Goal: Task Accomplishment & Management: Use online tool/utility

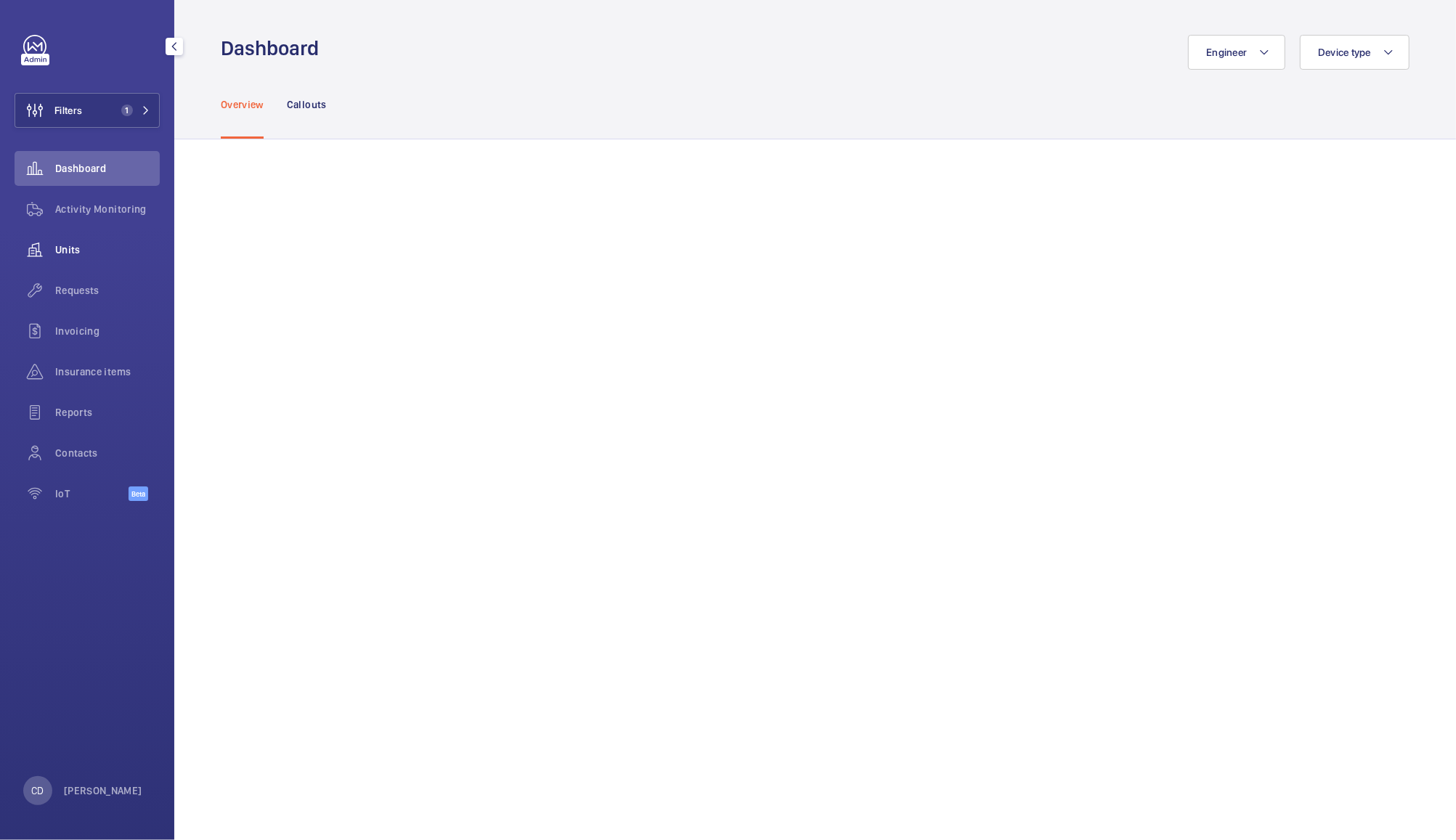
click at [66, 251] on span "Units" at bounding box center [107, 250] width 104 height 15
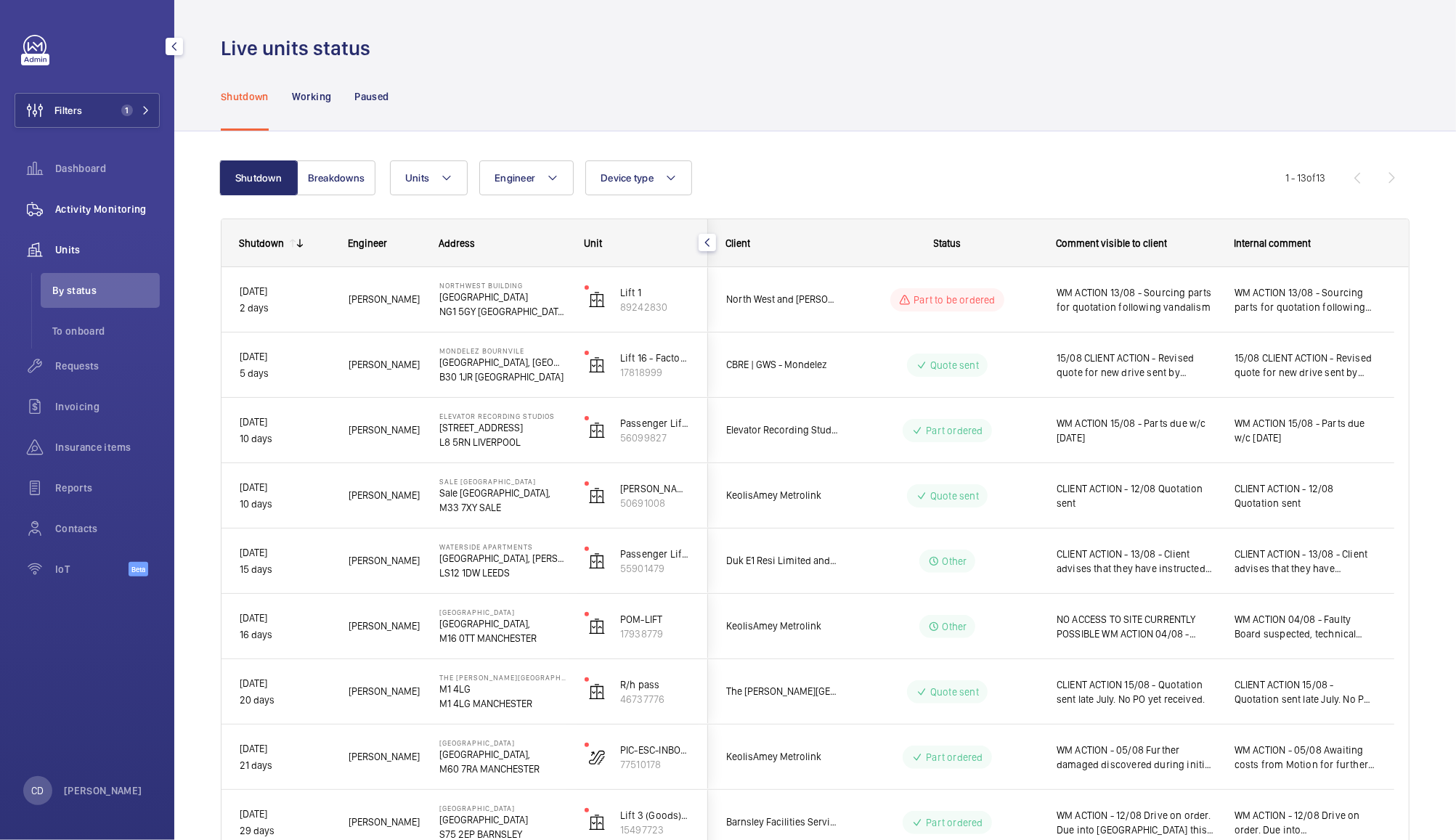
click at [93, 209] on span "Activity Monitoring" at bounding box center [107, 210] width 104 height 15
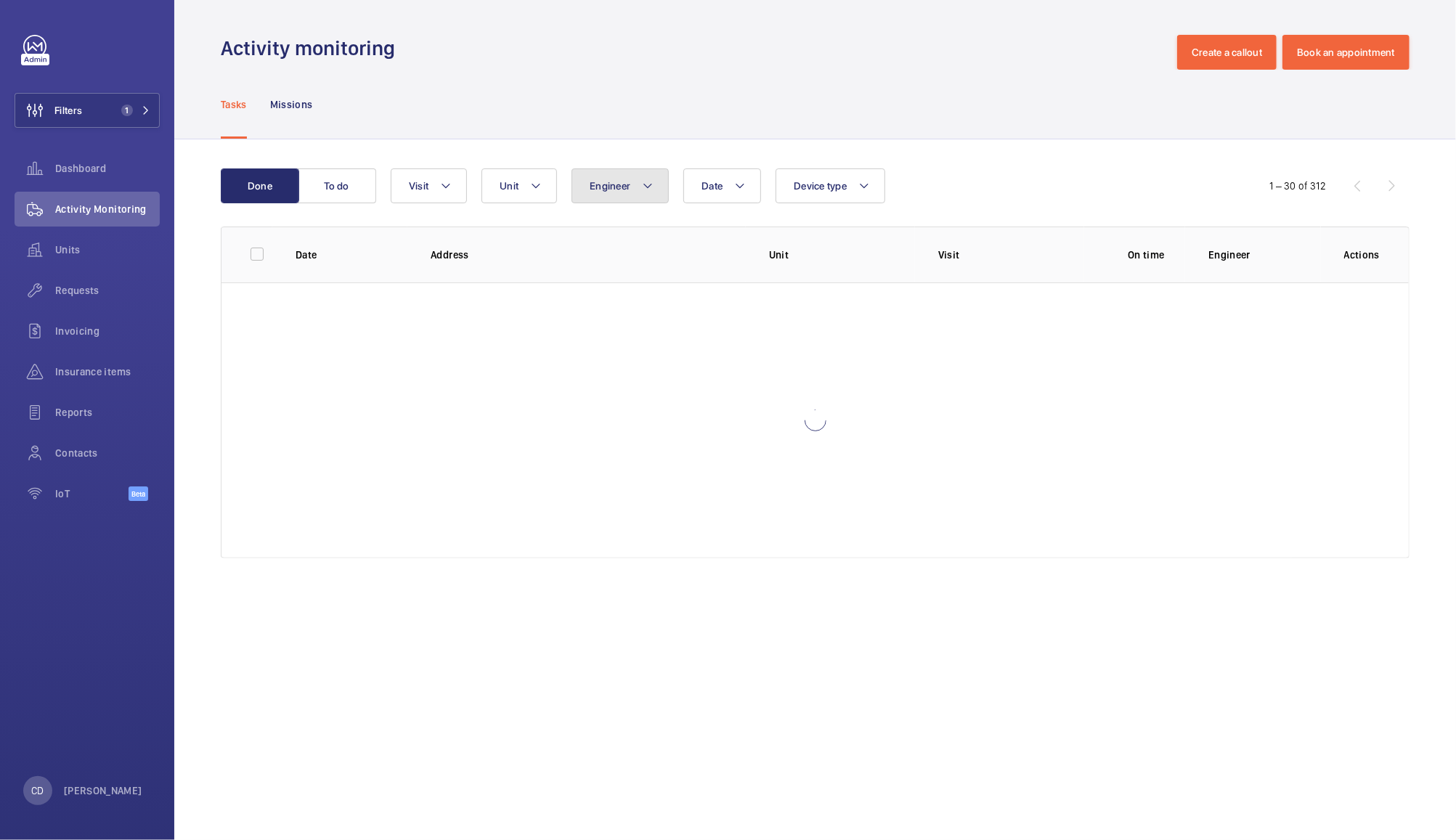
click at [623, 176] on button "Engineer" at bounding box center [620, 186] width 97 height 34
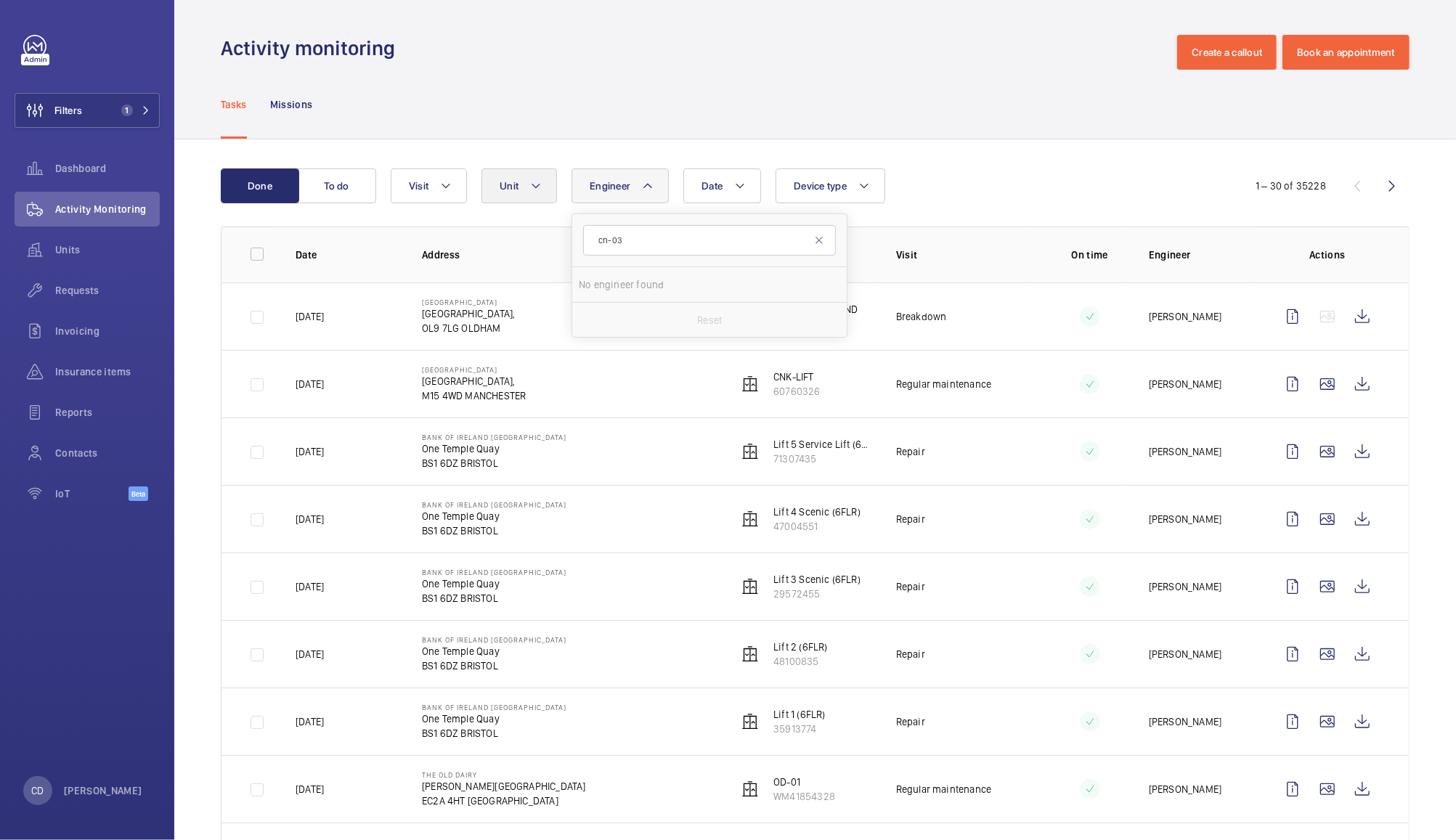
type input "cn-03"
click at [493, 196] on button "Unit" at bounding box center [519, 186] width 76 height 34
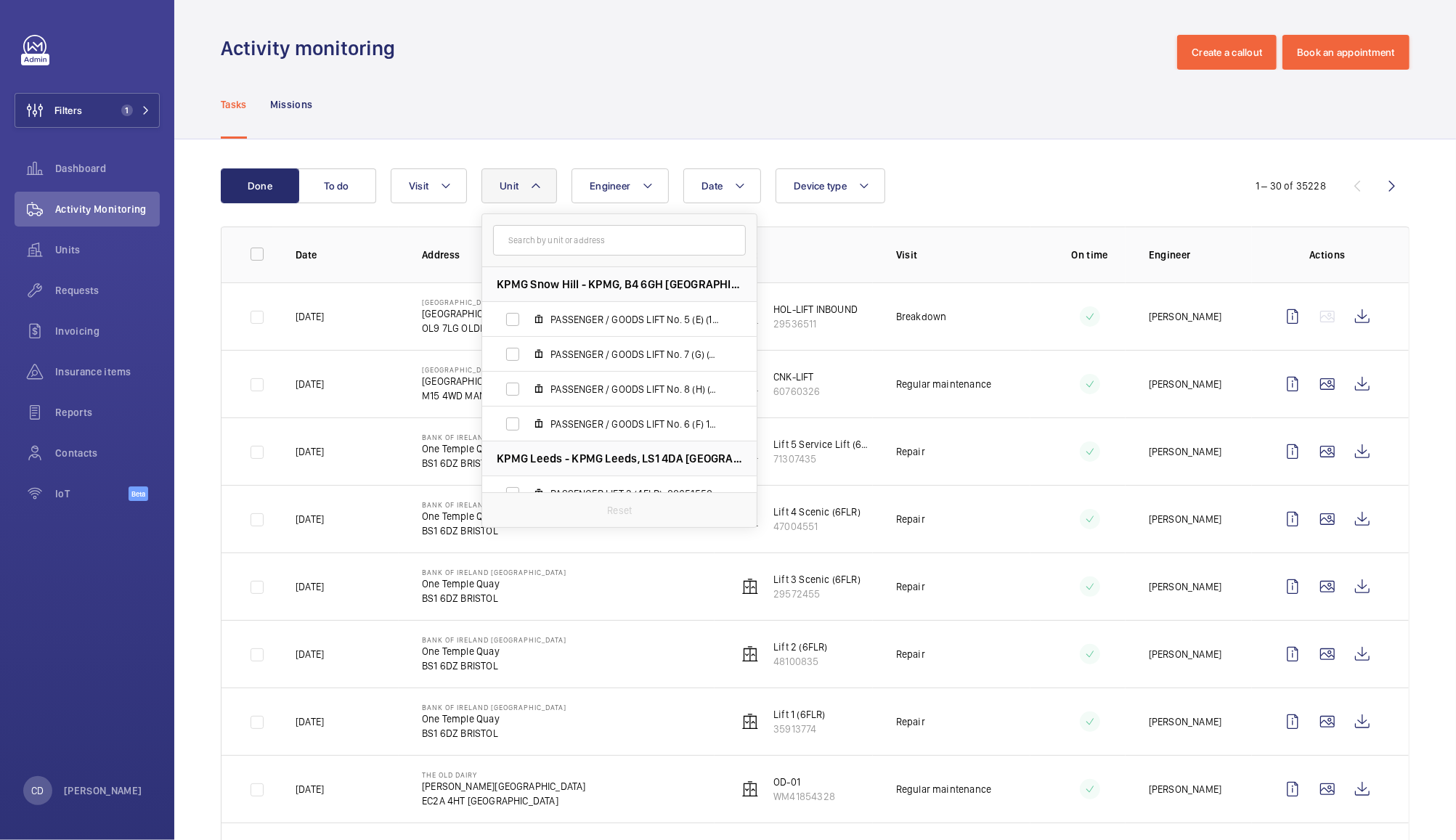
click at [739, 131] on div "Tasks Missions" at bounding box center [815, 104] width 1188 height 69
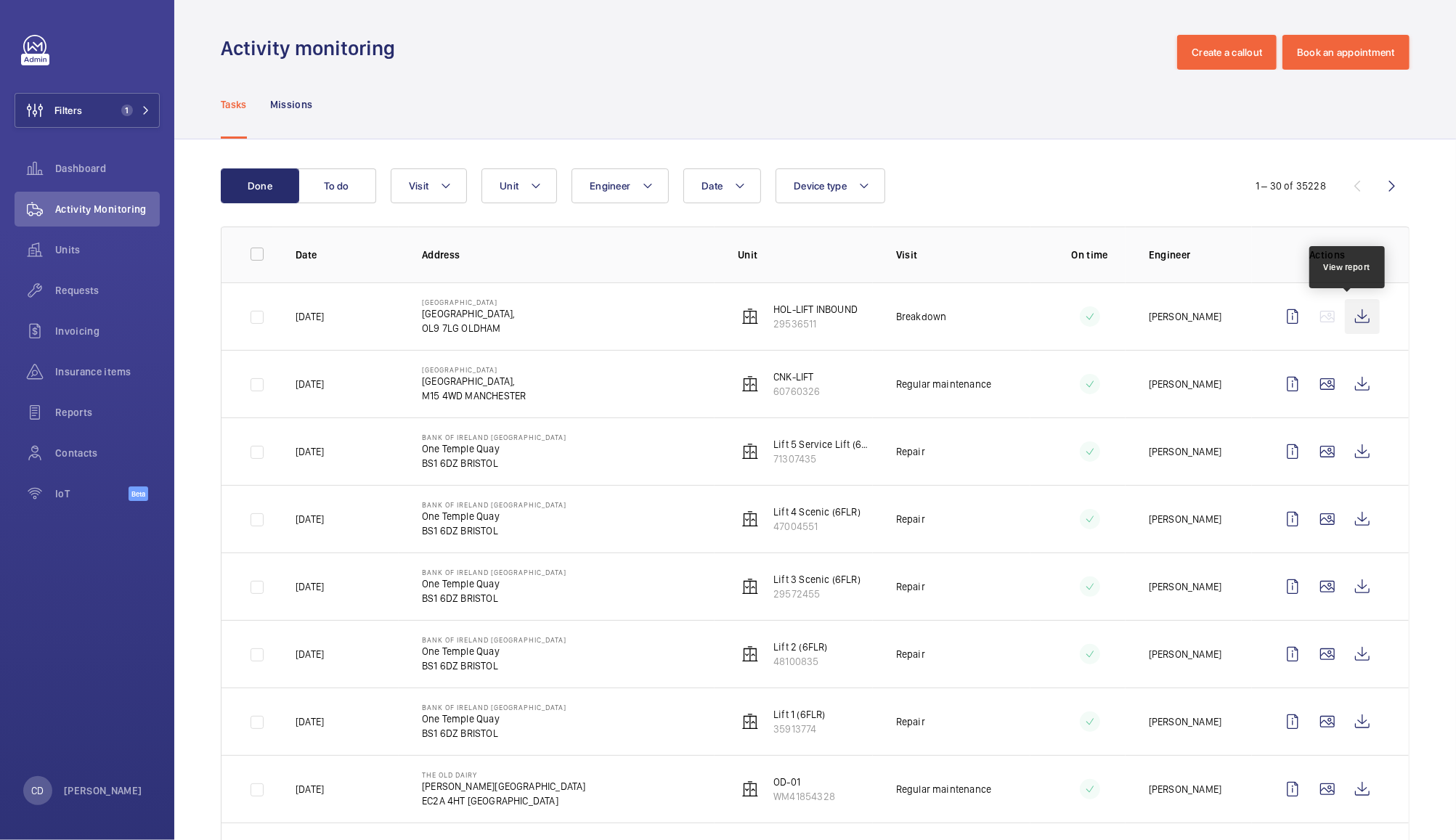
click at [1345, 314] on wm-front-icon-button at bounding box center [1362, 316] width 34 height 34
click at [530, 187] on mat-icon at bounding box center [536, 186] width 11 height 18
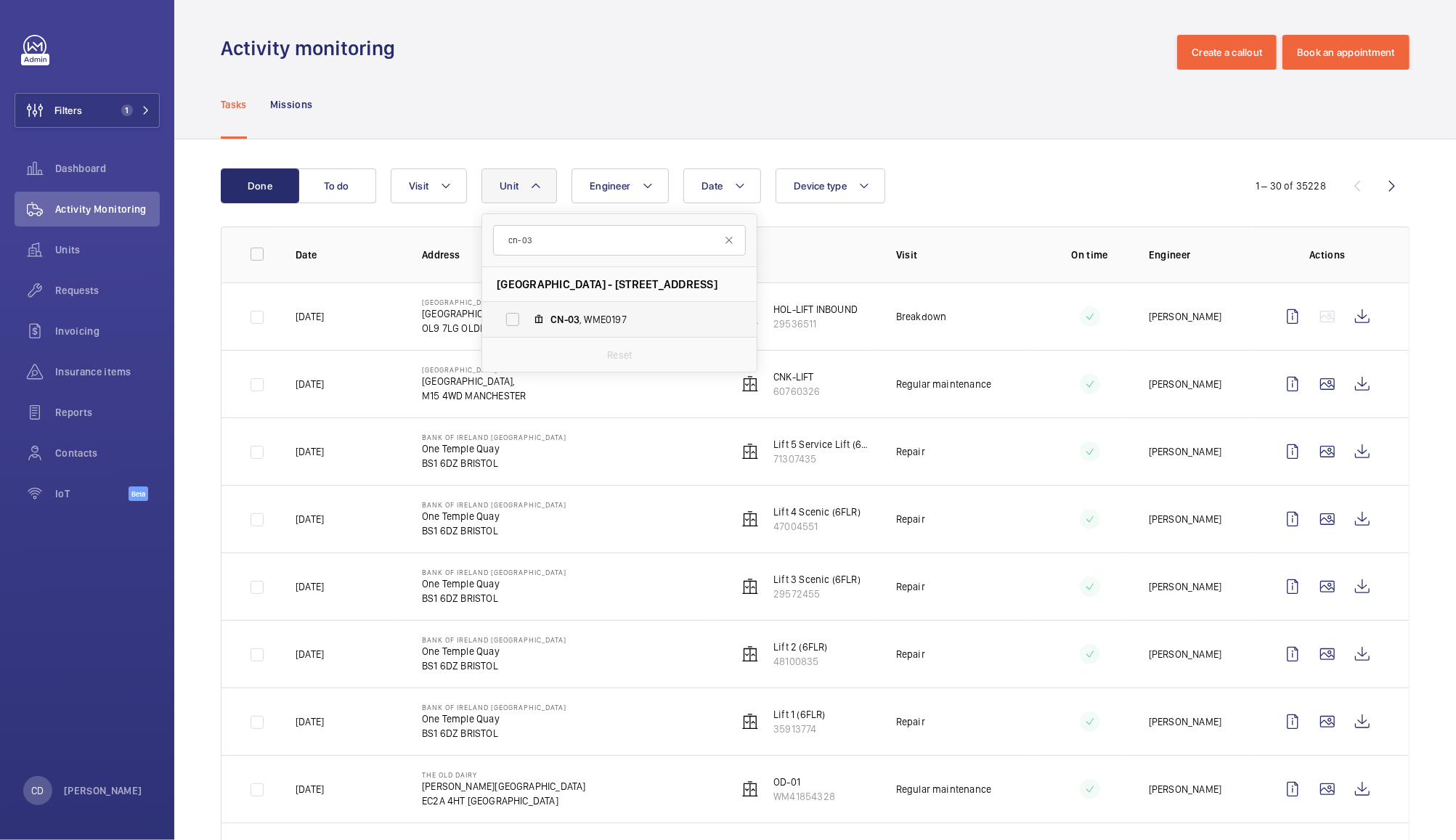
type input "cn-03"
click at [555, 314] on span "CN-03" at bounding box center [565, 320] width 29 height 11
click at [528, 312] on input "CN-03 , WME0197" at bounding box center [512, 319] width 29 height 29
checkbox input "true"
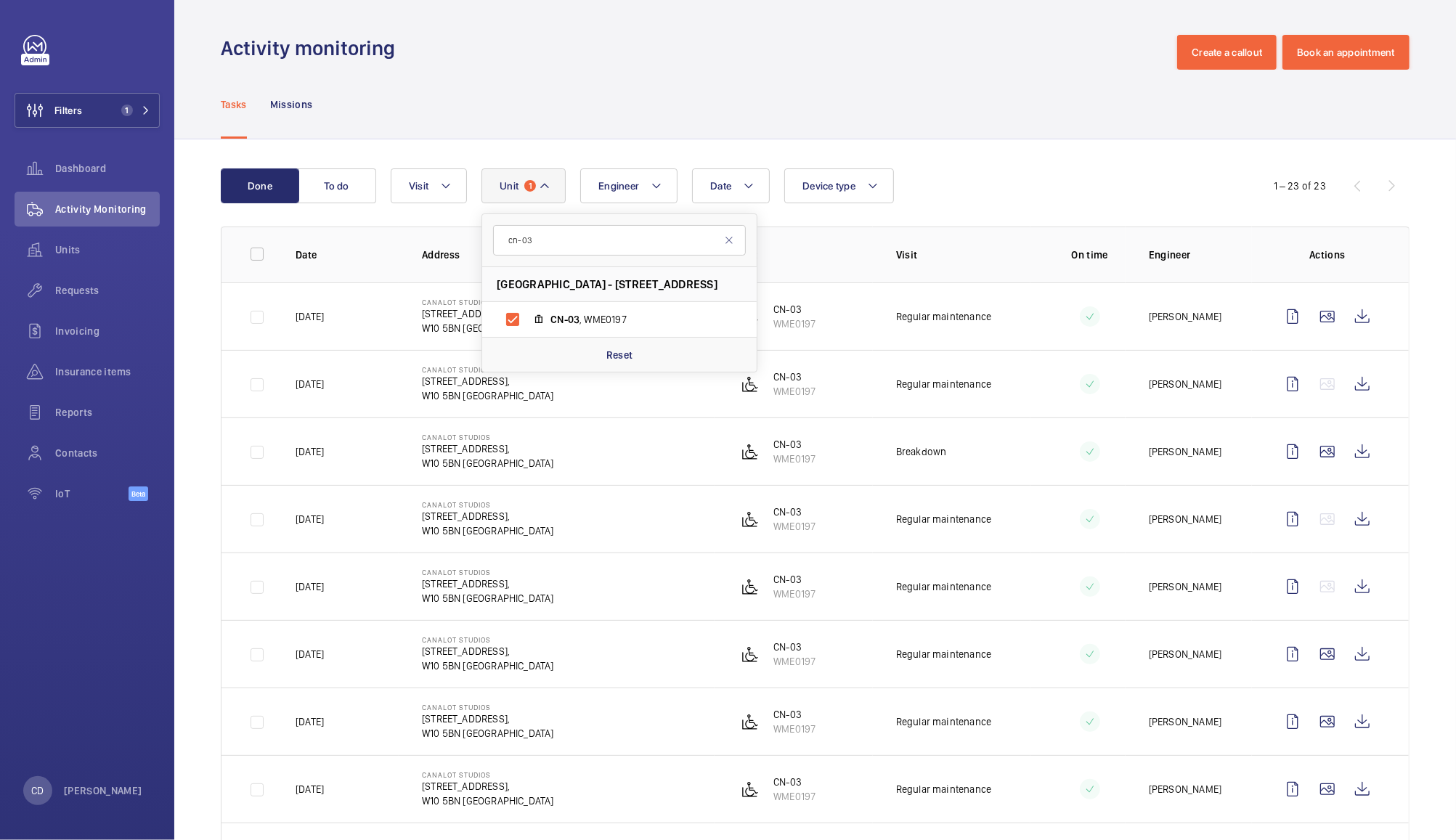
click at [678, 90] on div "Tasks Missions" at bounding box center [815, 104] width 1188 height 69
click at [677, 90] on div "Tasks Missions" at bounding box center [815, 104] width 1188 height 69
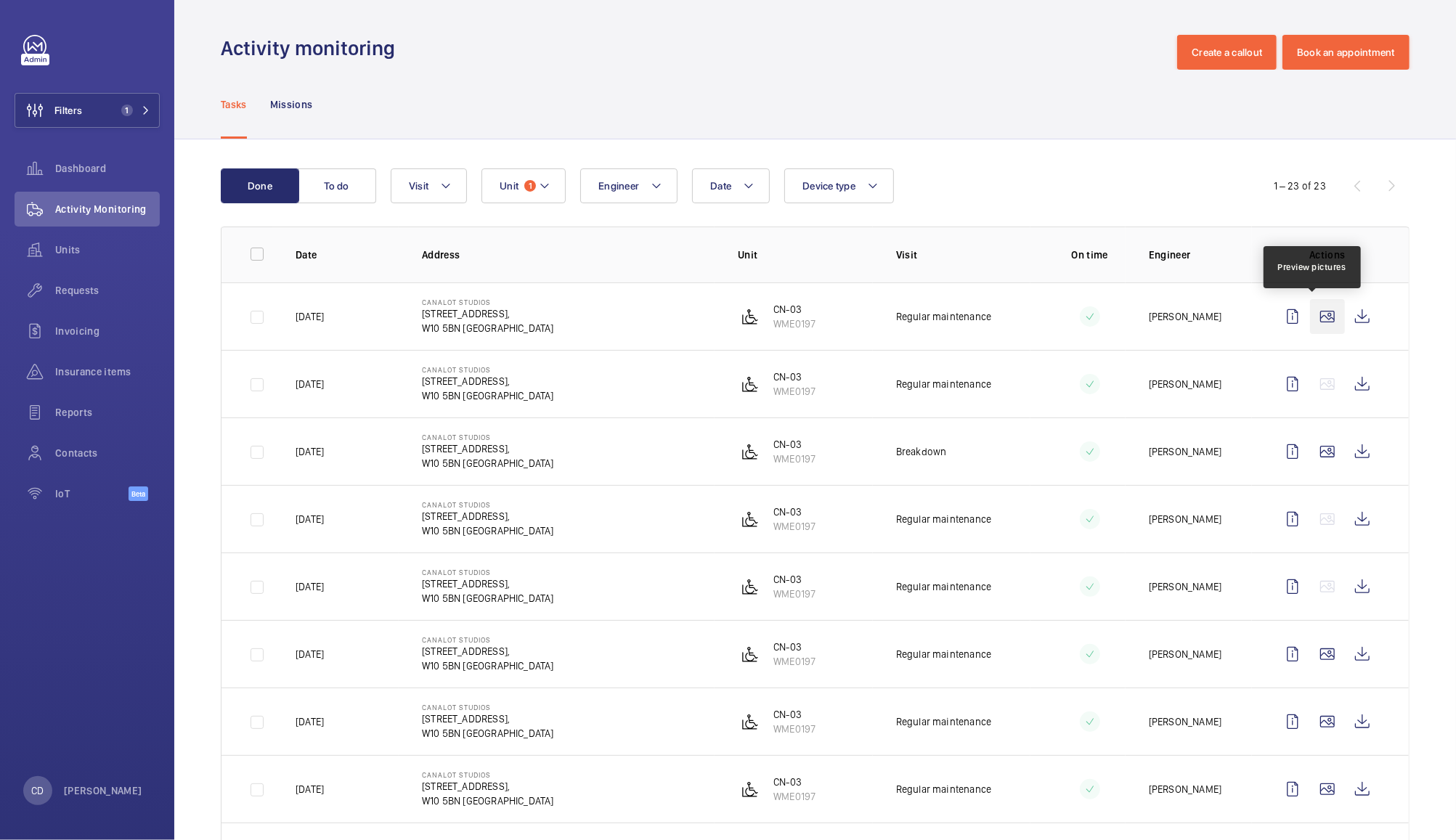
click at [1310, 309] on wm-front-icon-button at bounding box center [1326, 316] width 34 height 34
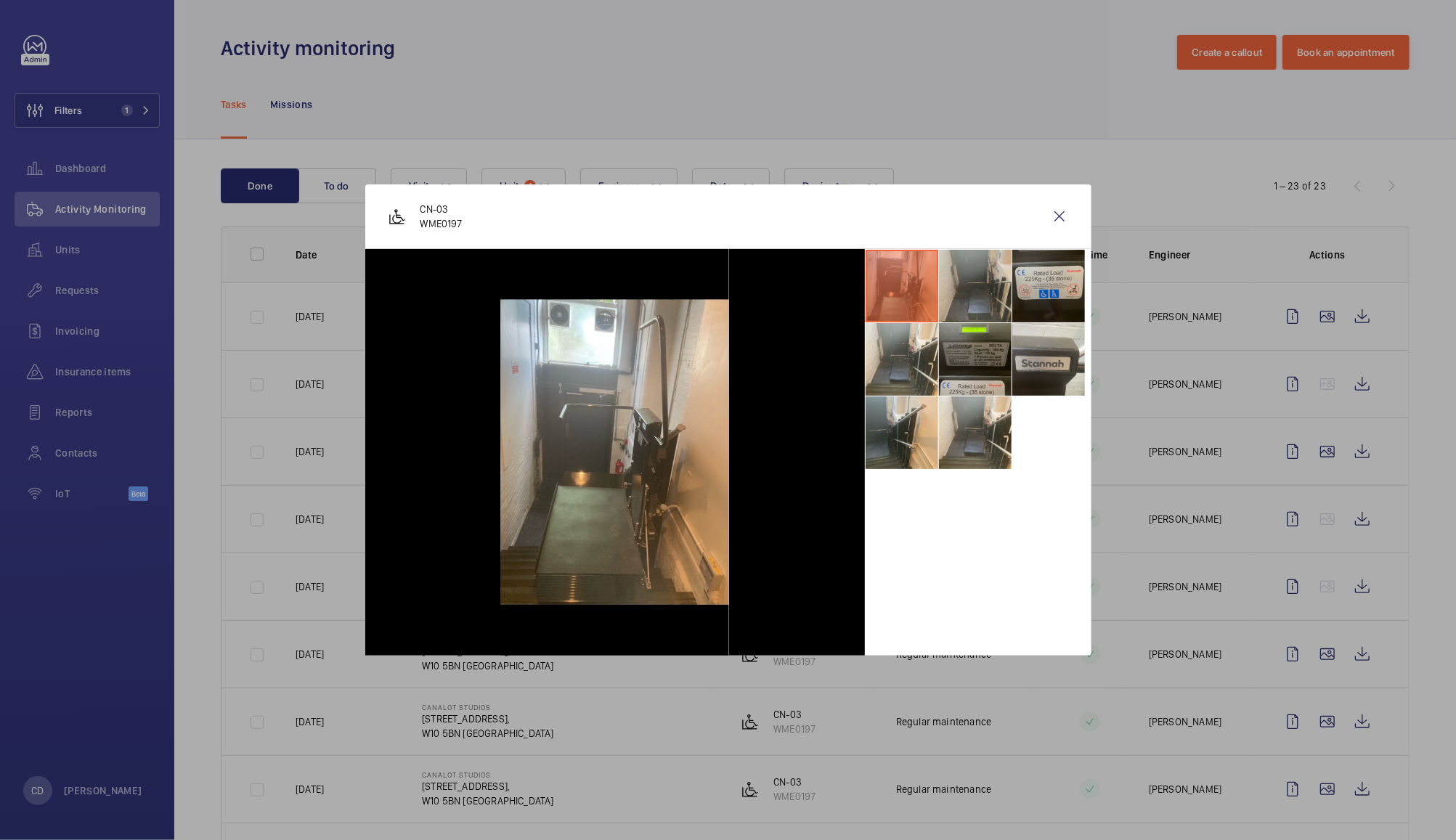
click at [976, 268] on li at bounding box center [975, 286] width 73 height 73
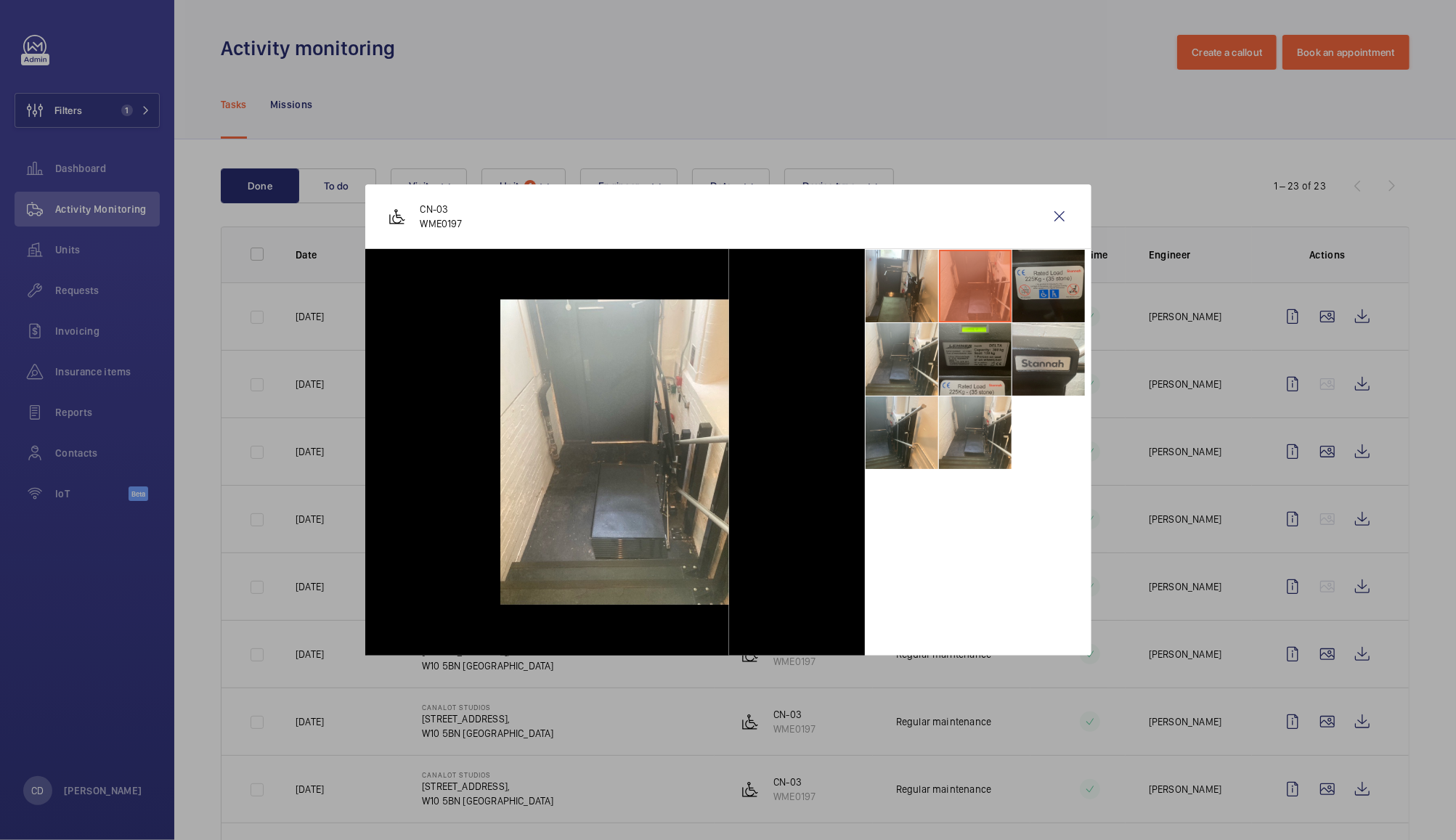
click at [1051, 276] on li at bounding box center [1049, 286] width 73 height 73
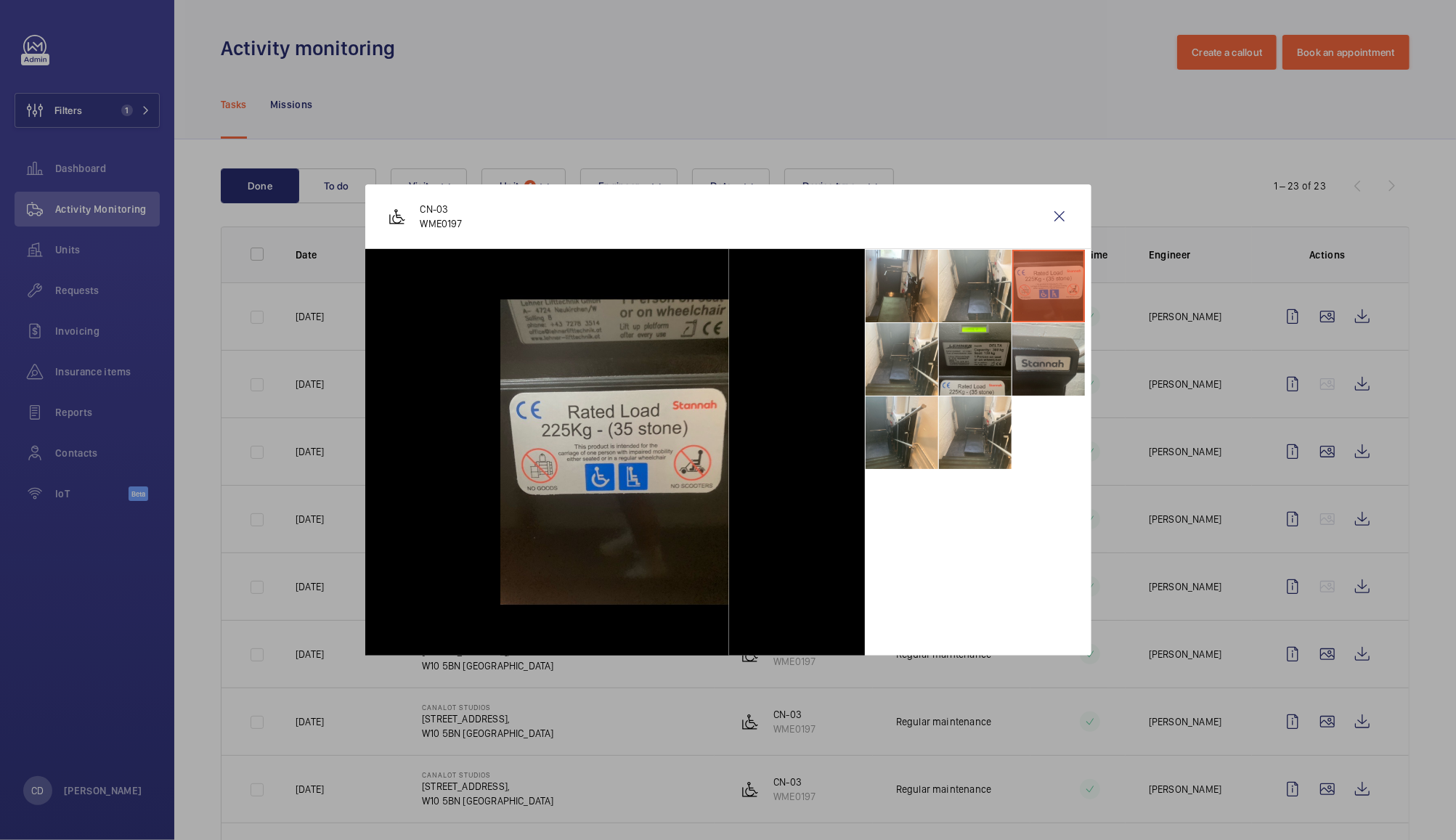
click at [1047, 338] on li at bounding box center [1049, 360] width 73 height 73
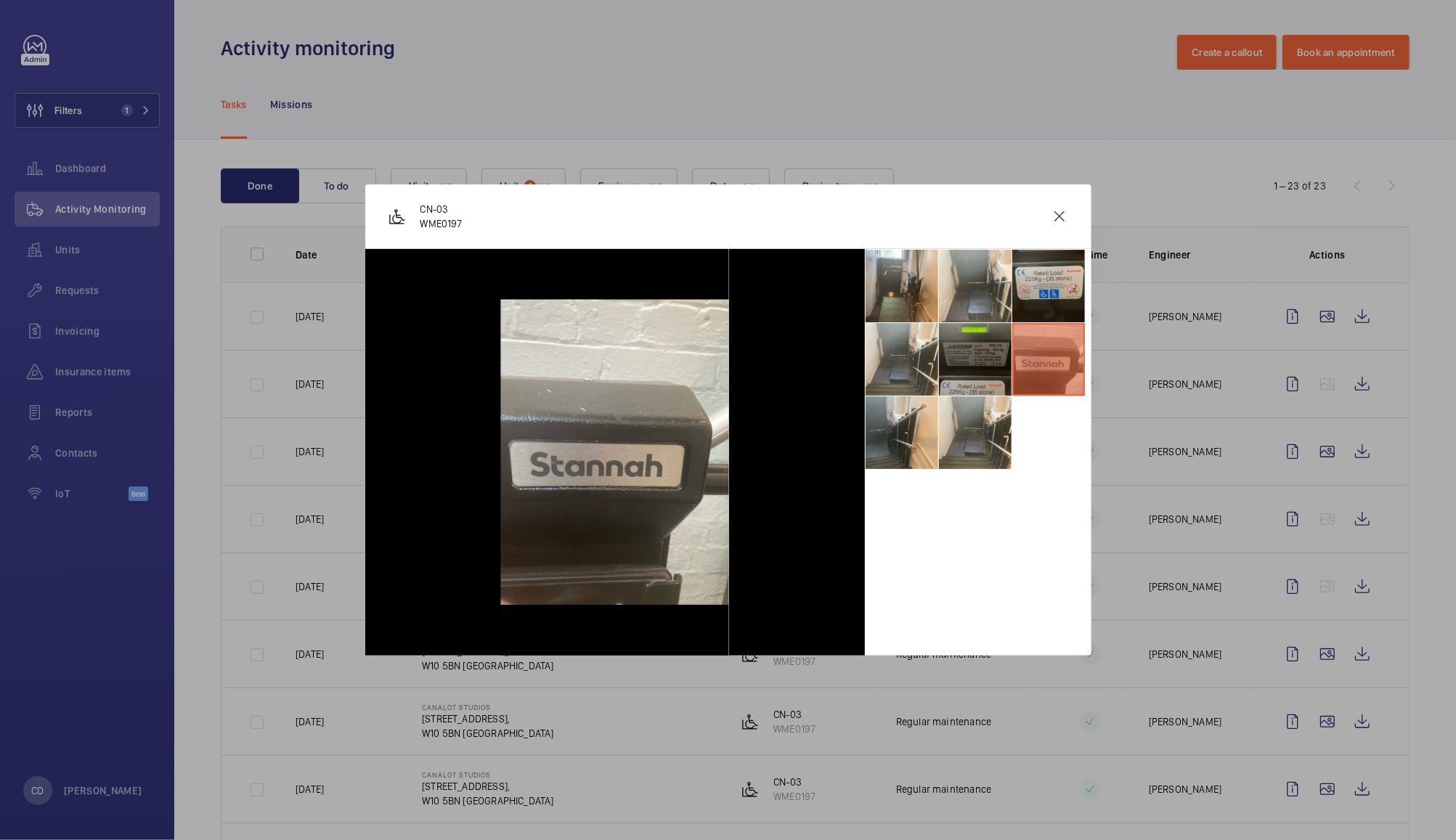
click at [968, 357] on li at bounding box center [975, 360] width 73 height 73
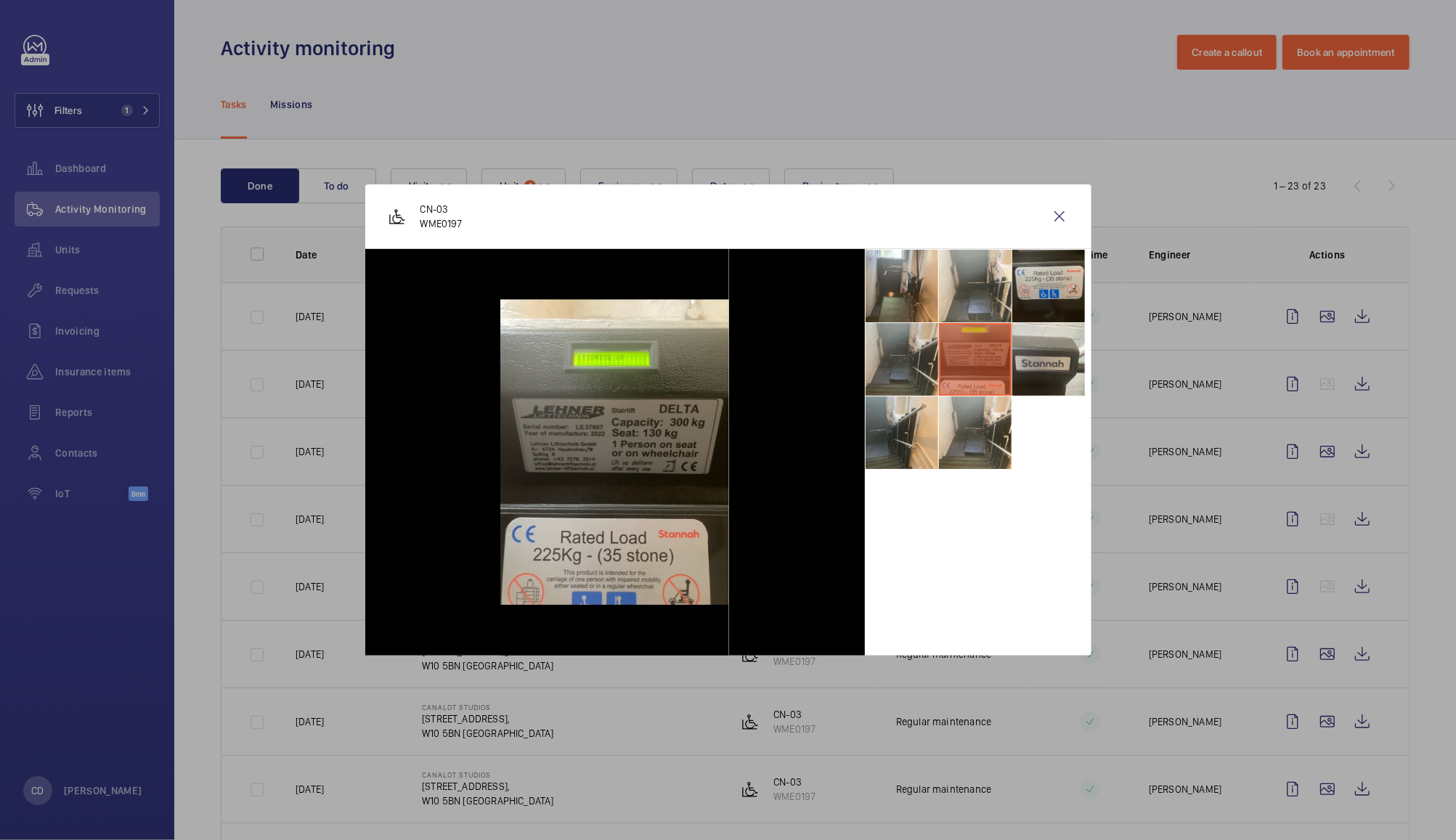
click at [890, 347] on li at bounding box center [902, 360] width 73 height 73
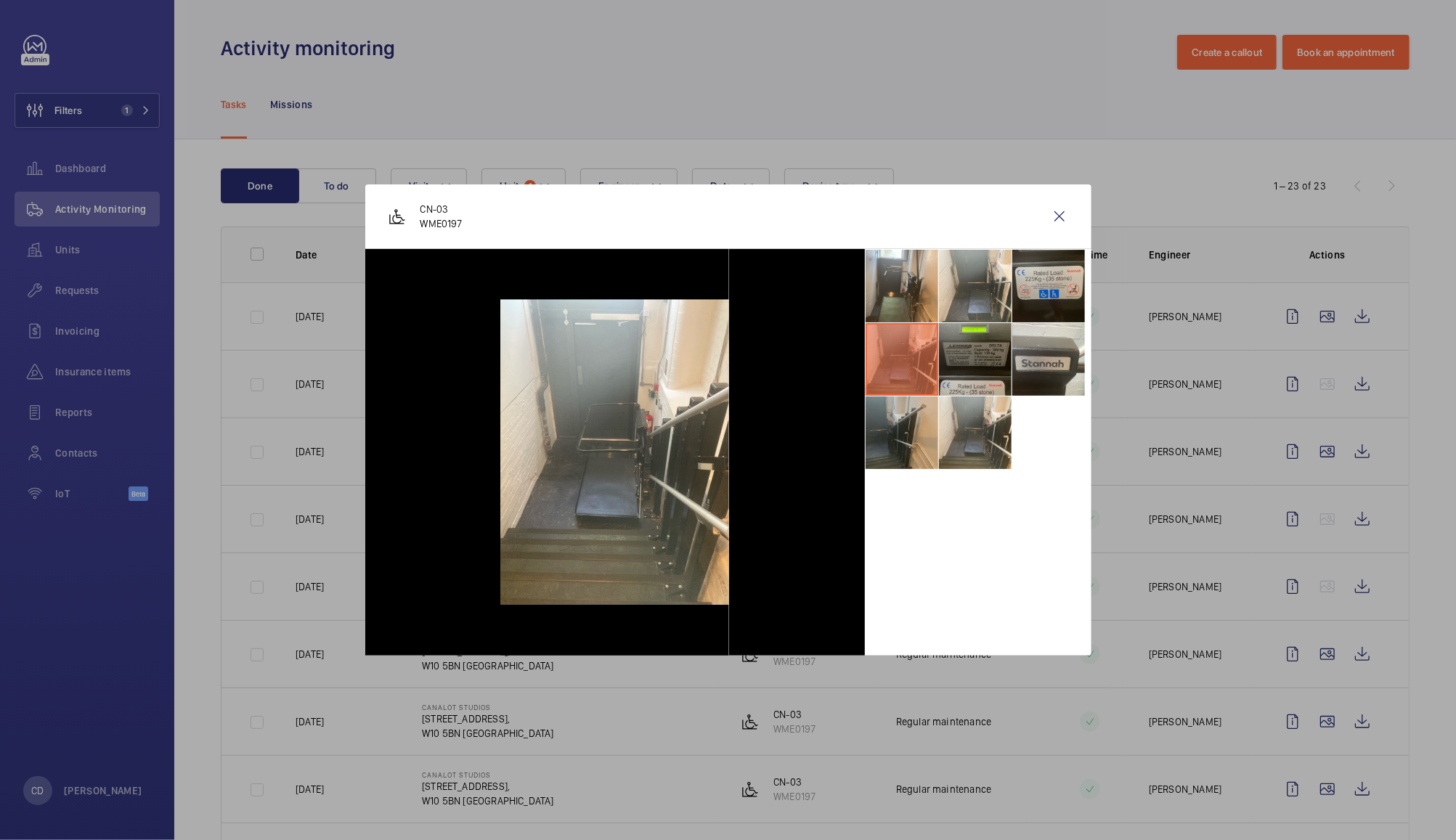
click at [892, 429] on li at bounding box center [902, 433] width 73 height 73
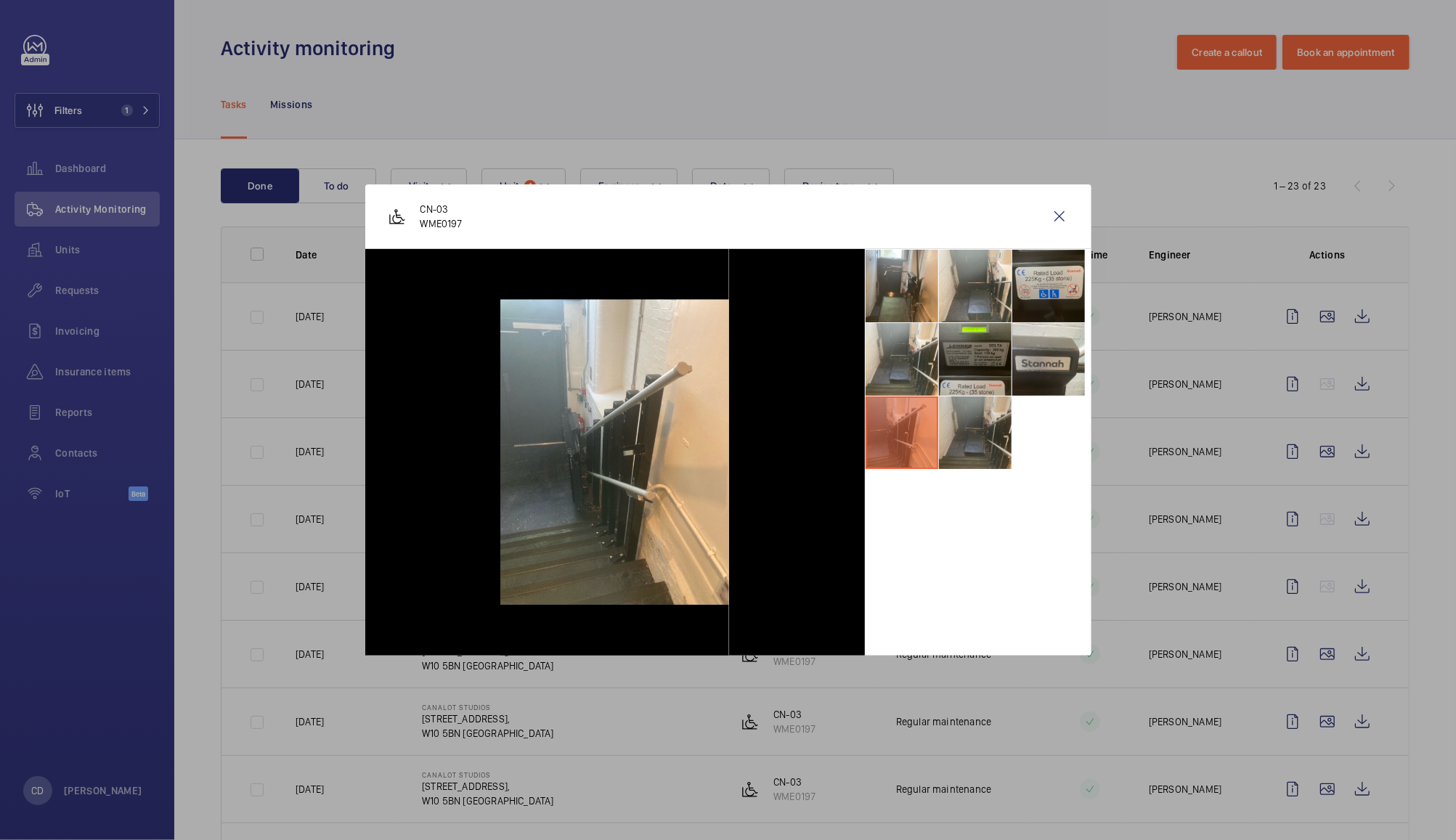
click at [968, 442] on li at bounding box center [975, 433] width 73 height 73
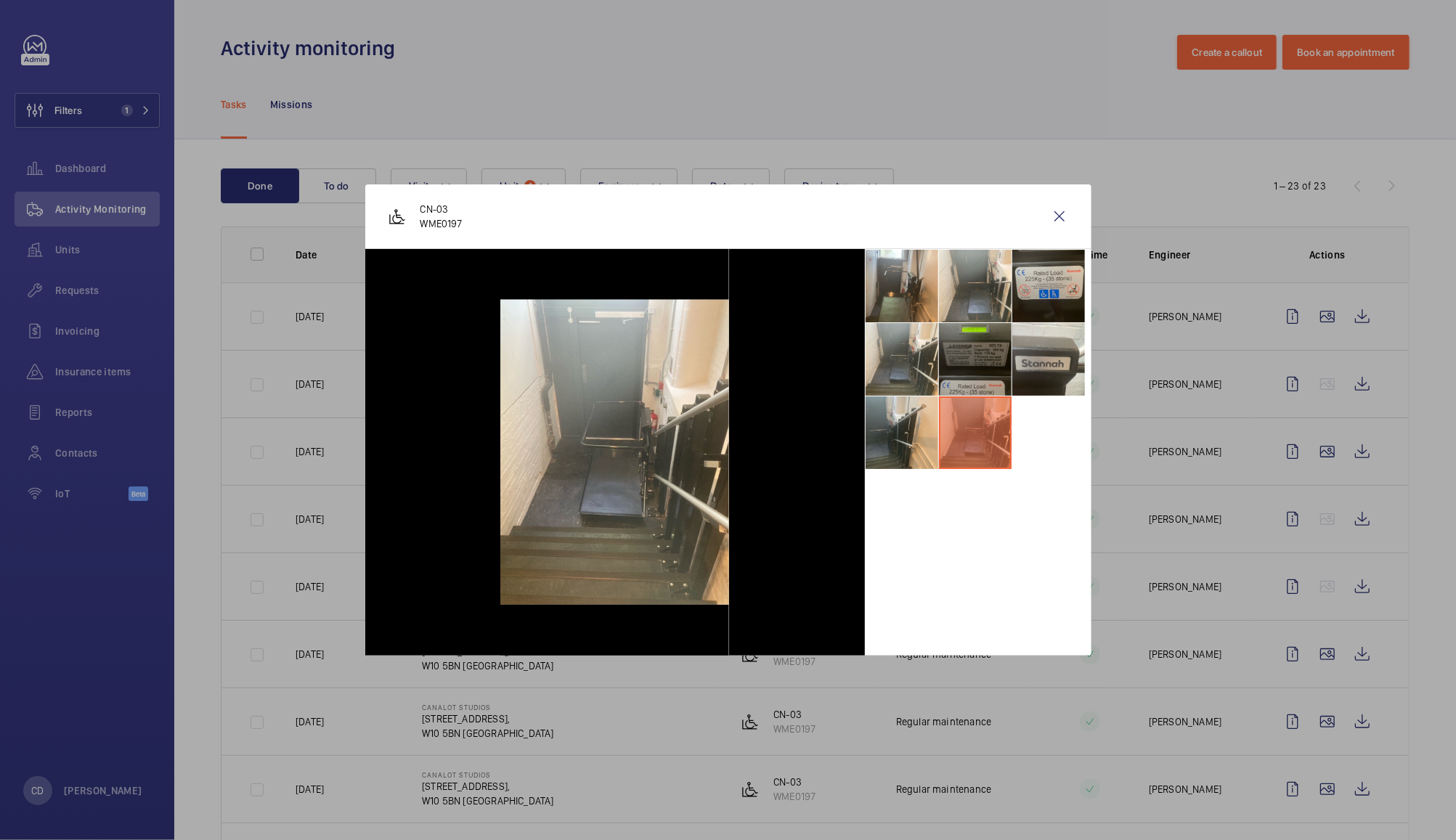
click at [973, 357] on li at bounding box center [975, 360] width 73 height 73
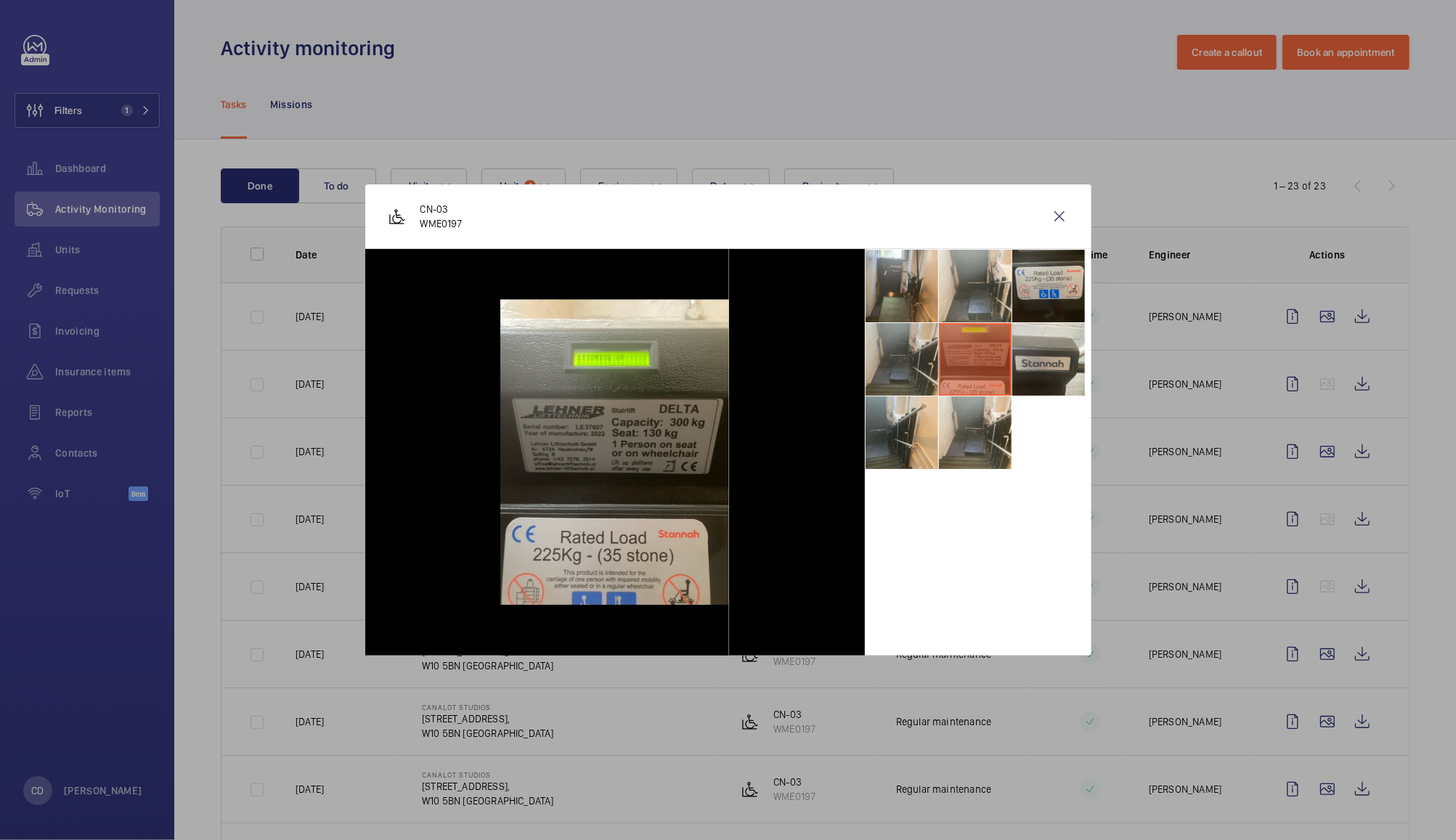
click at [872, 353] on li at bounding box center [902, 360] width 73 height 73
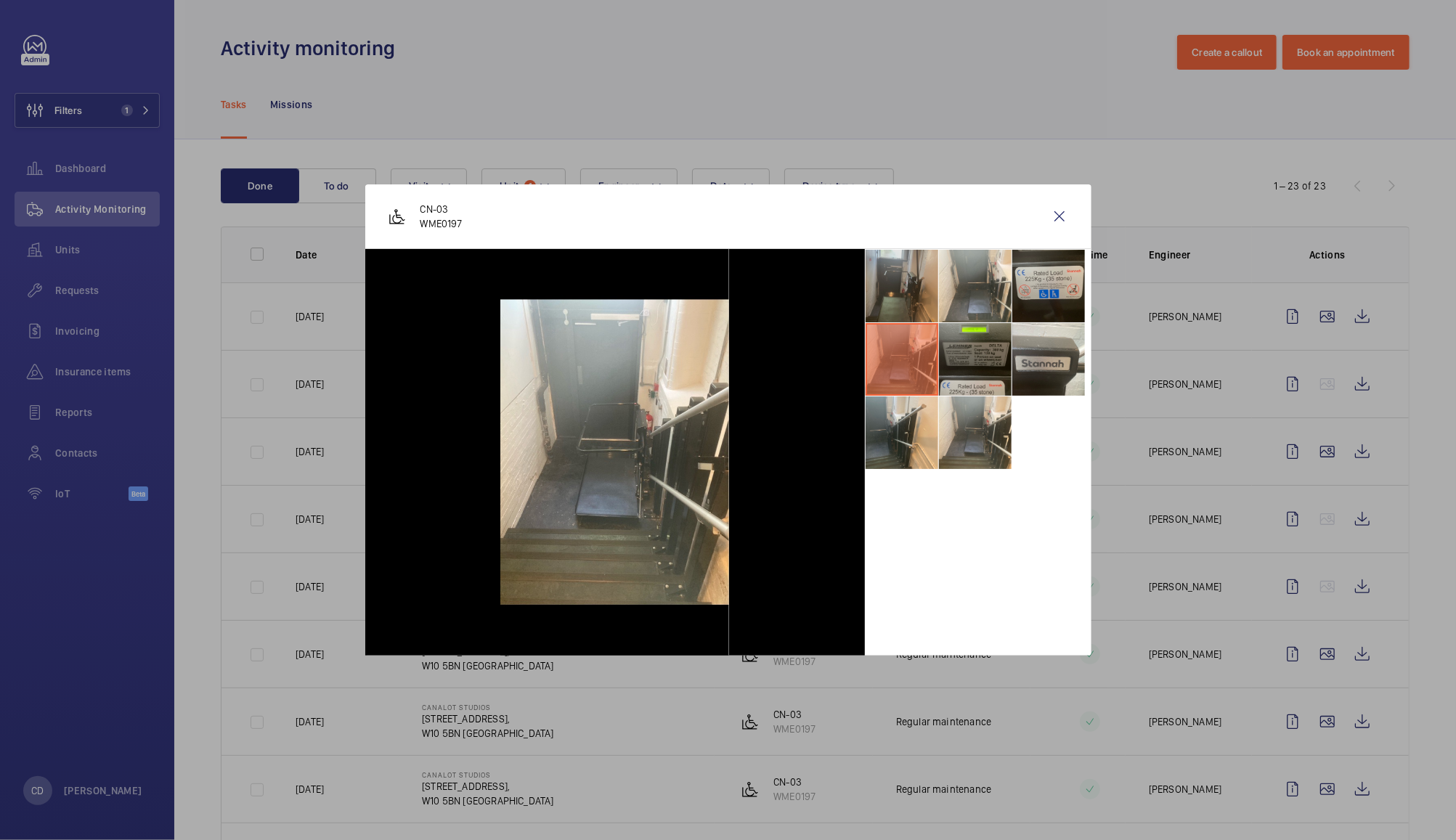
click at [886, 297] on li at bounding box center [902, 286] width 73 height 73
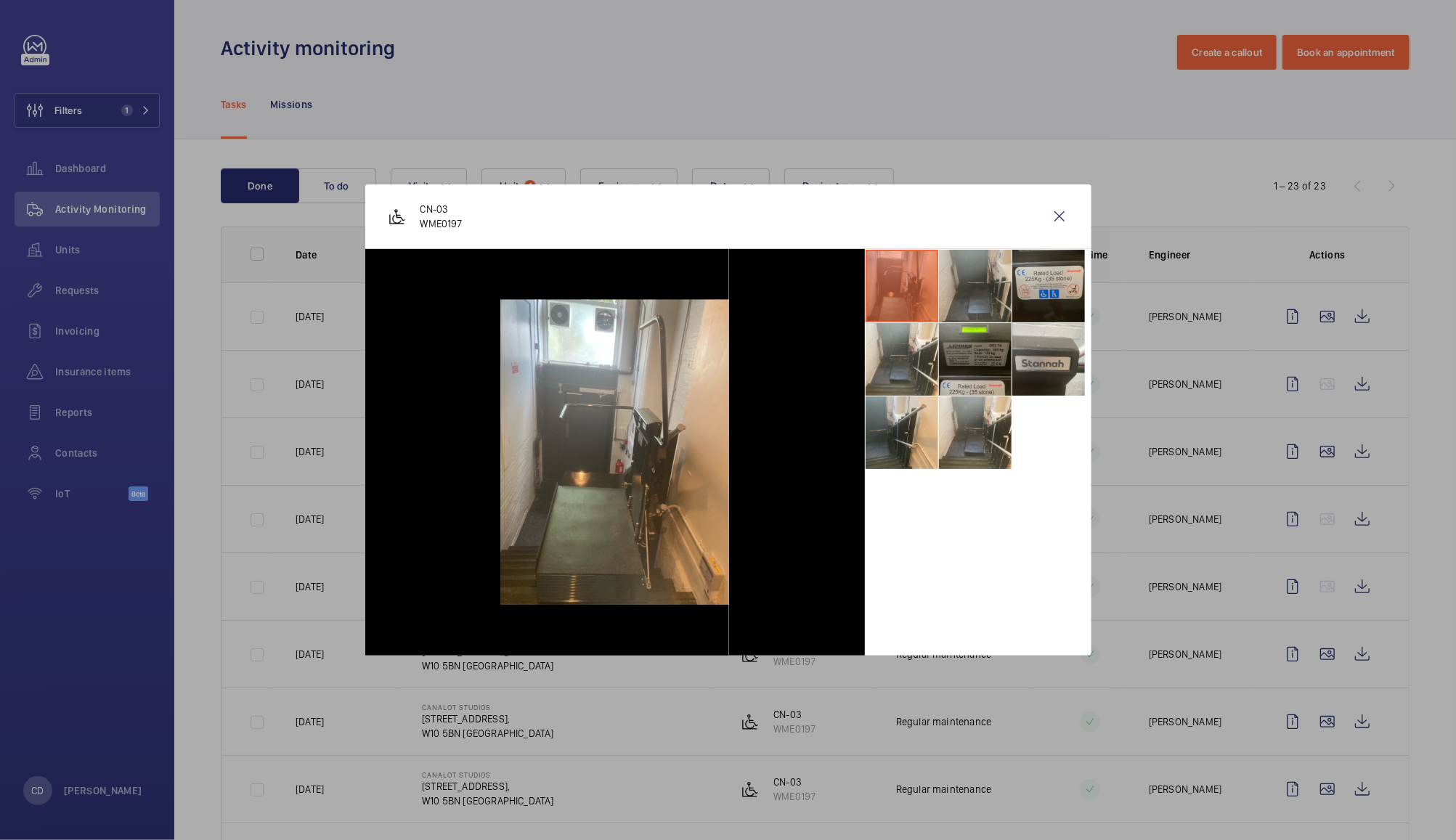
click at [981, 305] on li at bounding box center [975, 286] width 73 height 73
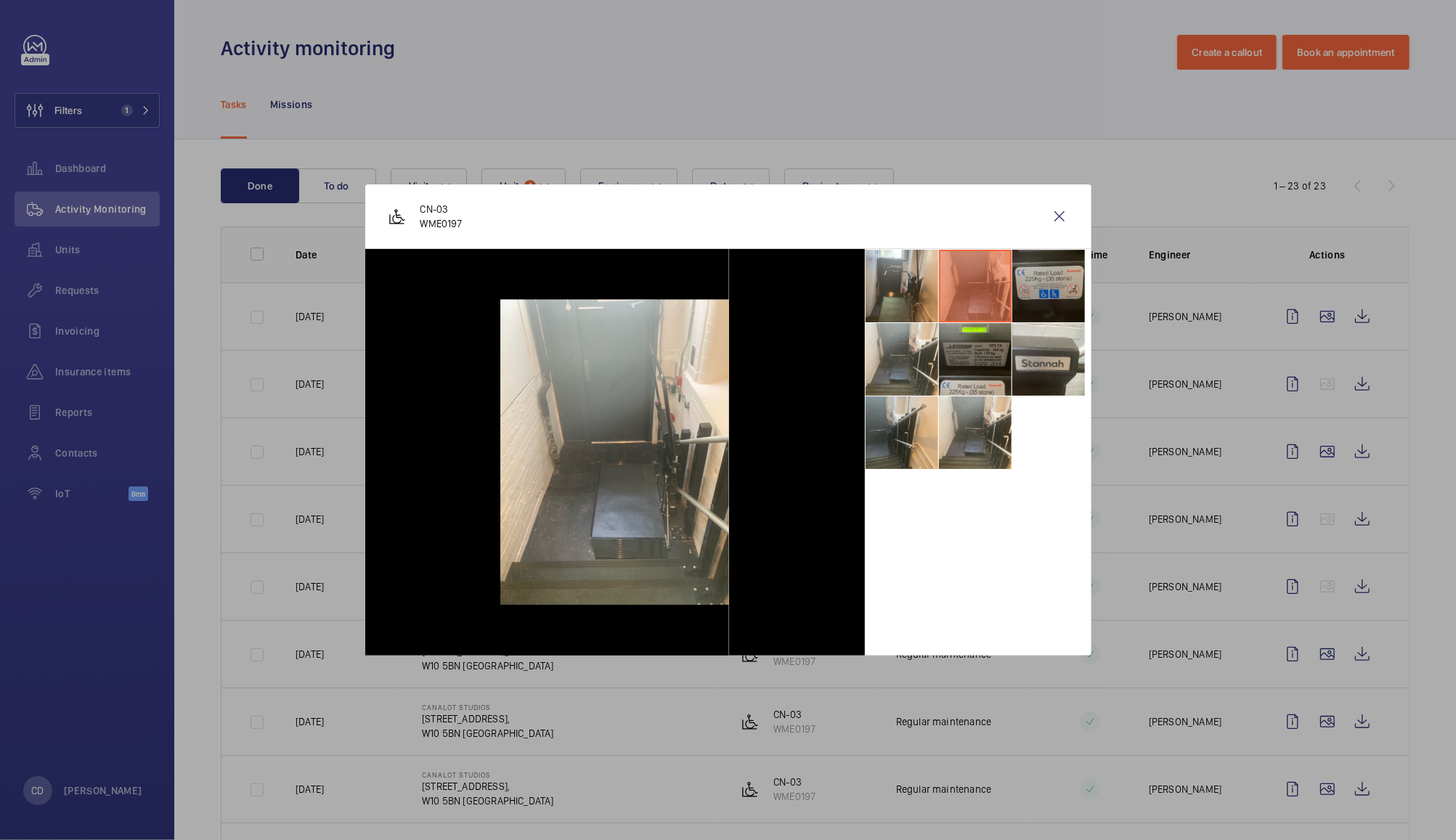
click at [1050, 293] on li at bounding box center [1049, 286] width 73 height 73
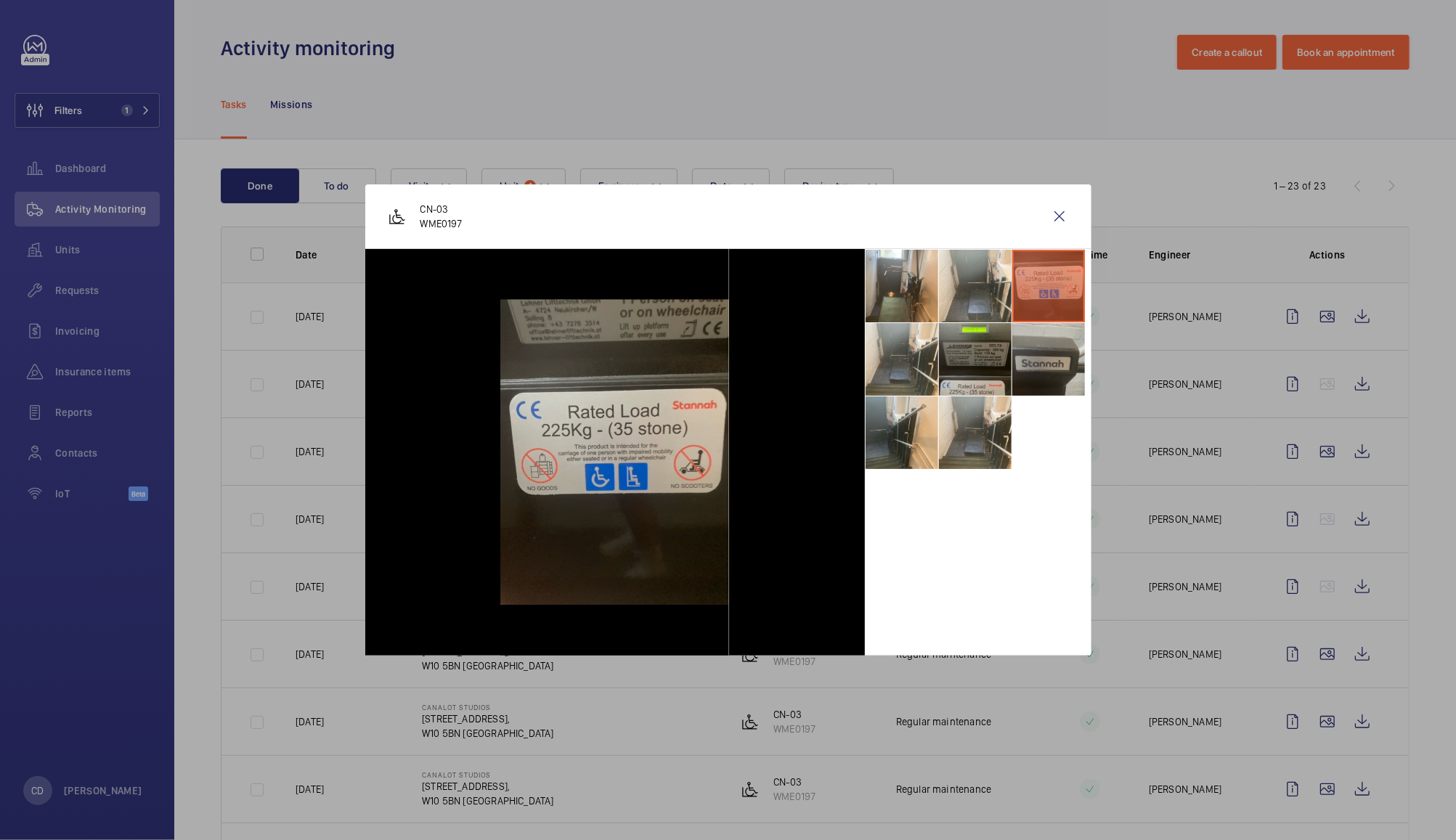
click at [1029, 347] on li at bounding box center [1049, 360] width 73 height 73
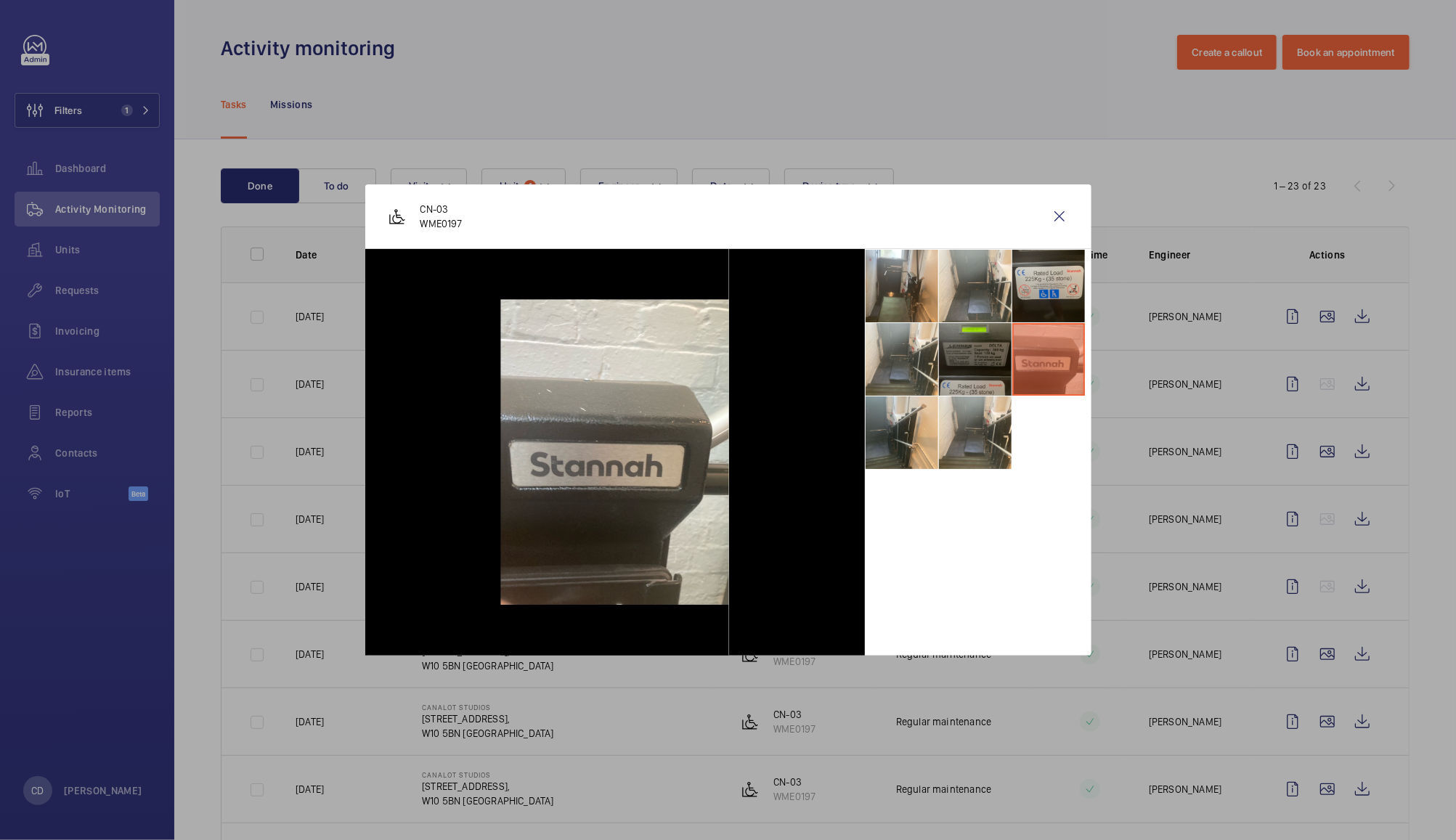
click at [991, 349] on li at bounding box center [975, 360] width 73 height 73
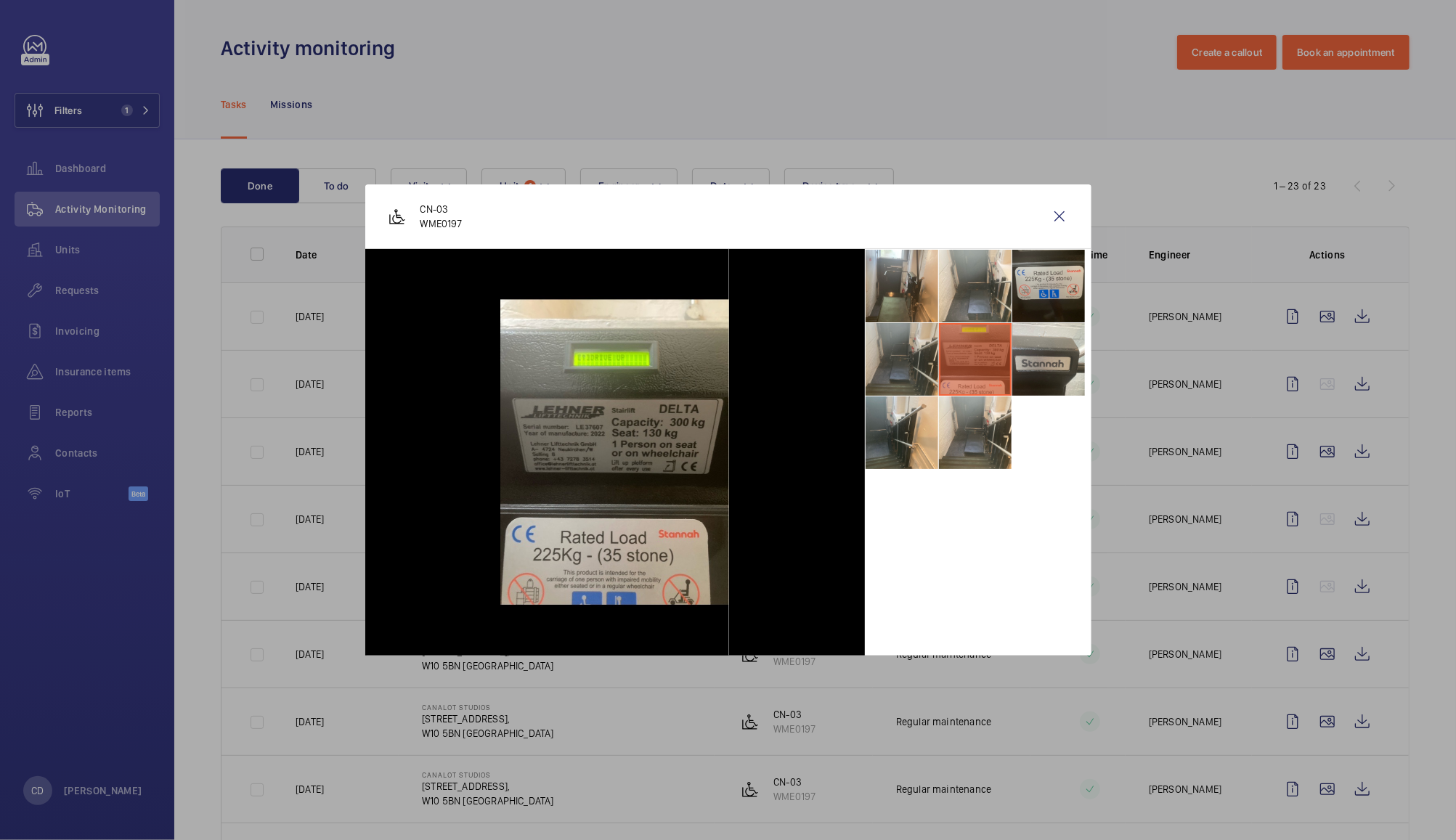
click at [918, 347] on li at bounding box center [902, 360] width 73 height 73
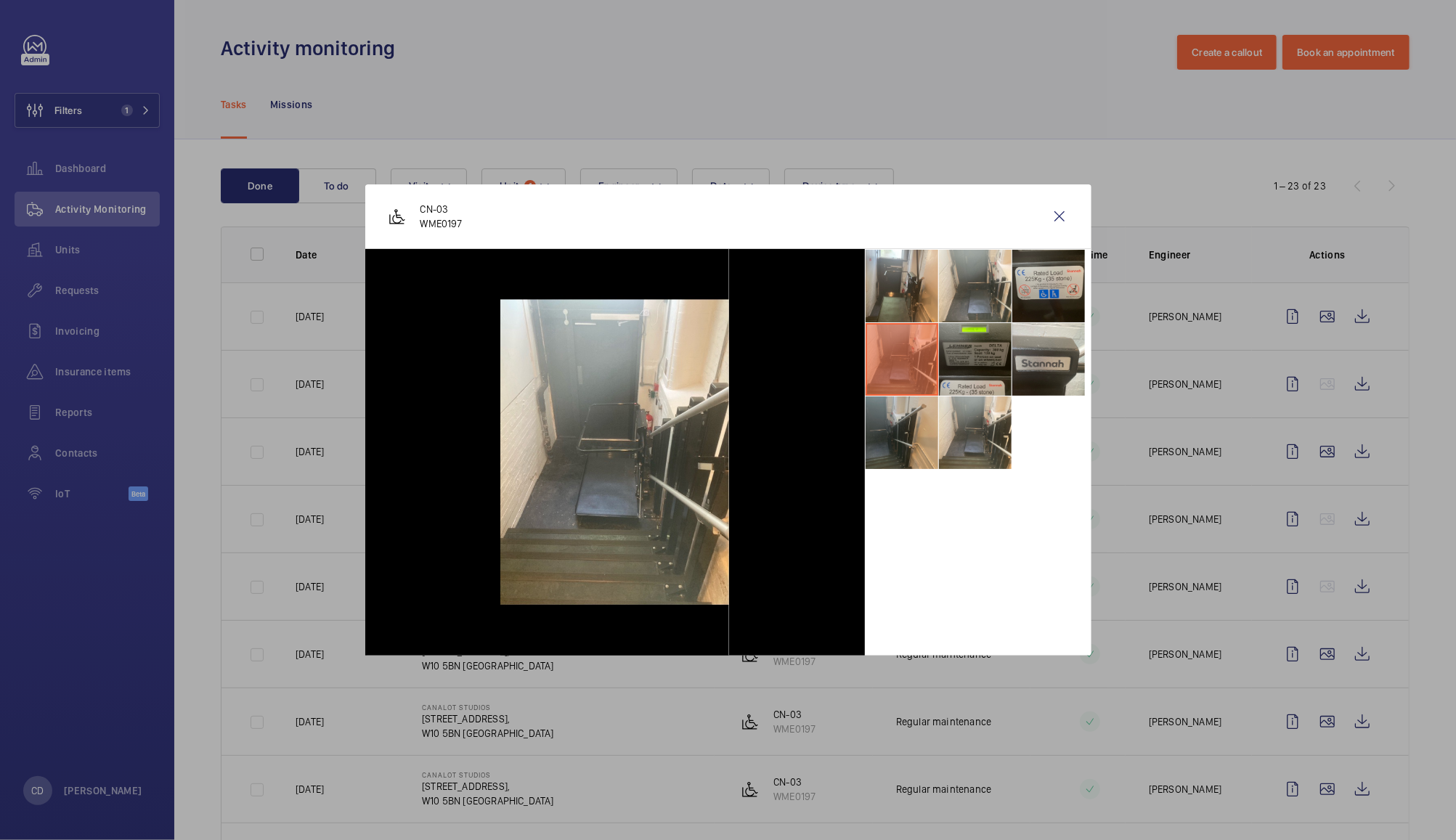
click at [911, 418] on li at bounding box center [902, 433] width 73 height 73
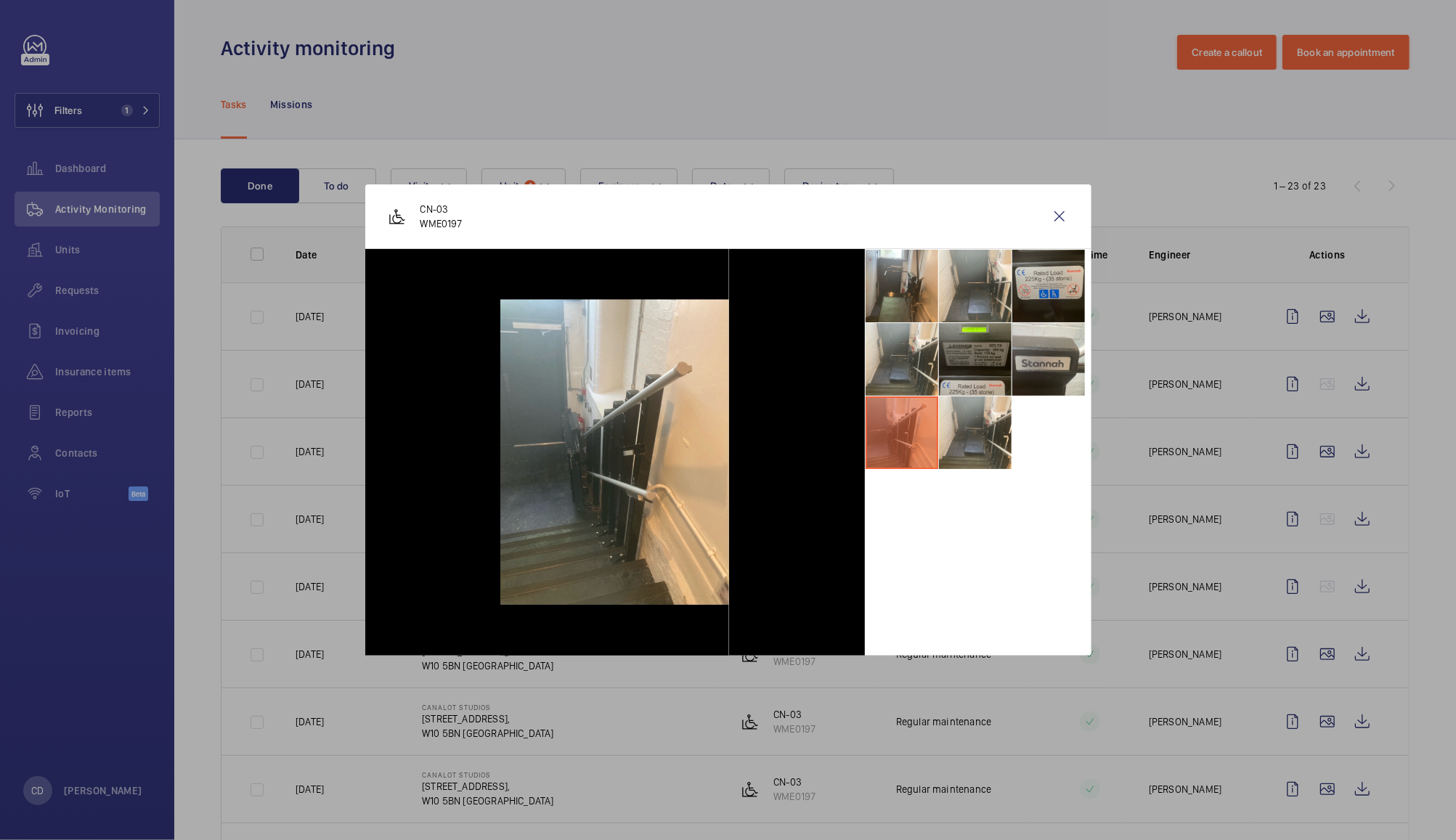
click at [911, 418] on li at bounding box center [902, 433] width 73 height 73
click at [950, 426] on li at bounding box center [975, 433] width 73 height 73
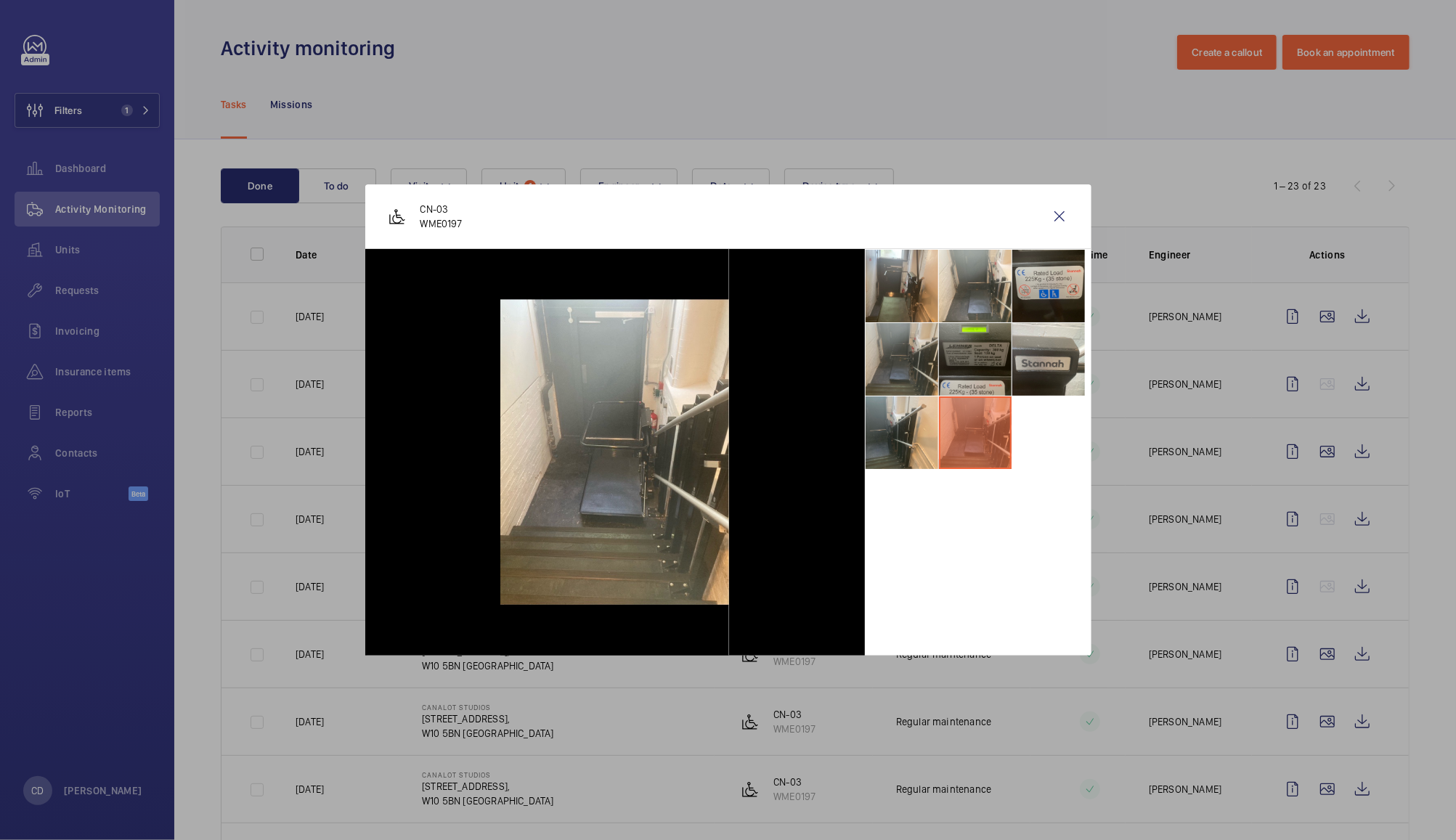
click at [906, 365] on li at bounding box center [902, 360] width 73 height 73
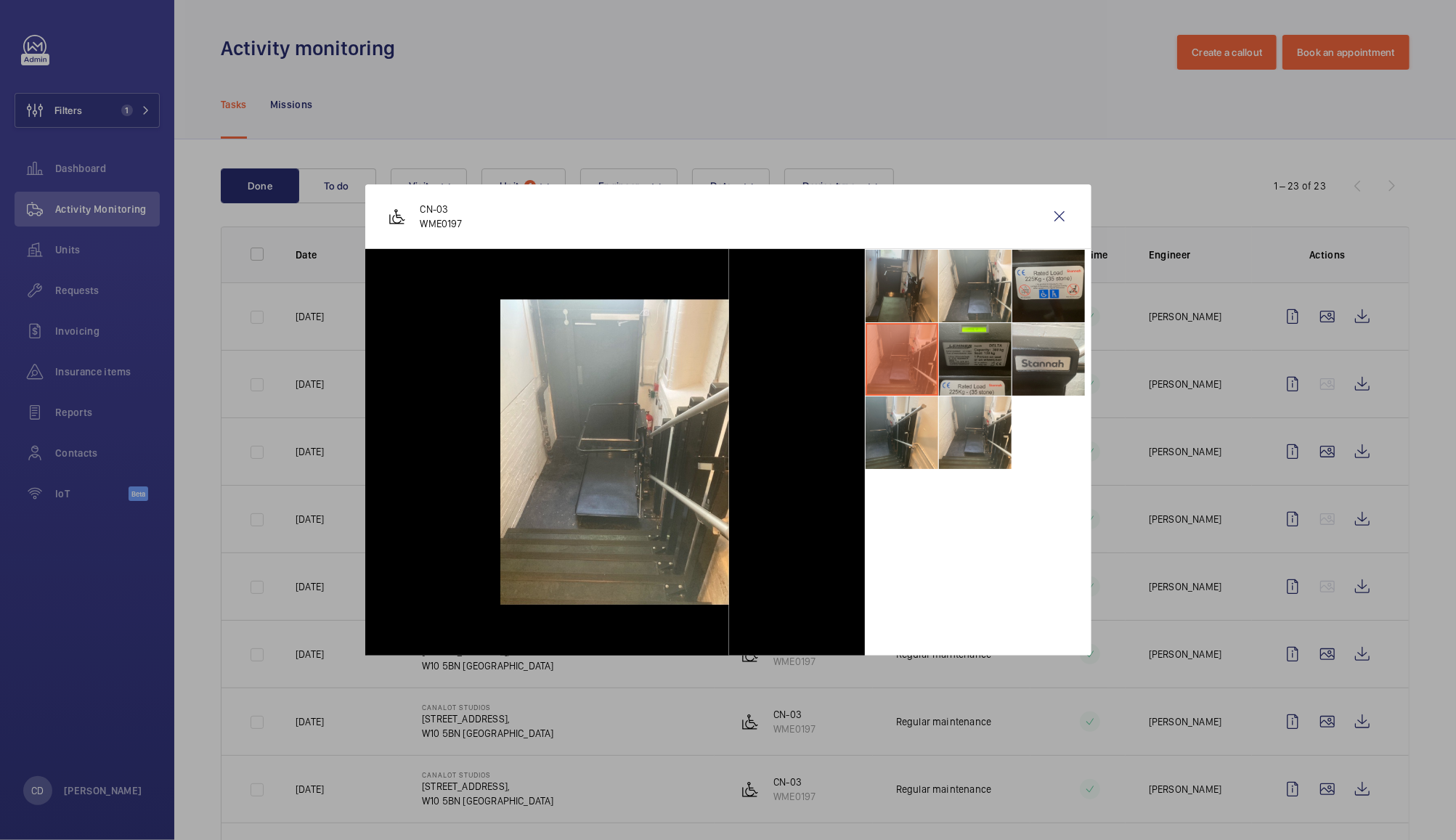
click at [907, 294] on li at bounding box center [902, 286] width 73 height 73
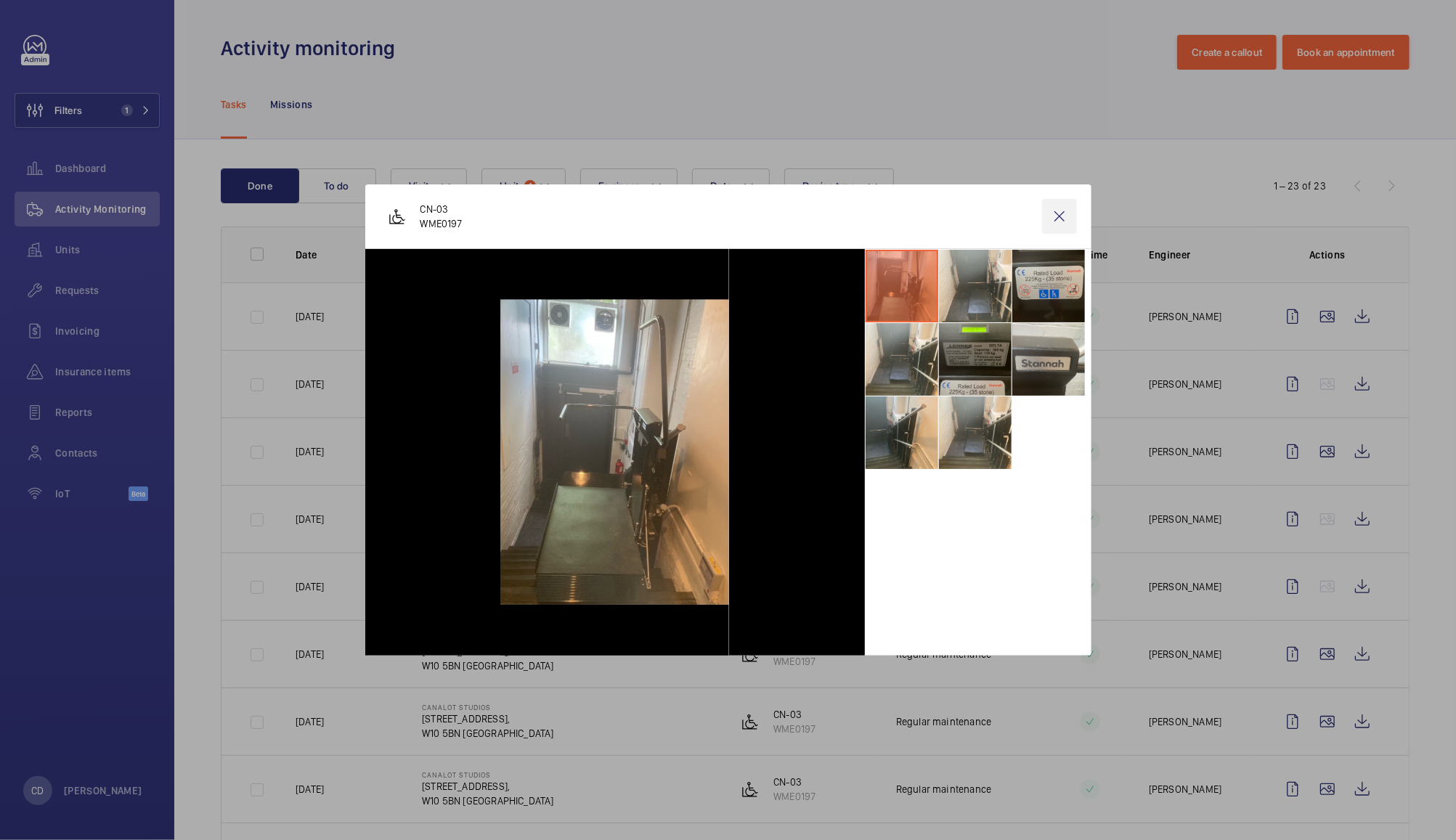
click at [1070, 219] on wm-front-icon-button at bounding box center [1059, 215] width 34 height 34
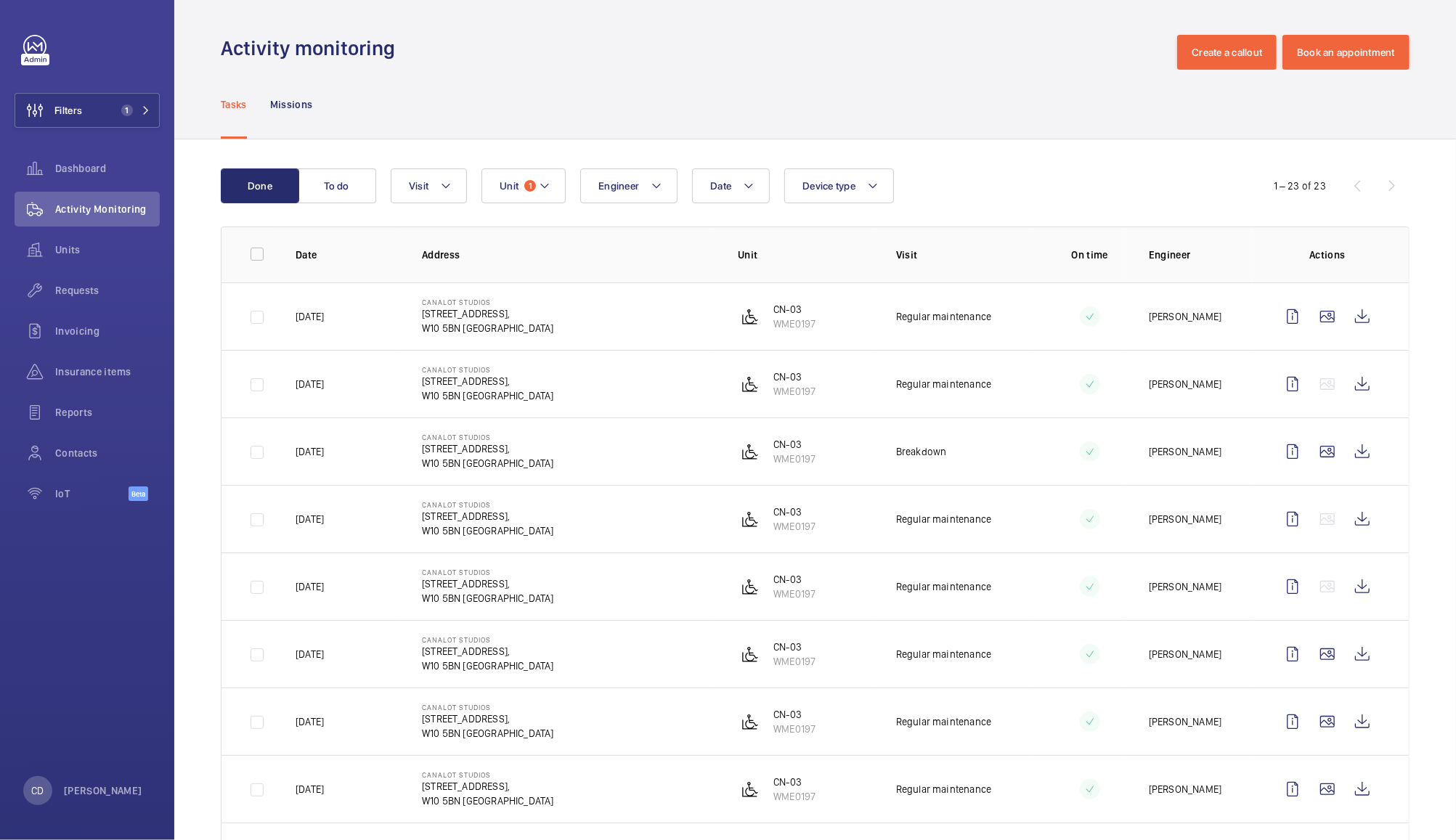
click at [1312, 452] on wm-front-icon-button at bounding box center [1326, 451] width 34 height 34
click at [1345, 453] on wm-front-icon-button at bounding box center [1362, 451] width 34 height 34
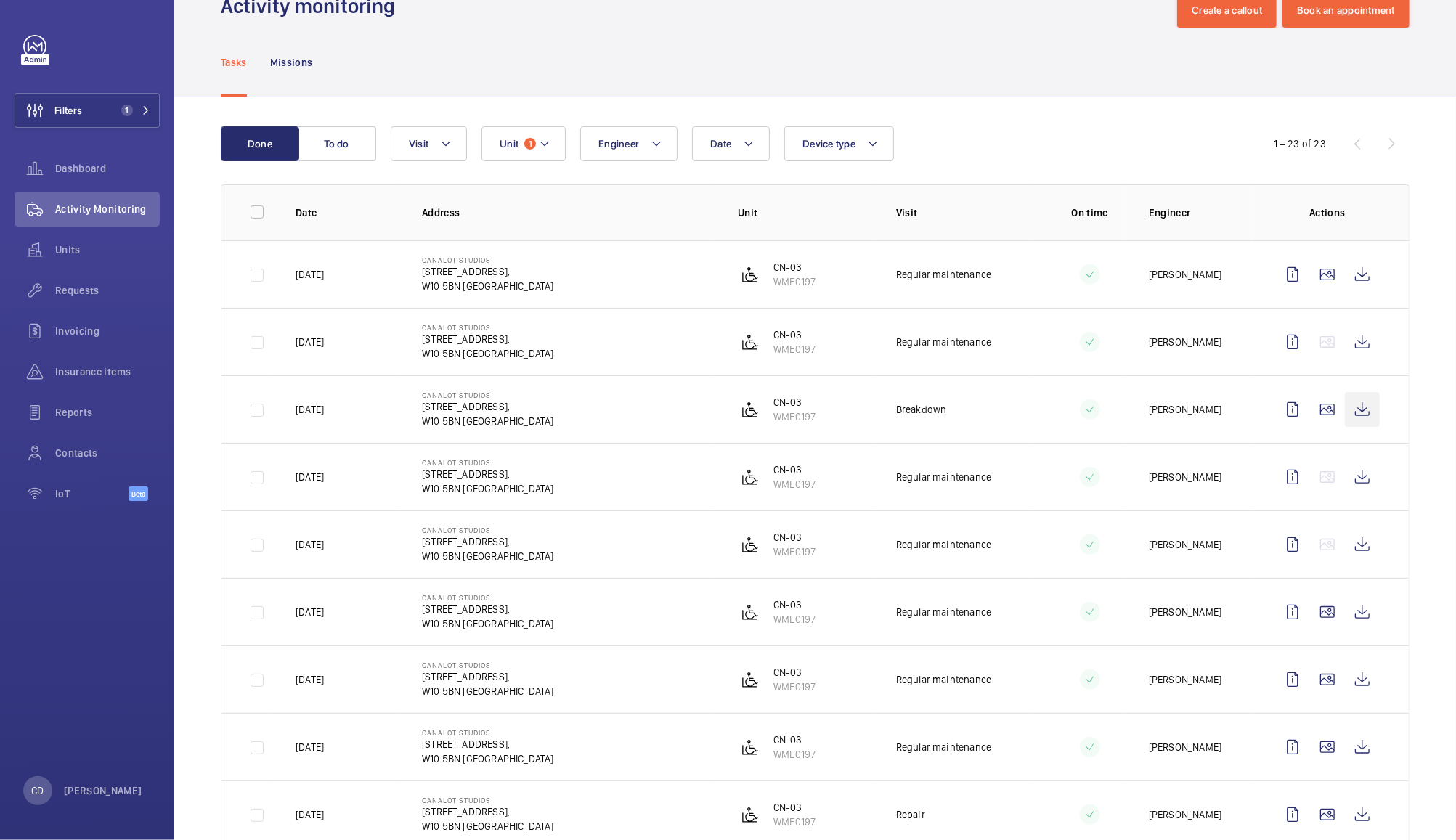
scroll to position [48, 0]
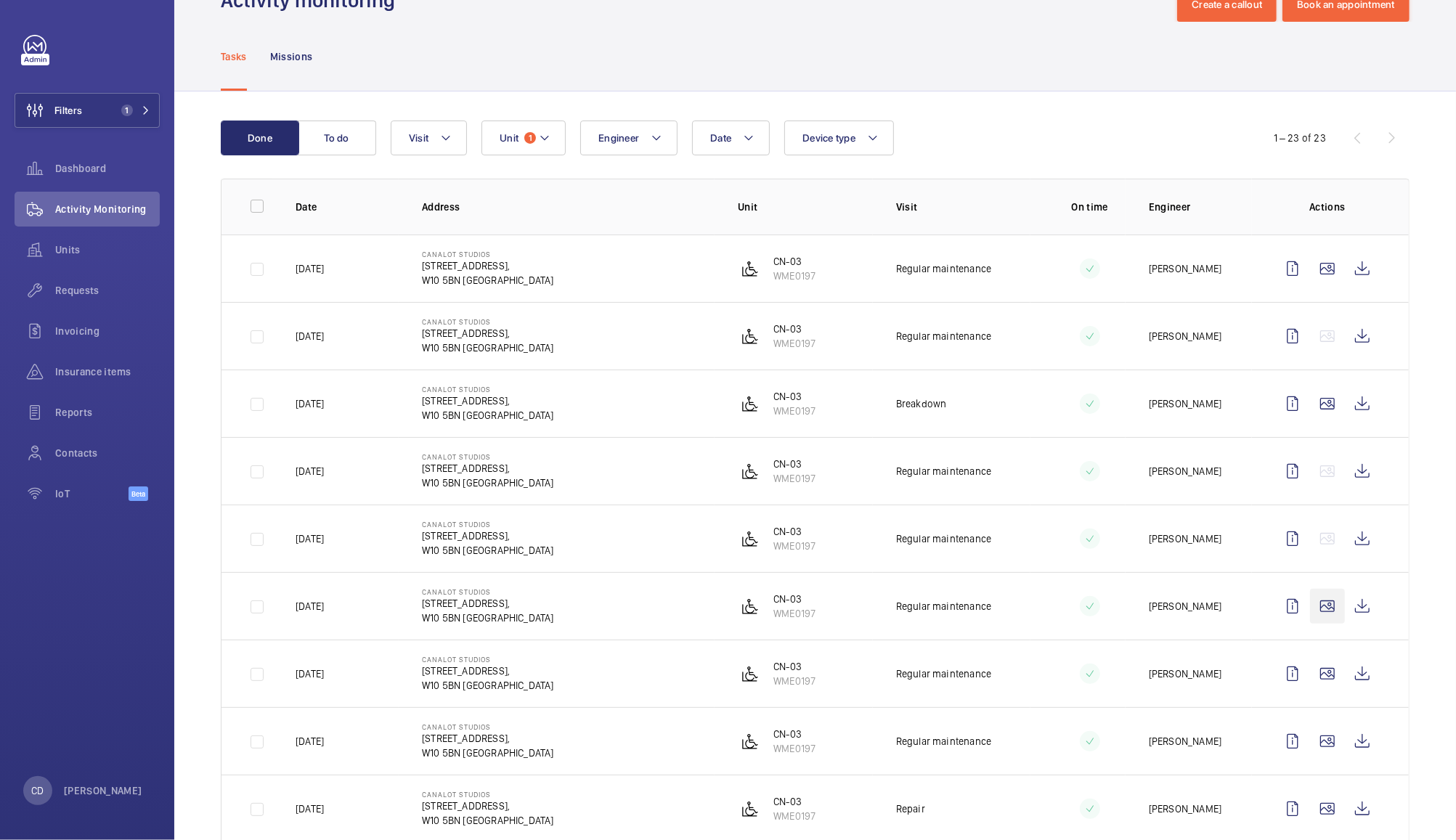
click at [1316, 608] on wm-front-icon-button at bounding box center [1326, 606] width 34 height 34
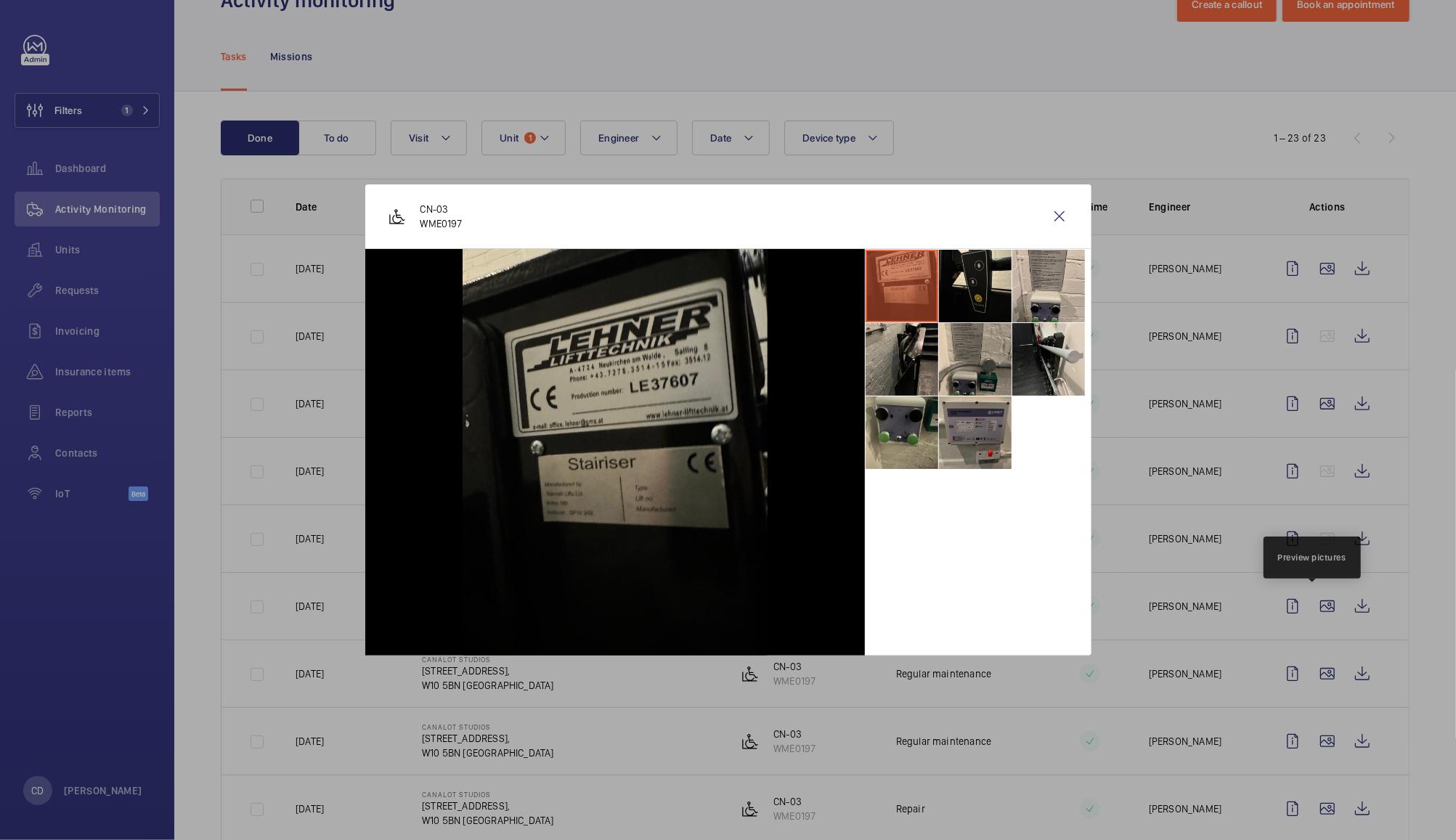
click at [969, 436] on li at bounding box center [975, 433] width 73 height 73
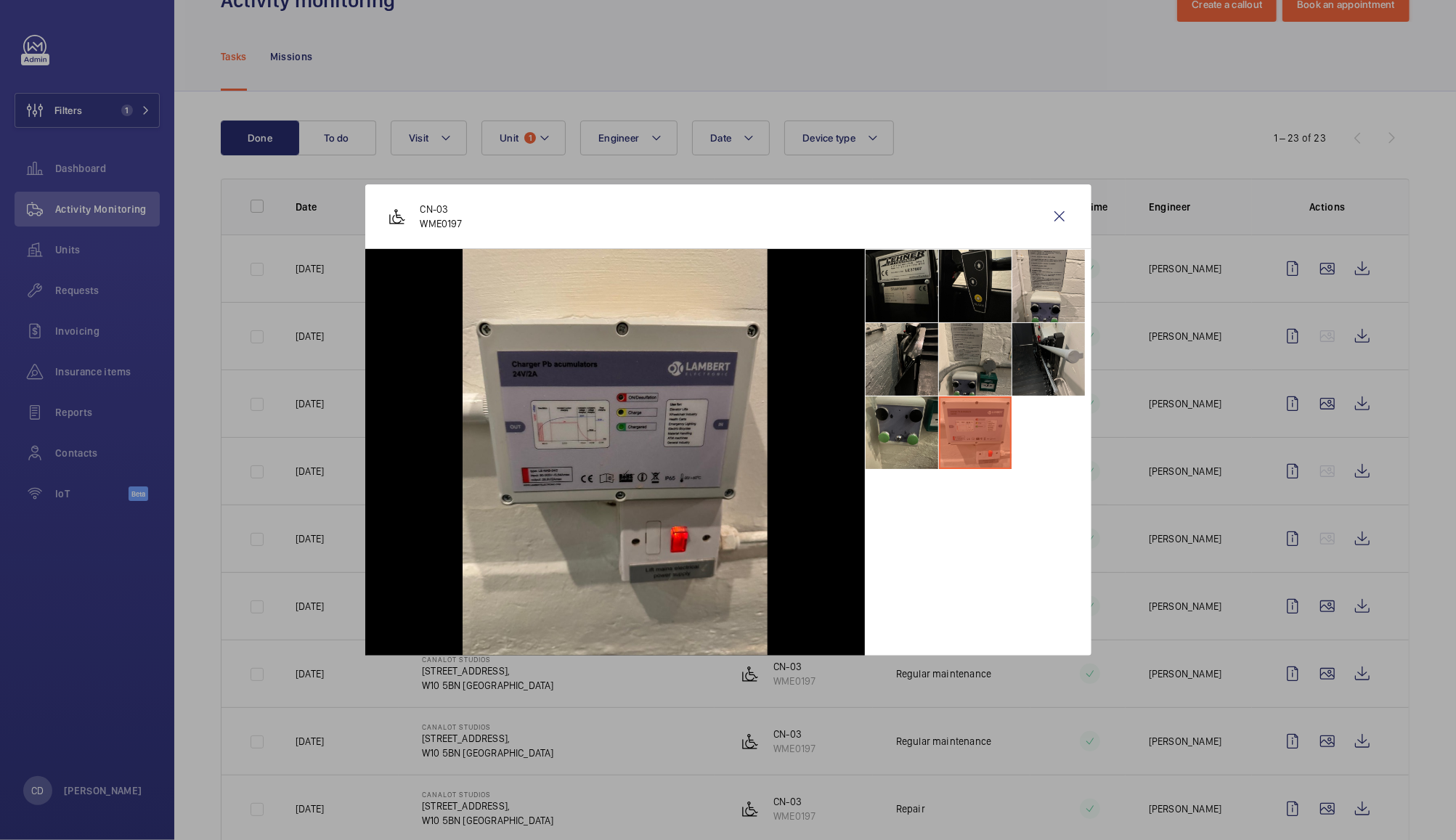
click at [1050, 366] on li at bounding box center [1049, 360] width 73 height 73
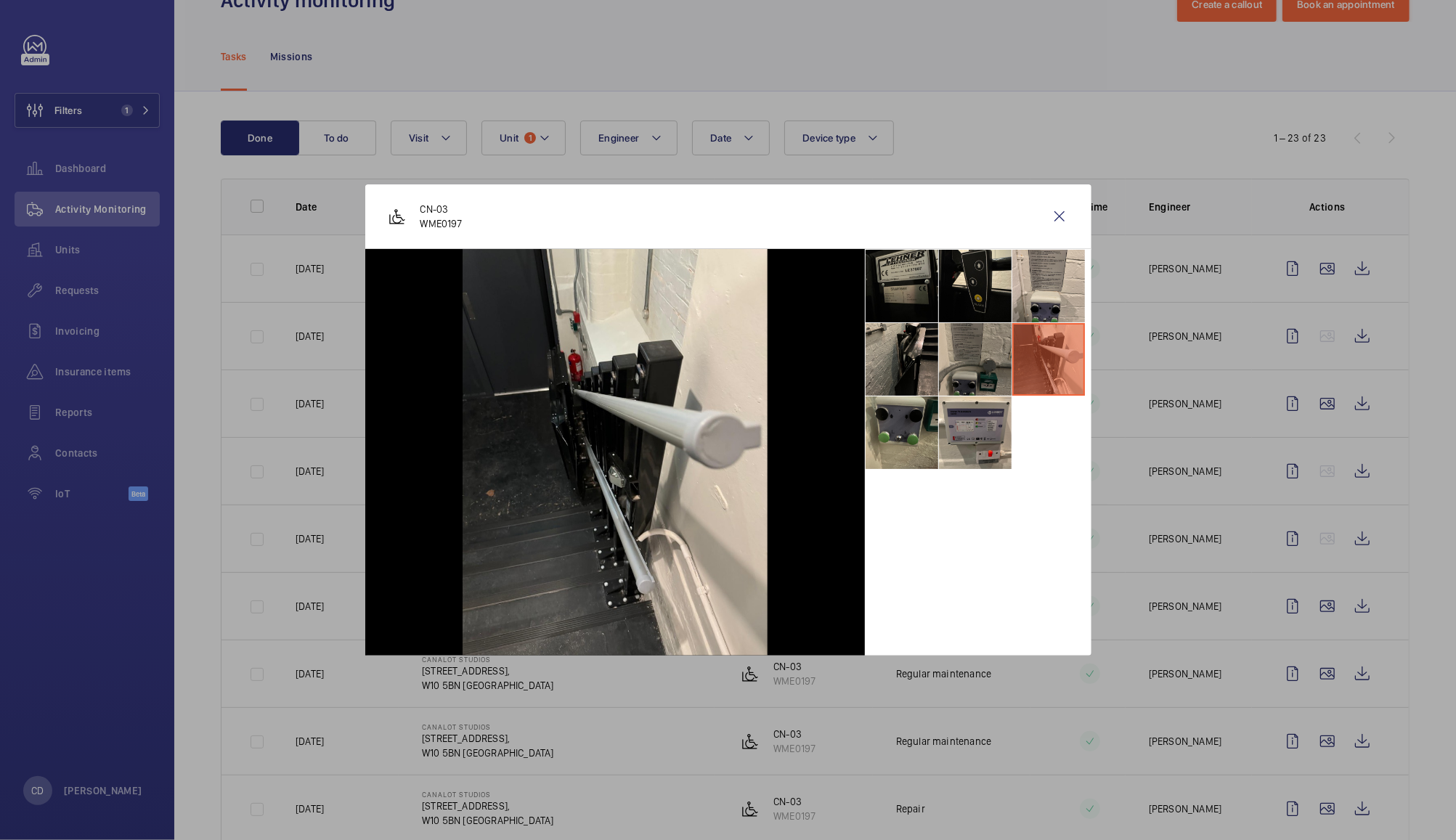
click at [981, 357] on li at bounding box center [975, 360] width 73 height 73
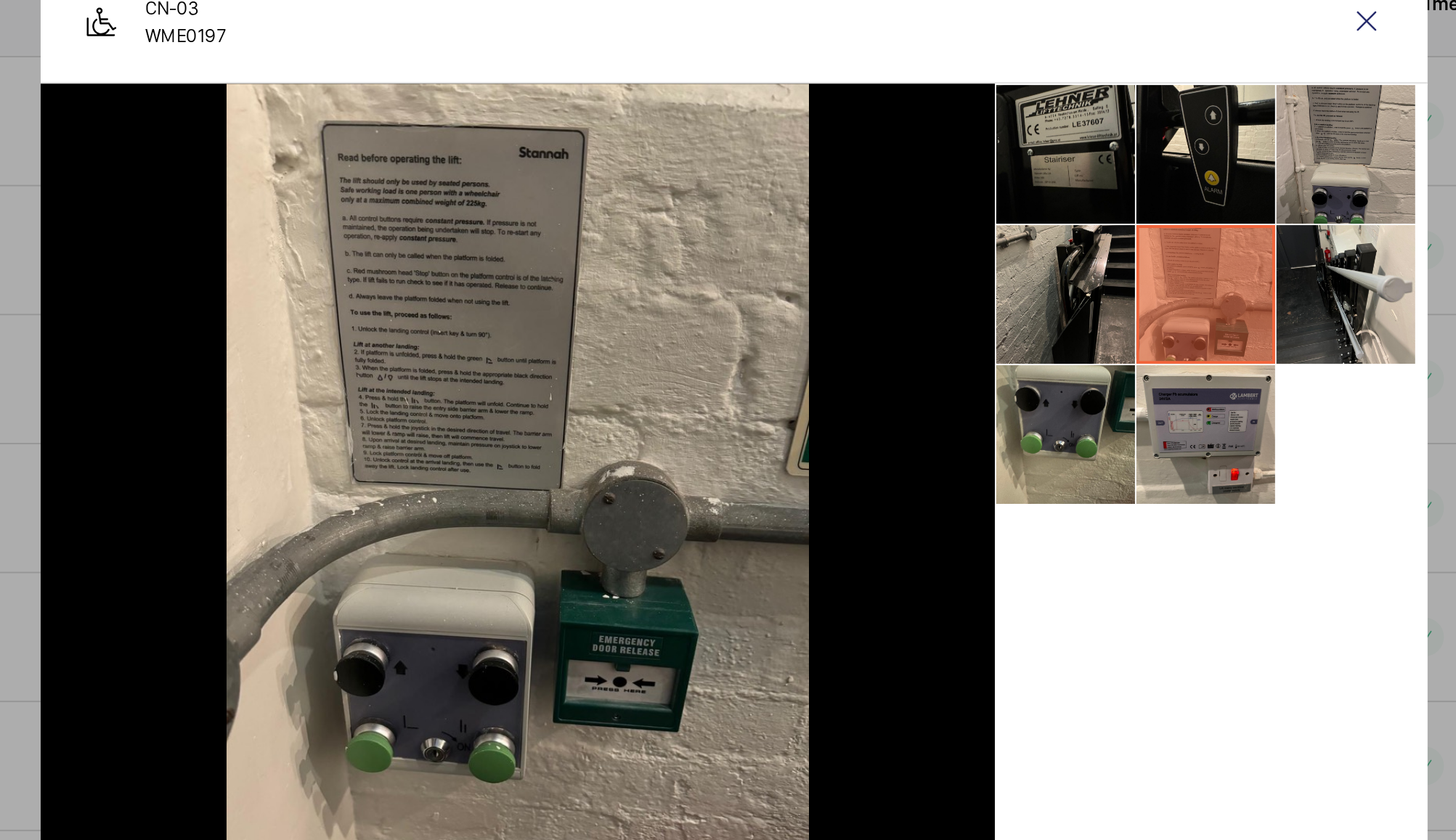
click at [1047, 287] on li at bounding box center [1049, 286] width 73 height 73
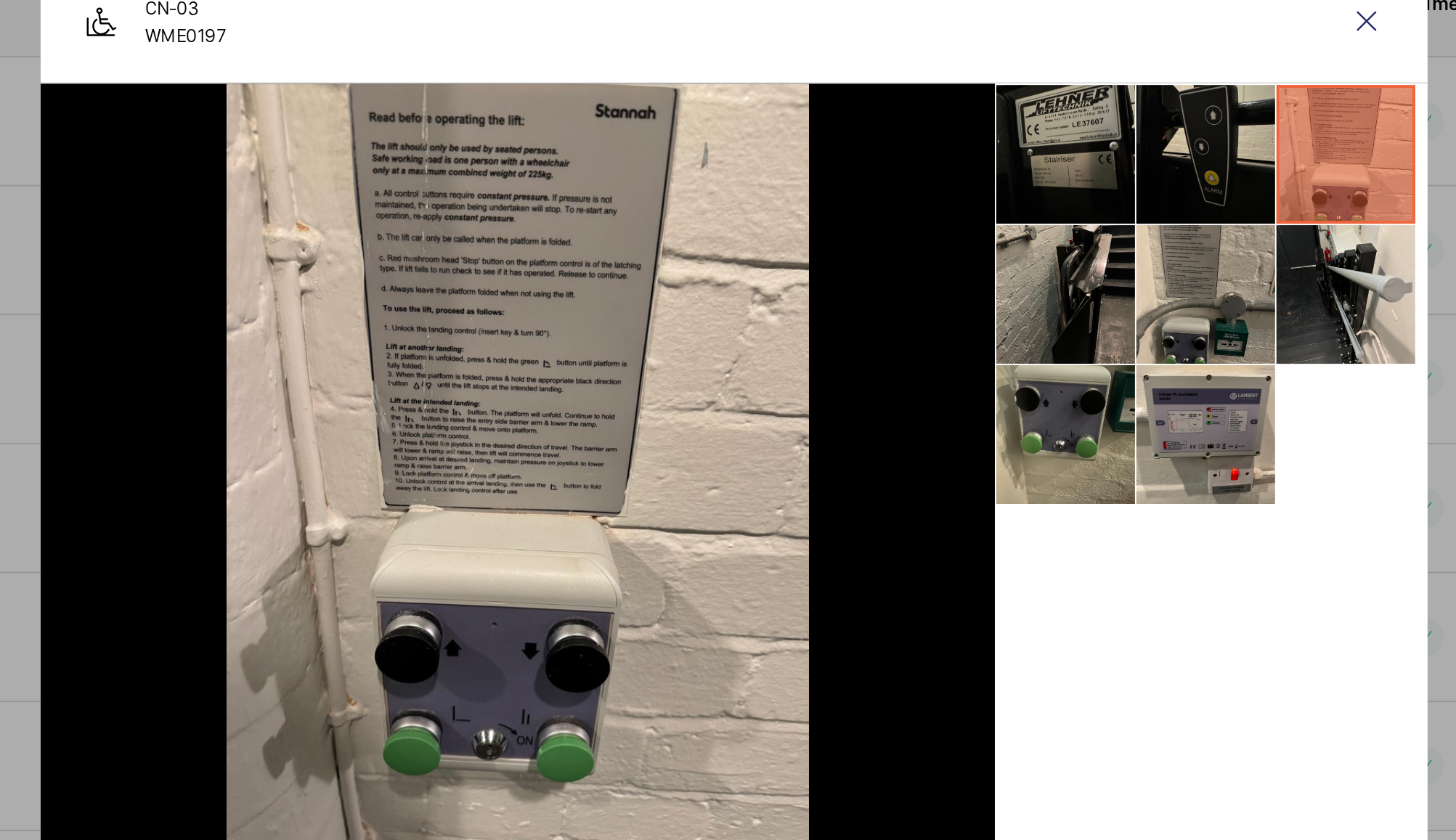
click at [972, 292] on li at bounding box center [975, 286] width 73 height 73
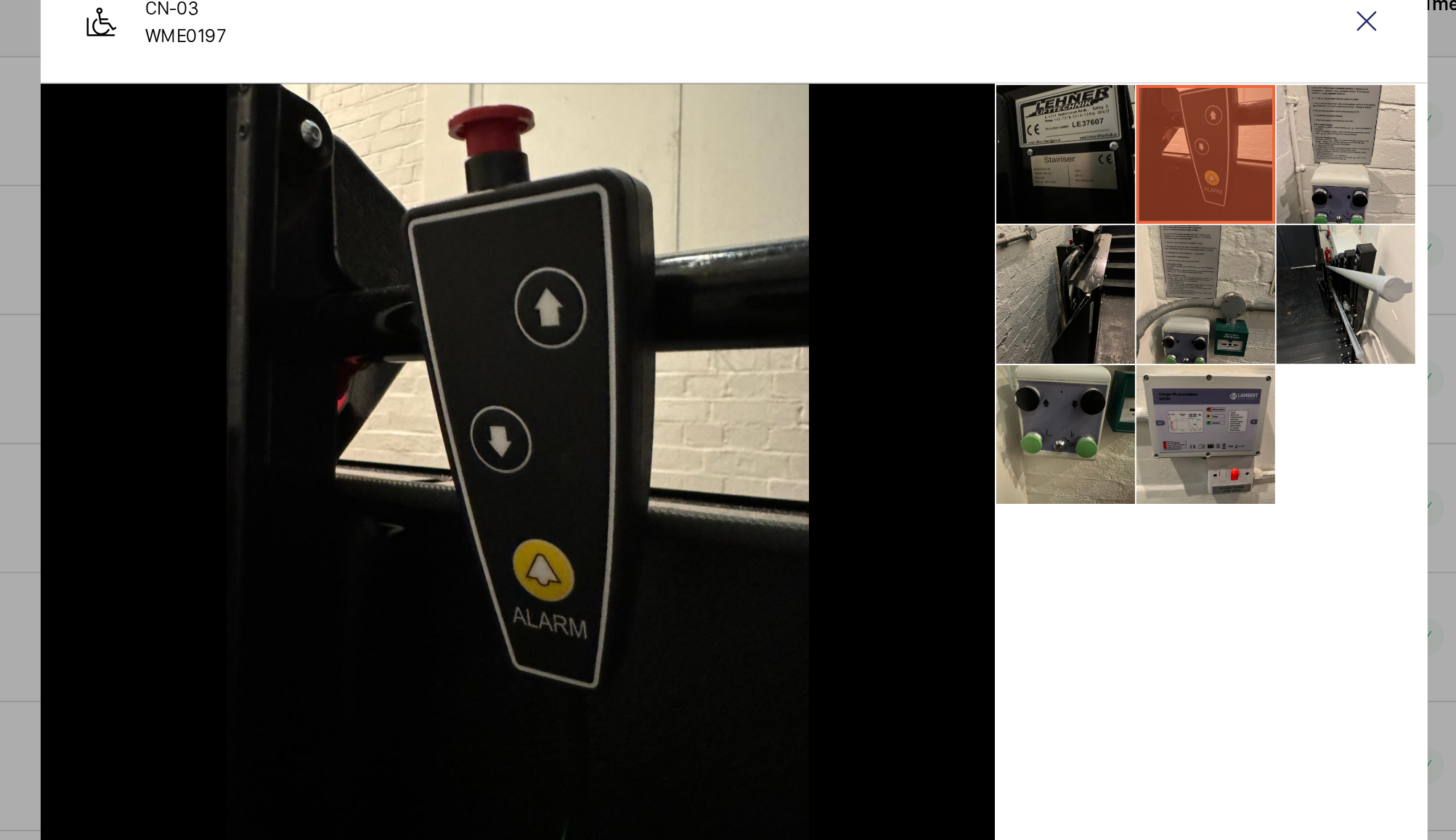
click at [909, 291] on li at bounding box center [902, 286] width 73 height 73
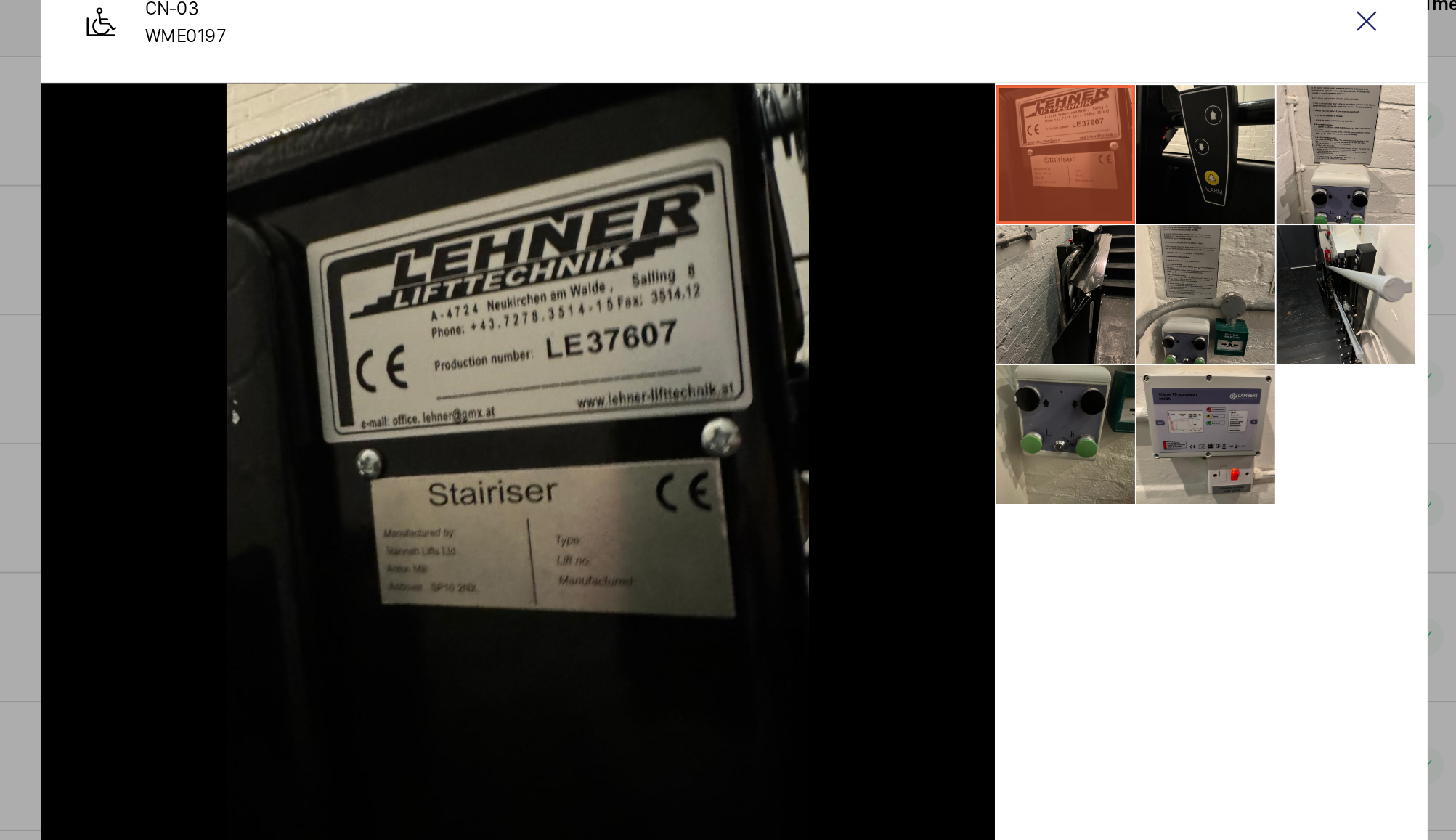
click at [905, 419] on li at bounding box center [902, 433] width 73 height 73
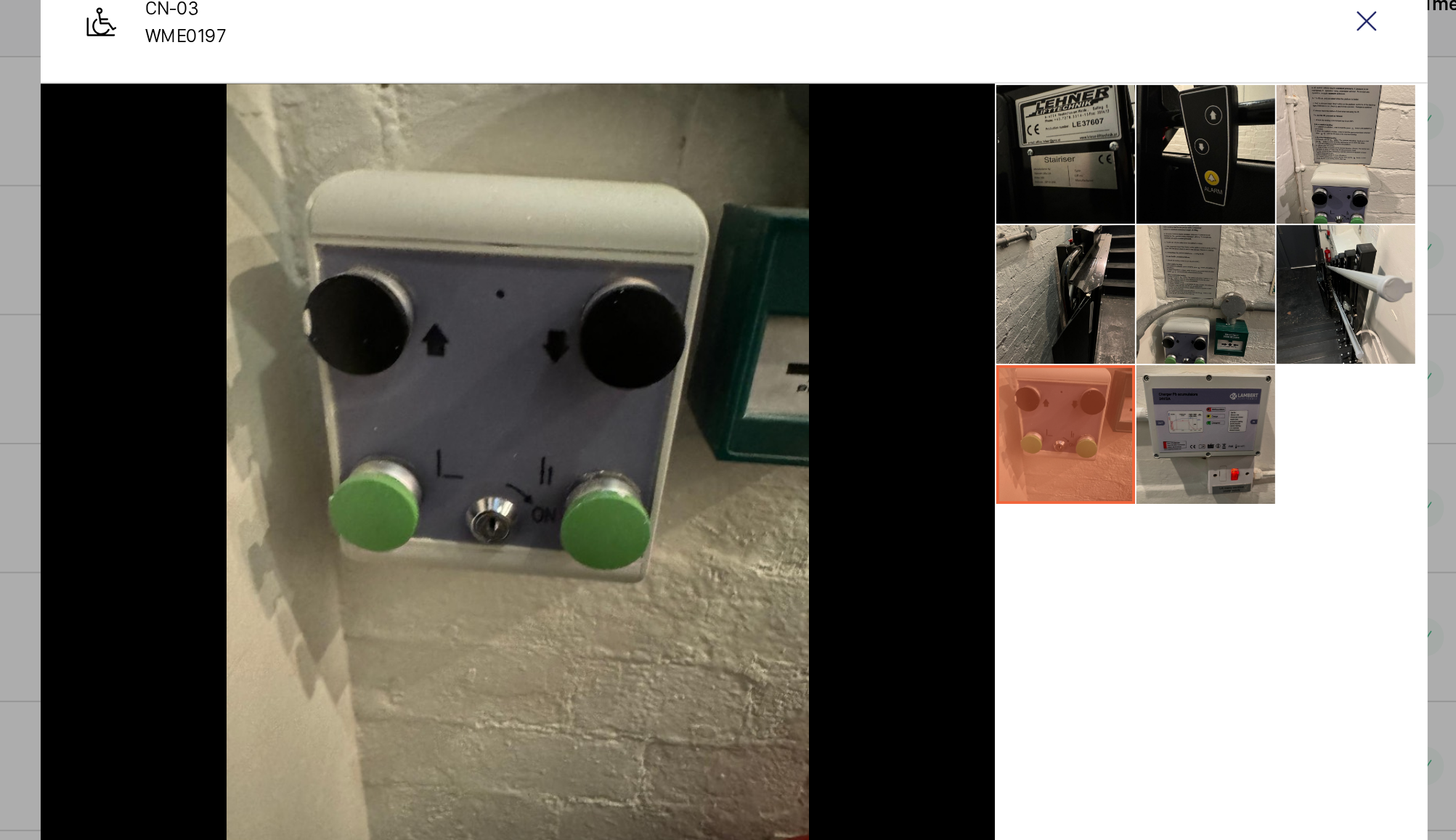
click at [986, 431] on li at bounding box center [975, 433] width 73 height 73
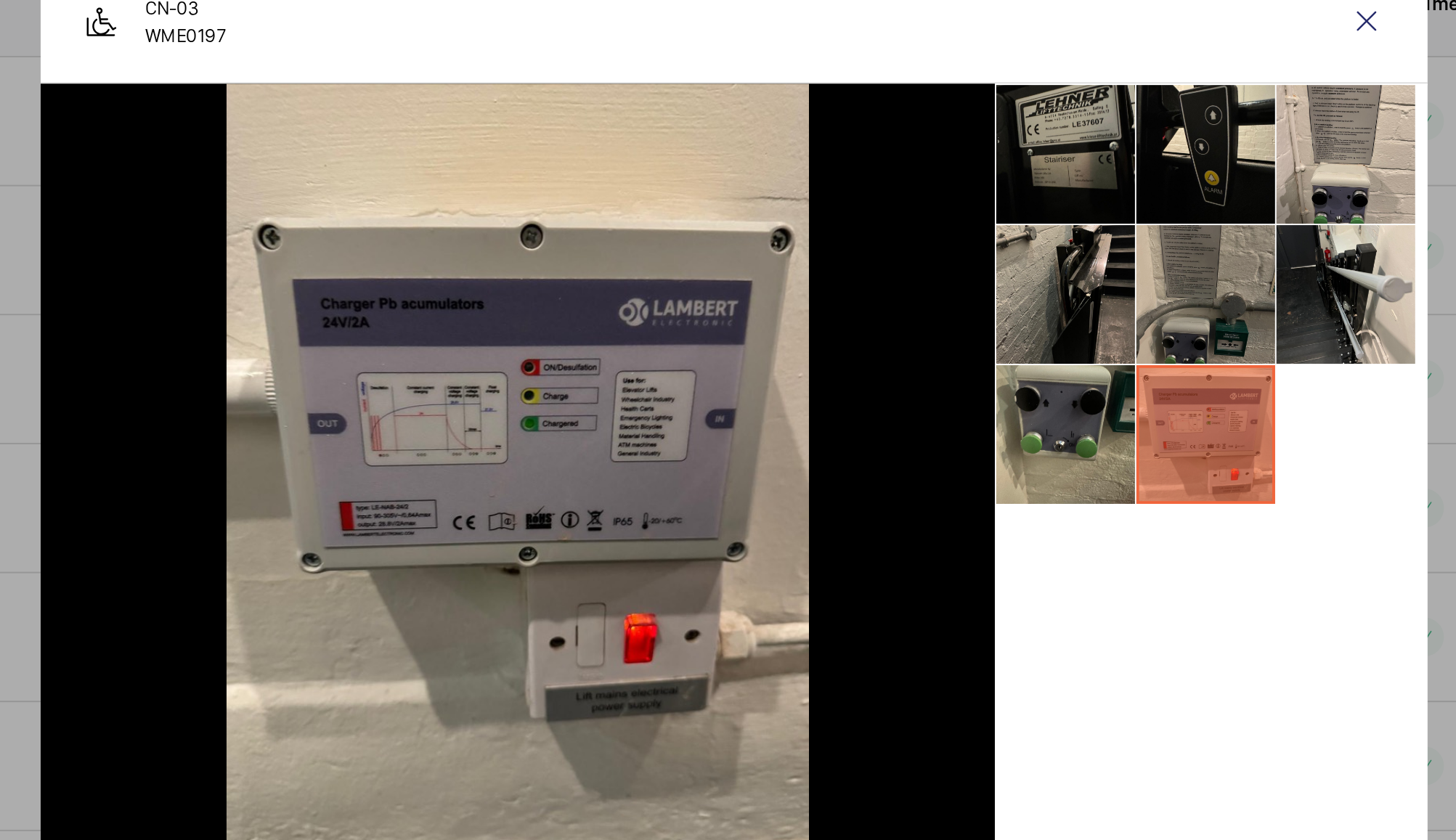
click at [969, 368] on li at bounding box center [975, 360] width 73 height 73
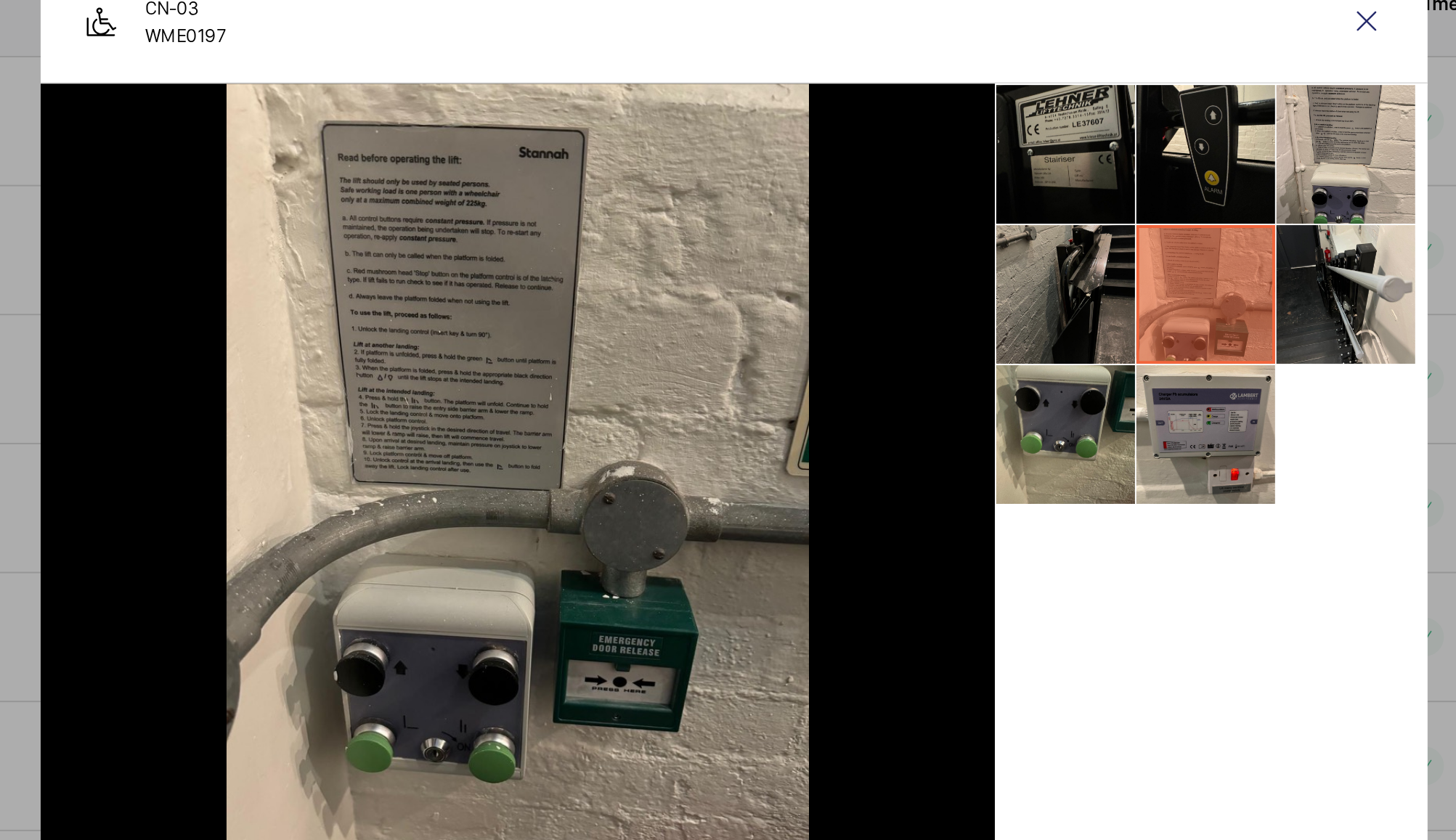
click at [907, 372] on li at bounding box center [902, 360] width 73 height 73
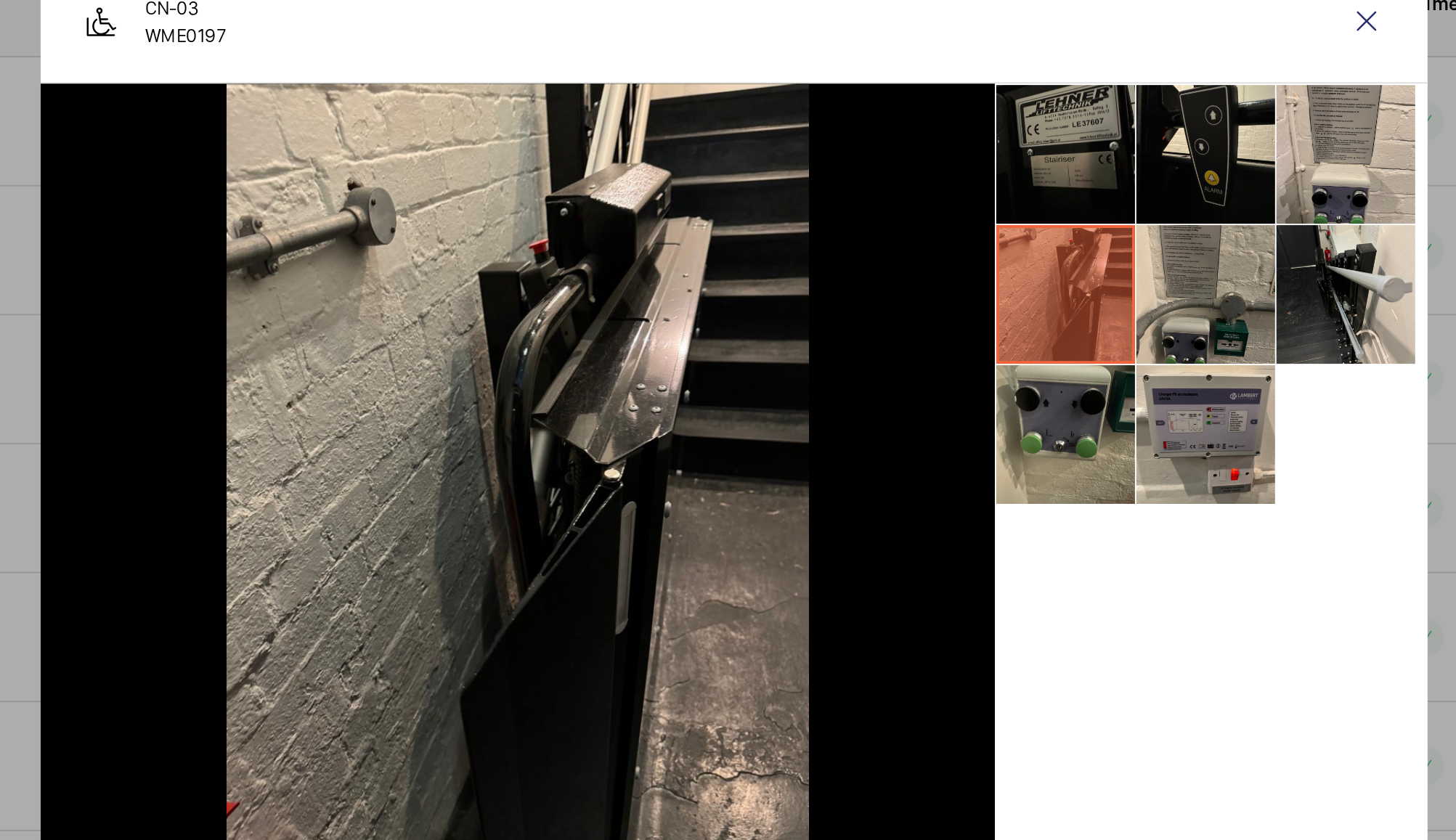
click at [906, 304] on li at bounding box center [902, 286] width 73 height 73
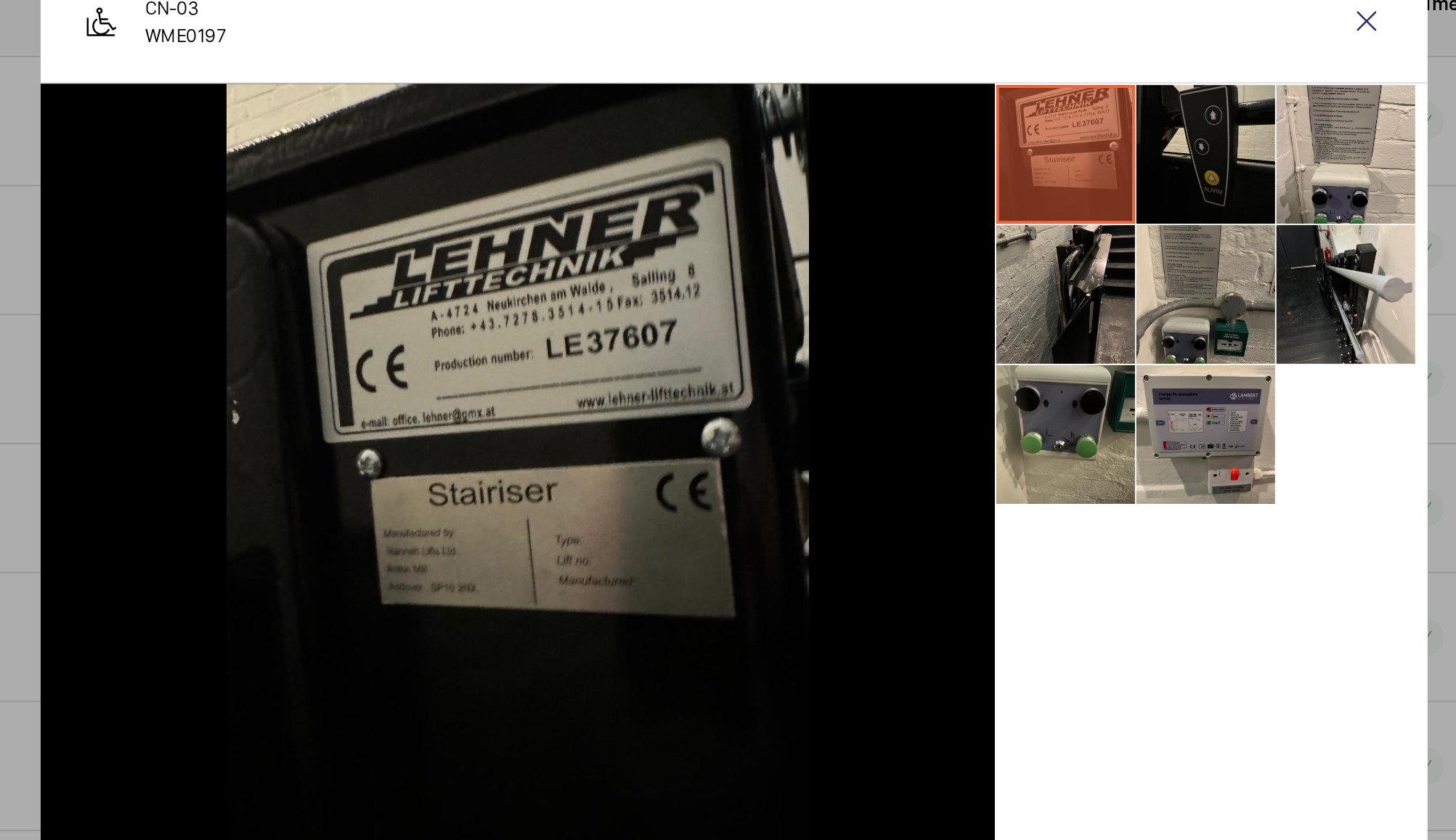
click at [980, 292] on li at bounding box center [975, 286] width 73 height 73
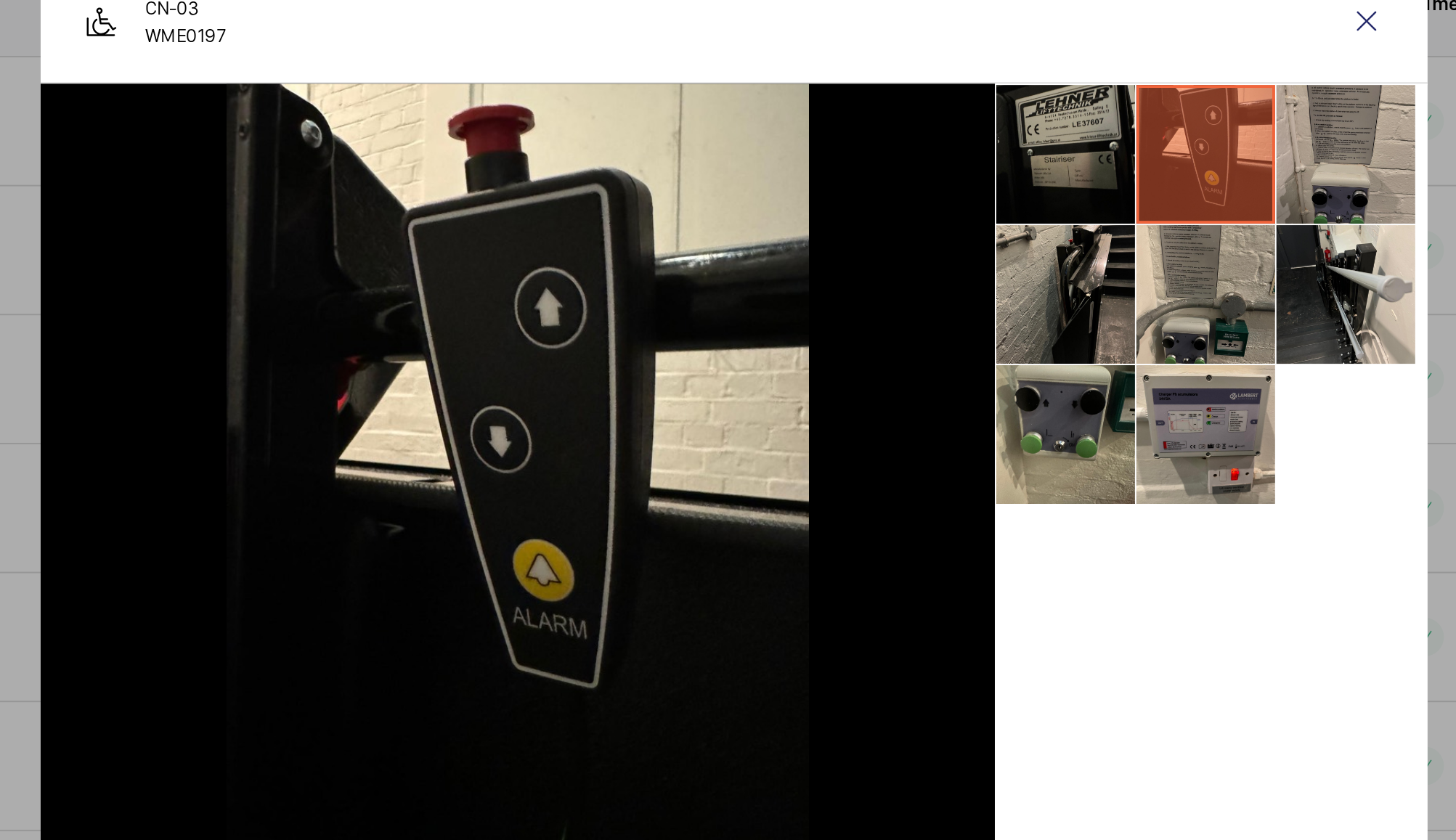
click at [1043, 292] on li at bounding box center [1049, 286] width 73 height 73
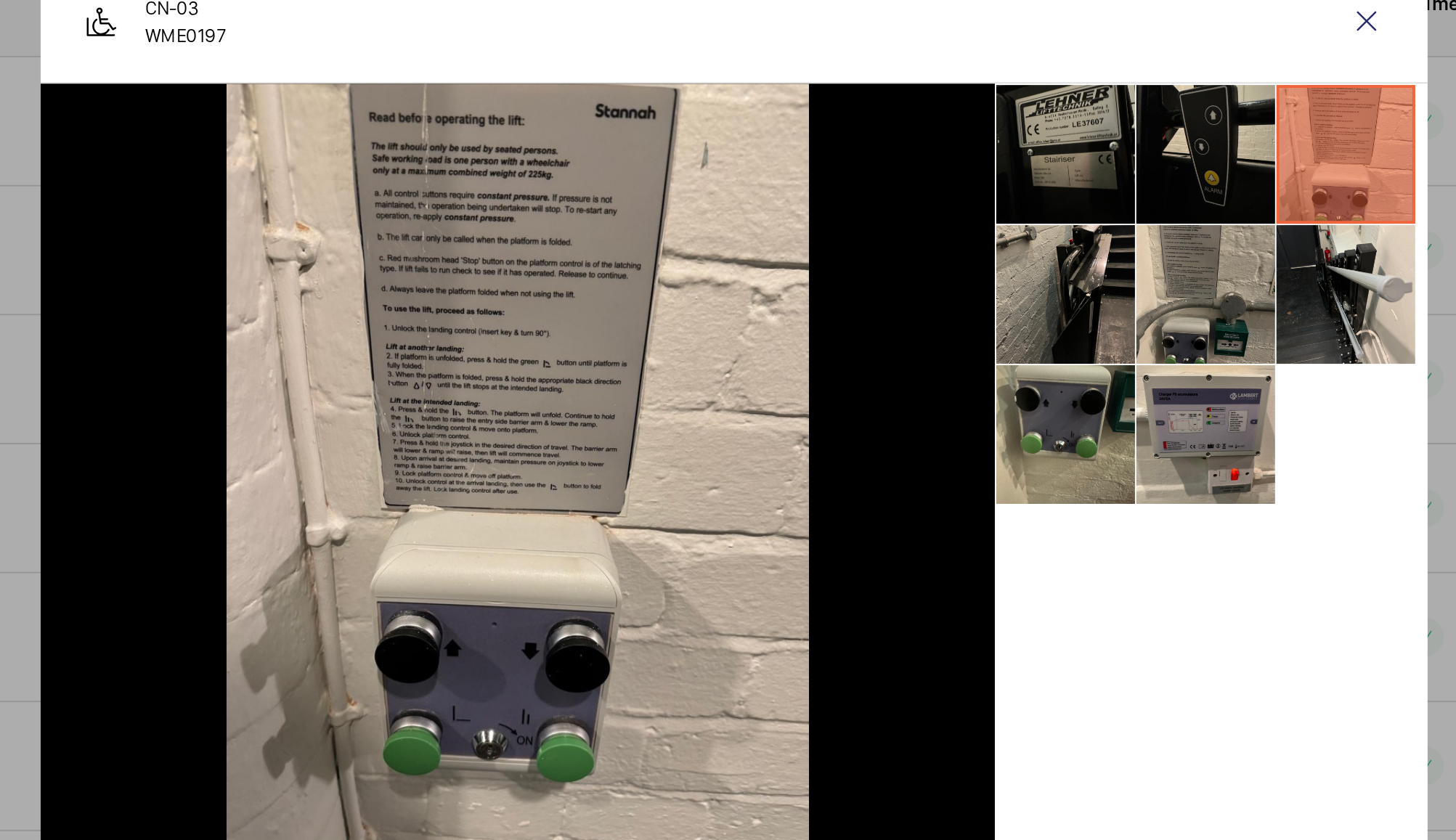
click at [971, 301] on li at bounding box center [975, 286] width 73 height 73
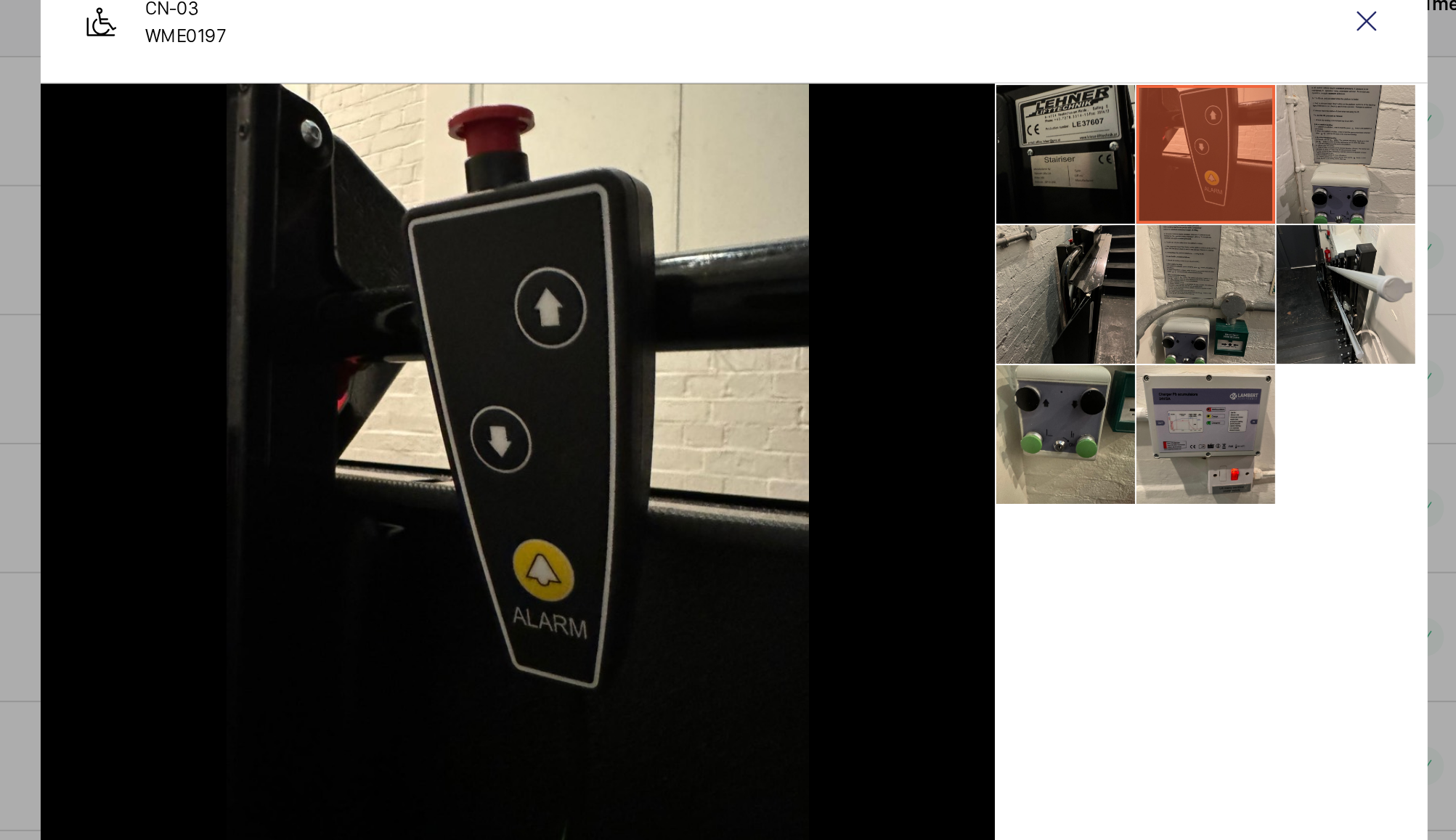
click at [1046, 296] on li at bounding box center [1049, 286] width 73 height 73
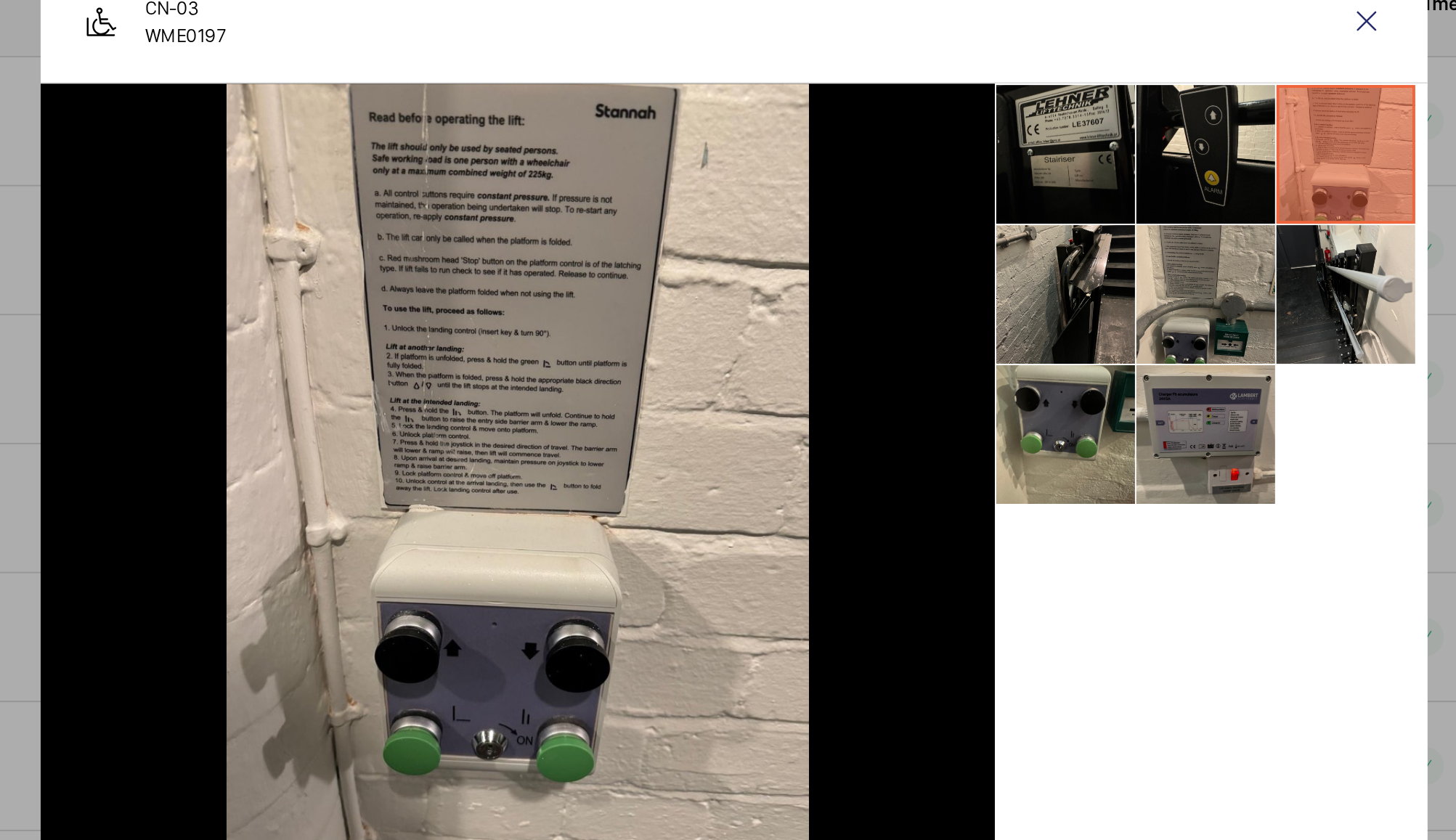
click at [986, 448] on li at bounding box center [975, 433] width 73 height 73
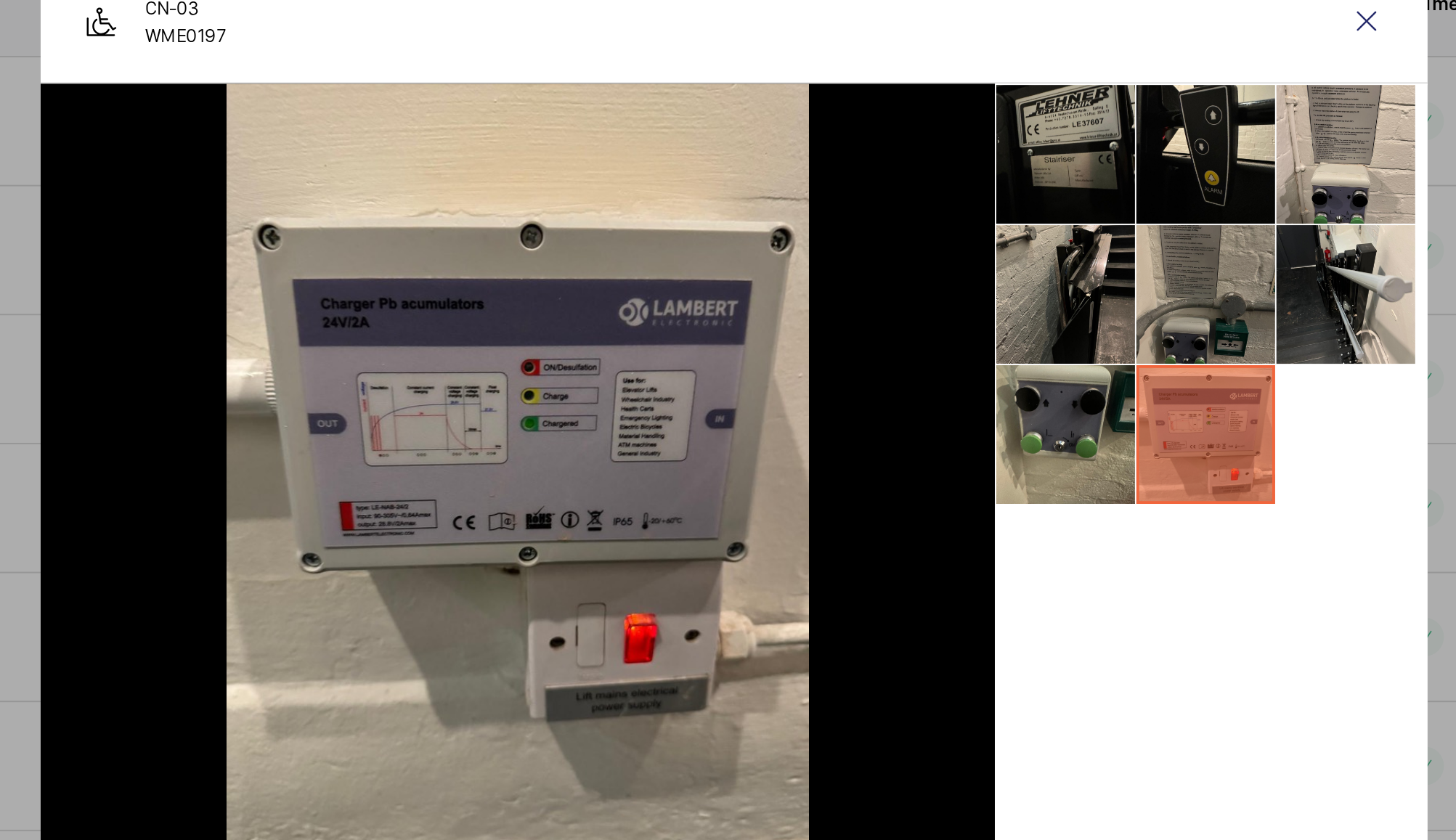
click at [984, 379] on li at bounding box center [975, 360] width 73 height 73
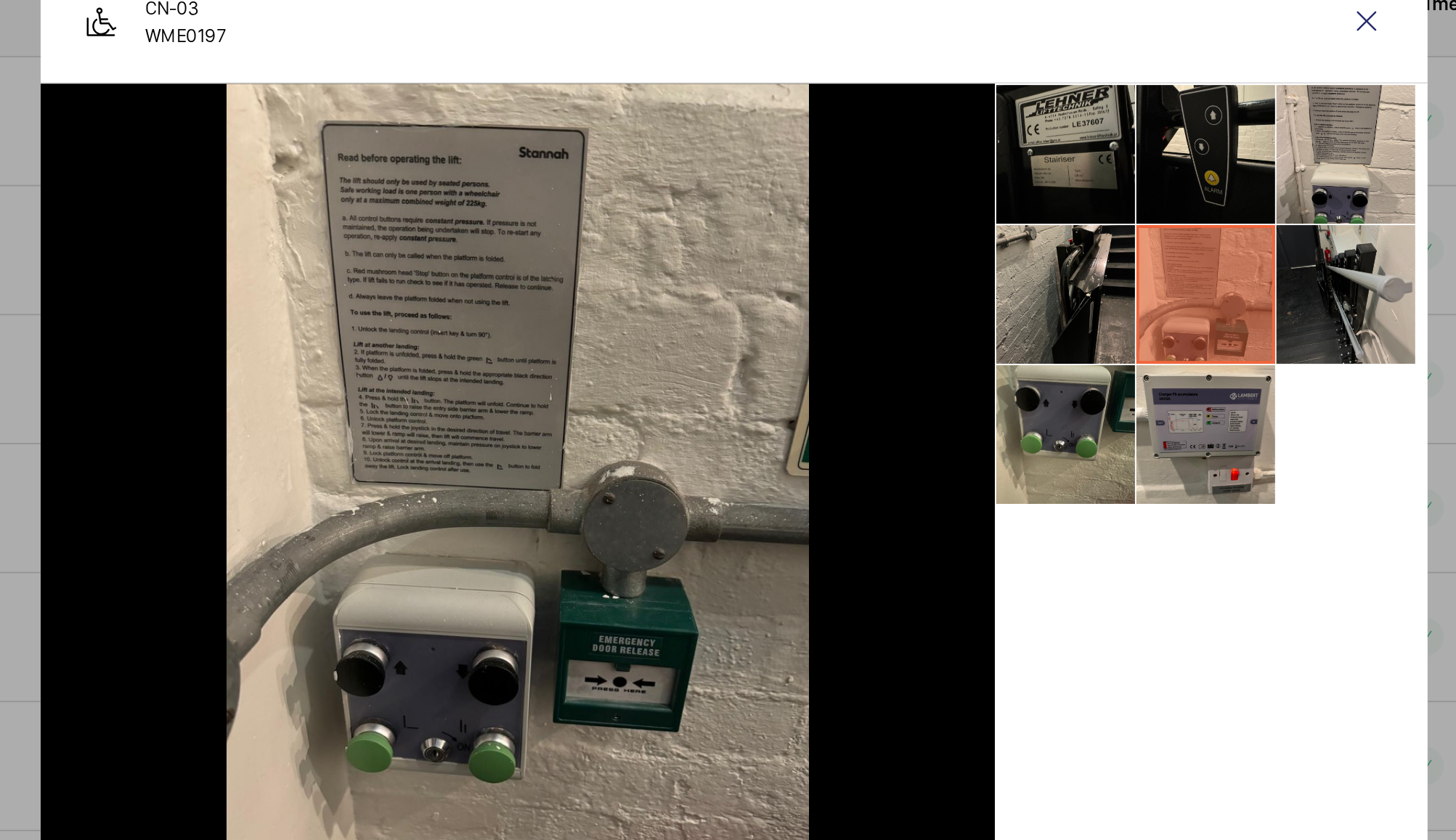
click at [1040, 363] on li at bounding box center [1049, 360] width 73 height 73
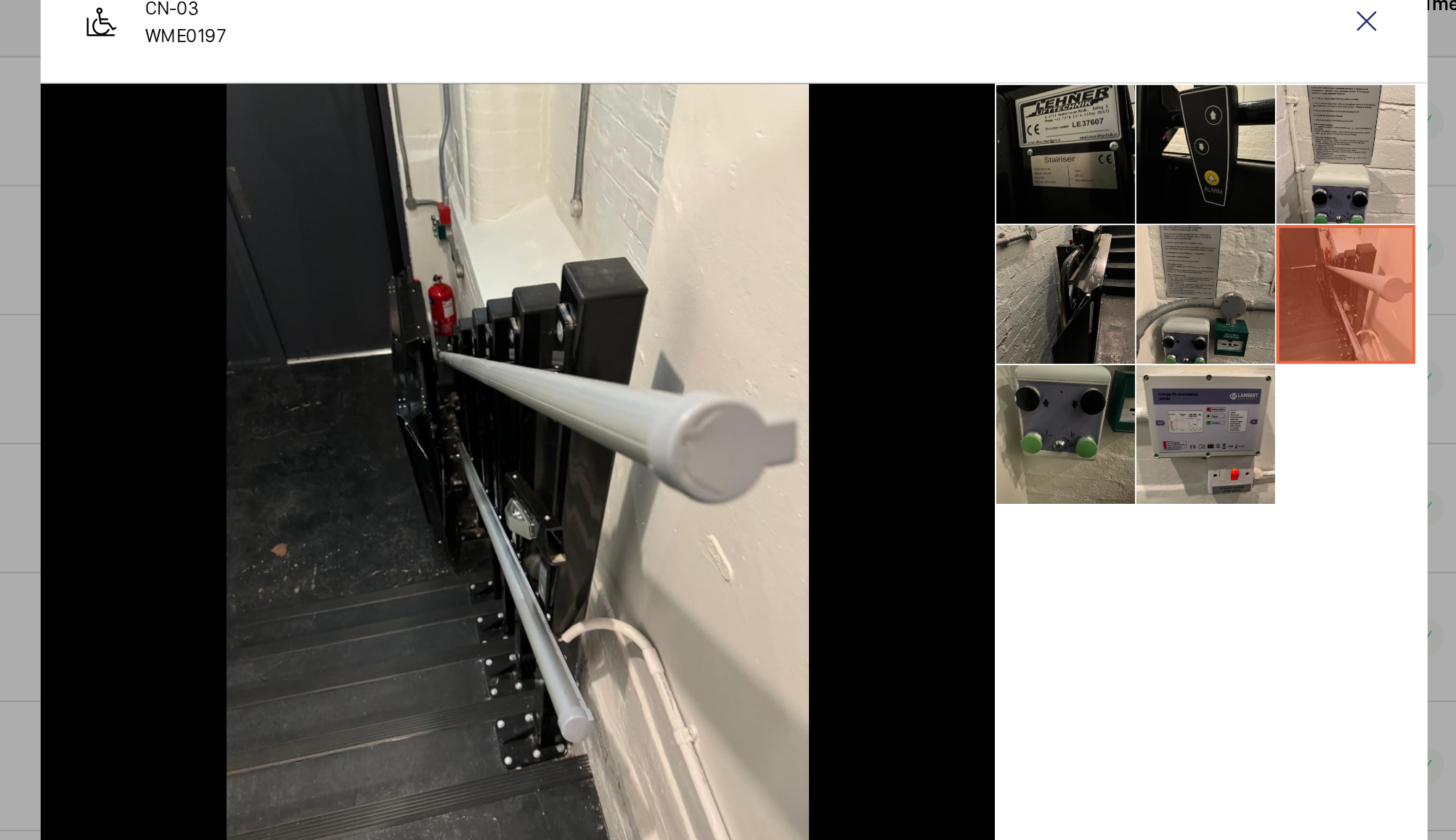
click at [902, 419] on li at bounding box center [902, 433] width 73 height 73
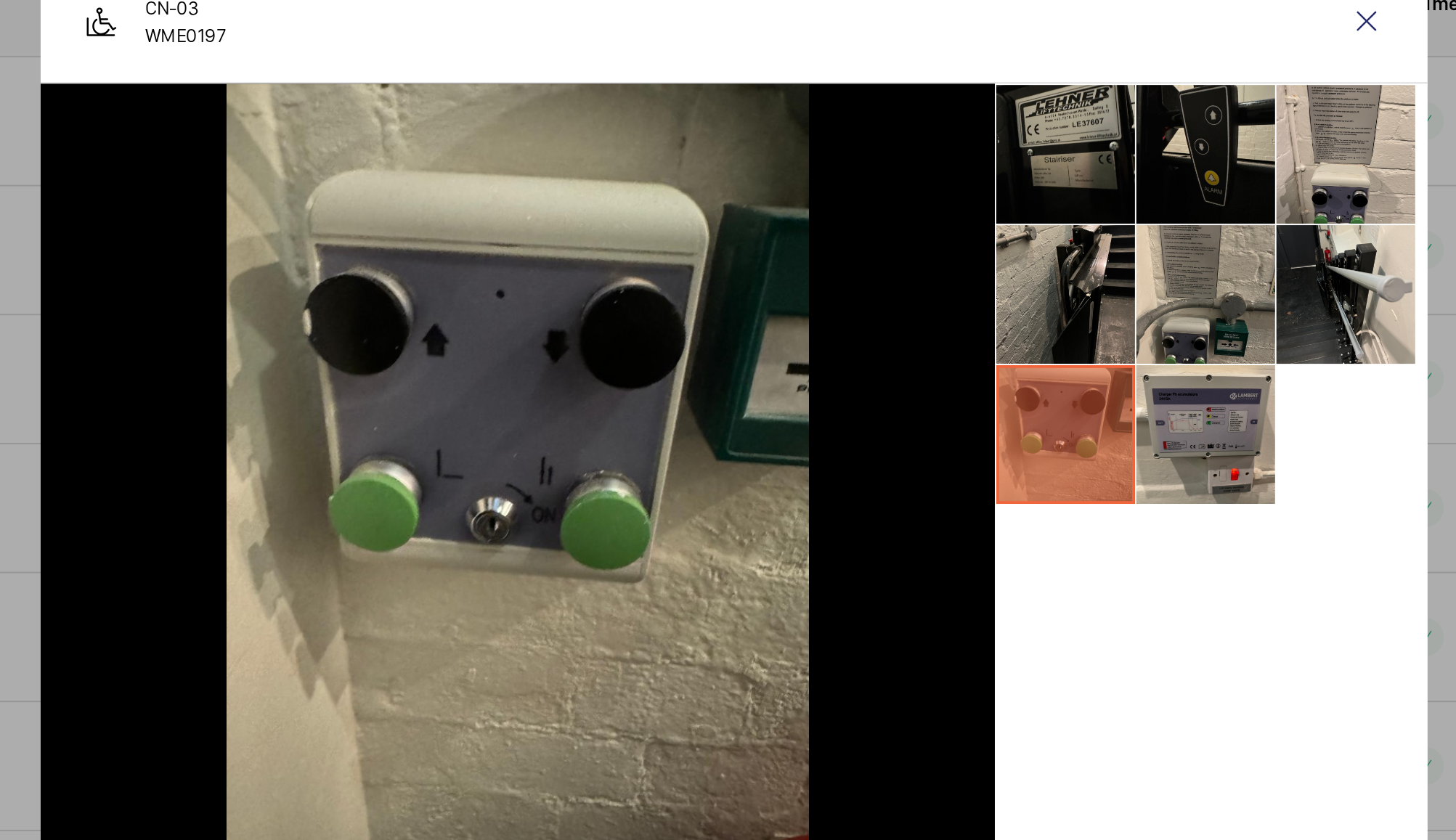
click at [976, 296] on li at bounding box center [975, 286] width 73 height 73
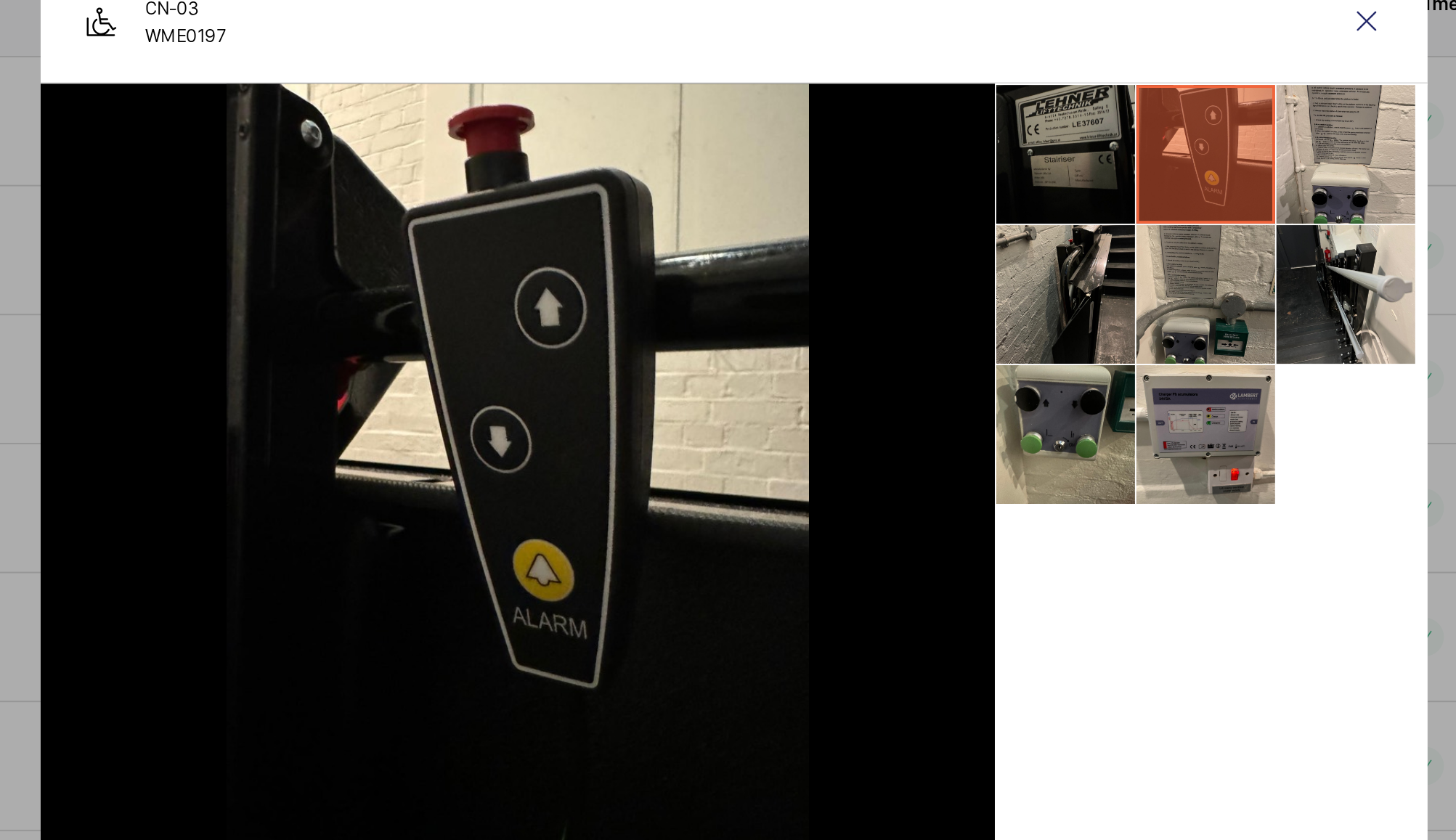
click at [906, 279] on li at bounding box center [902, 286] width 73 height 73
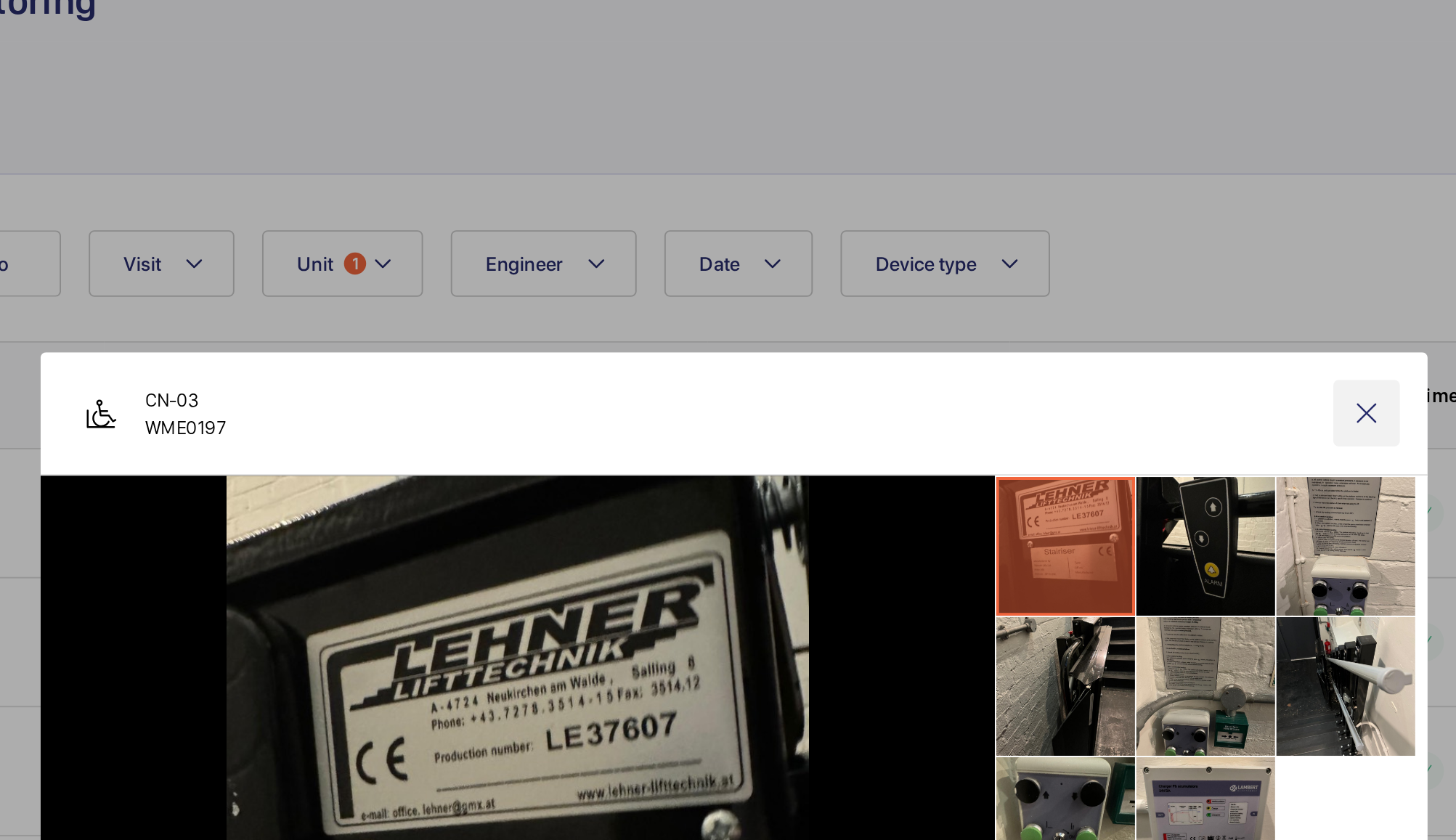
click at [1056, 213] on wm-front-icon-button at bounding box center [1059, 215] width 34 height 34
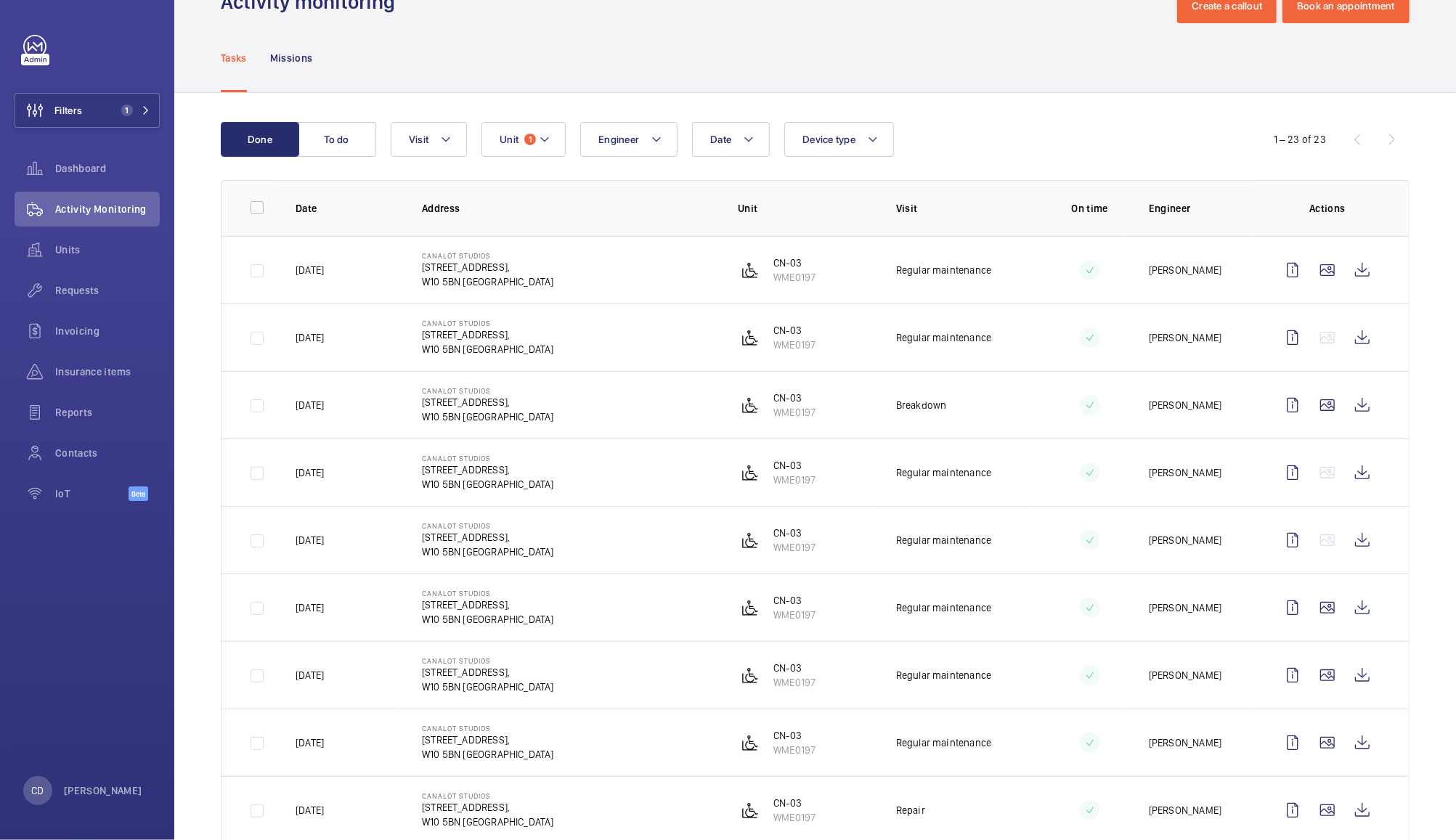
scroll to position [49, 0]
click at [527, 130] on button "Unit 1" at bounding box center [524, 136] width 84 height 34
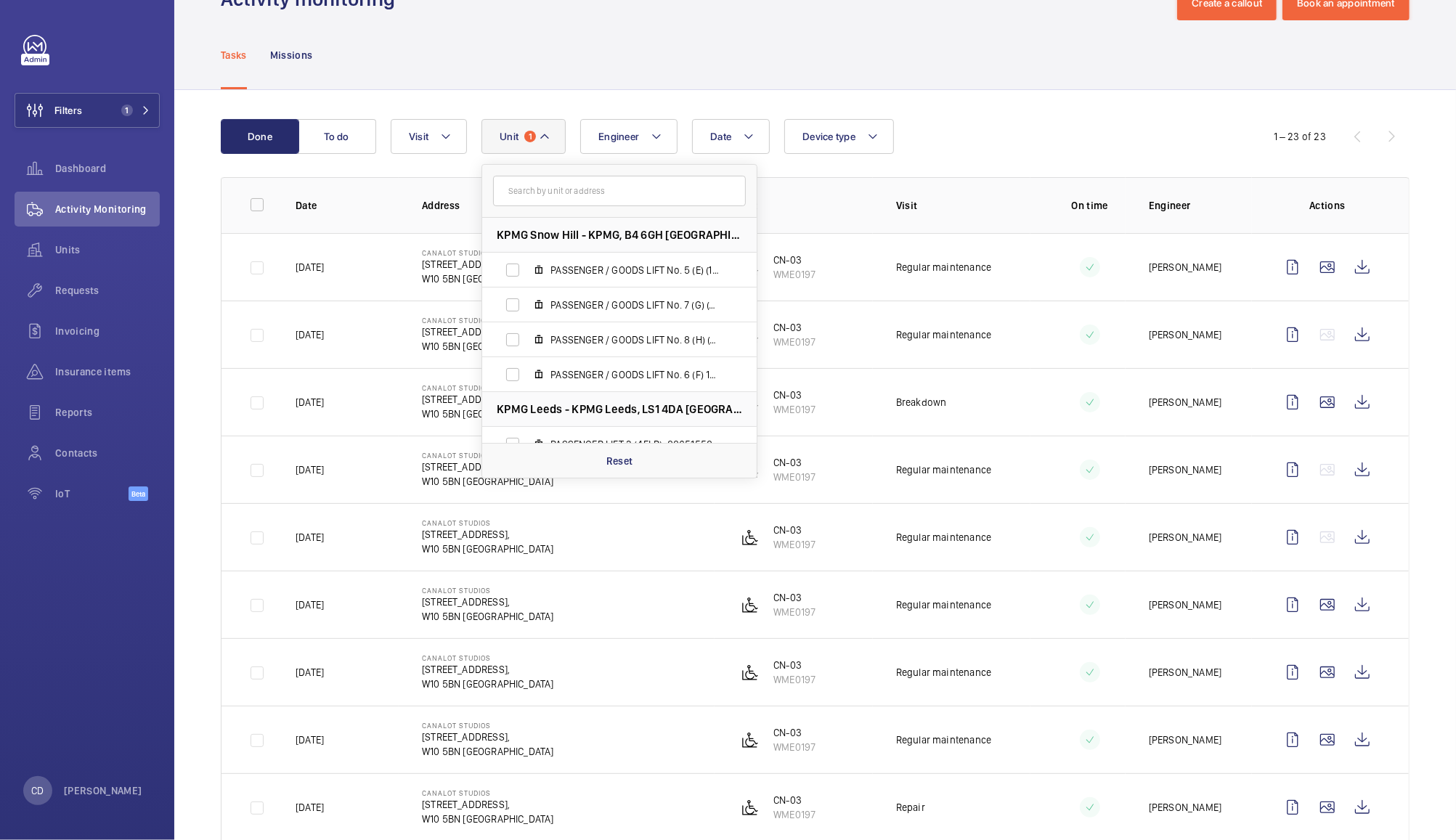
click at [626, 489] on td "Canalot Studios 222 Kensal Road, W10 5BN LONDON" at bounding box center [556, 469] width 316 height 67
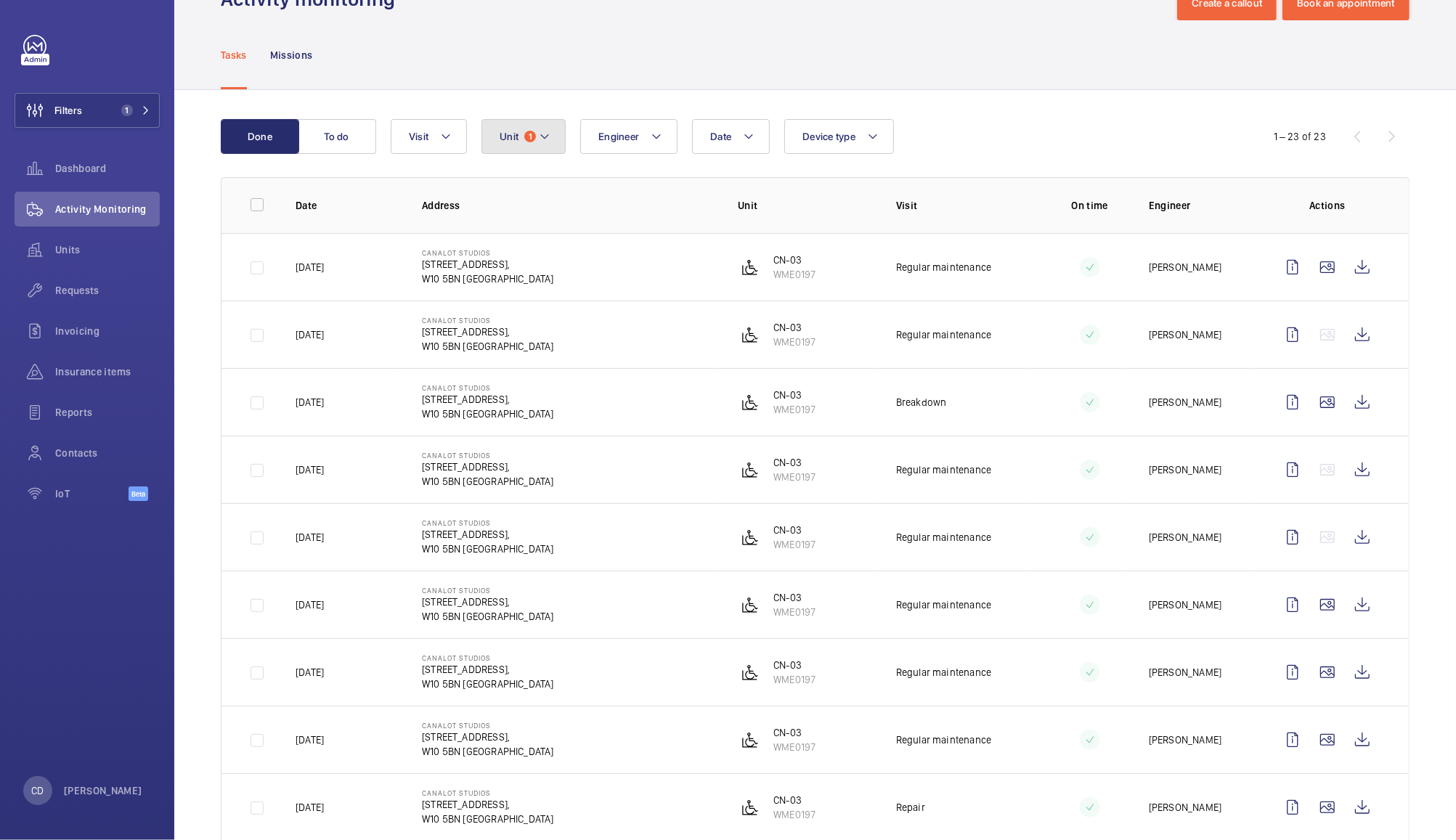
click at [541, 133] on mat-icon at bounding box center [544, 136] width 11 height 18
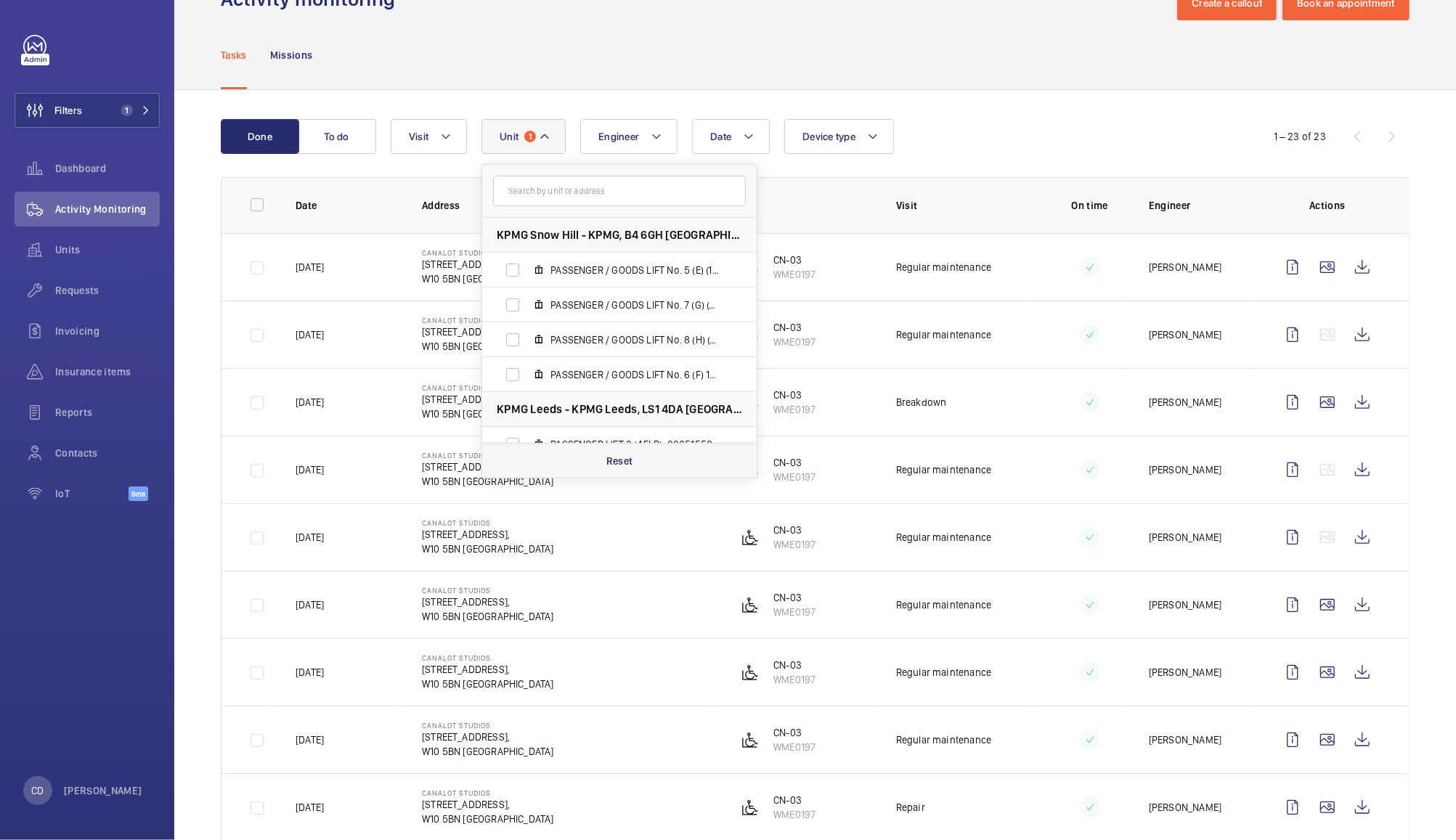
click at [645, 460] on div "Reset" at bounding box center [619, 460] width 274 height 34
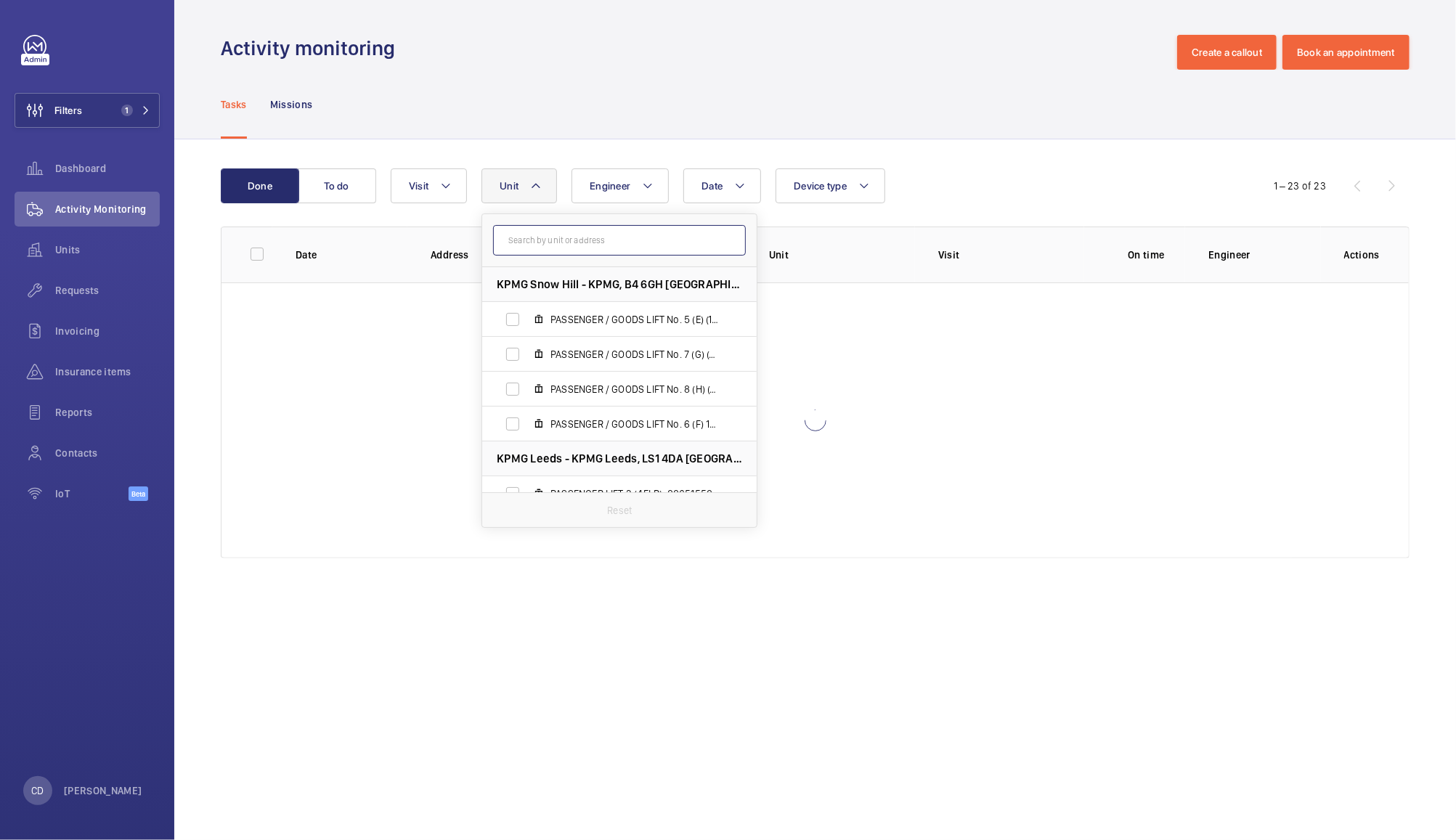
click at [616, 240] on input "text" at bounding box center [619, 241] width 253 height 31
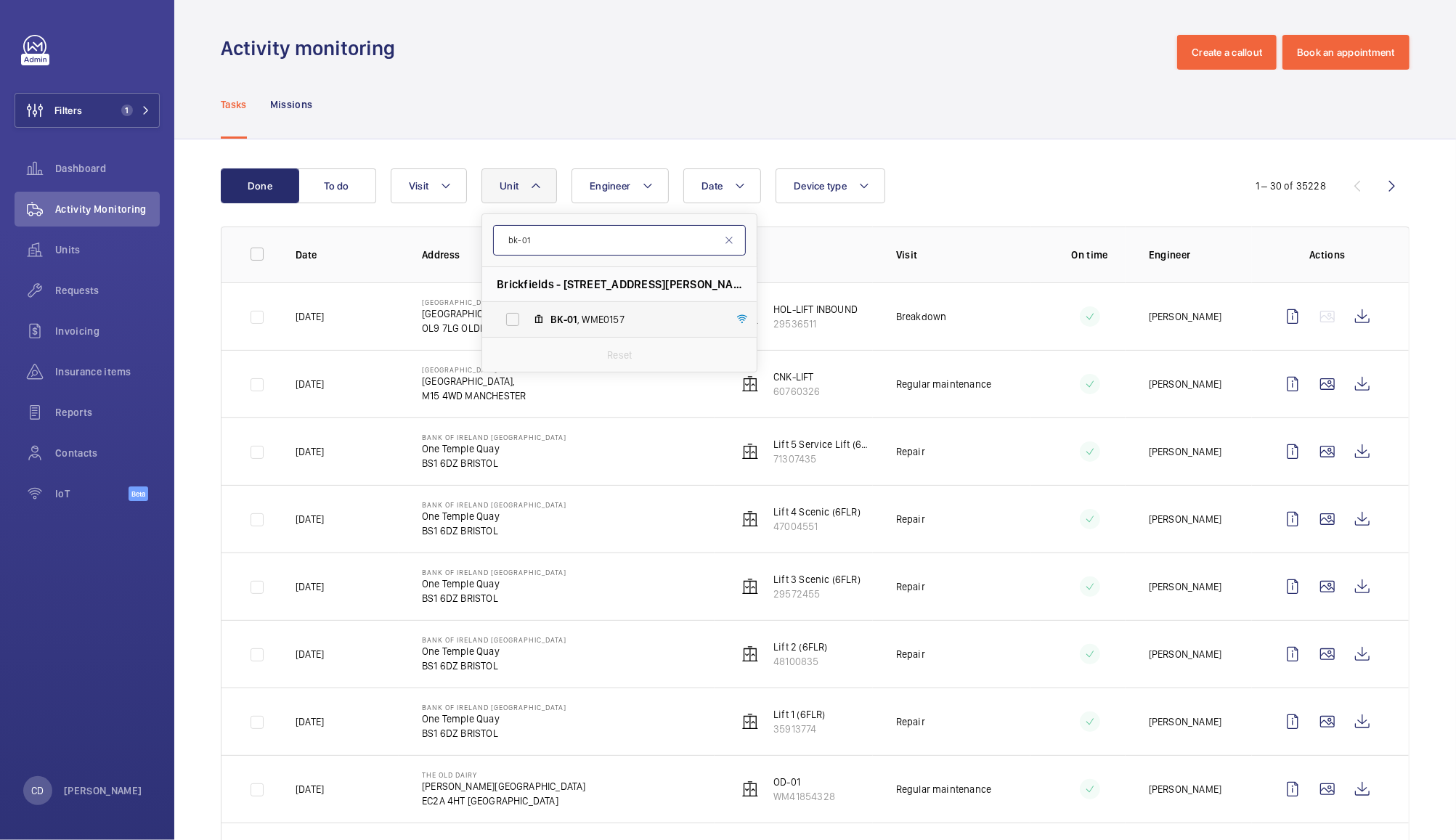
type input "bk-01"
click at [585, 314] on span "BK-01 , WME0157" at bounding box center [635, 320] width 169 height 15
click at [528, 314] on input "BK-01 , WME0157" at bounding box center [512, 319] width 29 height 29
checkbox input "true"
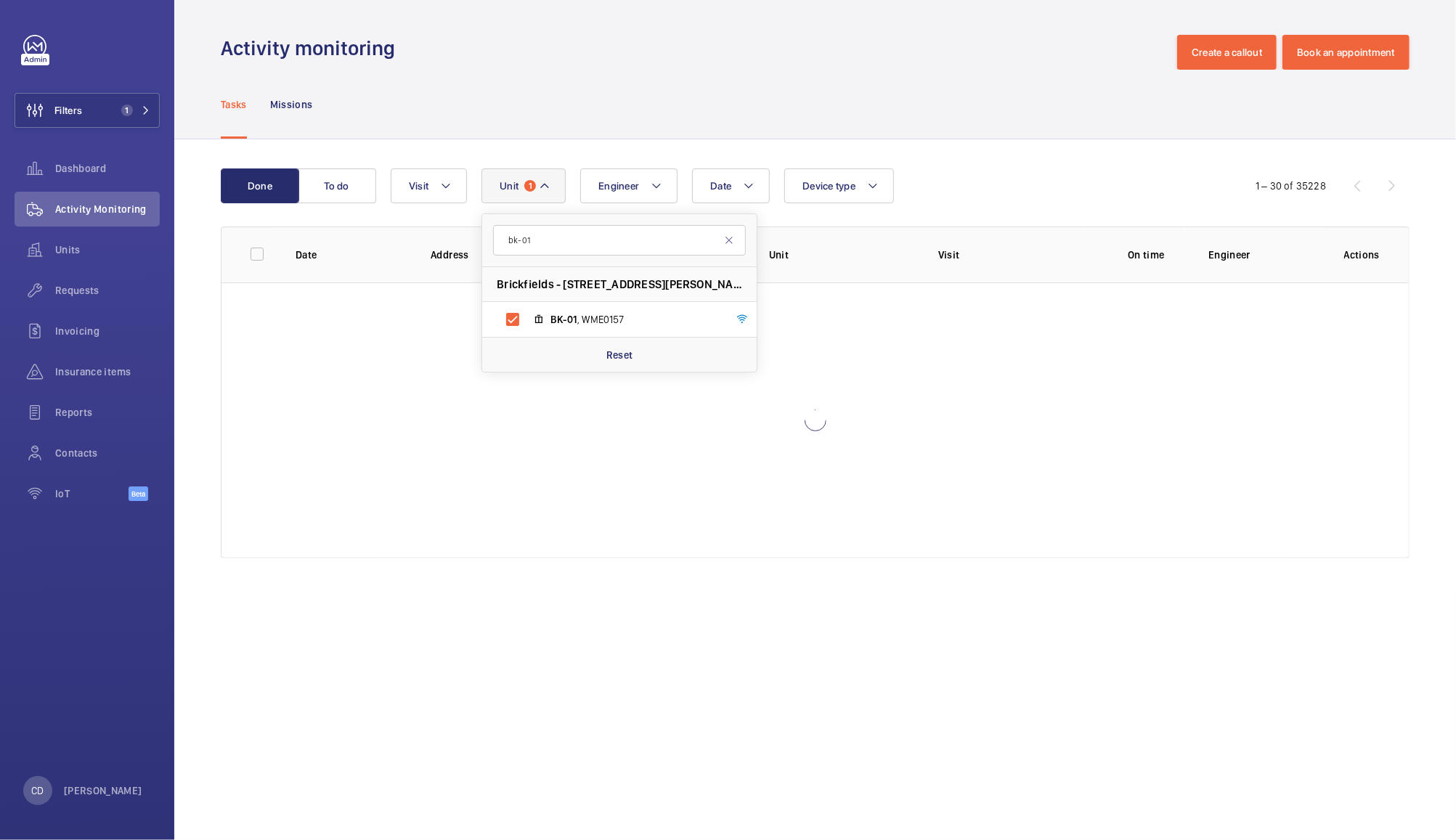
click at [870, 101] on div "Tasks Missions" at bounding box center [815, 104] width 1188 height 69
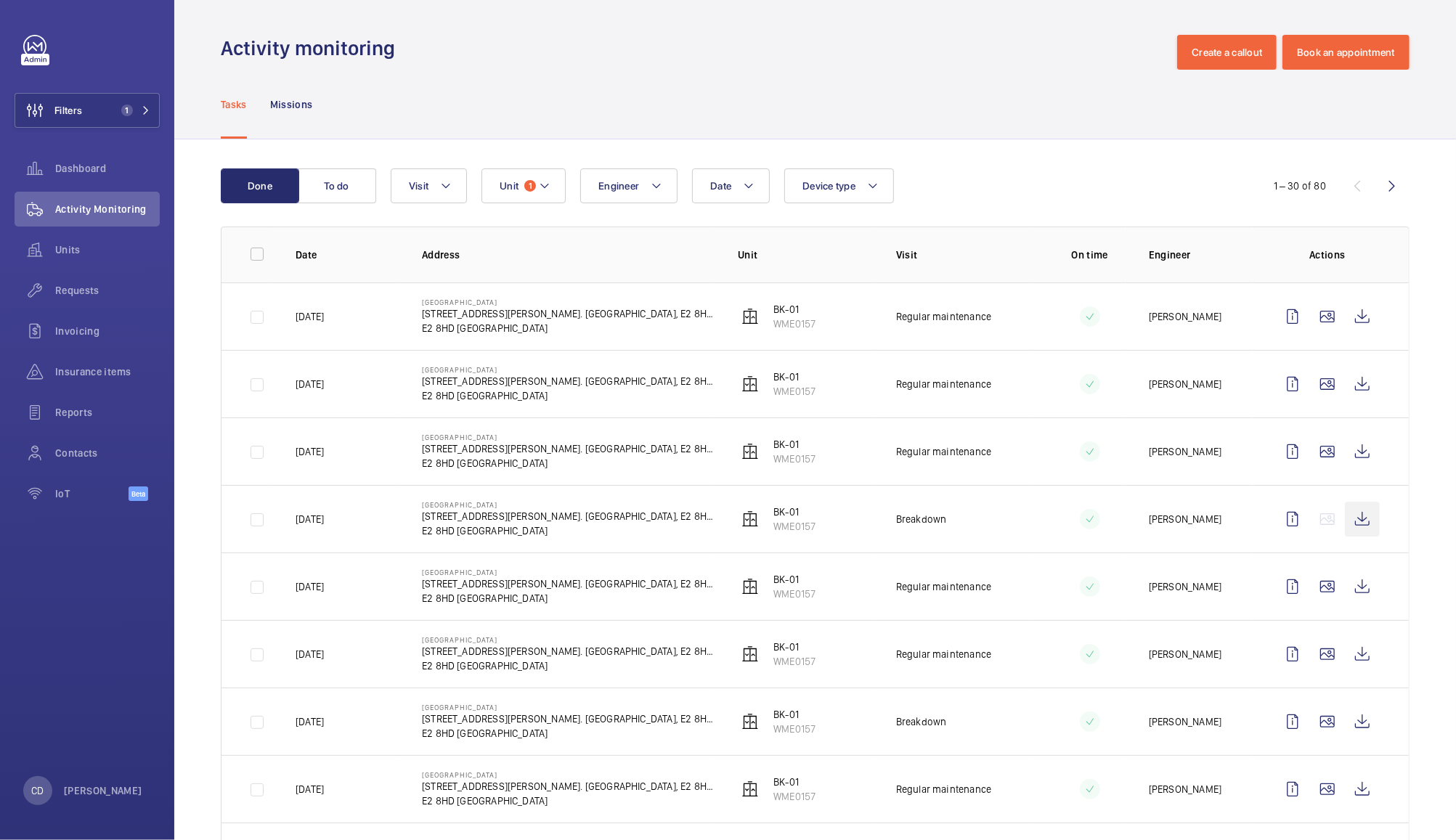
click at [1346, 522] on wm-front-icon-button at bounding box center [1362, 518] width 34 height 34
click at [80, 364] on div "Insurance items" at bounding box center [88, 371] width 145 height 34
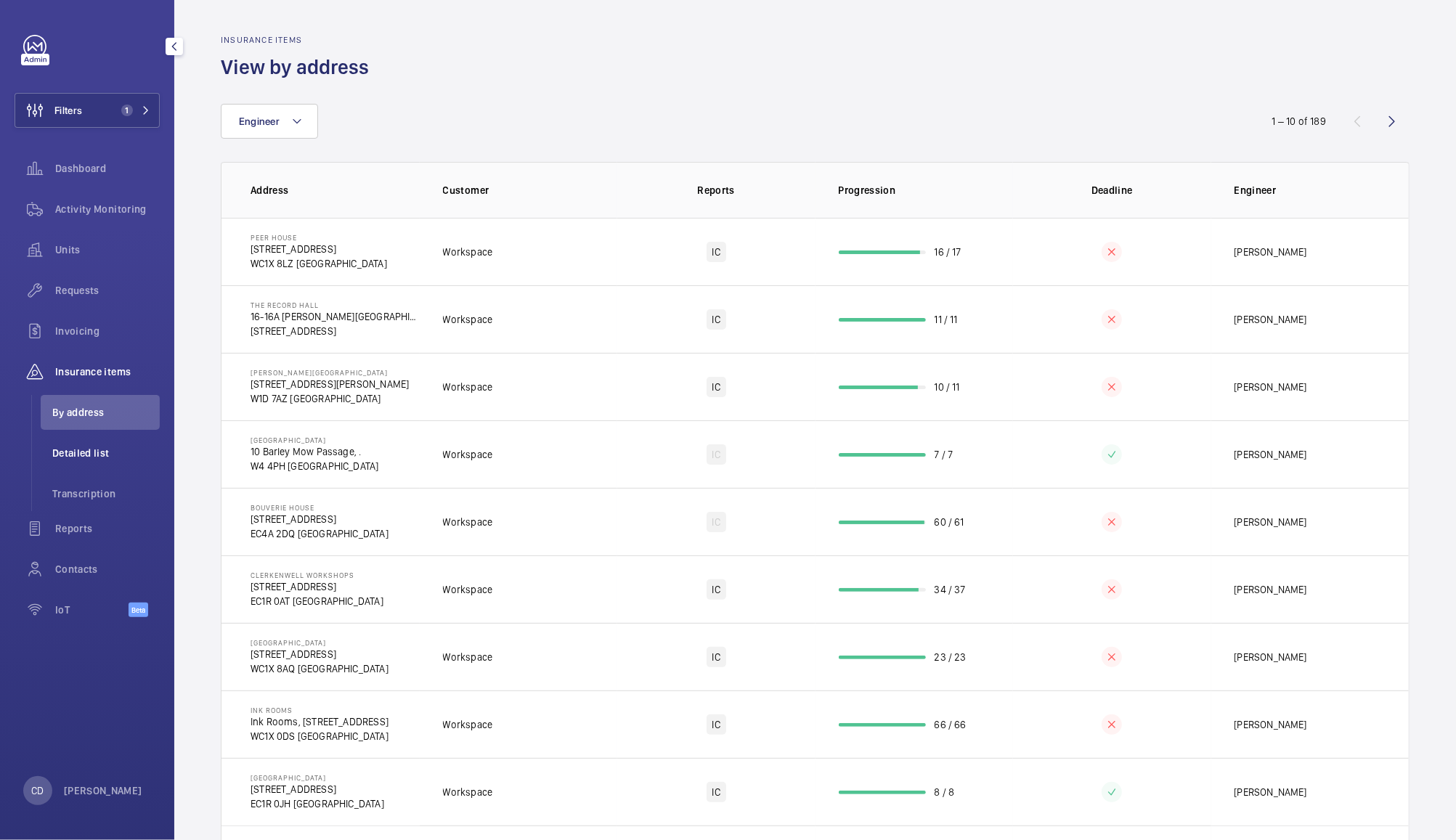
click at [108, 453] on span "Detailed list" at bounding box center [105, 453] width 107 height 15
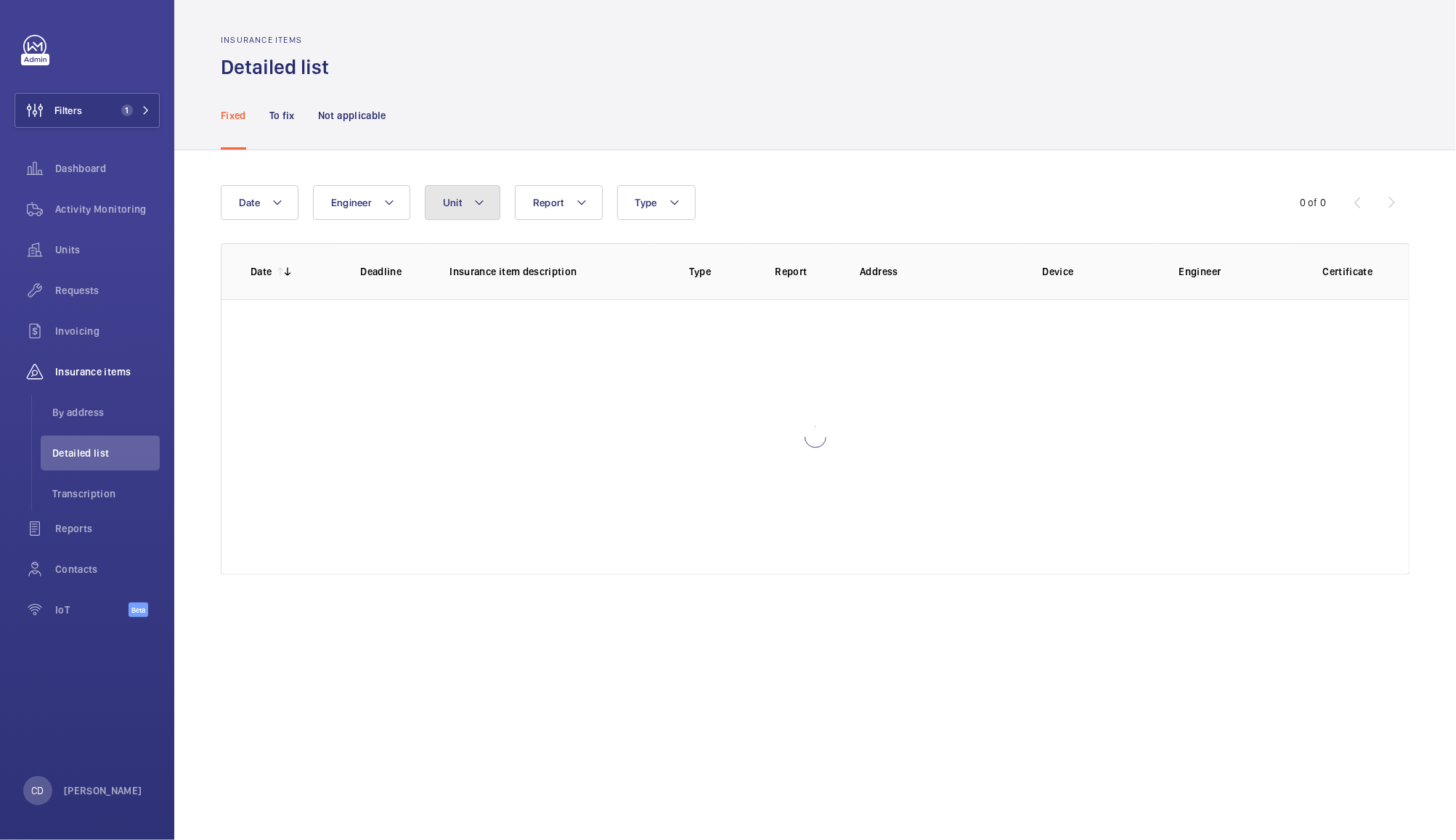
click at [460, 203] on span "Unit" at bounding box center [452, 202] width 19 height 11
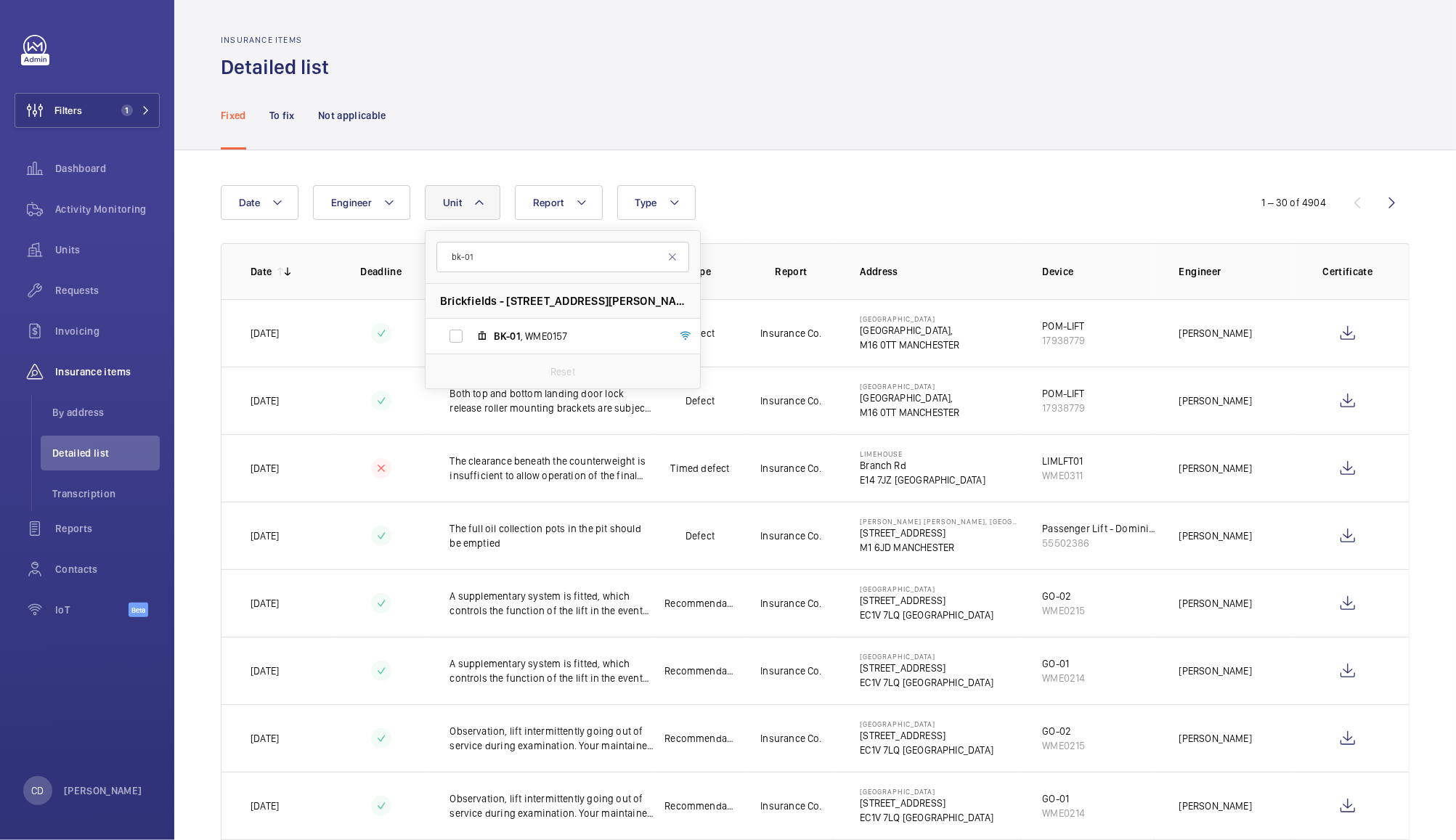
type input "bk-01"
click at [537, 343] on label "BK-01 , WME0157" at bounding box center [552, 336] width 252 height 34
click at [471, 343] on input "BK-01 , WME0157" at bounding box center [456, 336] width 29 height 29
checkbox input "true"
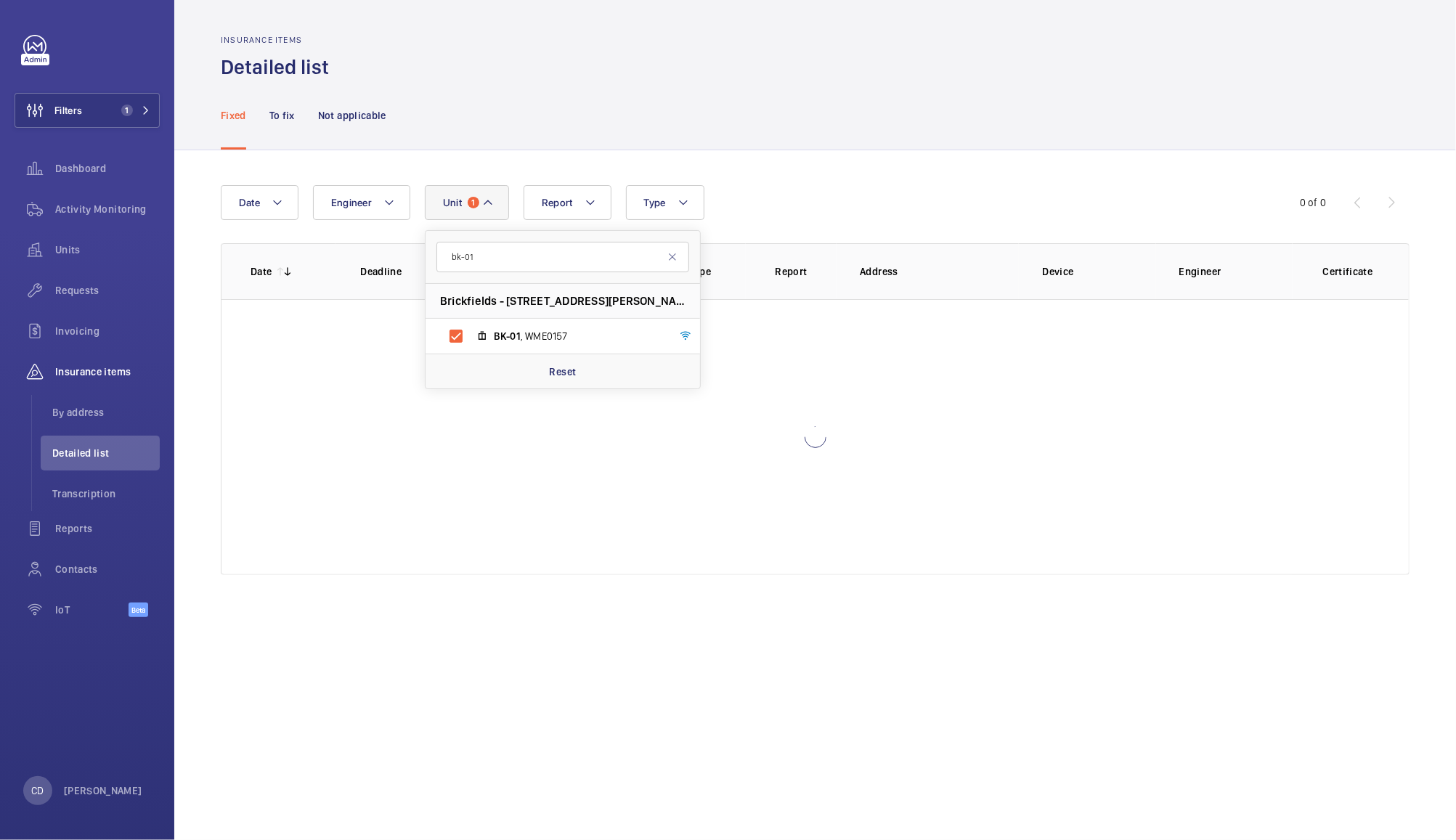
click at [827, 169] on div "Date Engineer Unit 1 bk-01 Brickfields - 37 Cremer Street, Shoreditch. London, …" at bounding box center [815, 379] width 1282 height 460
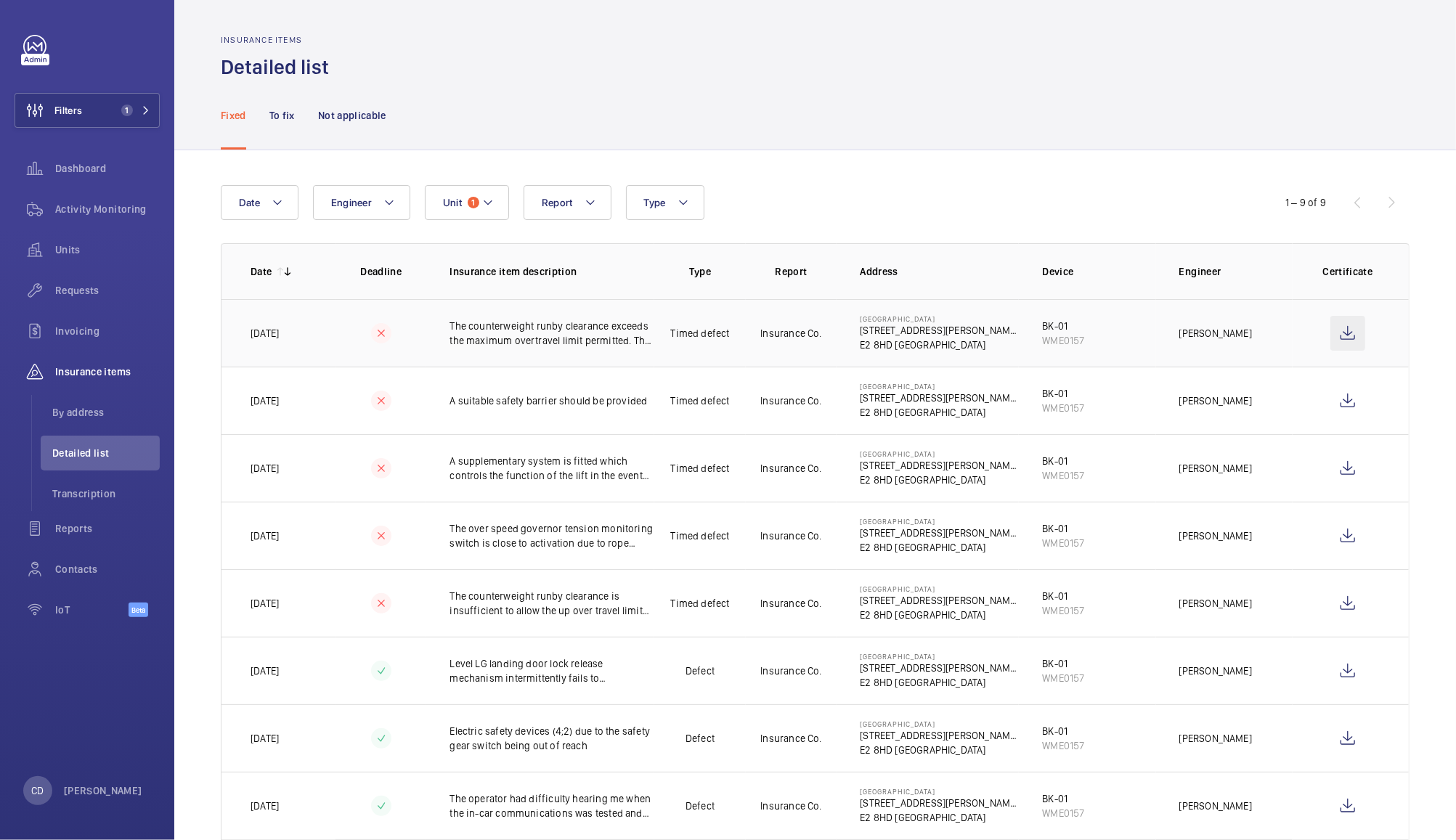
click at [1333, 333] on wm-front-icon-button at bounding box center [1347, 333] width 34 height 34
click at [98, 162] on span "Dashboard" at bounding box center [107, 169] width 104 height 15
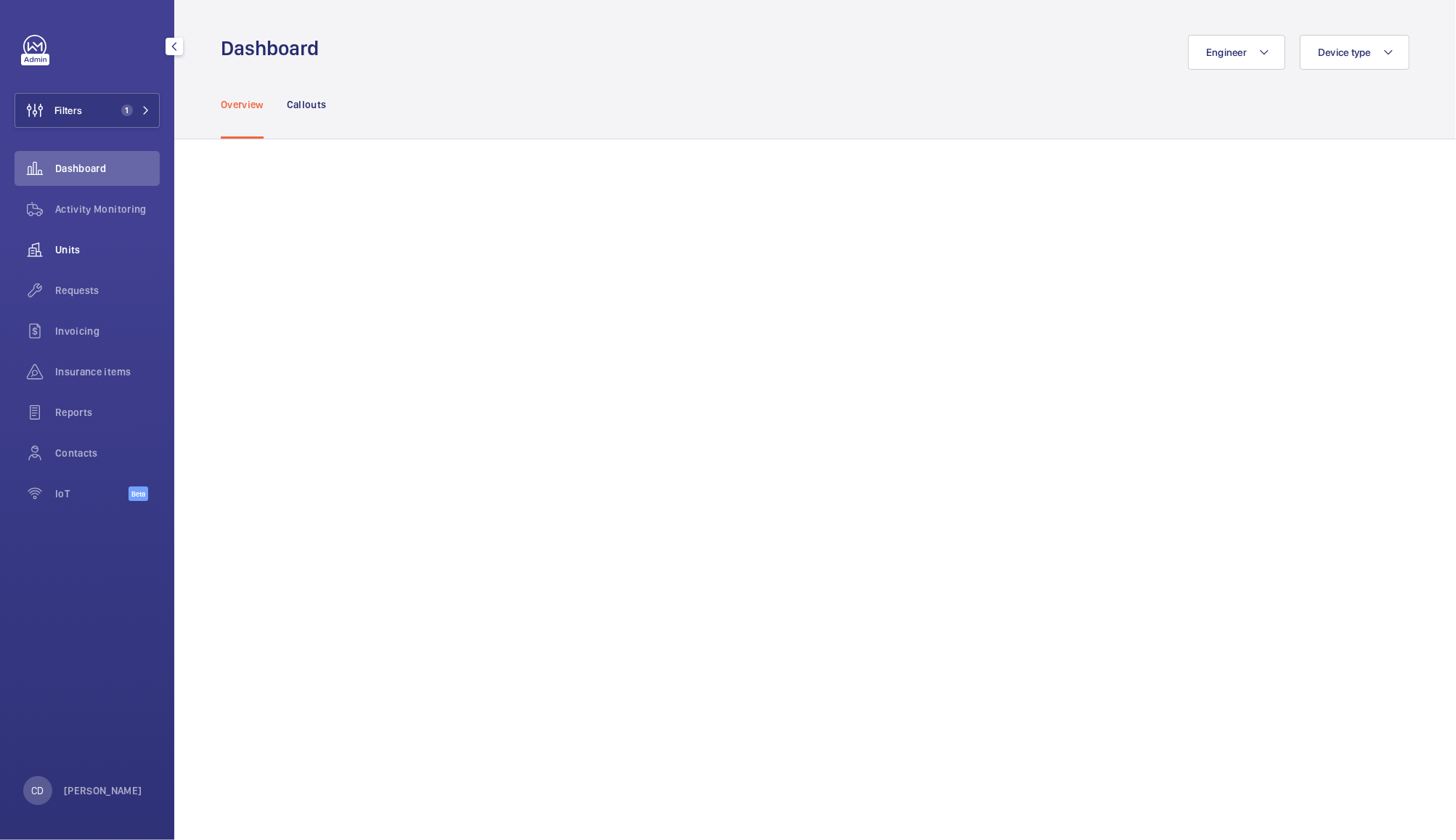
click at [51, 252] on wm-front-icon-button at bounding box center [35, 249] width 41 height 34
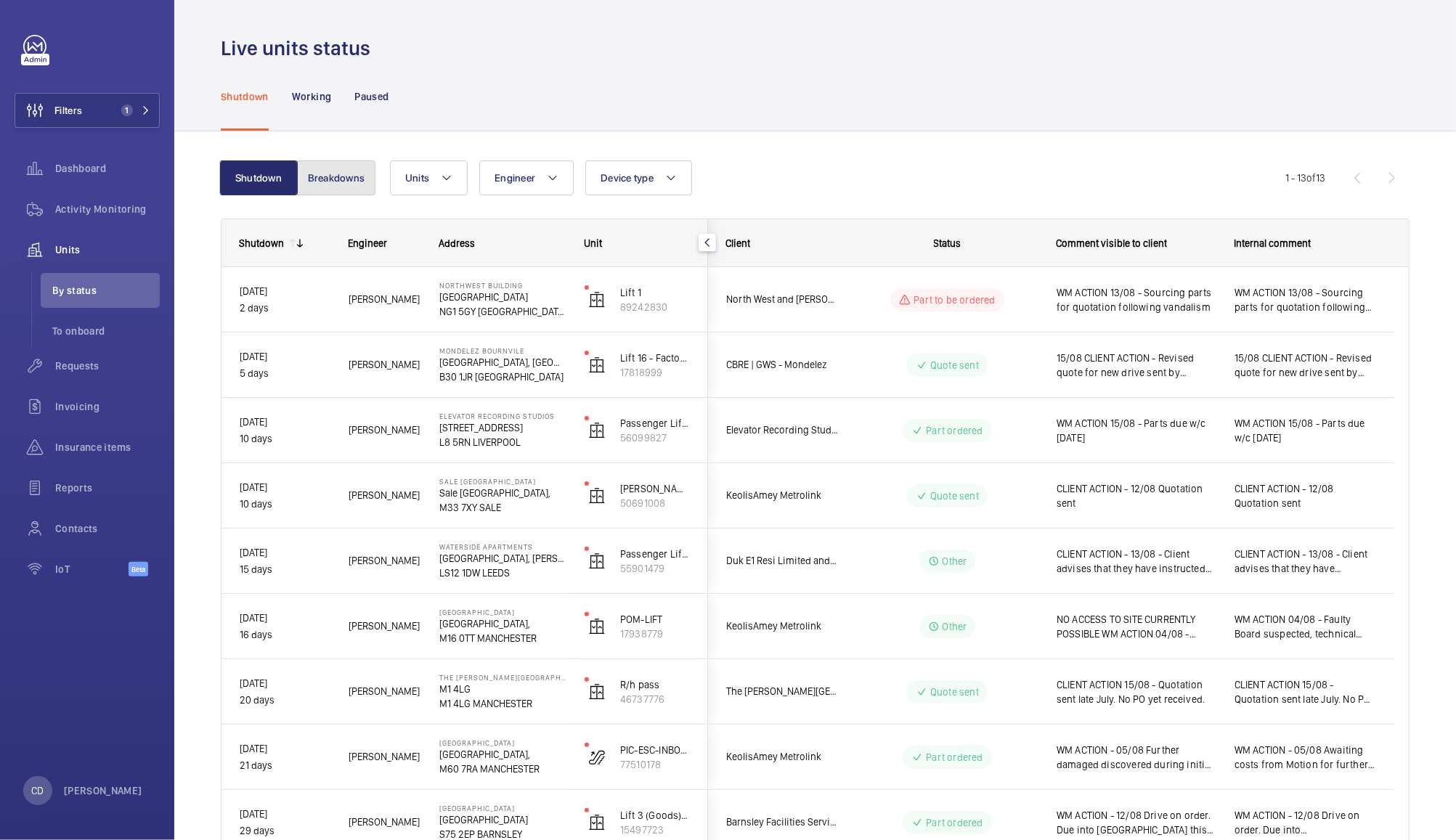
click at [326, 177] on button "Breakdowns" at bounding box center [337, 177] width 78 height 34
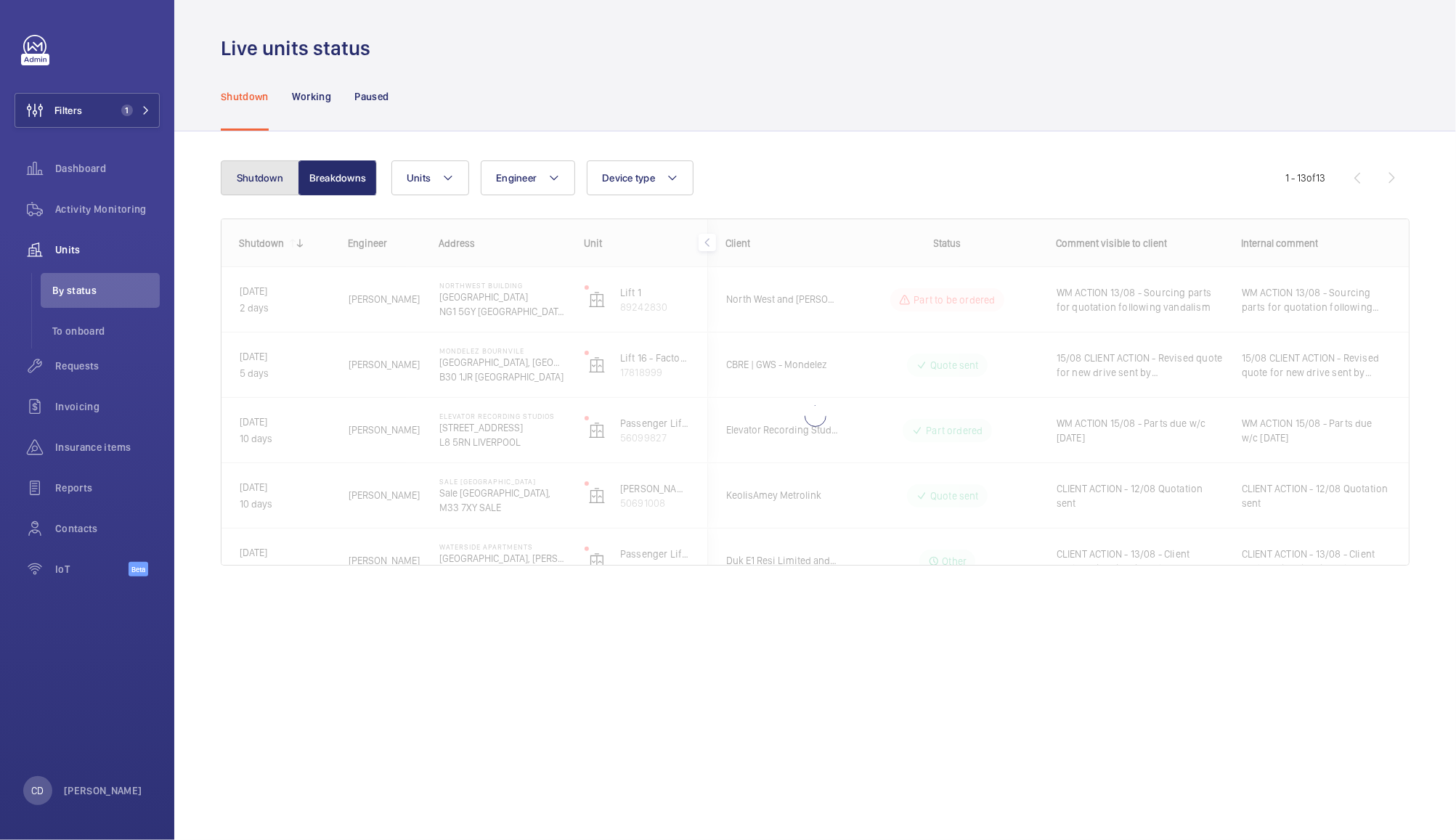
click at [254, 186] on button "Shutdown" at bounding box center [260, 177] width 78 height 34
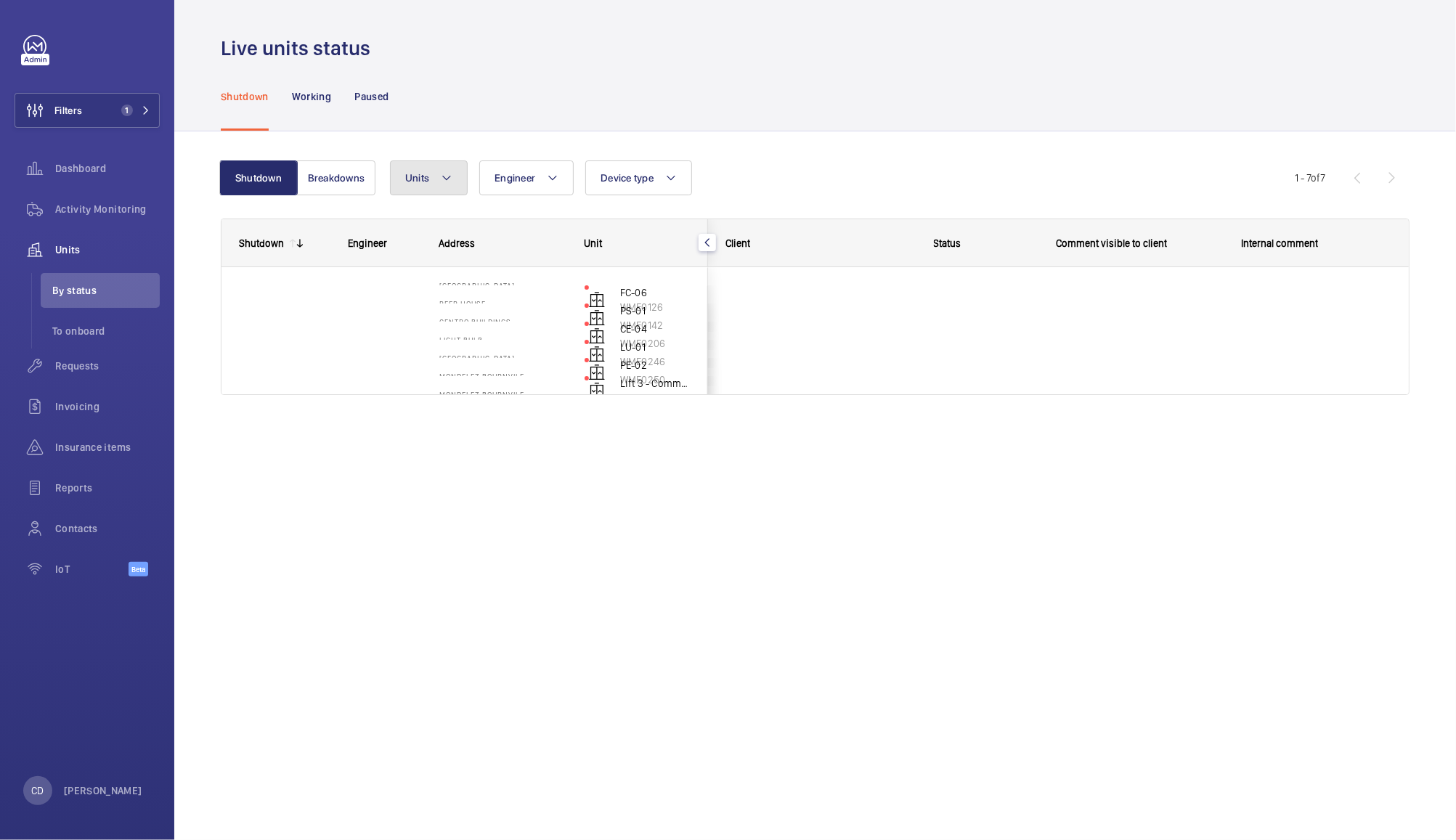
click at [436, 176] on button "Units" at bounding box center [428, 177] width 77 height 34
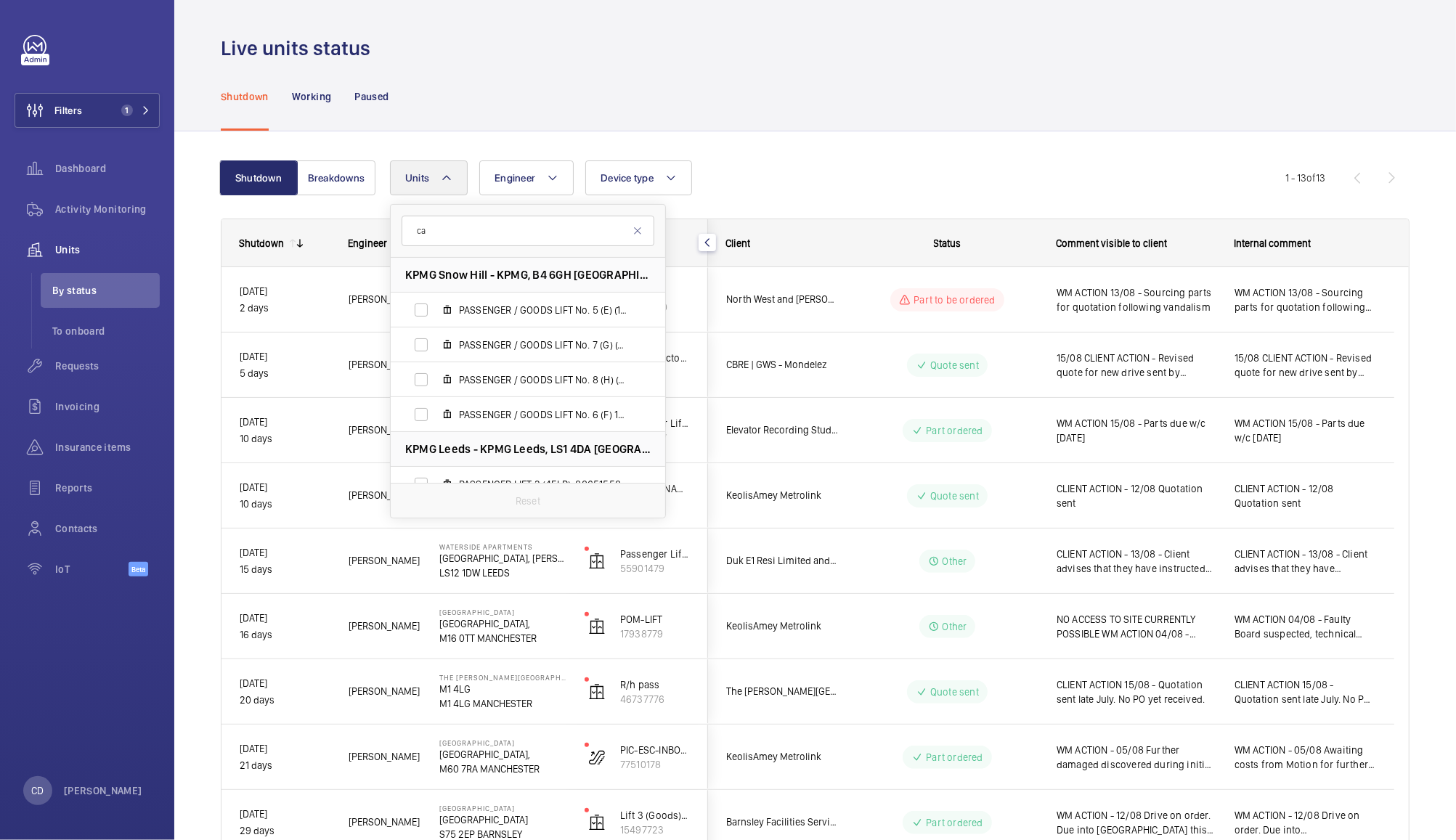
type input "car"
click at [110, 209] on span "Activity Monitoring" at bounding box center [107, 210] width 104 height 15
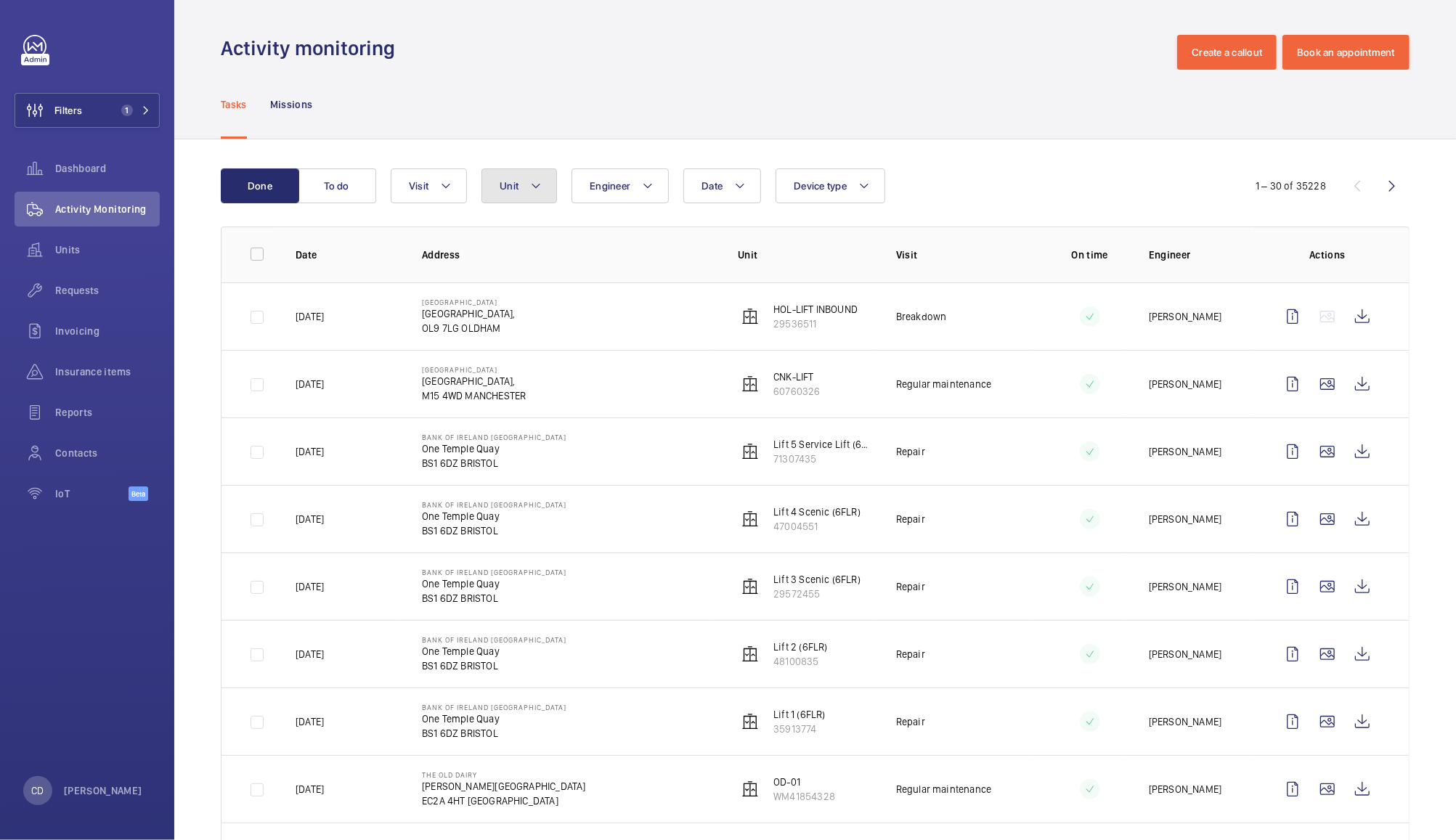
click at [523, 179] on button "Unit" at bounding box center [519, 186] width 76 height 34
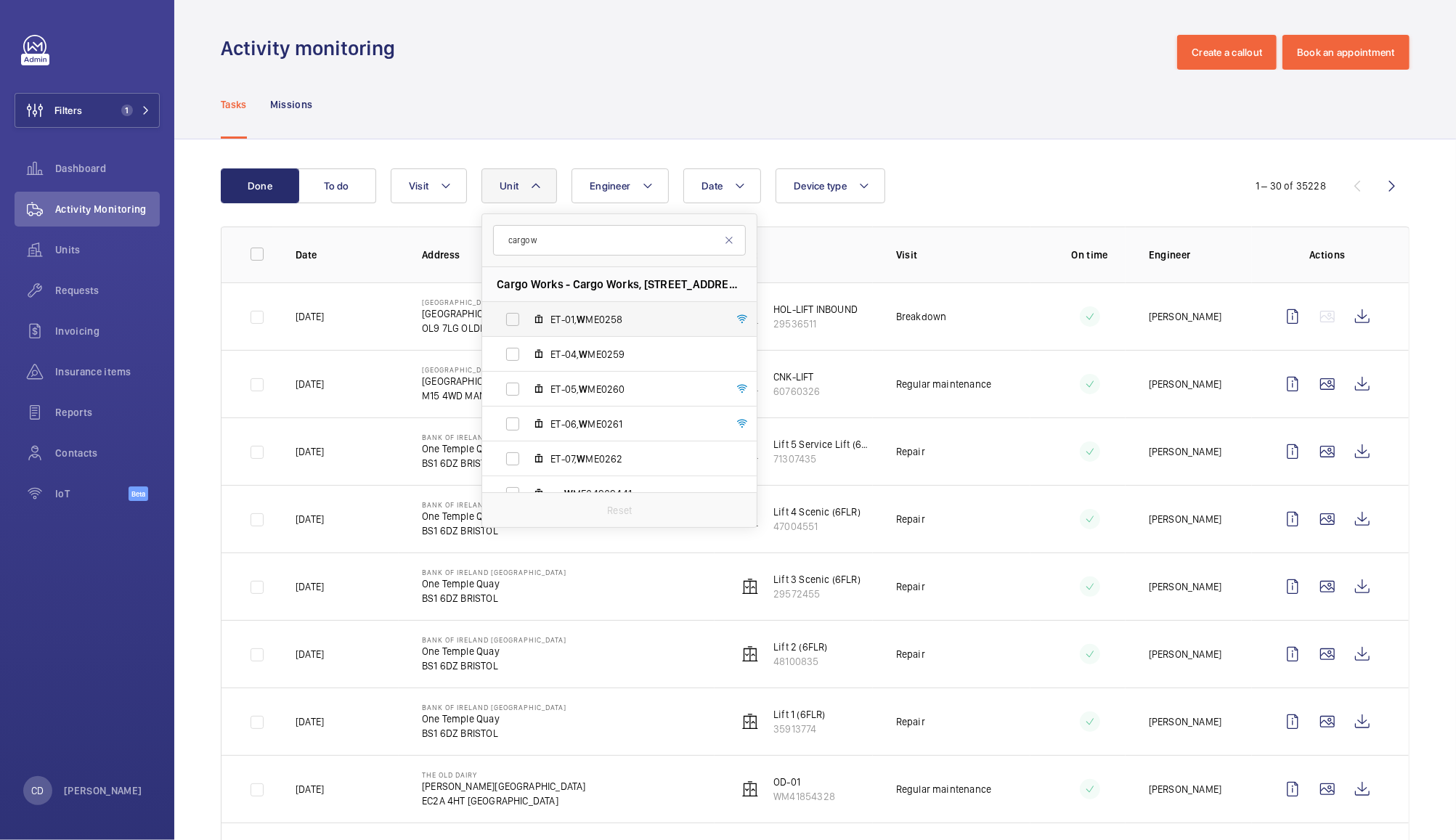
type input "cargo w"
click at [521, 327] on label "ET-01, W ME0258" at bounding box center [608, 319] width 252 height 34
click at [521, 327] on input "ET-01, W ME0258" at bounding box center [512, 319] width 29 height 29
checkbox input "true"
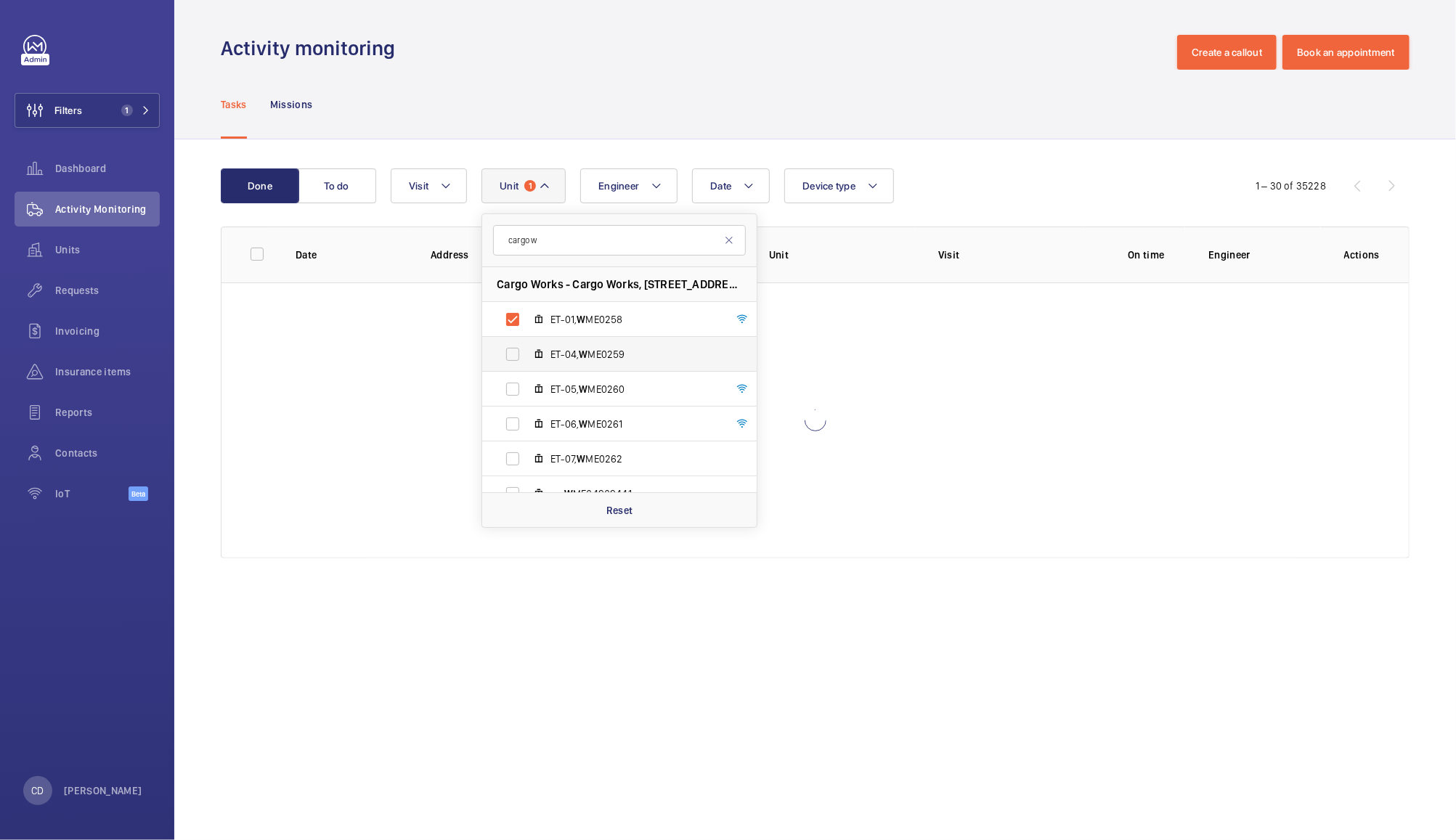
click at [509, 349] on label "ET-04, W ME0259" at bounding box center [608, 353] width 252 height 34
click at [509, 349] on input "ET-04, W ME0259" at bounding box center [512, 354] width 29 height 29
checkbox input "true"
click at [515, 379] on label "ET-05, W ME0260" at bounding box center [608, 389] width 252 height 34
click at [515, 379] on input "ET-05, W ME0260" at bounding box center [512, 389] width 29 height 29
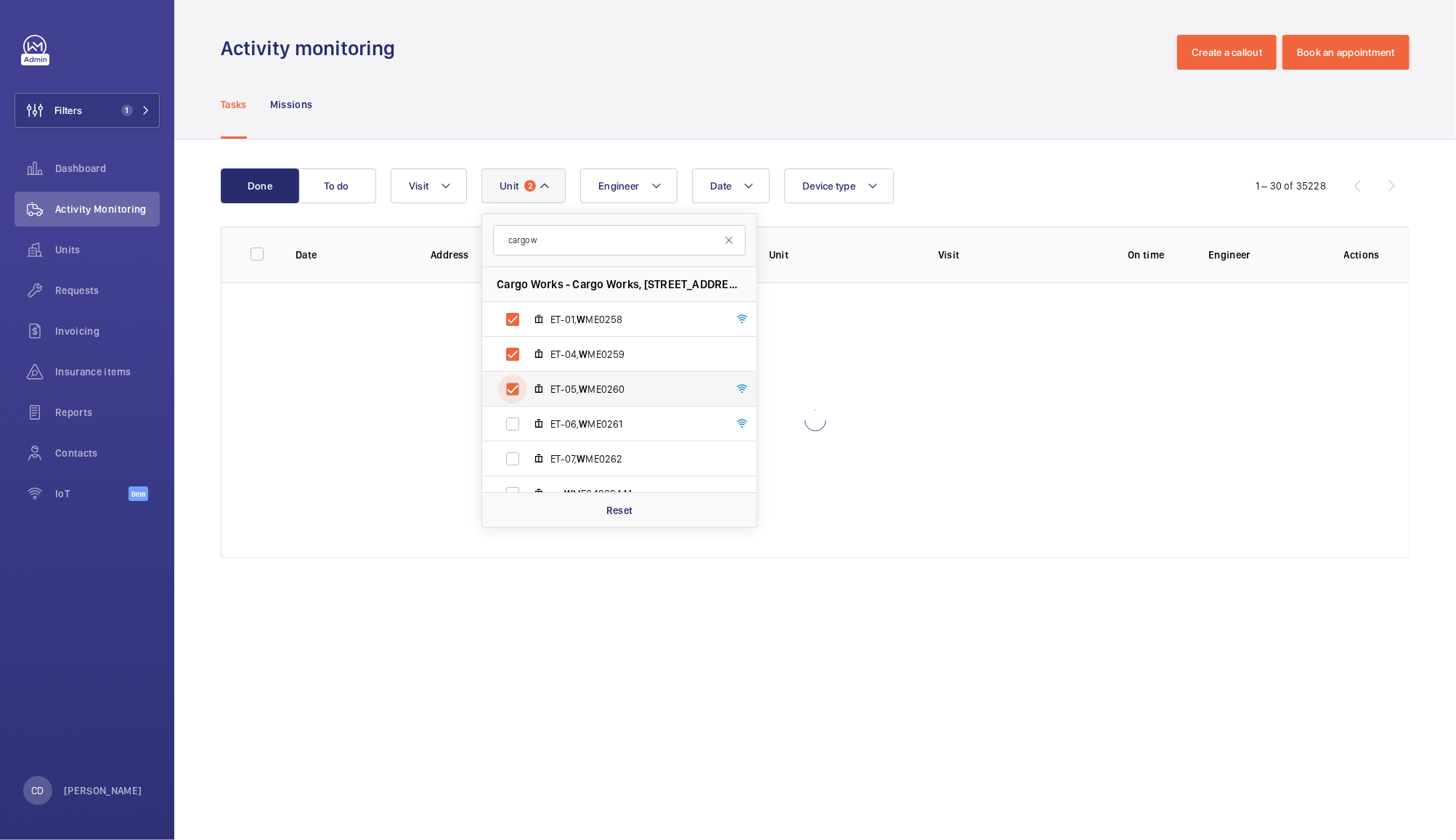
checkbox input "true"
click at [512, 411] on label "ET-06, W ME0261" at bounding box center [608, 423] width 252 height 34
click at [512, 411] on input "ET-06, W ME0261" at bounding box center [512, 423] width 29 height 29
checkbox input "true"
click at [519, 445] on label "ET-07, W ME0262" at bounding box center [608, 459] width 252 height 34
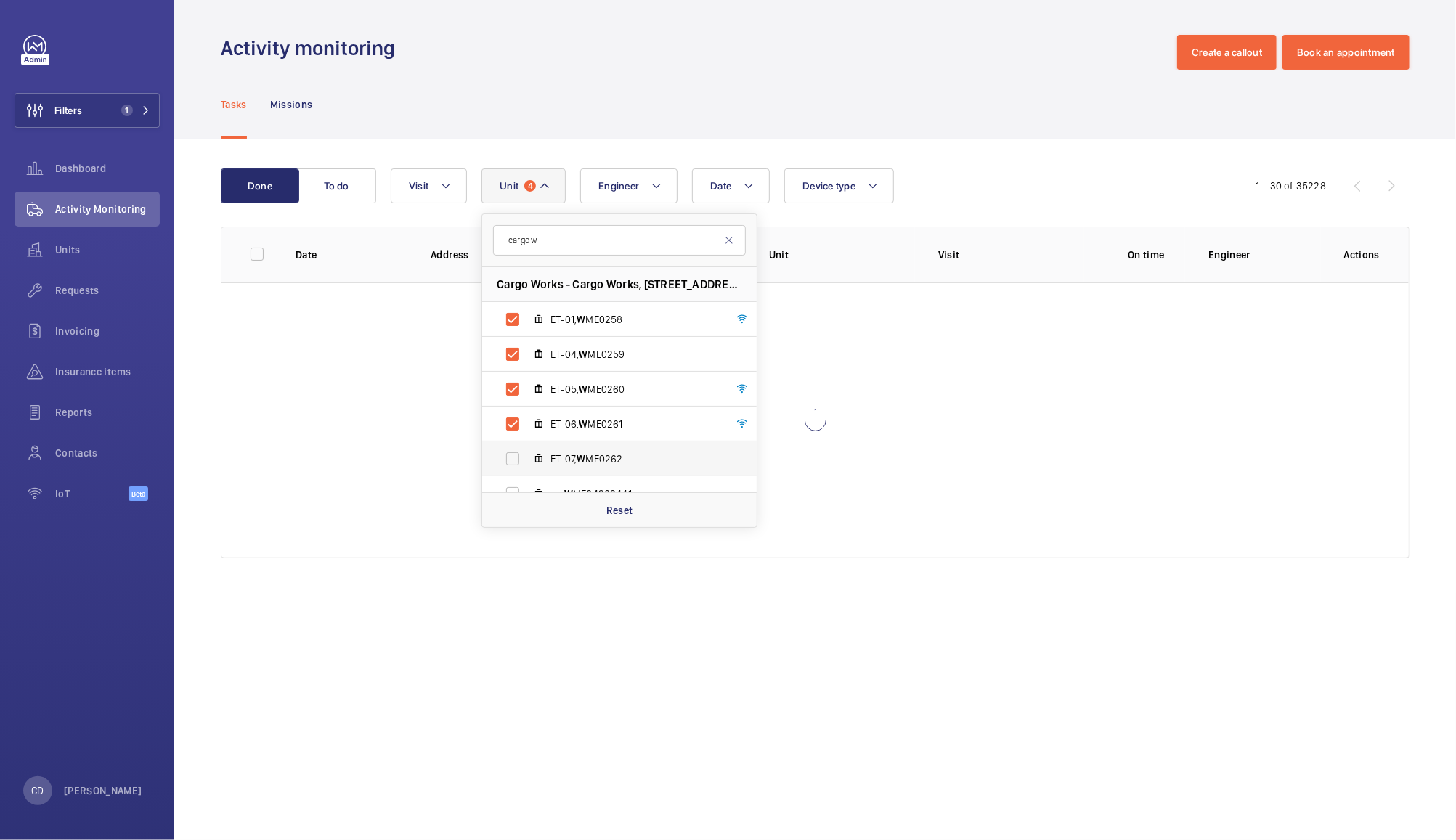
click at [519, 445] on input "ET-07, W ME0262" at bounding box center [512, 459] width 29 height 29
checkbox input "true"
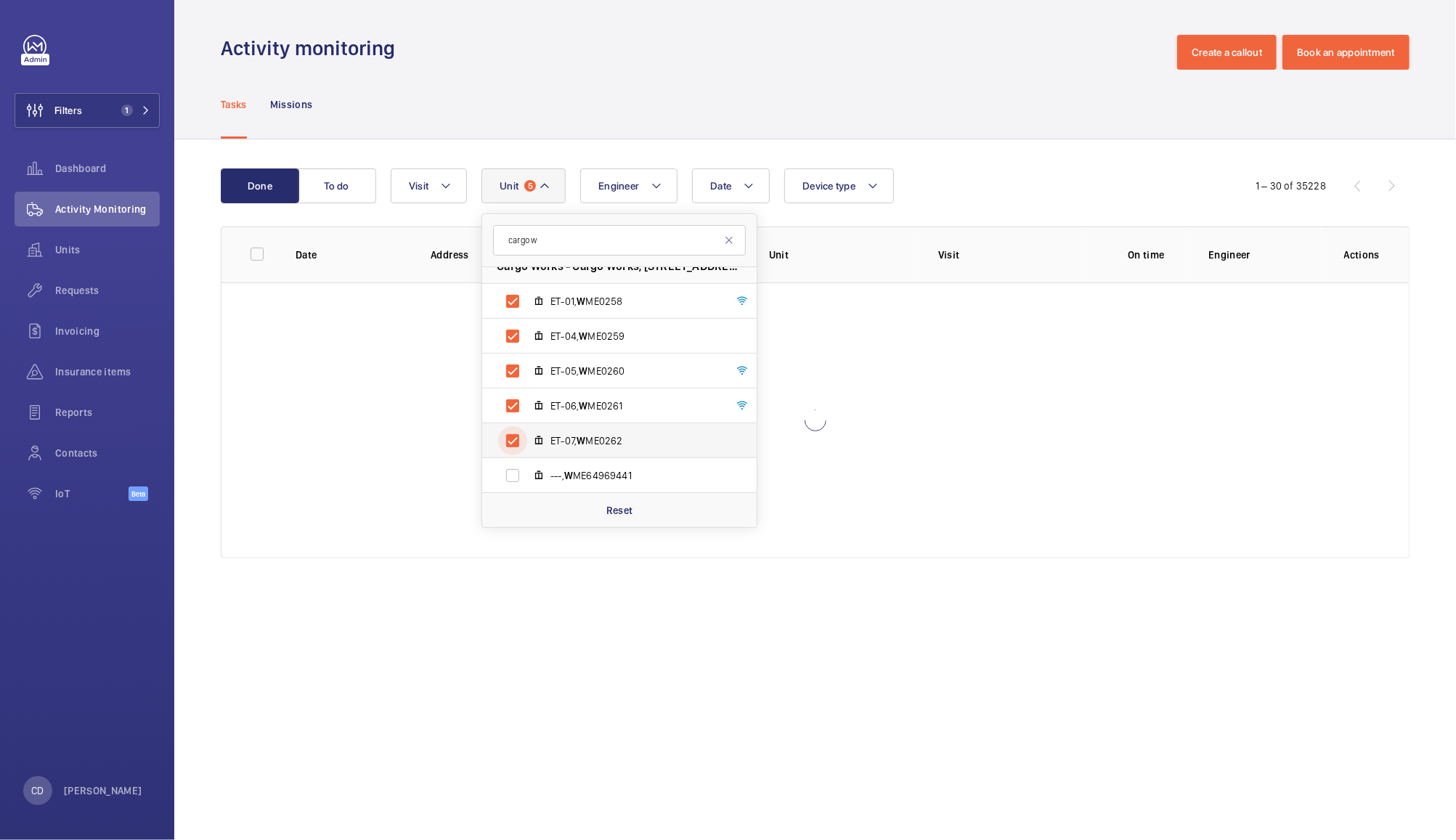
scroll to position [18, 0]
click at [516, 478] on label "---, W ME64969441" at bounding box center [608, 475] width 252 height 34
click at [516, 478] on input "---, W ME64969441" at bounding box center [512, 475] width 29 height 29
checkbox input "true"
click at [955, 101] on div "Tasks Missions" at bounding box center [815, 104] width 1188 height 69
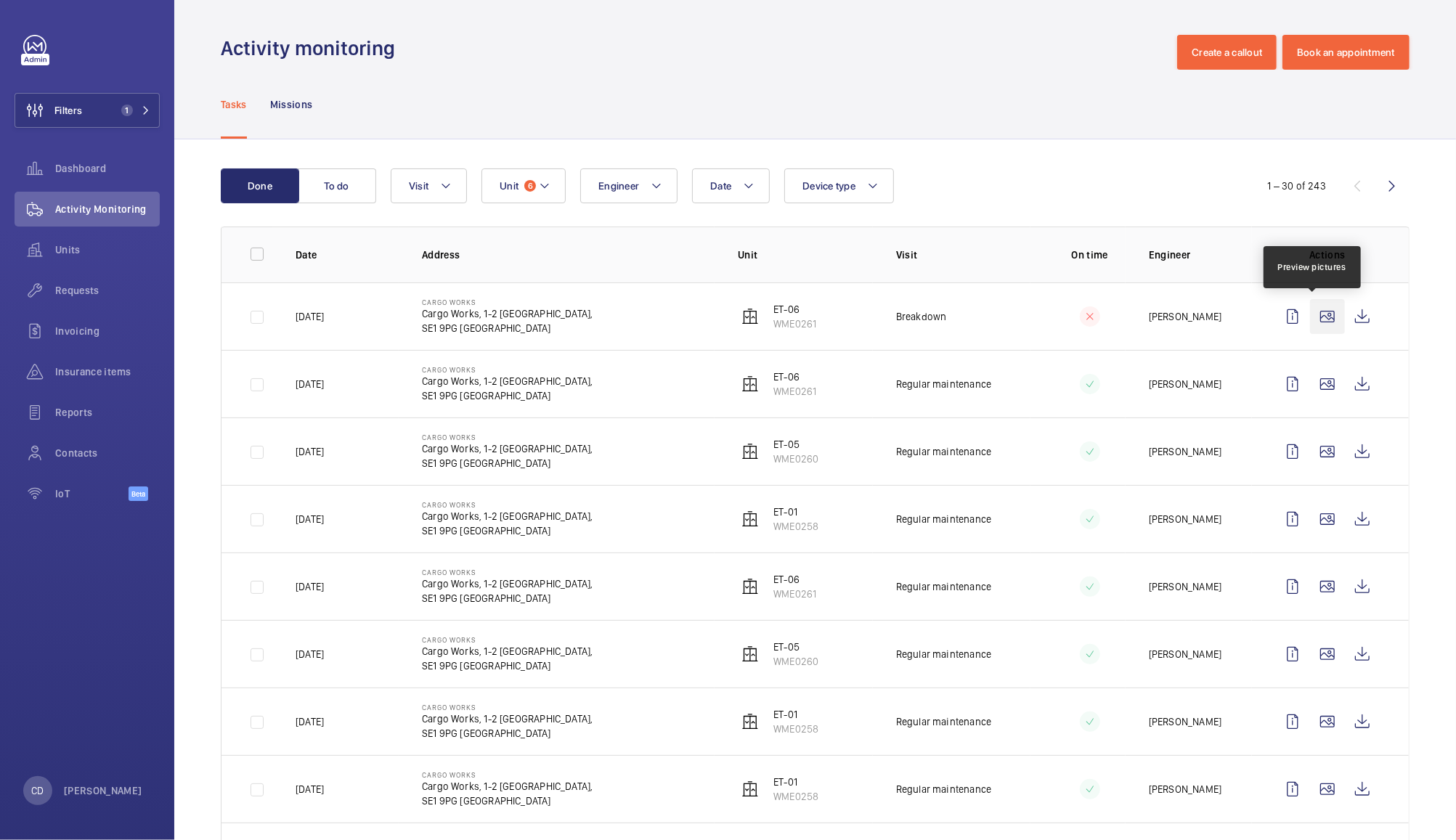
click at [1310, 317] on wm-front-icon-button at bounding box center [1326, 316] width 34 height 34
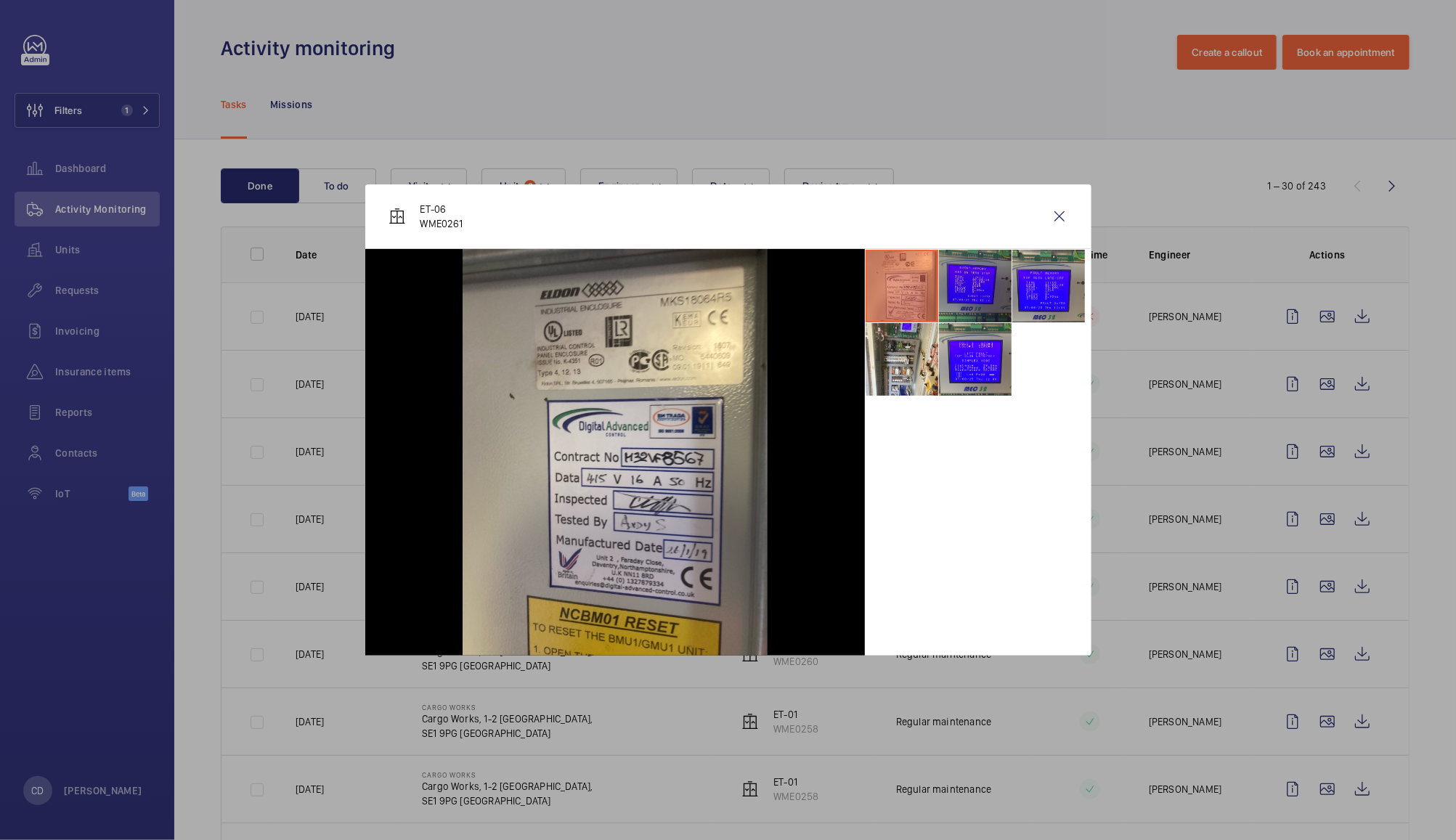
click at [973, 287] on li at bounding box center [975, 286] width 73 height 73
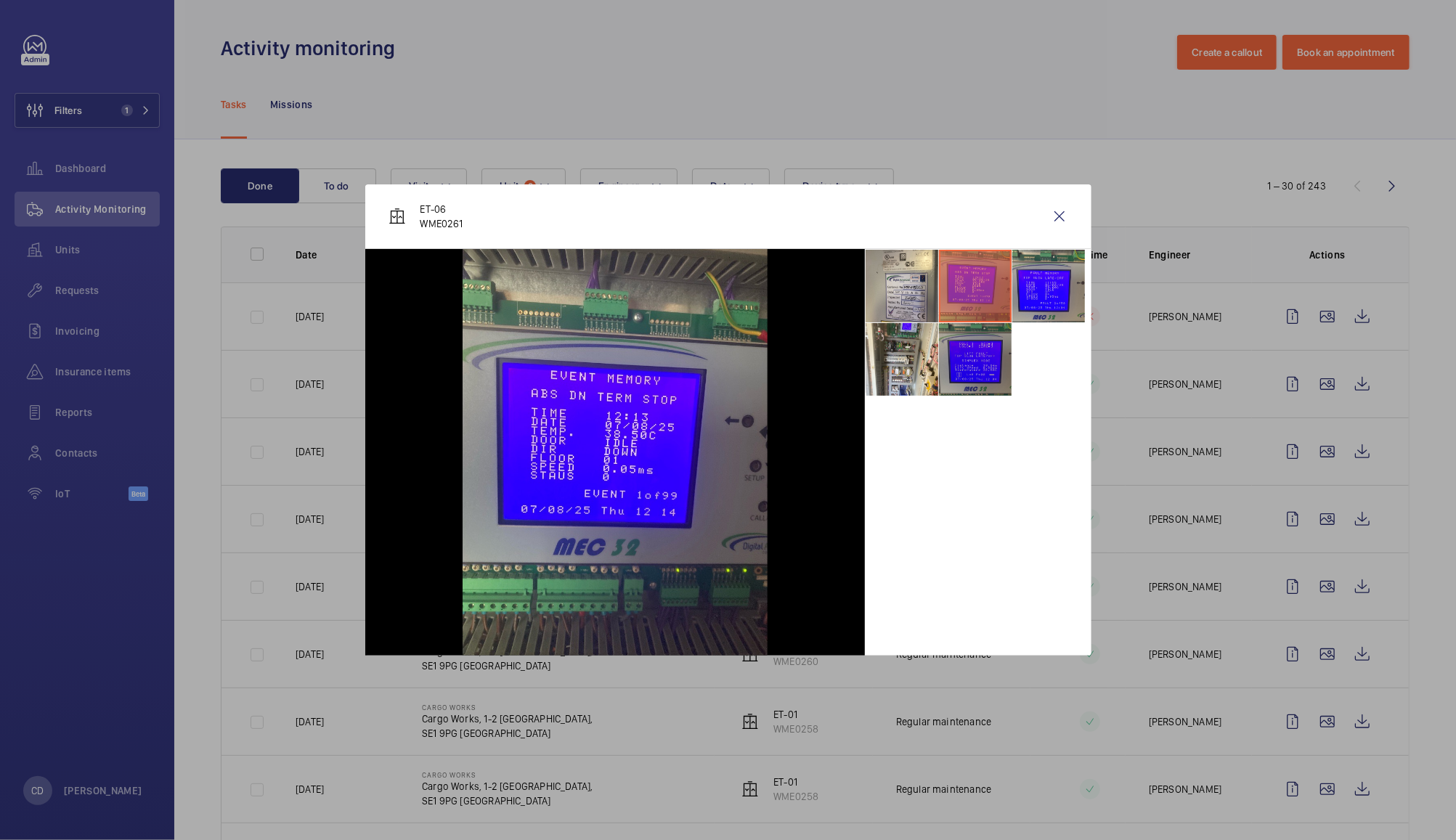
click at [987, 370] on li at bounding box center [975, 360] width 73 height 73
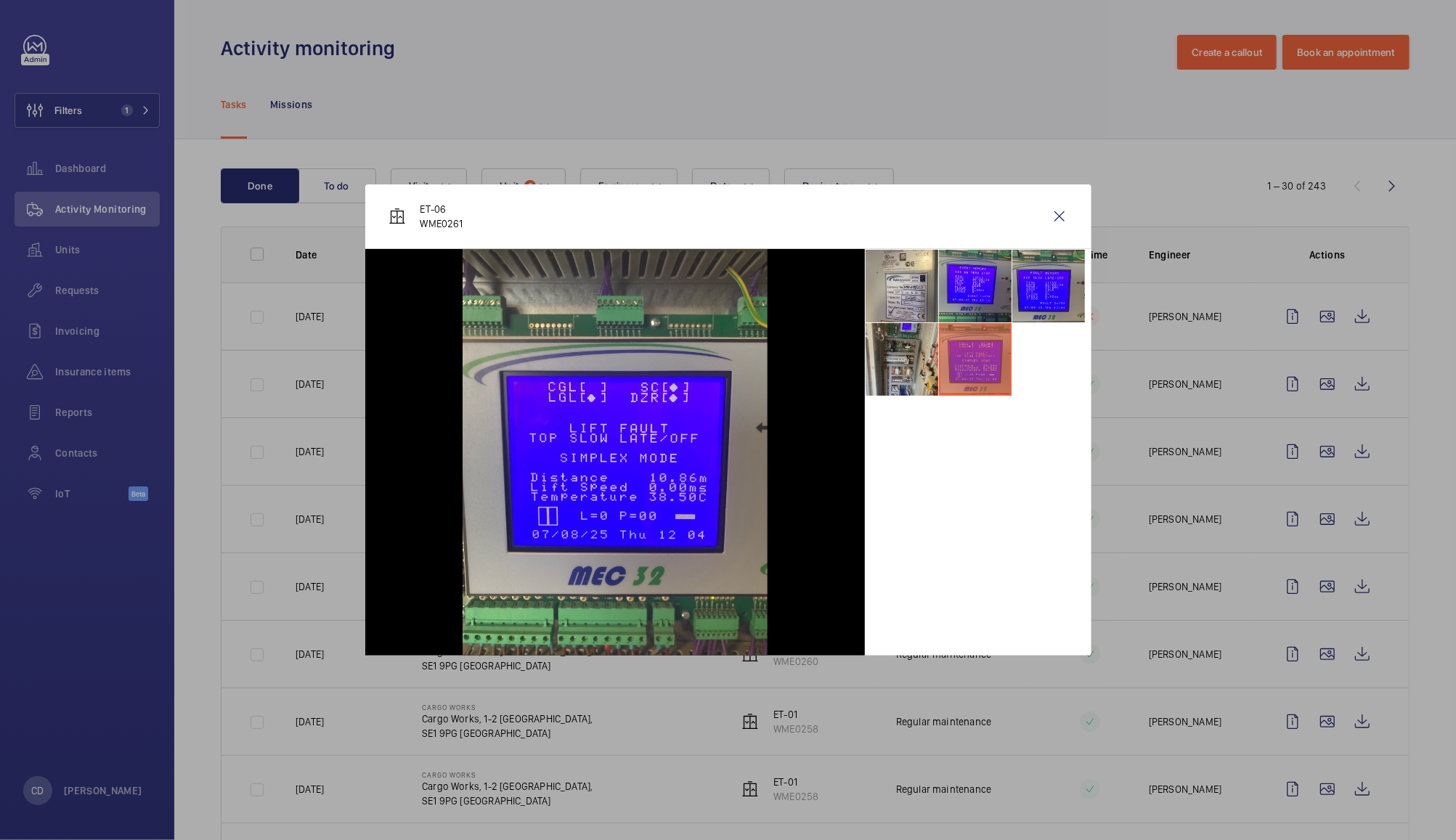
click at [926, 369] on li at bounding box center [902, 360] width 73 height 73
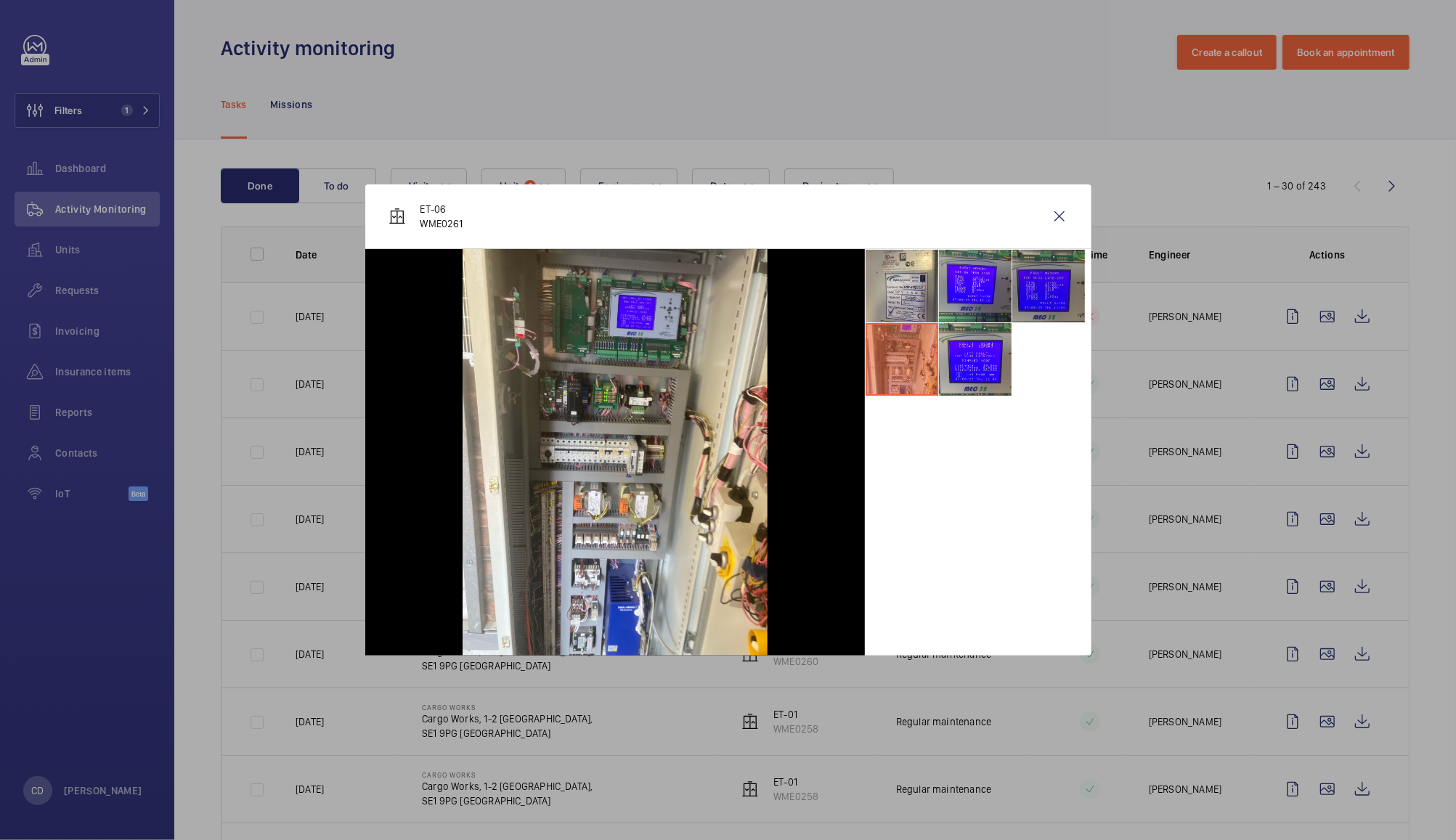
click at [1037, 297] on li at bounding box center [1049, 286] width 73 height 73
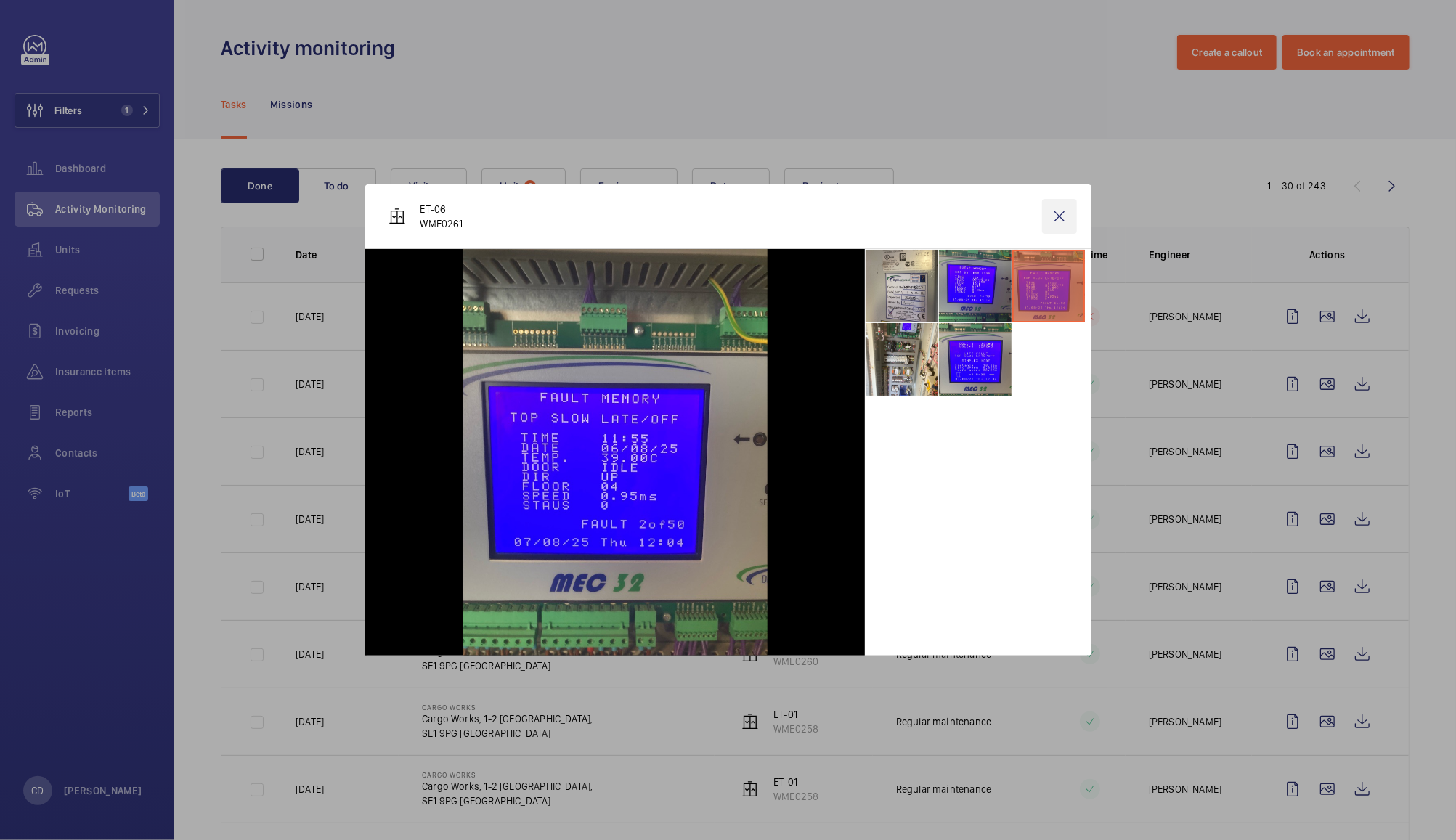
click at [1062, 215] on wm-front-icon-button at bounding box center [1059, 215] width 34 height 34
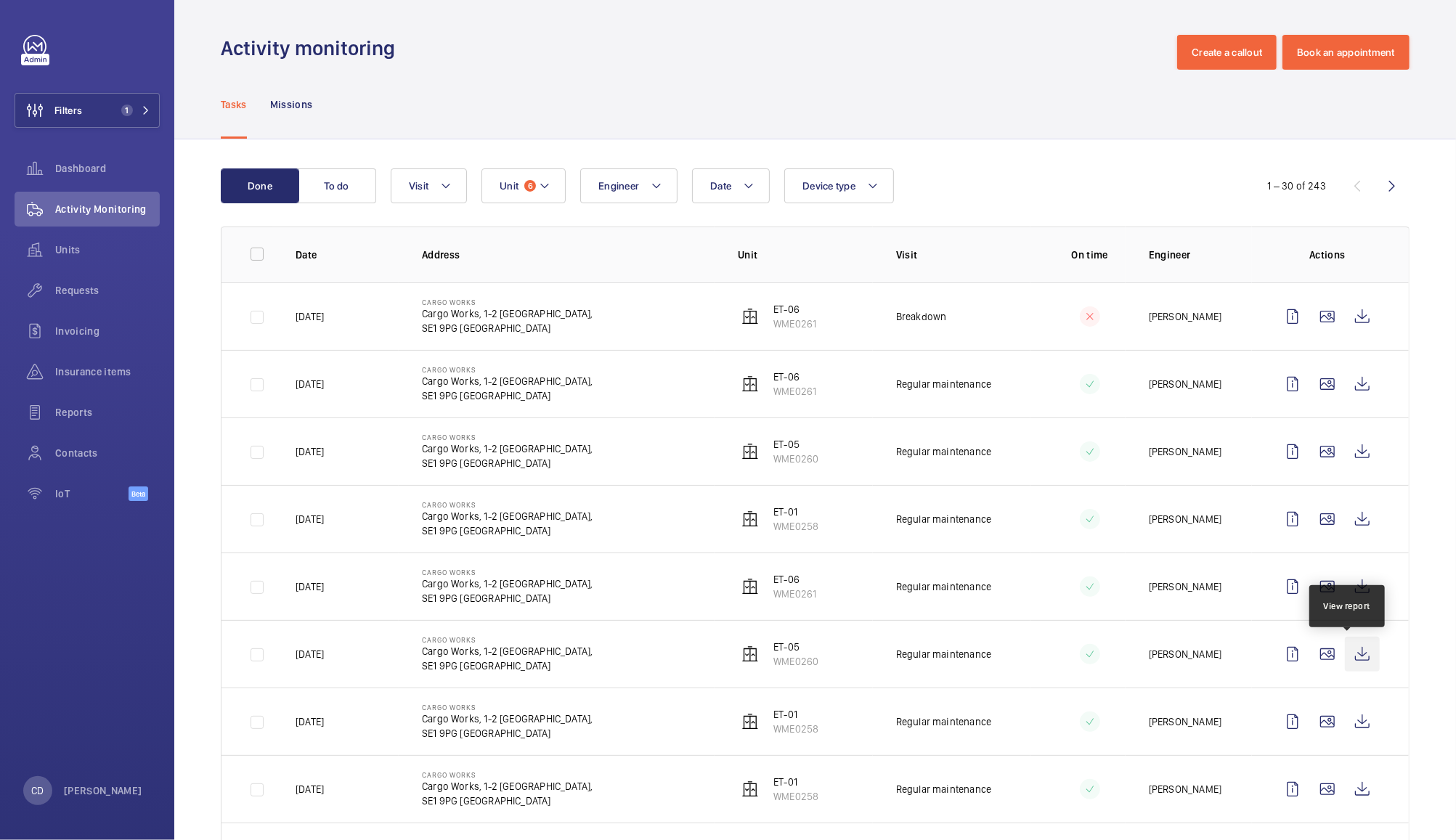
click at [1348, 657] on wm-front-icon-button at bounding box center [1362, 654] width 34 height 34
click at [1348, 383] on wm-front-icon-button at bounding box center [1362, 383] width 34 height 34
click at [1345, 594] on wm-front-icon-button at bounding box center [1362, 586] width 34 height 34
click at [525, 184] on span "6" at bounding box center [529, 186] width 11 height 11
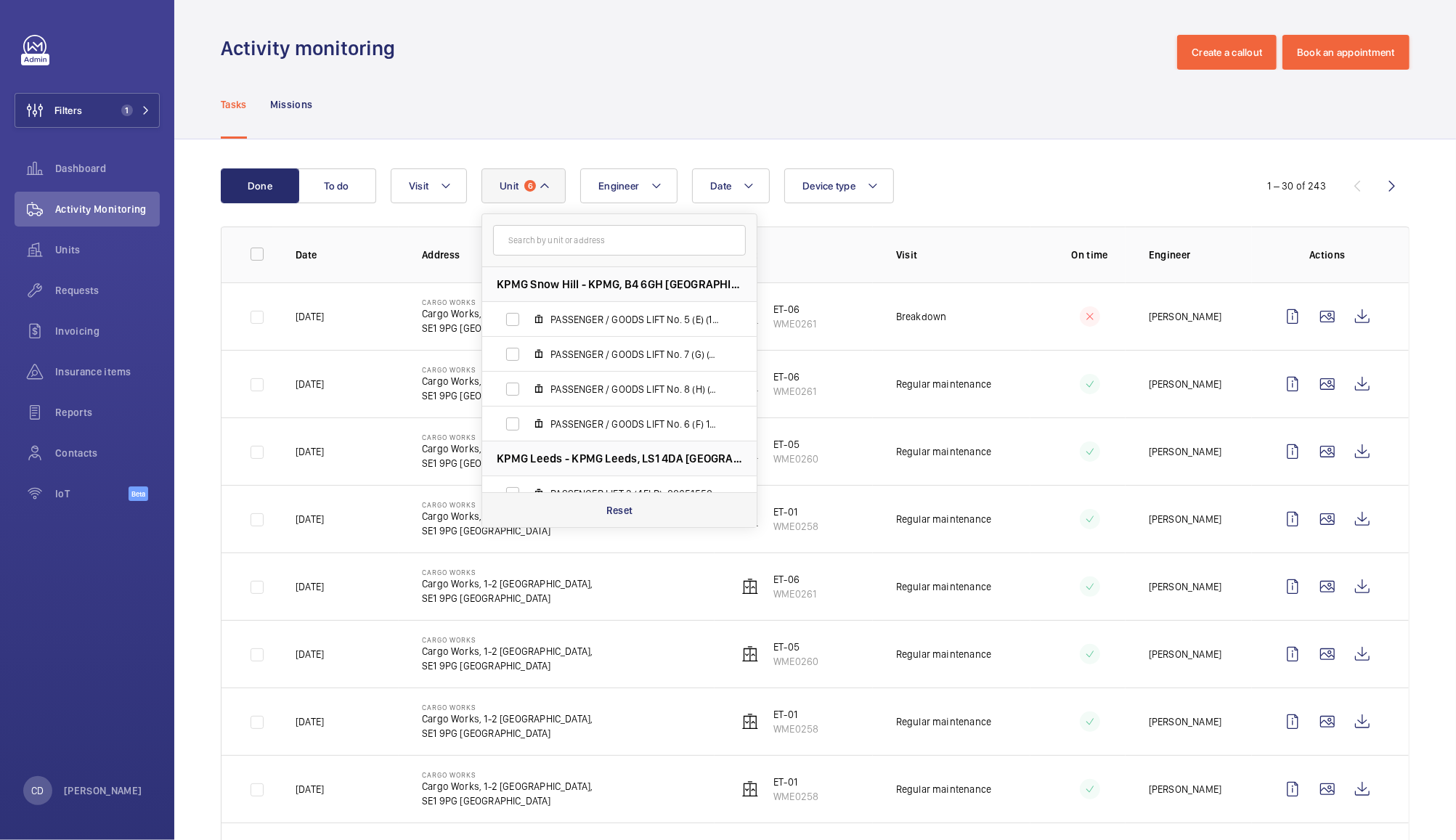
click at [625, 516] on p "Reset" at bounding box center [619, 511] width 27 height 15
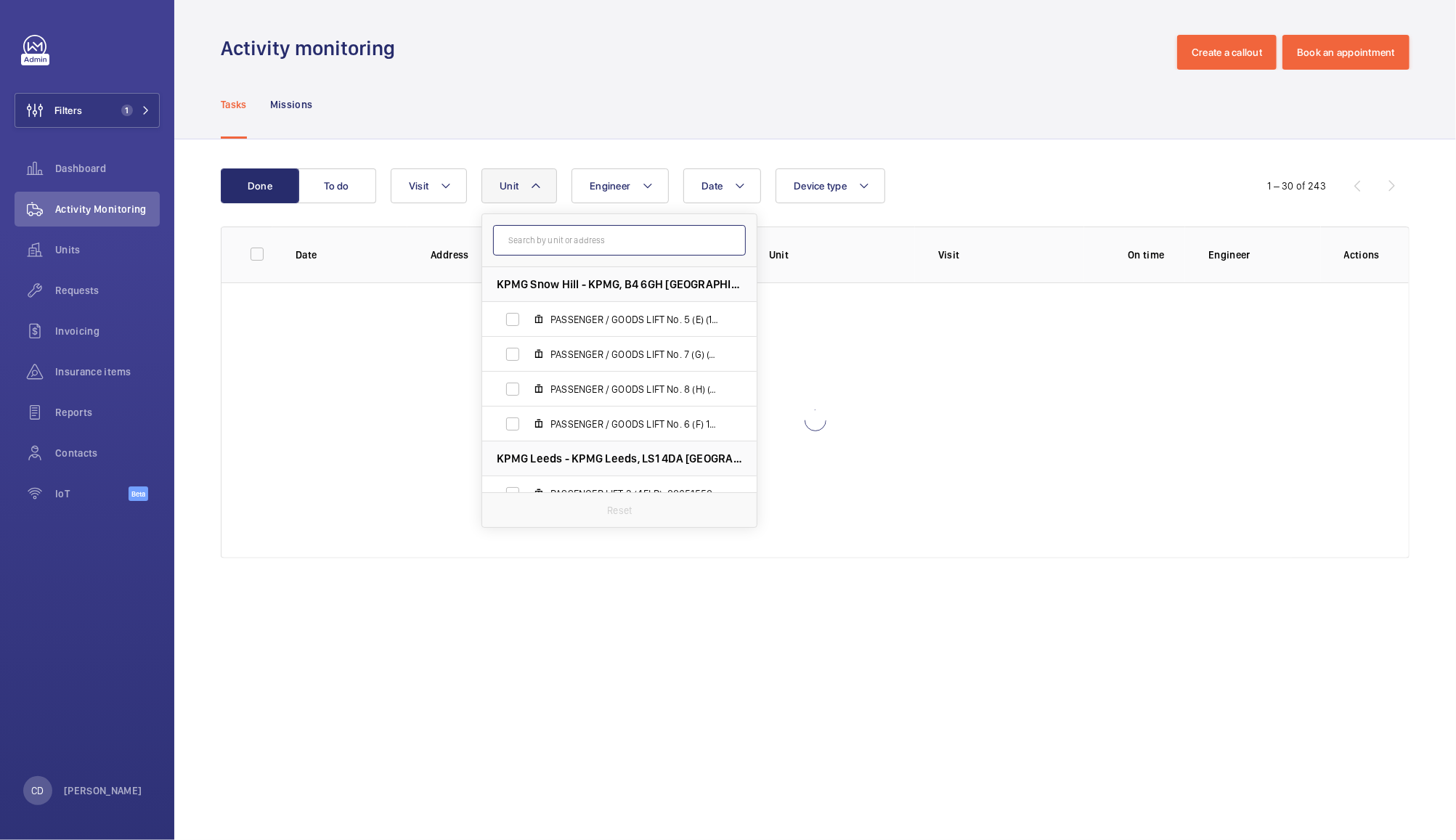
click at [593, 237] on input "text" at bounding box center [619, 241] width 253 height 31
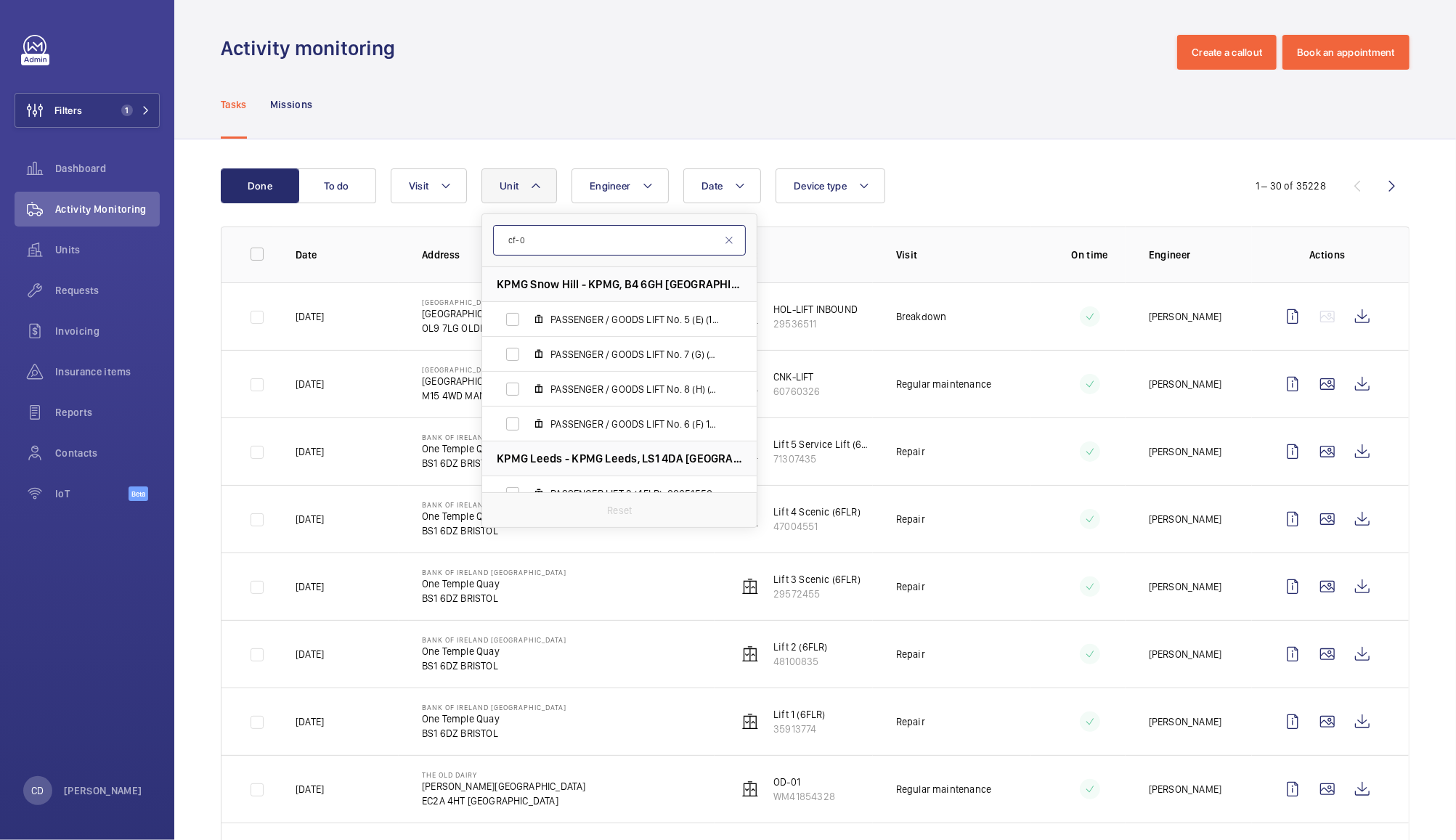
type input "cf-01"
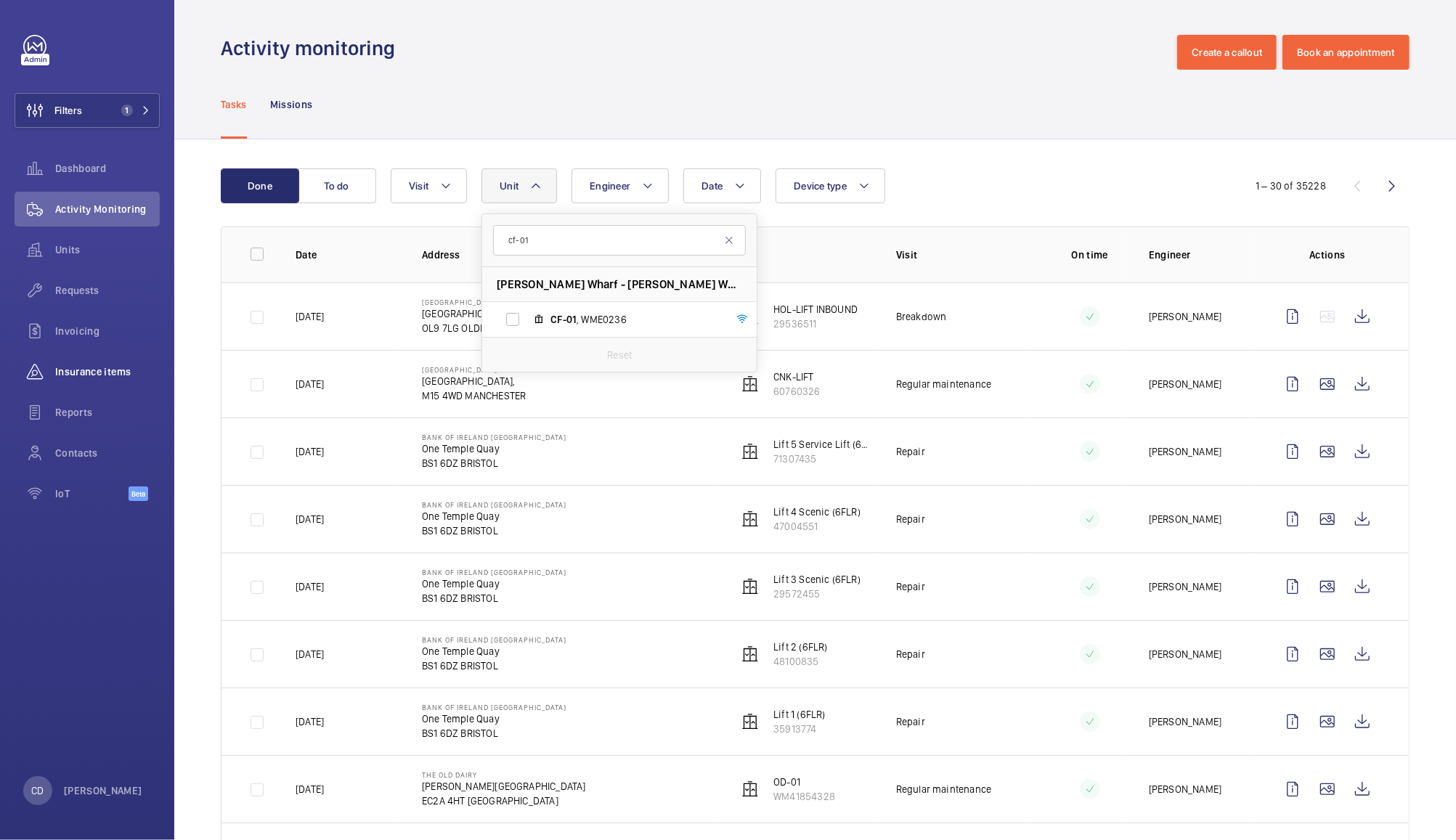
click at [97, 372] on span "Insurance items" at bounding box center [107, 372] width 104 height 15
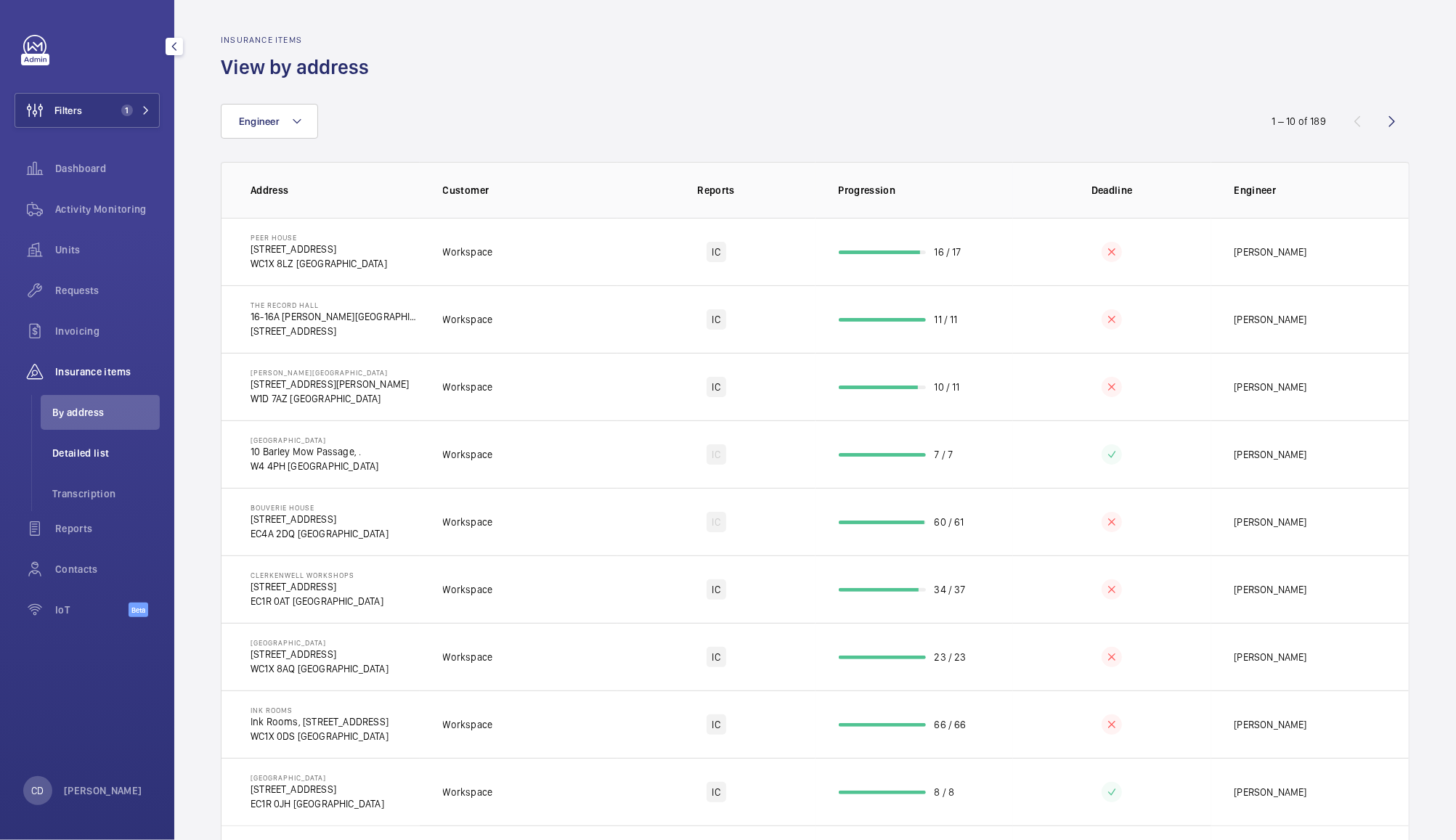
click at [89, 461] on li "Detailed list" at bounding box center [101, 452] width 119 height 34
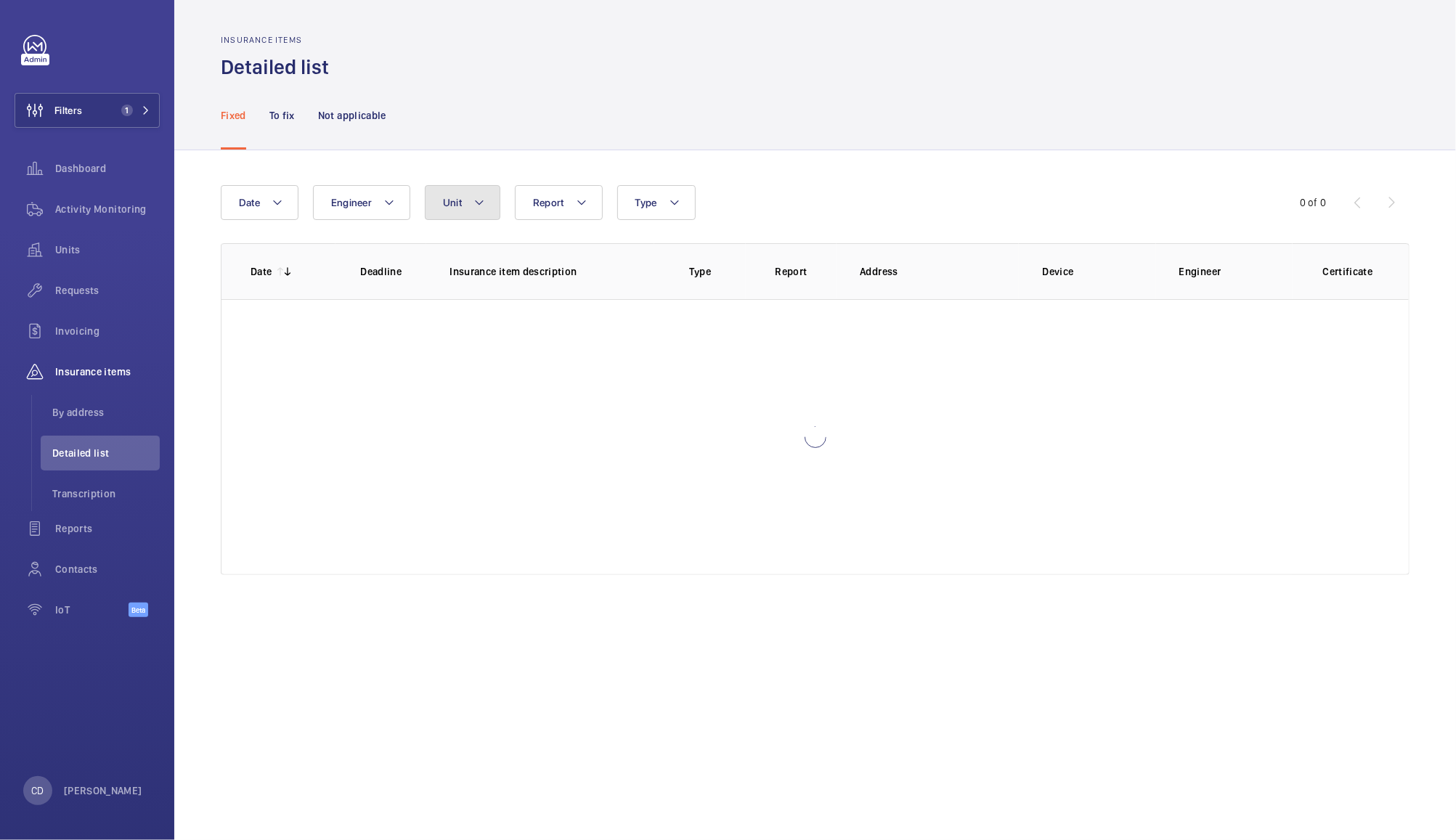
click at [468, 204] on button "Unit" at bounding box center [462, 202] width 76 height 34
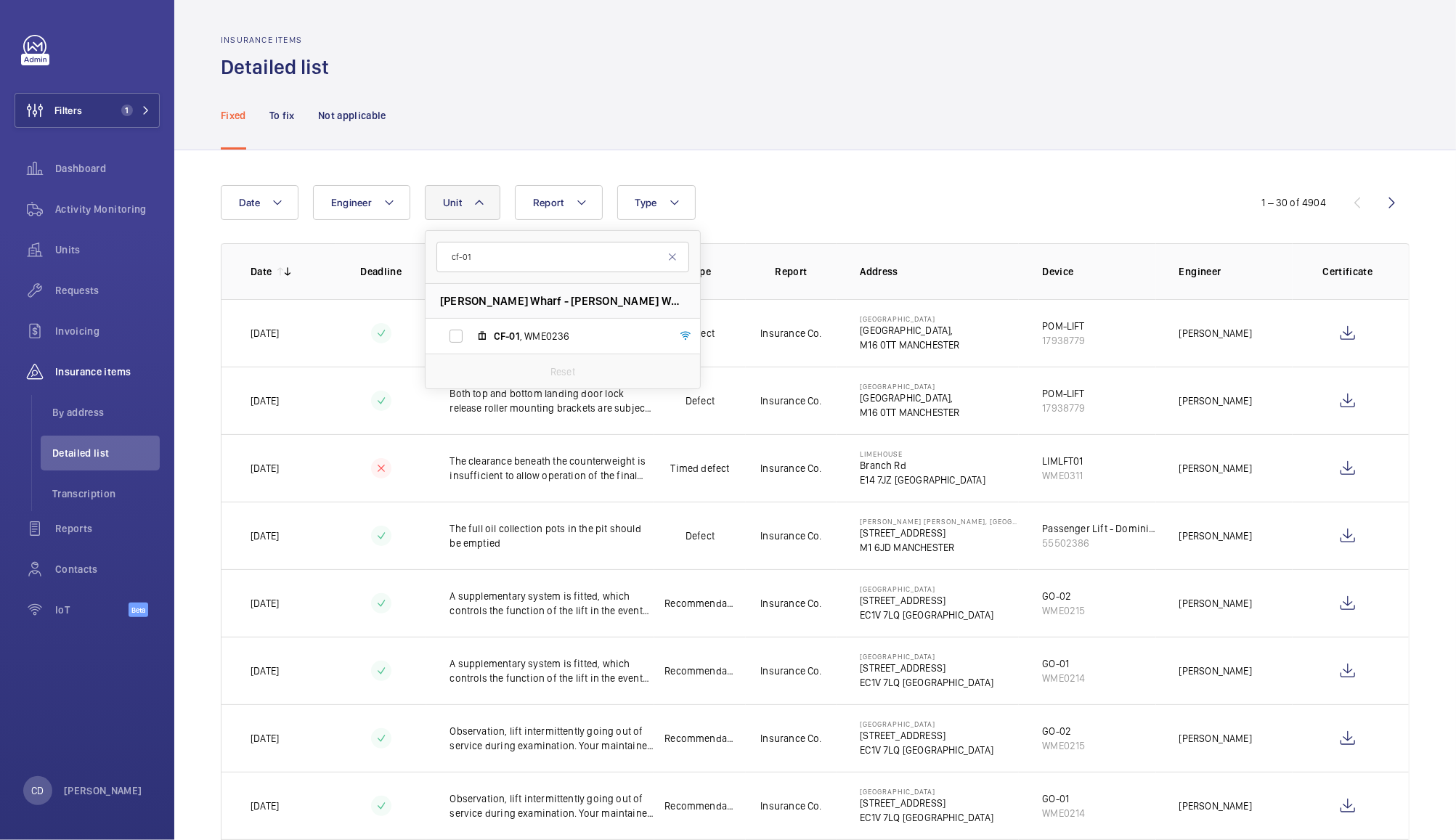
type input "cf-01"
click at [542, 337] on span "CF-01 , WME0236" at bounding box center [578, 337] width 169 height 15
click at [471, 337] on input "CF-01 , WME0236" at bounding box center [456, 336] width 29 height 29
checkbox input "true"
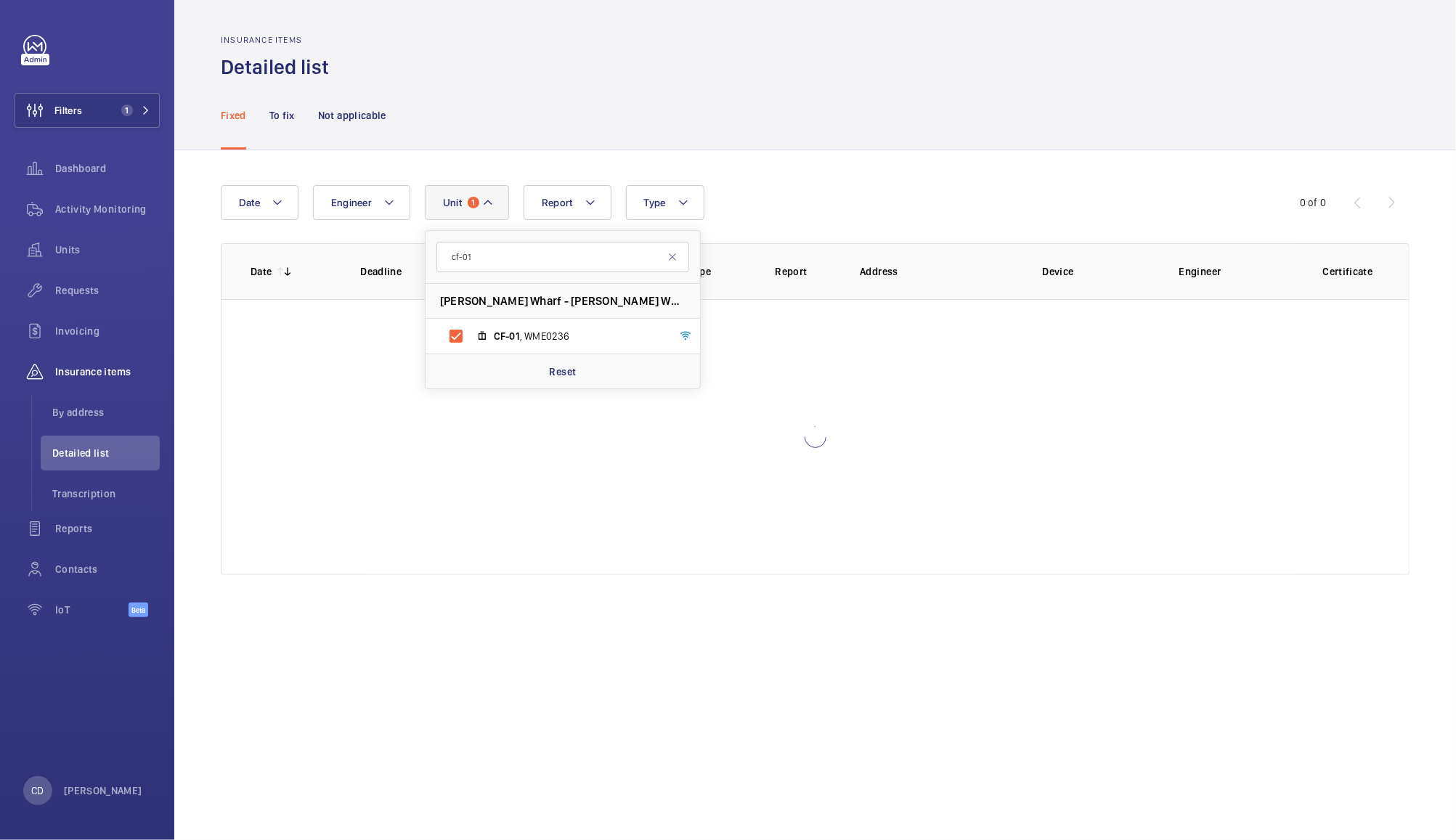
click at [833, 117] on div "Fixed To fix Not applicable" at bounding box center [815, 115] width 1188 height 69
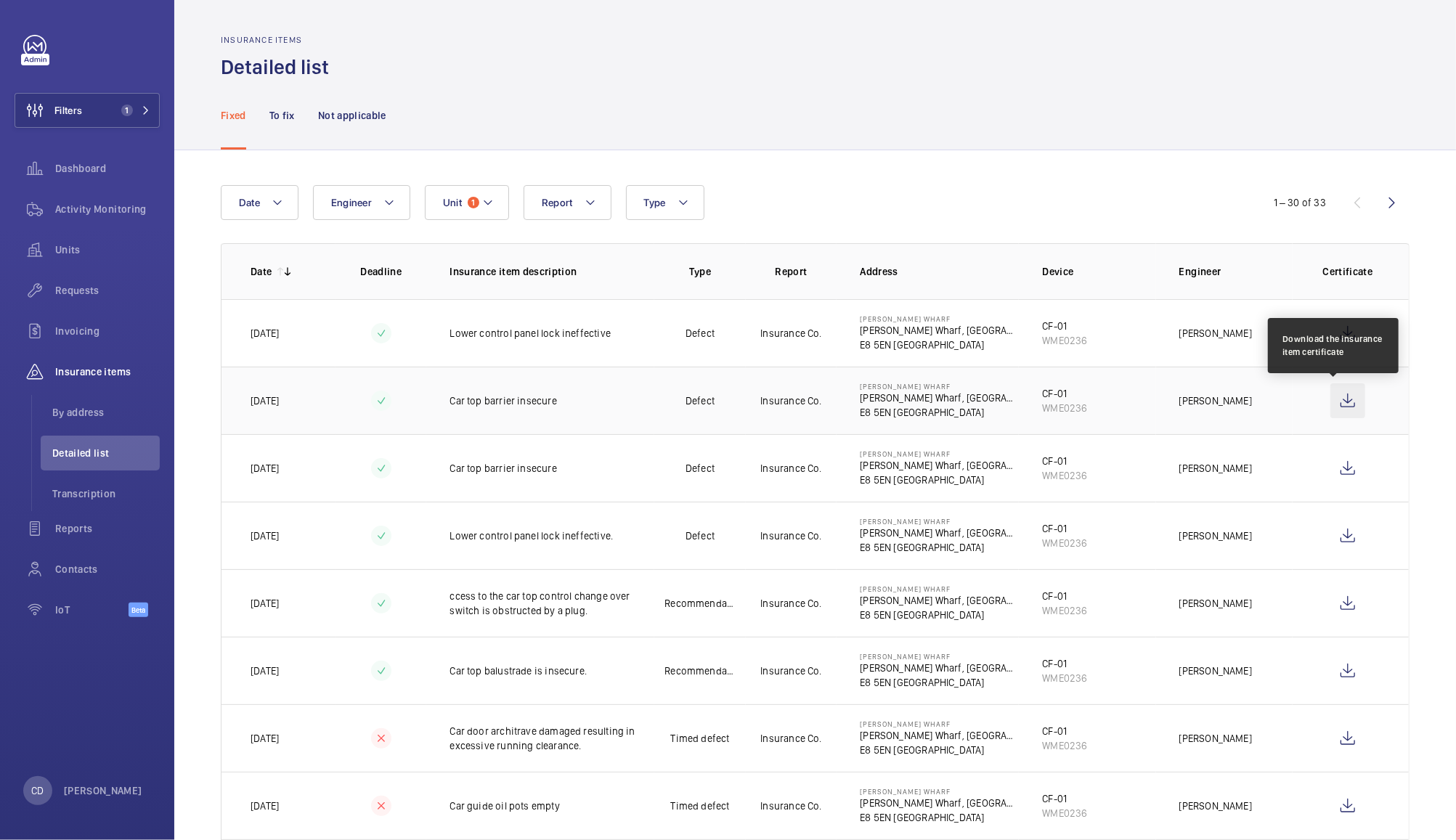
click at [1333, 409] on wm-front-icon-button at bounding box center [1347, 400] width 34 height 34
click at [460, 206] on span "Unit" at bounding box center [452, 202] width 19 height 11
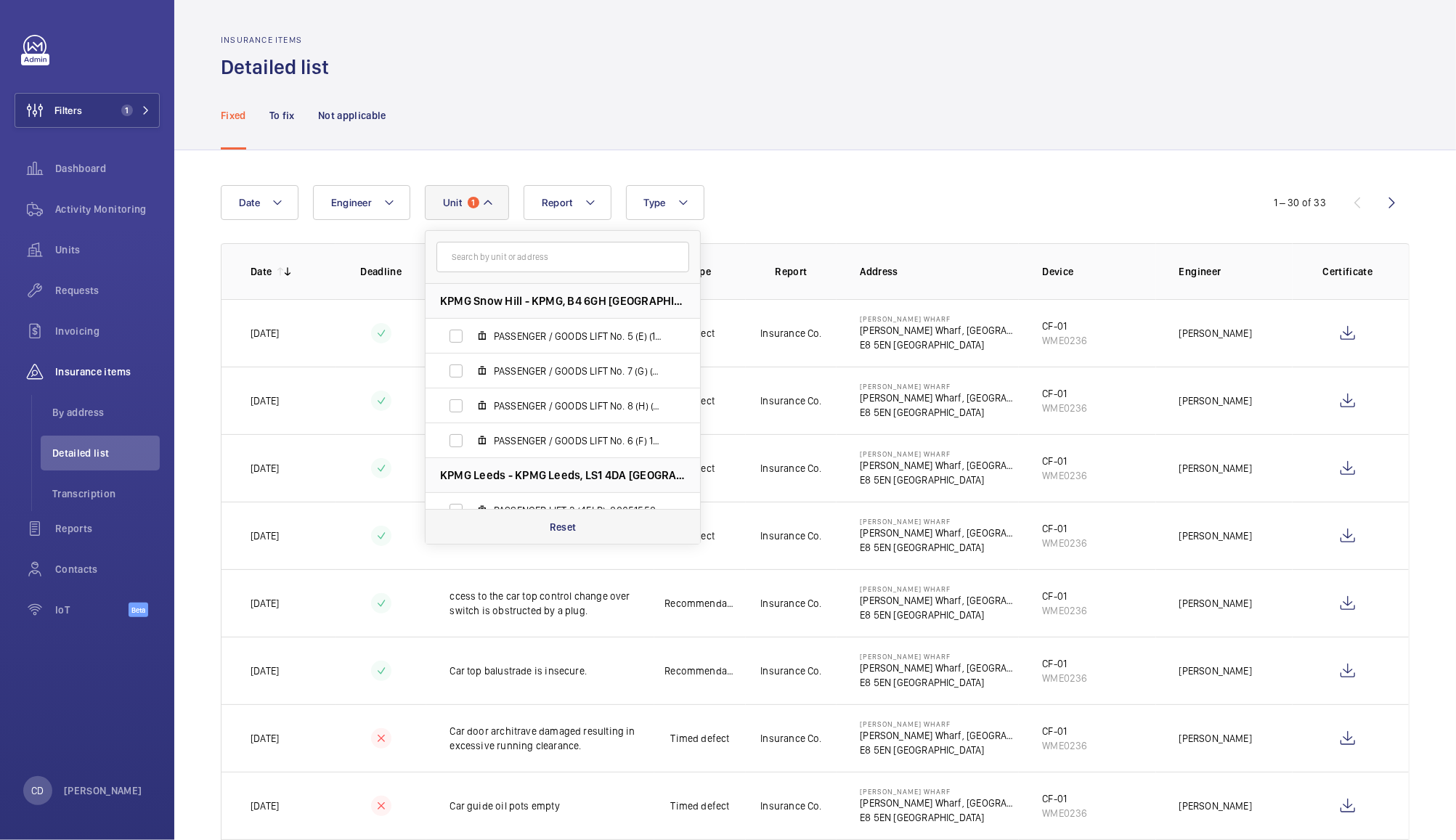
click at [572, 534] on p "Reset" at bounding box center [563, 528] width 27 height 15
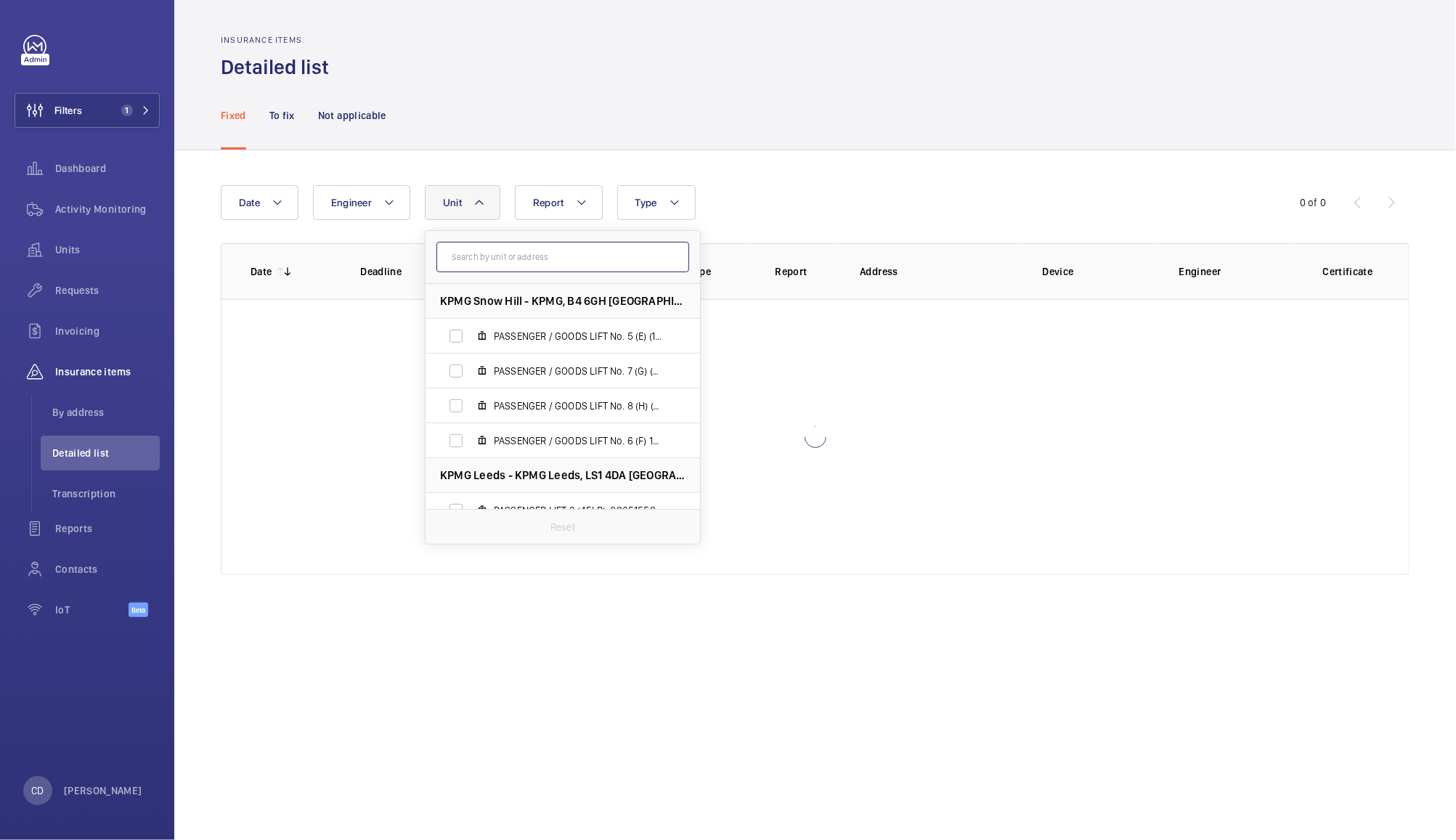
click at [571, 256] on input "text" at bounding box center [562, 256] width 253 height 31
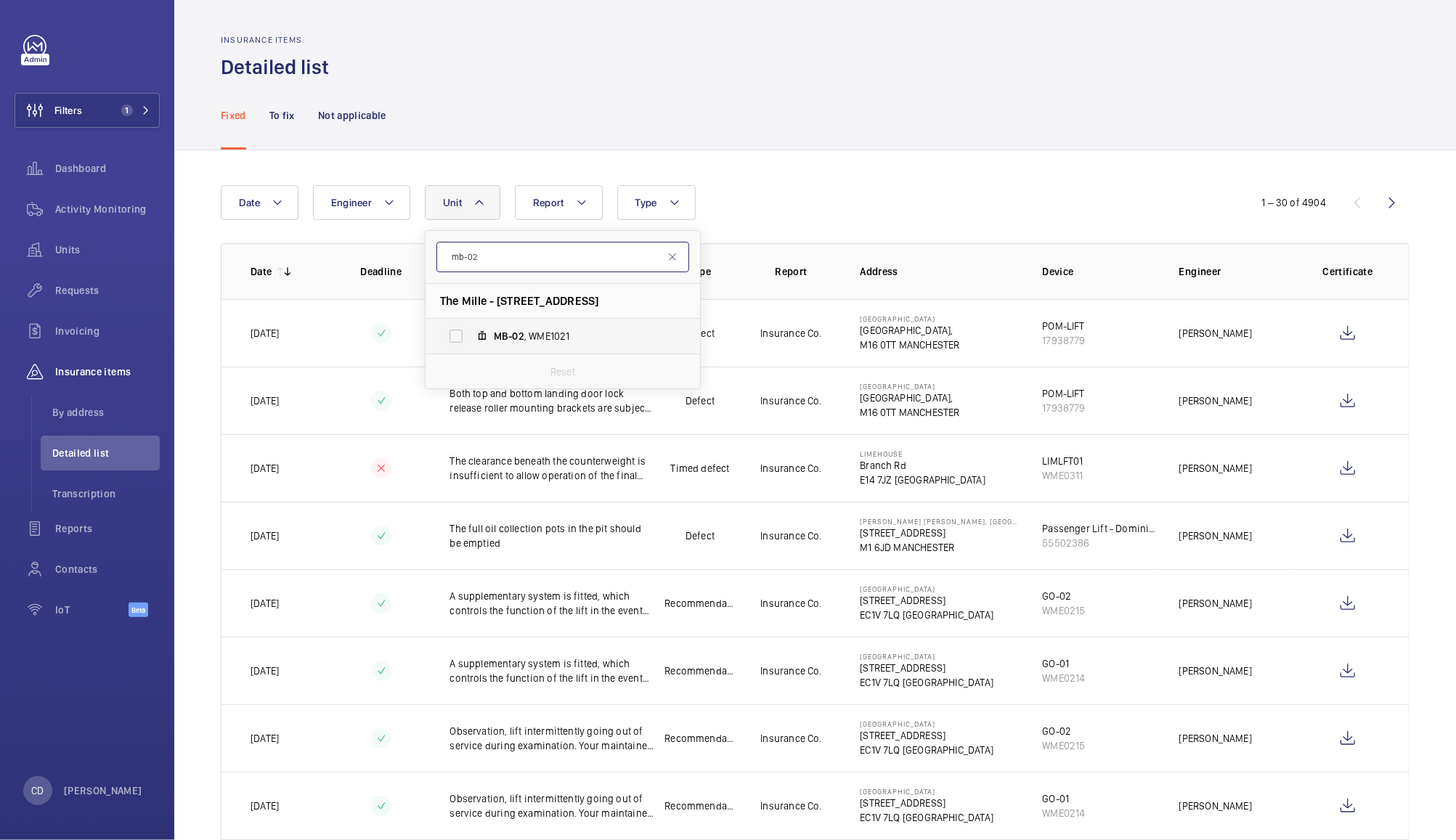
type input "mb-02"
click at [534, 337] on span "MB-02 , WME1021" at bounding box center [578, 337] width 169 height 15
click at [471, 337] on input "MB-02 , WME1021" at bounding box center [456, 336] width 29 height 29
checkbox input "true"
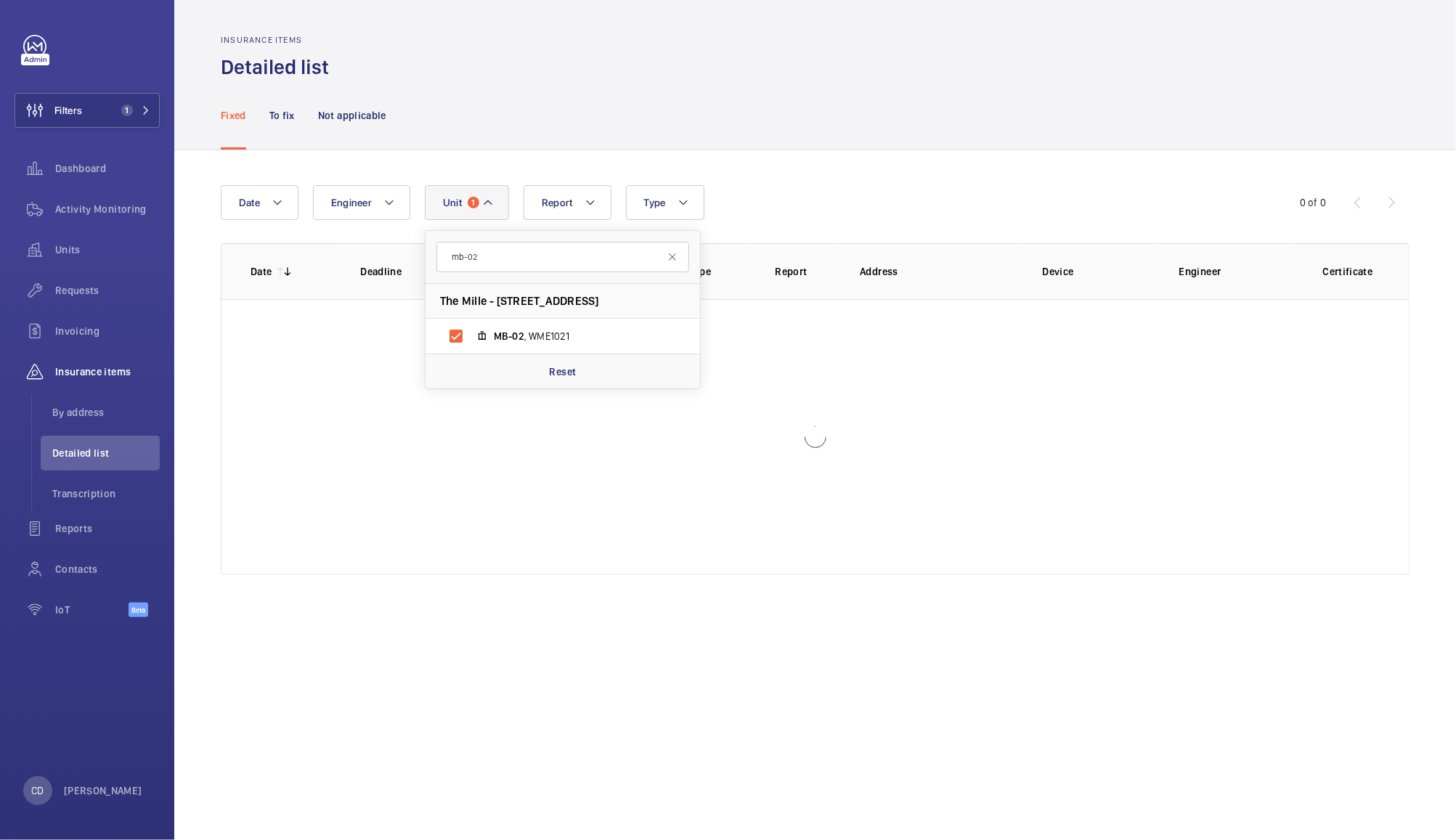
click at [836, 128] on div "Fixed To fix Not applicable" at bounding box center [815, 115] width 1188 height 69
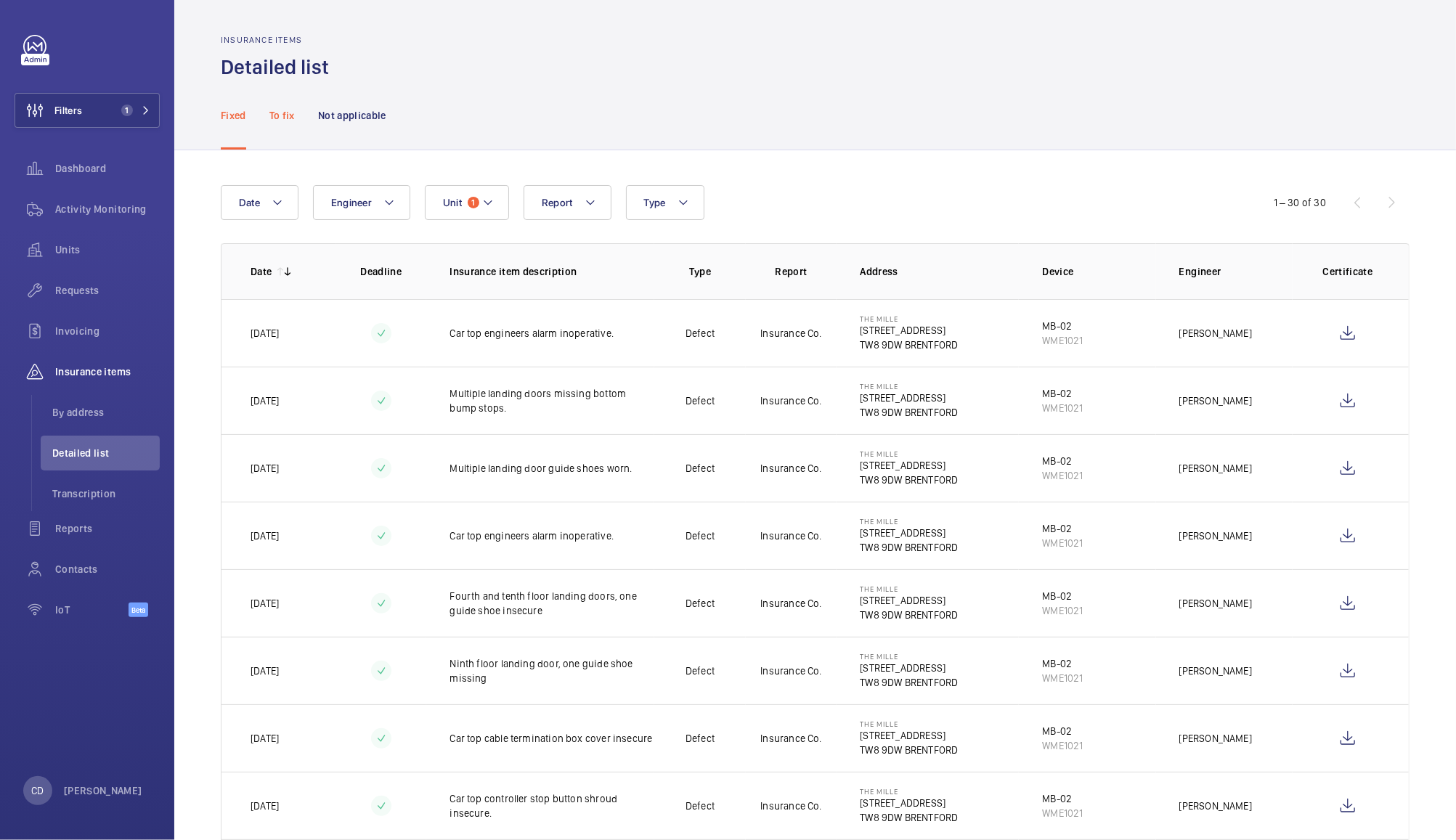
click at [287, 118] on p "To fix" at bounding box center [282, 116] width 25 height 15
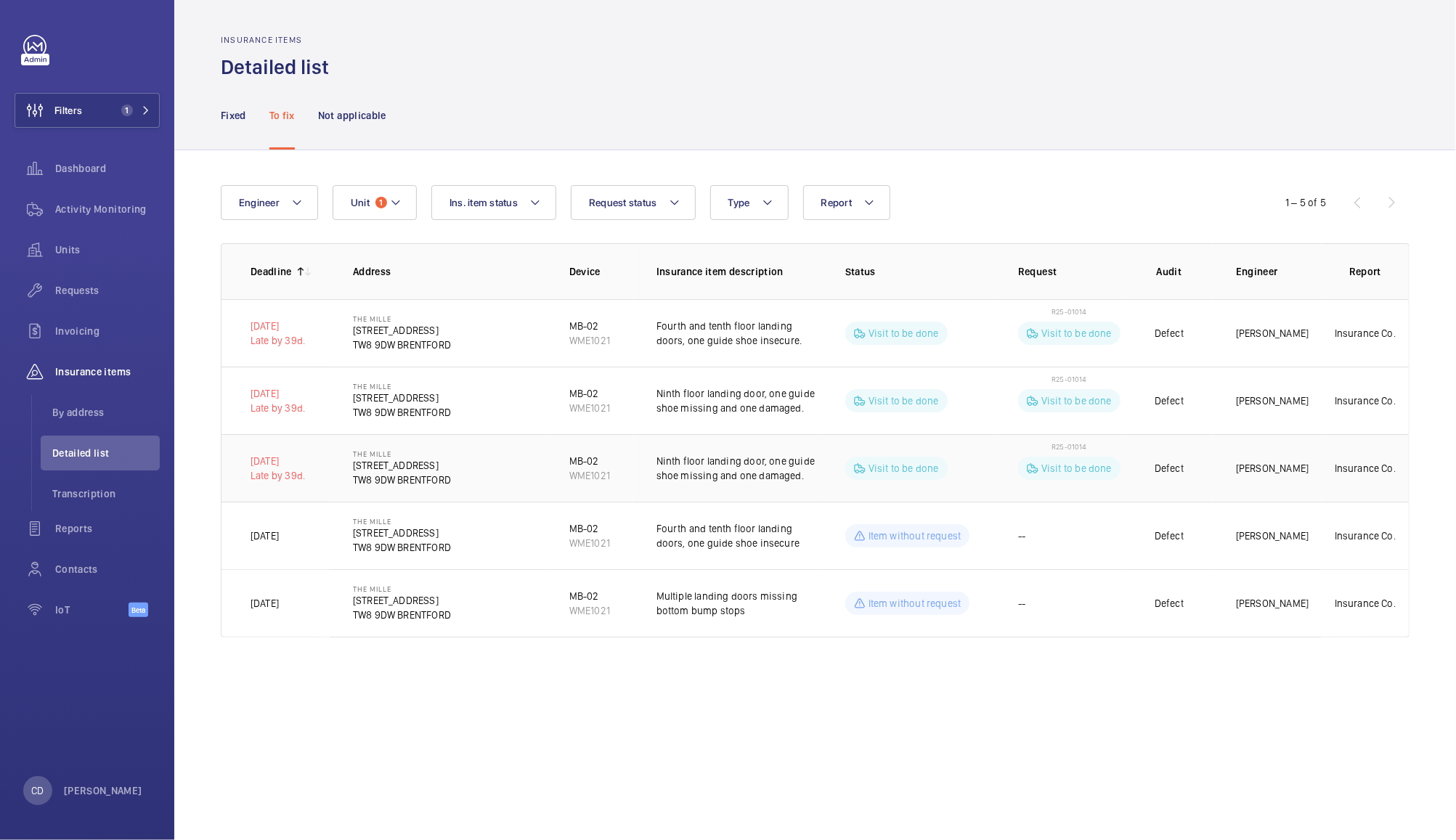
click at [727, 479] on p "Ninth floor landing door, one guide shoe missing and one damaged." at bounding box center [739, 468] width 166 height 29
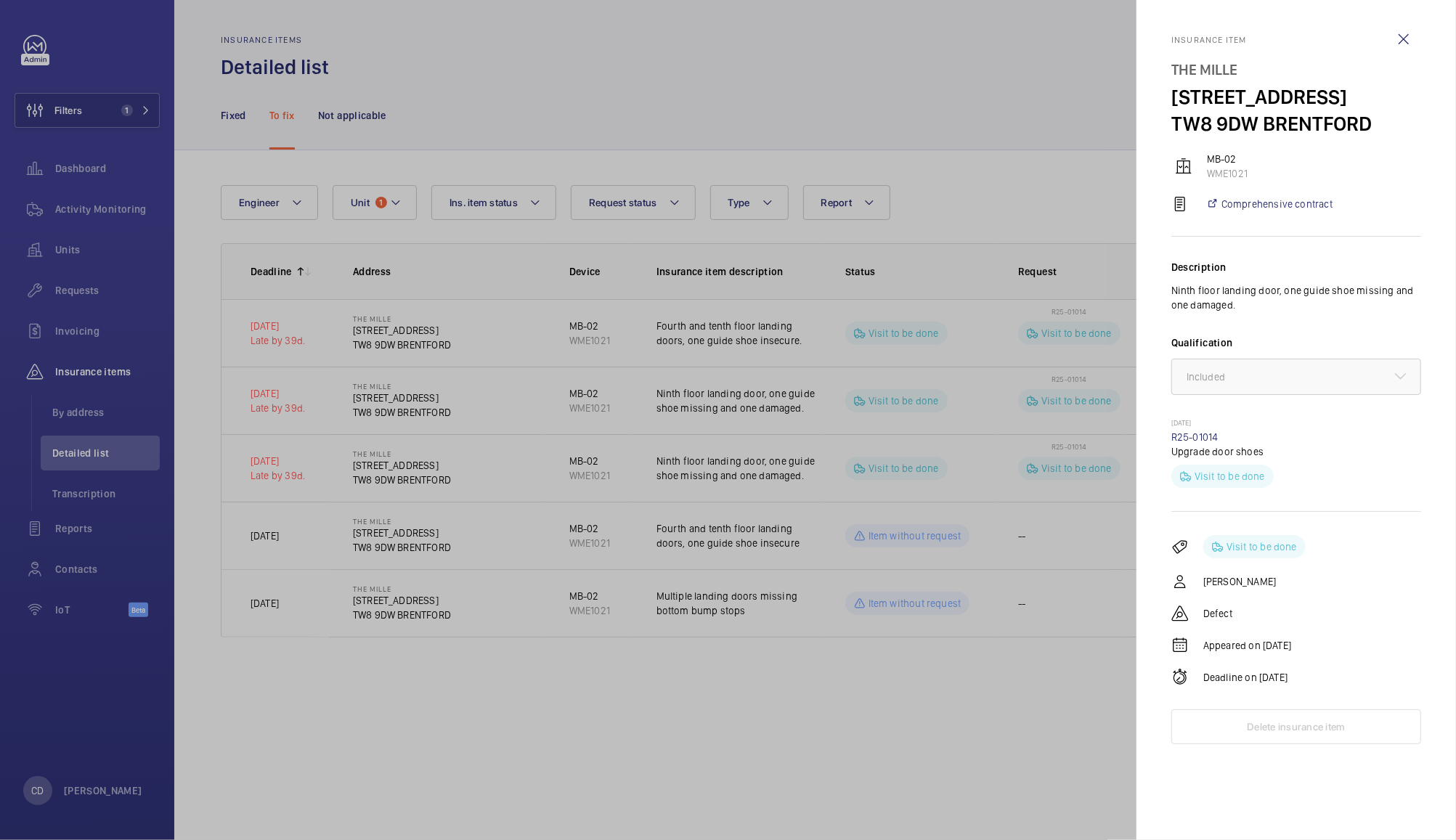
click at [482, 709] on div at bounding box center [728, 420] width 1456 height 840
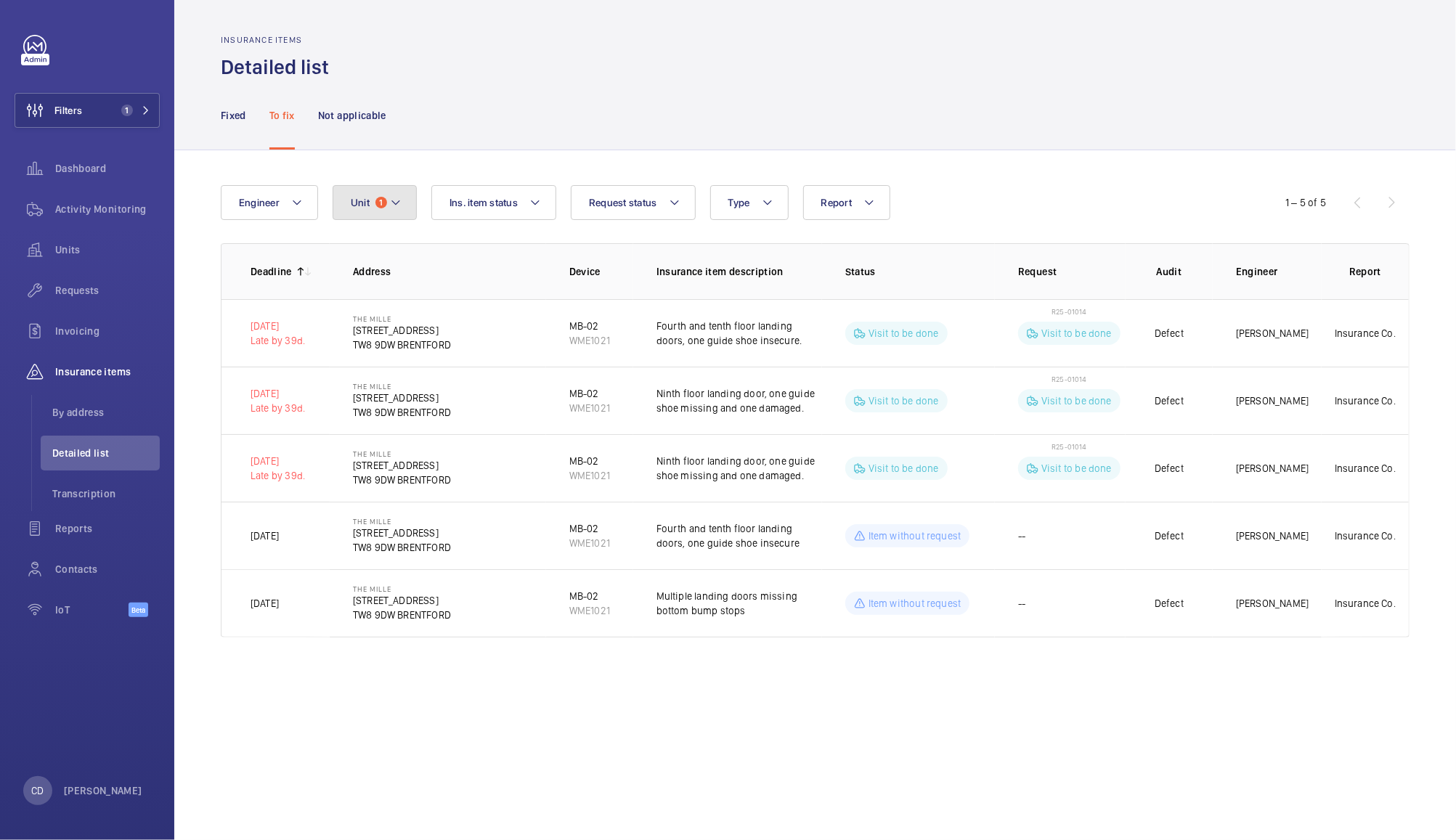
click at [356, 198] on span "Unit" at bounding box center [360, 202] width 19 height 11
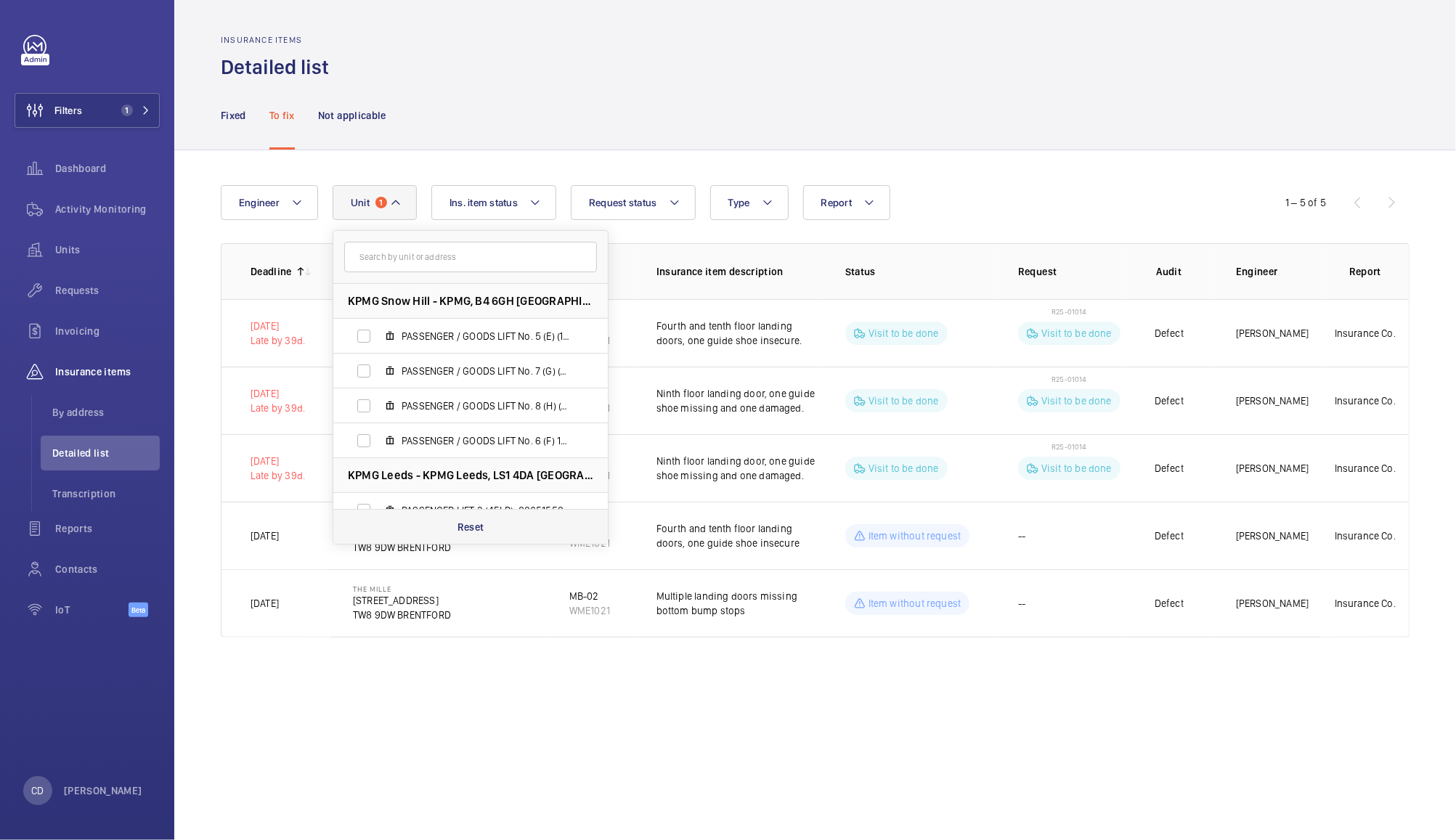
click at [485, 531] on div "Reset" at bounding box center [471, 526] width 274 height 34
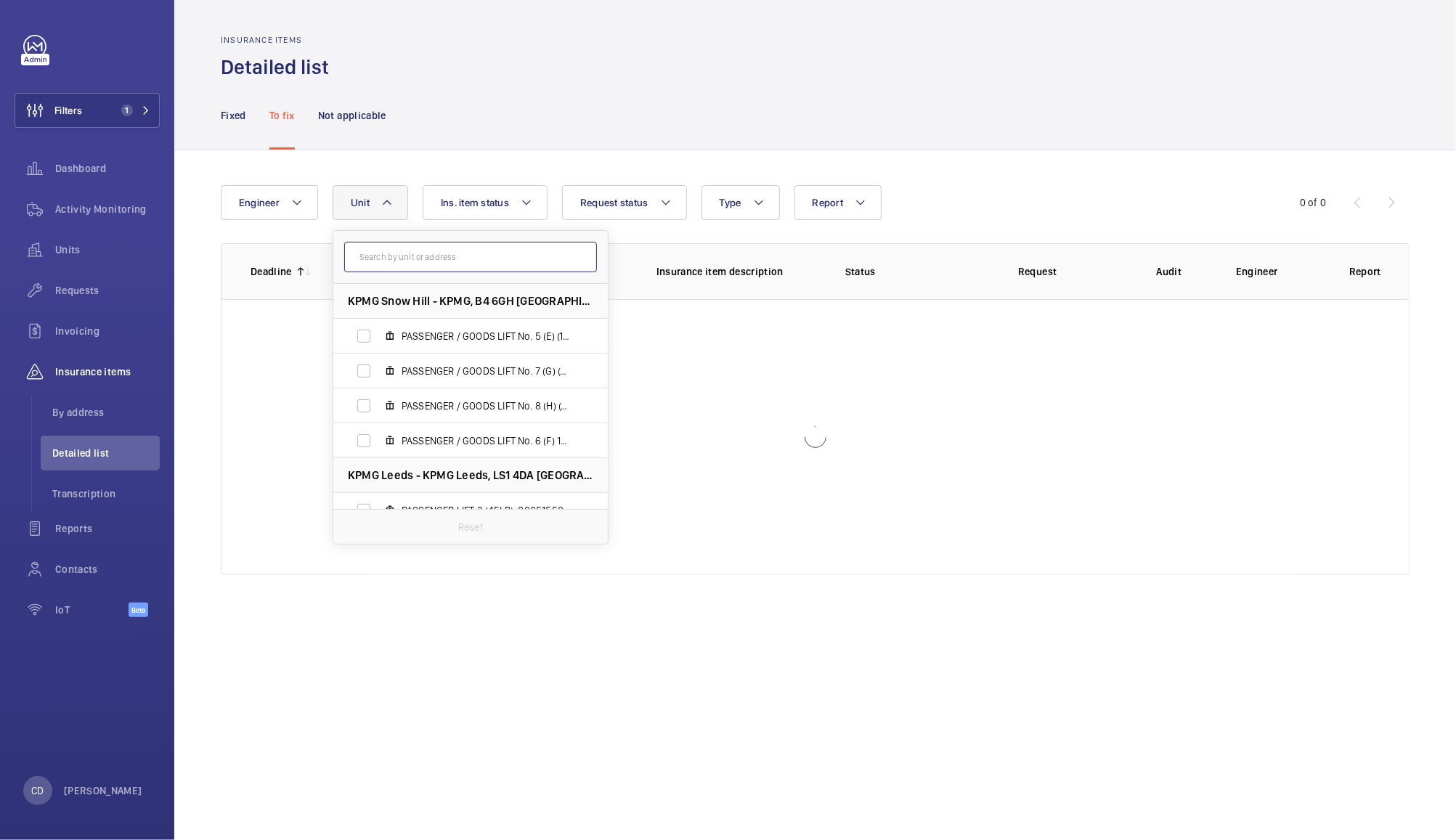
click at [472, 257] on input "text" at bounding box center [470, 256] width 253 height 31
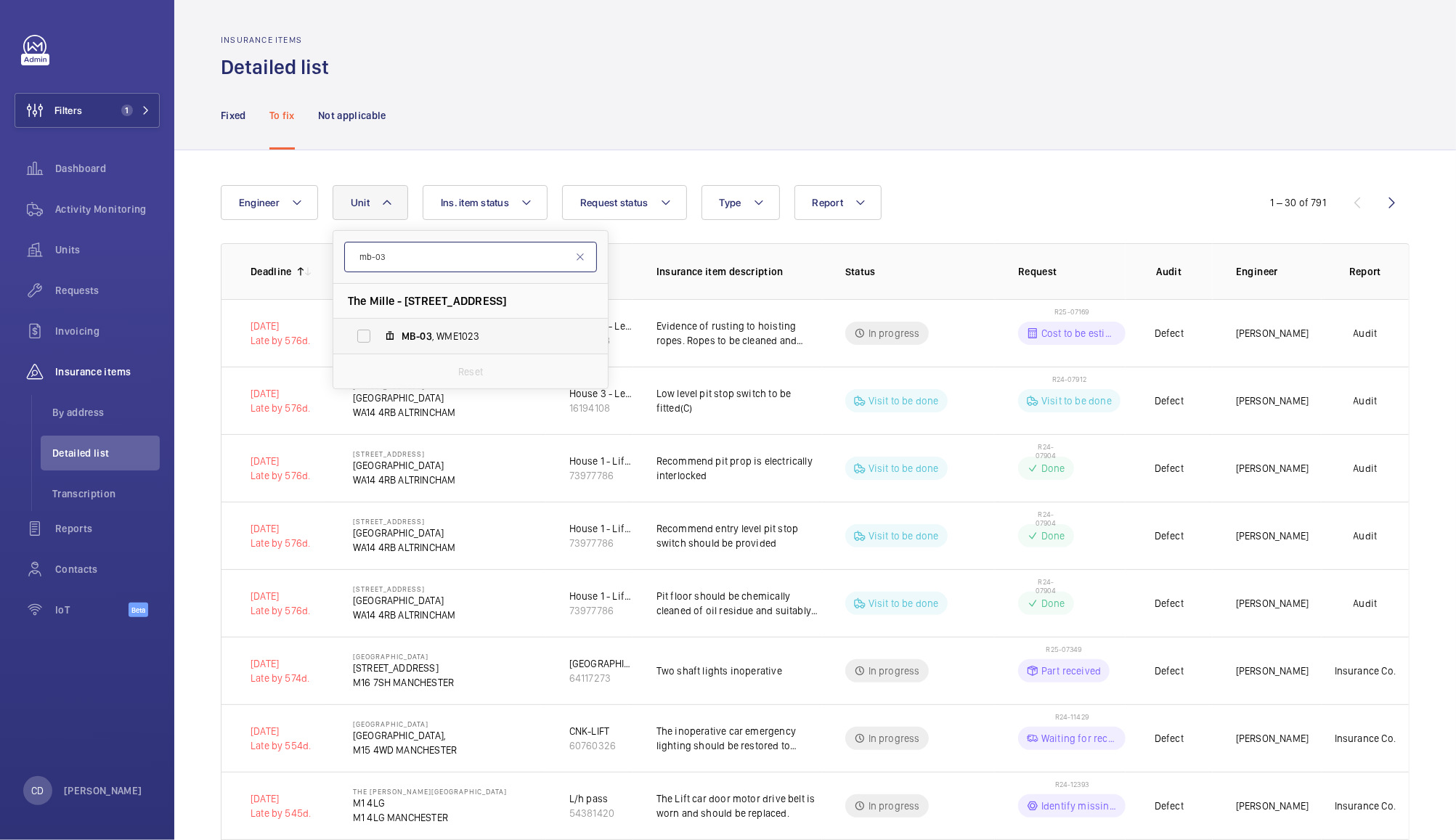
type input "mb-03"
click at [485, 334] on span "MB-03 , WME1023" at bounding box center [486, 337] width 169 height 15
click at [378, 334] on input "MB-03 , WME1023" at bounding box center [364, 336] width 29 height 29
checkbox input "true"
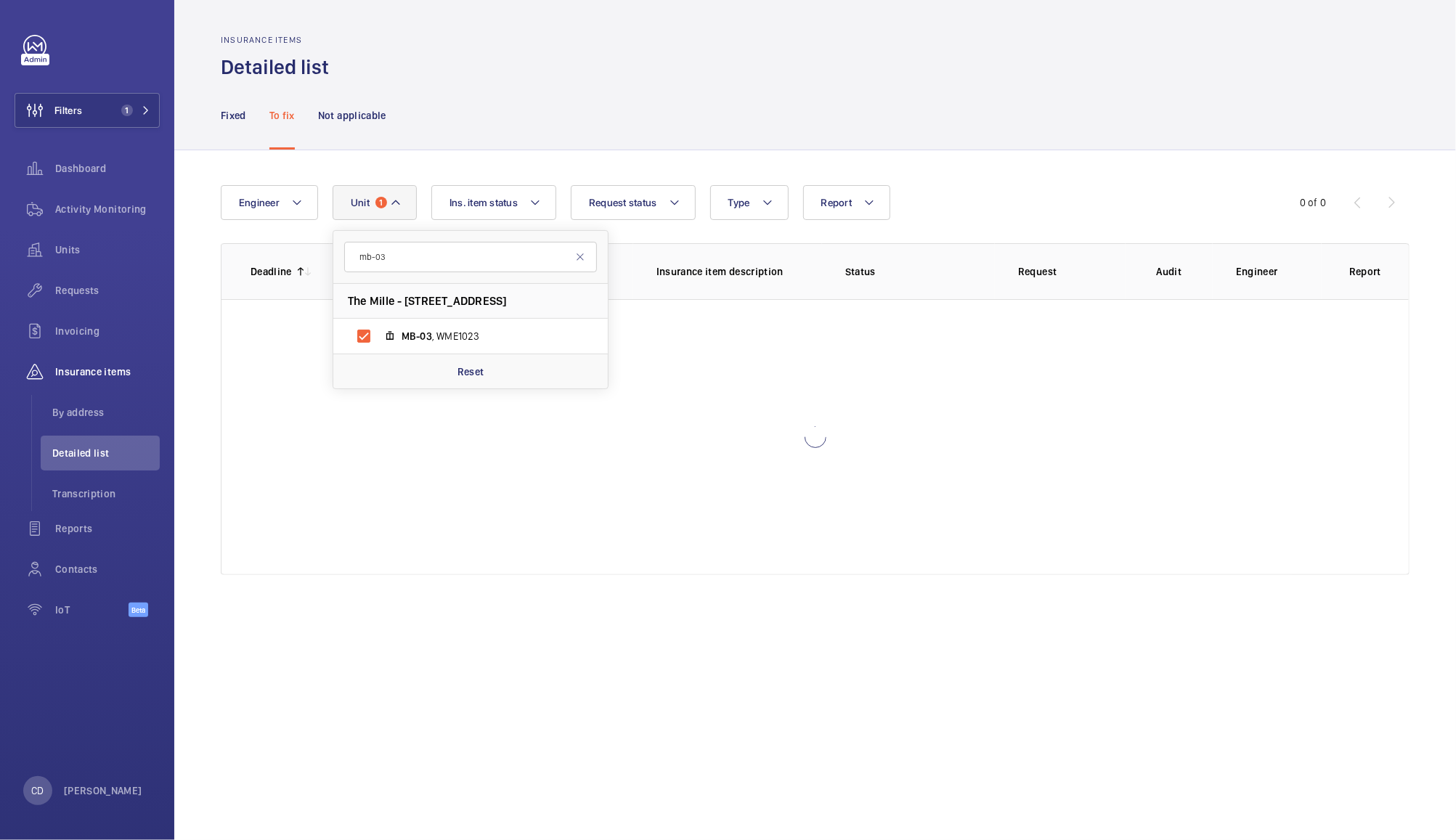
click at [955, 76] on div "Insurance items Detailed list" at bounding box center [815, 57] width 1188 height 46
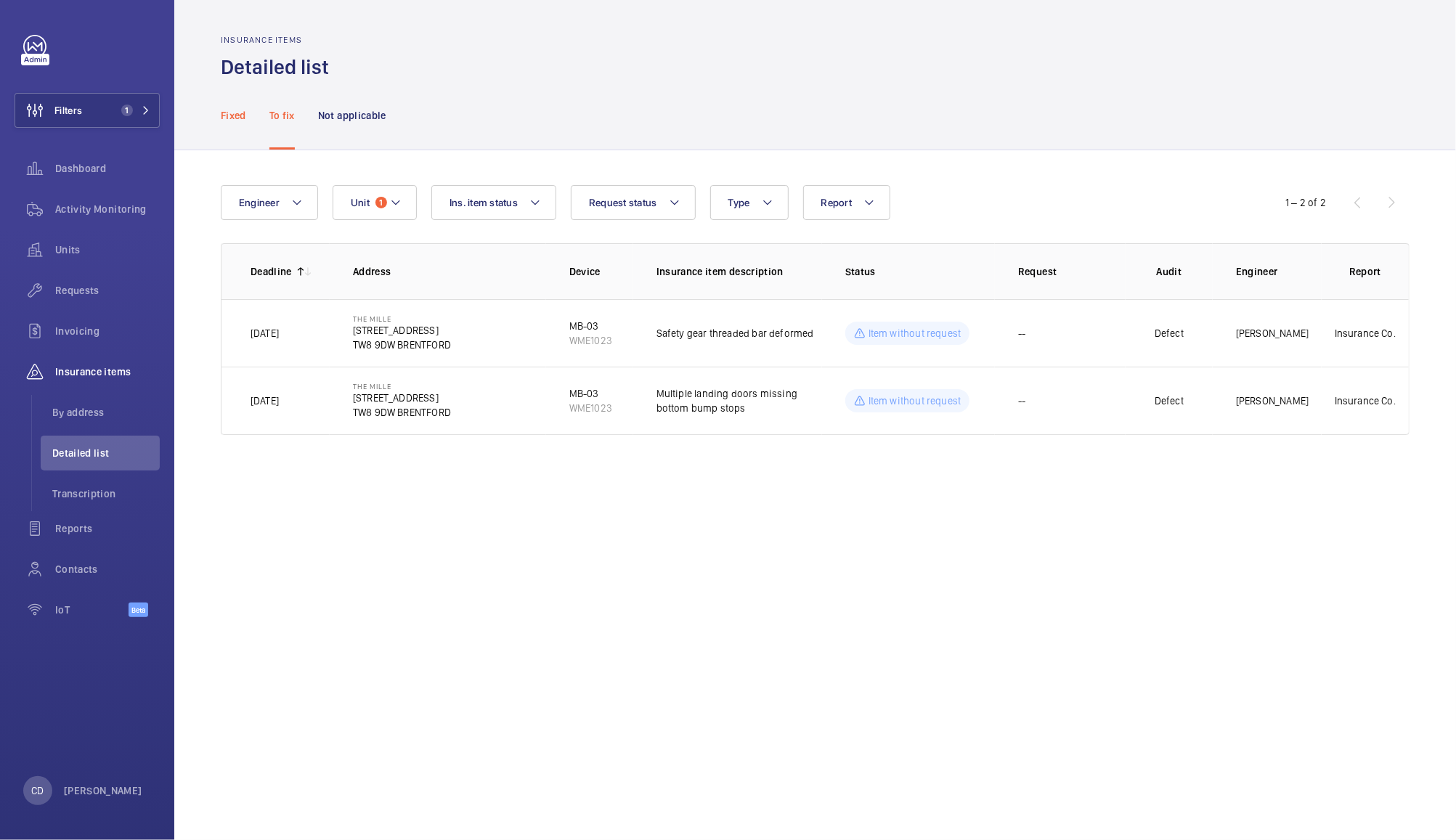
click at [238, 122] on div "Fixed" at bounding box center [233, 115] width 25 height 69
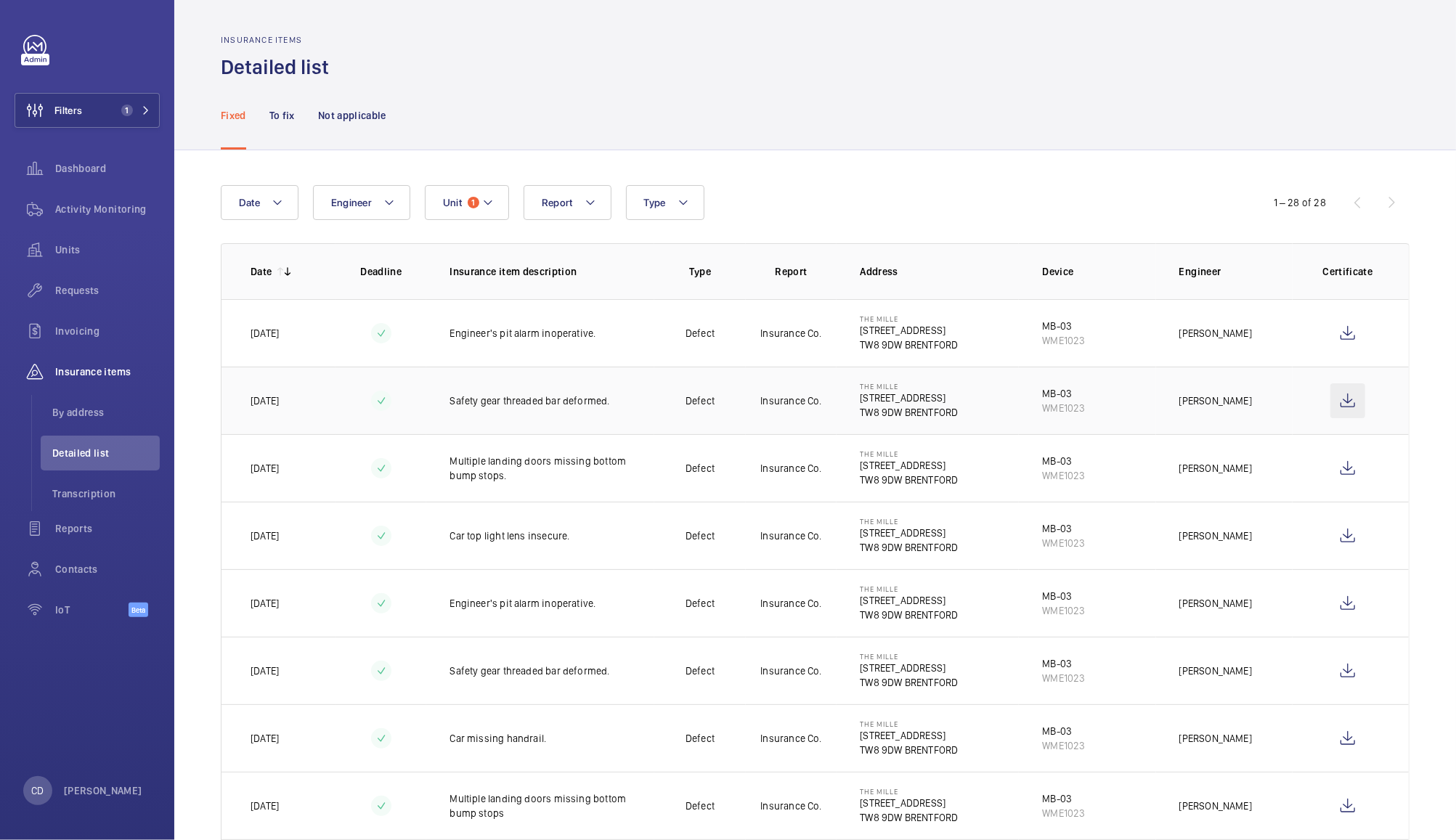
click at [1333, 399] on wm-front-icon-button at bounding box center [1347, 400] width 34 height 34
click at [471, 189] on button "Unit 1" at bounding box center [467, 202] width 84 height 34
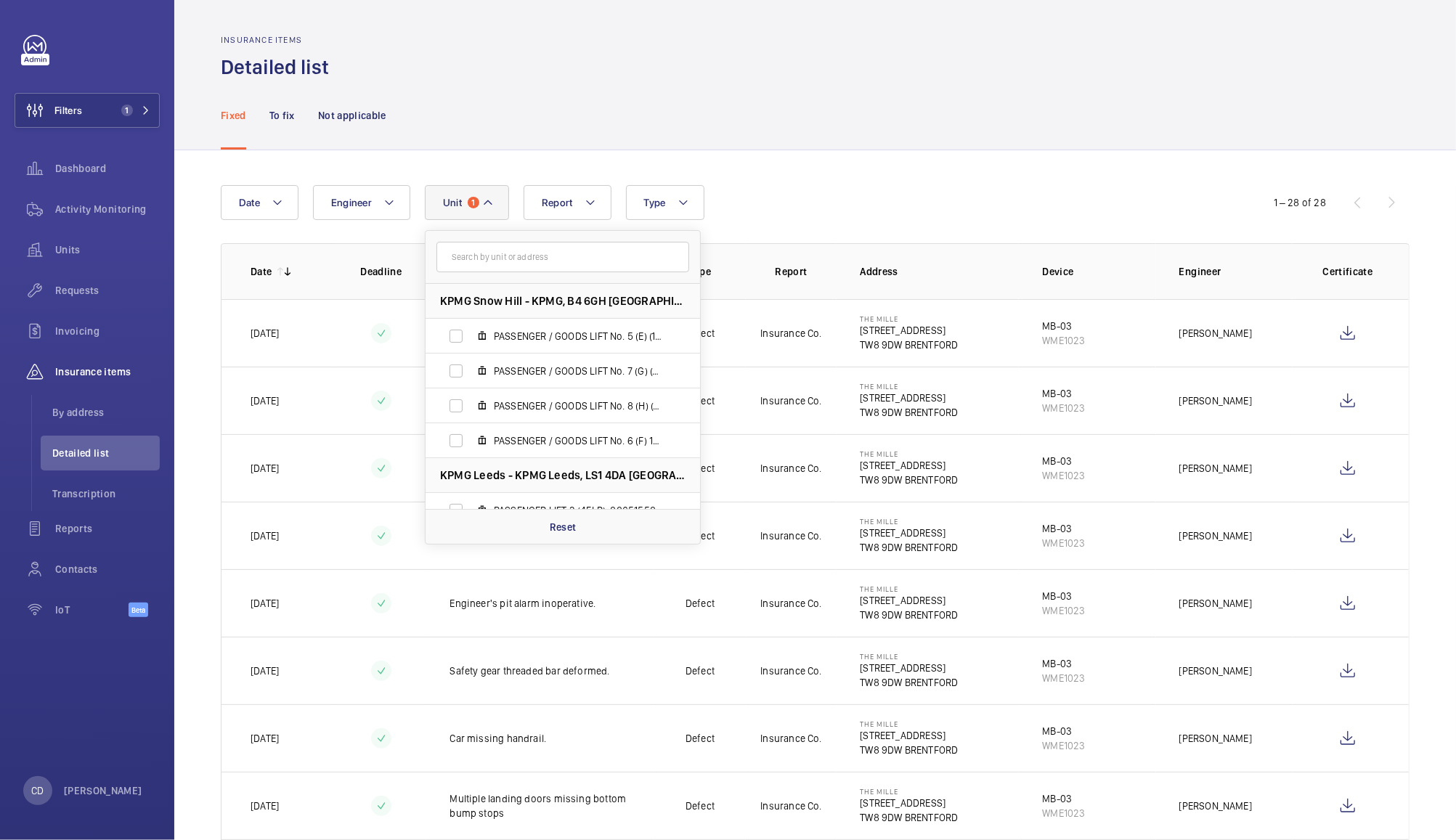
click at [728, 92] on div "Fixed To fix Not applicable" at bounding box center [815, 115] width 1188 height 69
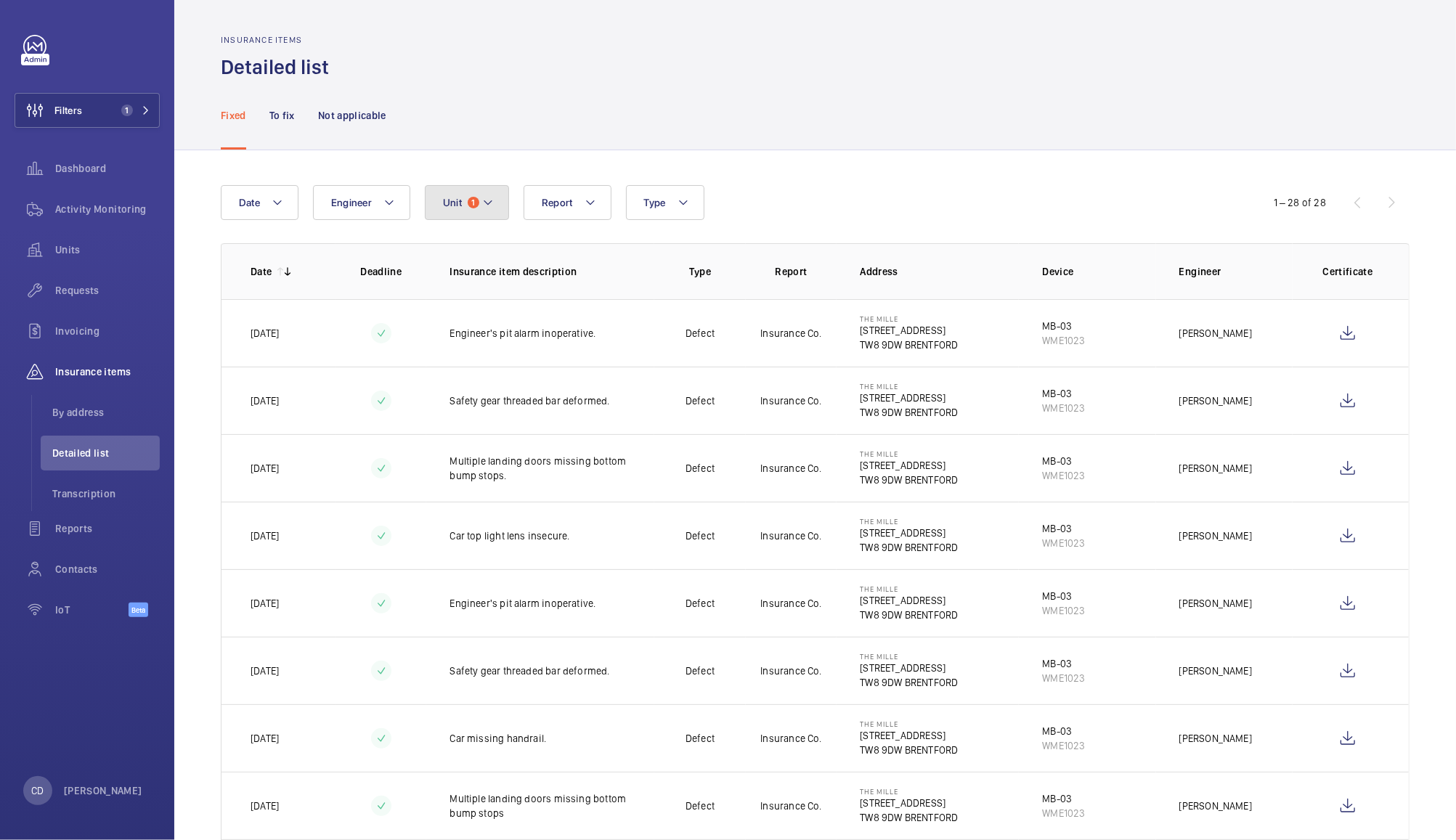
click at [472, 202] on span "1" at bounding box center [474, 202] width 11 height 11
type input "mb-04"
click at [524, 336] on span "MB-04 , WME1022" at bounding box center [578, 337] width 169 height 15
click at [471, 336] on input "MB-04 , WME1022" at bounding box center [456, 336] width 29 height 29
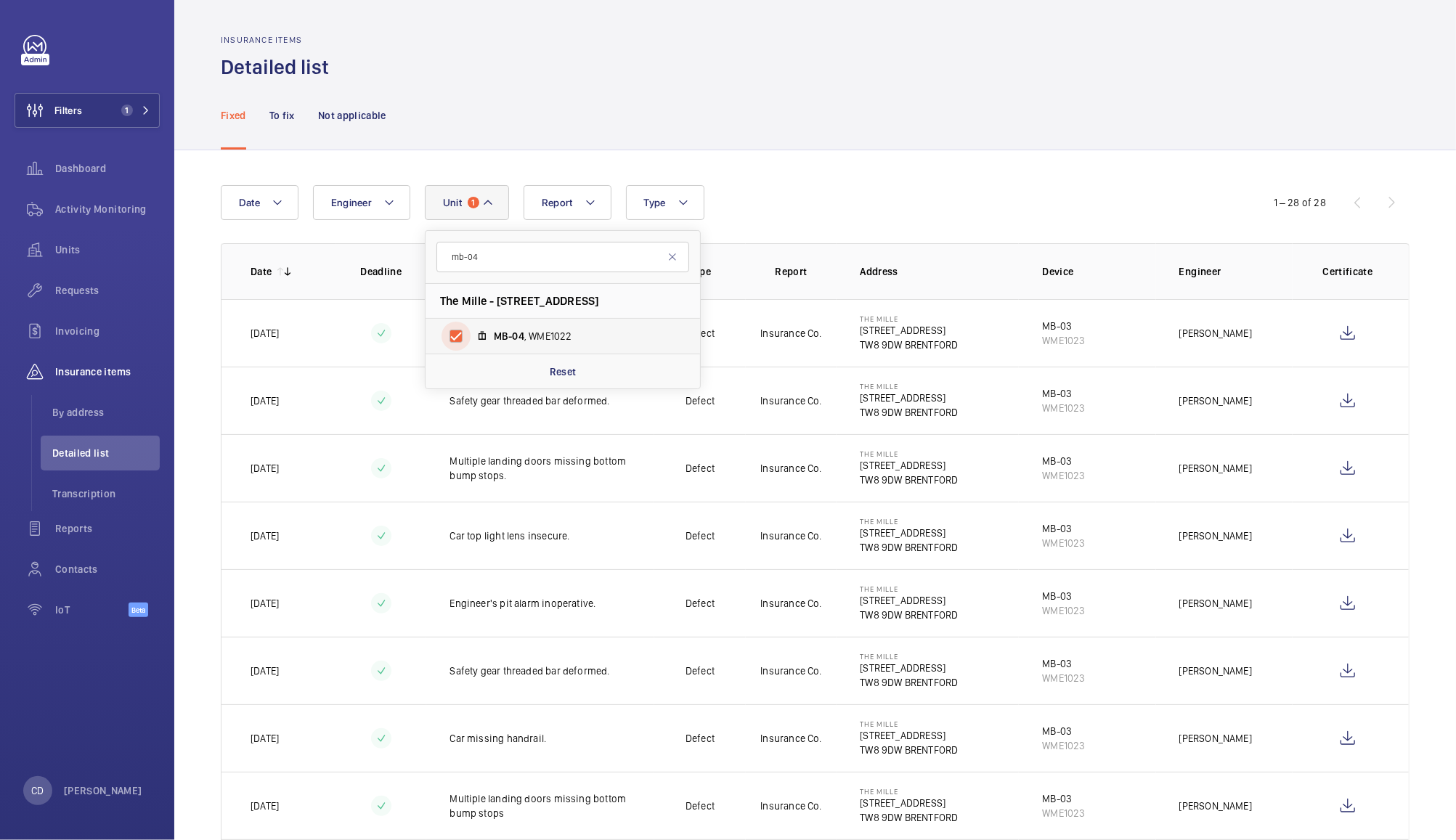
checkbox input "true"
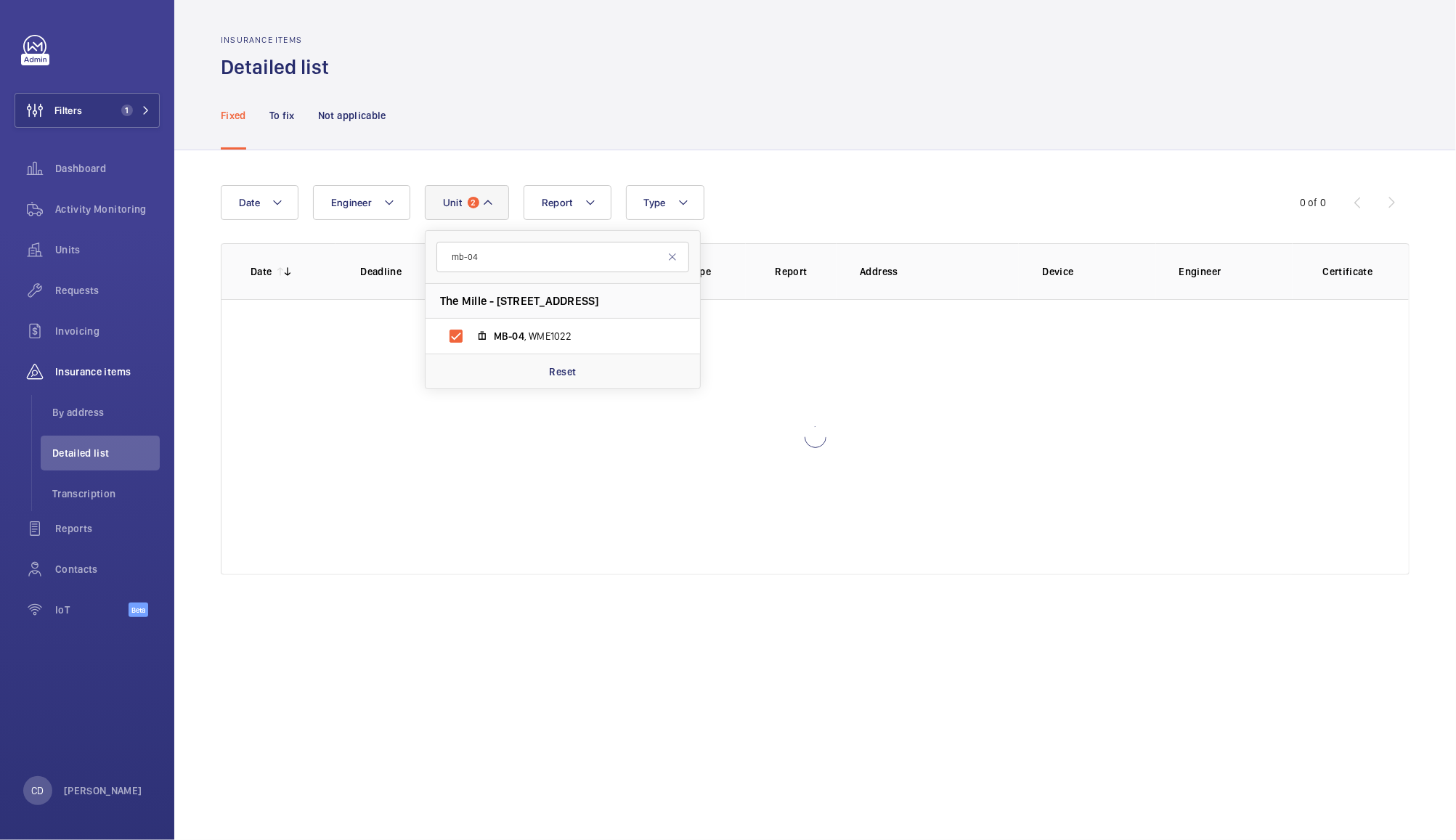
click at [749, 100] on div "Fixed To fix Not applicable" at bounding box center [815, 115] width 1188 height 69
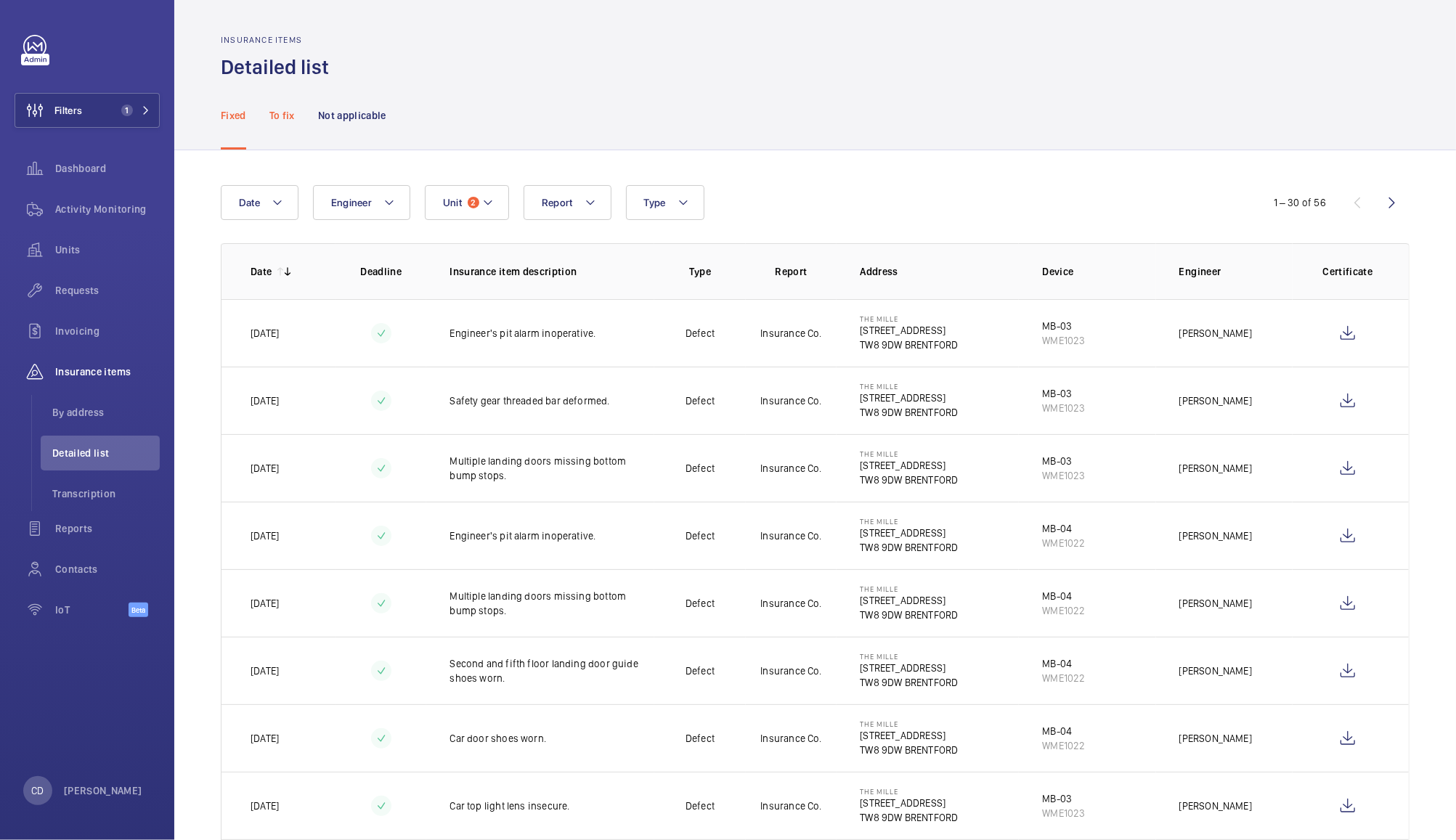
click at [275, 107] on div "To fix" at bounding box center [282, 115] width 25 height 69
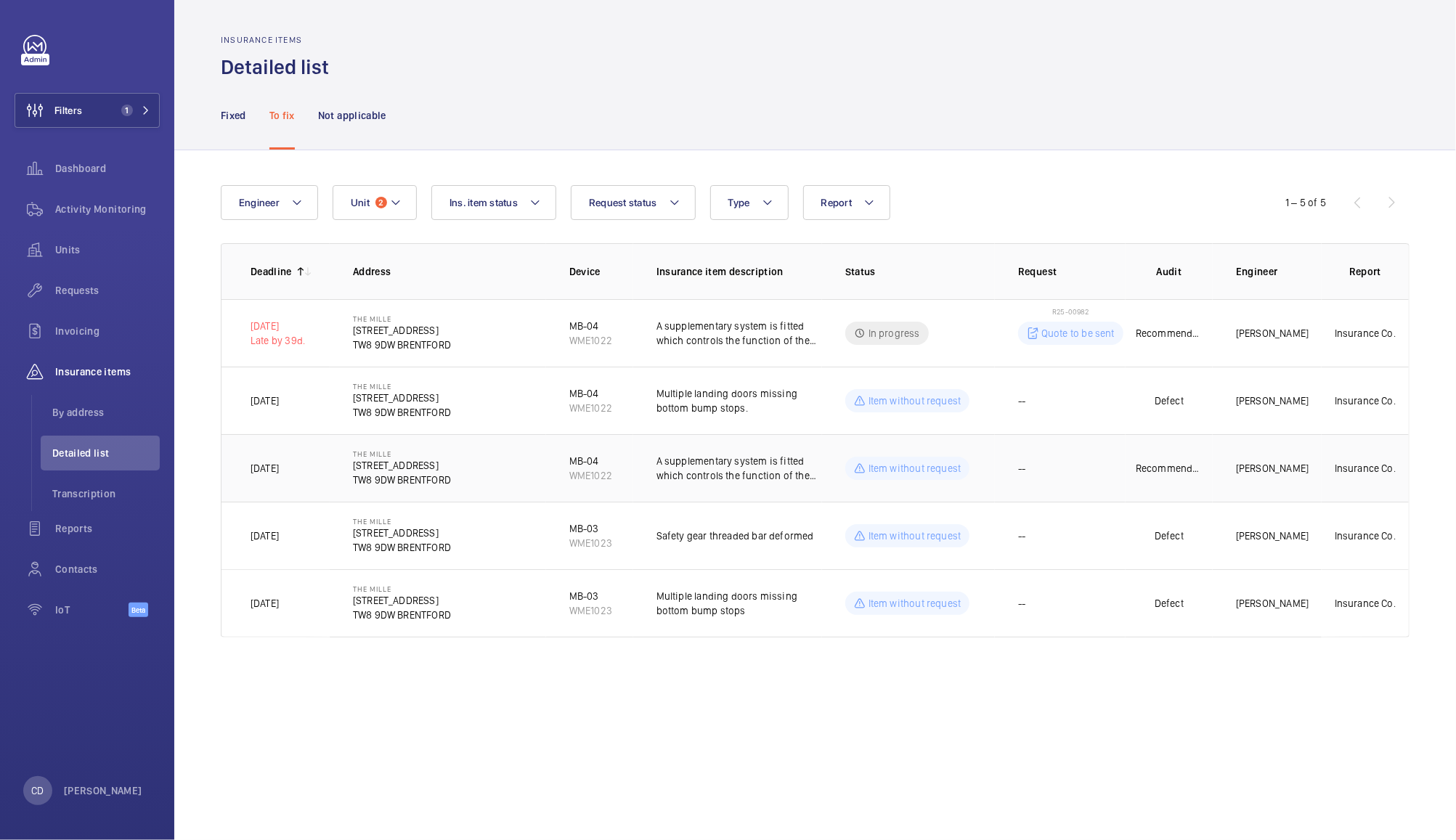
click at [1099, 475] on td "--" at bounding box center [1060, 468] width 130 height 67
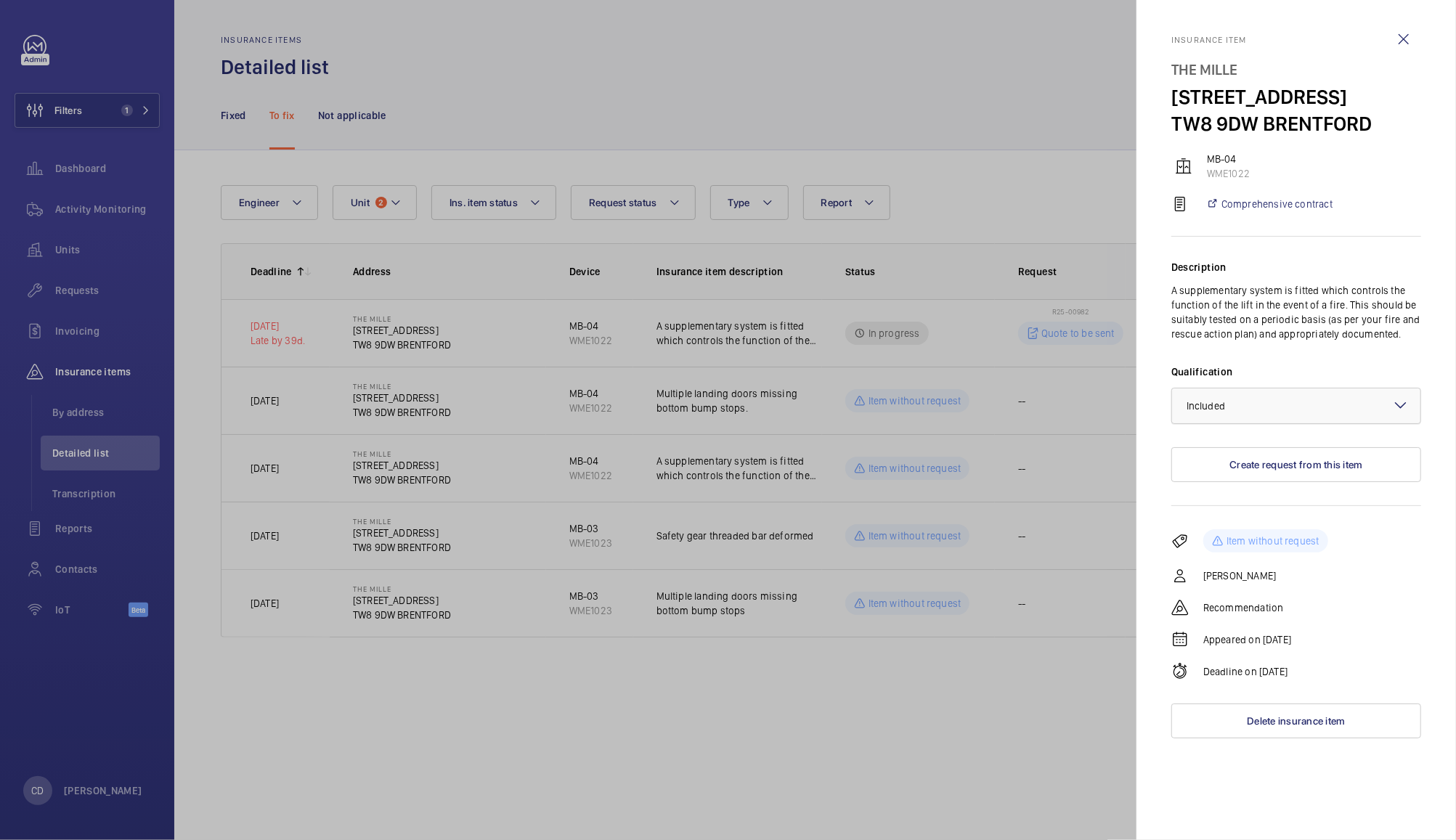
click at [1323, 402] on div at bounding box center [1296, 406] width 248 height 34
click at [1257, 522] on span "Not applicable" at bounding box center [1296, 522] width 219 height 15
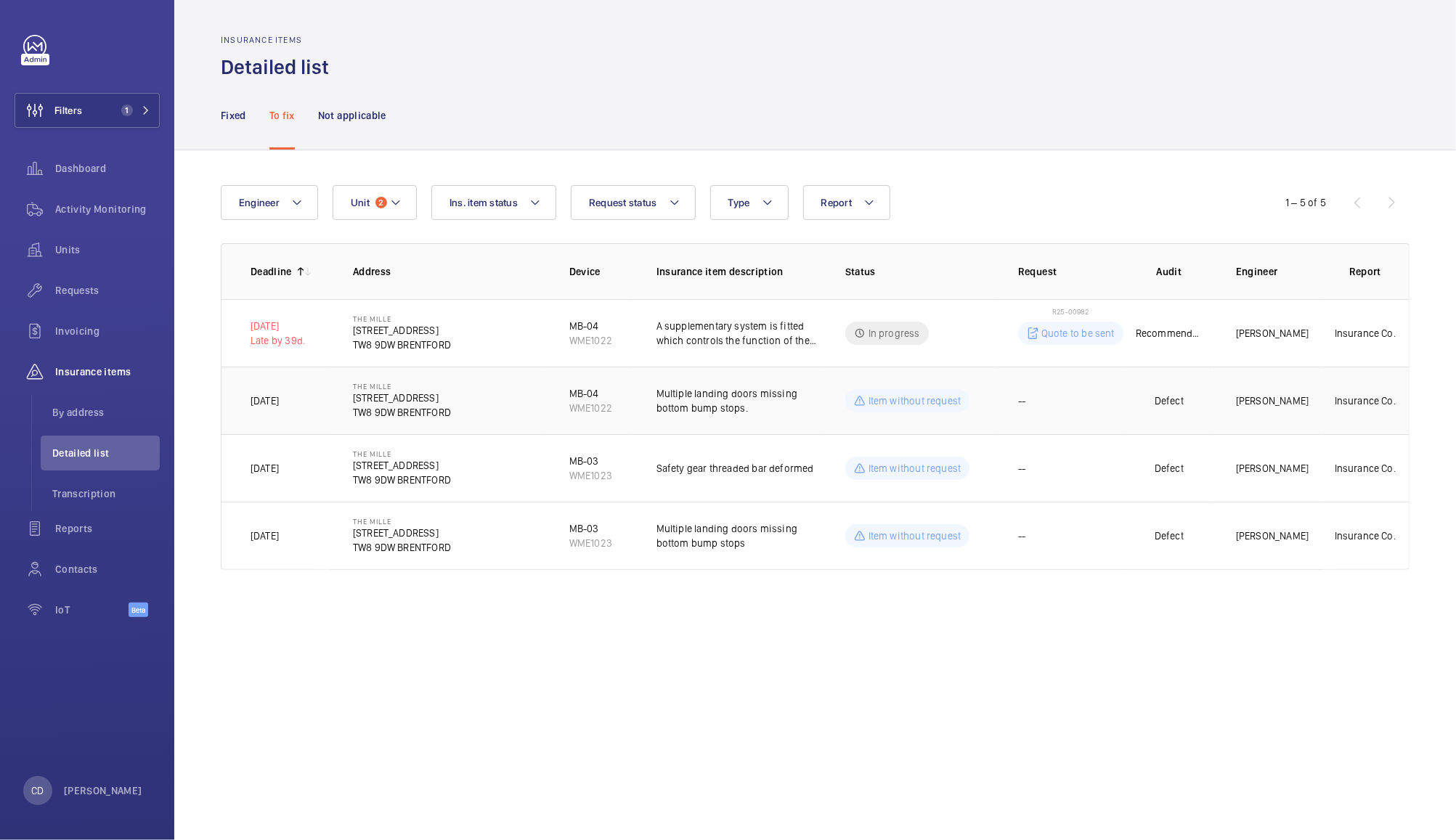
click at [754, 399] on p "Multiple landing doors missing bottom bump stops." at bounding box center [739, 400] width 166 height 29
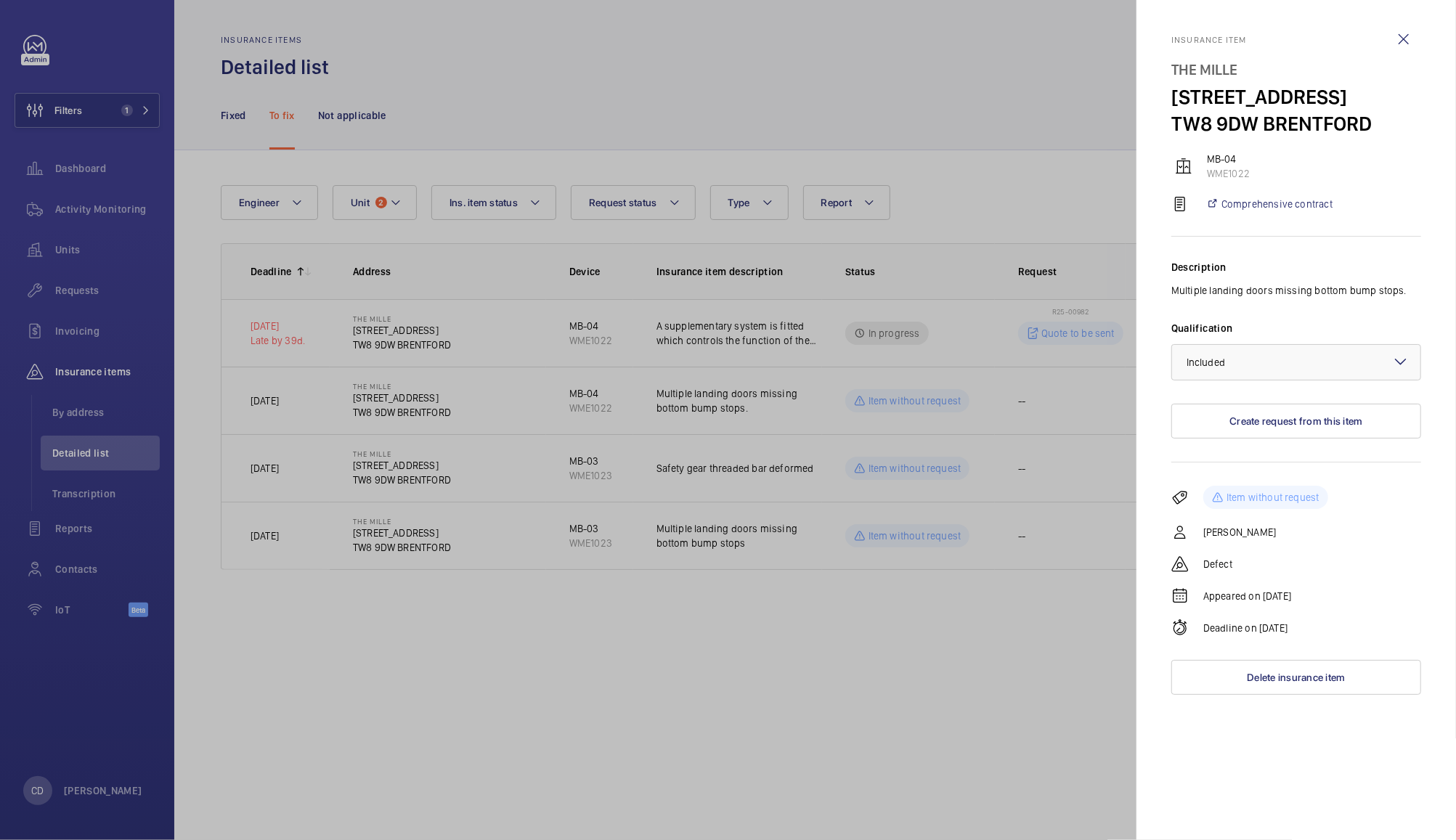
click at [831, 643] on div at bounding box center [728, 420] width 1456 height 840
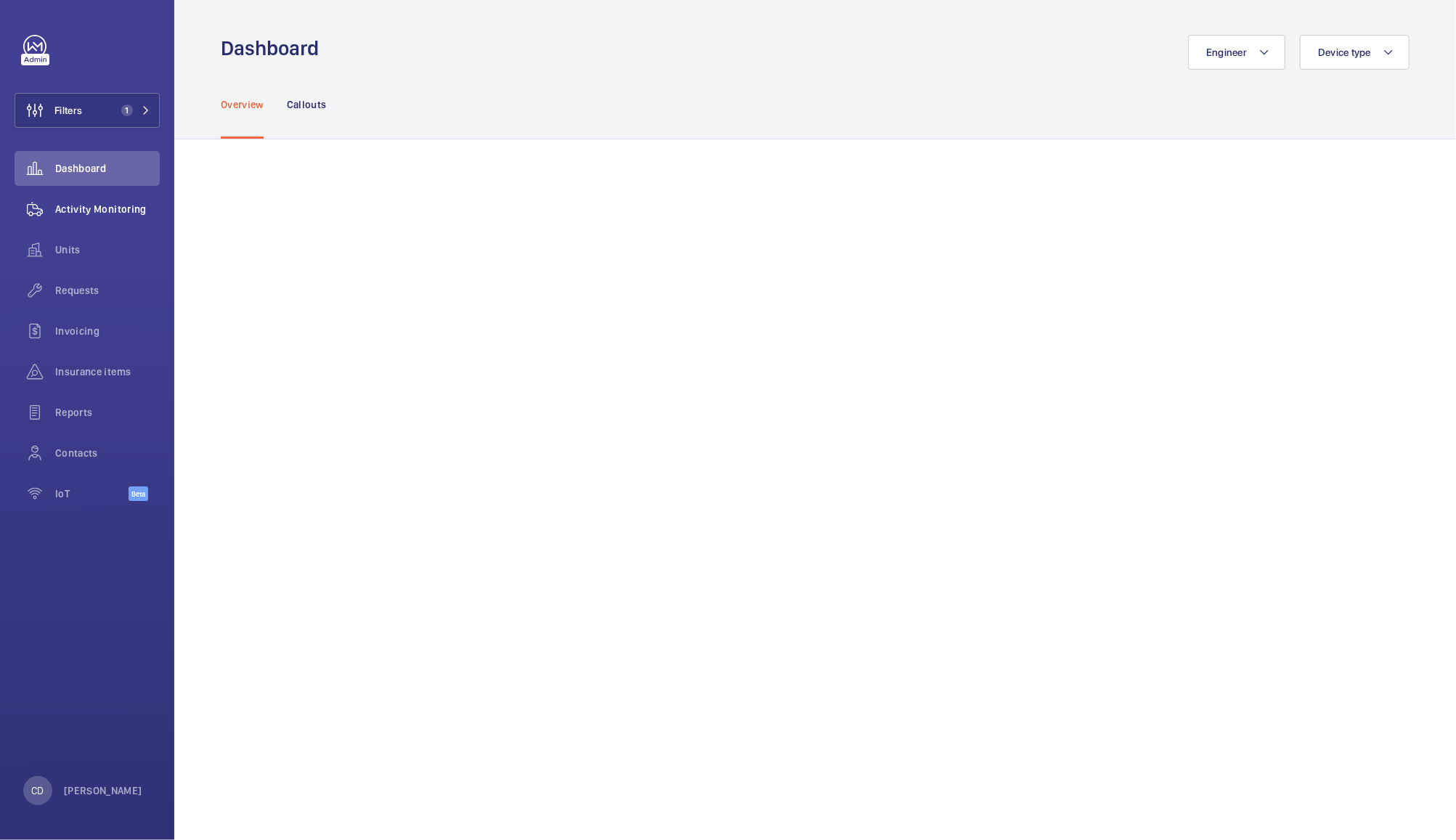
click at [122, 209] on span "Activity Monitoring" at bounding box center [107, 210] width 104 height 15
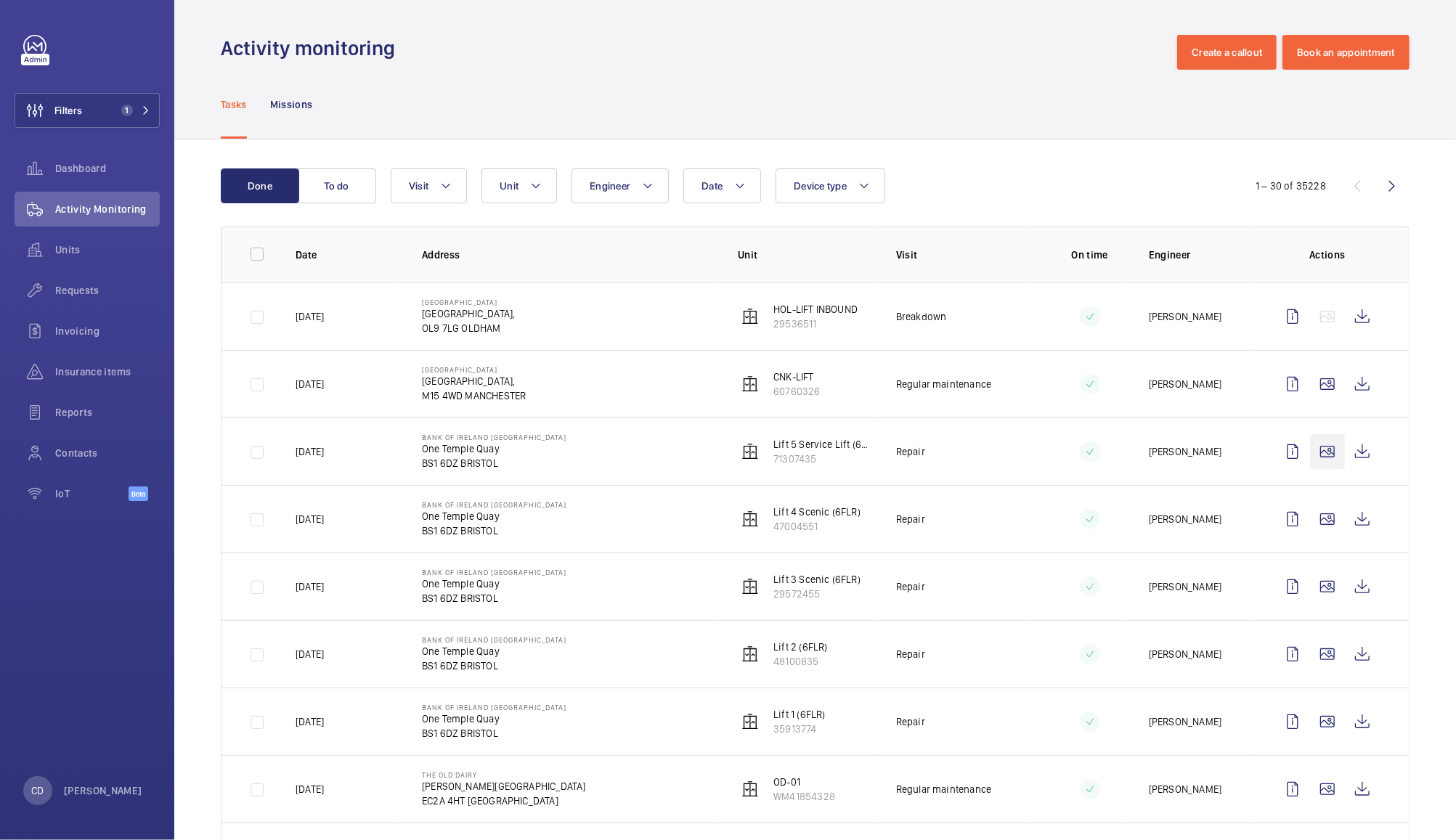
click at [1310, 455] on wm-front-icon-button at bounding box center [1326, 451] width 34 height 34
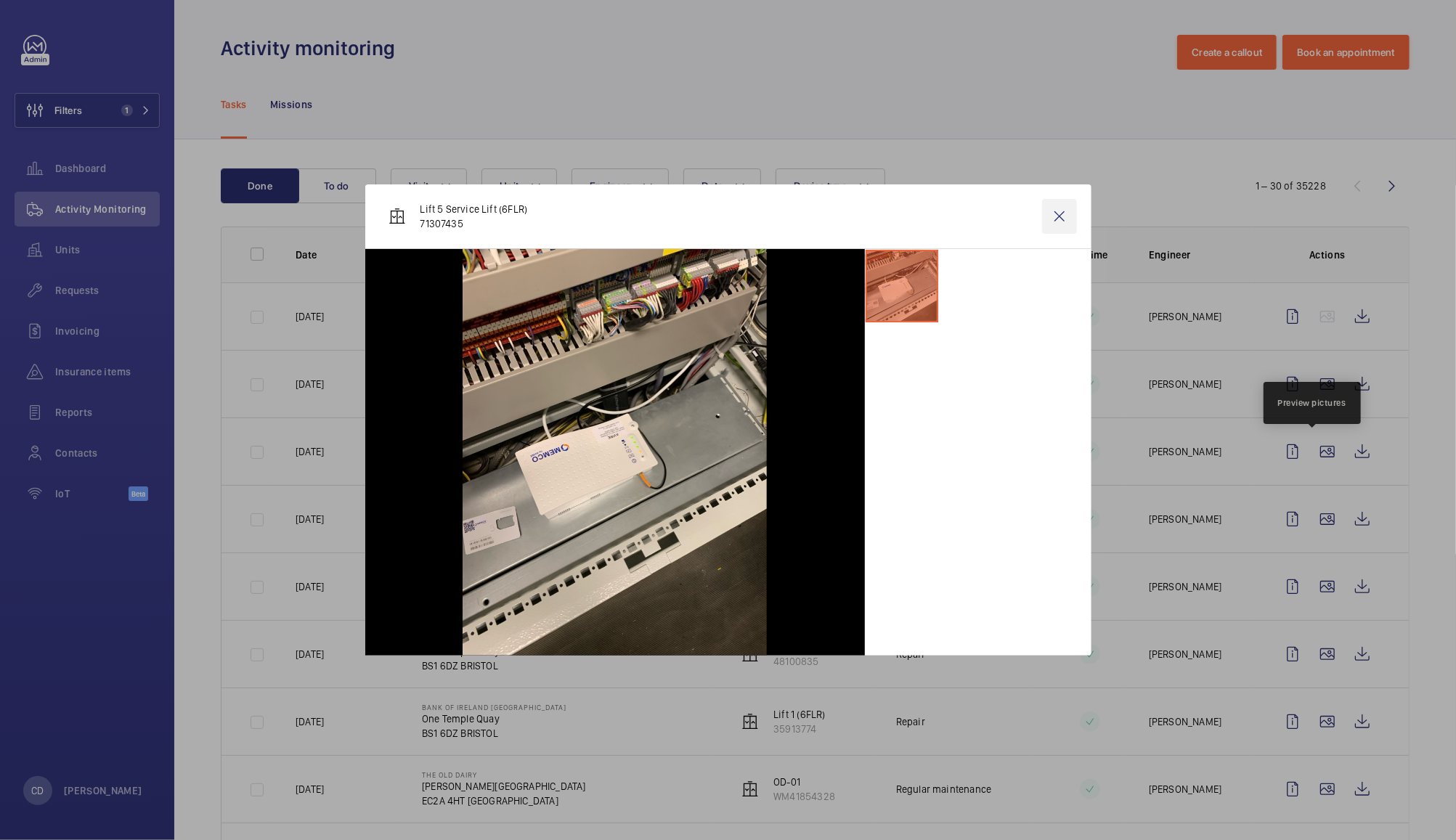
click at [1056, 213] on wm-front-icon-button at bounding box center [1059, 215] width 34 height 34
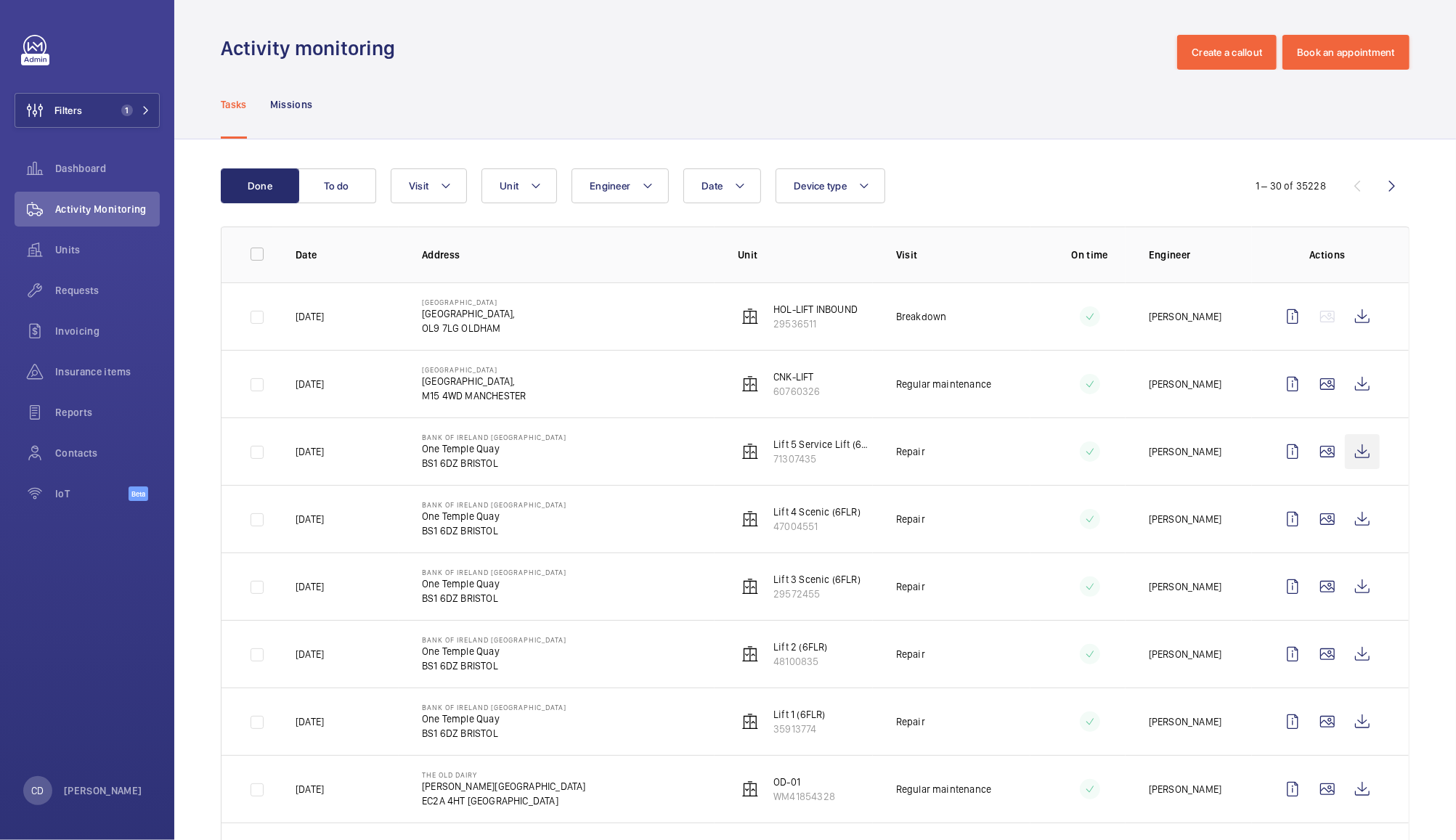
click at [1349, 452] on wm-front-icon-button at bounding box center [1362, 451] width 34 height 34
click at [524, 181] on button "Unit" at bounding box center [519, 186] width 76 height 34
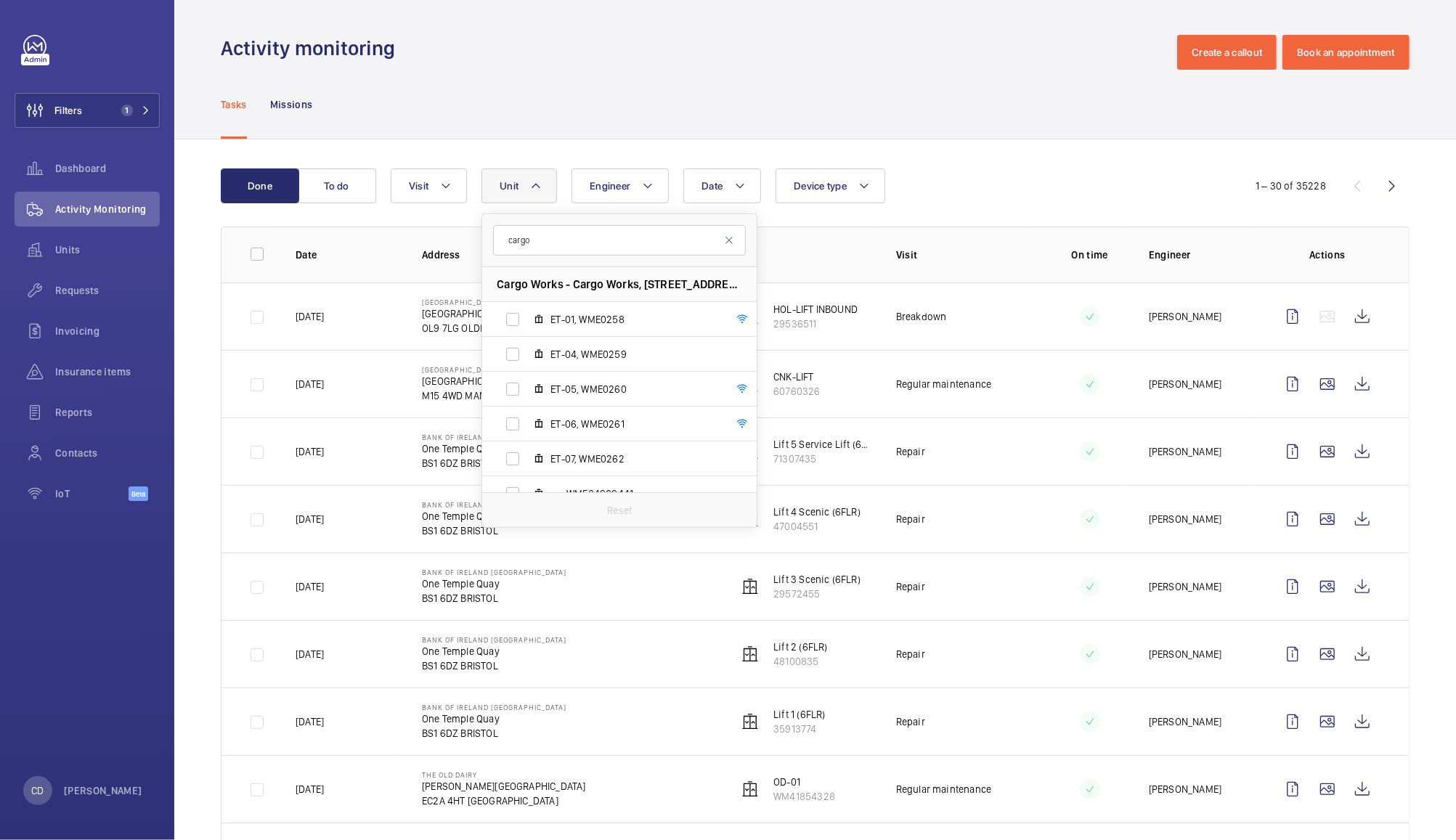
type input "cargo"
click at [515, 321] on label "ET-01, WME0258" at bounding box center [608, 319] width 252 height 34
click at [515, 321] on input "ET-01, WME0258" at bounding box center [512, 319] width 29 height 29
checkbox input "true"
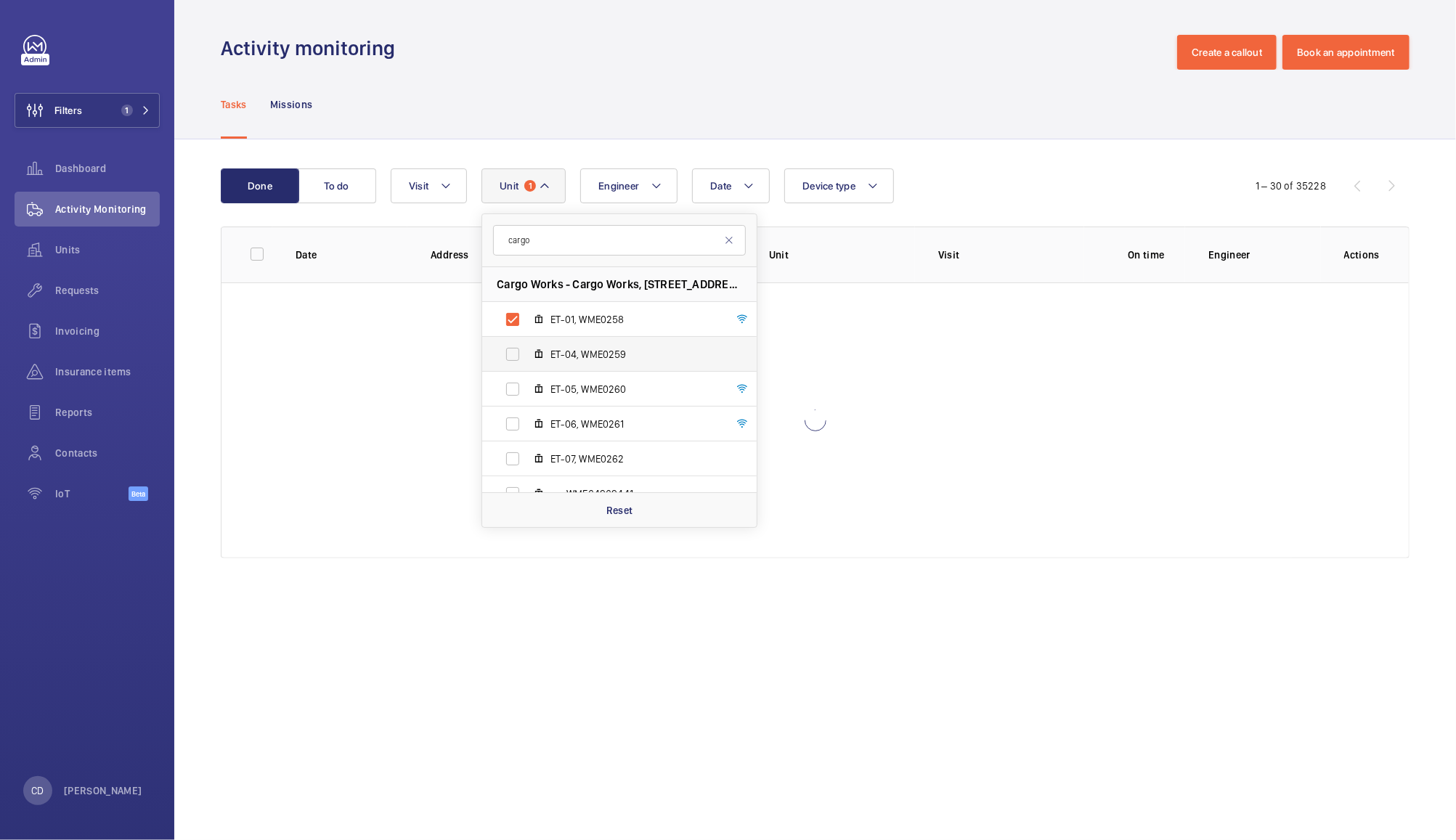
click at [516, 350] on label "ET-04, WME0259" at bounding box center [608, 353] width 252 height 34
click at [516, 350] on input "ET-04, WME0259" at bounding box center [512, 354] width 29 height 29
checkbox input "true"
click at [505, 386] on label "ET-05, WME0260" at bounding box center [608, 389] width 252 height 34
click at [505, 386] on input "ET-05, WME0260" at bounding box center [512, 389] width 29 height 29
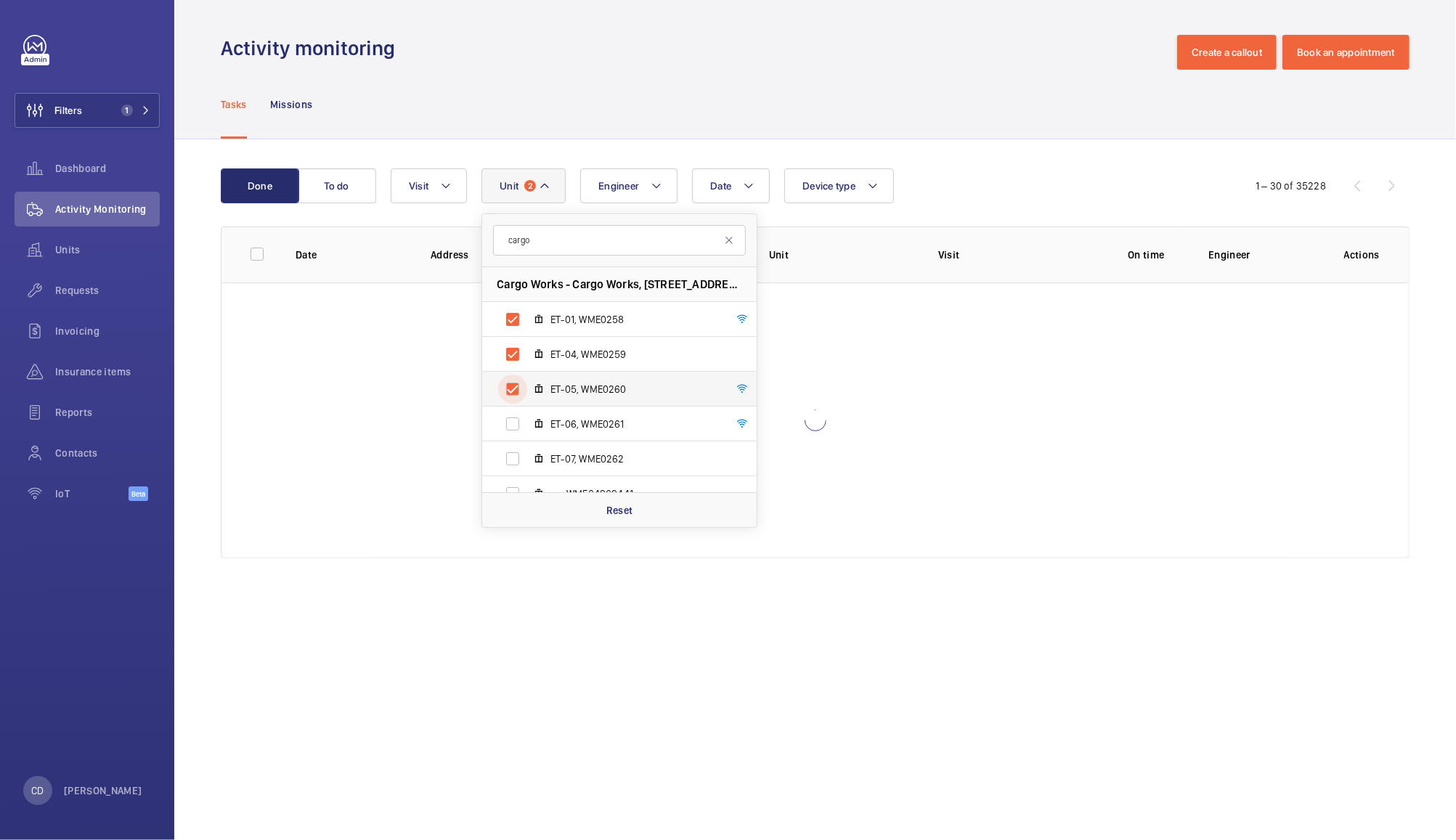
checkbox input "true"
click at [505, 412] on label "ET-06, WME0261" at bounding box center [608, 423] width 252 height 34
click at [505, 412] on input "ET-06, WME0261" at bounding box center [512, 423] width 29 height 29
checkbox input "true"
click at [508, 445] on label "ET-07, WME0262" at bounding box center [608, 459] width 252 height 34
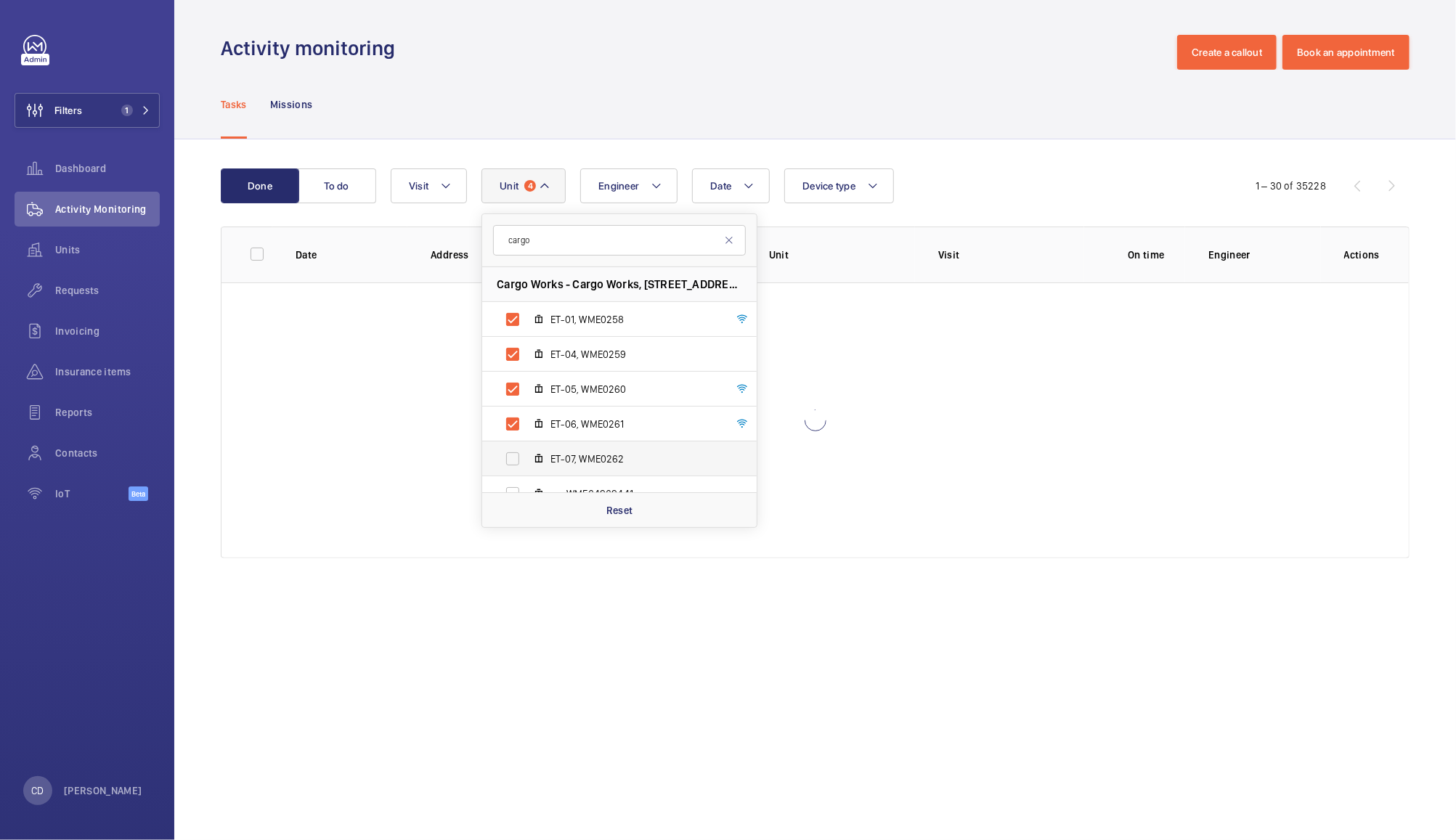
click at [508, 445] on input "ET-07, WME0262" at bounding box center [512, 459] width 29 height 29
checkbox input "true"
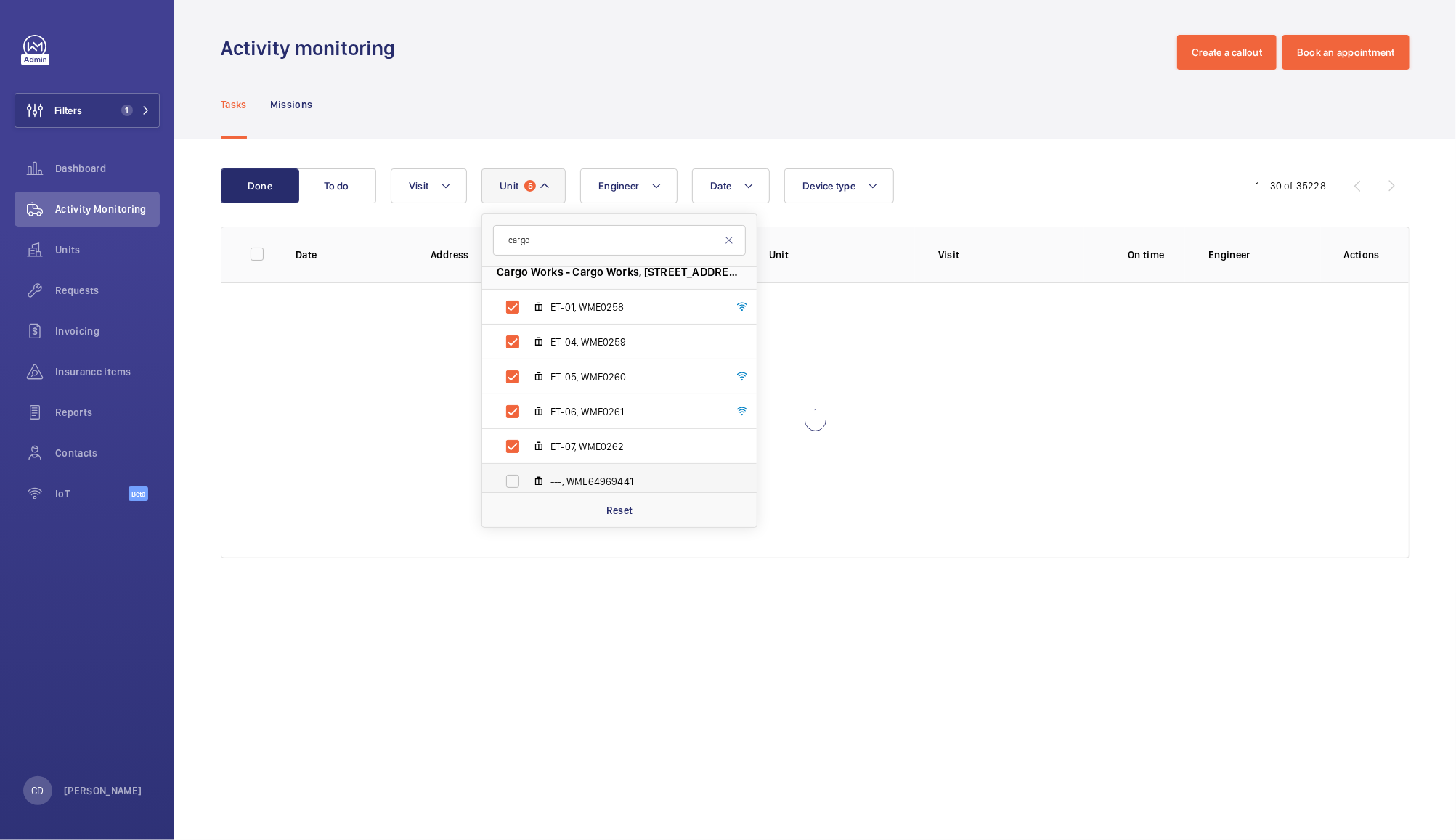
click at [515, 478] on label "---, WME64969441" at bounding box center [608, 481] width 252 height 34
click at [515, 478] on input "---, WME64969441" at bounding box center [512, 481] width 29 height 29
checkbox input "true"
click at [765, 85] on div "Tasks Missions" at bounding box center [815, 104] width 1188 height 69
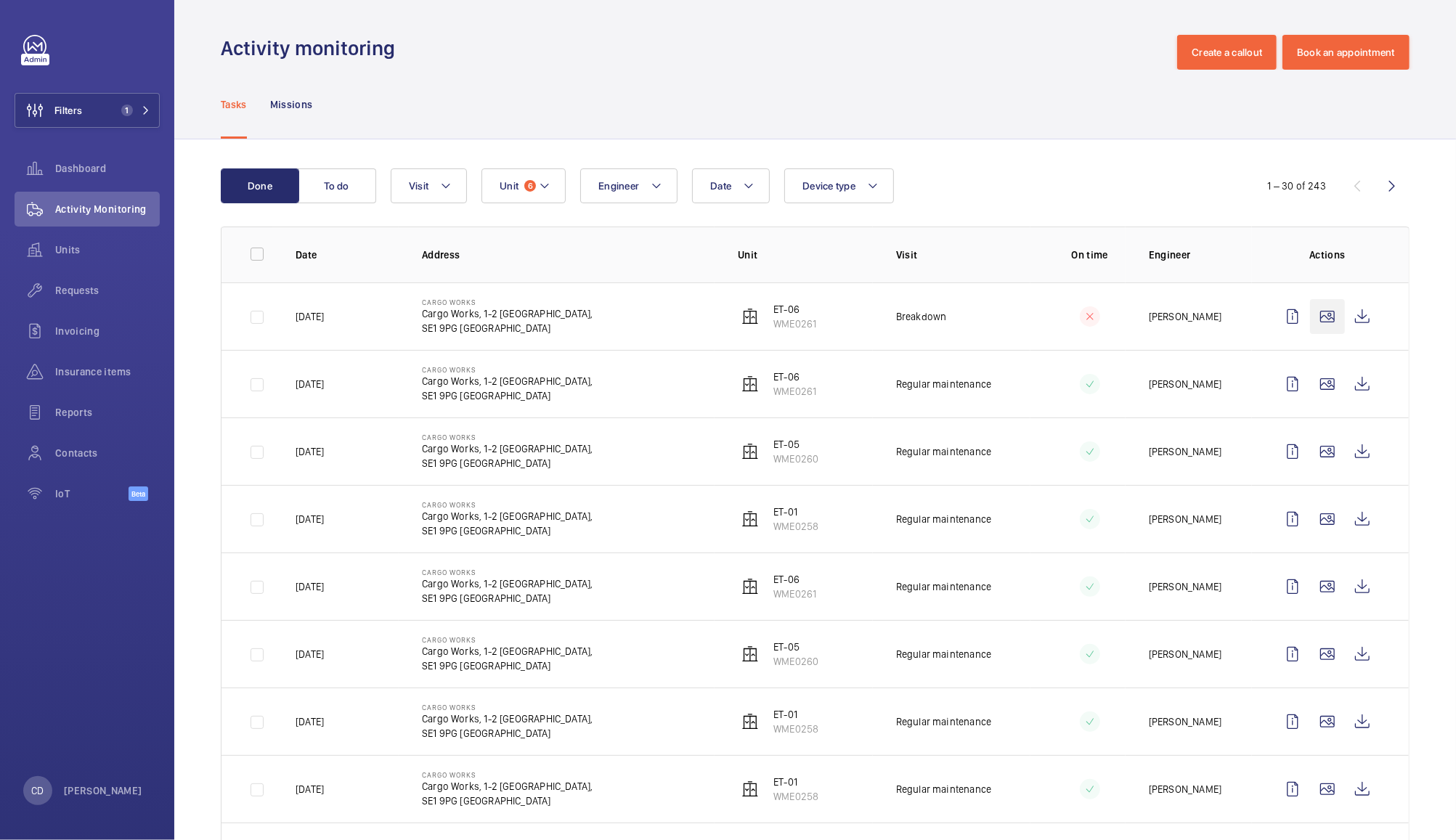
click at [1311, 320] on wm-front-icon-button at bounding box center [1326, 316] width 34 height 34
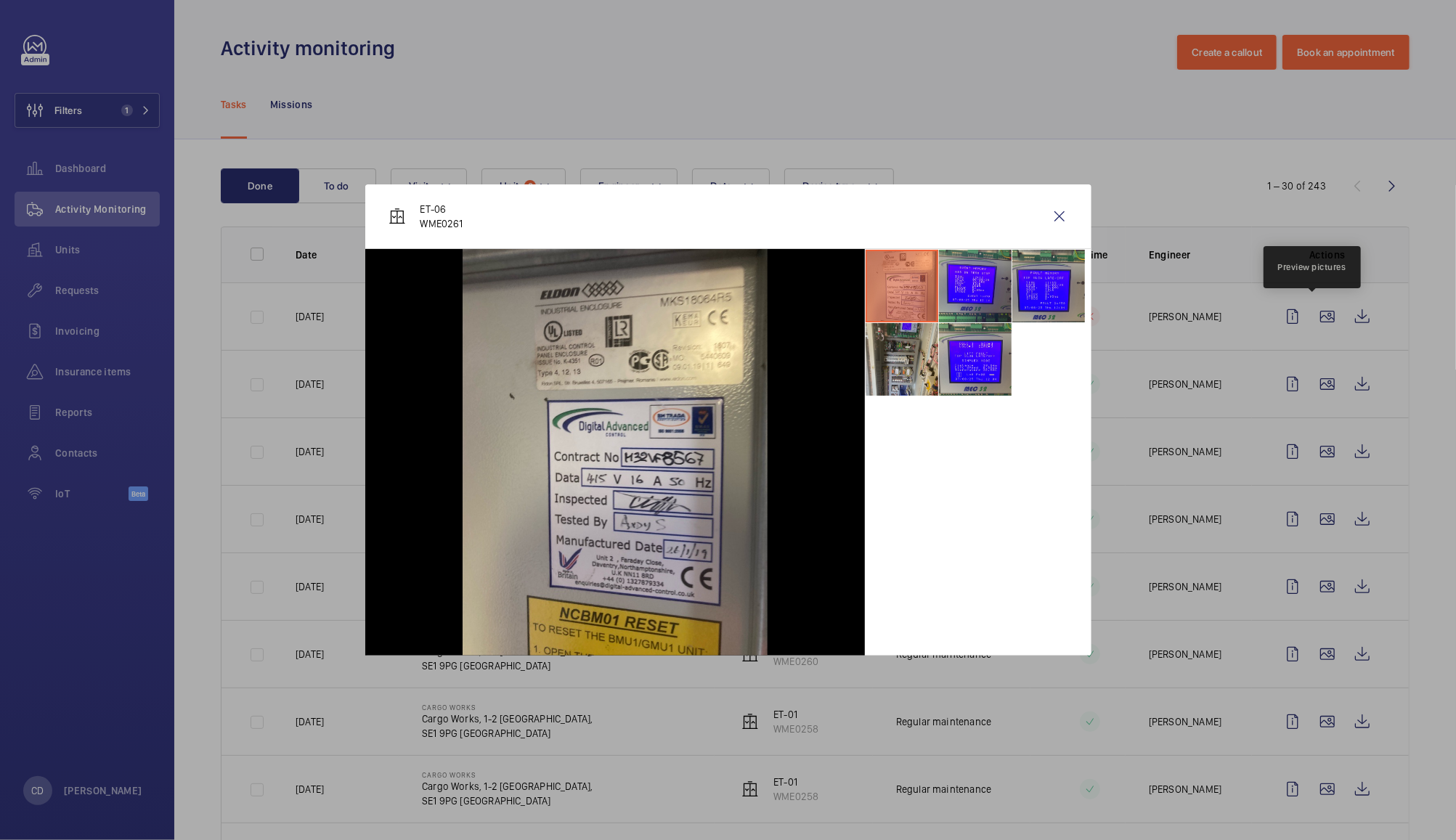
click at [914, 356] on li at bounding box center [902, 360] width 73 height 73
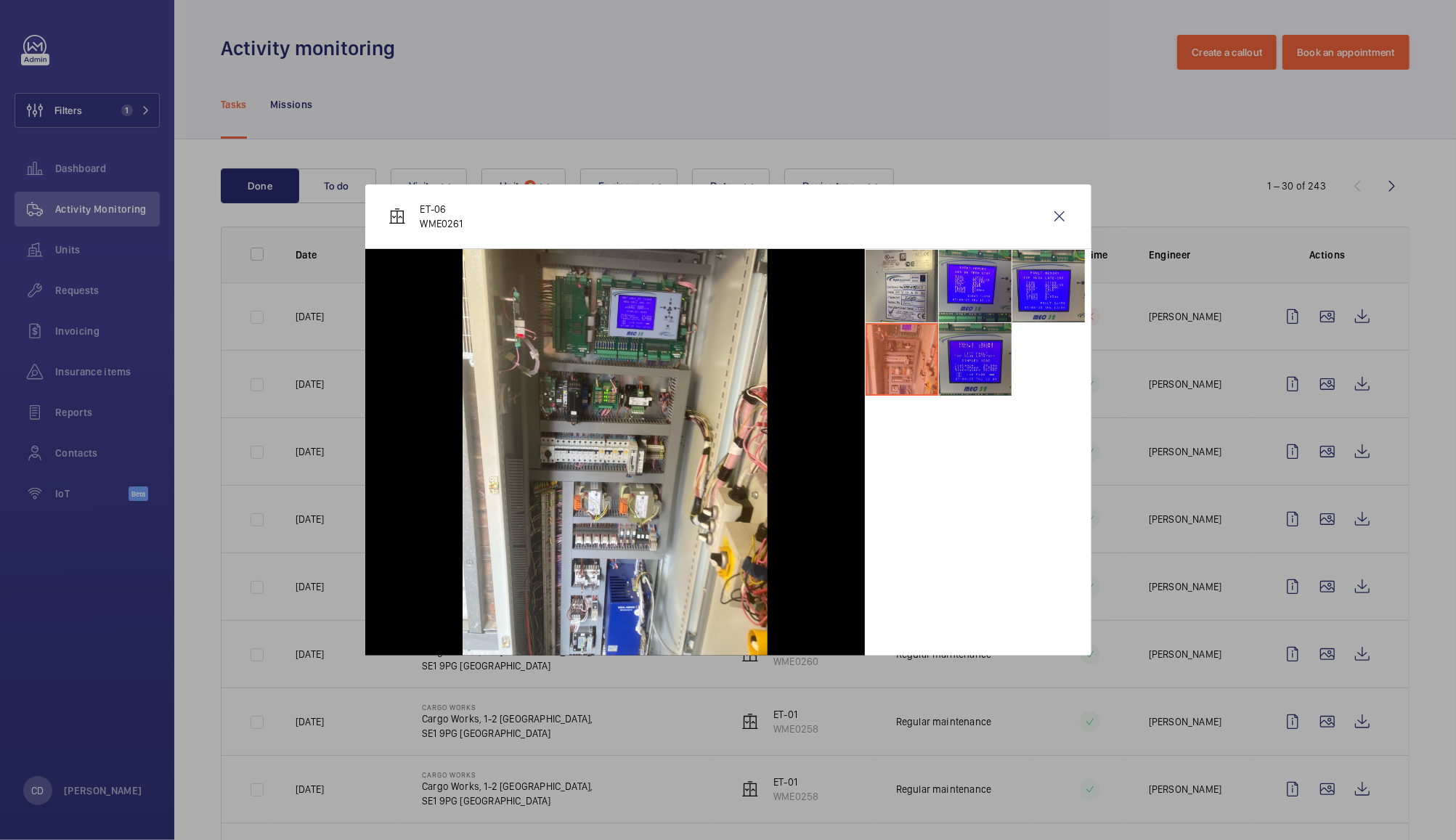
click at [962, 355] on li at bounding box center [975, 360] width 73 height 73
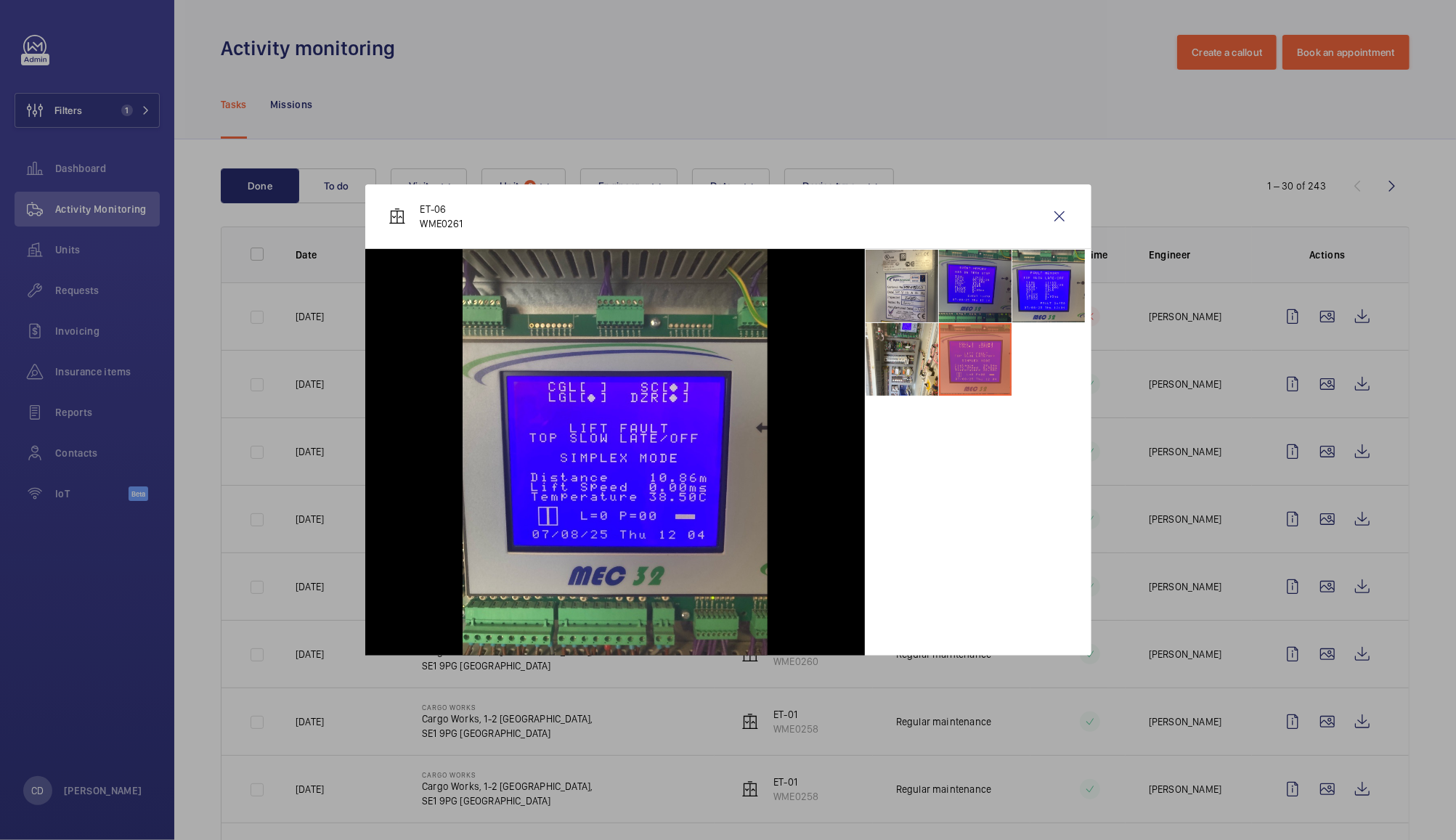
click at [968, 287] on li at bounding box center [975, 286] width 73 height 73
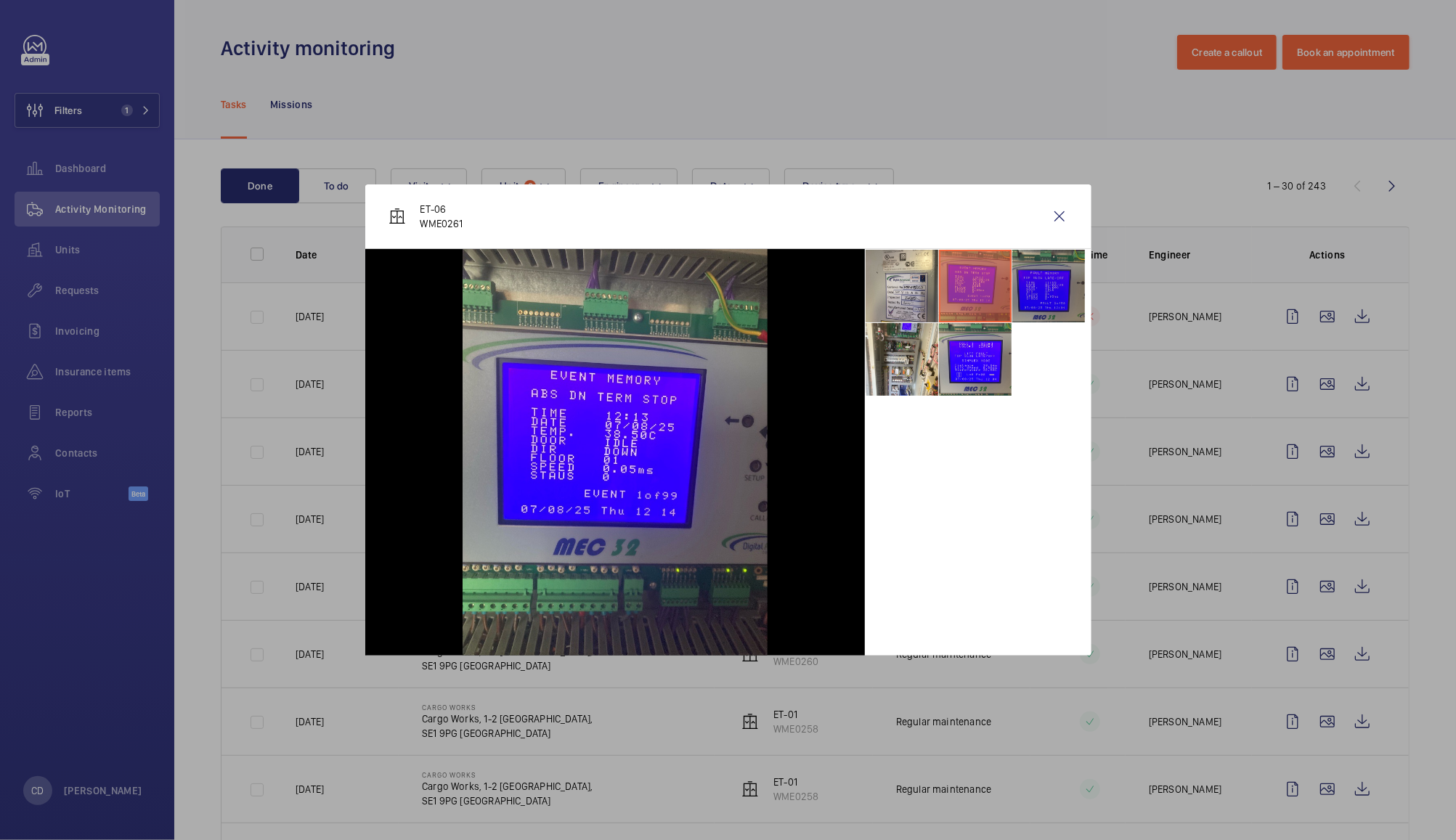
click at [1023, 300] on li at bounding box center [1049, 286] width 73 height 73
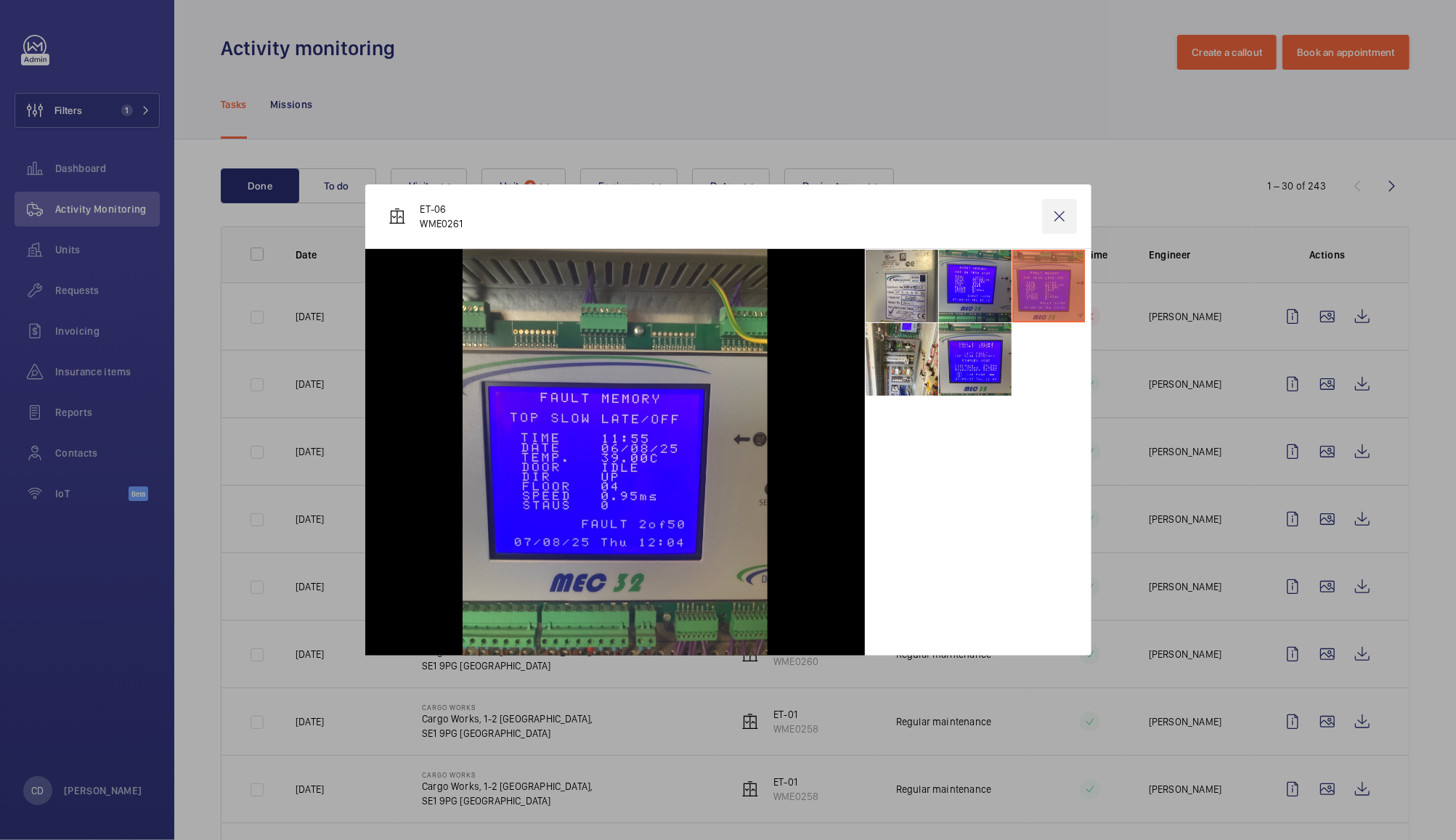
click at [1054, 226] on wm-front-icon-button at bounding box center [1059, 215] width 34 height 34
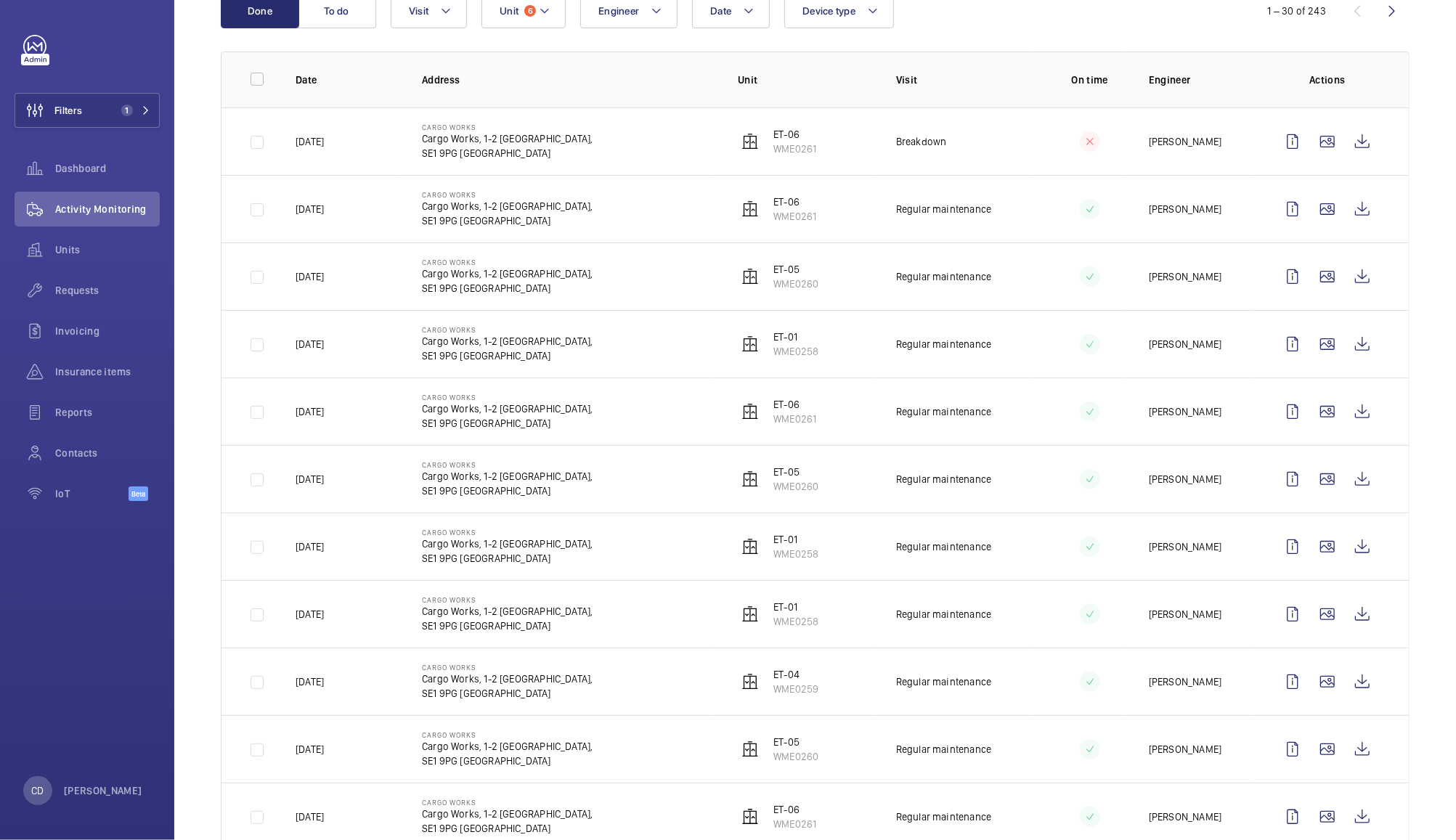
scroll to position [0, 0]
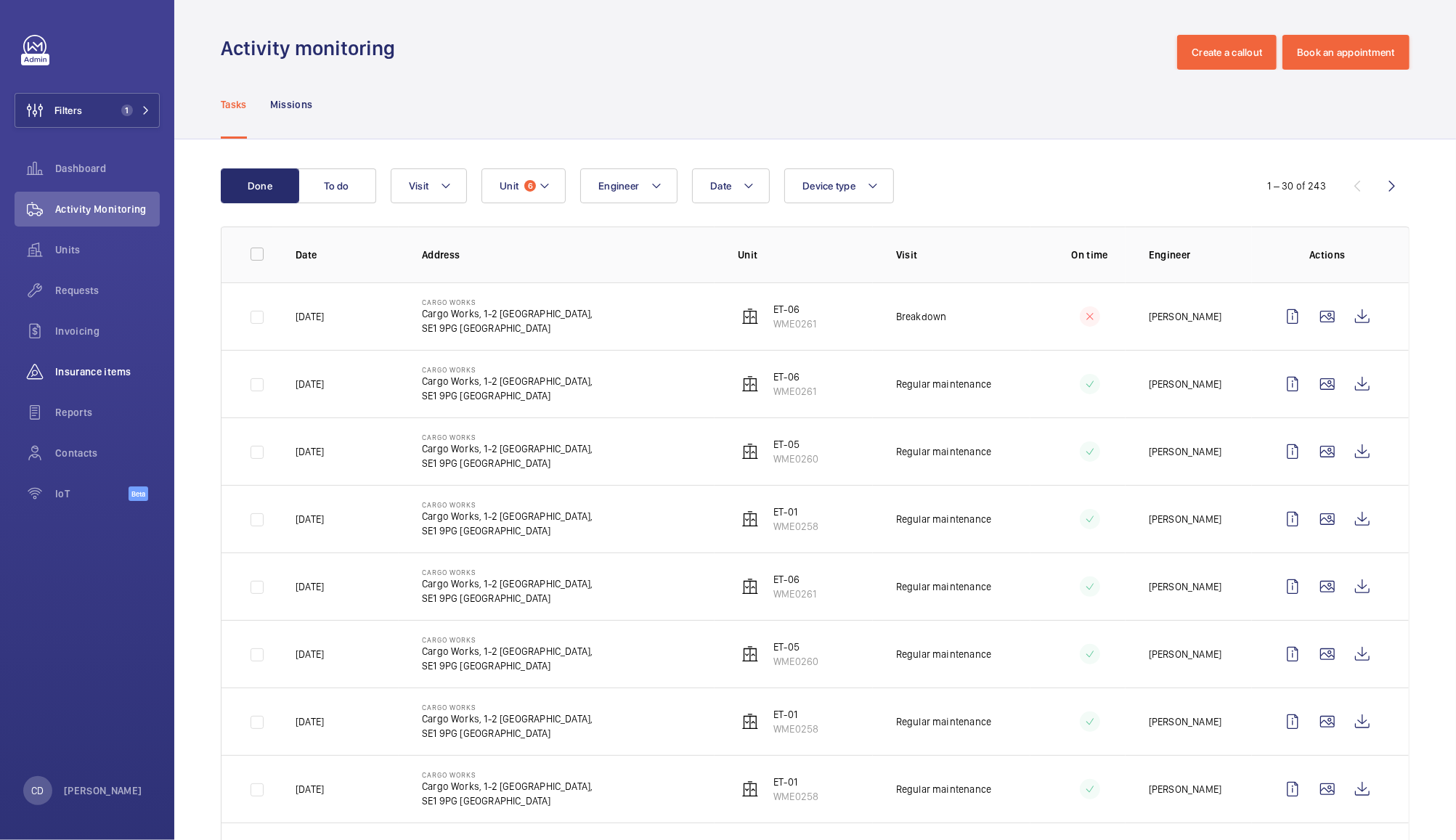
click at [87, 373] on span "Insurance items" at bounding box center [107, 372] width 104 height 15
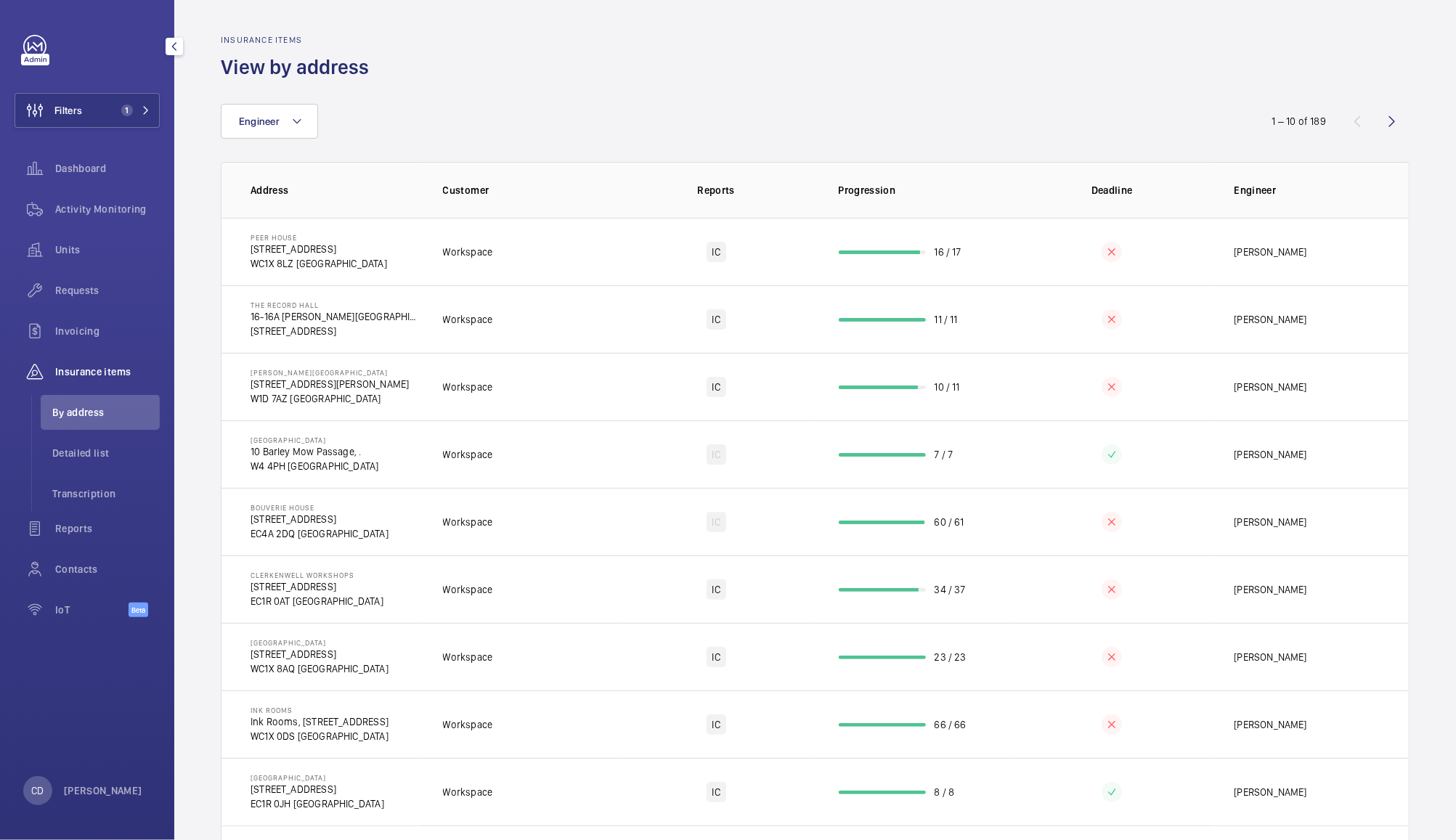
click at [77, 452] on span "Detailed list" at bounding box center [105, 453] width 107 height 15
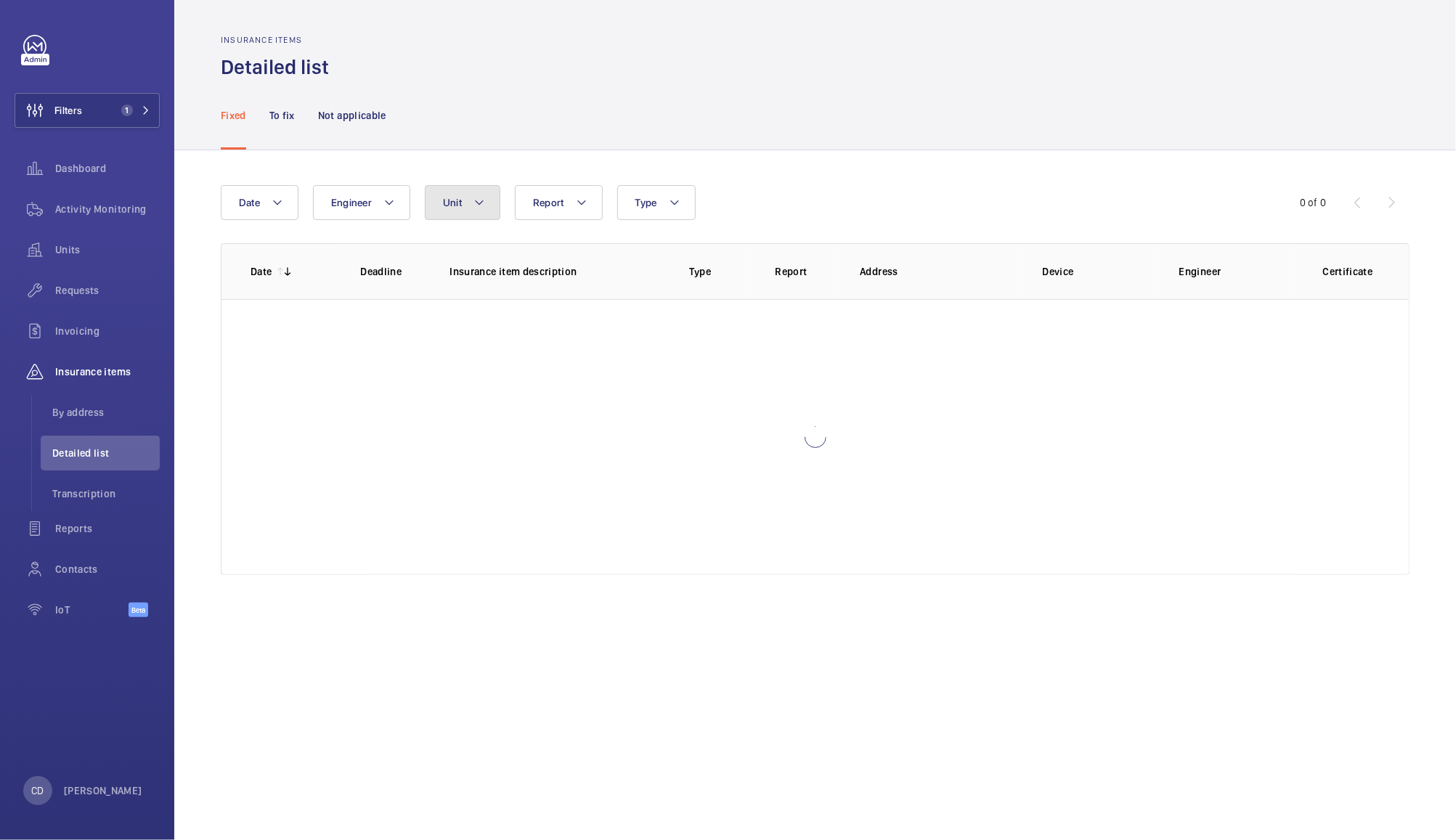
click at [465, 195] on button "Unit" at bounding box center [462, 202] width 76 height 34
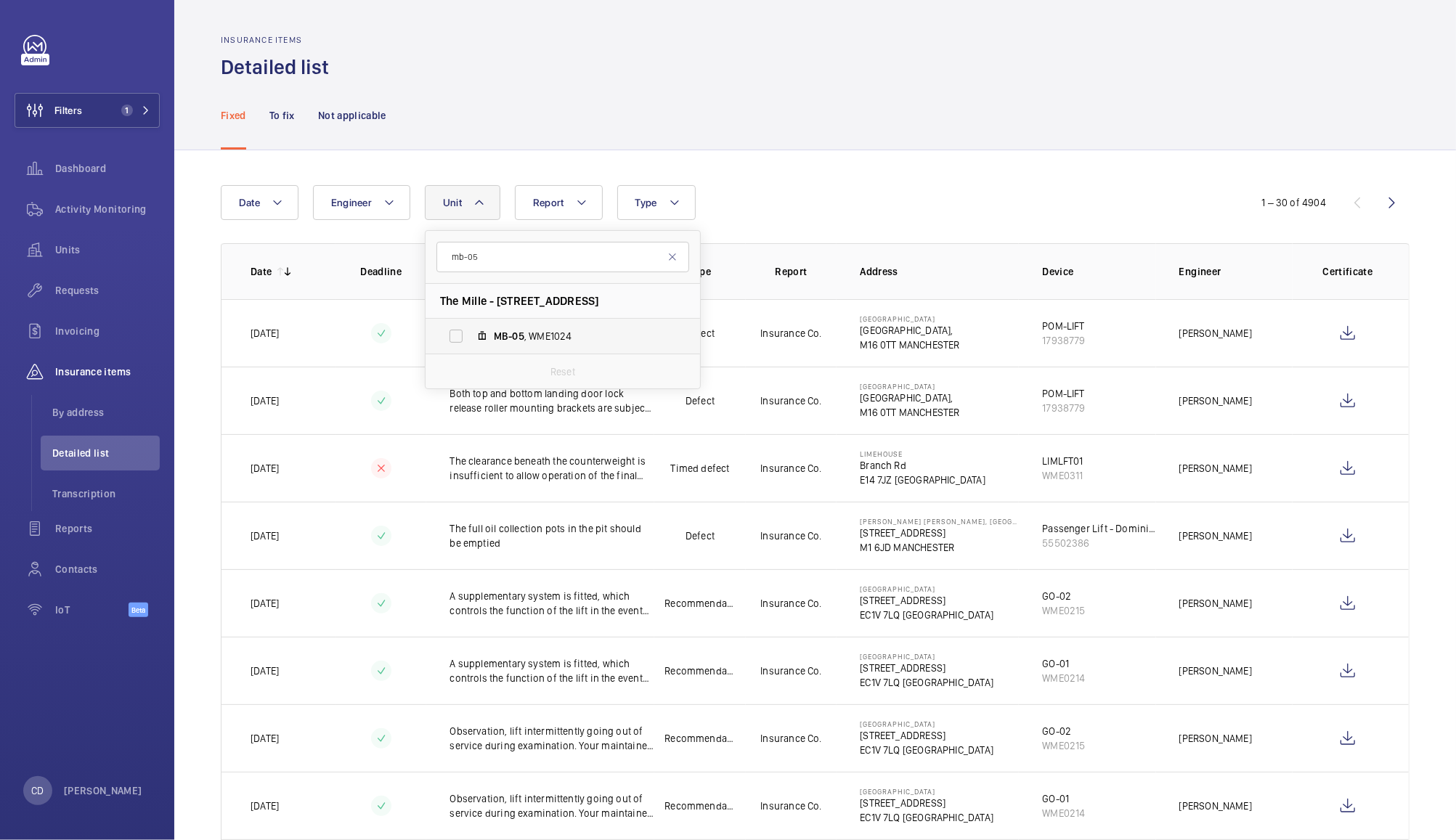
type input "mb-05"
click at [520, 331] on span "MB-05" at bounding box center [509, 336] width 31 height 11
click at [471, 331] on input "MB-05 , WME1024" at bounding box center [456, 336] width 29 height 29
checkbox input "true"
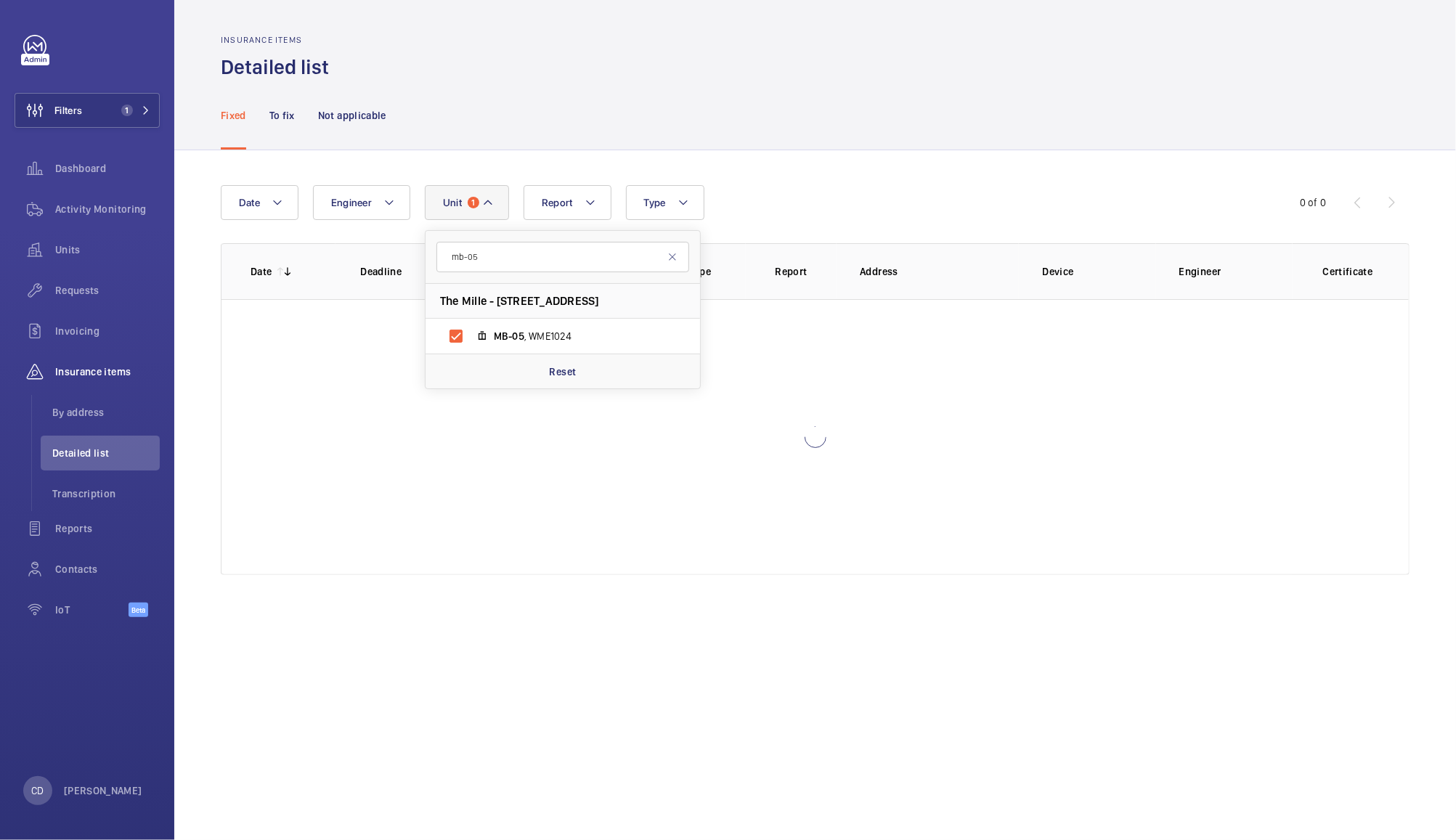
click at [830, 128] on div "Fixed To fix Not applicable" at bounding box center [815, 115] width 1188 height 69
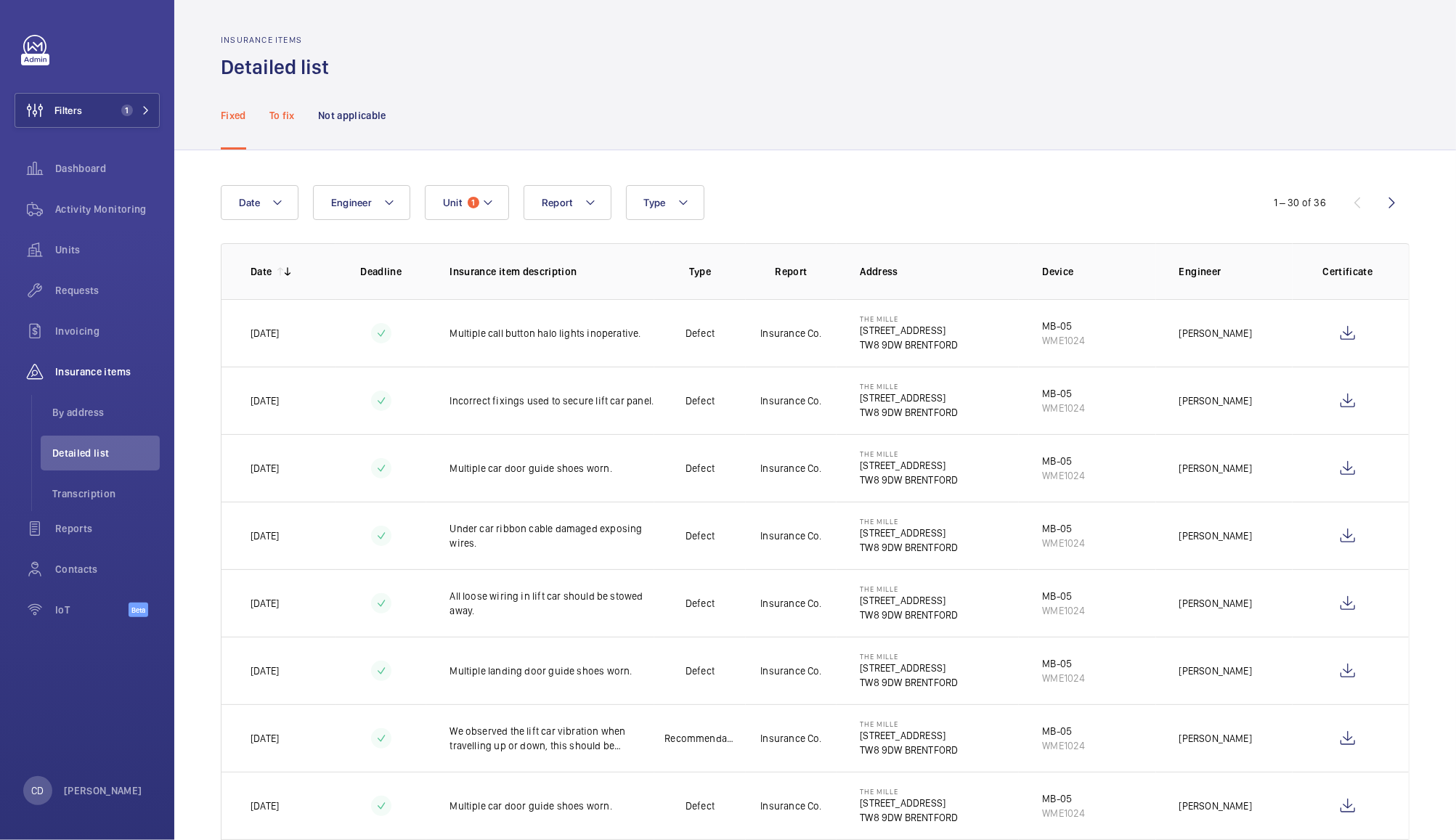
click at [279, 114] on p "To fix" at bounding box center [282, 116] width 25 height 15
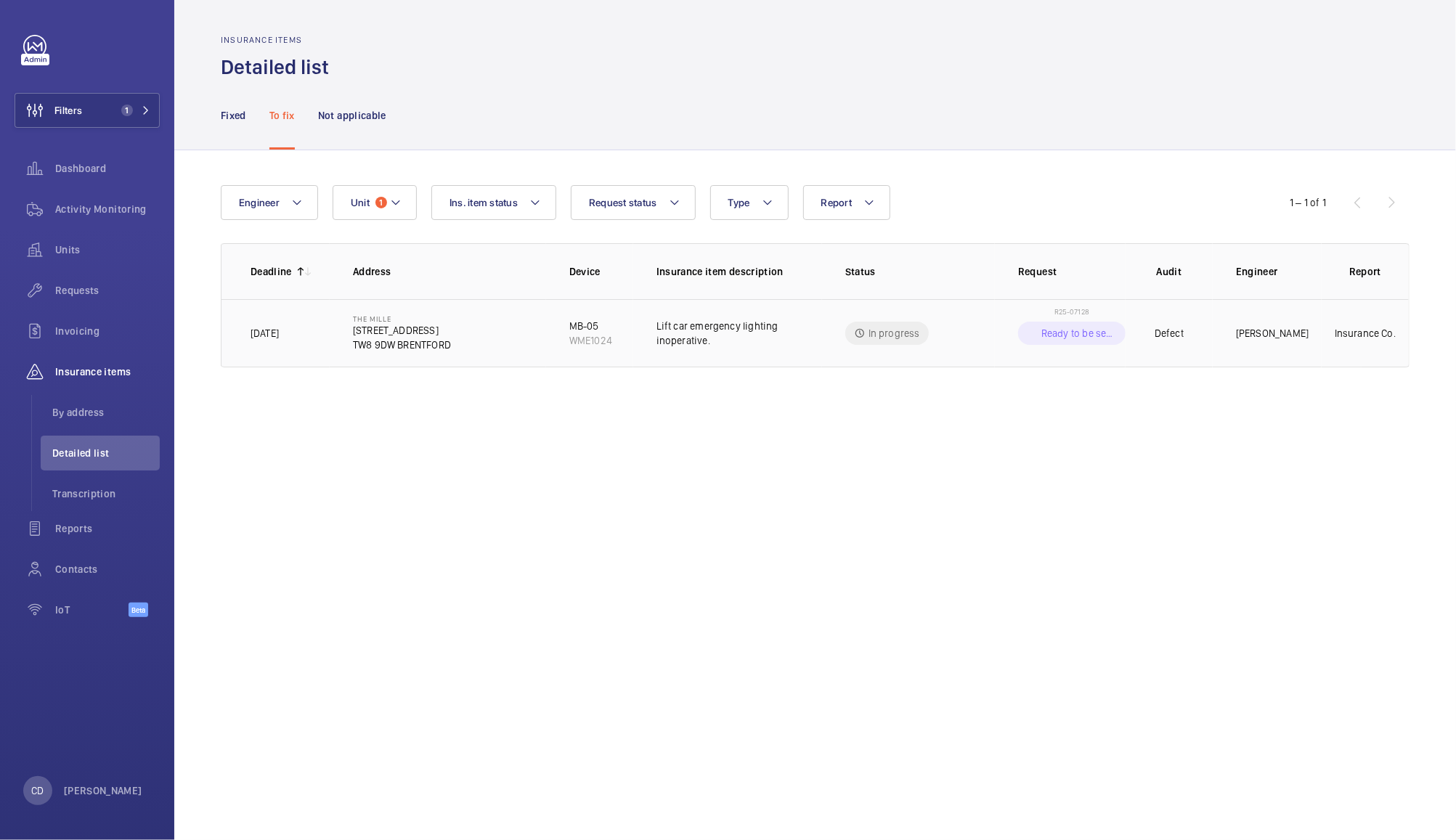
click at [1090, 336] on p "Ready to be sent to Netsuite" at bounding box center [1078, 334] width 76 height 15
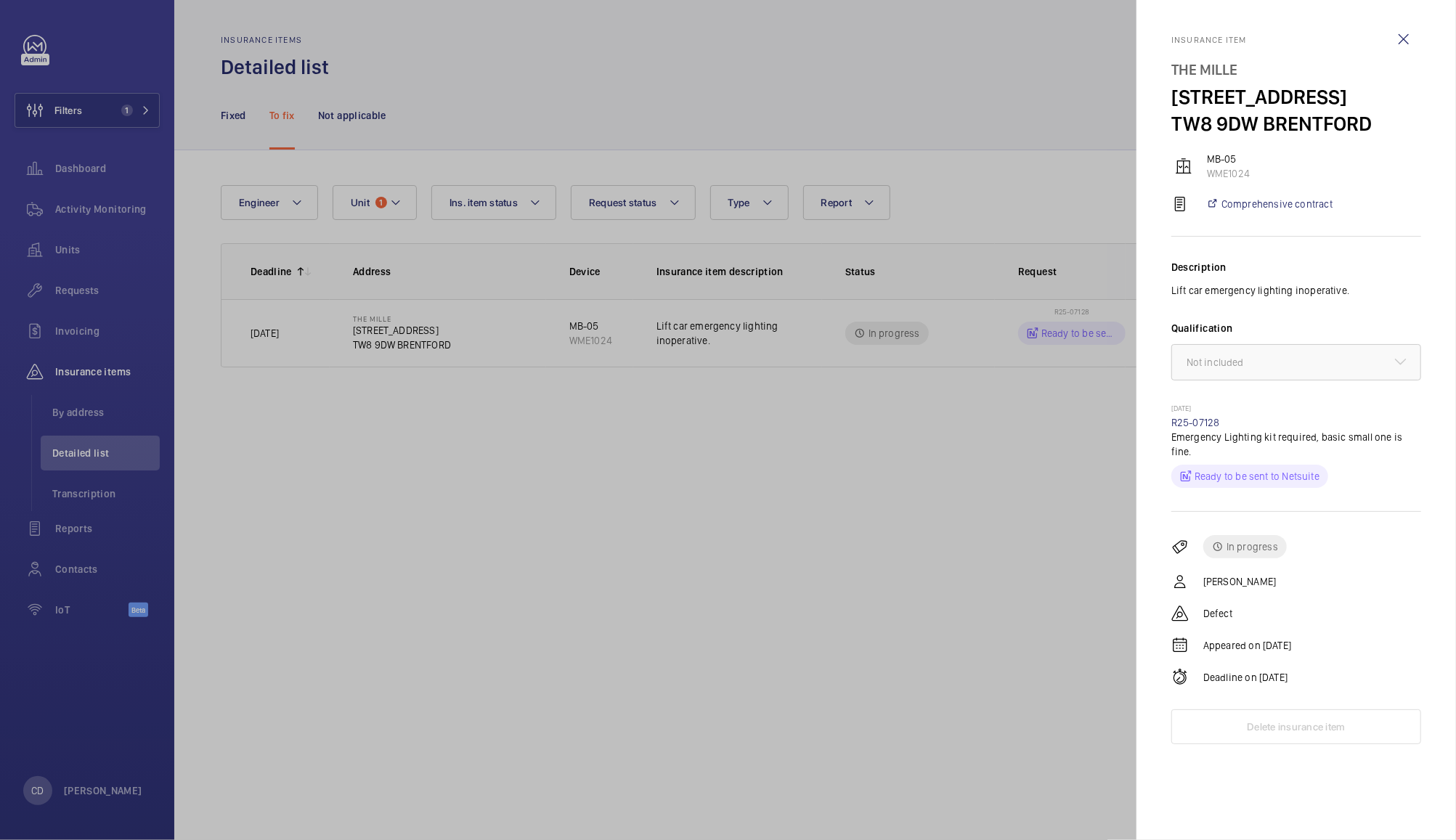
click at [862, 597] on div at bounding box center [728, 420] width 1456 height 840
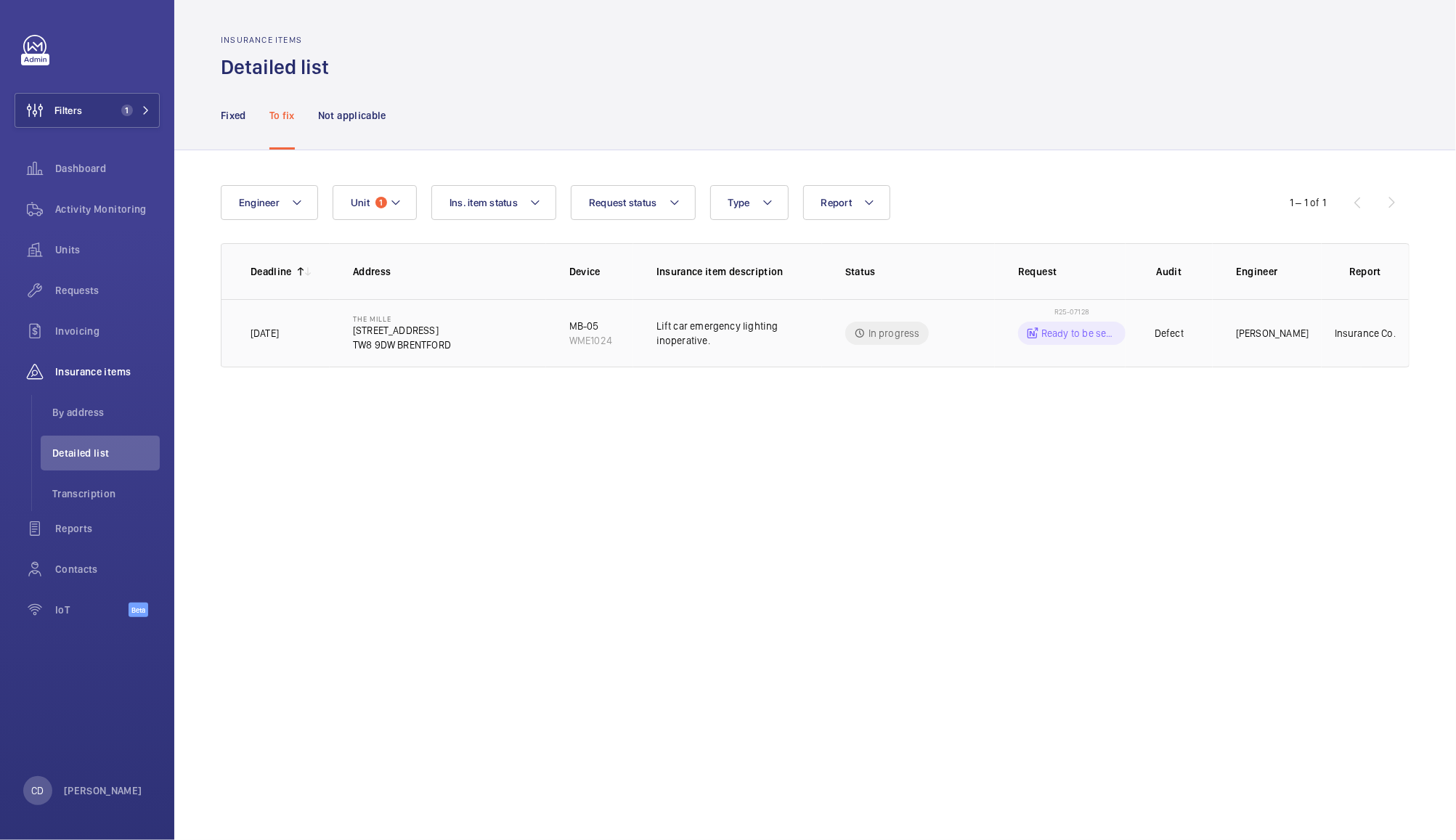
click at [1083, 322] on div "Ready to be sent to Netsuite" at bounding box center [1071, 333] width 107 height 23
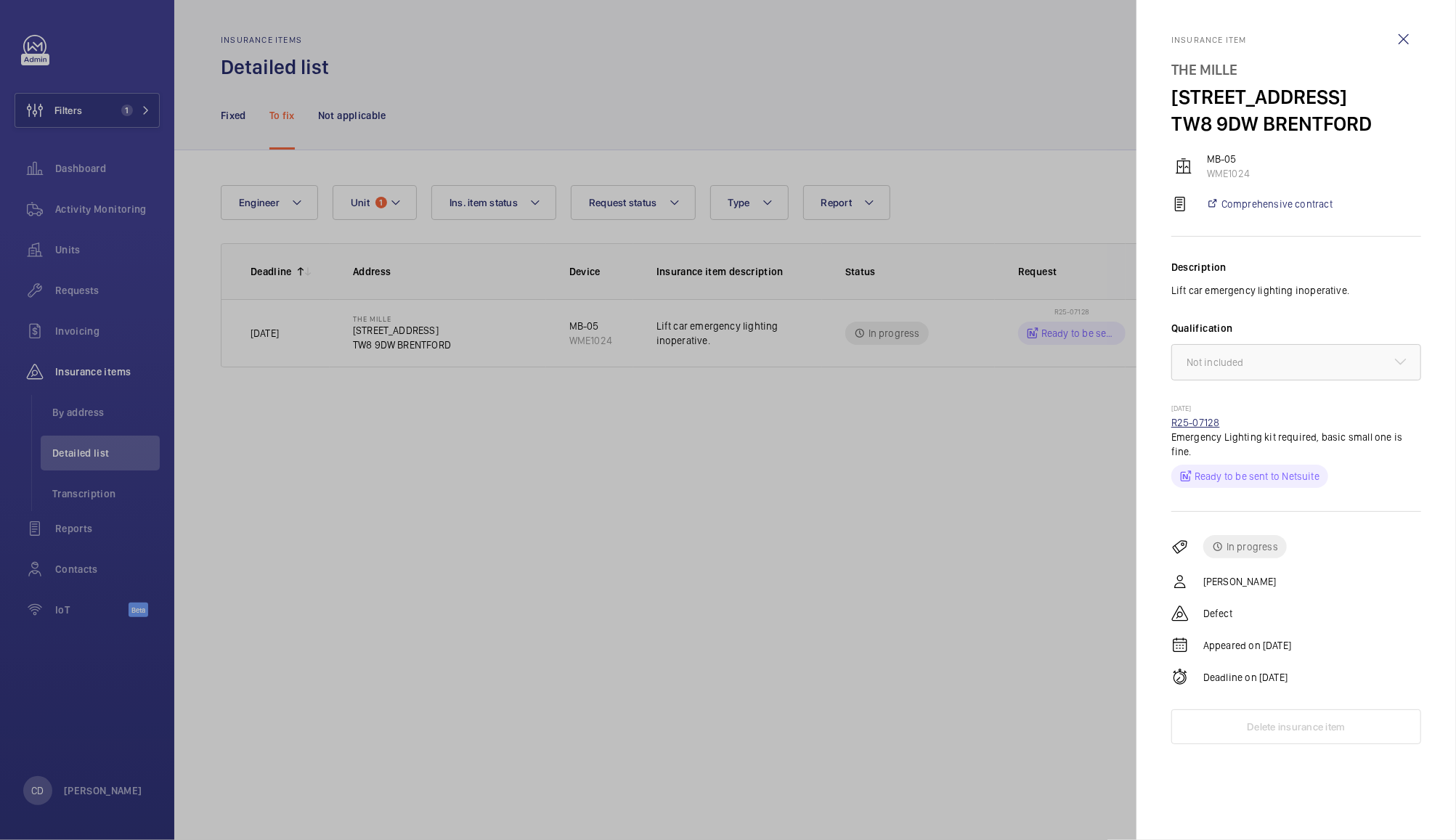
click at [1217, 426] on link "R25-07128" at bounding box center [1196, 422] width 48 height 11
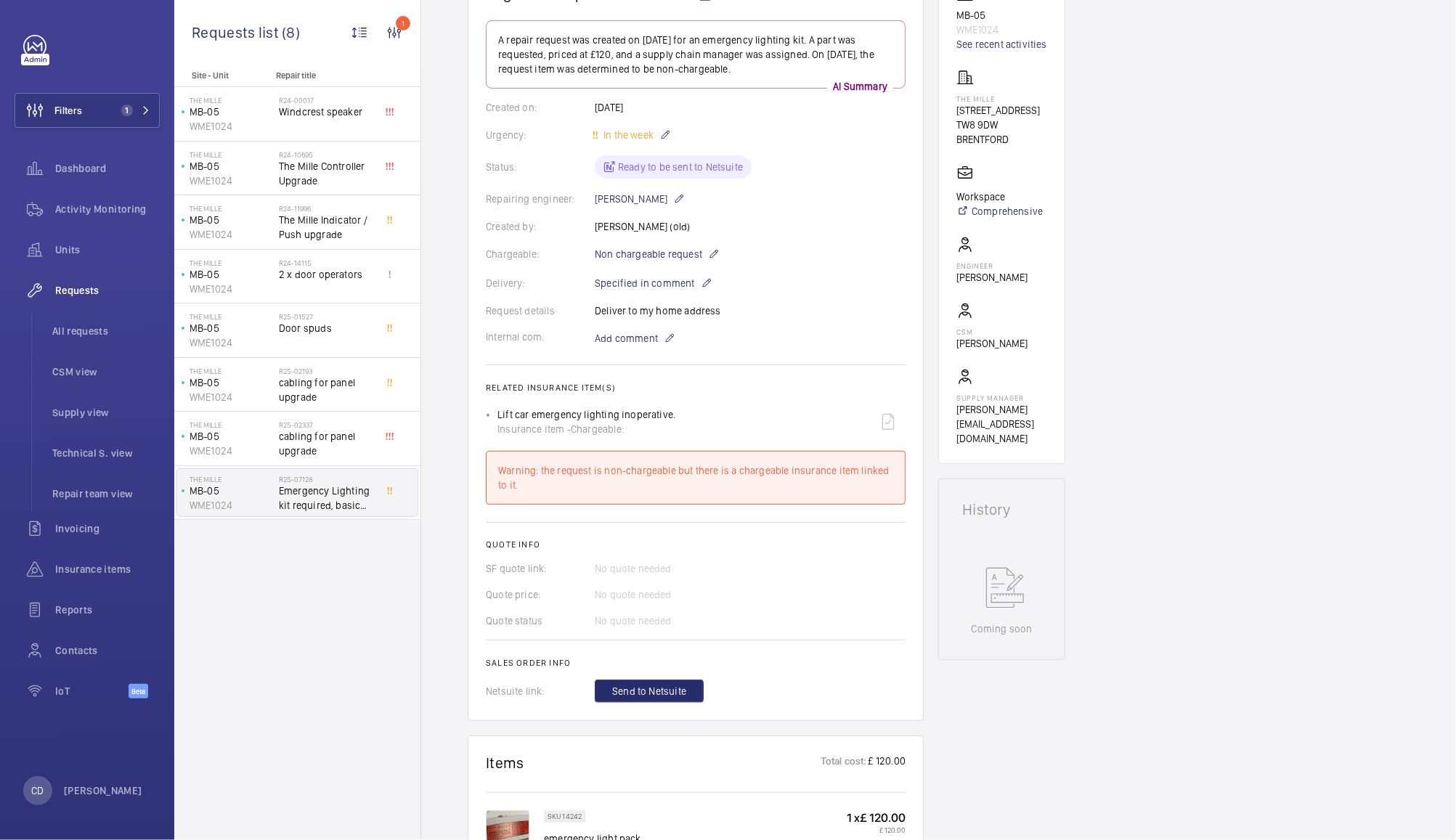
scroll to position [201, 0]
click at [659, 259] on span "Non chargeable request" at bounding box center [648, 255] width 107 height 15
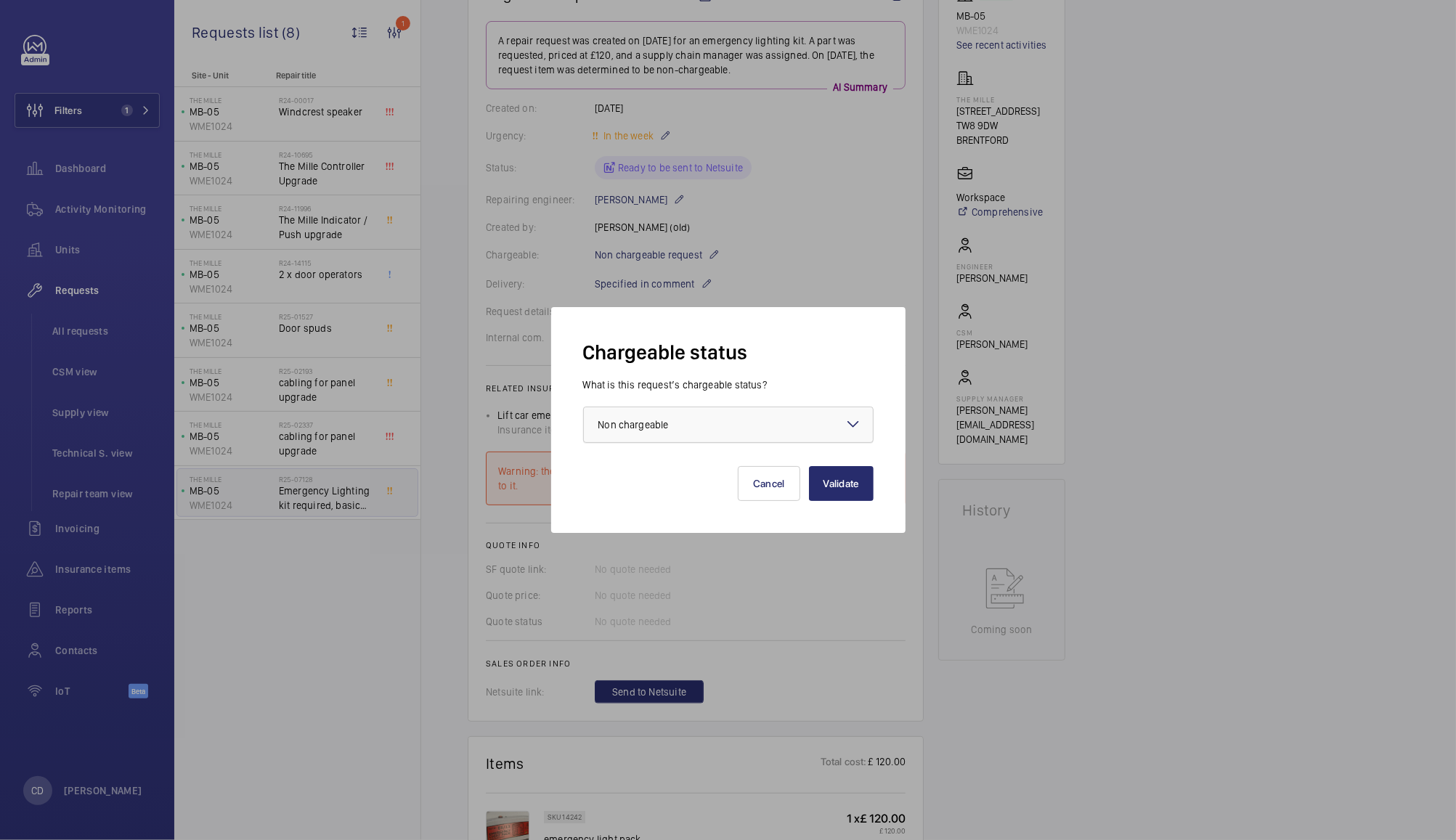
click at [771, 429] on div at bounding box center [728, 424] width 289 height 34
click at [715, 467] on span "Chargeable" at bounding box center [728, 469] width 260 height 15
click at [852, 484] on button "Validate" at bounding box center [841, 483] width 64 height 34
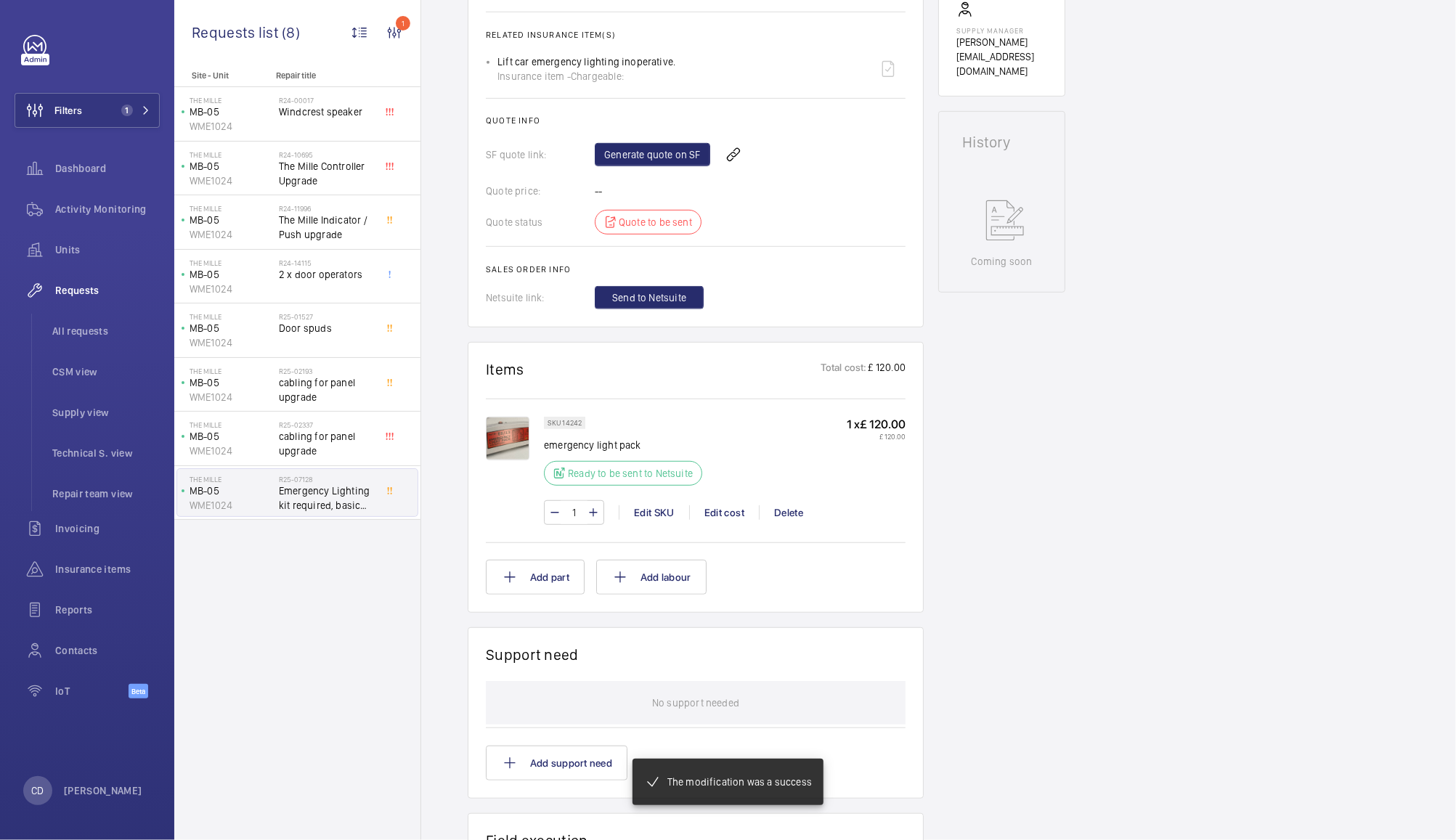
scroll to position [570, 0]
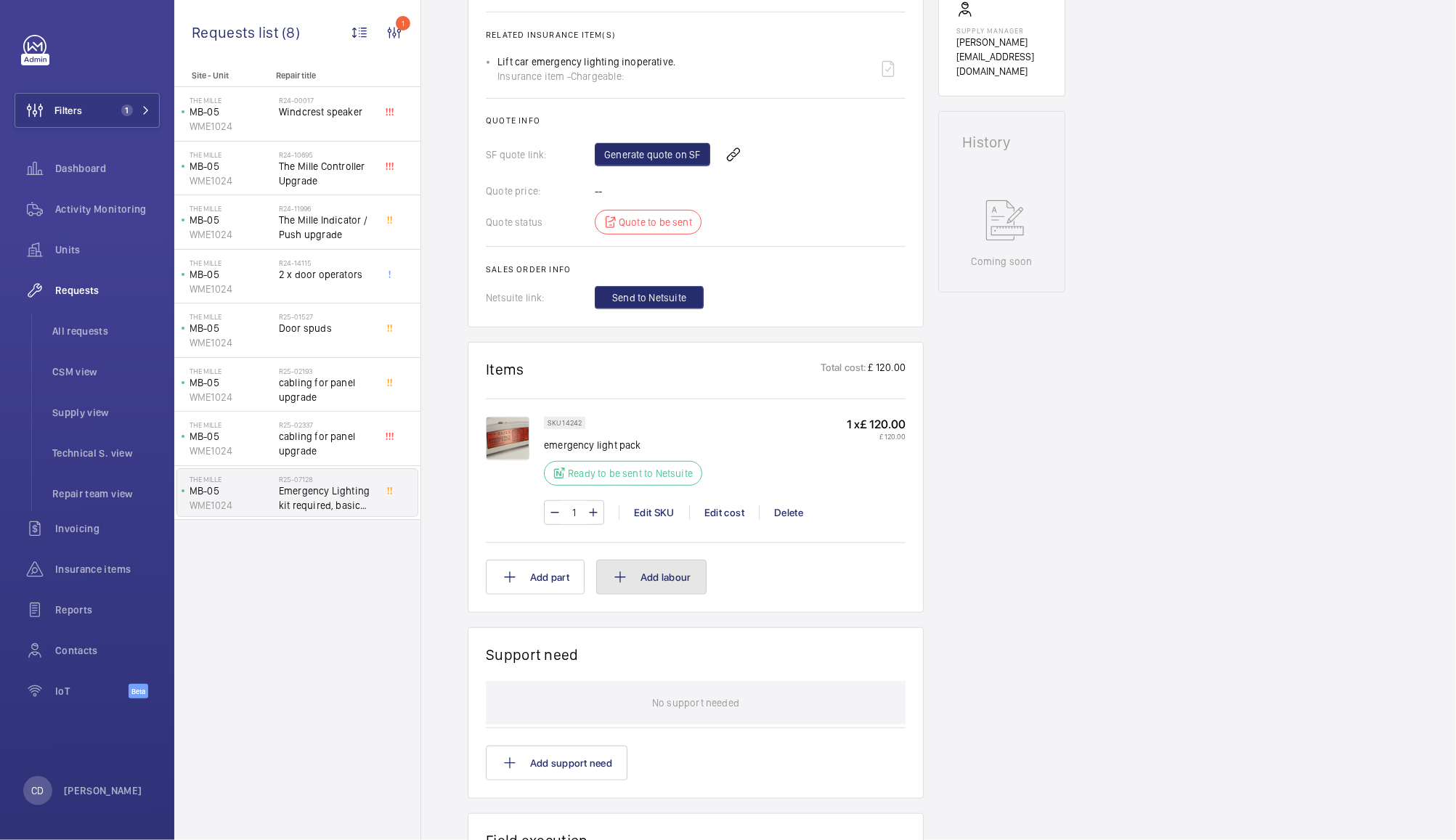
click at [685, 580] on button "Add labour" at bounding box center [652, 577] width 110 height 34
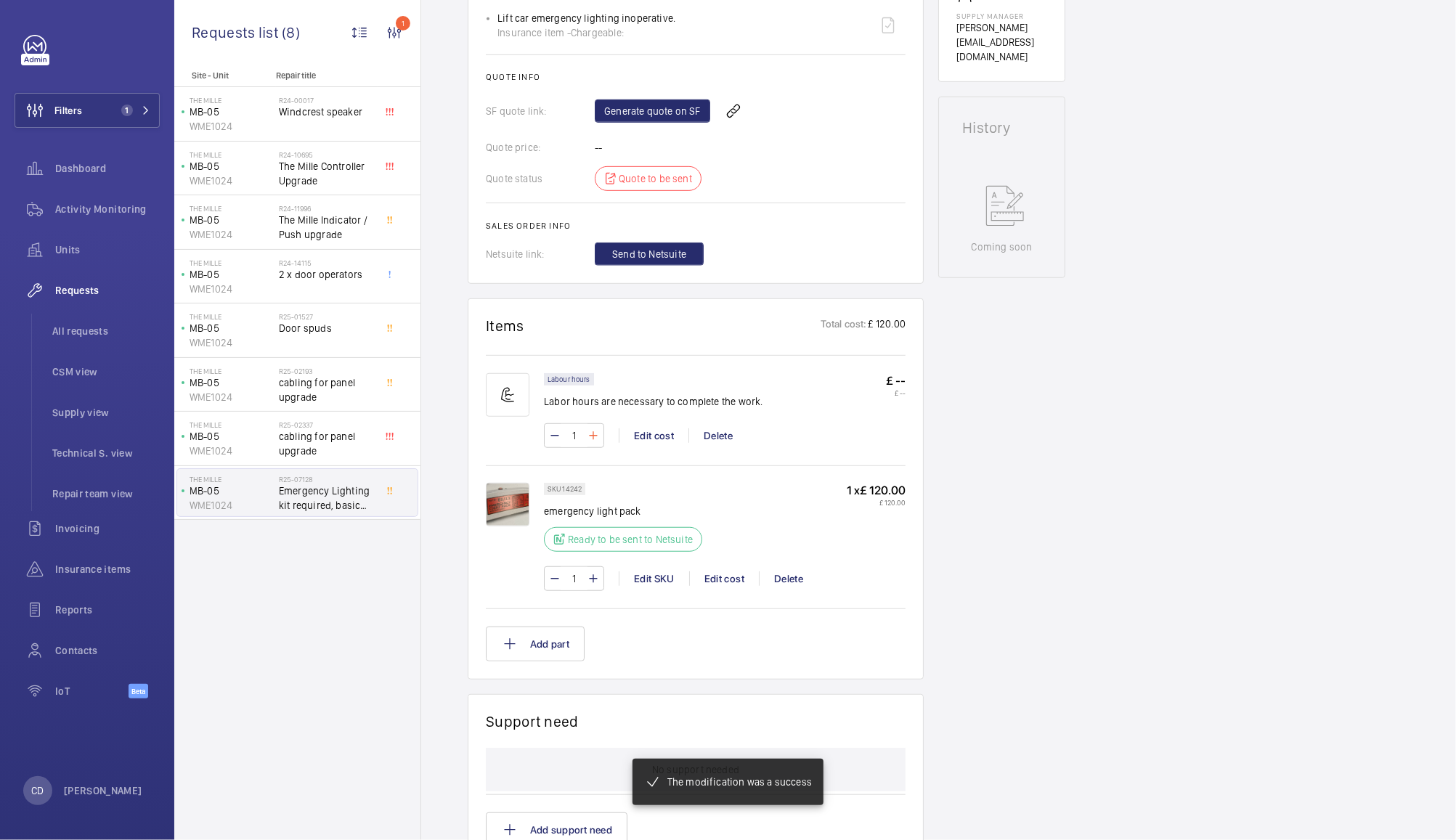
click at [593, 435] on mat-icon at bounding box center [593, 435] width 11 height 18
type input "2"
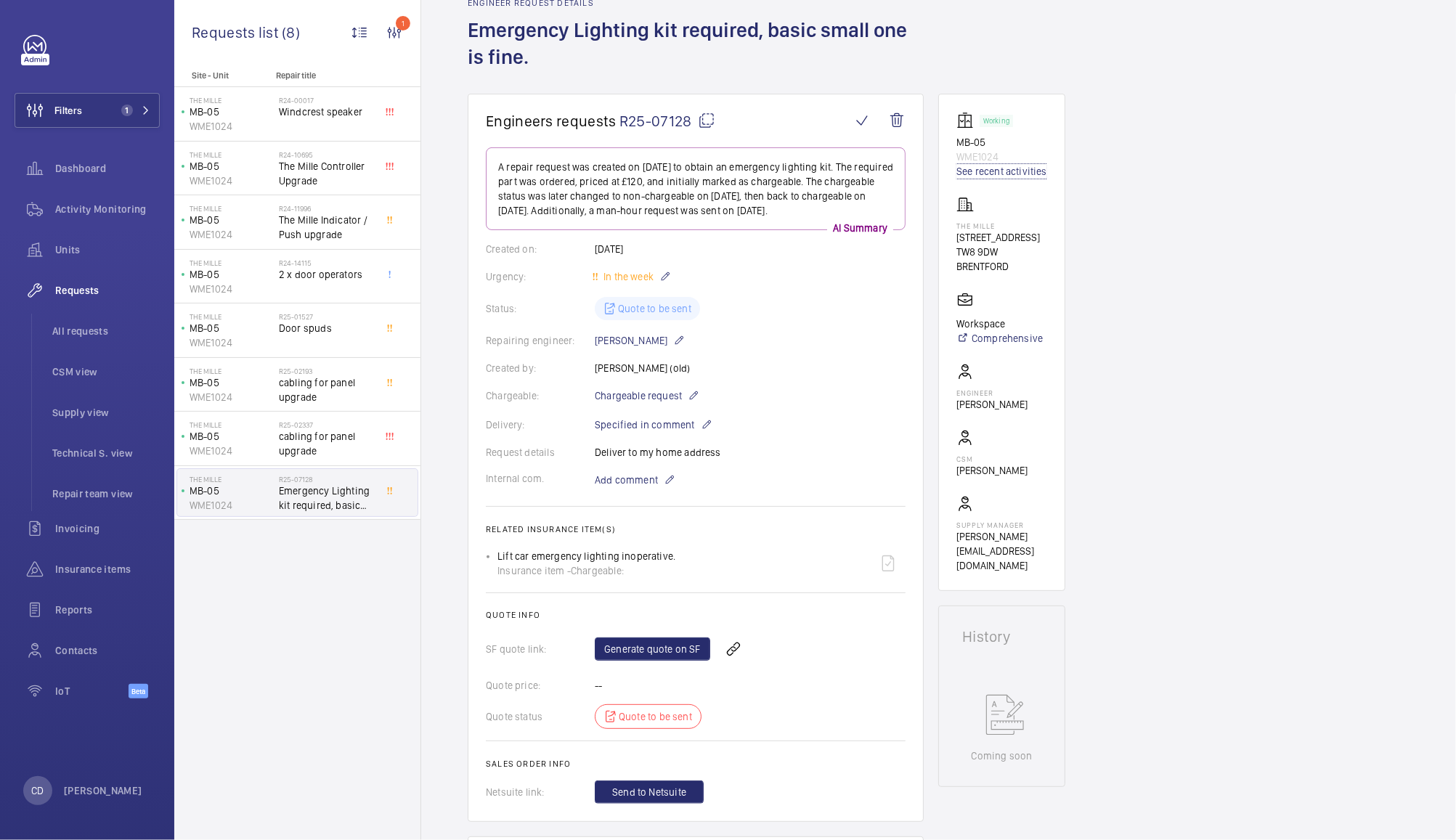
scroll to position [0, 0]
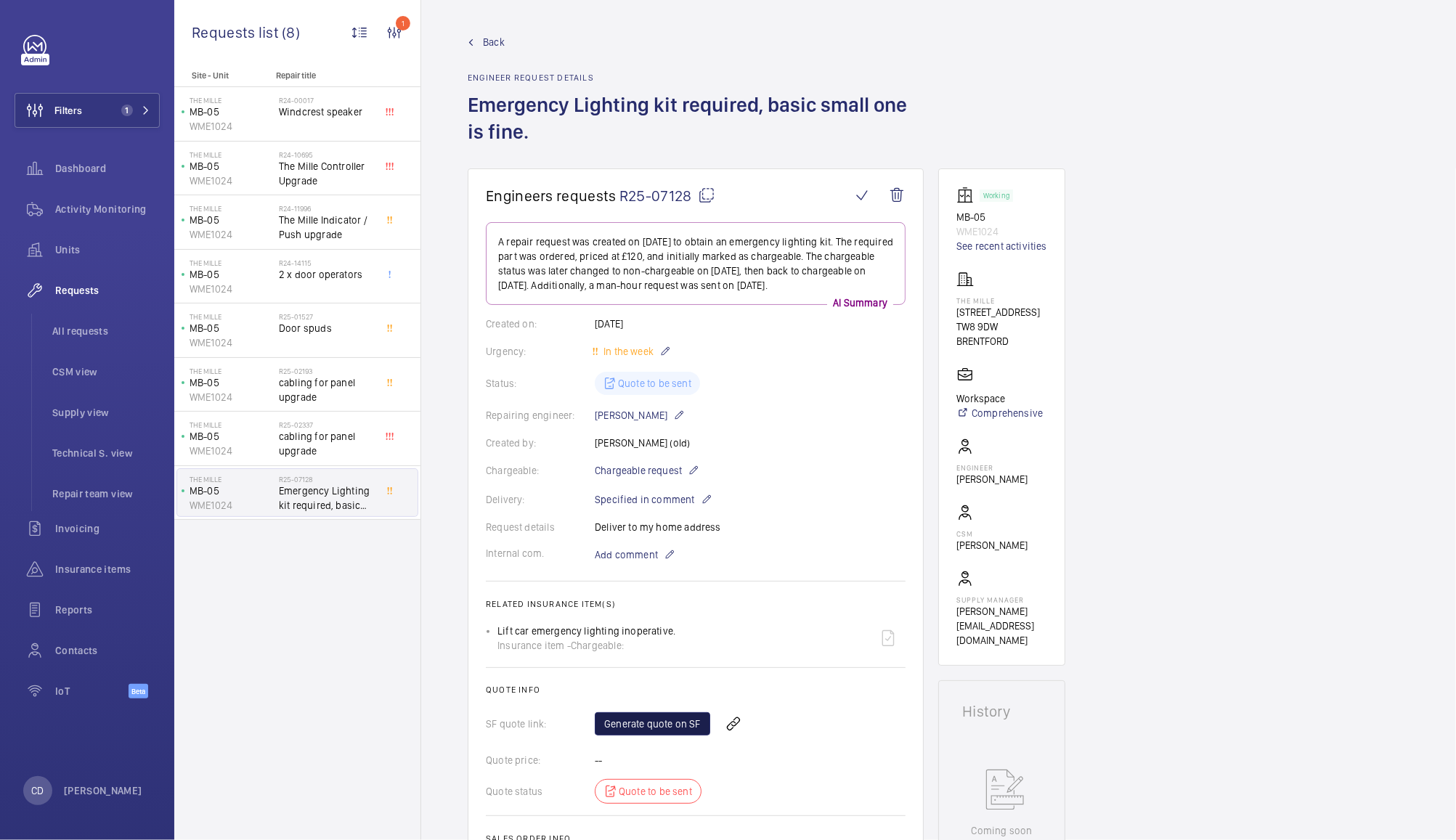
click at [662, 722] on link "Generate quote on SF" at bounding box center [652, 723] width 116 height 23
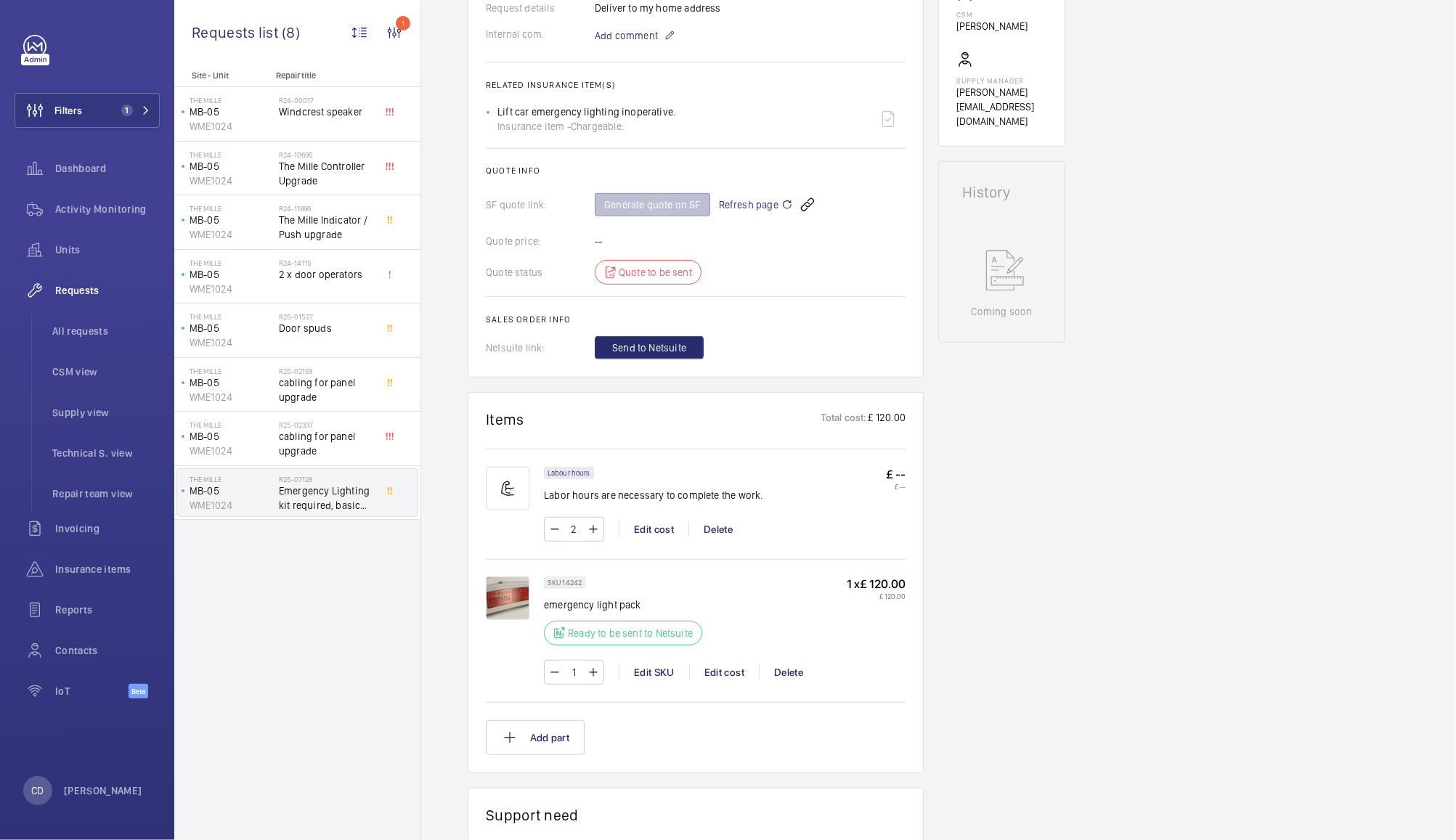
scroll to position [521, 0]
click at [505, 586] on img at bounding box center [507, 596] width 44 height 44
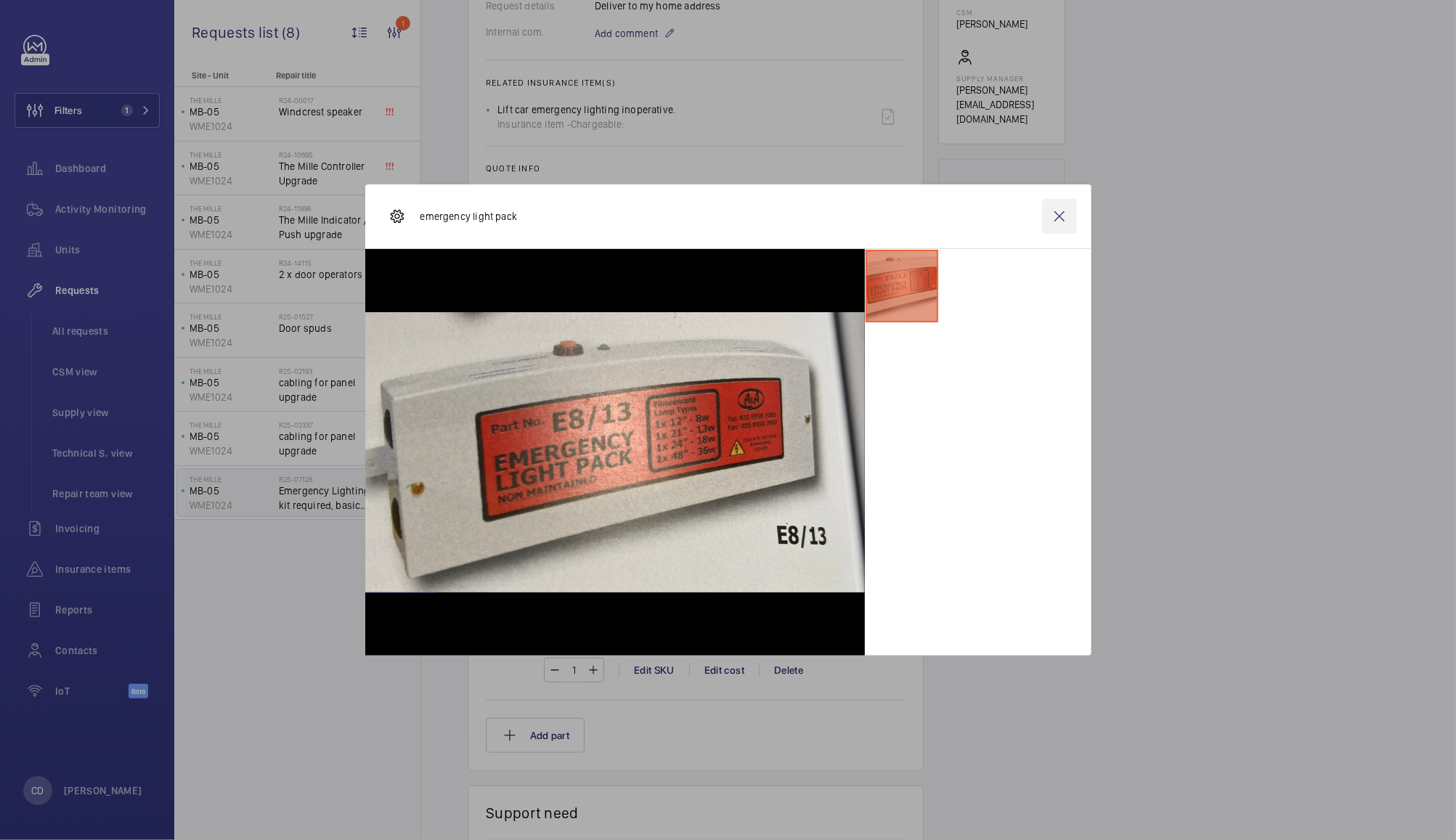
click at [1057, 233] on wm-front-icon-button at bounding box center [1059, 215] width 34 height 34
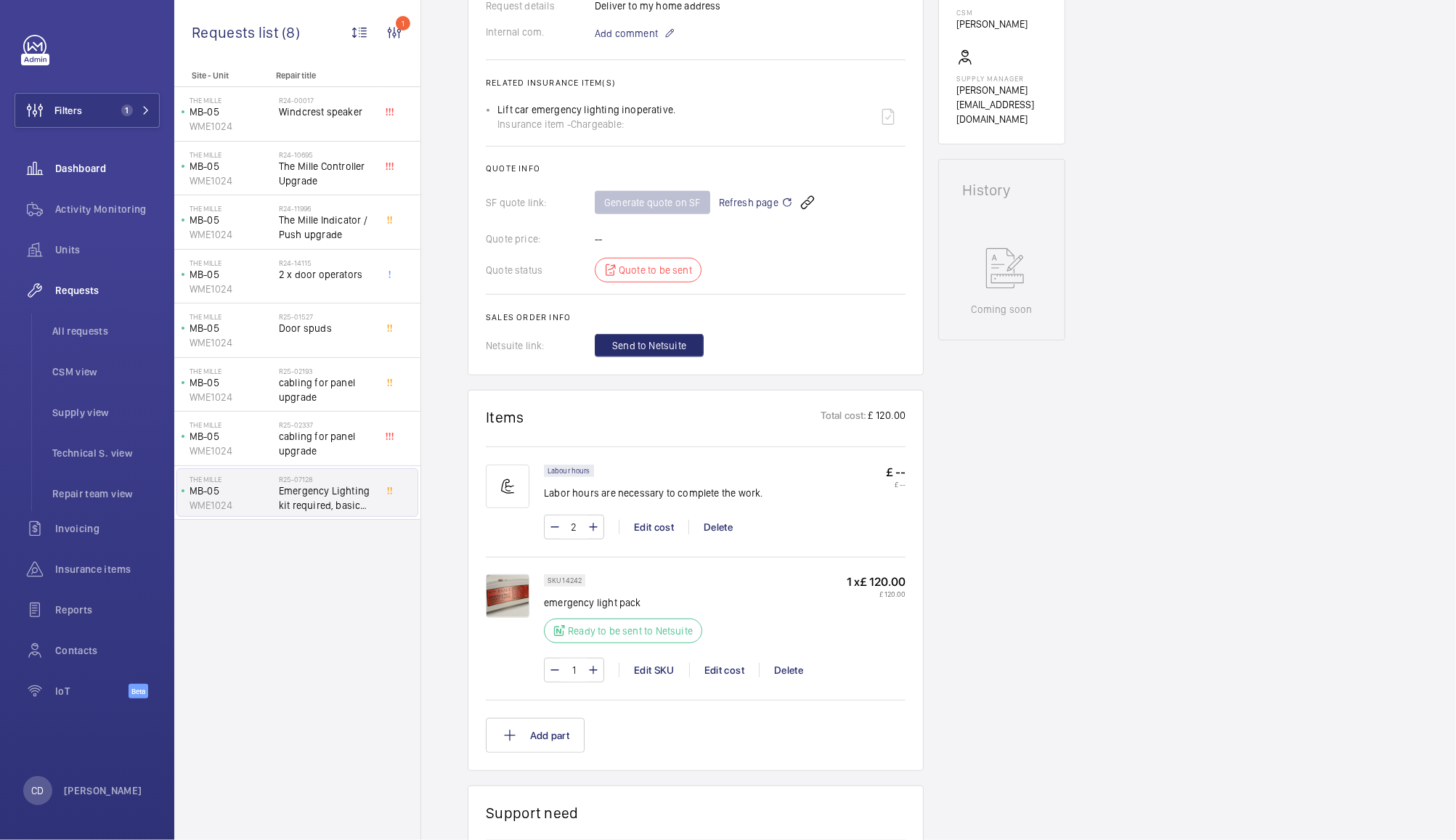
click at [87, 169] on span "Dashboard" at bounding box center [107, 169] width 104 height 15
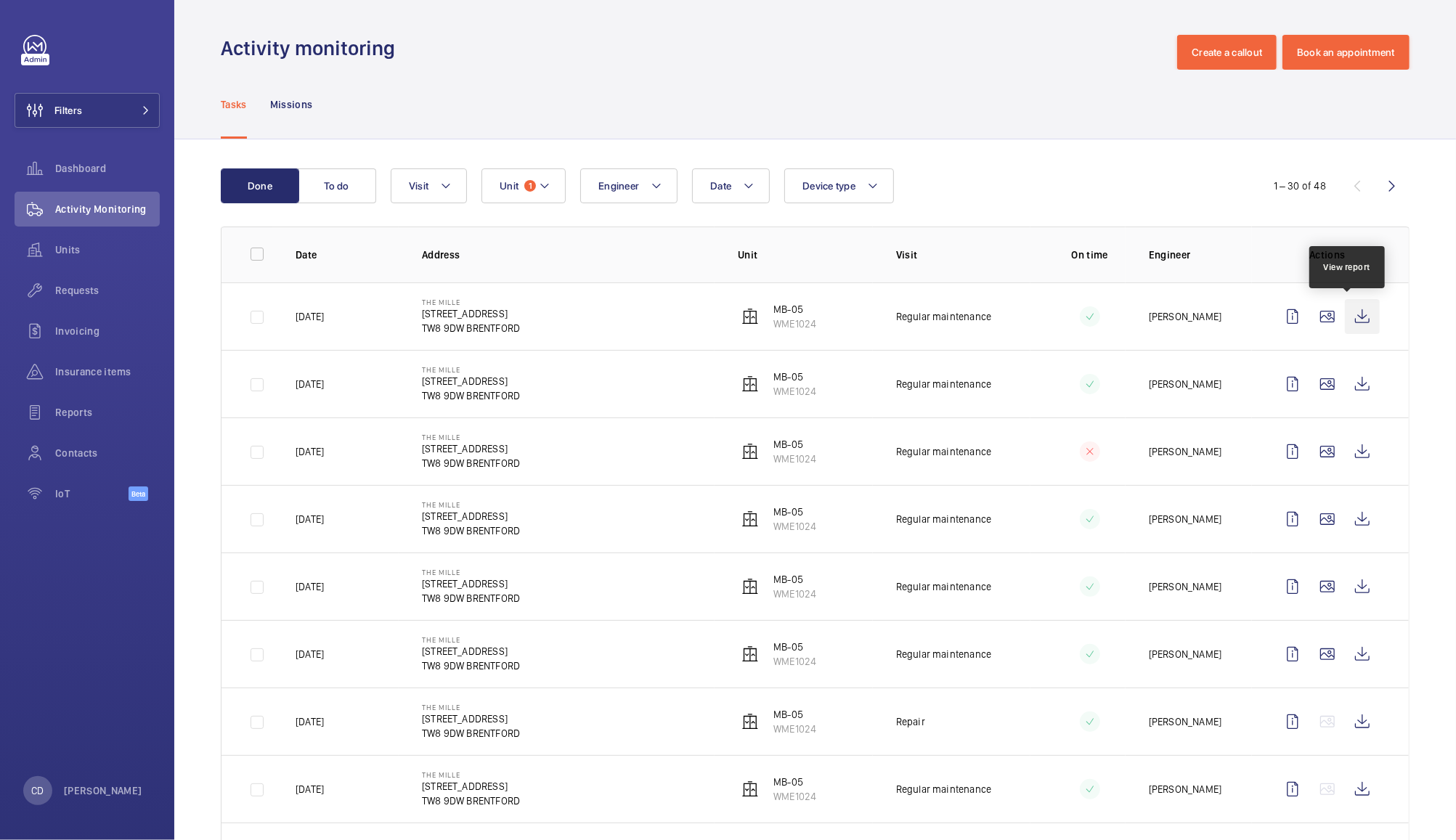
click at [1350, 315] on wm-front-icon-button at bounding box center [1362, 316] width 34 height 34
click at [1345, 517] on wm-front-icon-button at bounding box center [1362, 518] width 34 height 34
click at [1355, 732] on wm-front-icon-button at bounding box center [1362, 722] width 34 height 34
click at [1348, 655] on wm-front-icon-button at bounding box center [1362, 654] width 34 height 34
click at [541, 182] on mat-icon at bounding box center [544, 186] width 11 height 18
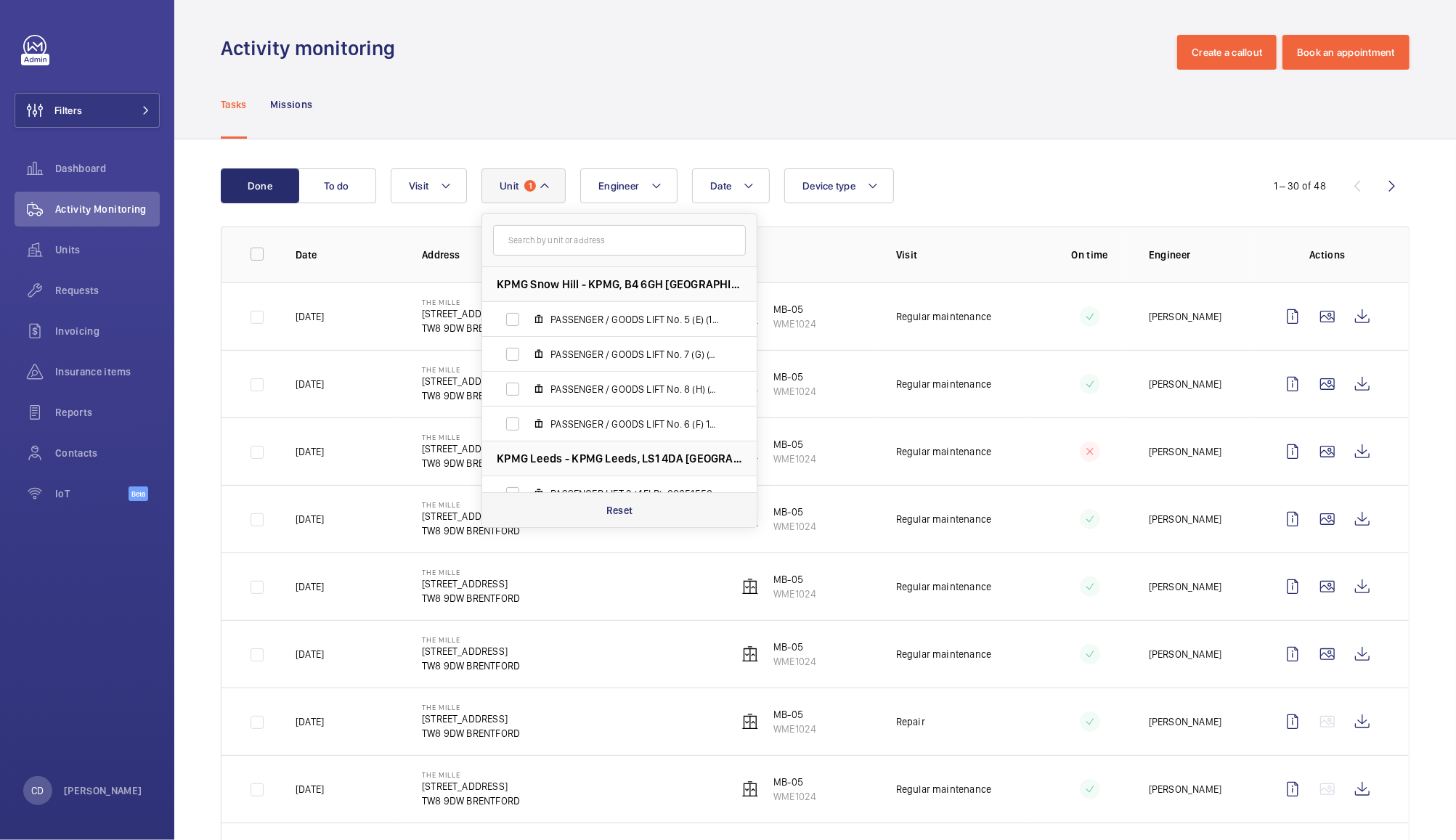
click at [619, 499] on div "Reset" at bounding box center [619, 509] width 274 height 34
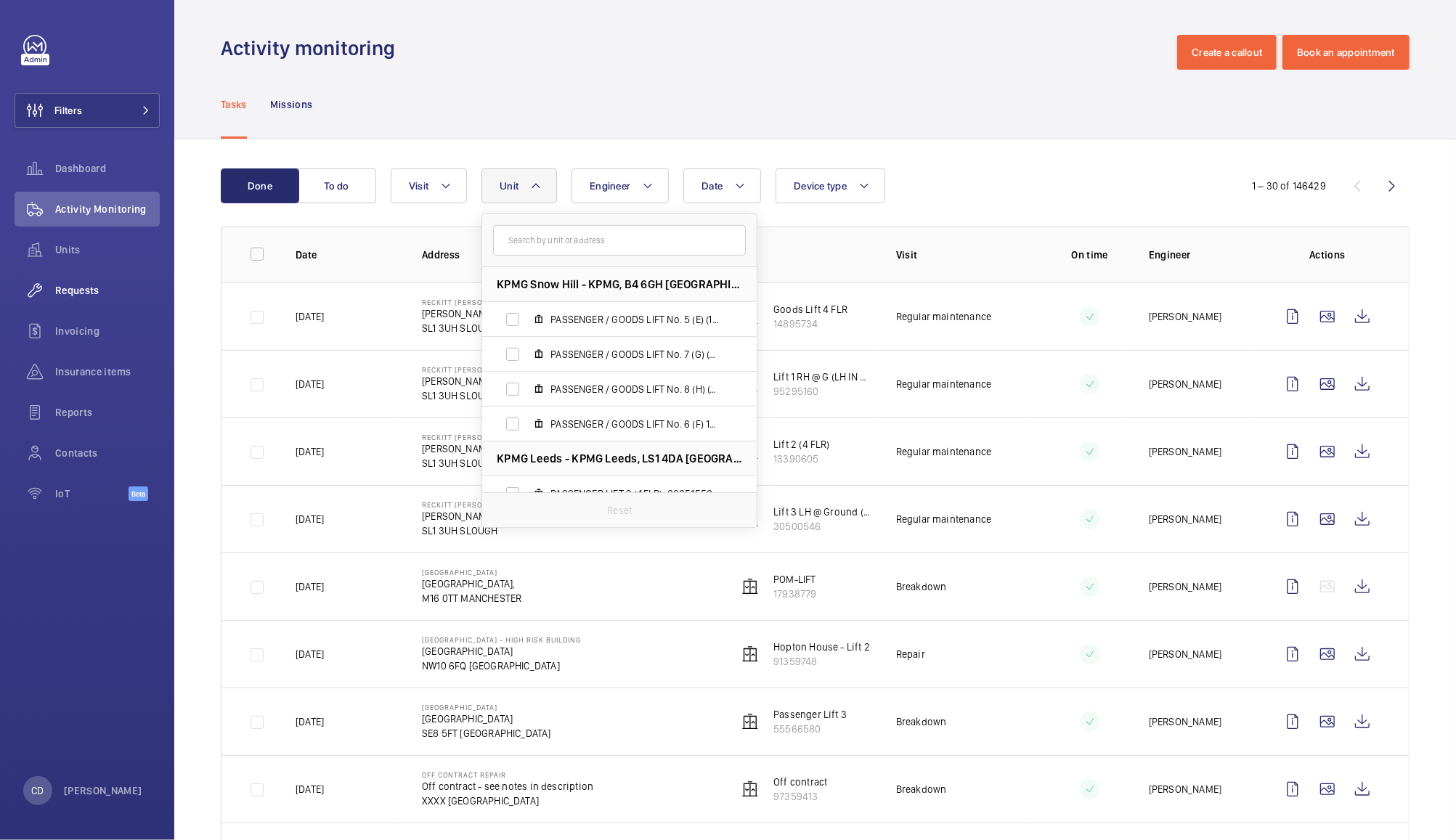
click at [76, 293] on span "Requests" at bounding box center [107, 291] width 104 height 15
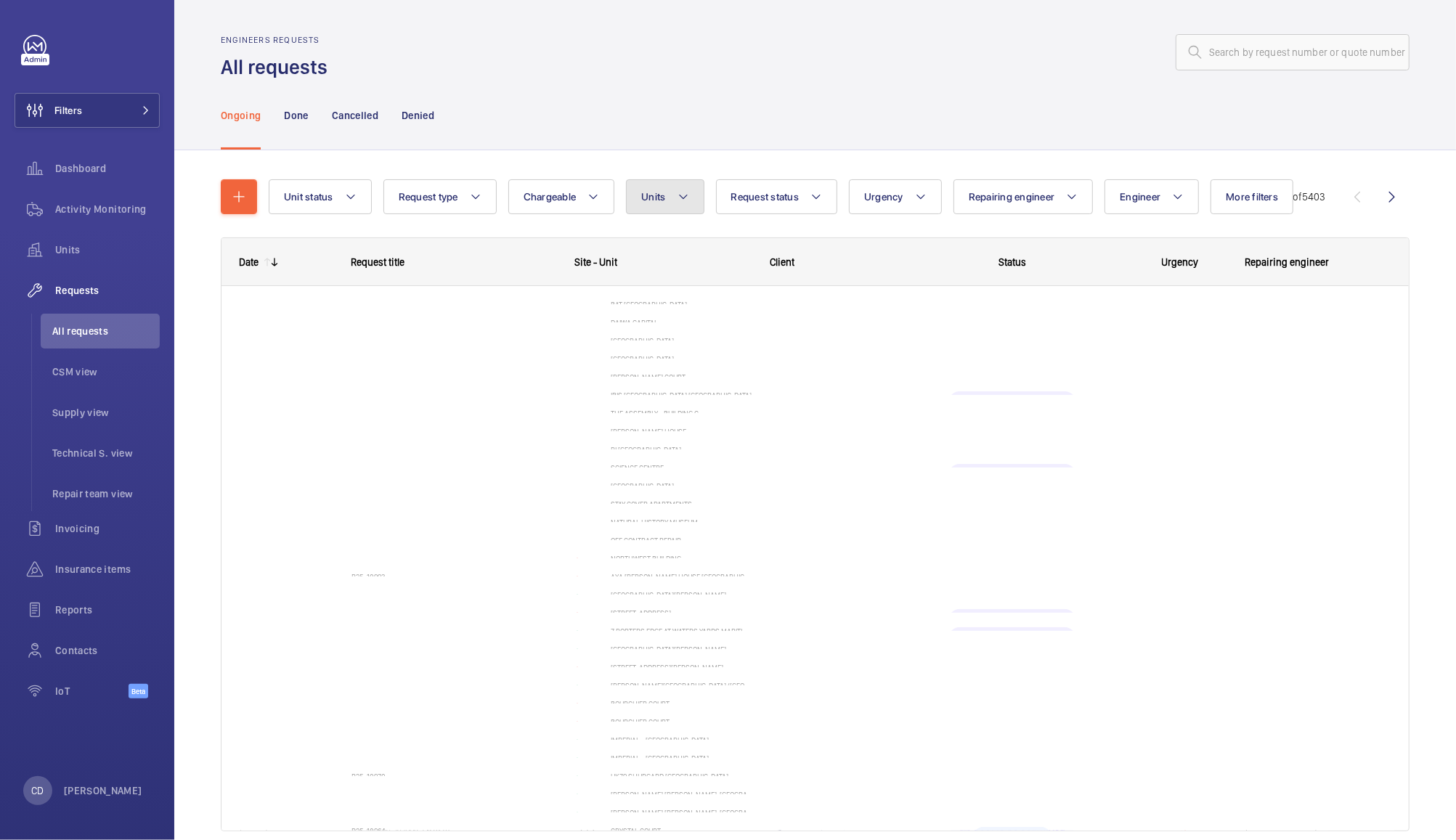
click at [663, 201] on span "Units" at bounding box center [653, 197] width 24 height 11
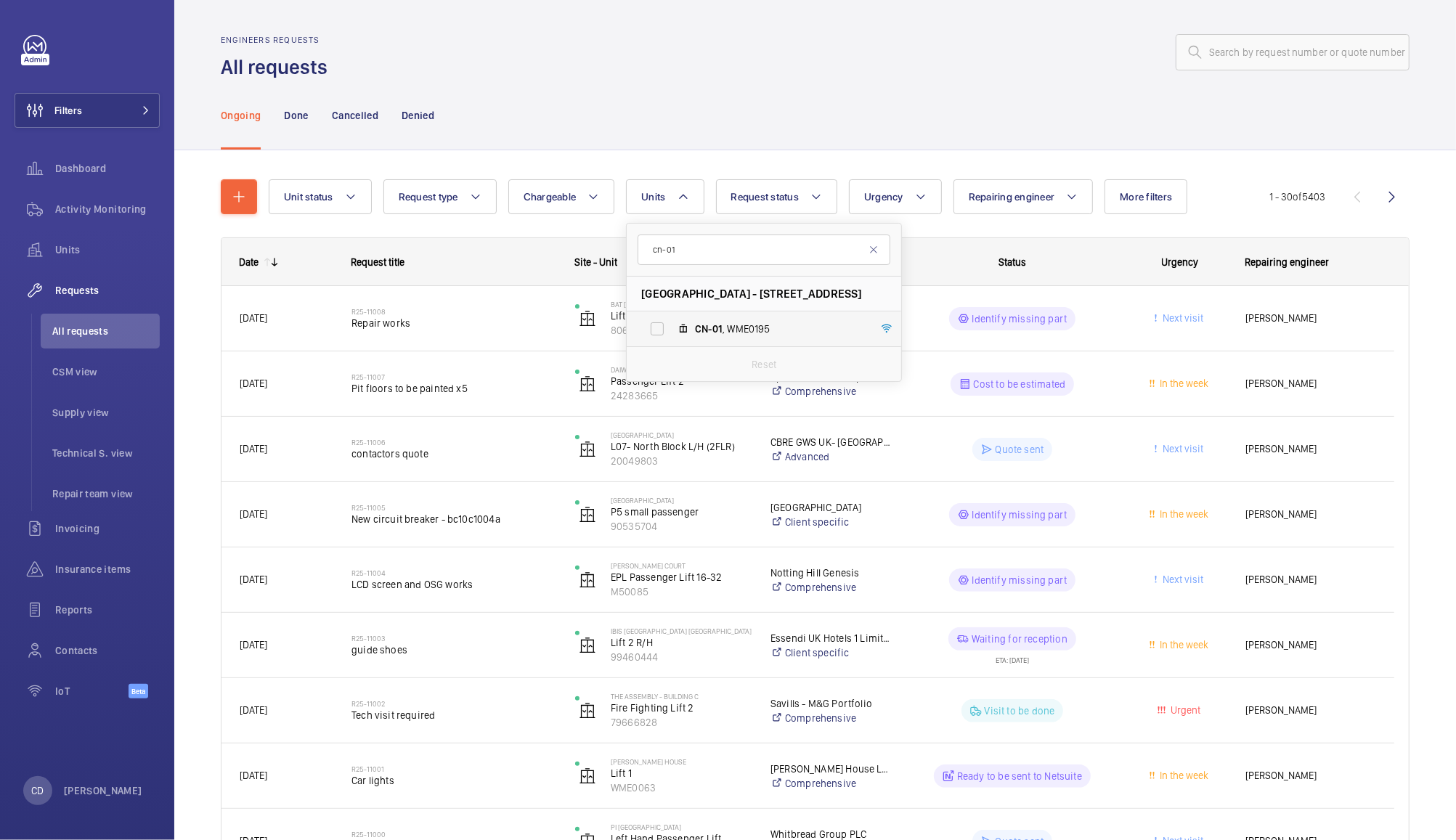
type input "cn-01"
click at [758, 333] on span "CN-01 , WME0195" at bounding box center [779, 329] width 169 height 15
click at [672, 333] on input "CN-01 , WME0195" at bounding box center [656, 328] width 29 height 29
checkbox input "true"
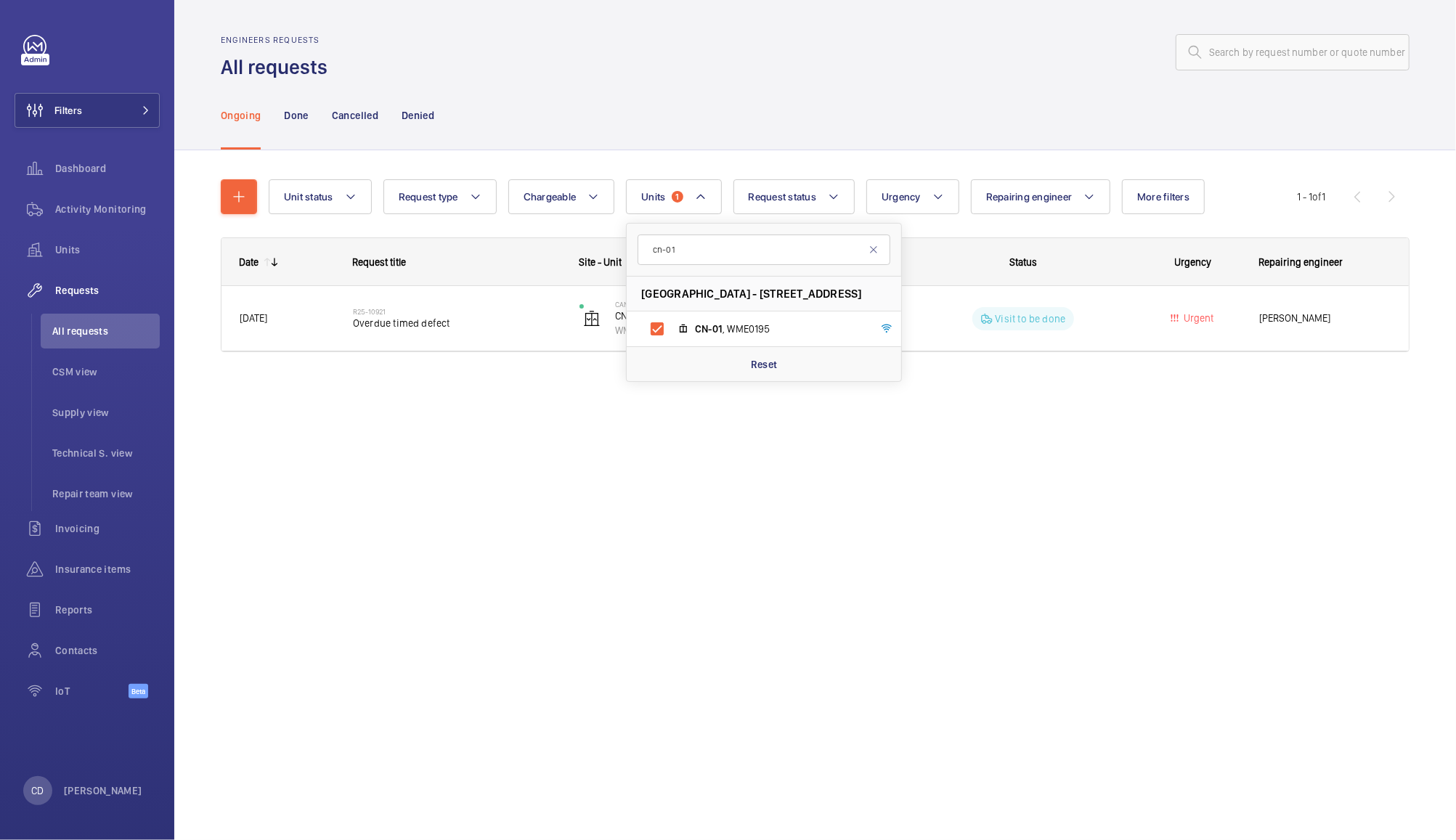
click at [900, 81] on div "Ongoing Done Cancelled Denied" at bounding box center [815, 115] width 1188 height 69
click at [296, 101] on div "Done" at bounding box center [296, 115] width 24 height 69
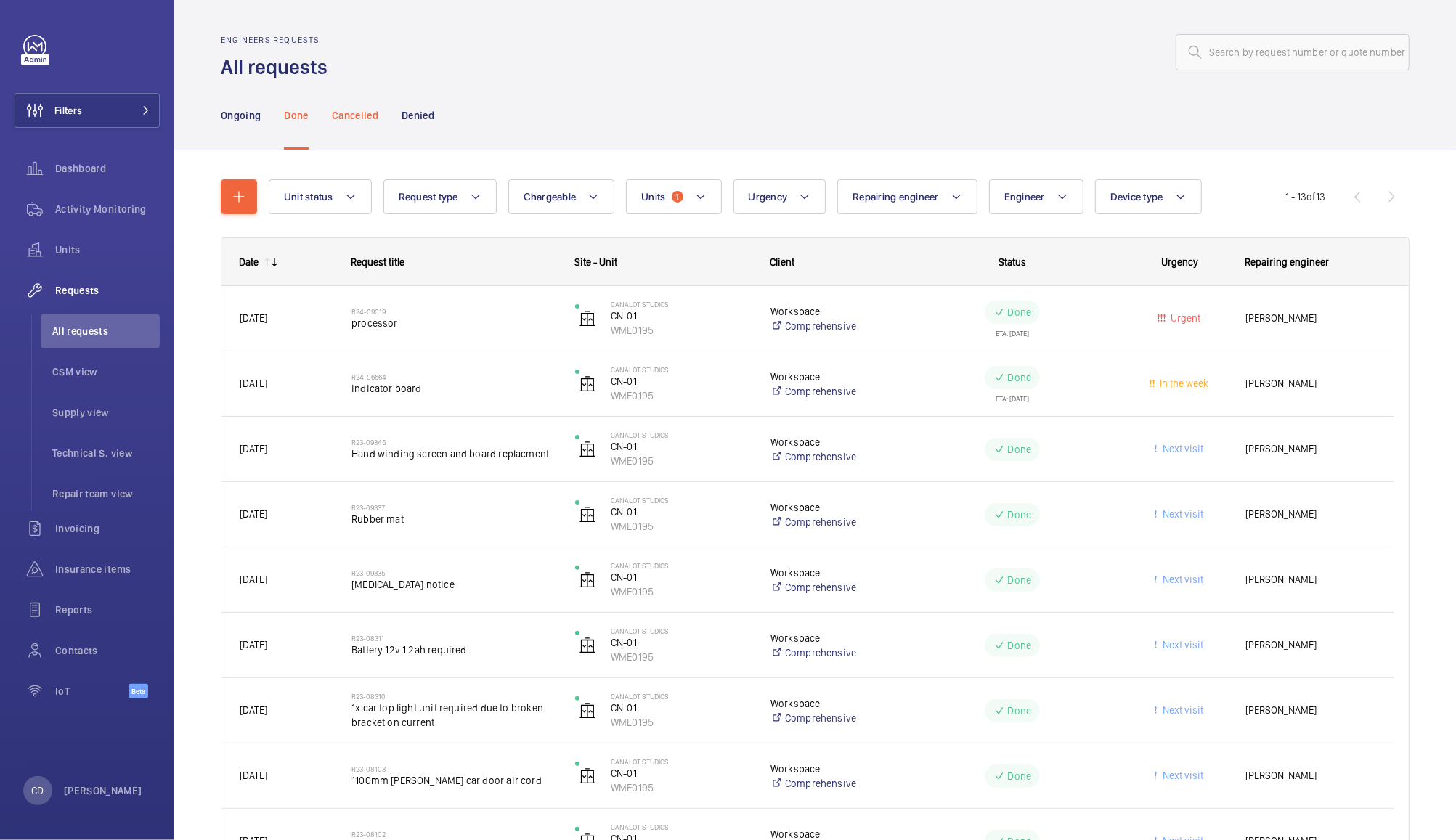
click at [342, 111] on p "Cancelled" at bounding box center [355, 116] width 47 height 15
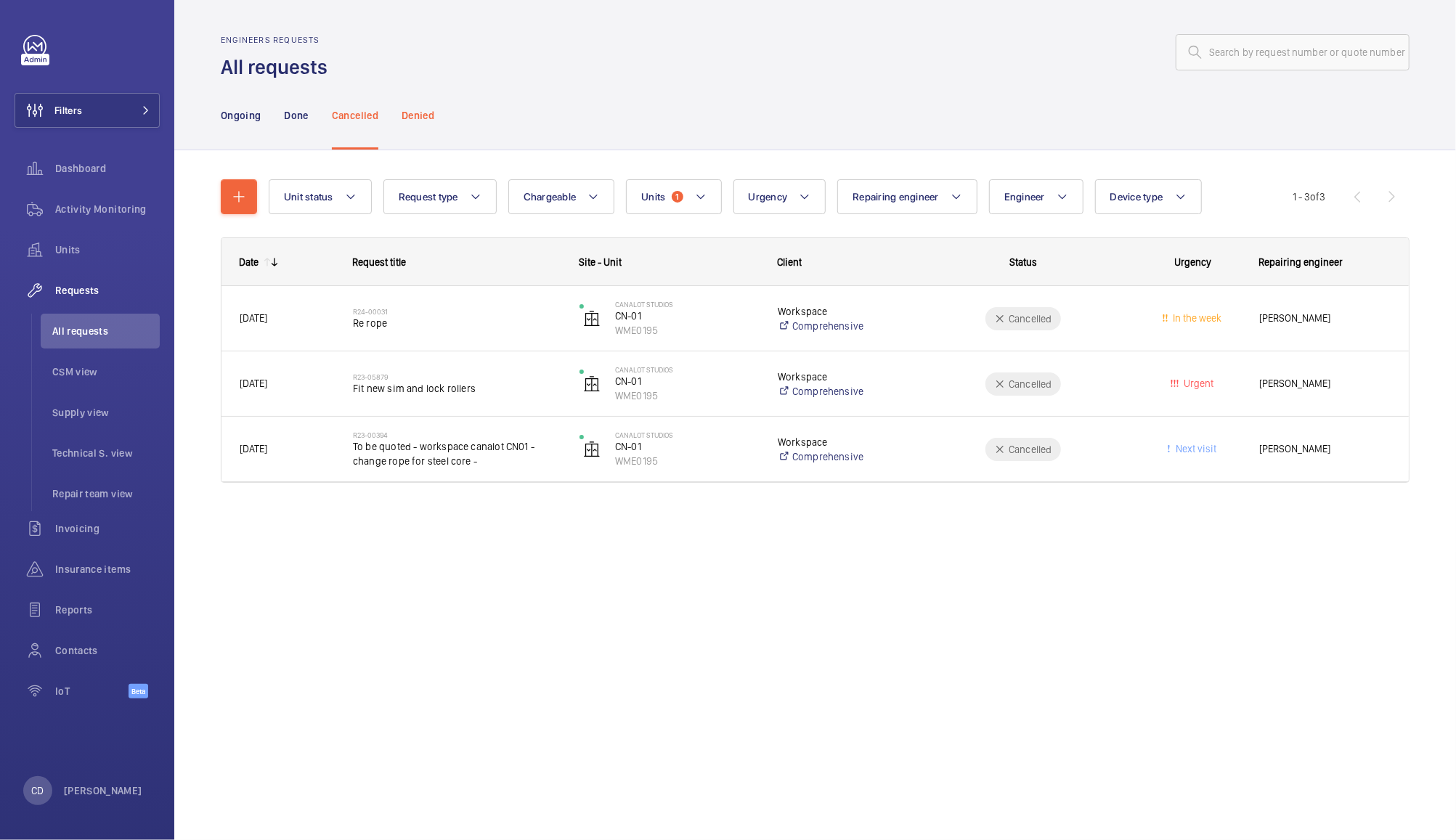
click at [419, 112] on p "Denied" at bounding box center [418, 116] width 33 height 15
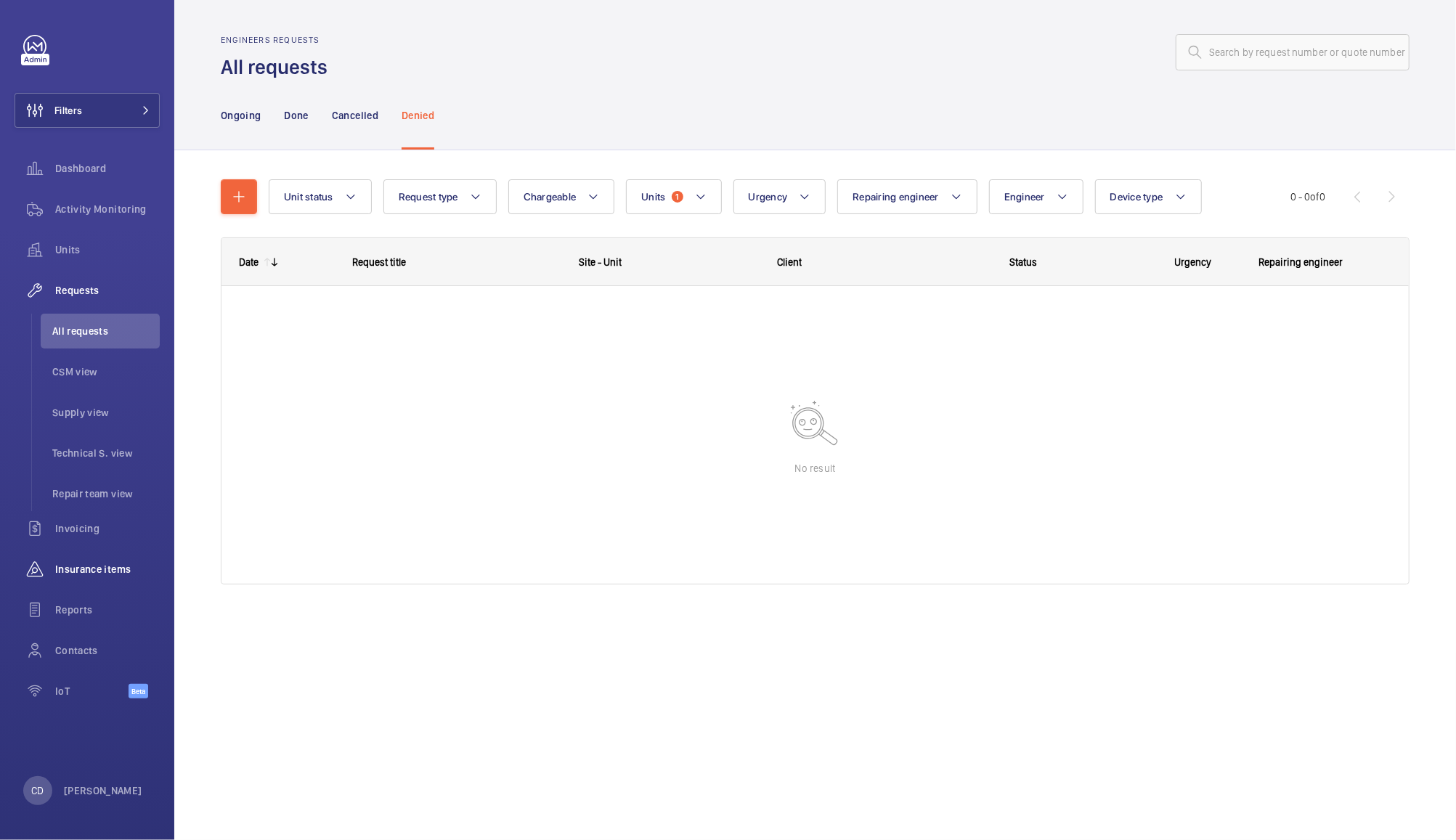
click at [86, 569] on span "Insurance items" at bounding box center [107, 570] width 104 height 15
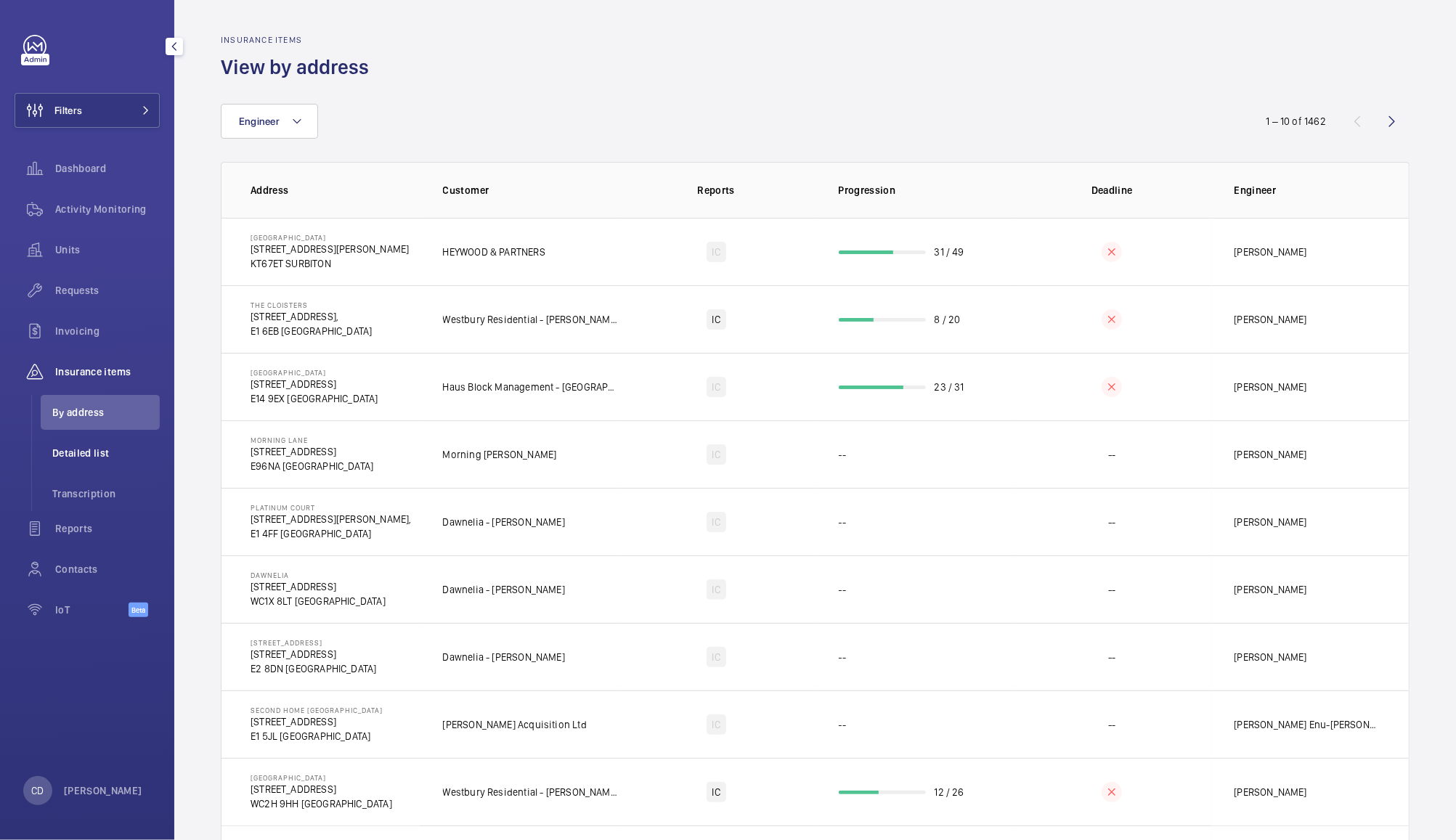
click at [88, 449] on span "Detailed list" at bounding box center [105, 453] width 107 height 15
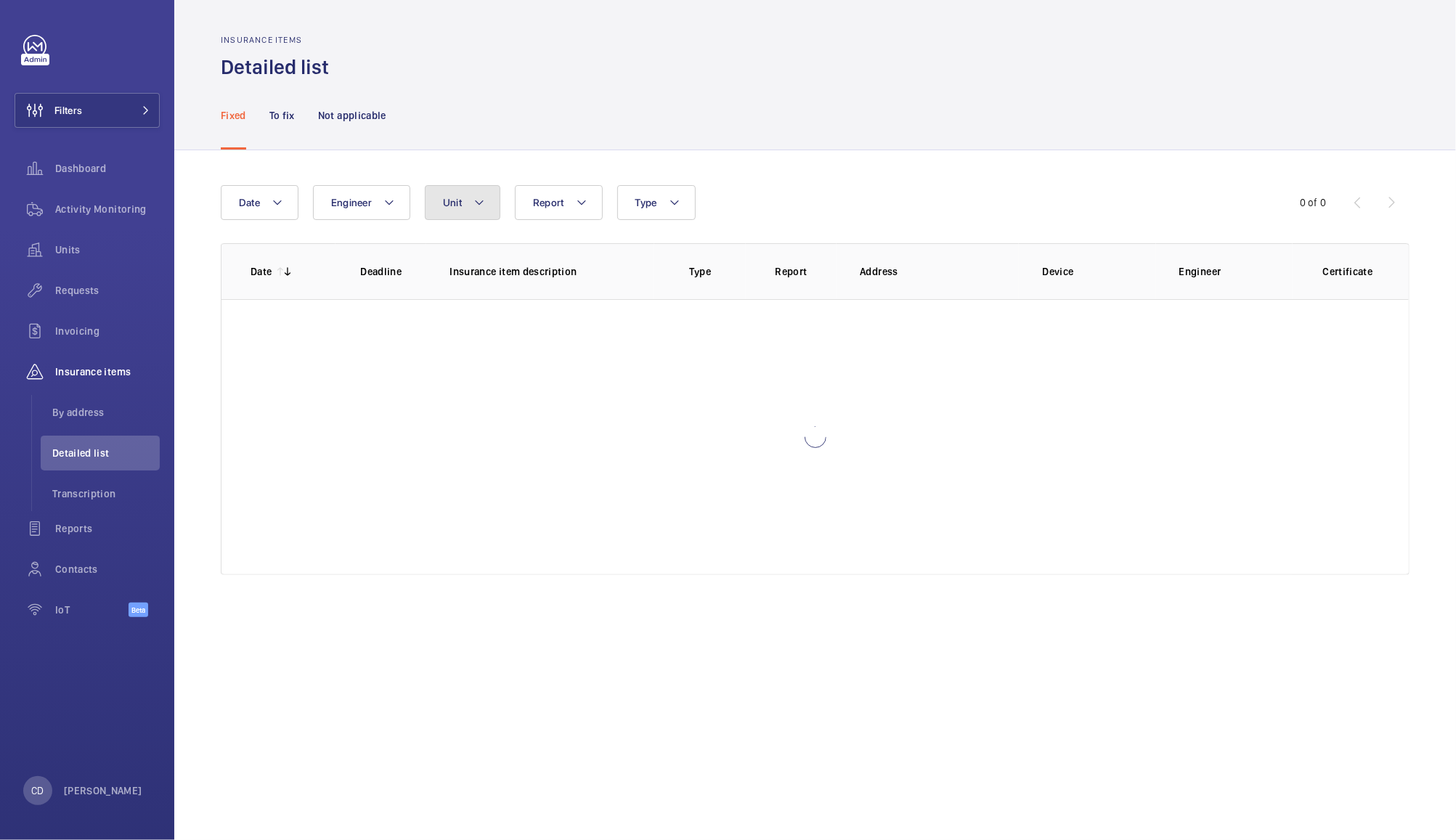
click at [464, 200] on button "Unit" at bounding box center [462, 202] width 76 height 34
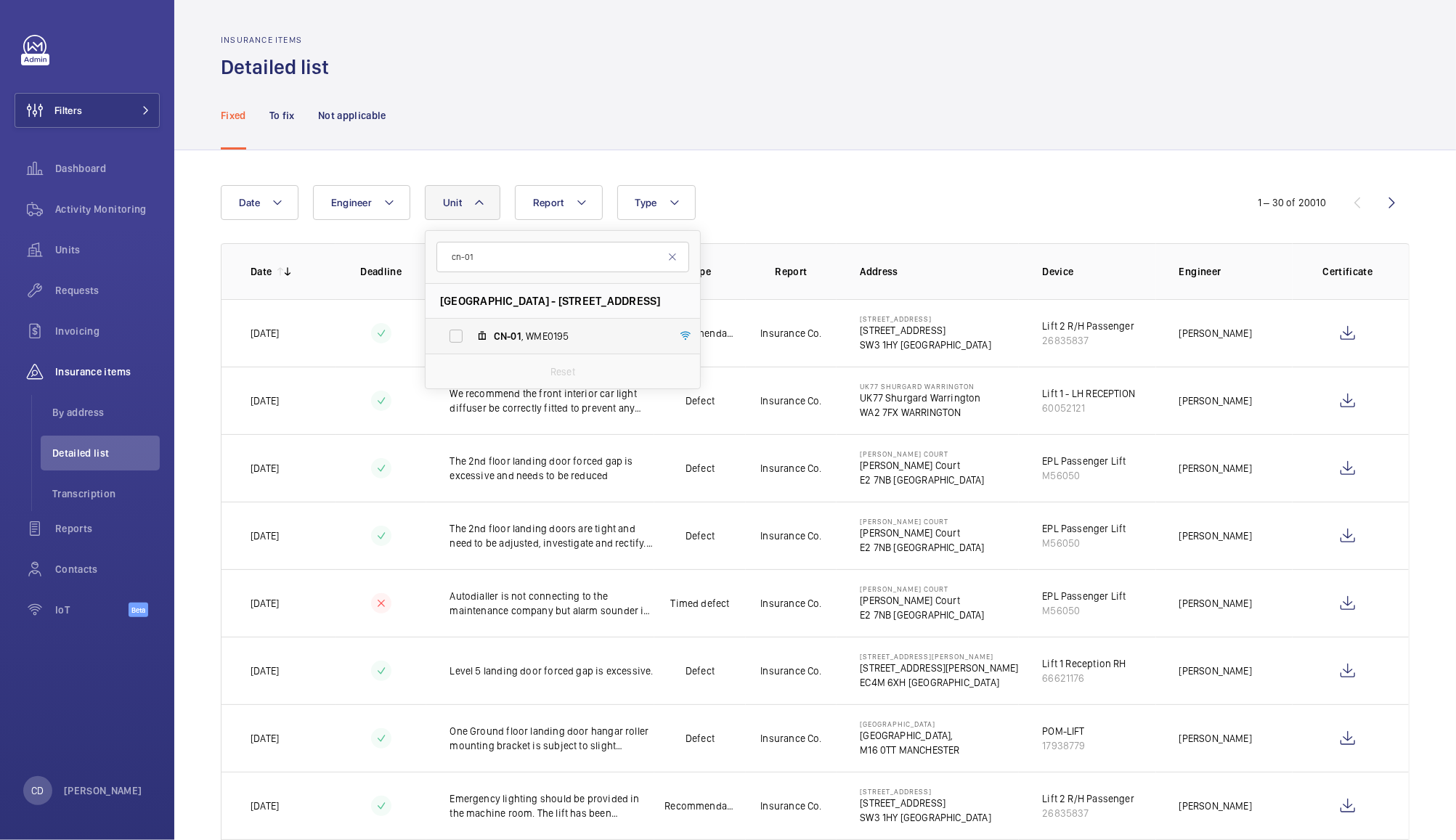
type input "cn-01"
click at [560, 351] on label "CN-01 , WME0195" at bounding box center [552, 336] width 252 height 34
click at [471, 351] on input "CN-01 , WME0195" at bounding box center [456, 336] width 29 height 29
checkbox input "true"
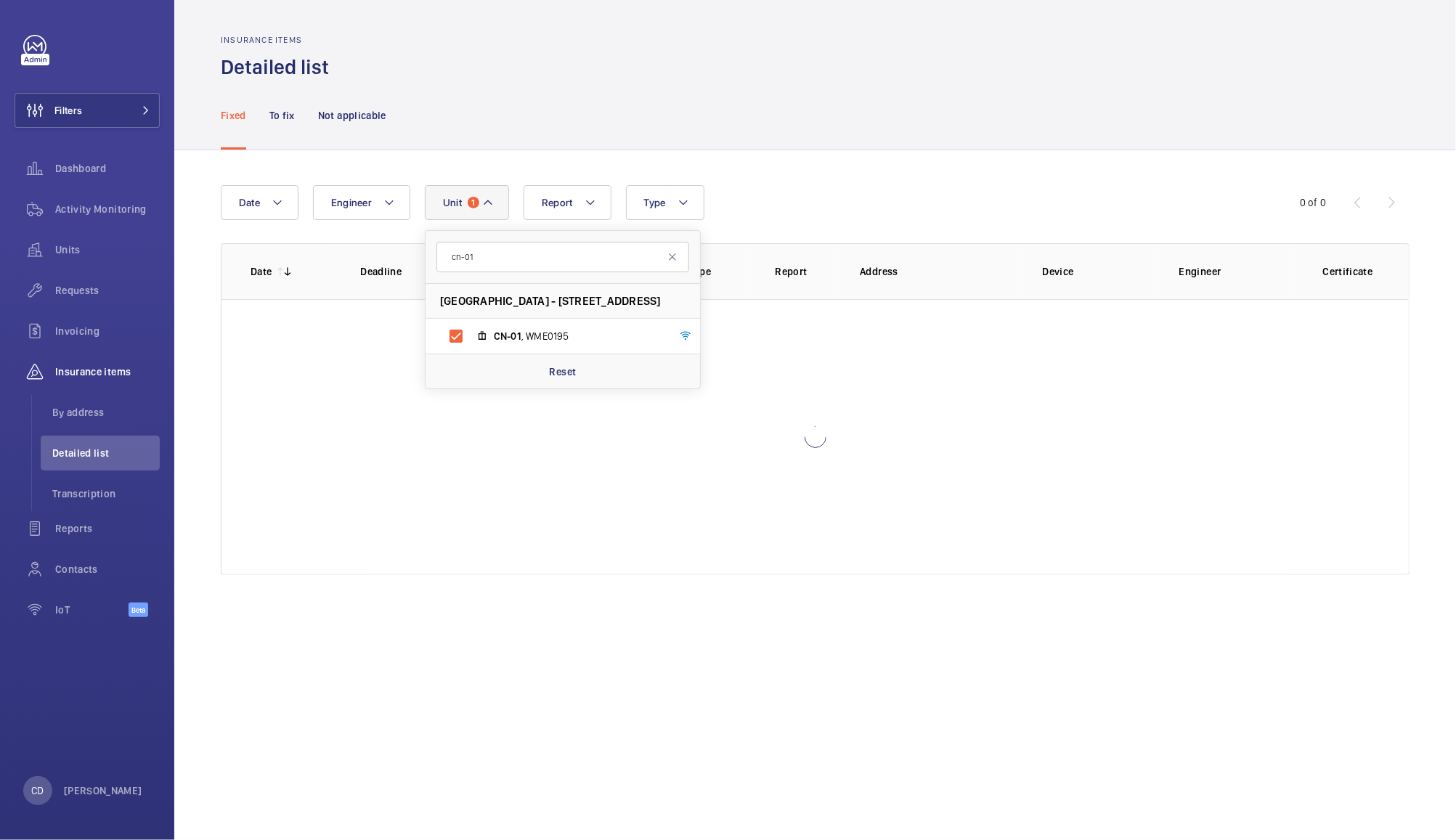
click at [809, 91] on div "Fixed To fix Not applicable" at bounding box center [815, 115] width 1188 height 69
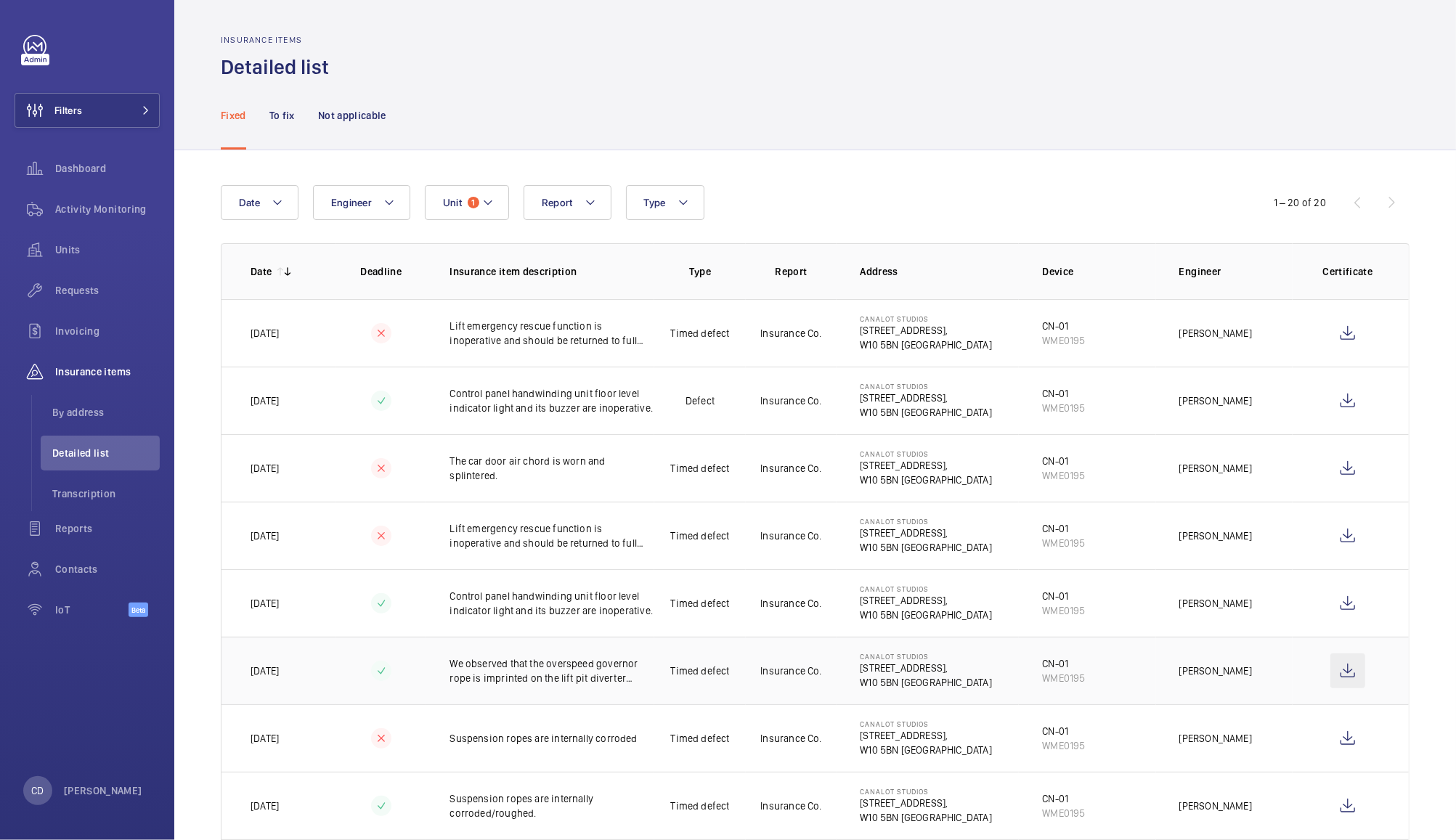
click at [1339, 679] on wm-front-icon-button at bounding box center [1347, 670] width 34 height 34
click at [283, 108] on p "To fix" at bounding box center [282, 116] width 25 height 15
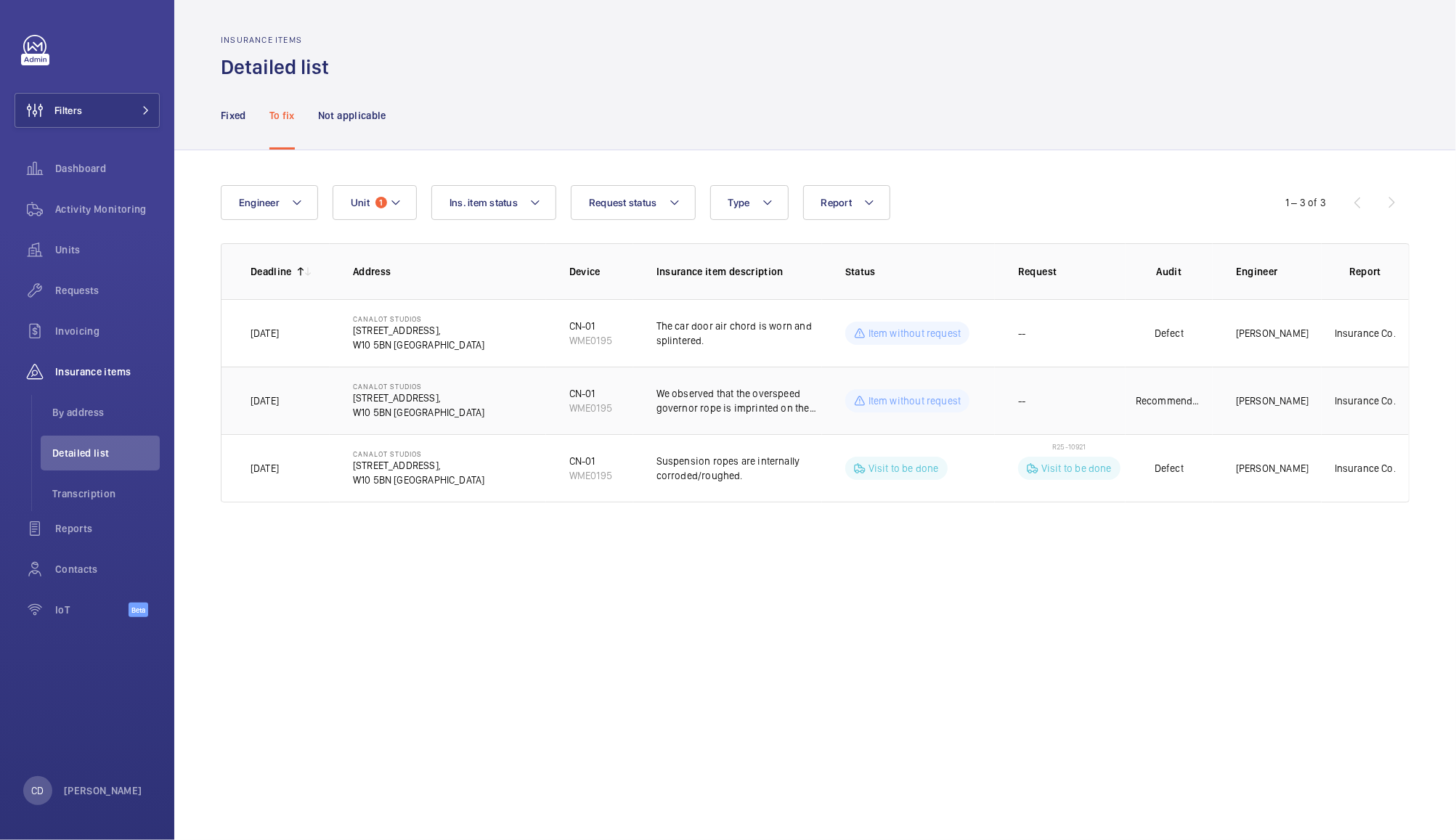
click at [757, 406] on p "We observed that the overspeed governor rope is imprinted on the lift pit diver…" at bounding box center [739, 400] width 166 height 29
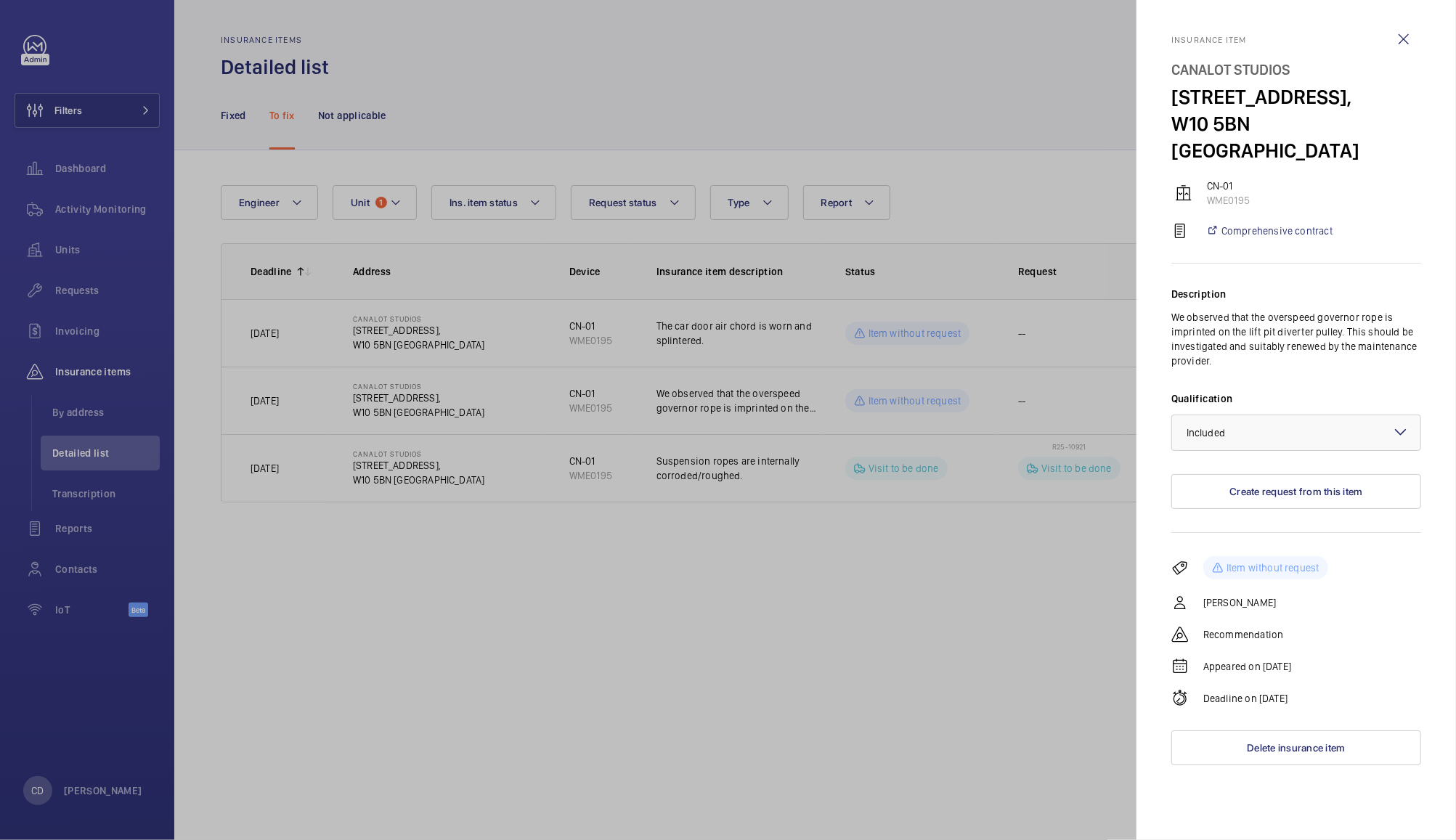
click at [414, 603] on div at bounding box center [728, 420] width 1456 height 840
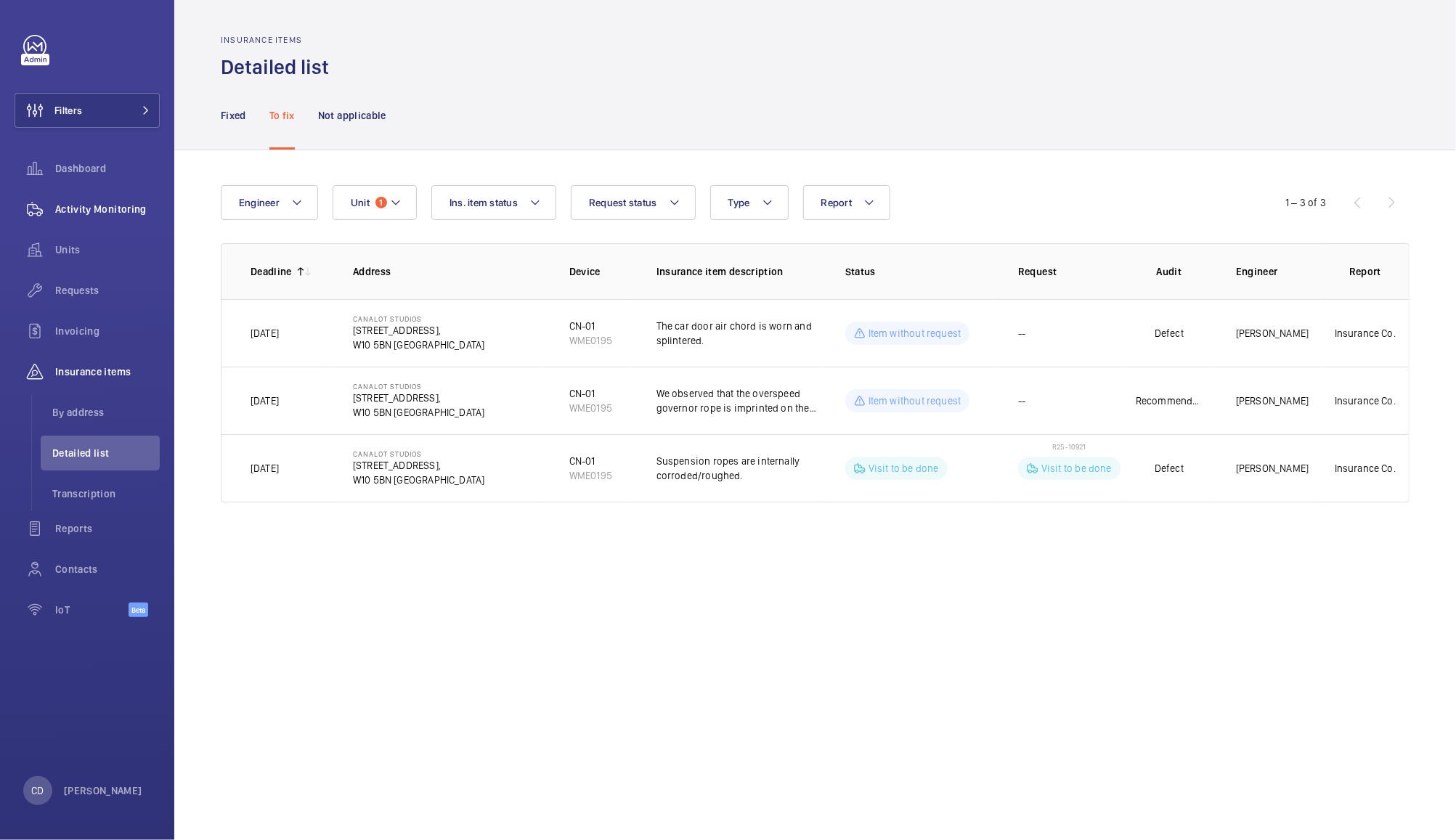
click at [114, 205] on span "Activity Monitoring" at bounding box center [107, 210] width 104 height 15
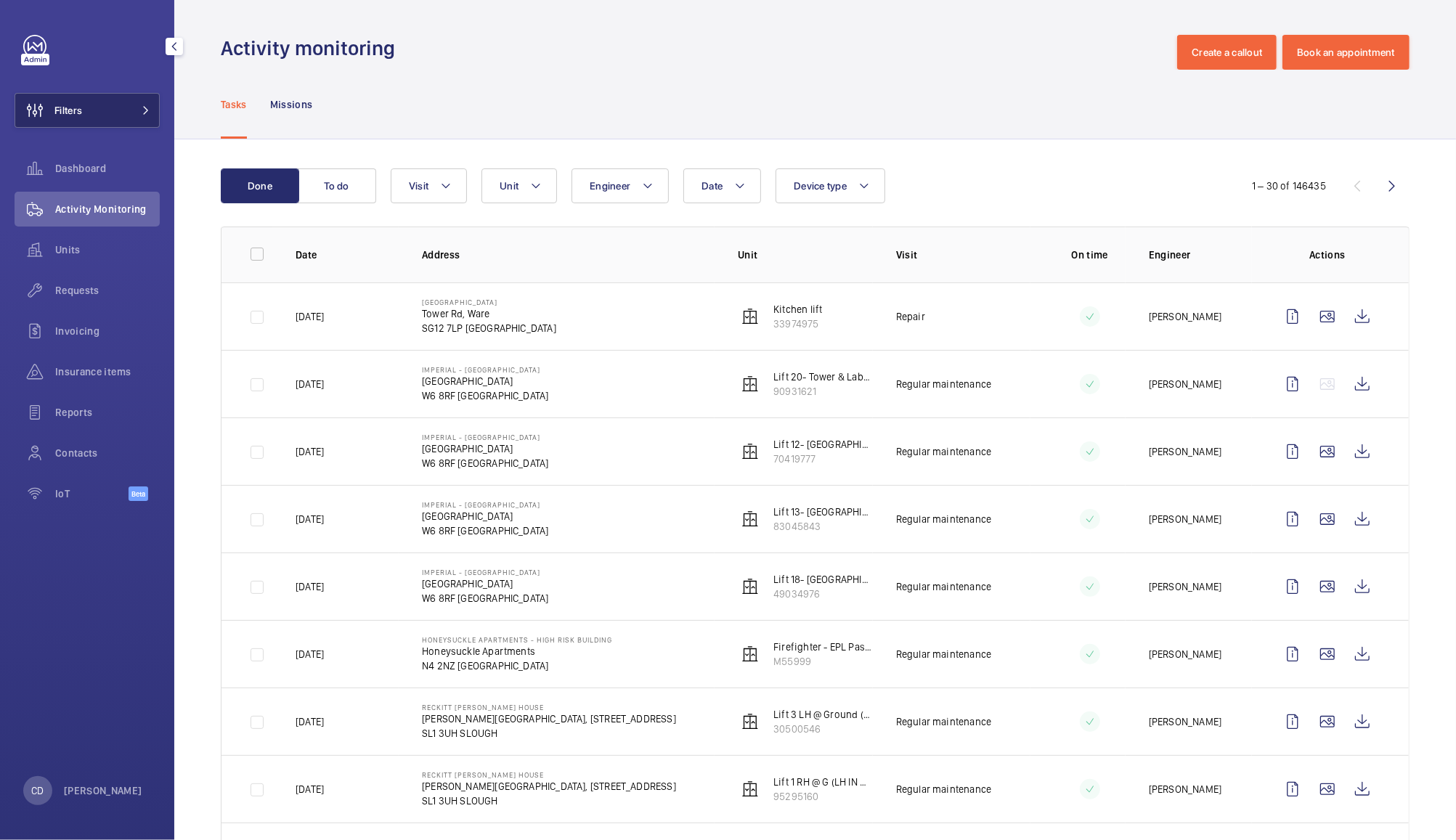
click at [131, 108] on button "Filters" at bounding box center [88, 110] width 145 height 34
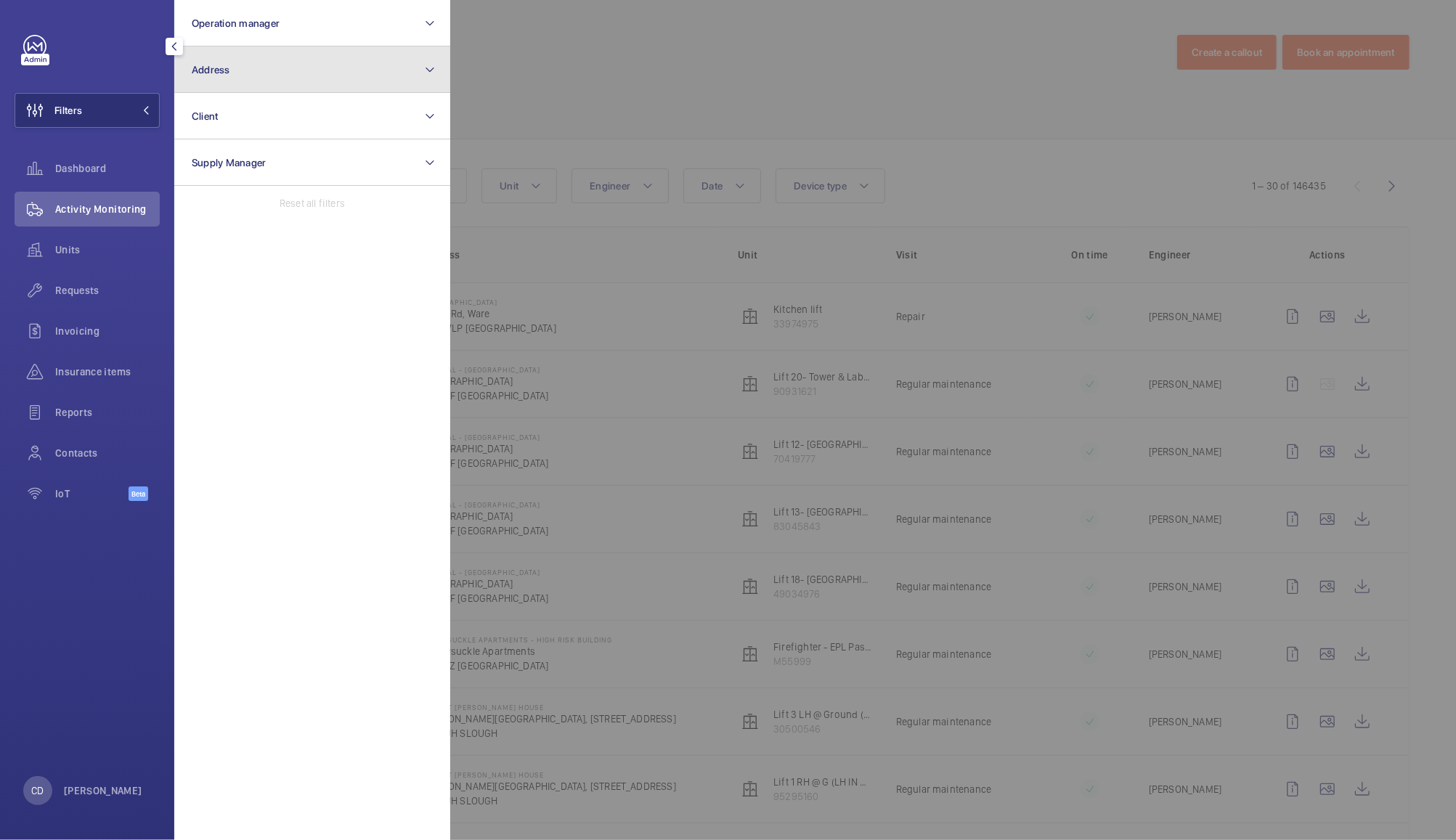
click at [254, 68] on button "Address" at bounding box center [312, 70] width 276 height 47
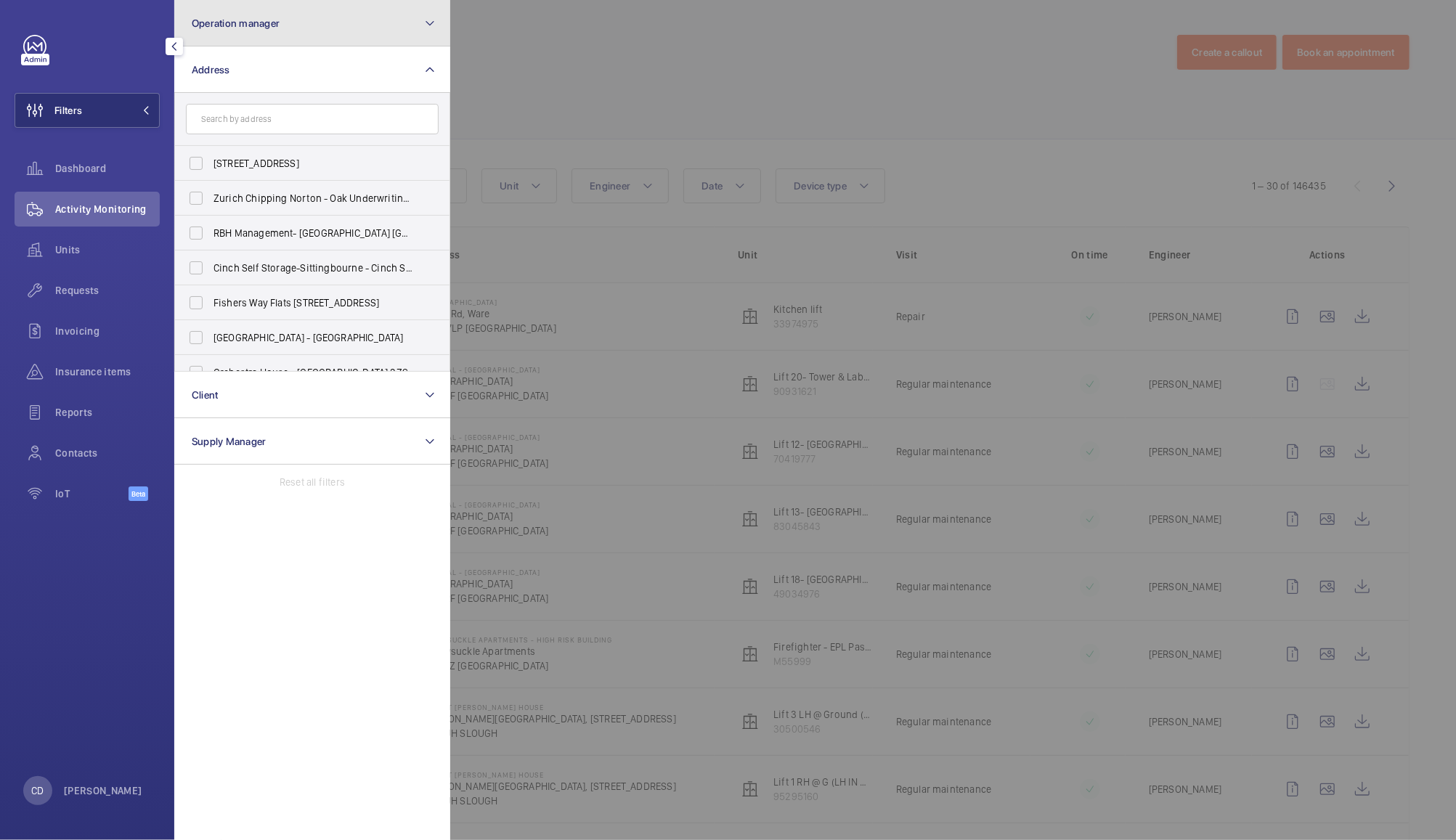
click at [339, 21] on button "Operation manager" at bounding box center [312, 23] width 276 height 47
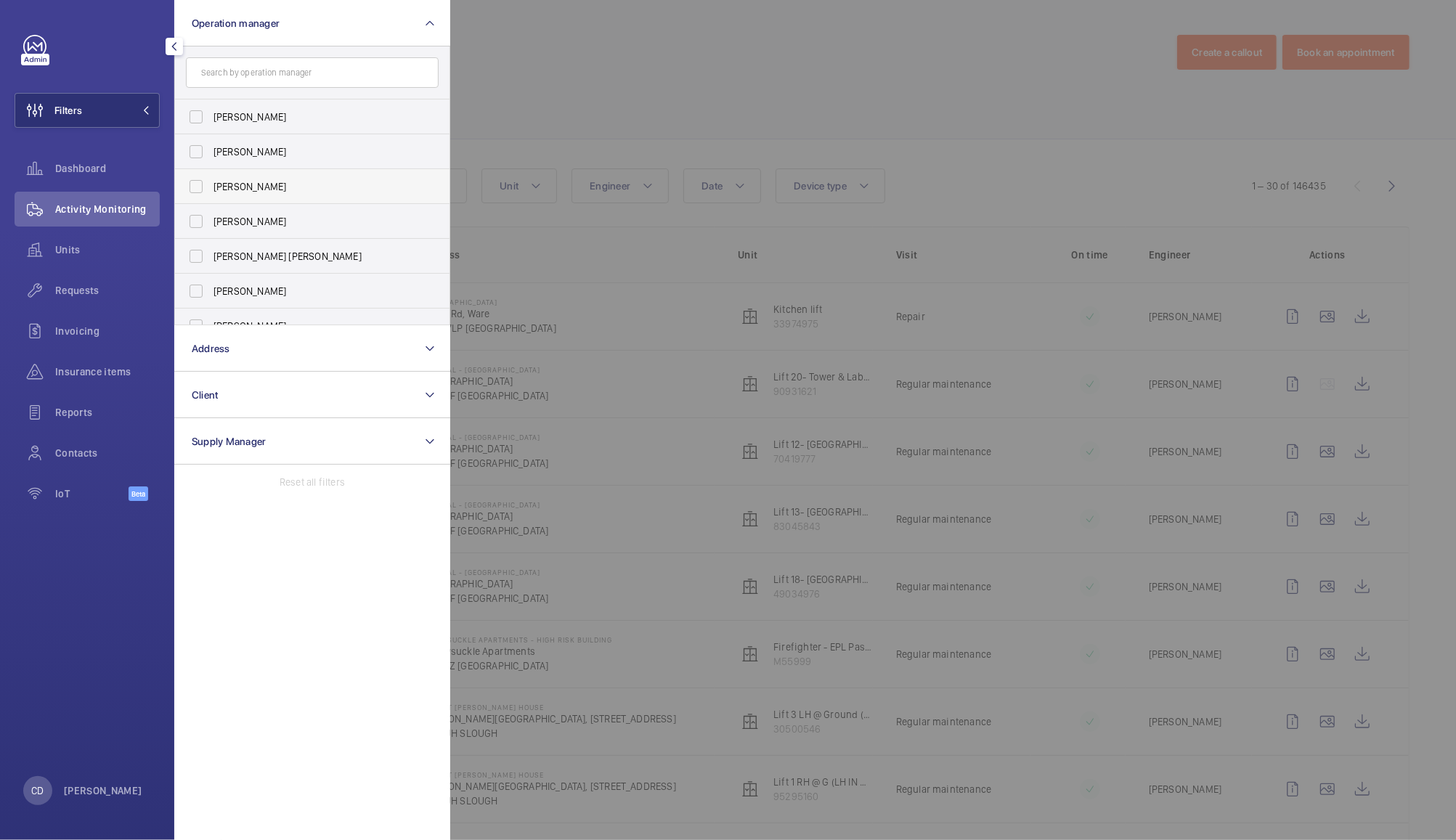
click at [314, 179] on span "[PERSON_NAME]" at bounding box center [313, 186] width 199 height 15
click at [211, 179] on input "[PERSON_NAME]" at bounding box center [196, 186] width 29 height 29
checkbox input "true"
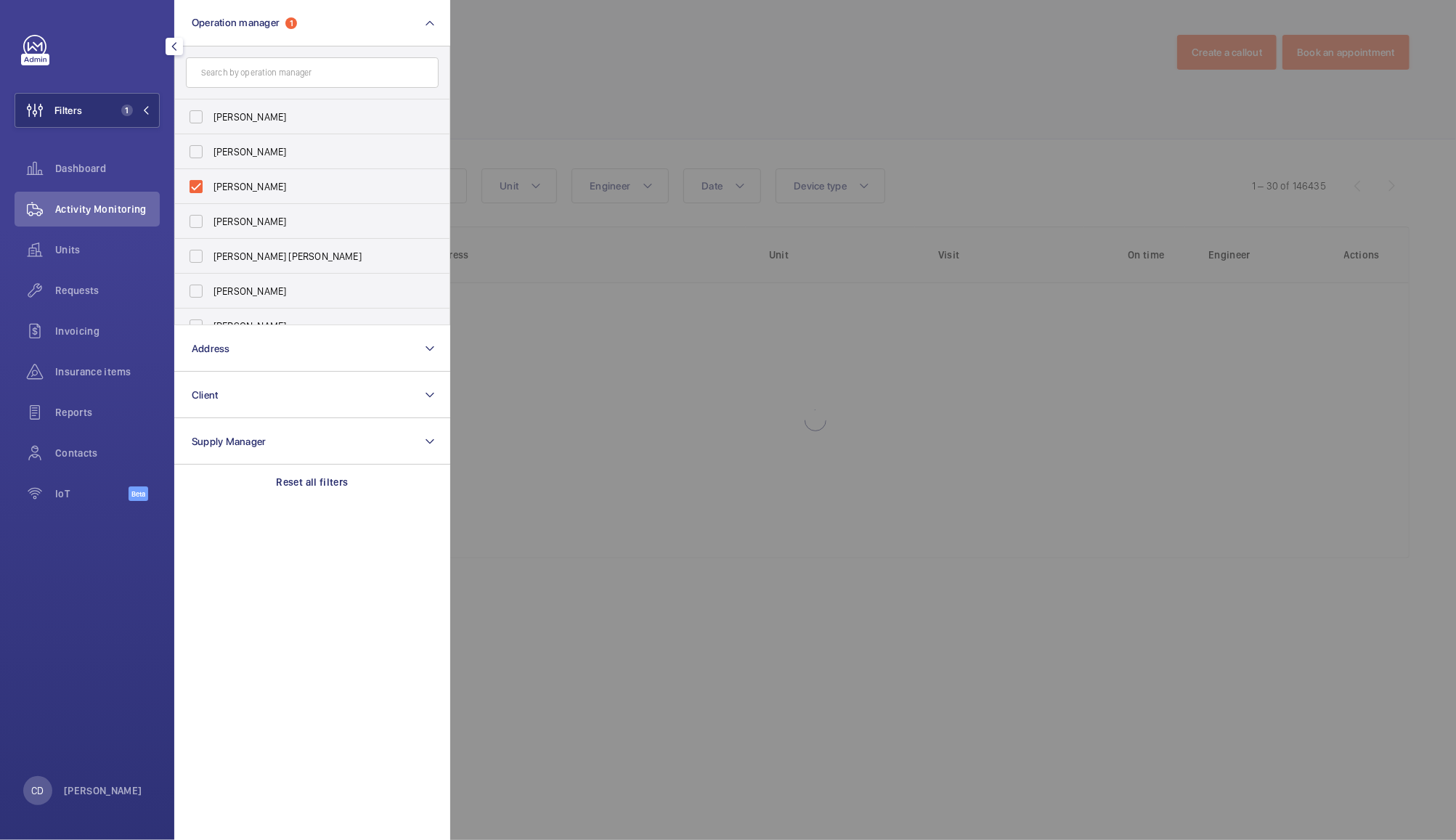
click at [585, 52] on div at bounding box center [1178, 420] width 1456 height 840
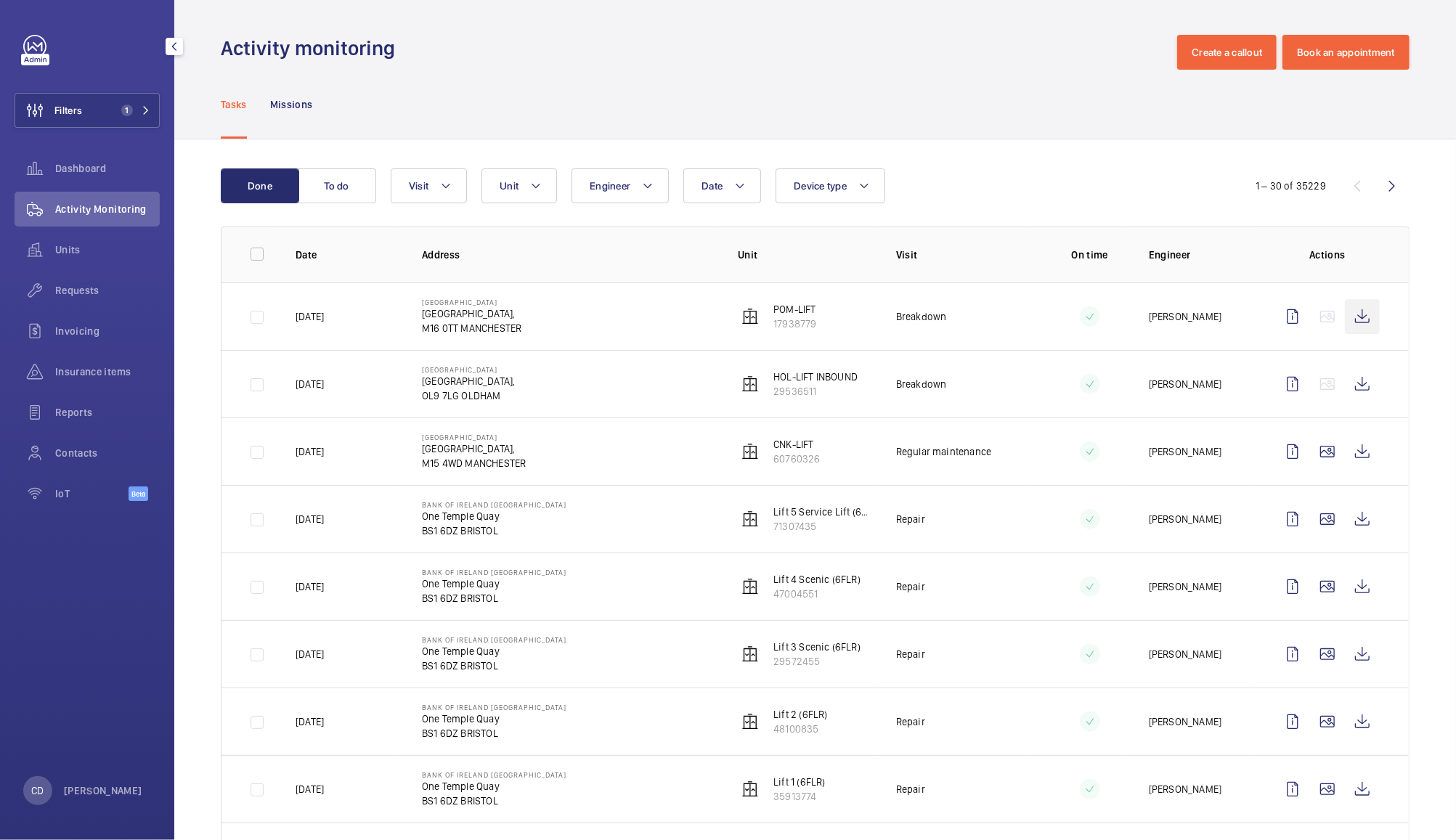
click at [1348, 316] on wm-front-icon-button at bounding box center [1362, 316] width 34 height 34
click at [74, 250] on span "Units" at bounding box center [107, 250] width 104 height 15
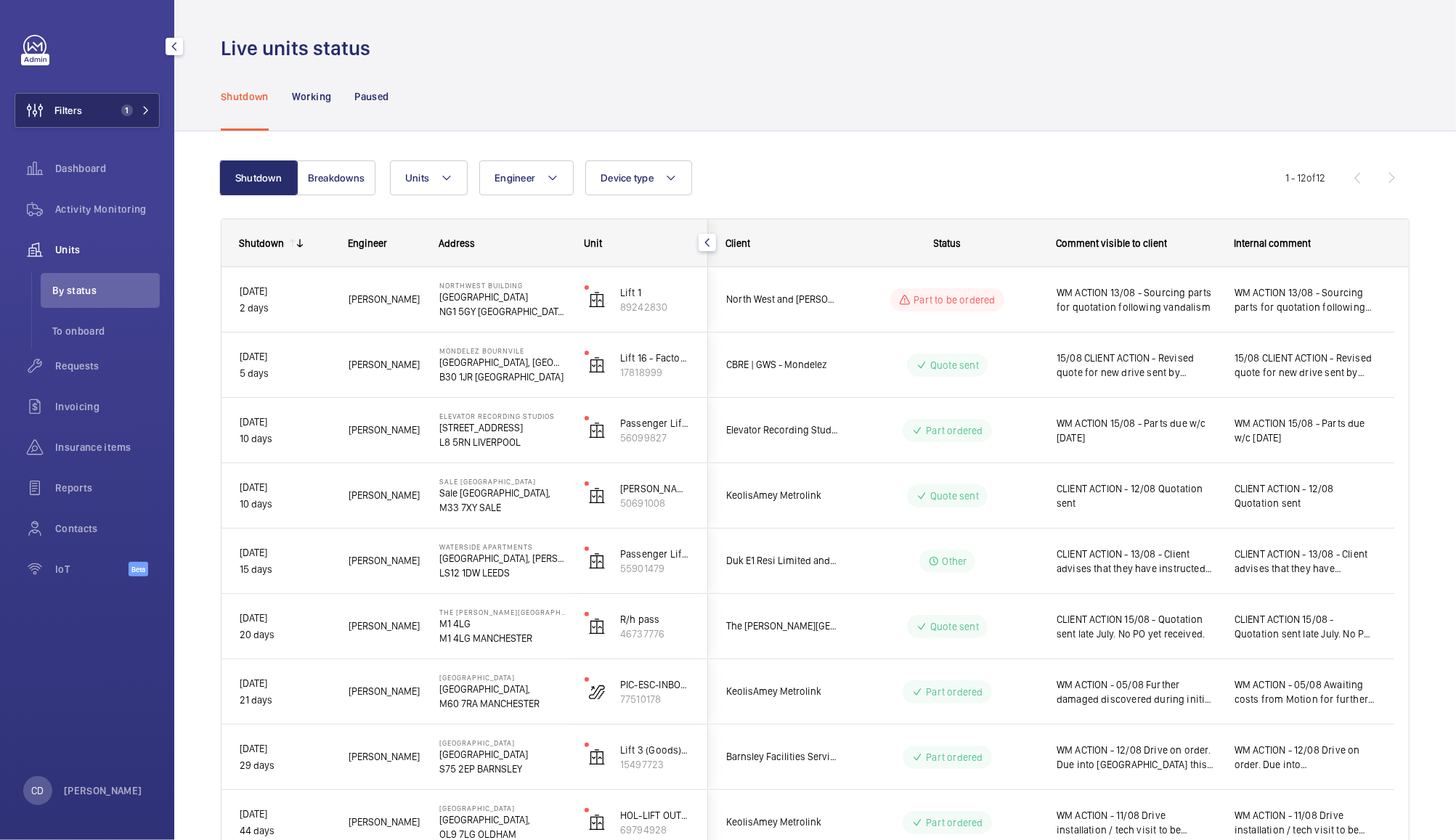
click at [101, 101] on button "Filters 1" at bounding box center [88, 110] width 145 height 34
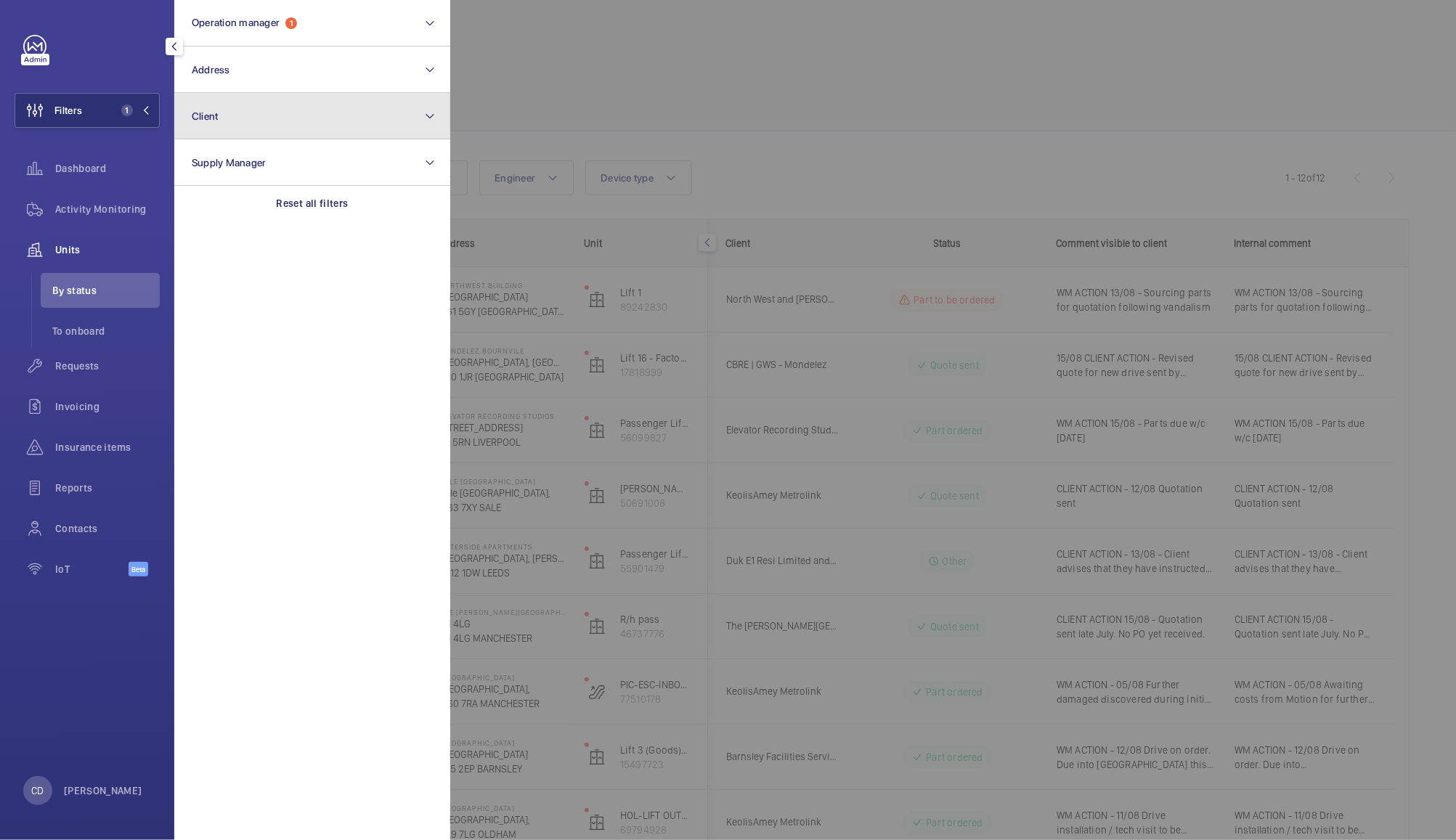
click at [301, 114] on button "Client" at bounding box center [312, 117] width 276 height 47
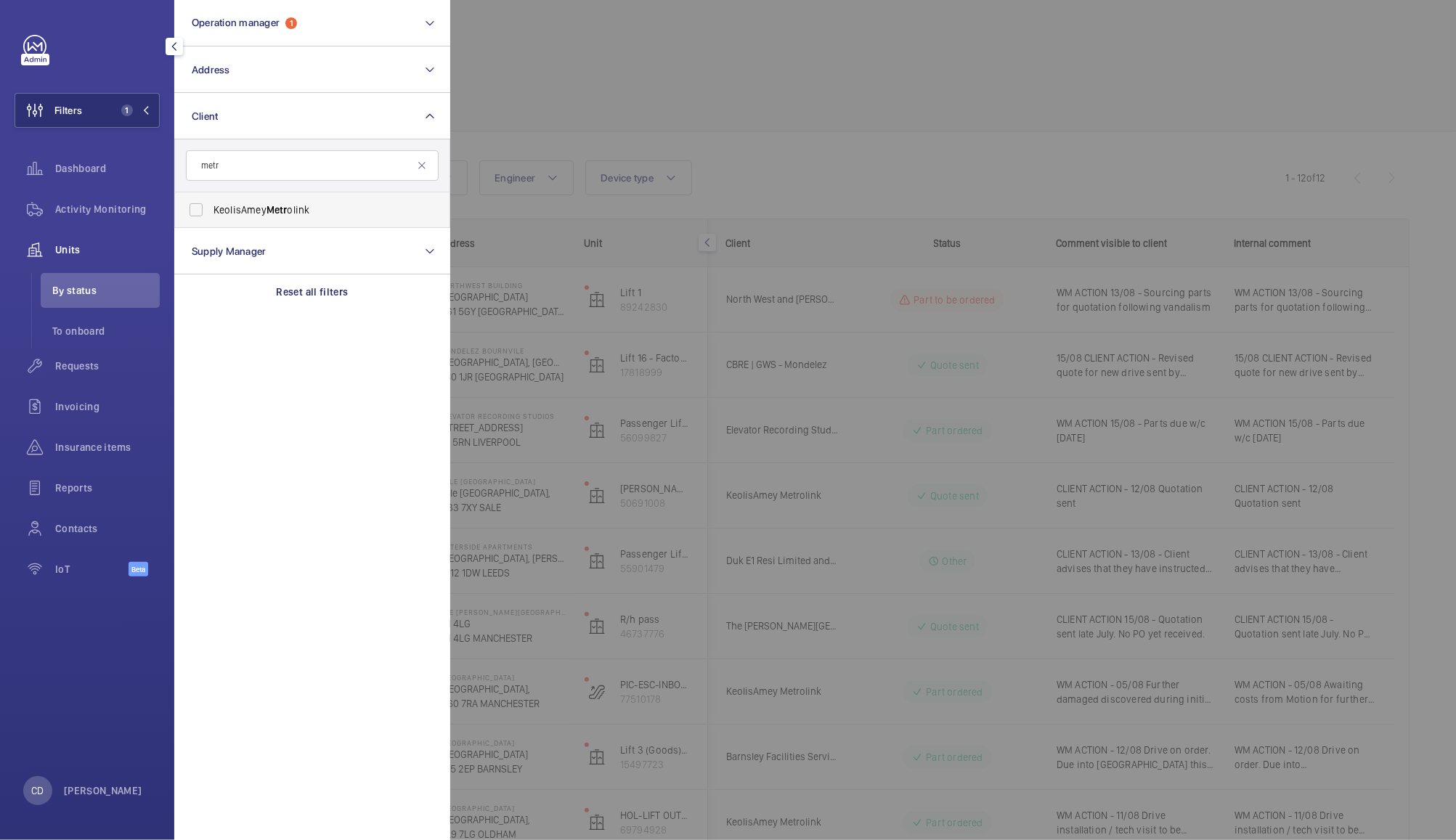
type input "metr"
click at [300, 202] on span "KeolisAmey Metr olink" at bounding box center [313, 210] width 199 height 15
click at [211, 202] on input "KeolisAmey Metr olink" at bounding box center [196, 210] width 29 height 29
checkbox input "true"
click at [646, 90] on div at bounding box center [1178, 420] width 1456 height 840
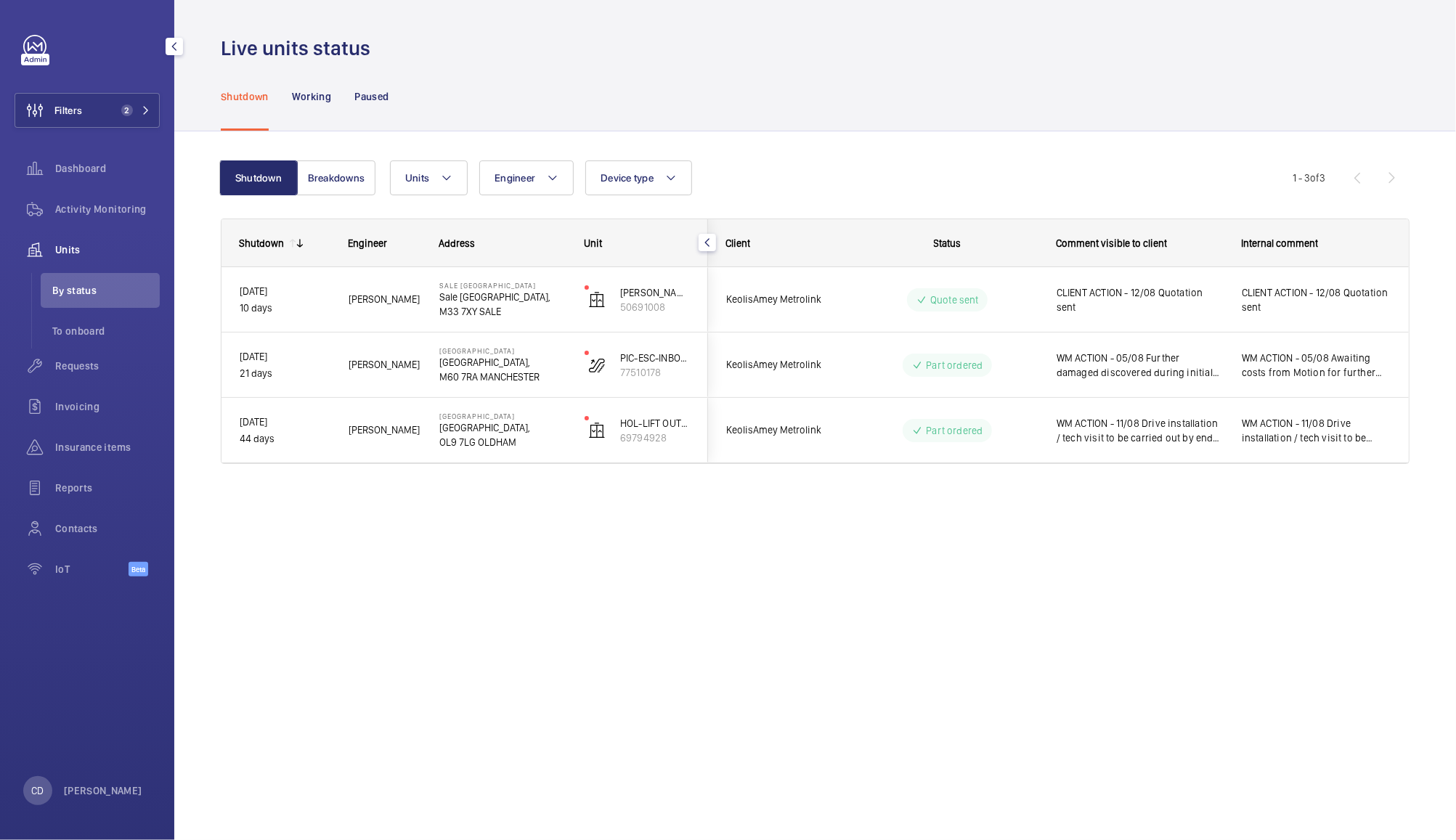
click at [1127, 303] on span "CLIENT ACTION - 12/08 Quotation sent" at bounding box center [1139, 299] width 166 height 29
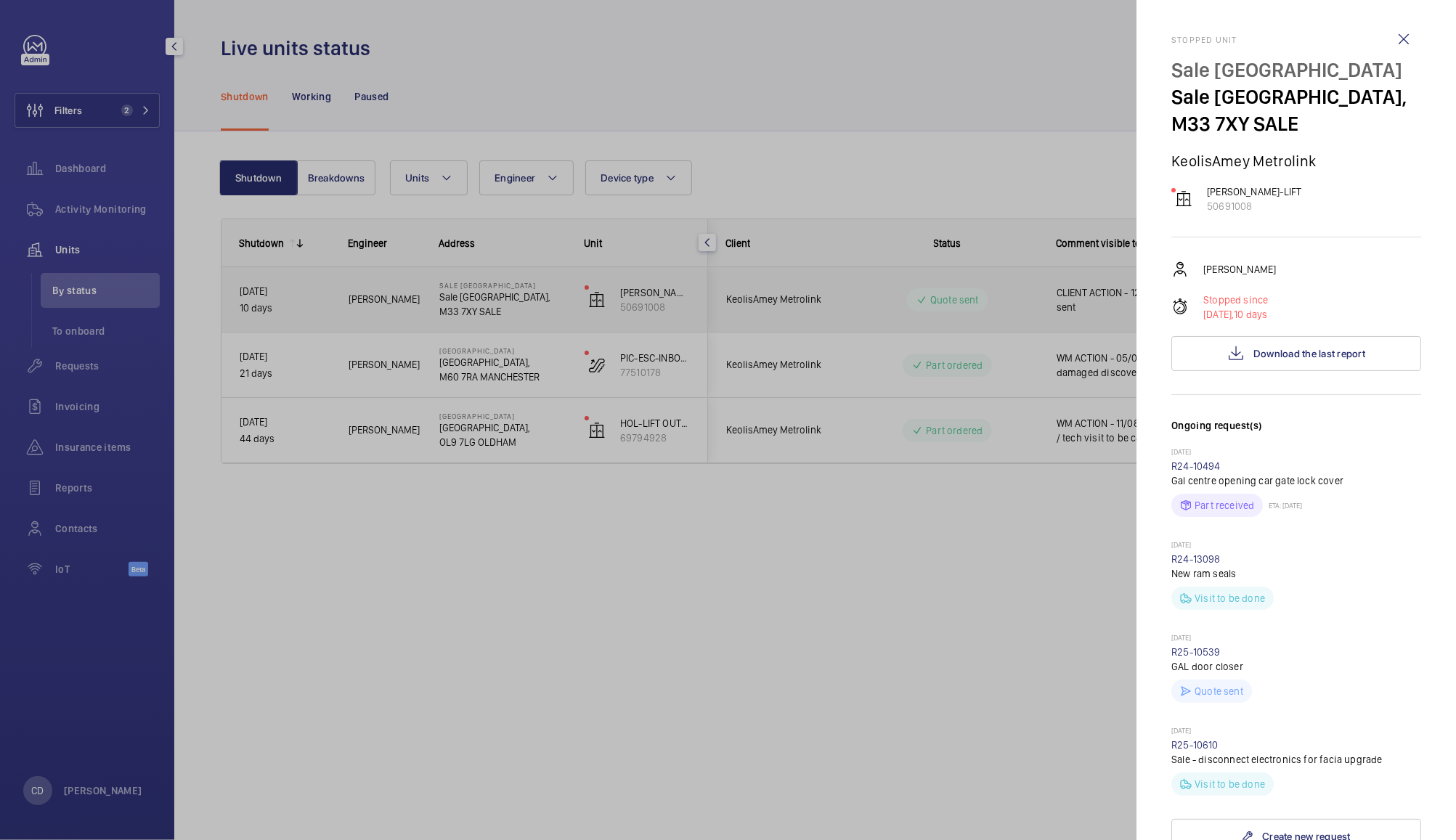
click at [1017, 287] on div at bounding box center [728, 420] width 1456 height 840
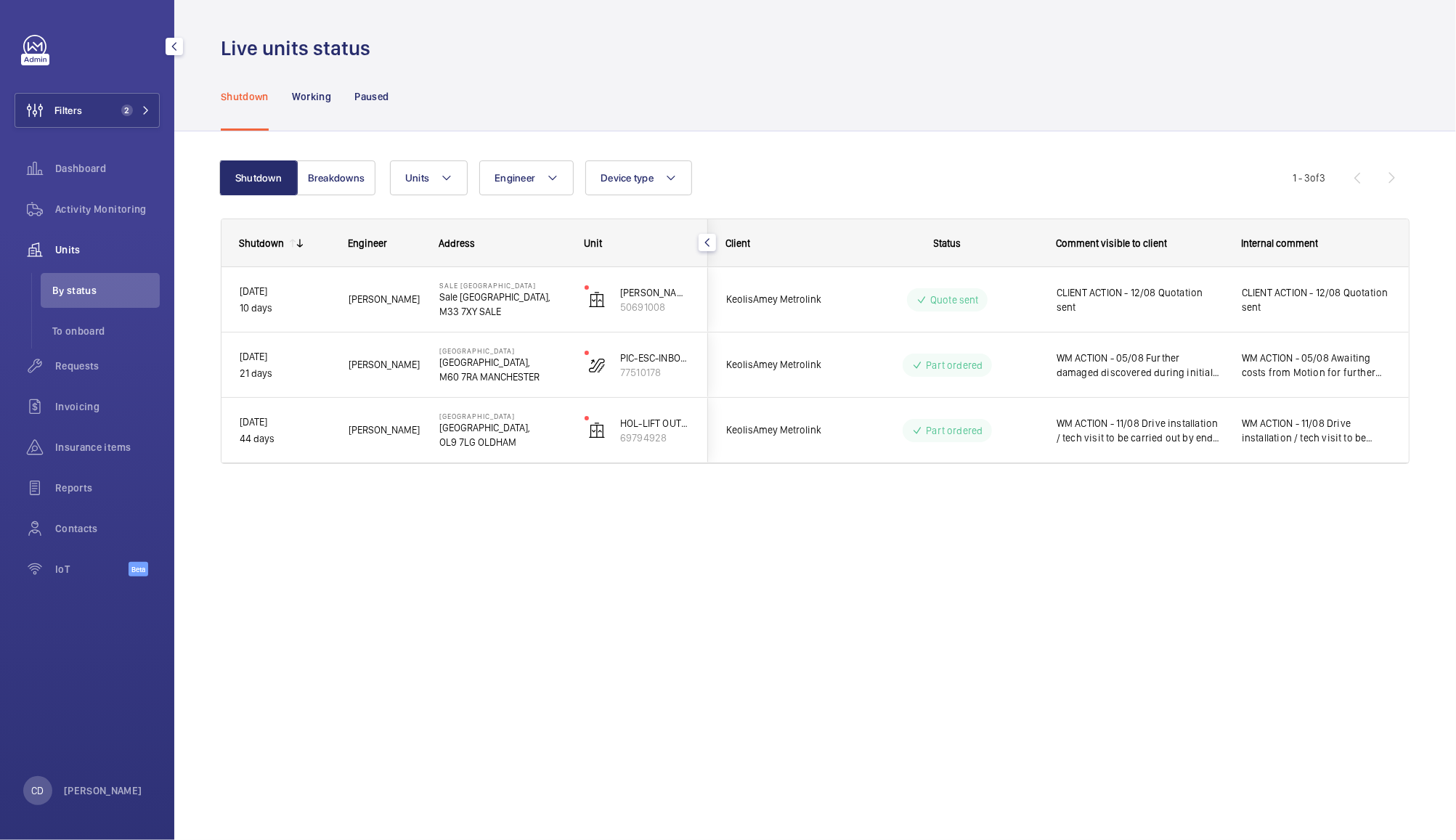
click at [1037, 292] on wm-front-pills-cell "Quote sent" at bounding box center [947, 299] width 181 height 23
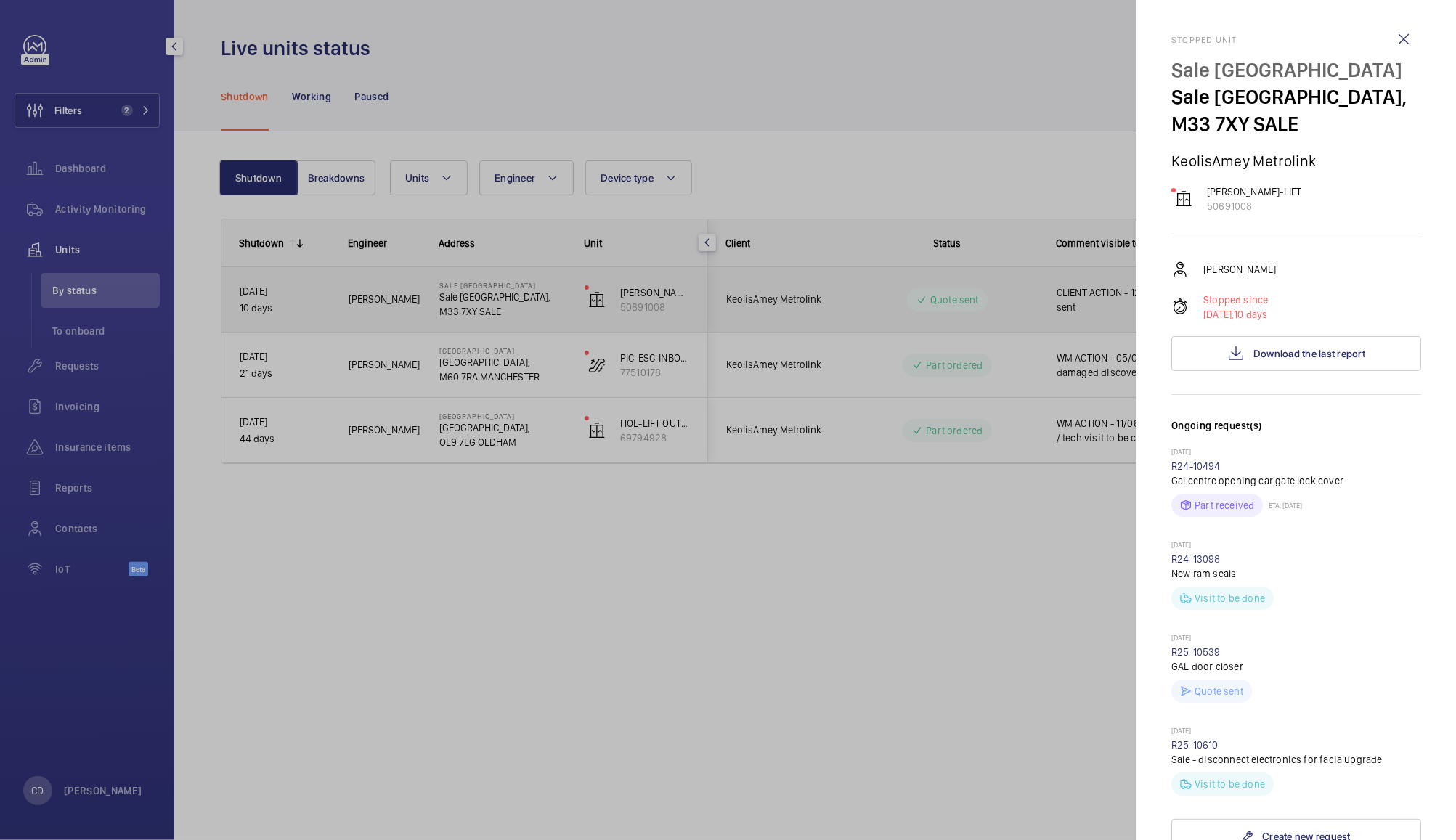
click at [980, 83] on div at bounding box center [728, 420] width 1456 height 840
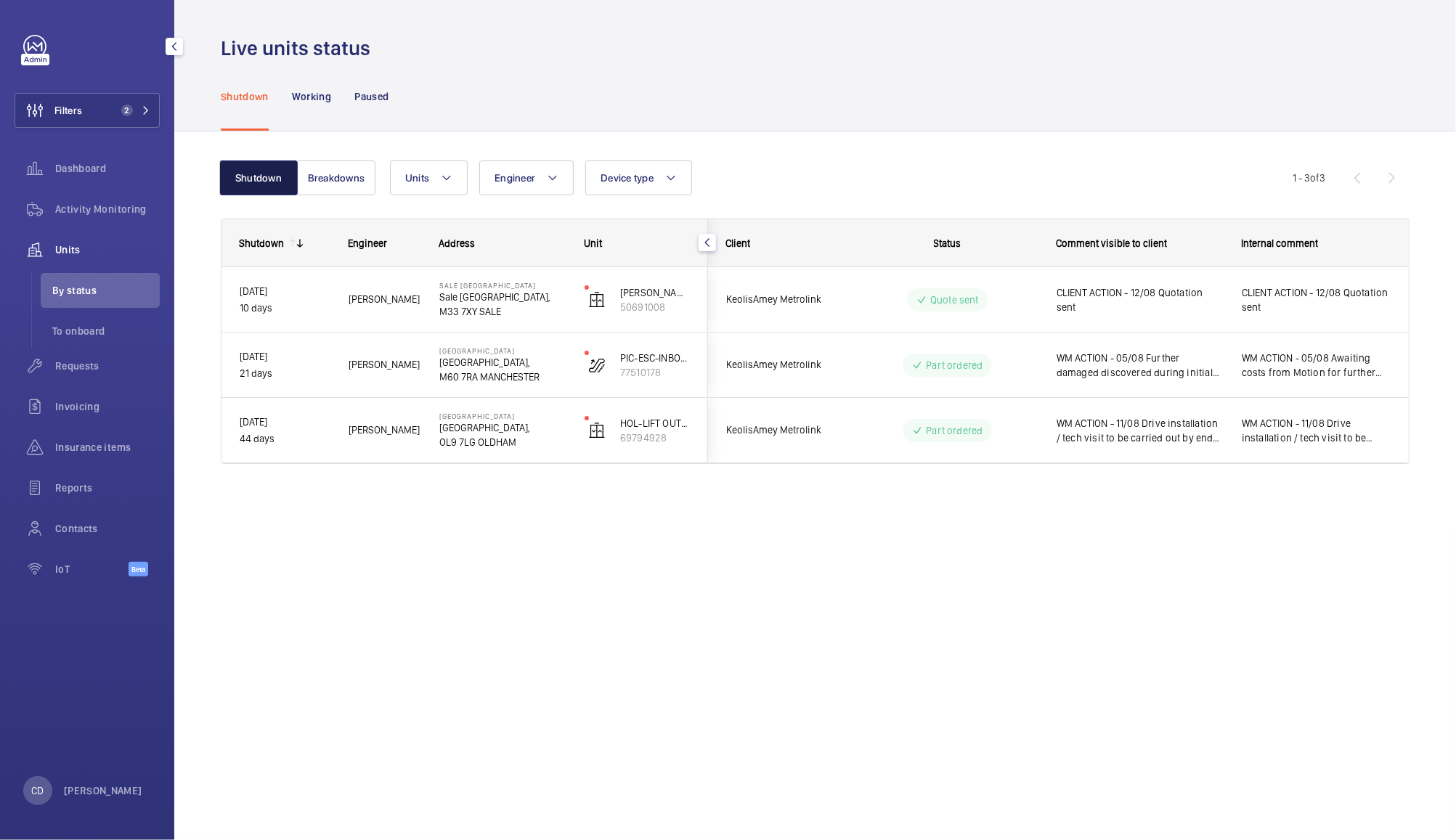
click at [277, 179] on button "Shutdown" at bounding box center [258, 177] width 78 height 34
click at [120, 110] on span "2" at bounding box center [124, 110] width 18 height 11
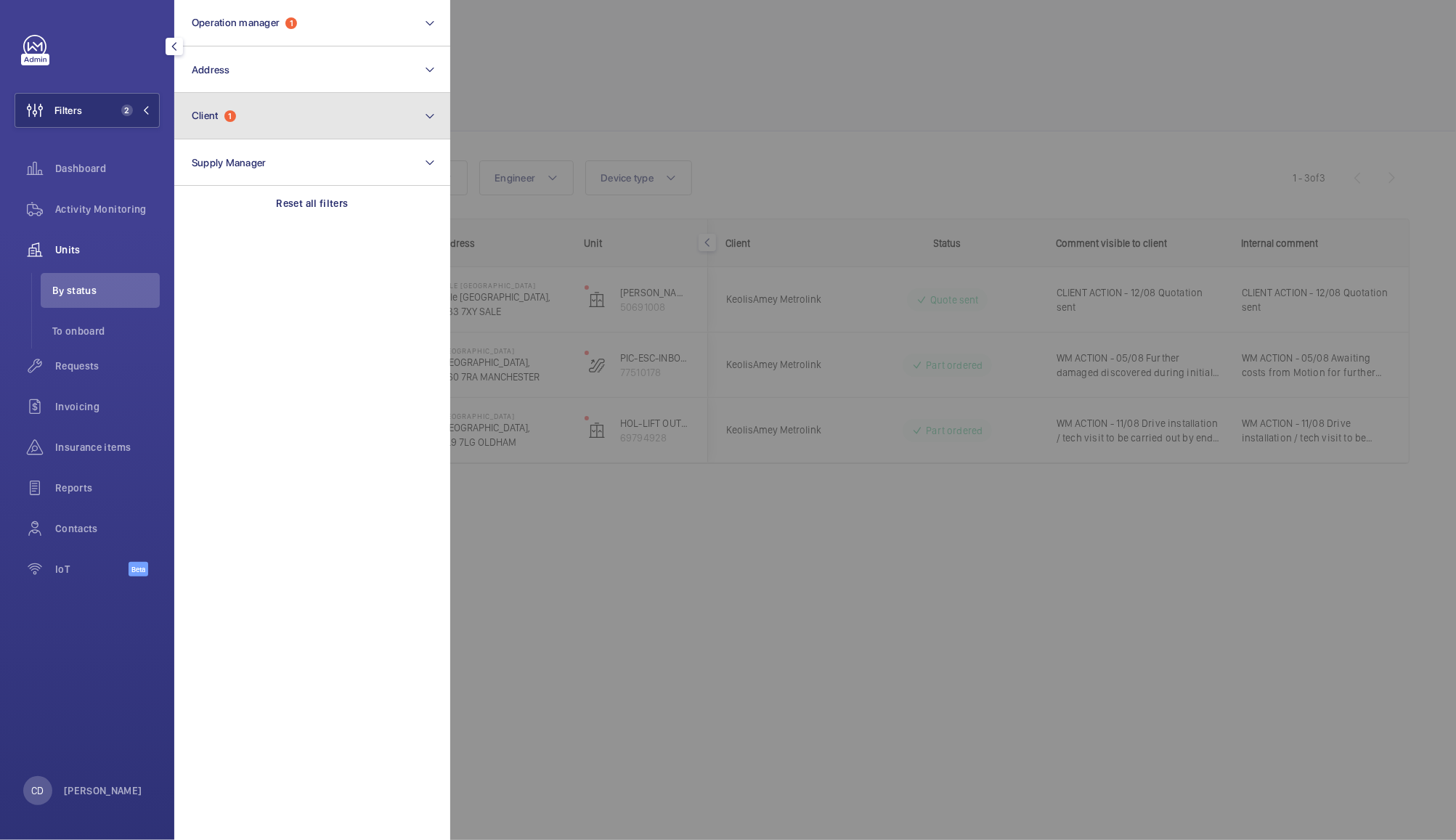
click at [295, 123] on button "Client 1" at bounding box center [312, 117] width 276 height 47
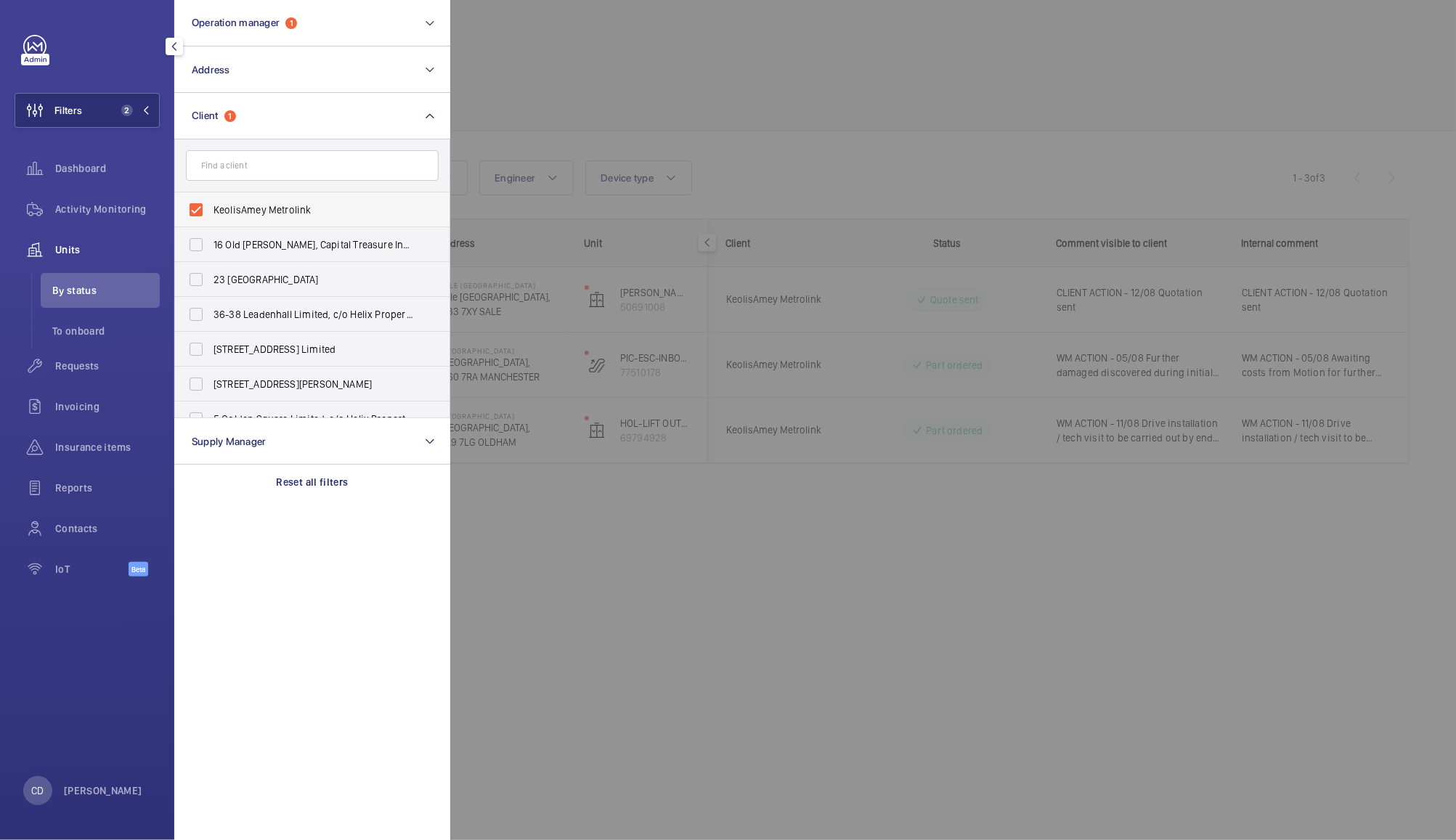
click at [259, 215] on span "KeolisAmey Metrolink" at bounding box center [313, 210] width 199 height 15
click at [211, 215] on input "KeolisAmey Metrolink" at bounding box center [196, 210] width 29 height 29
checkbox input "false"
click at [615, 54] on div at bounding box center [1178, 420] width 1456 height 840
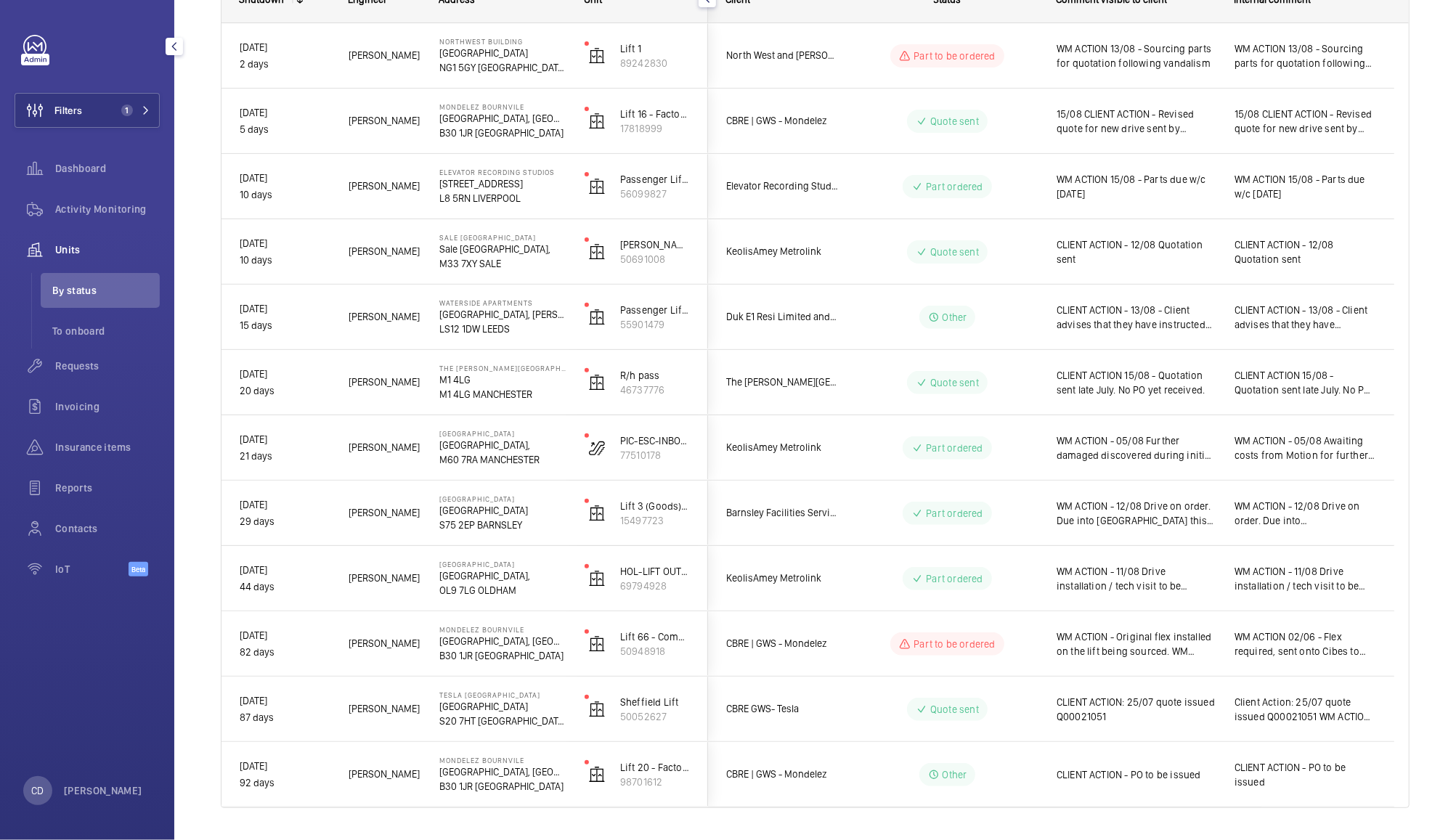
scroll to position [281, 0]
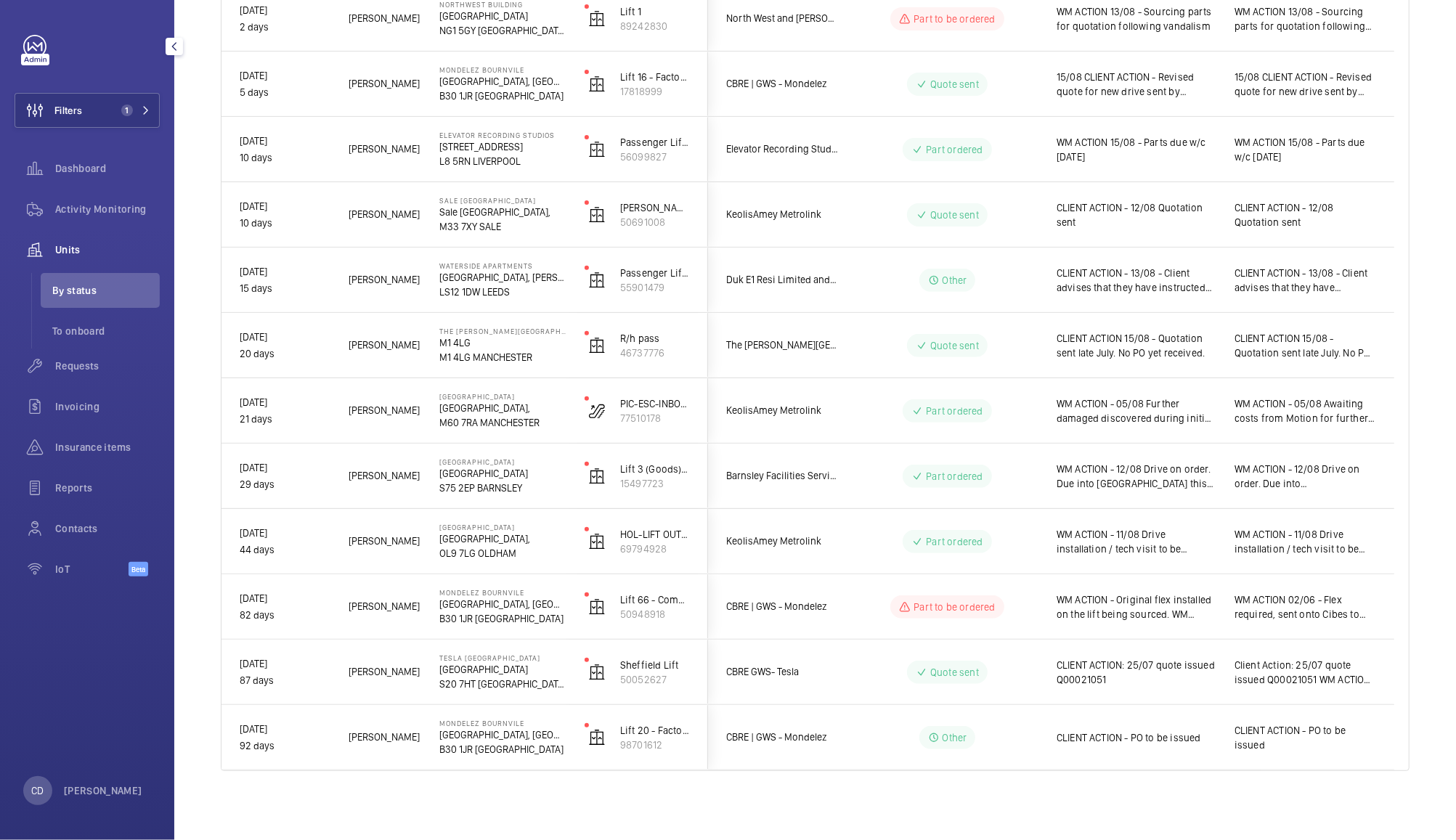
click at [1153, 544] on span "WM ACTION - 11/08 Drive installation / tech visit to be carried out by end of t…" at bounding box center [1135, 542] width 159 height 29
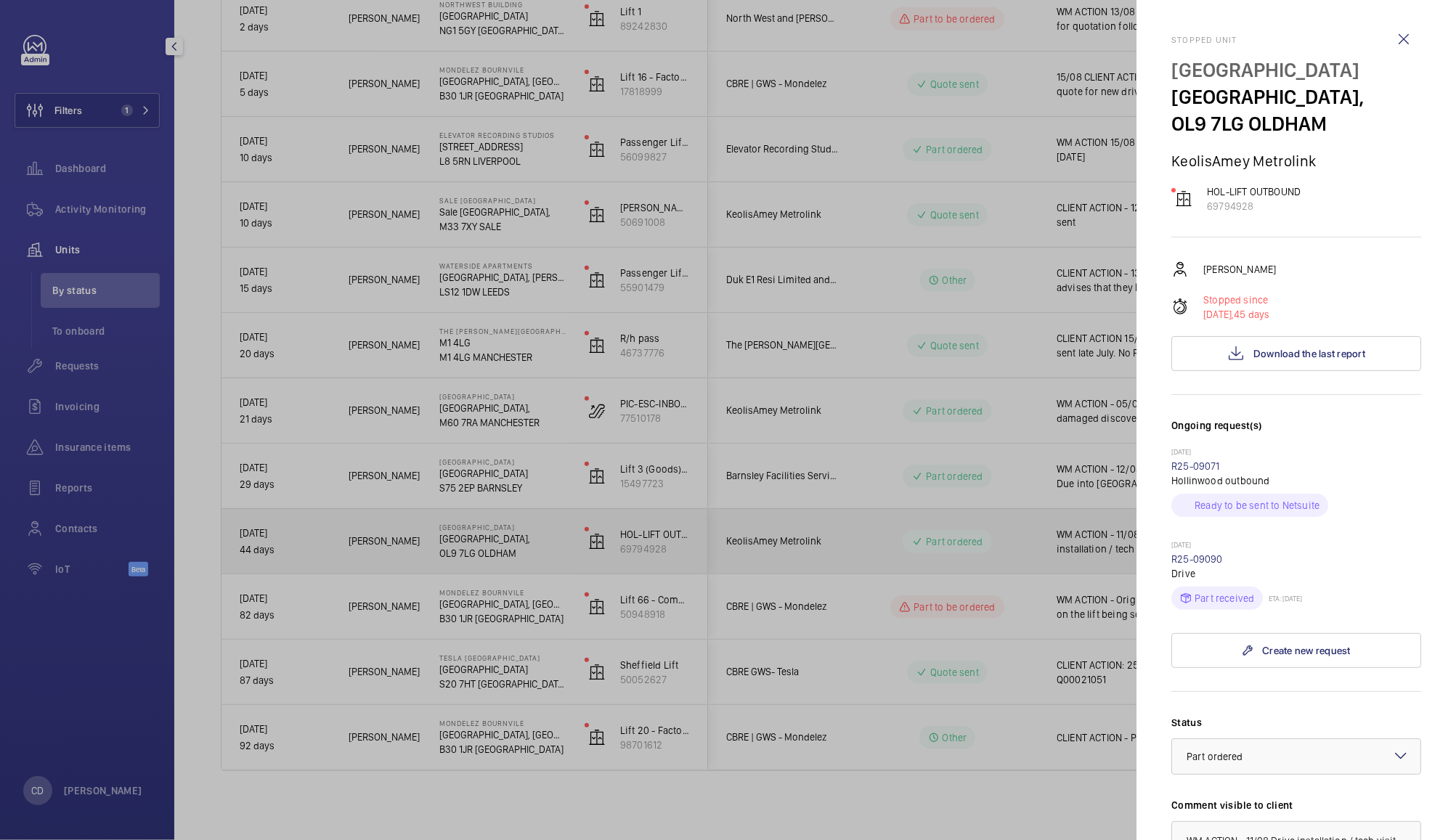
scroll to position [123, 0]
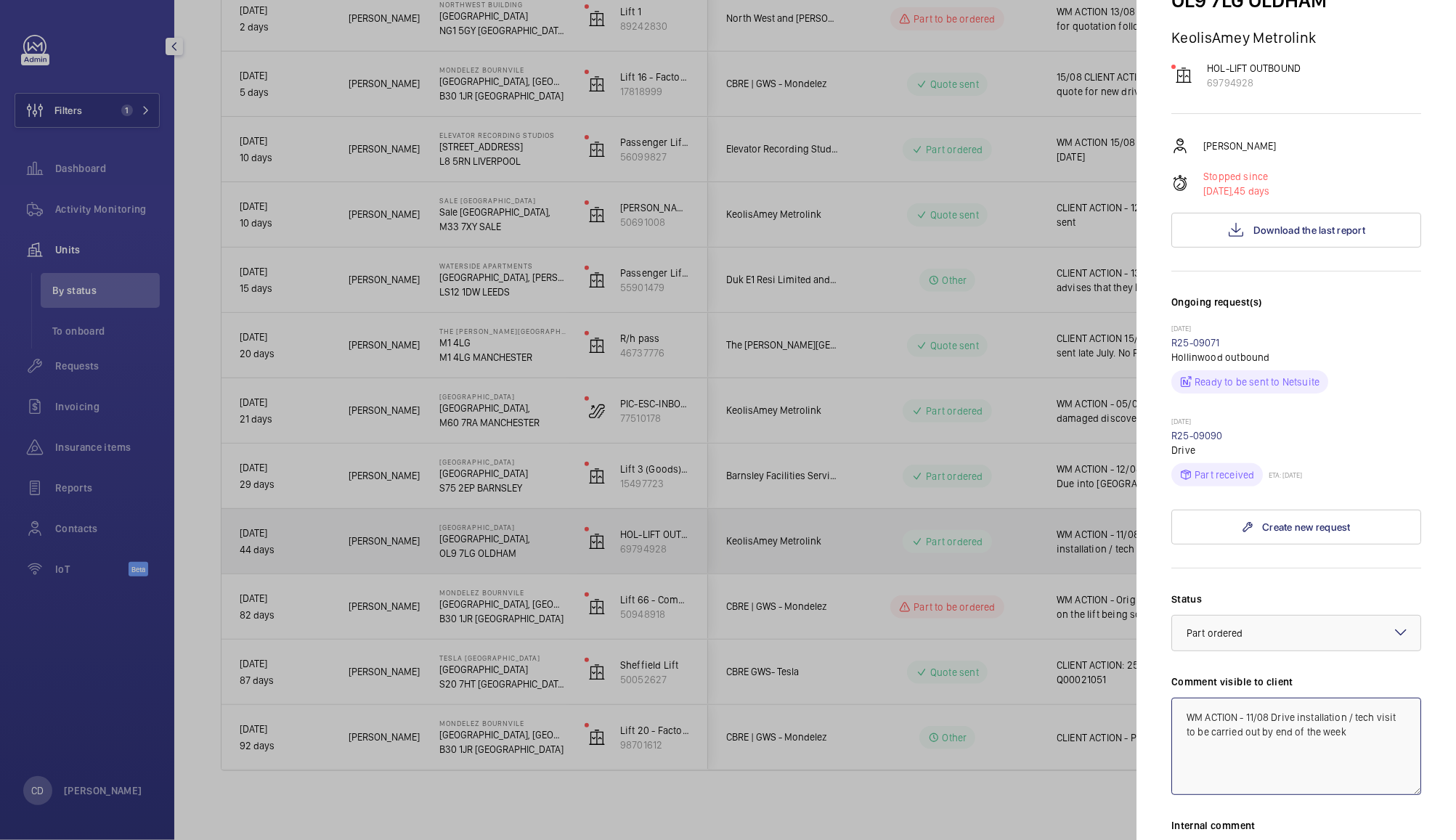
click at [1260, 774] on textarea "WM ACTION - 11/08 Drive installation / tech visit to be carried out by end of t…" at bounding box center [1297, 747] width 250 height 97
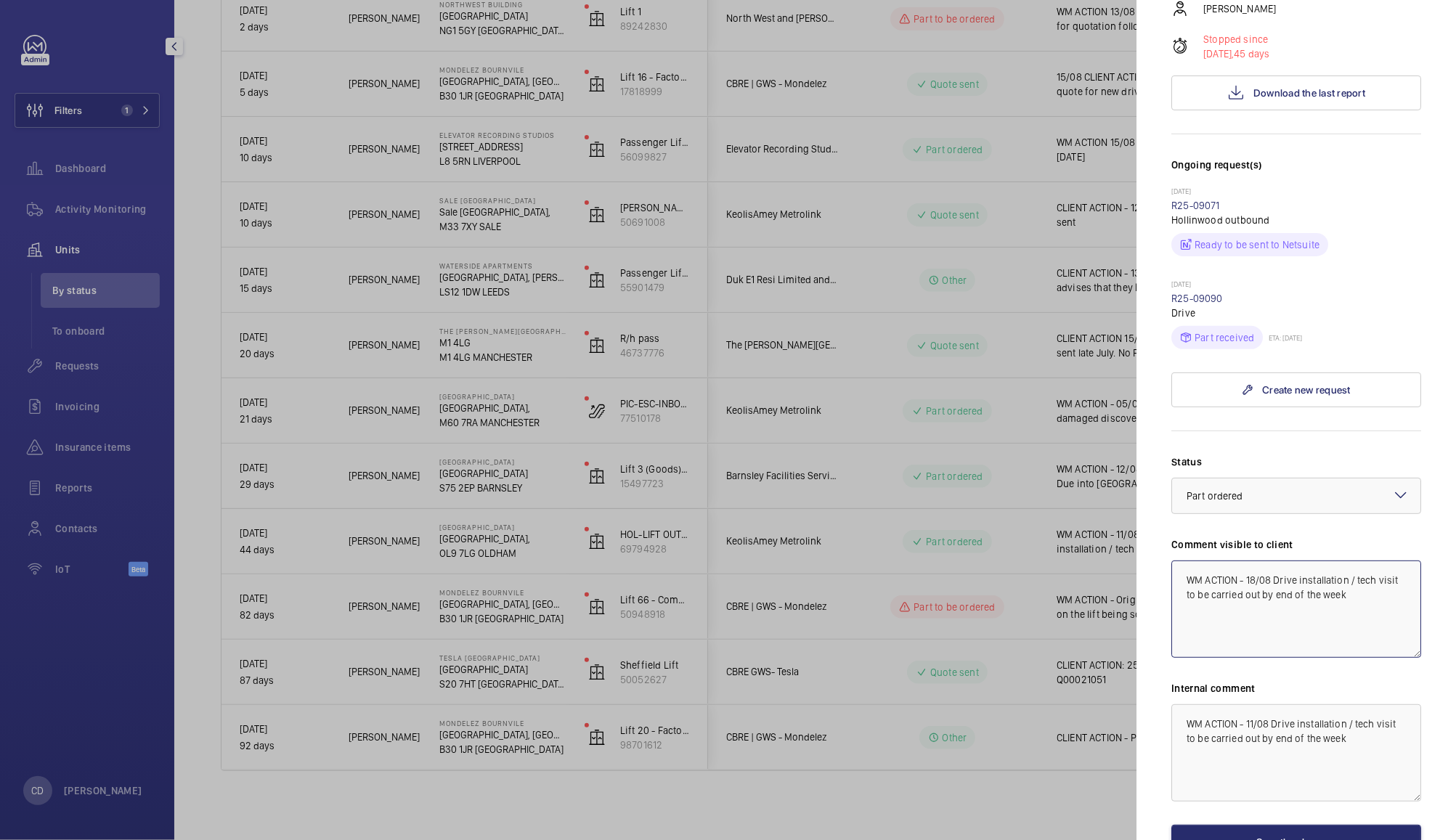
scroll to position [343, 0]
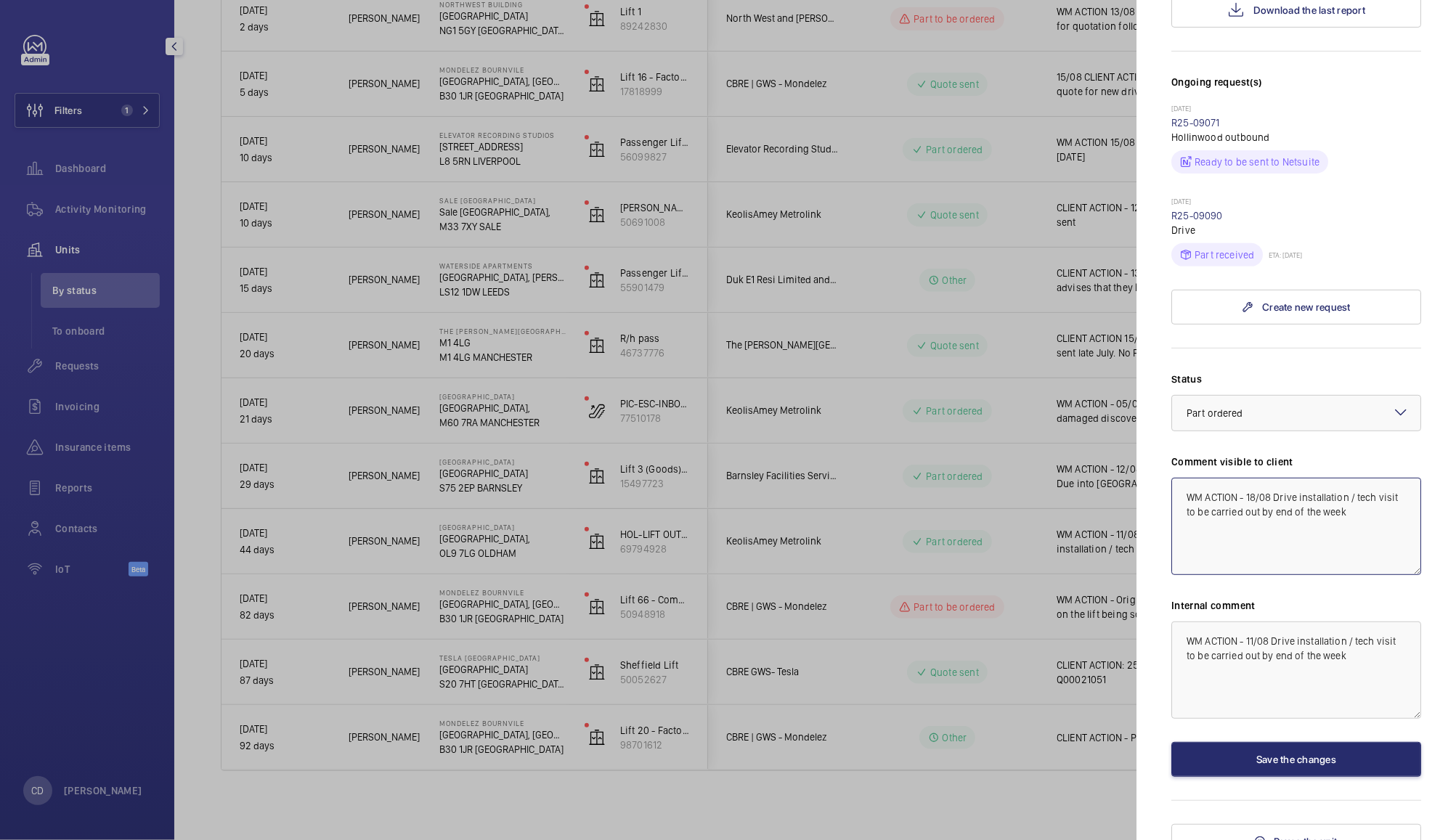
type textarea "WM ACTION - 18/08 Drive installation / tech visit to be carried out by end of t…"
click at [1259, 693] on textarea "WM ACTION - 11/08 Drive installation / tech visit to be carried out by end of t…" at bounding box center [1297, 670] width 250 height 97
type textarea "WM ACTION - 18/08 Drive installation / tech visit to be carried out by end of t…"
click at [1329, 778] on button "Save the changes" at bounding box center [1297, 759] width 250 height 34
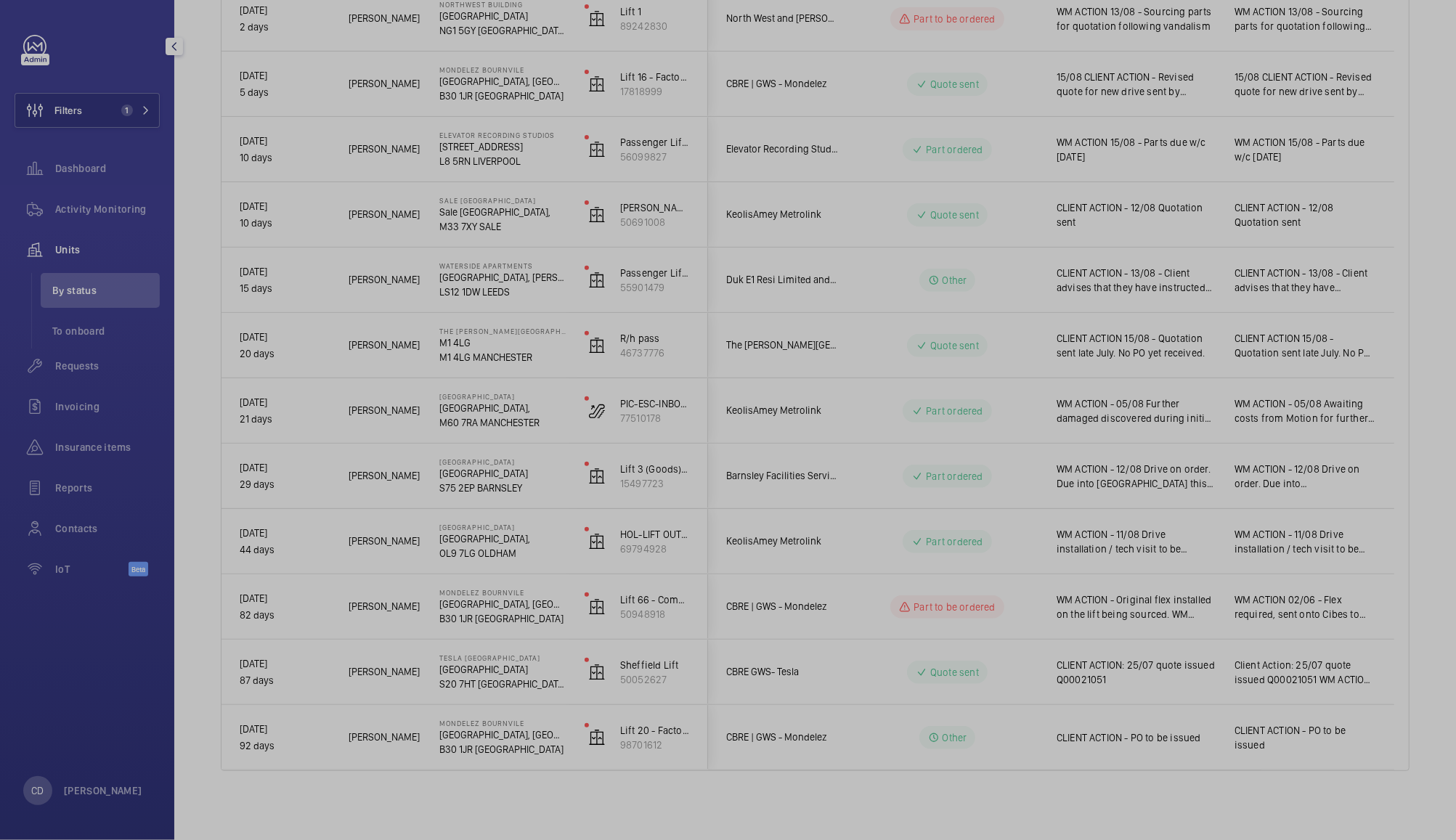
scroll to position [0, 0]
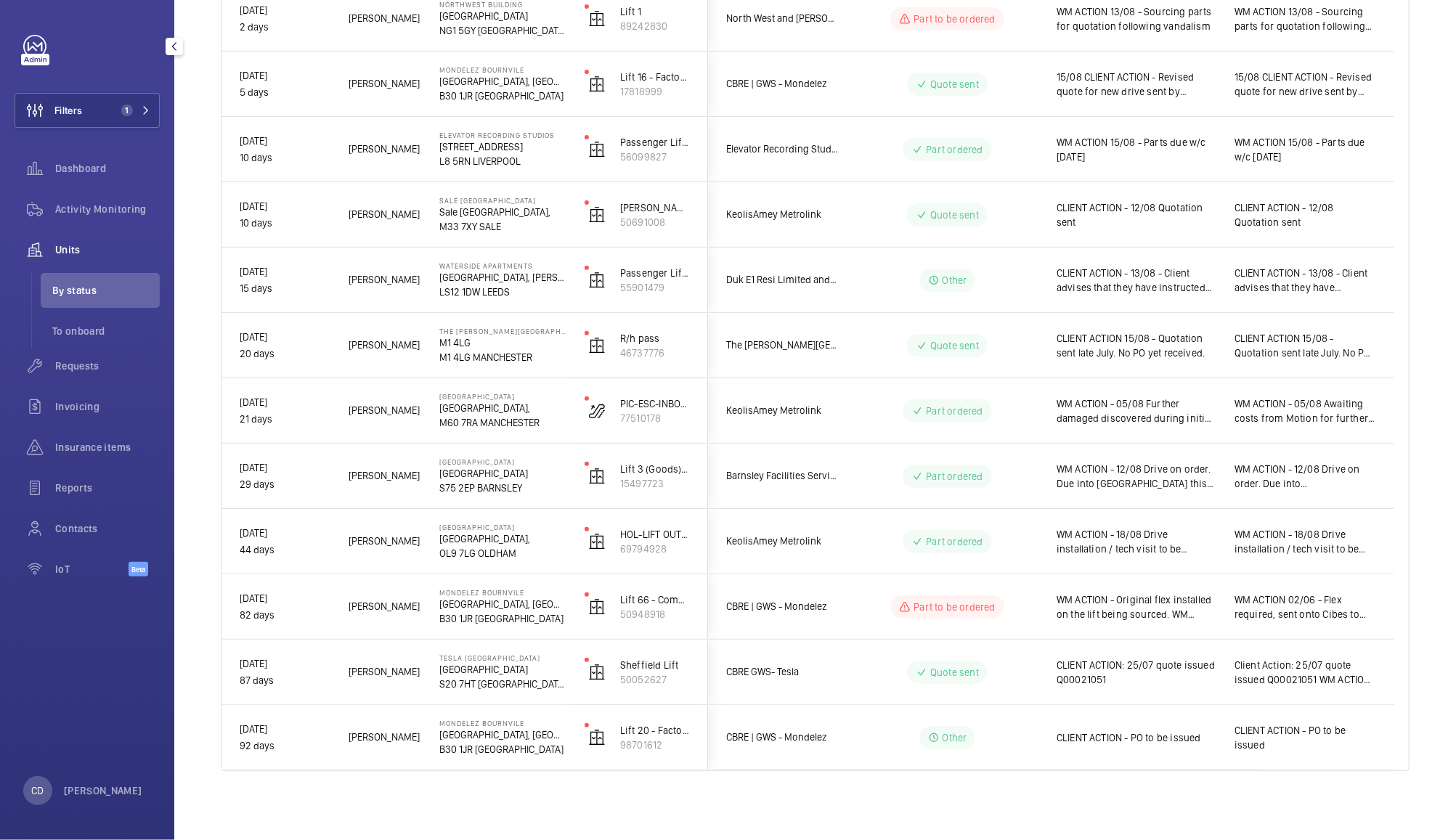
click at [1175, 475] on span "WM ACTION - 12/08 Drive on order. Due into UK this week" at bounding box center [1135, 475] width 159 height 29
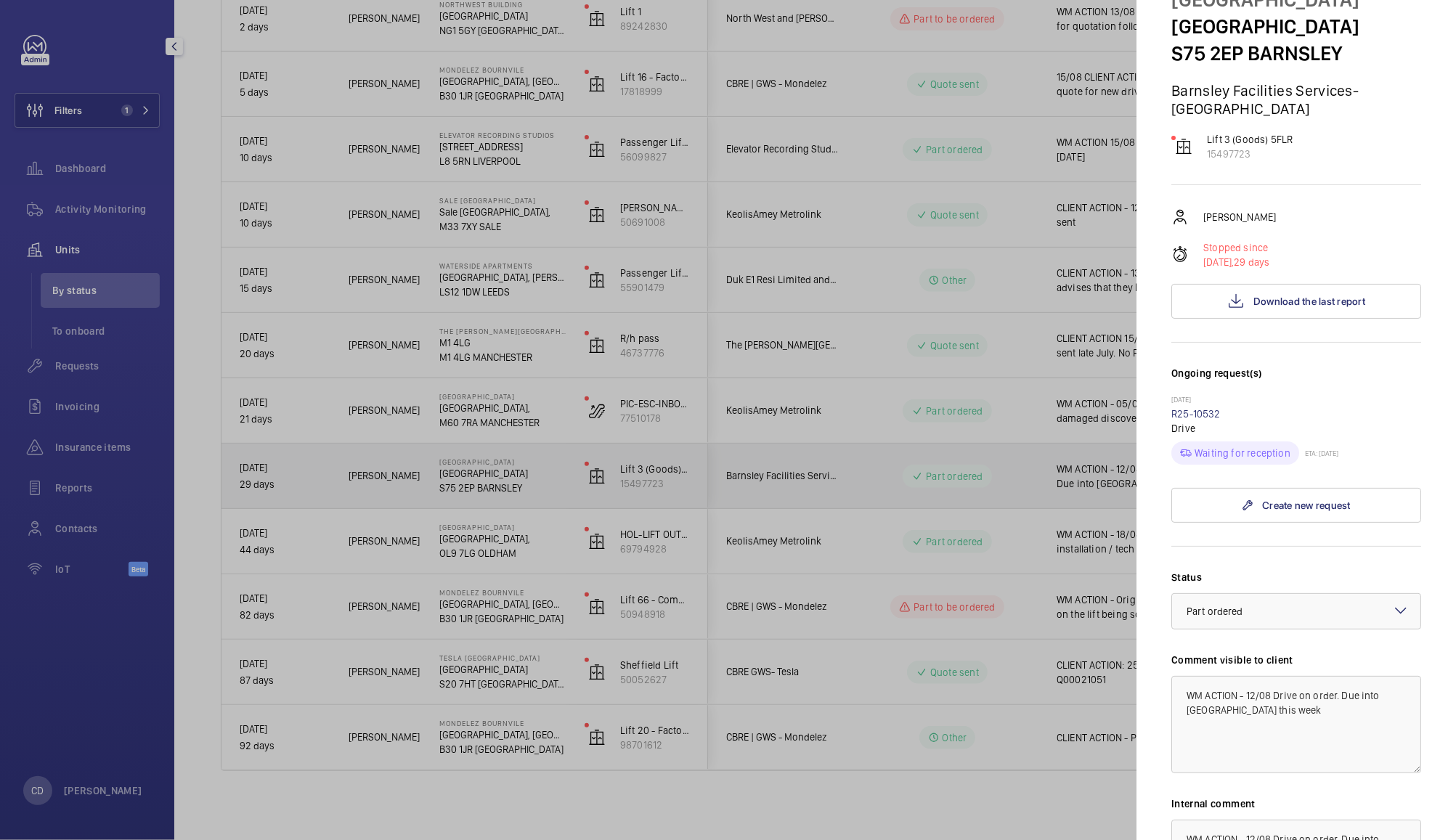
scroll to position [87, 0]
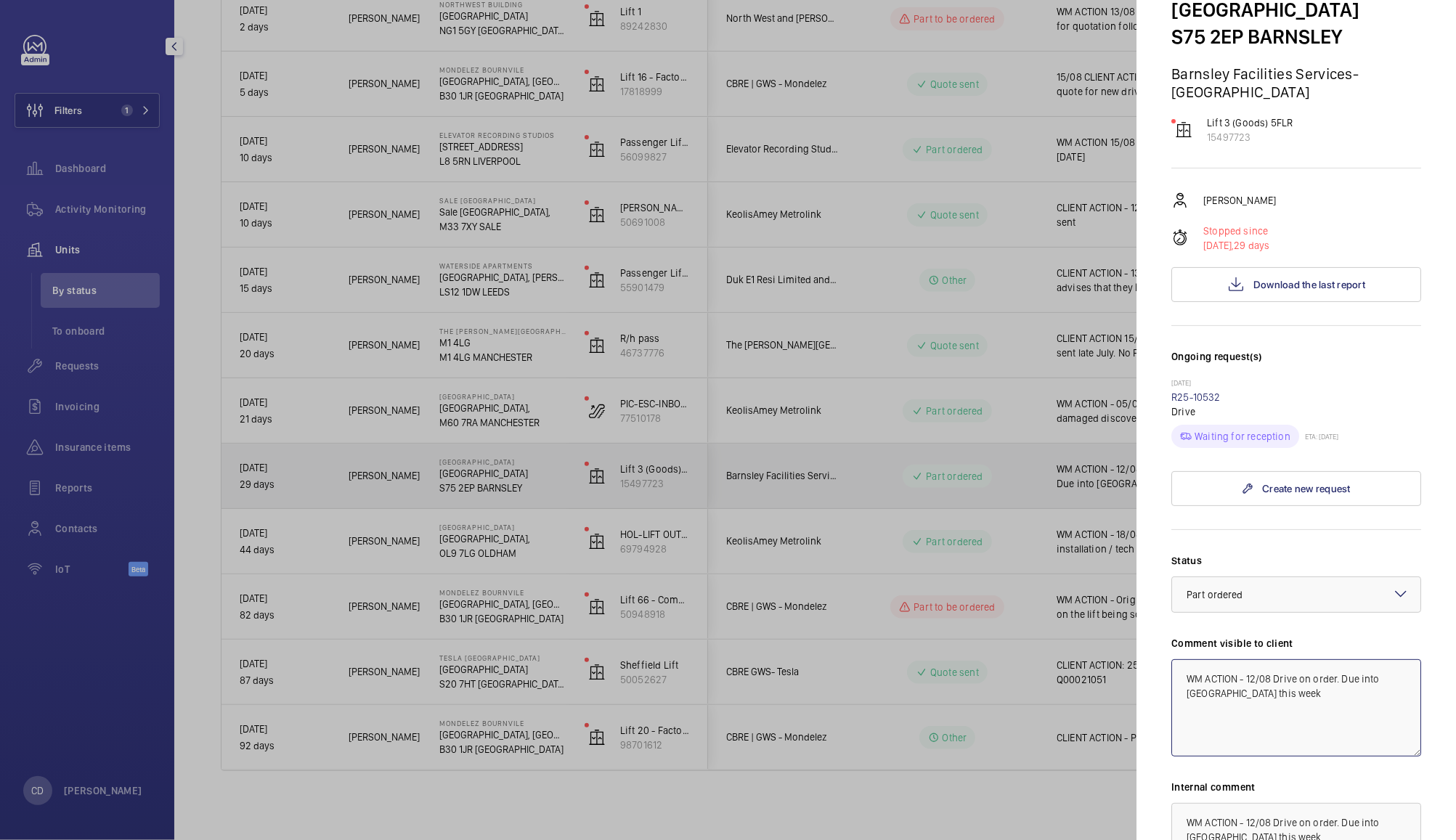
click at [1256, 673] on textarea "WM ACTION - 12/08 Drive on order. Due into UK this week" at bounding box center [1297, 708] width 250 height 97
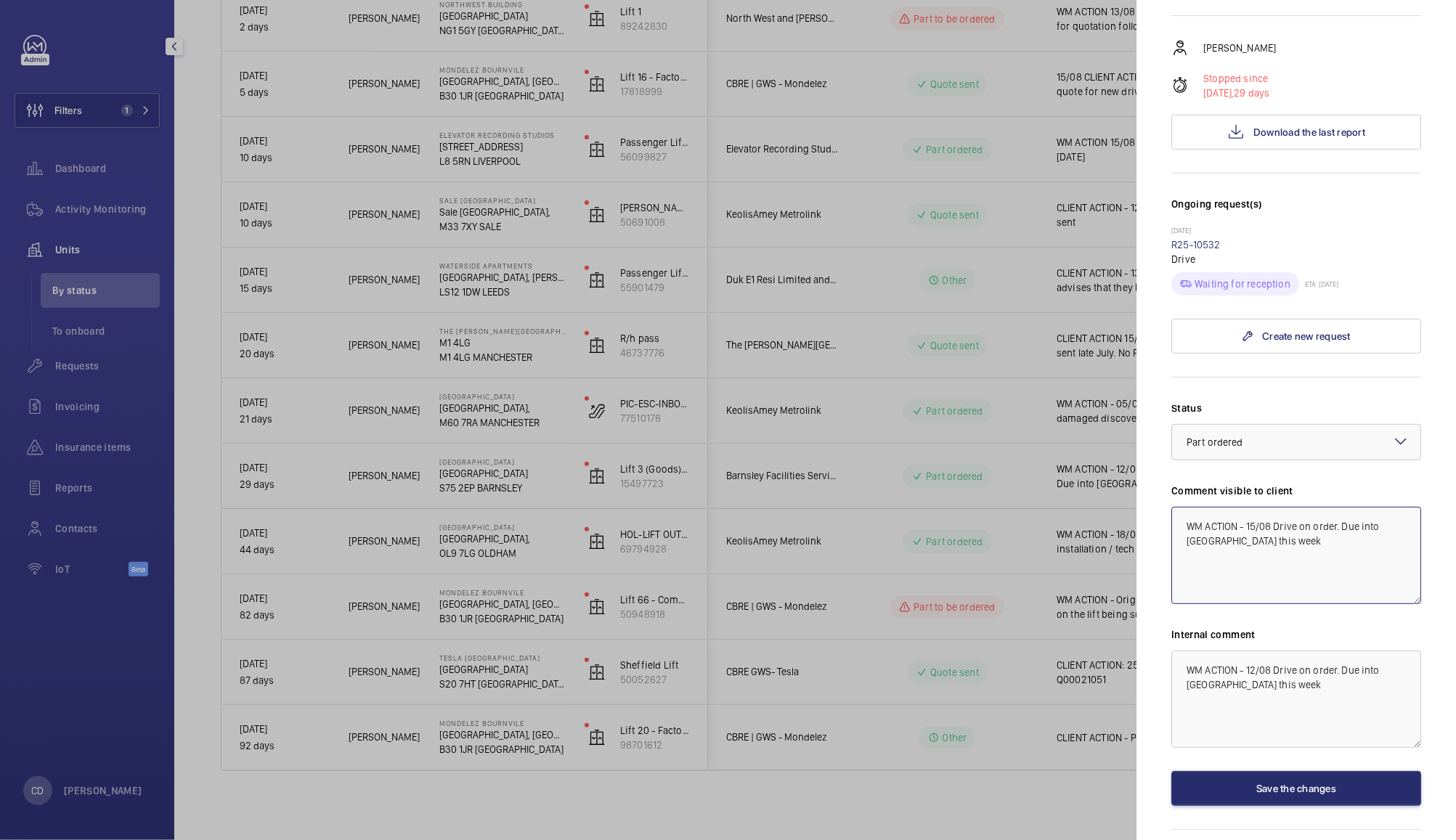
scroll to position [246, 0]
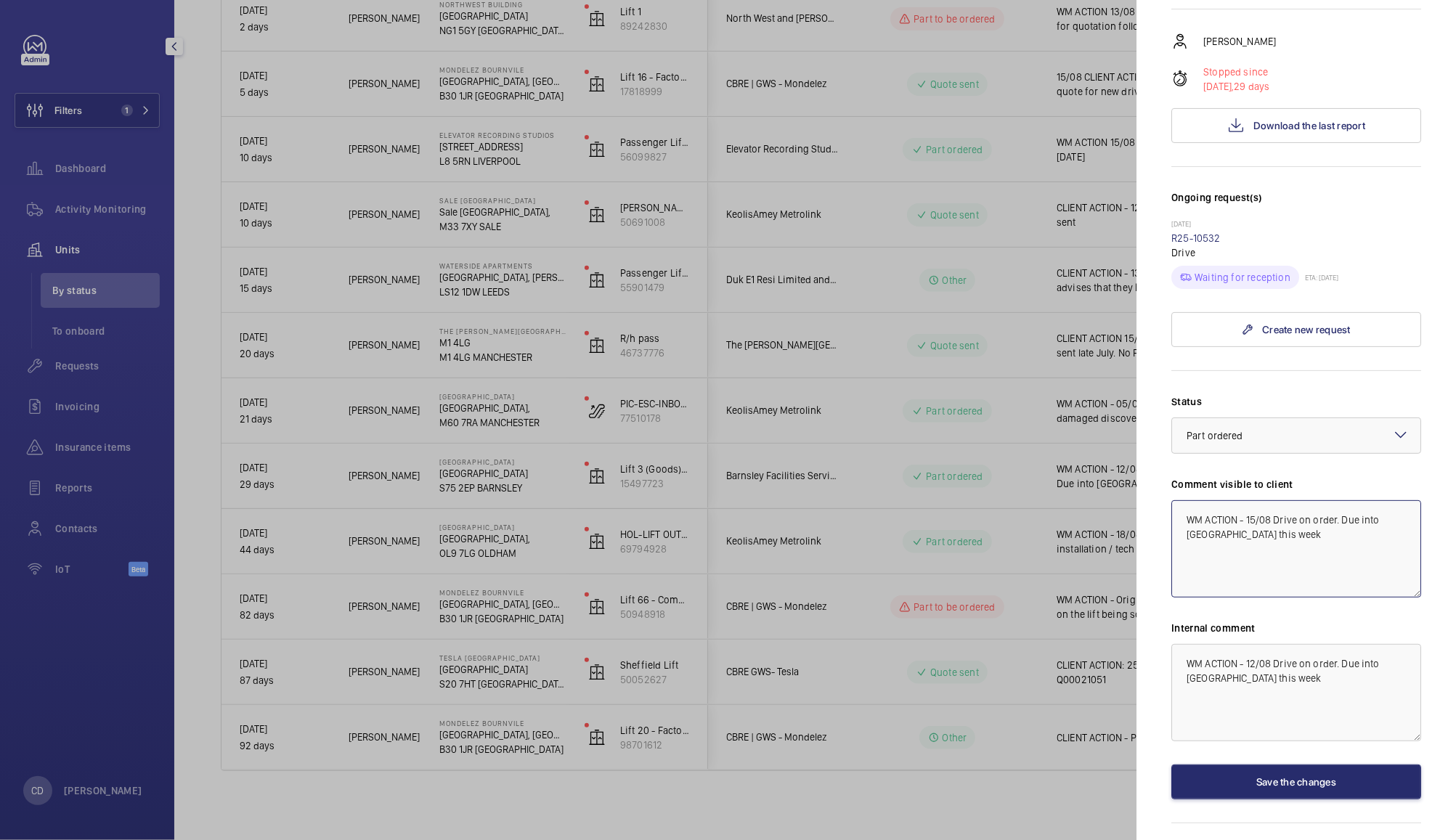
type textarea "WM ACTION - 15/08 Drive on order. Due into UK this week"
click at [1259, 666] on textarea "WM ACTION - 12/08 Drive on order. Due into UK this week" at bounding box center [1297, 693] width 250 height 97
type textarea "WM ACTION - 15/08 Drive on order. Due into UK this week"
click at [1304, 780] on button "Save the changes" at bounding box center [1297, 781] width 250 height 34
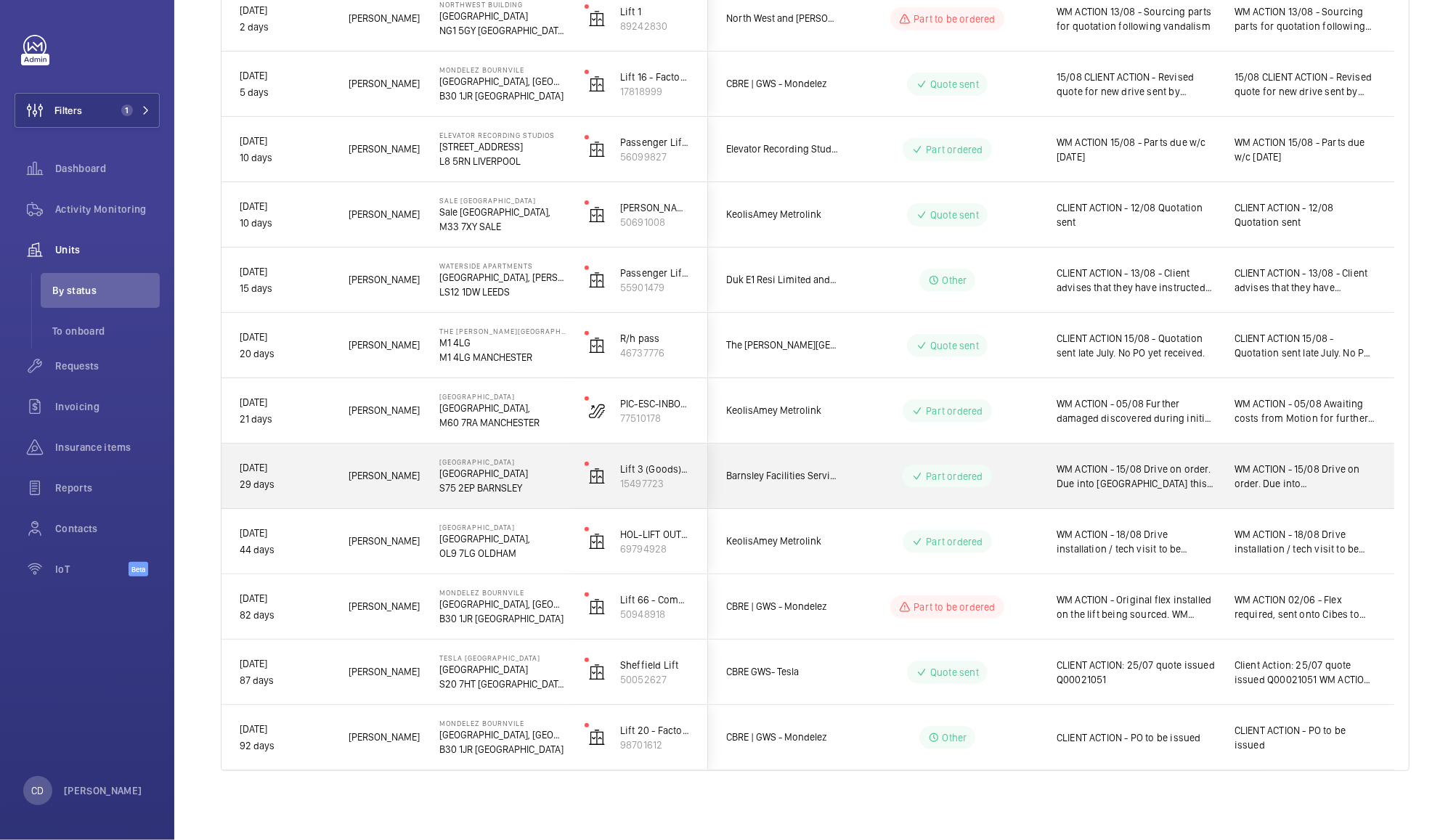
click at [1163, 469] on span "WM ACTION - 15/08 Drive on order. Due into UK this week" at bounding box center [1135, 475] width 159 height 29
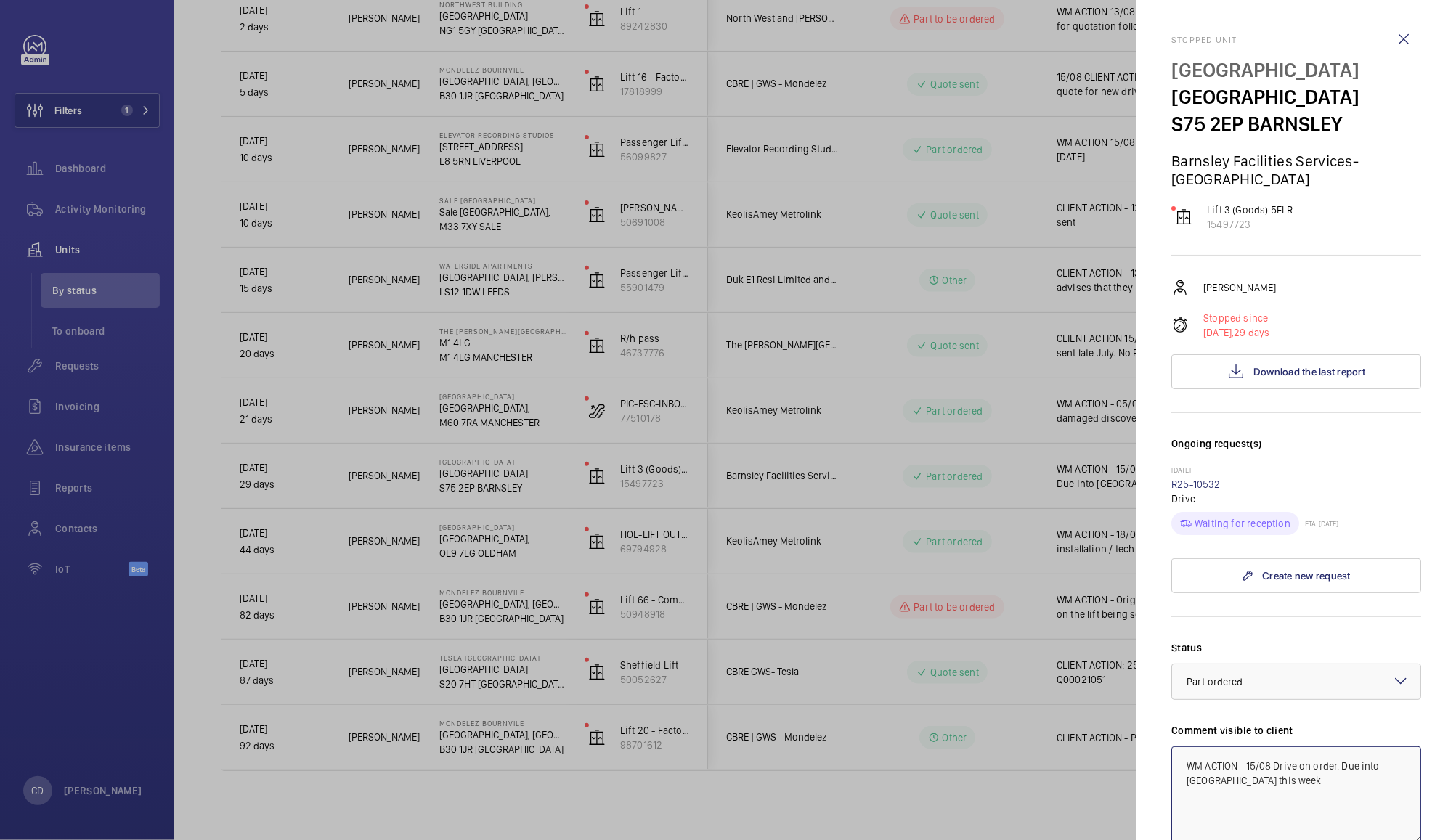
drag, startPoint x: 1356, startPoint y: 787, endPoint x: 1298, endPoint y: 766, distance: 61.7
click at [1298, 766] on textarea "WM ACTION - 15/08 Drive on order. Due into UK this week" at bounding box center [1297, 795] width 250 height 97
type textarea "WM ACTION - 15/08 Drive to be installed w/c 18/08"
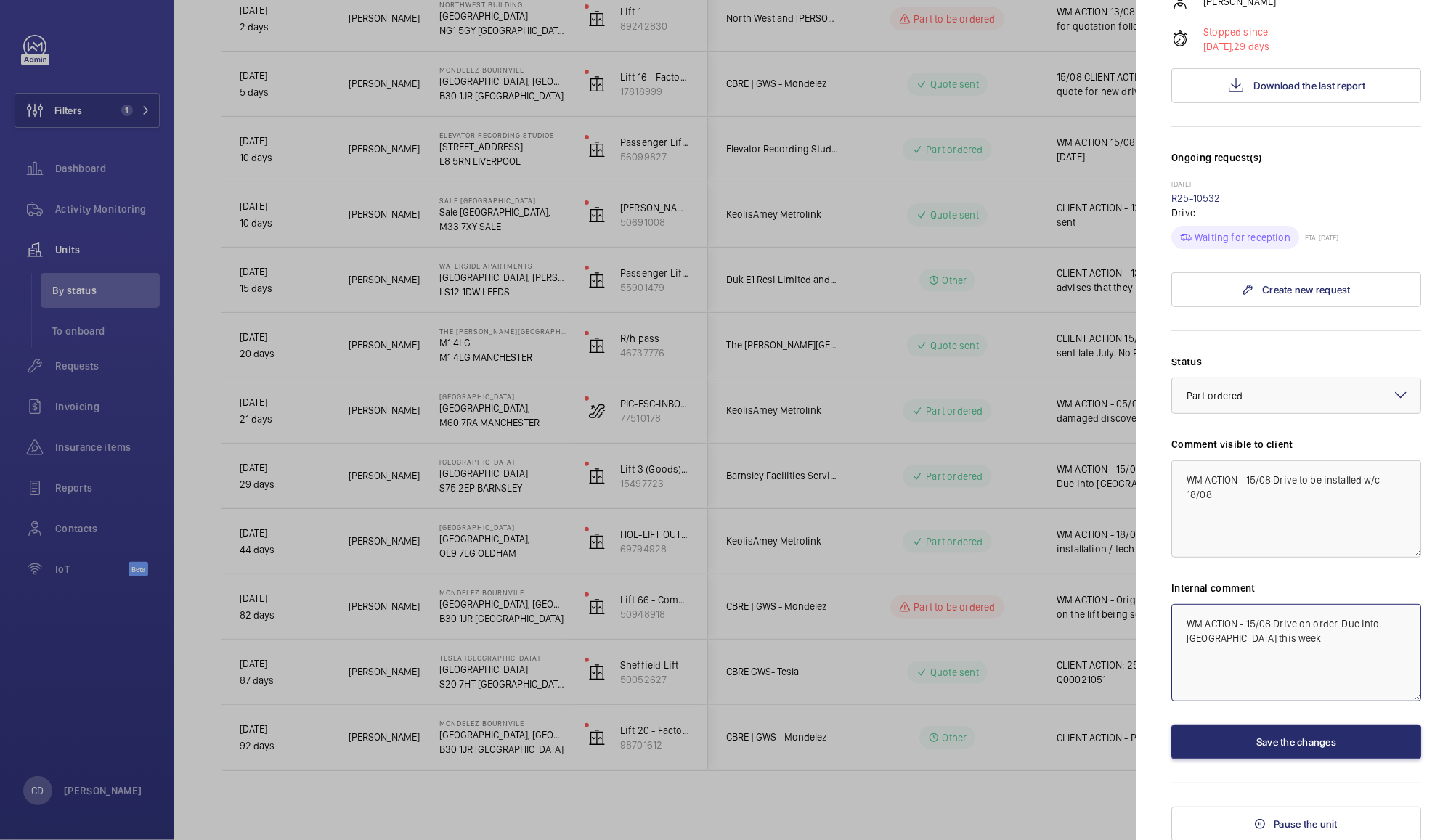
paste textarea "to be installed w/c 18/08"
type textarea "WM ACTION - 15/08 Drive to be installed w/c 18/08"
click at [1276, 744] on button "Save the changes" at bounding box center [1297, 741] width 250 height 34
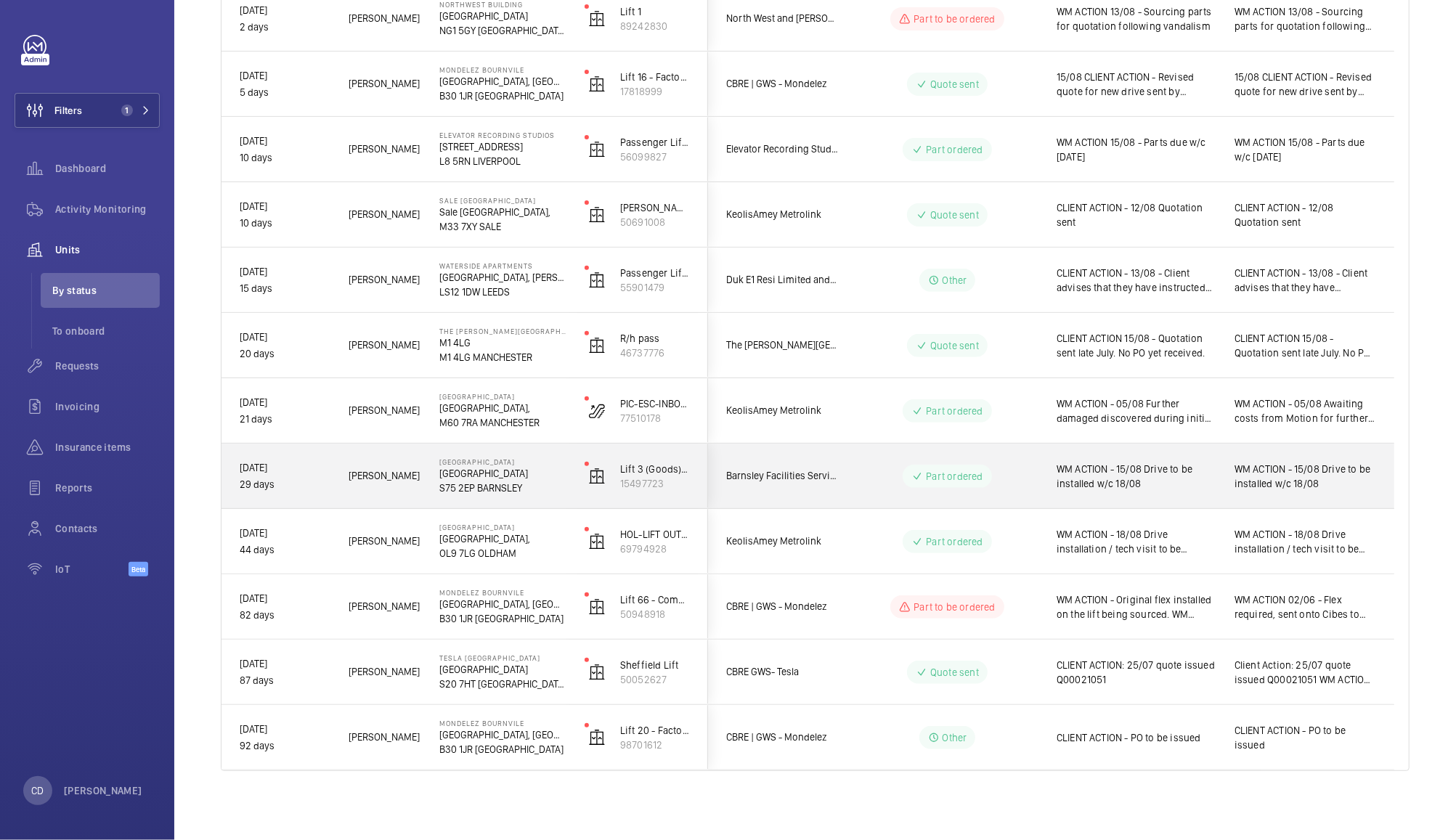
click at [974, 469] on p "Part ordered" at bounding box center [954, 476] width 57 height 15
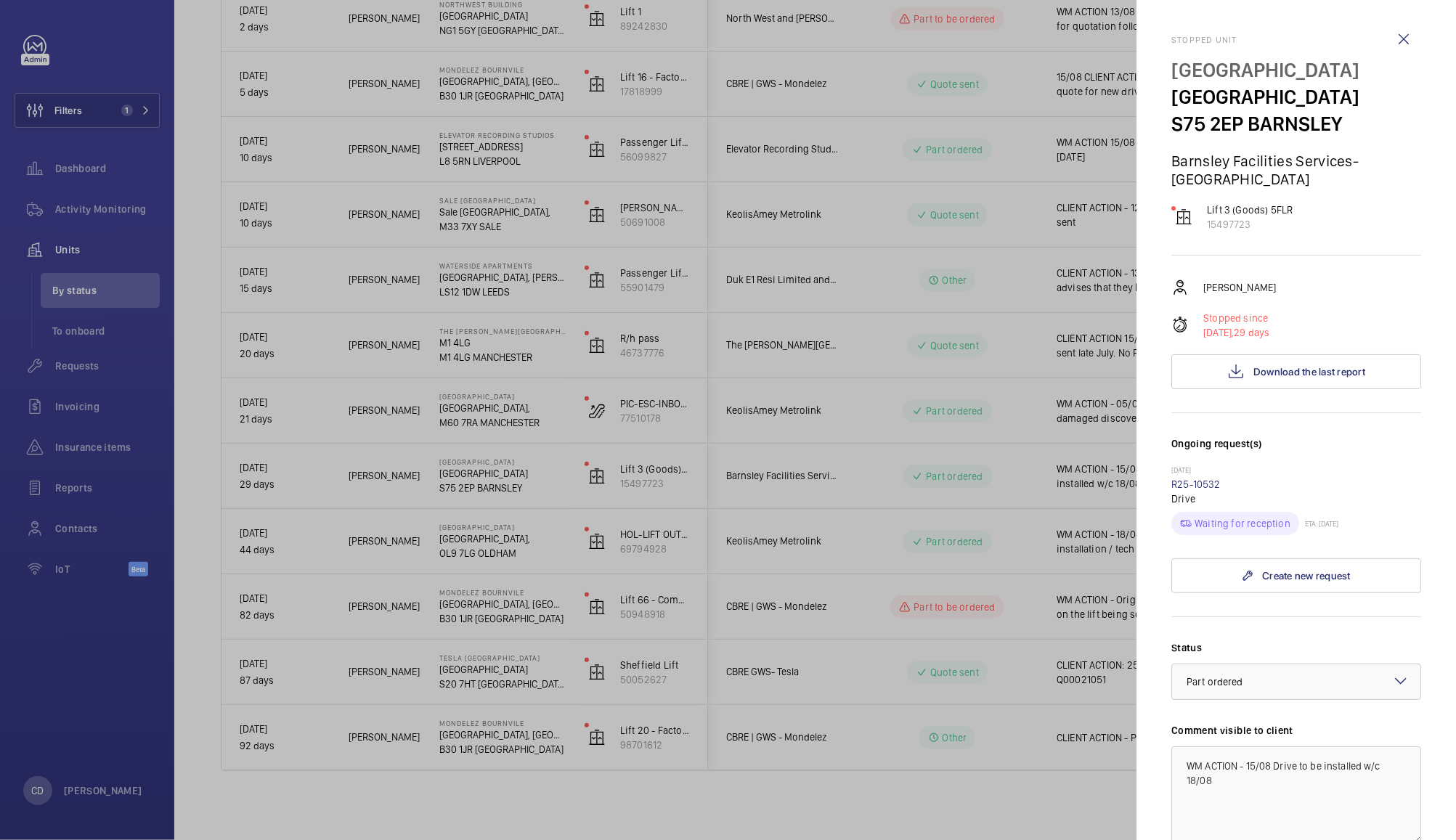
click at [369, 524] on div at bounding box center [728, 420] width 1456 height 840
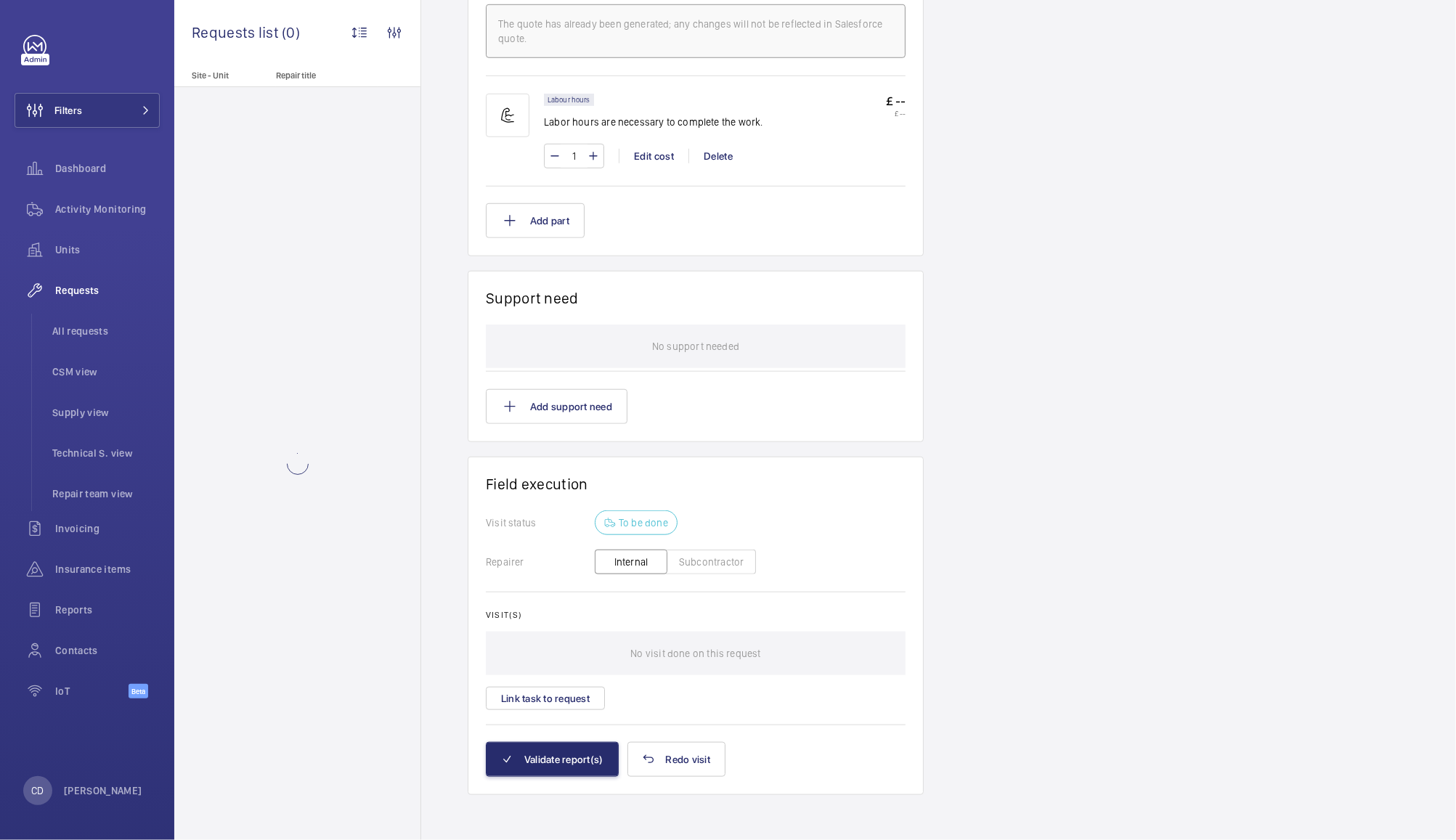
scroll to position [919, 0]
click at [570, 695] on button "Link task to request" at bounding box center [545, 696] width 119 height 23
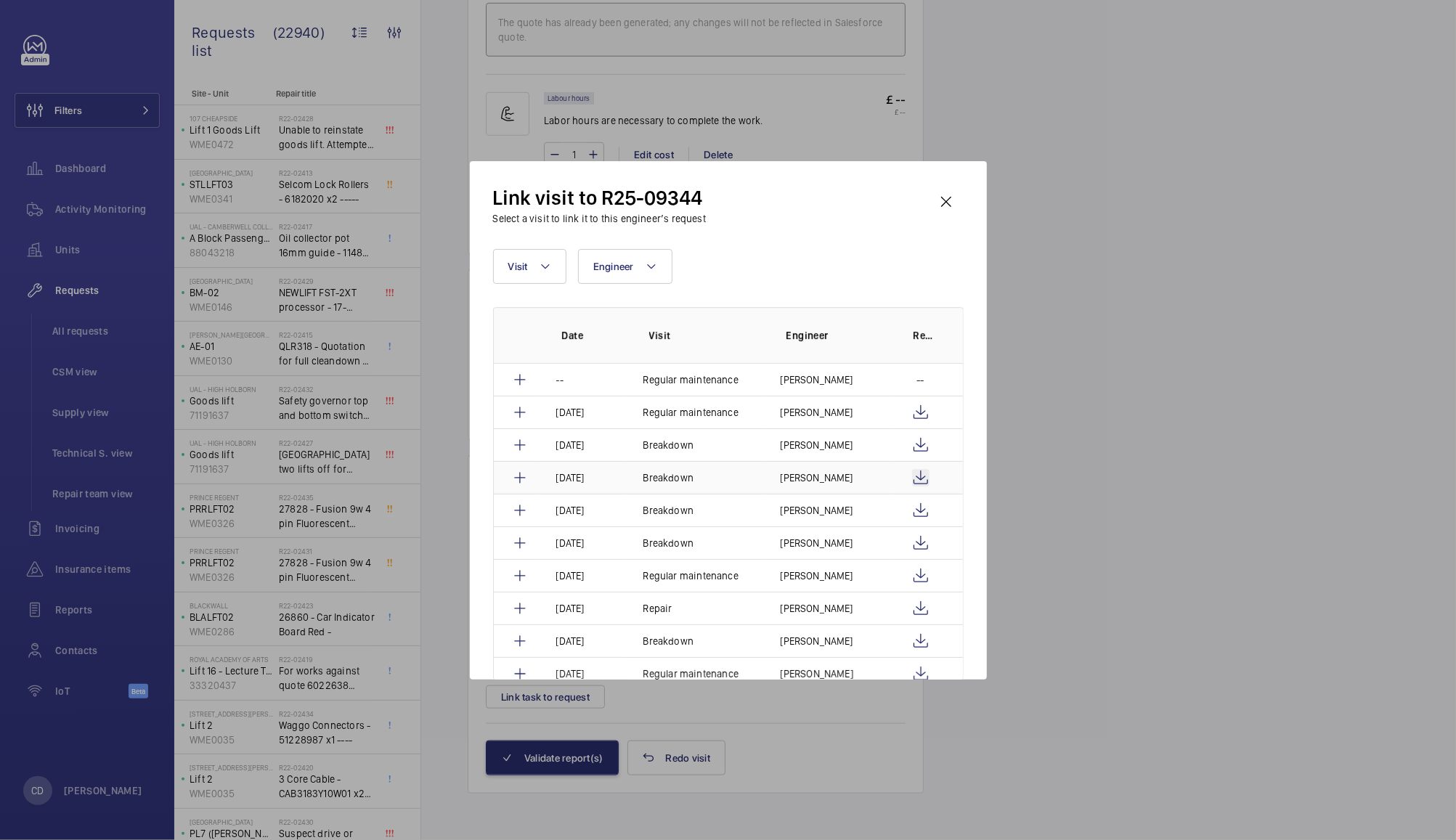
click at [918, 475] on wm-front-icon-button at bounding box center [920, 477] width 18 height 18
click at [918, 442] on wm-front-icon-button at bounding box center [920, 445] width 18 height 18
click at [951, 190] on wm-front-icon-button at bounding box center [945, 201] width 34 height 34
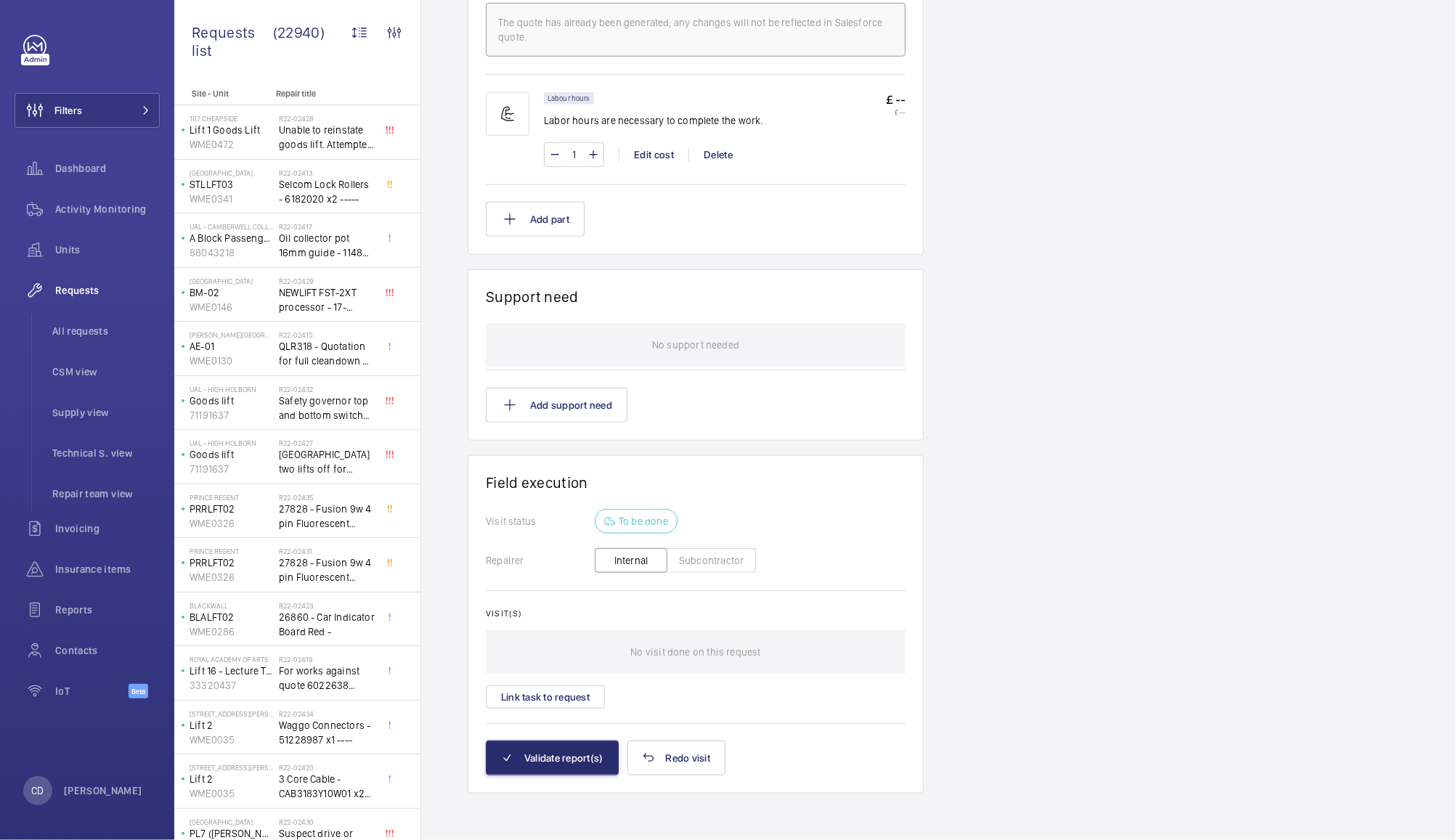
scroll to position [918, 0]
click at [565, 753] on button "Validate report(s)" at bounding box center [552, 758] width 133 height 34
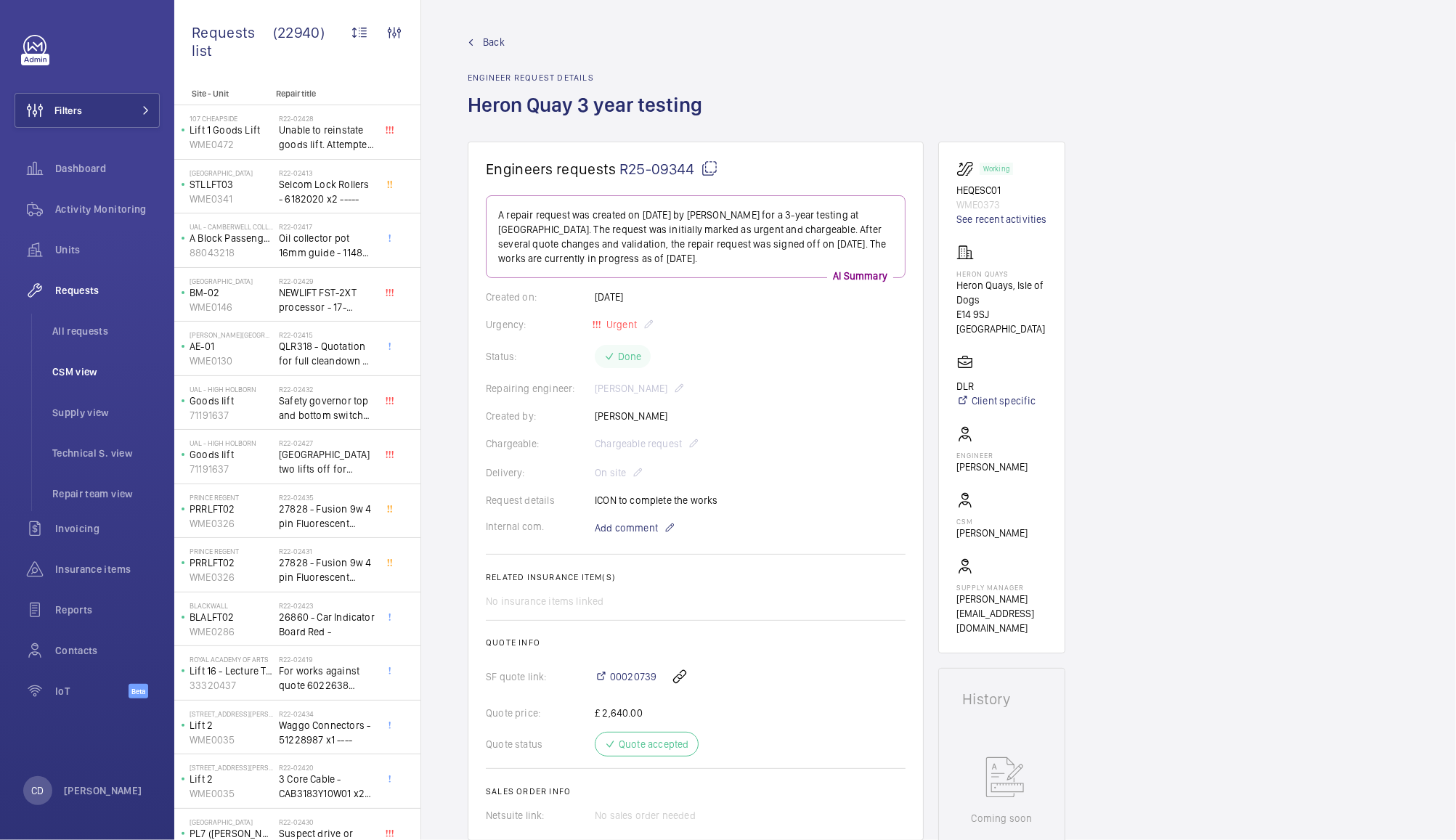
click at [84, 371] on span "CSM view" at bounding box center [105, 372] width 107 height 15
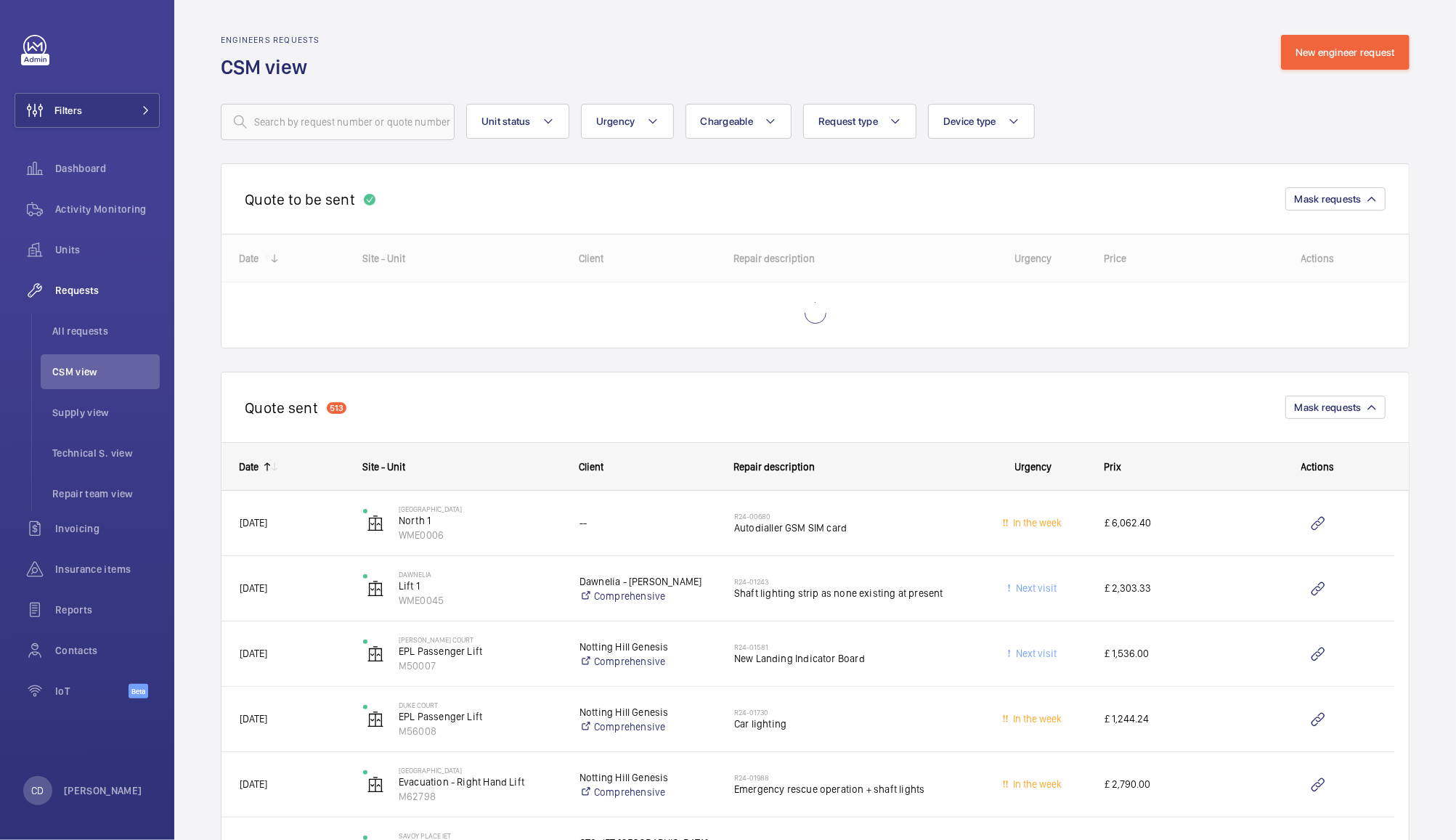
click at [626, 640] on p "Notting Hill Genesis" at bounding box center [648, 647] width 136 height 15
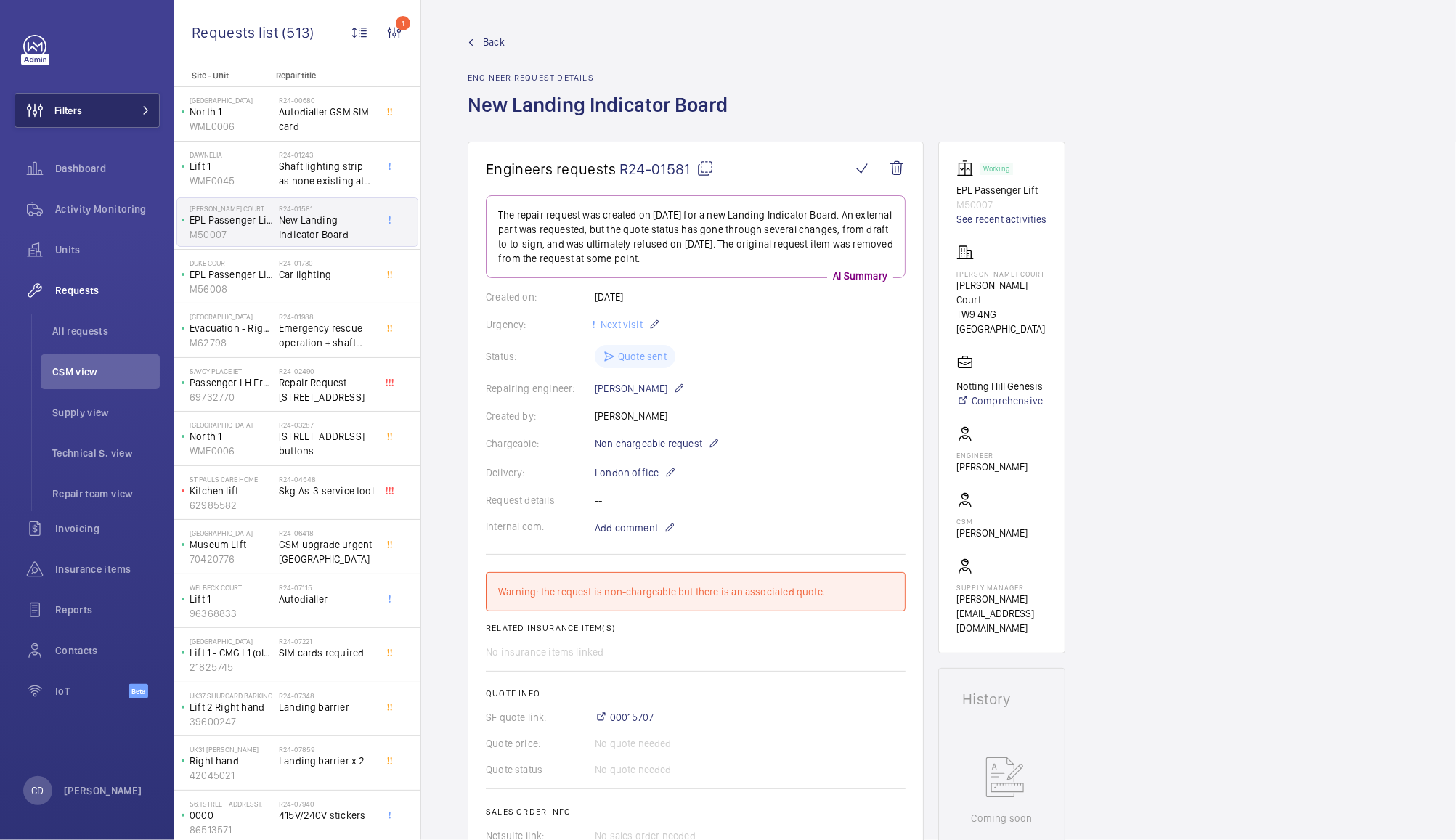
click at [117, 111] on button "Filters" at bounding box center [88, 110] width 145 height 34
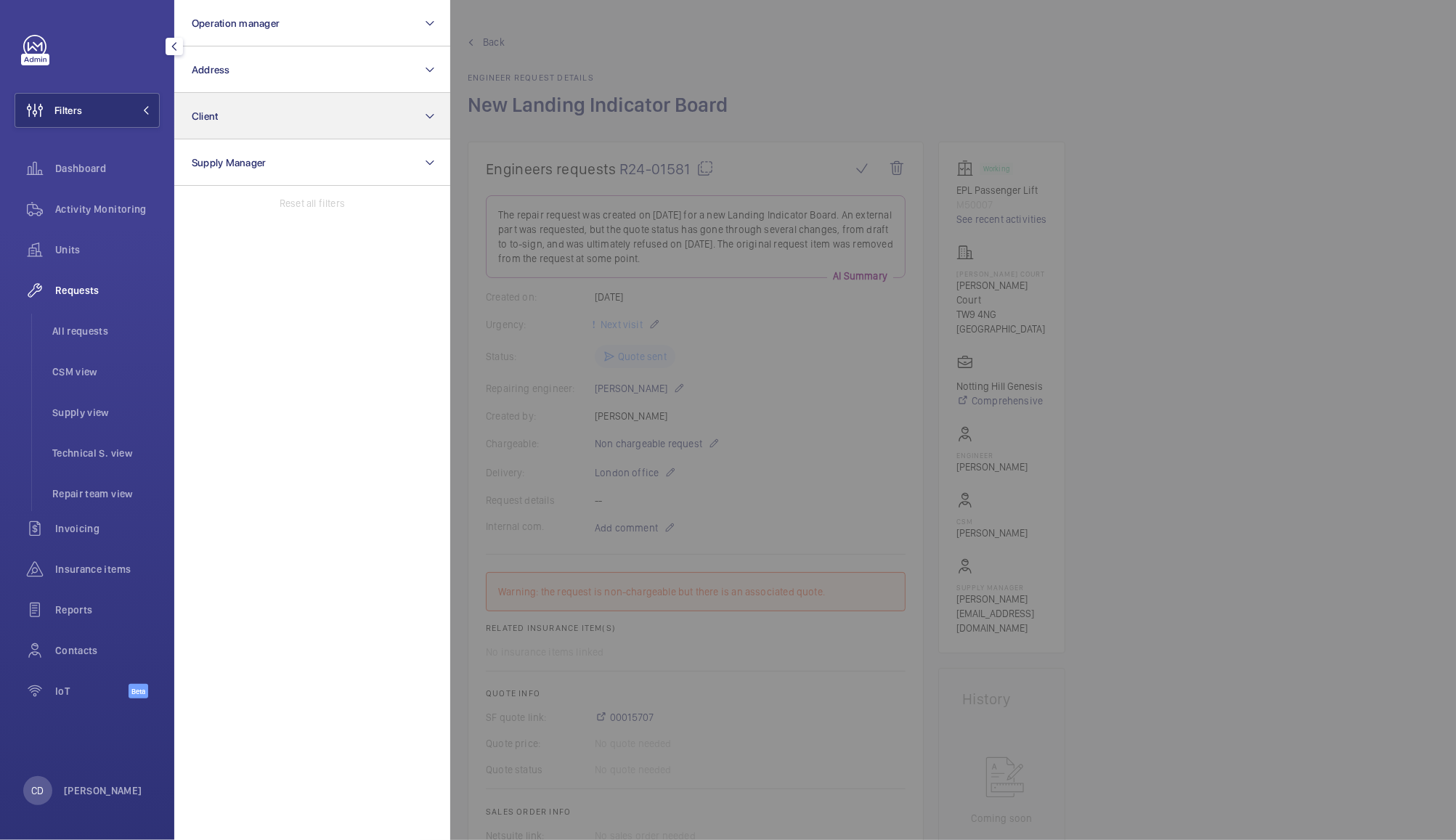
click at [331, 117] on button "Client" at bounding box center [312, 117] width 276 height 47
type input "metrolin"
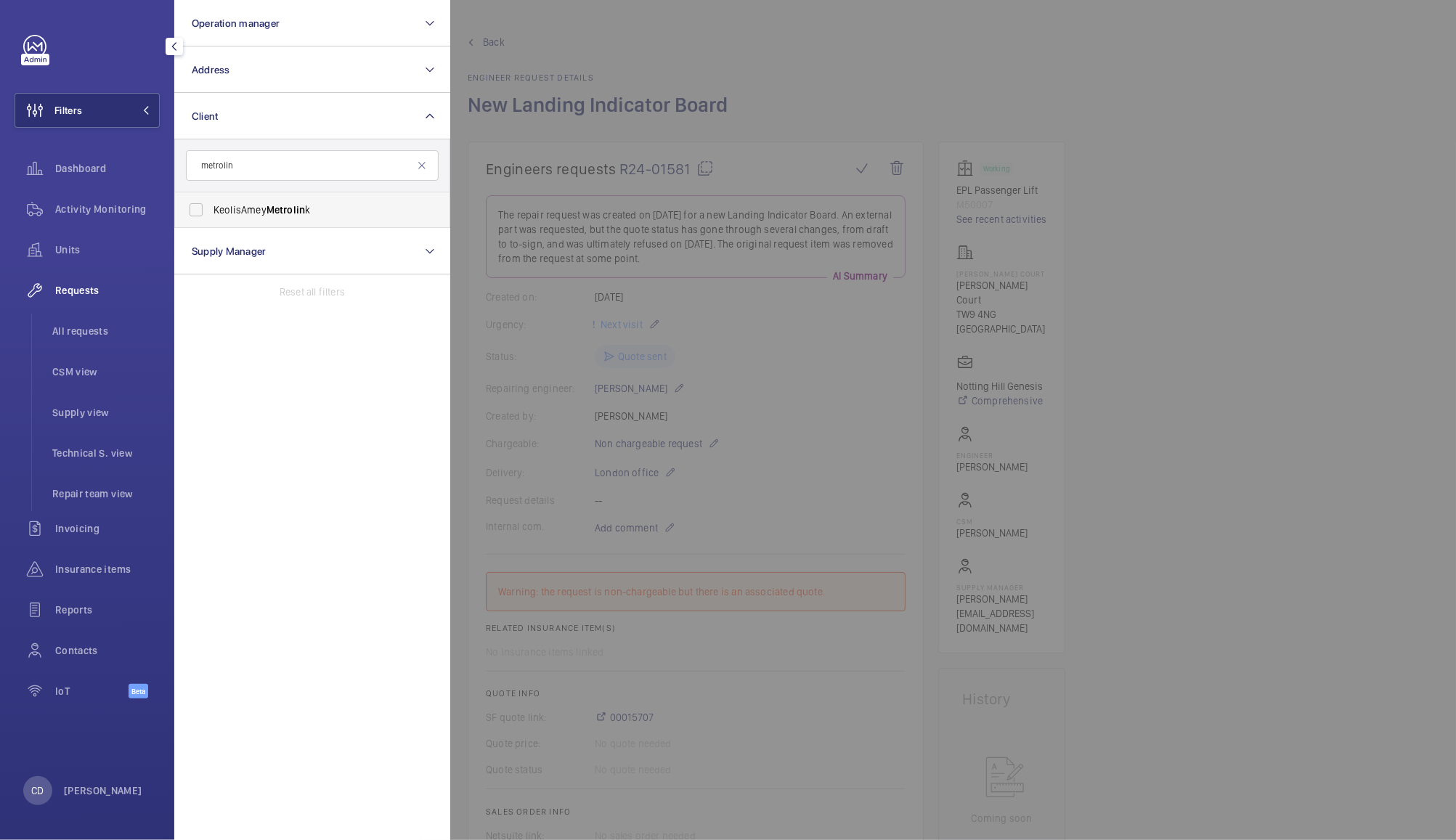
click at [295, 207] on span "Metrolin" at bounding box center [285, 210] width 38 height 11
click at [211, 207] on input "KeolisAmey Metrolin k" at bounding box center [196, 210] width 29 height 29
checkbox input "true"
click at [652, 63] on div at bounding box center [1178, 420] width 1456 height 840
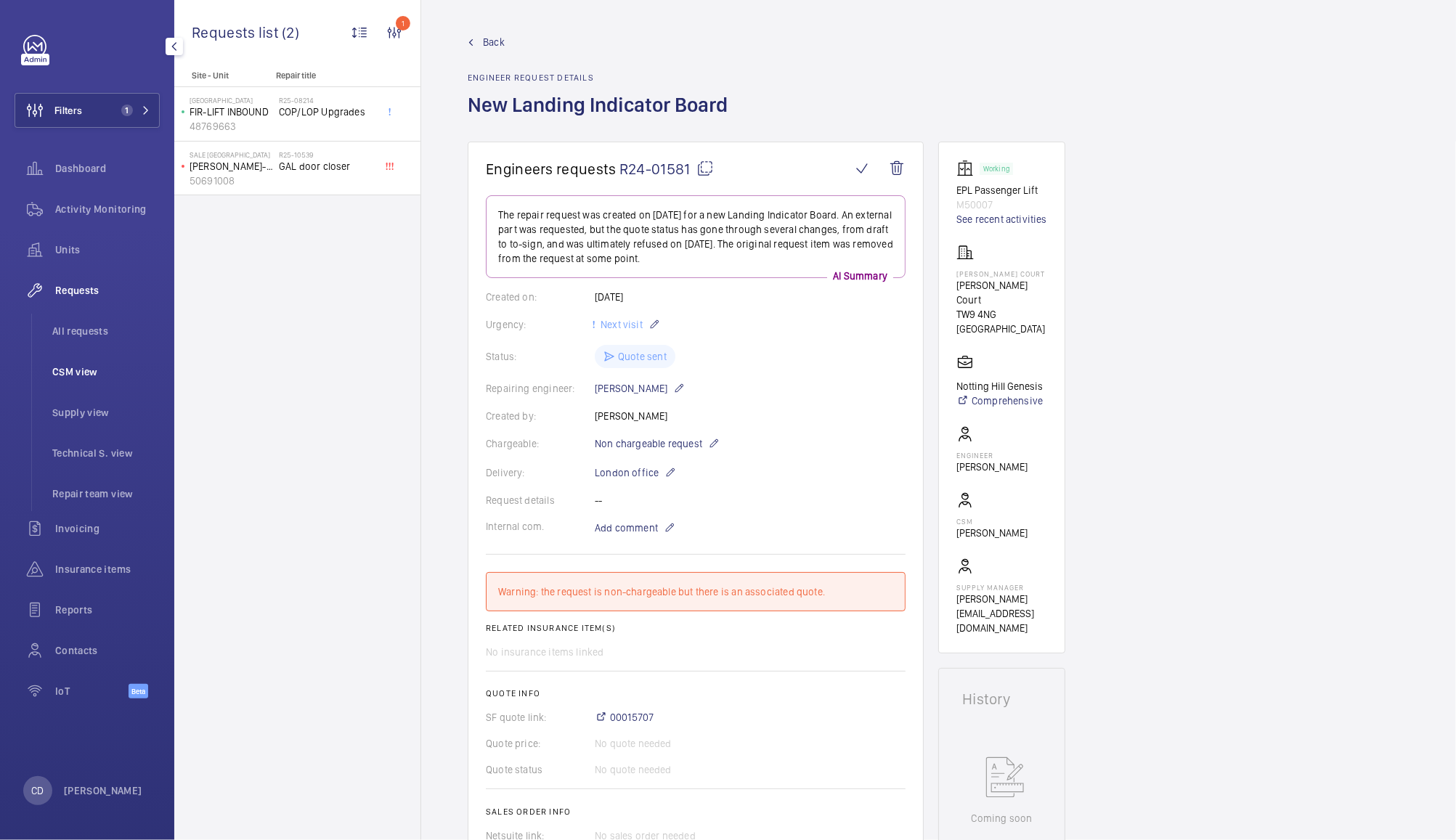
click at [87, 373] on span "CSM view" at bounding box center [105, 372] width 107 height 15
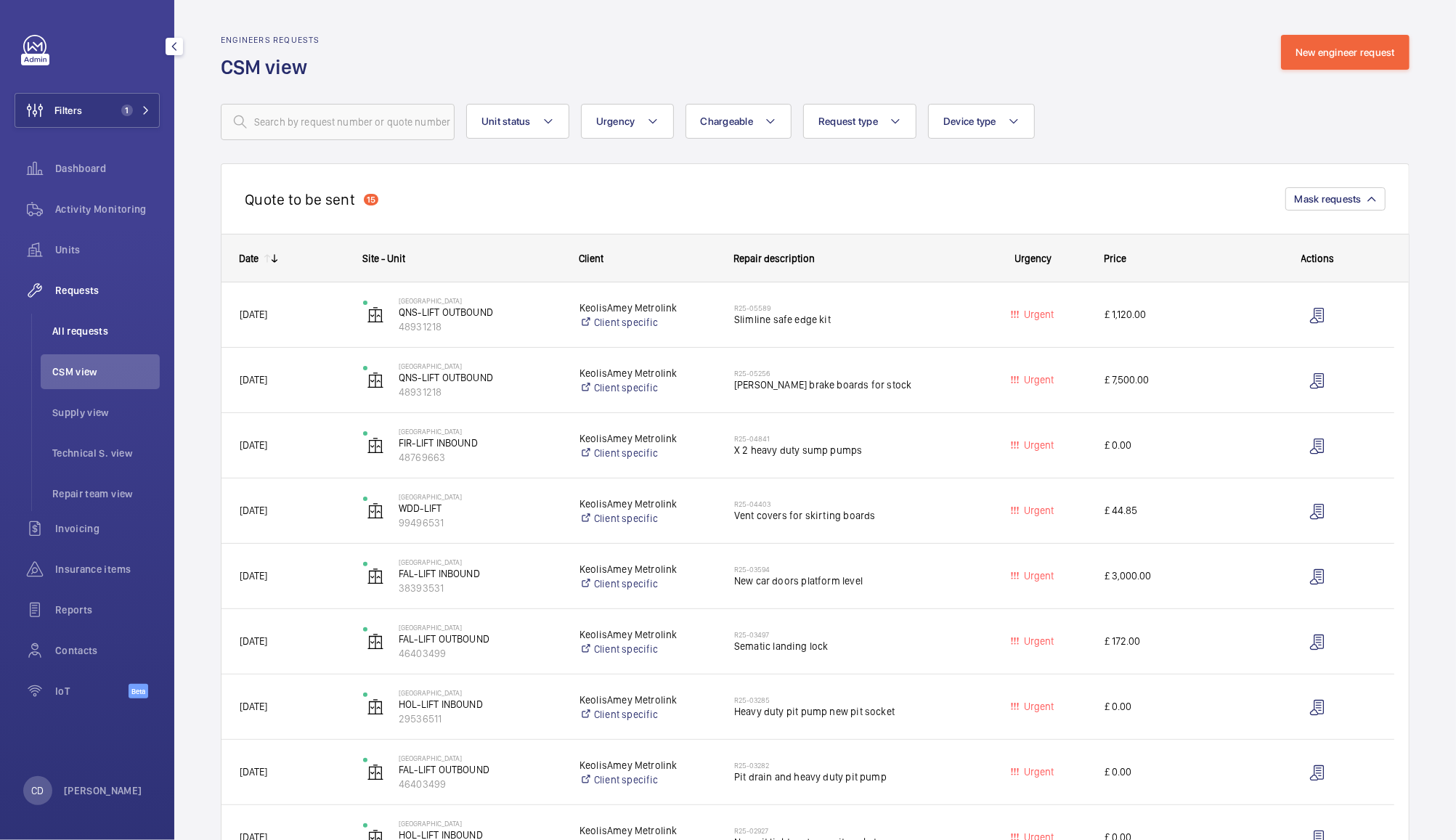
click at [87, 336] on span "All requests" at bounding box center [105, 331] width 107 height 15
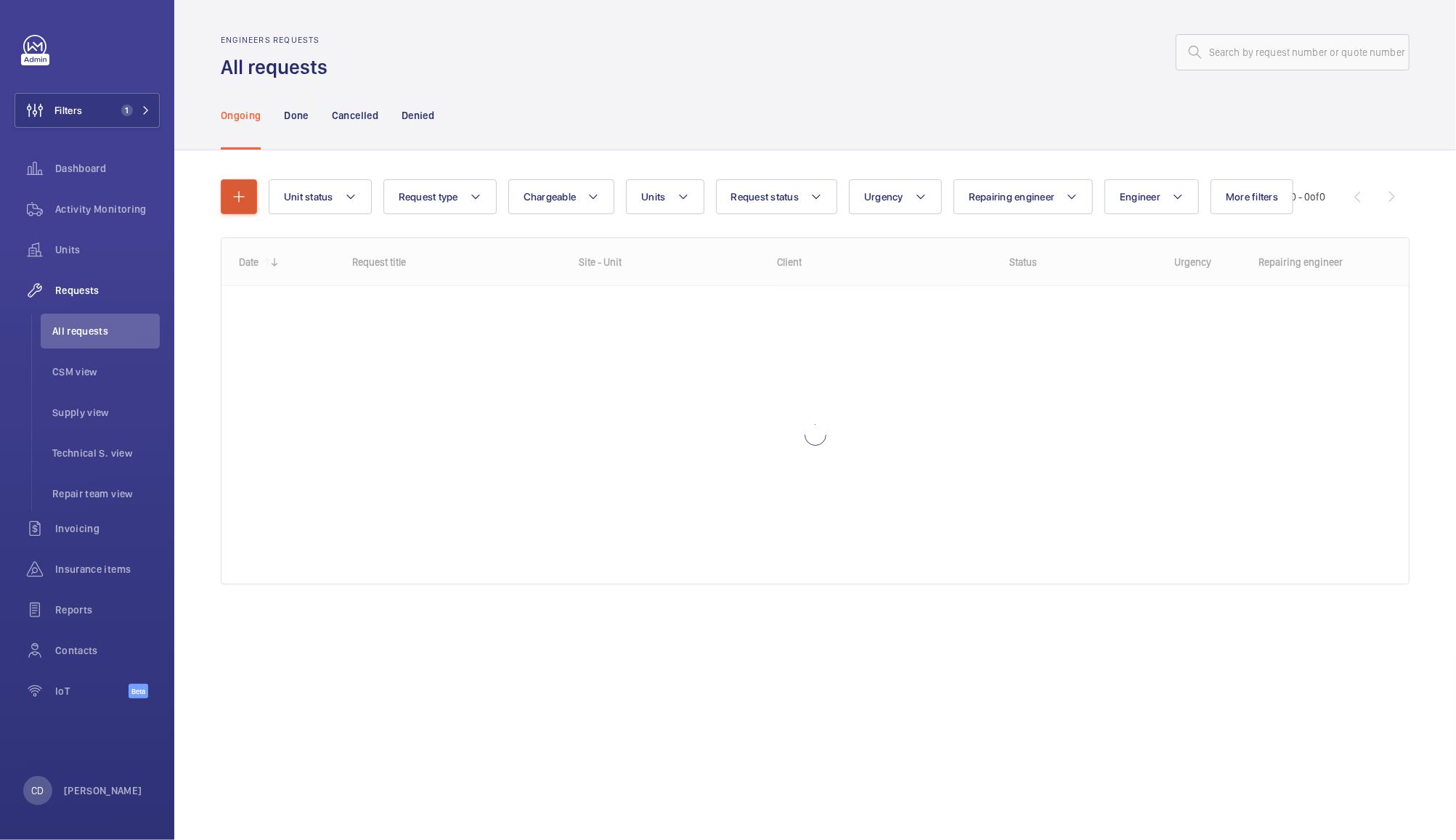
click at [235, 198] on mat-icon "button" at bounding box center [239, 197] width 18 height 18
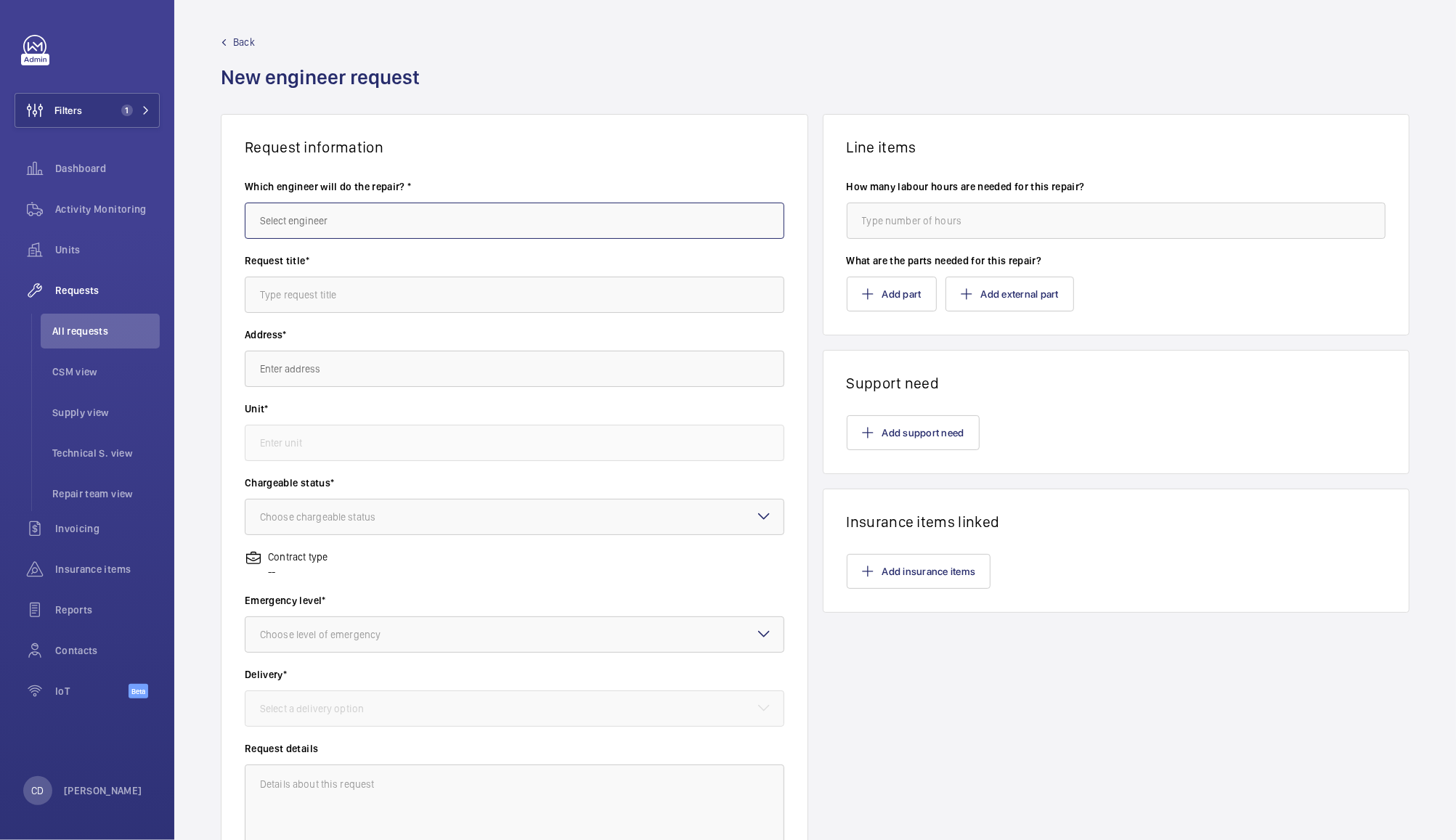
click at [620, 221] on input "text" at bounding box center [515, 220] width 540 height 36
click at [543, 202] on input "ant" at bounding box center [515, 220] width 540 height 36
click at [579, 266] on mat-option "[PERSON_NAME]" at bounding box center [510, 264] width 530 height 34
type input "[PERSON_NAME]"
click at [606, 290] on input "text" at bounding box center [515, 295] width 540 height 36
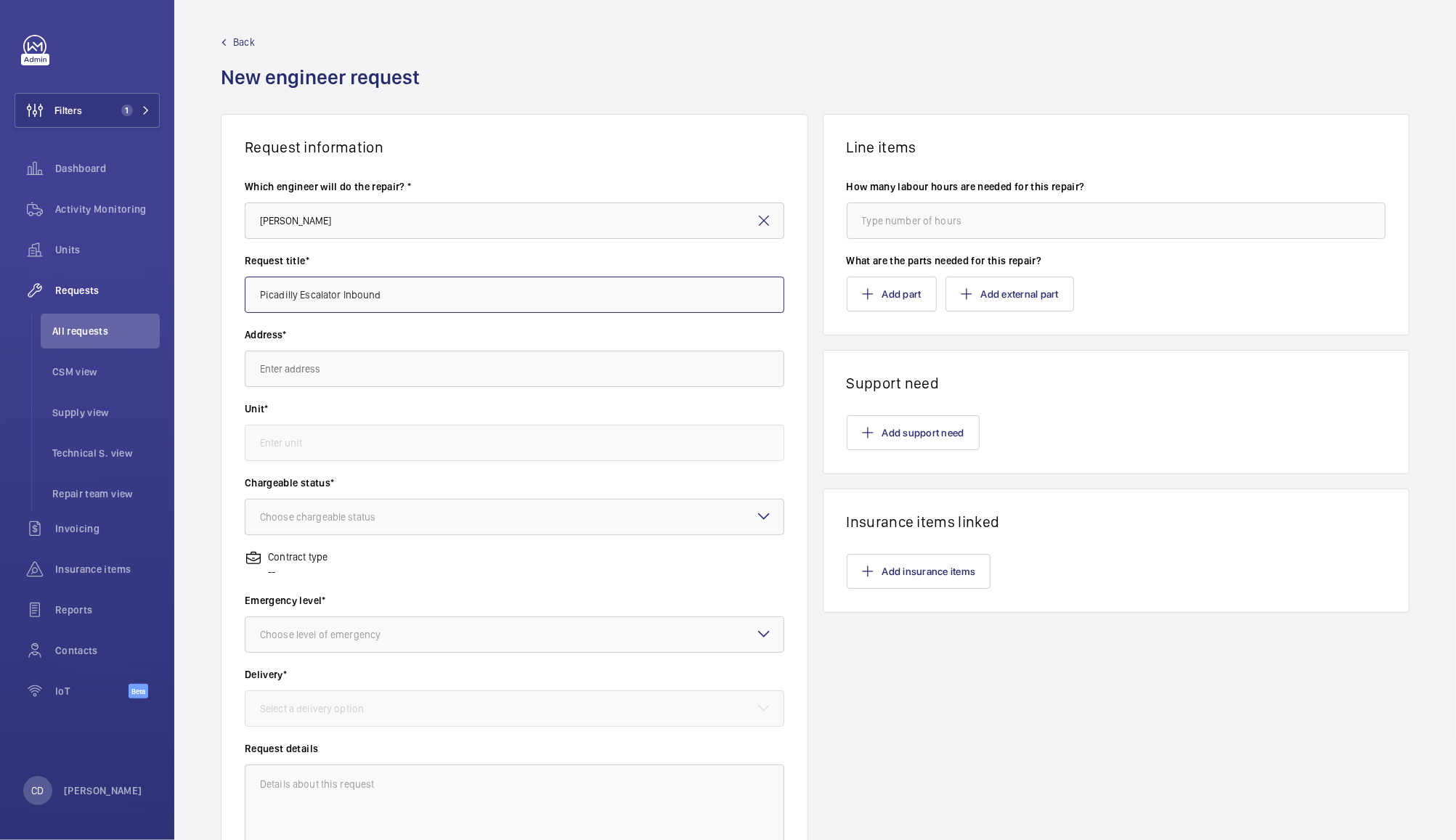
type input "Picadilly Escalator Inbound"
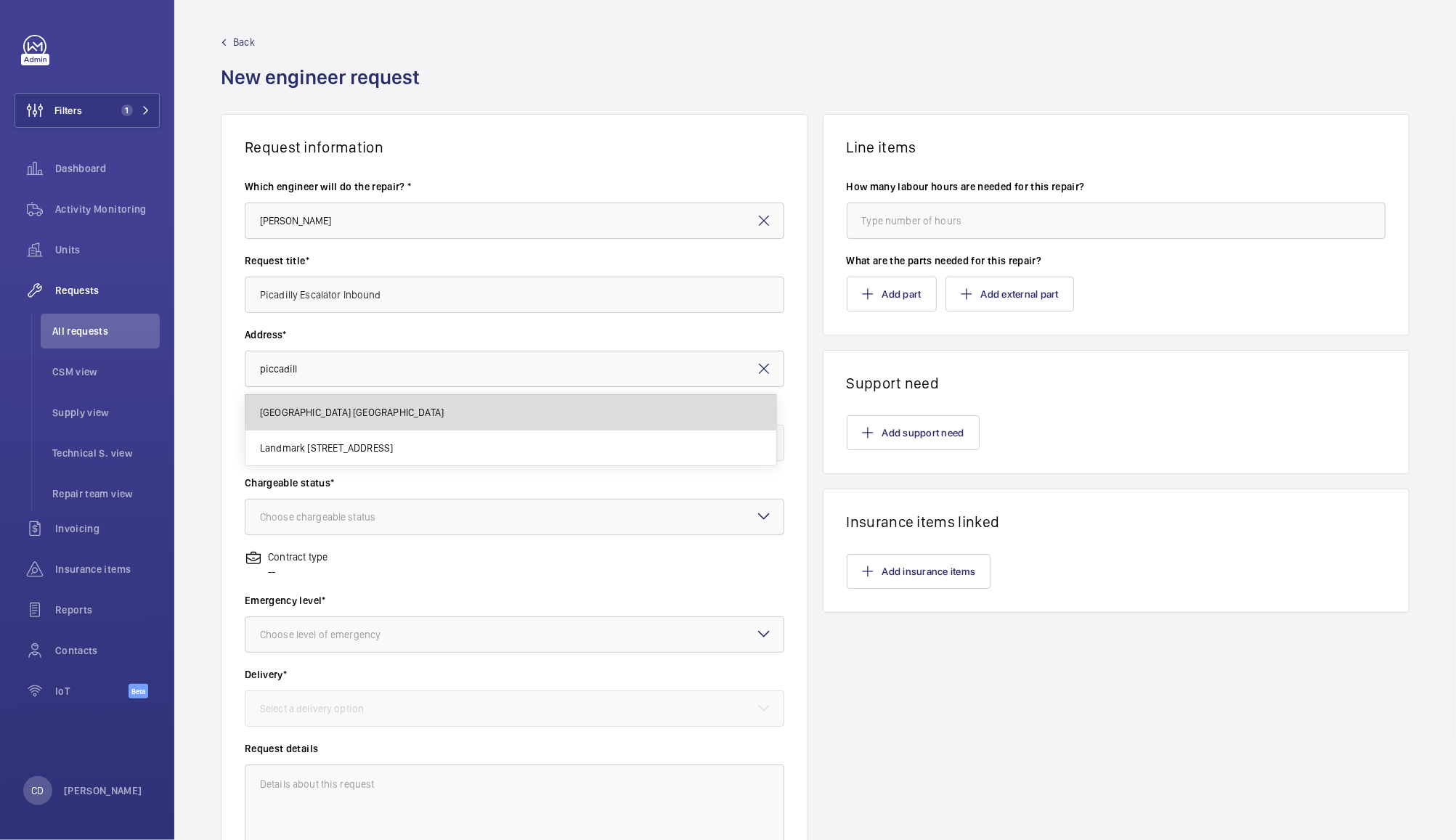
click at [444, 411] on span "[GEOGRAPHIC_DATA] [GEOGRAPHIC_DATA]" at bounding box center [351, 413] width 184 height 15
type input "[GEOGRAPHIC_DATA] [GEOGRAPHIC_DATA]"
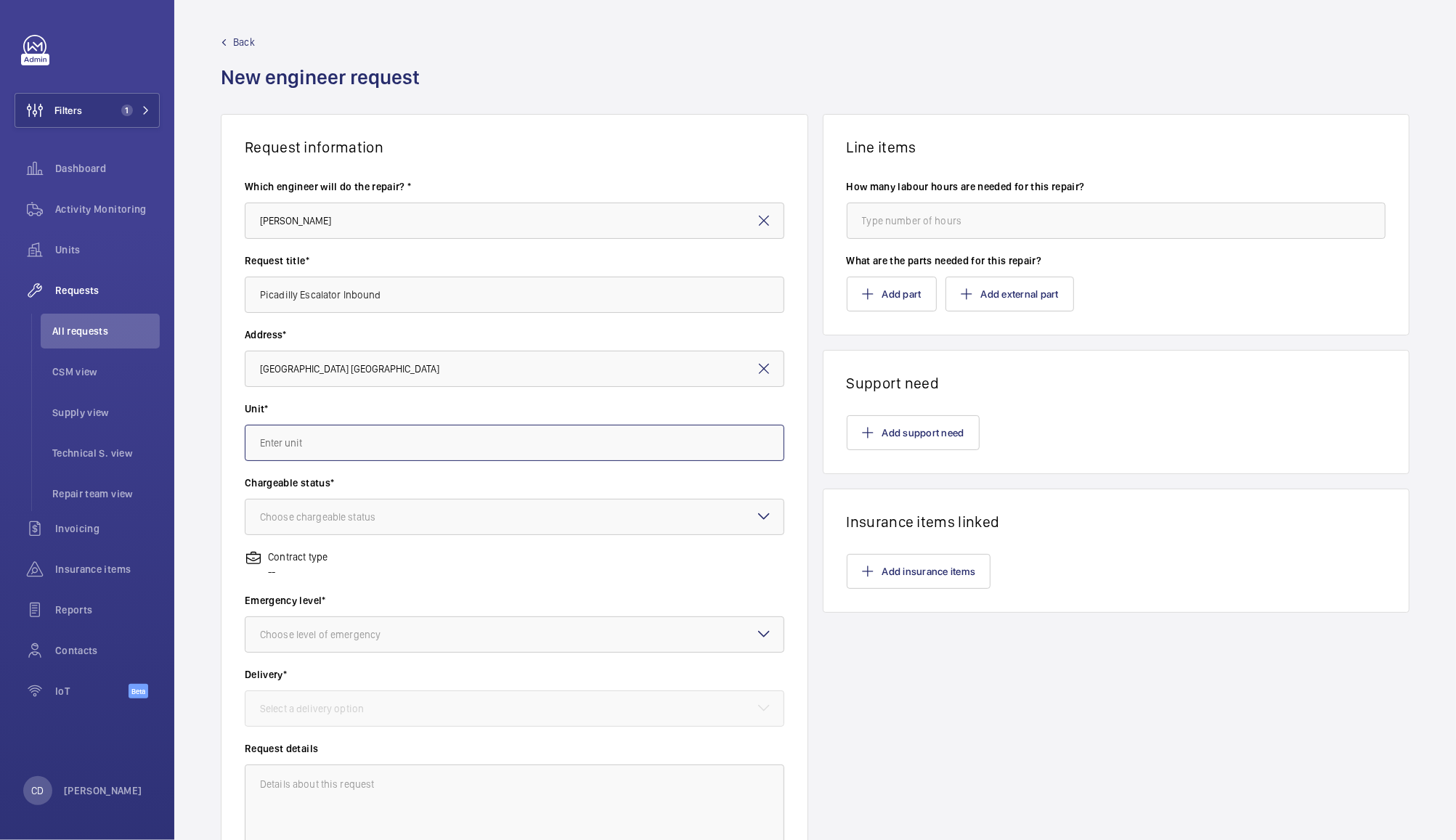
click at [567, 443] on input "text" at bounding box center [515, 443] width 540 height 36
click at [390, 517] on span "77510178 - PIC-ESC-INBOUND" at bounding box center [324, 522] width 130 height 15
type input "77510178 - PIC-ESC-INBOUND"
click at [505, 509] on div at bounding box center [514, 516] width 538 height 34
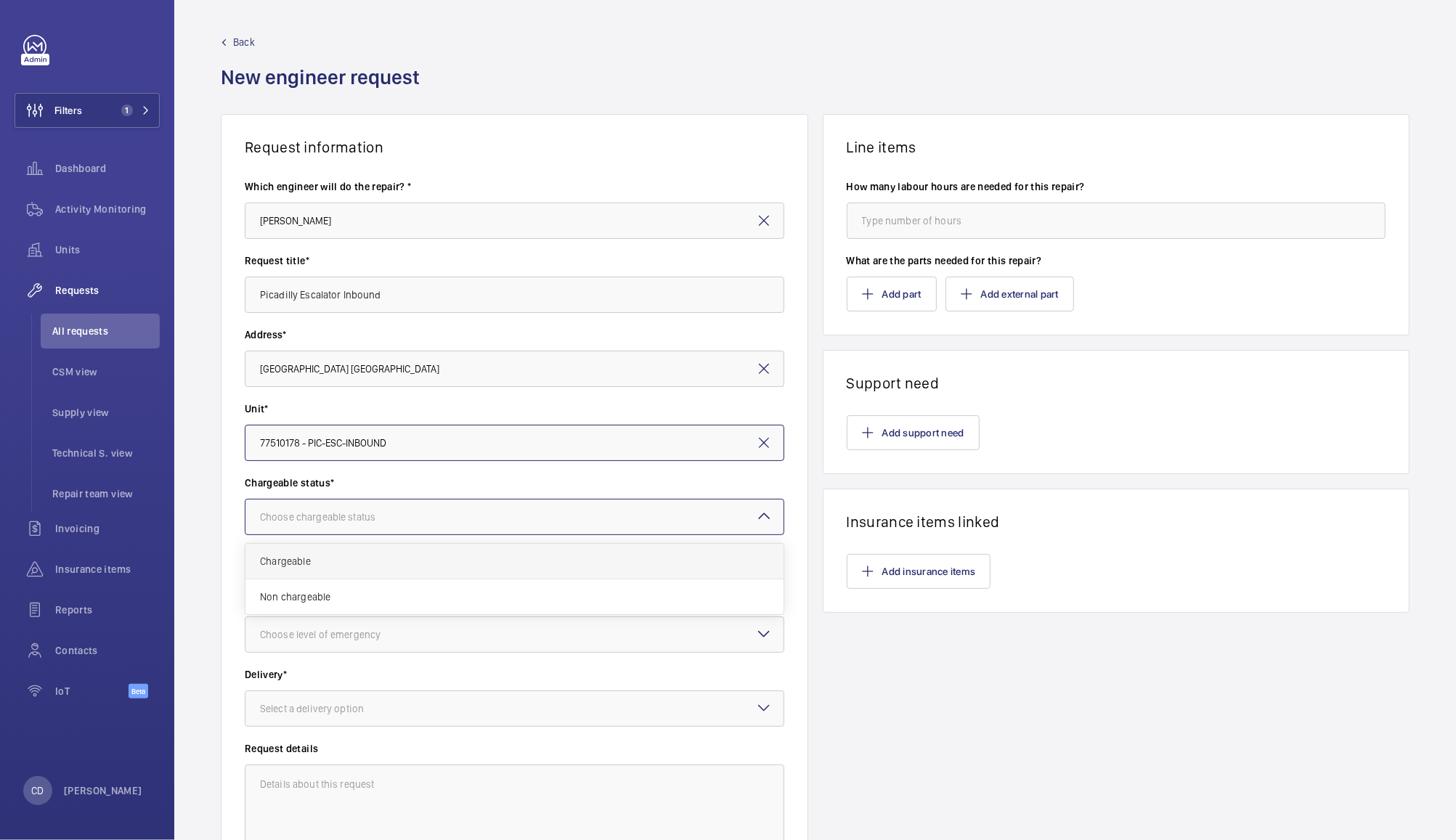
click at [479, 548] on div "Chargeable" at bounding box center [514, 561] width 538 height 35
click at [495, 641] on div at bounding box center [514, 634] width 538 height 34
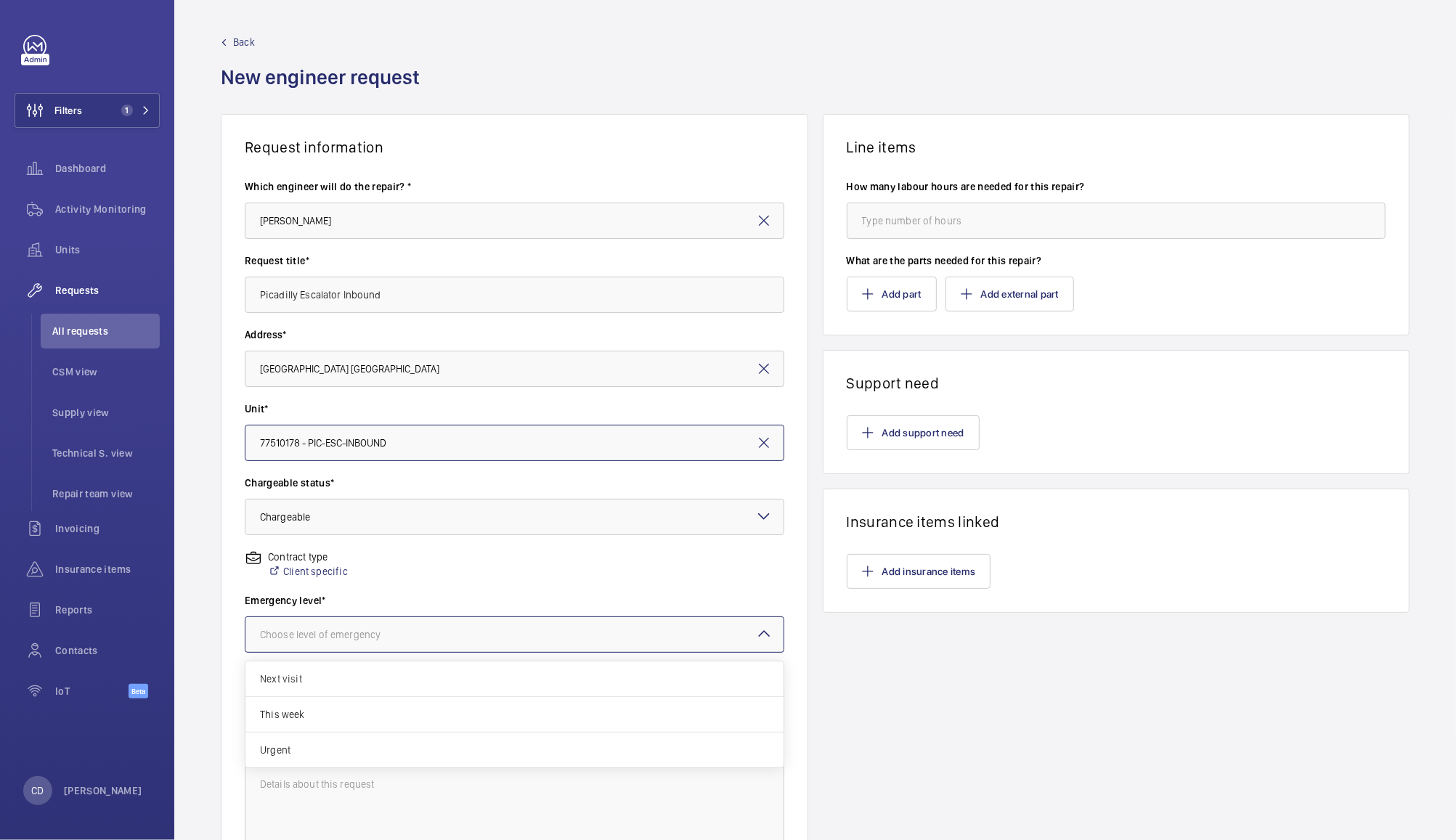
click at [471, 745] on span "Urgent" at bounding box center [515, 750] width 509 height 15
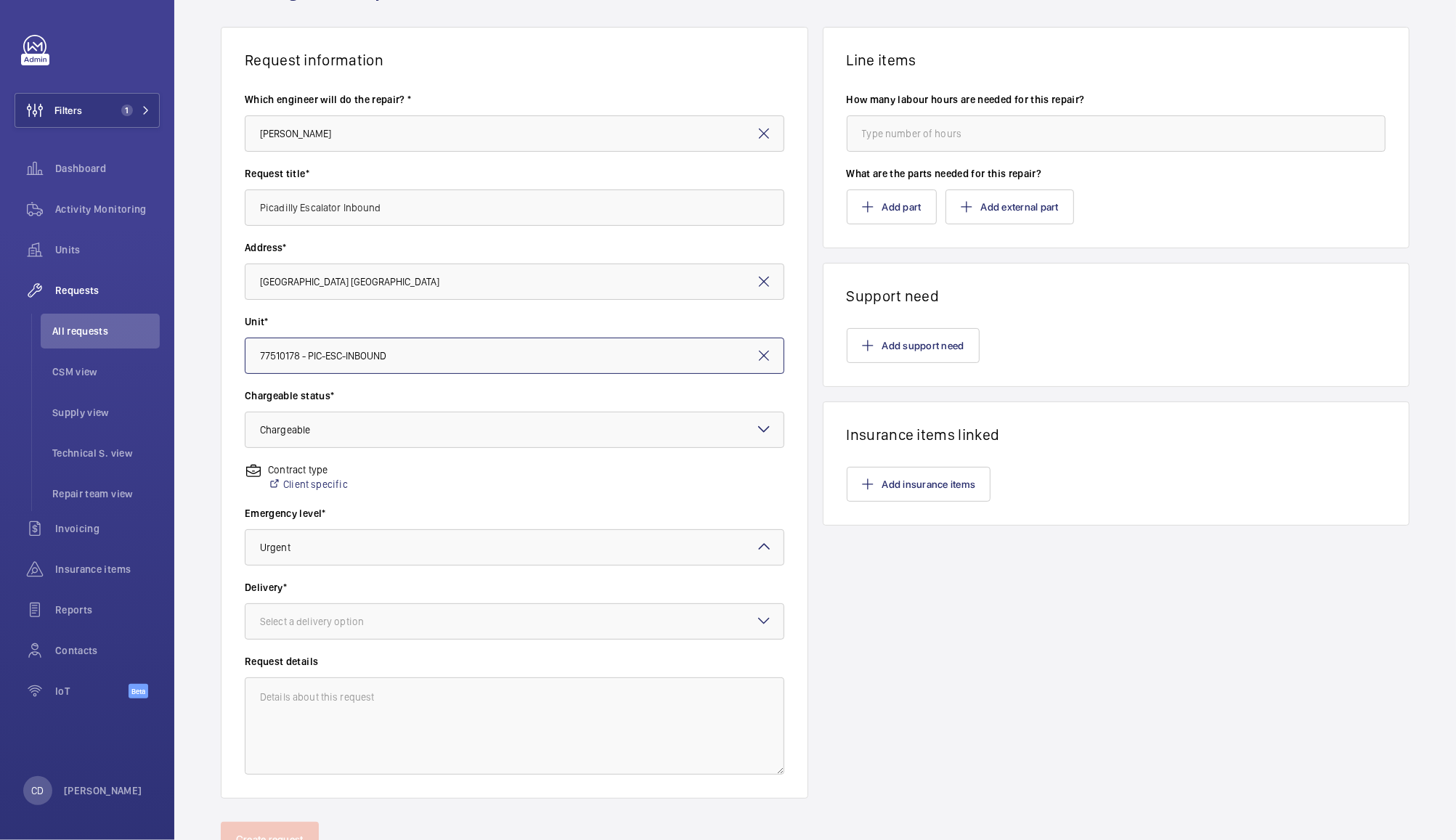
scroll to position [149, 0]
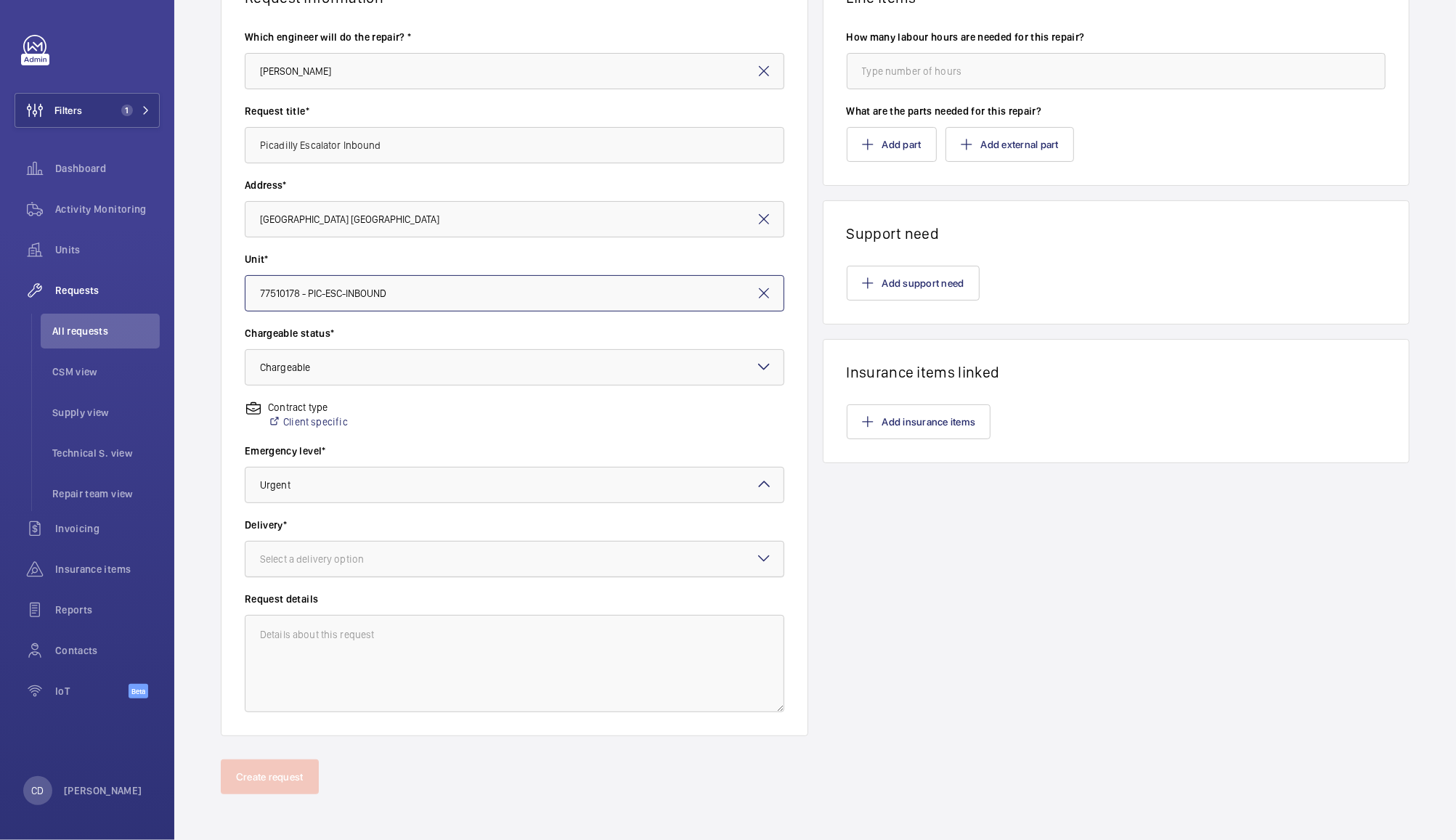
click at [553, 562] on div at bounding box center [514, 558] width 538 height 34
click at [511, 638] on span "On site" at bounding box center [515, 640] width 509 height 15
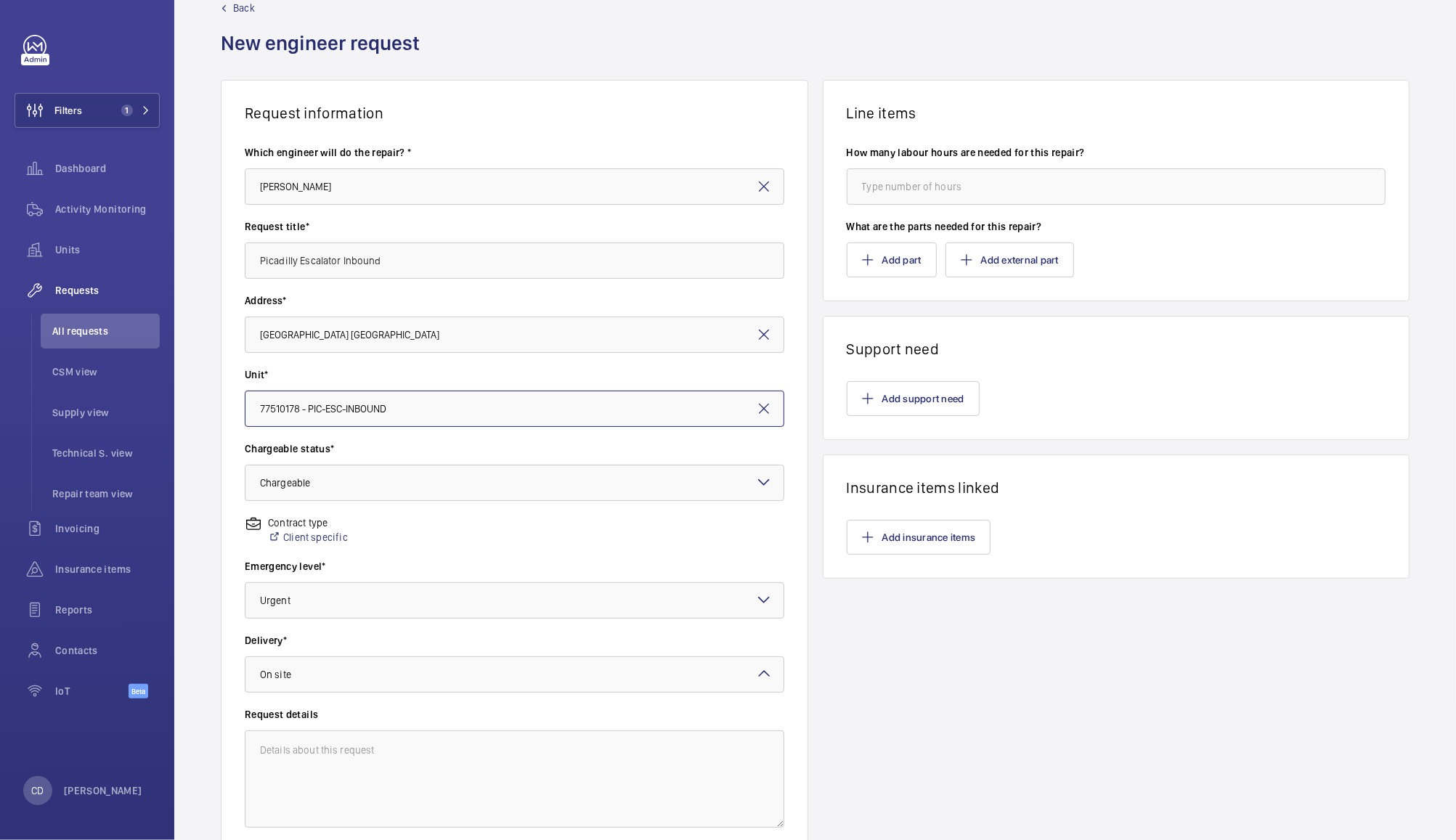
scroll to position [34, 0]
click at [1024, 268] on button "Add external part" at bounding box center [1010, 259] width 129 height 34
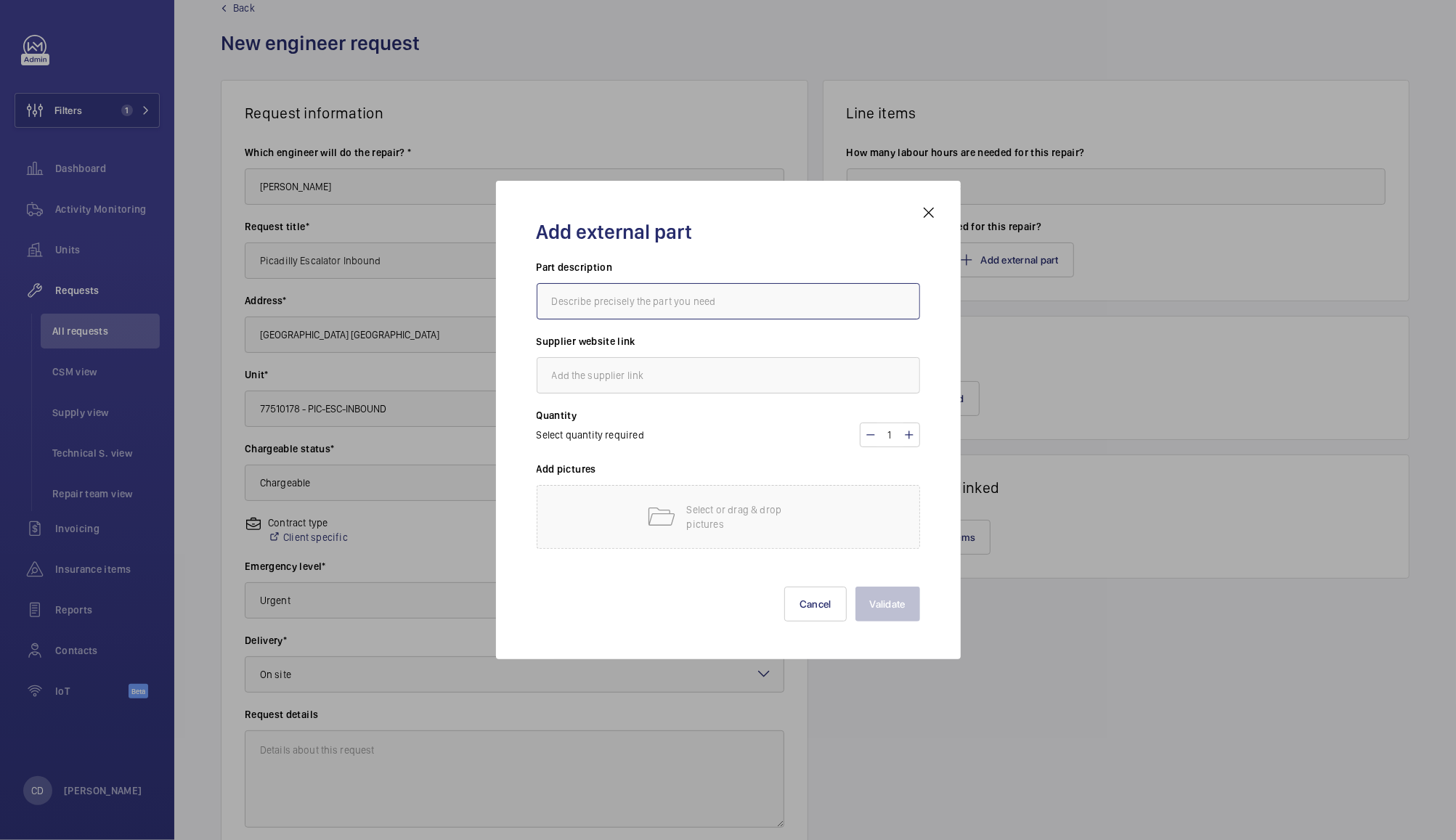
click at [777, 295] on input "text" at bounding box center [728, 301] width 383 height 36
type input "Subcontractor"
click at [716, 504] on p "Select or drag & drop pictures" at bounding box center [749, 516] width 123 height 29
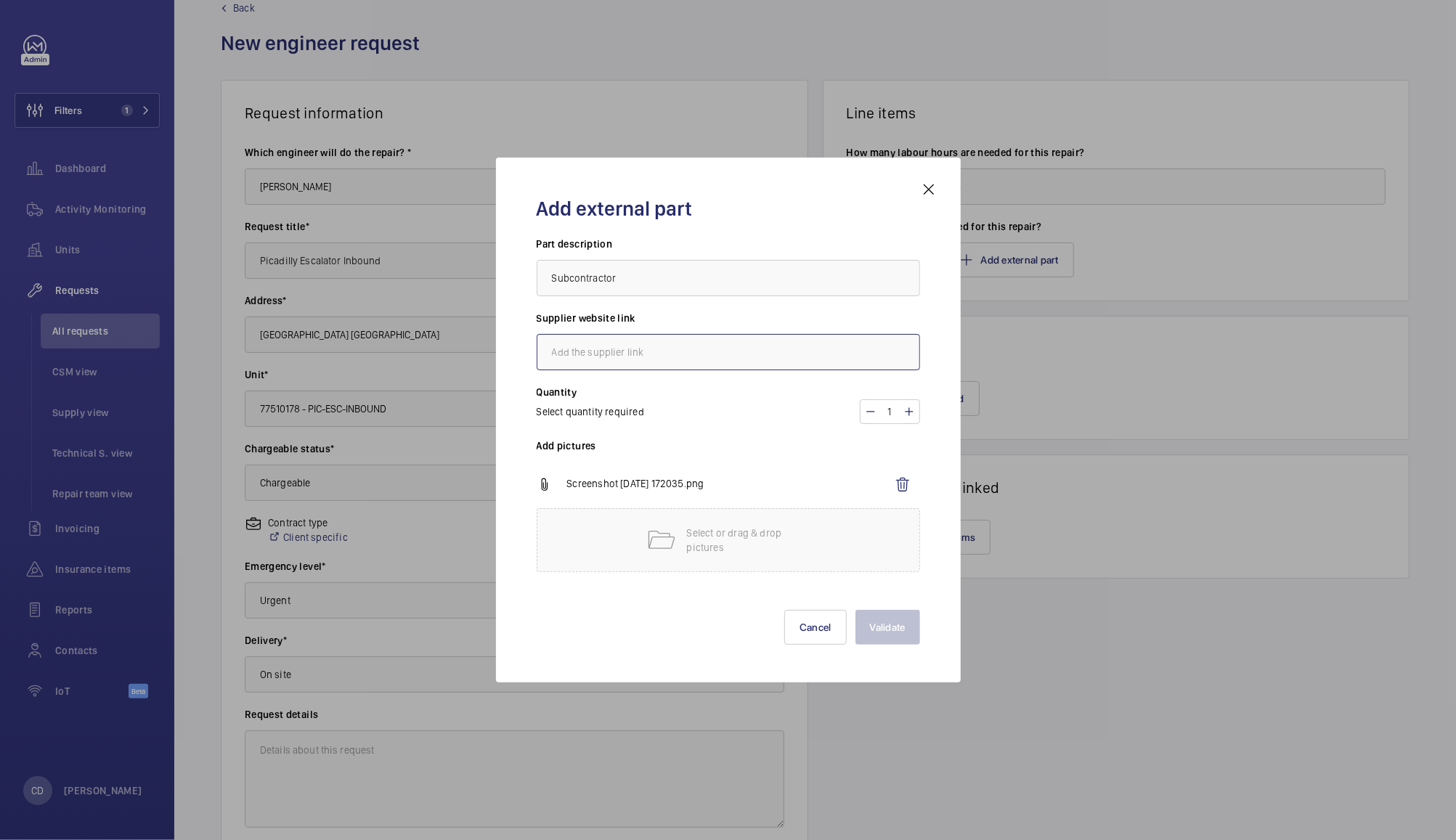
click at [790, 354] on input "text" at bounding box center [728, 351] width 383 height 36
type input "Motion Escalators"
click at [891, 623] on button "Validate" at bounding box center [887, 627] width 64 height 34
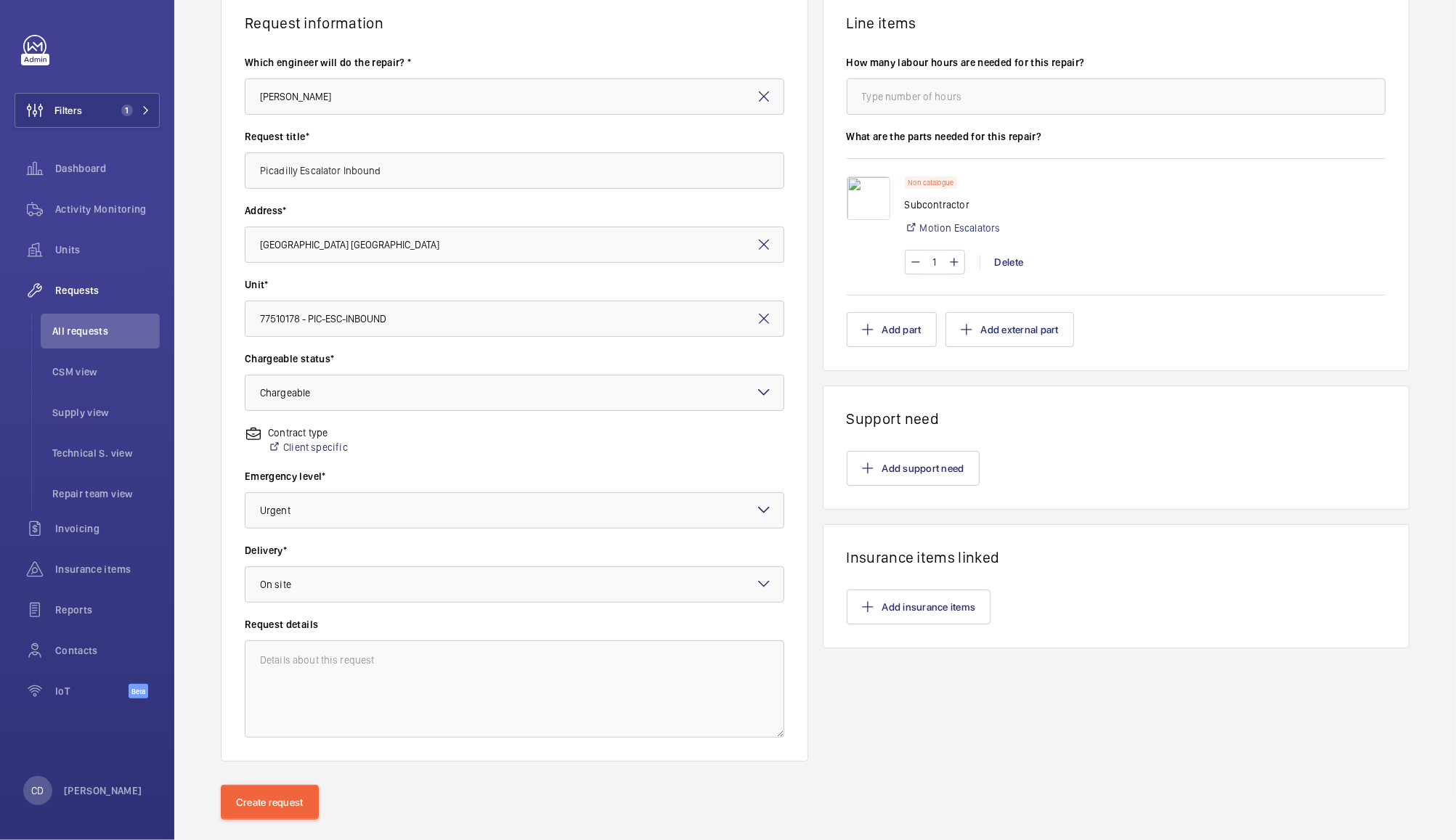
scroll to position [149, 0]
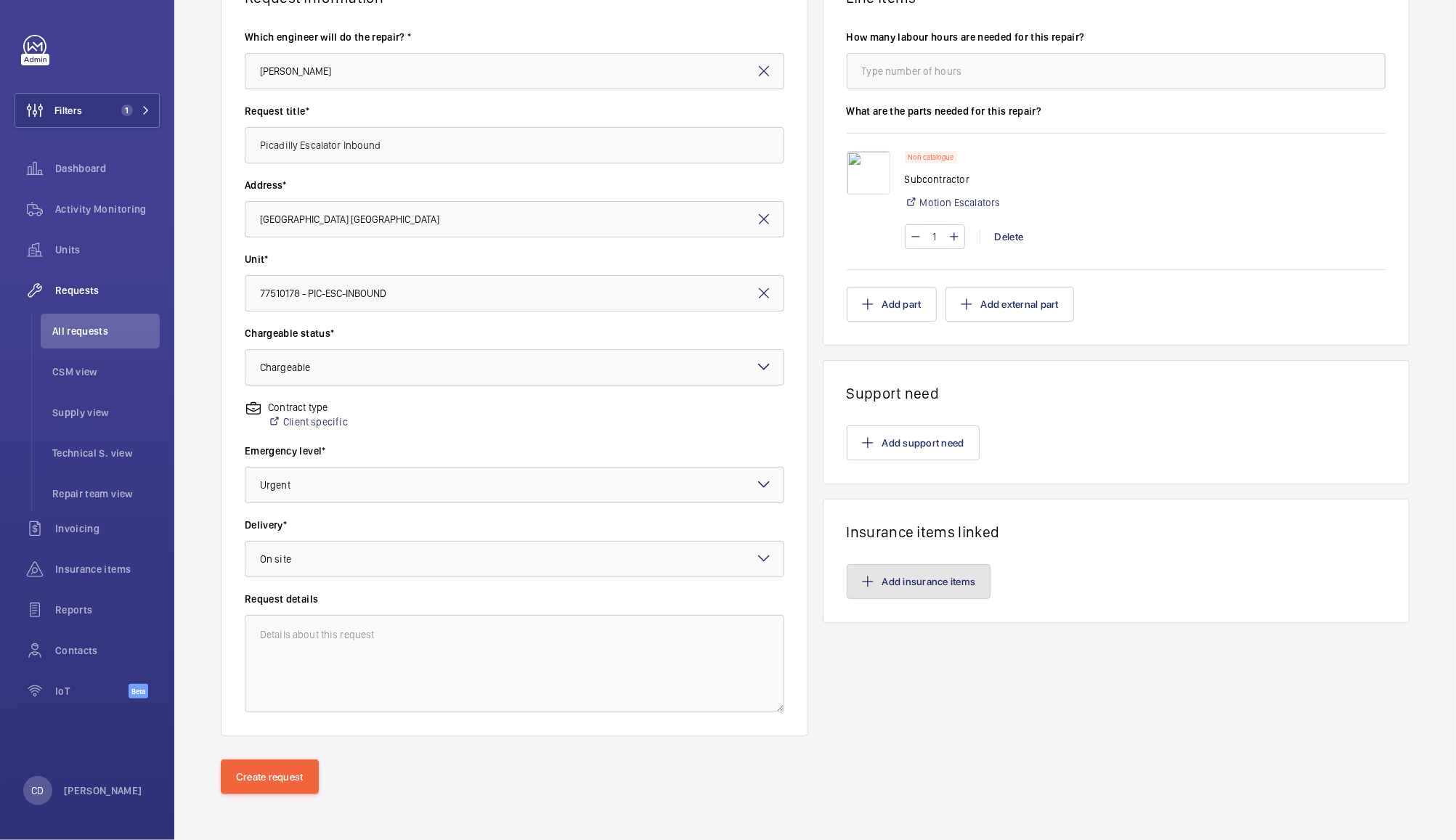
click at [933, 584] on button "Add insurance items" at bounding box center [918, 581] width 144 height 34
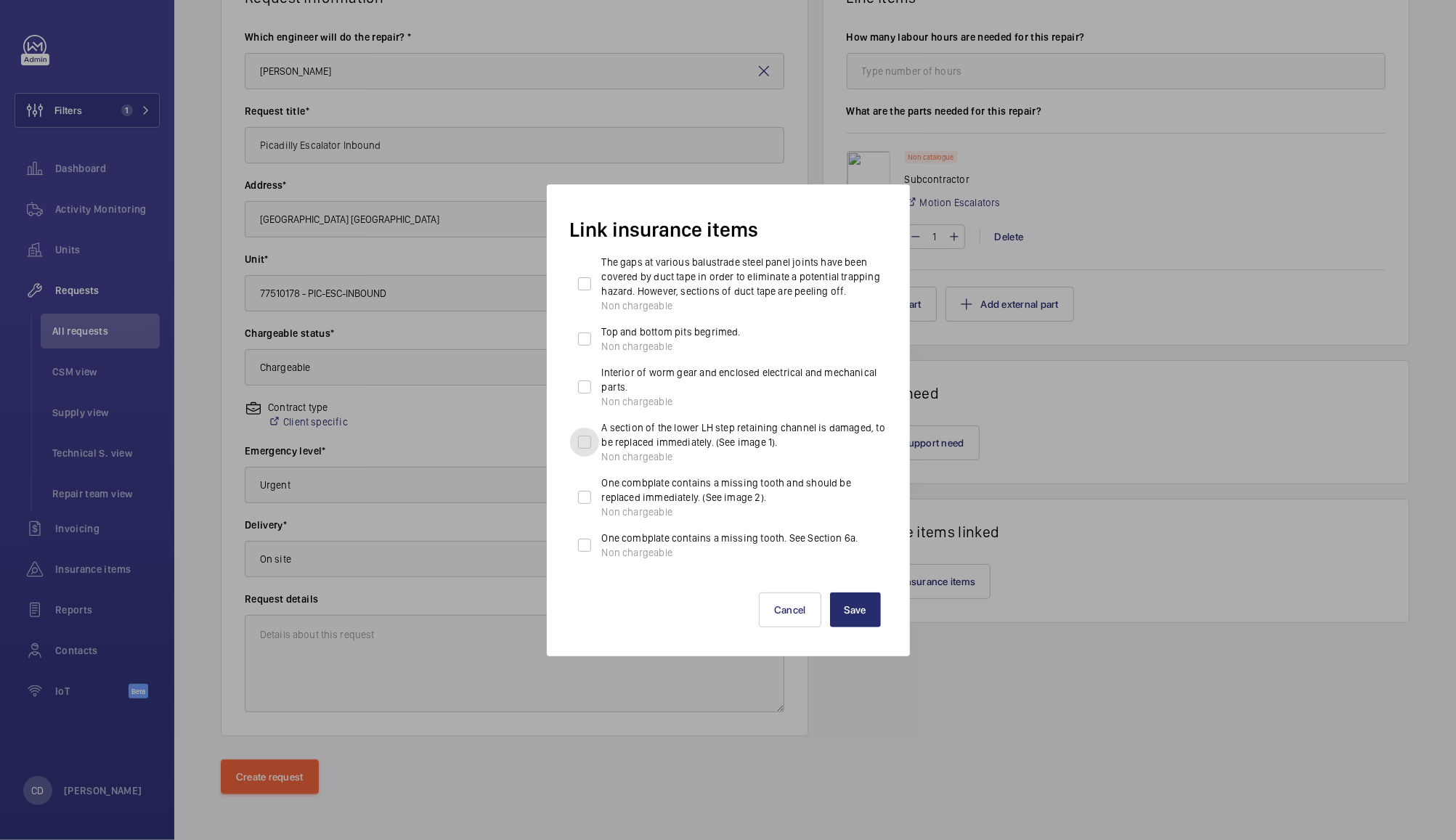
click at [583, 457] on input "A section of the lower LH step retaining channel is damaged, to be replaced imm…" at bounding box center [584, 442] width 29 height 29
checkbox input "true"
click at [589, 512] on input "One combplate contains a missing tooth and should be replaced immediately. (See…" at bounding box center [584, 497] width 29 height 29
click at [590, 512] on input "One combplate contains a missing tooth and should be replaced immediately. (See…" at bounding box center [584, 497] width 29 height 29
checkbox input "false"
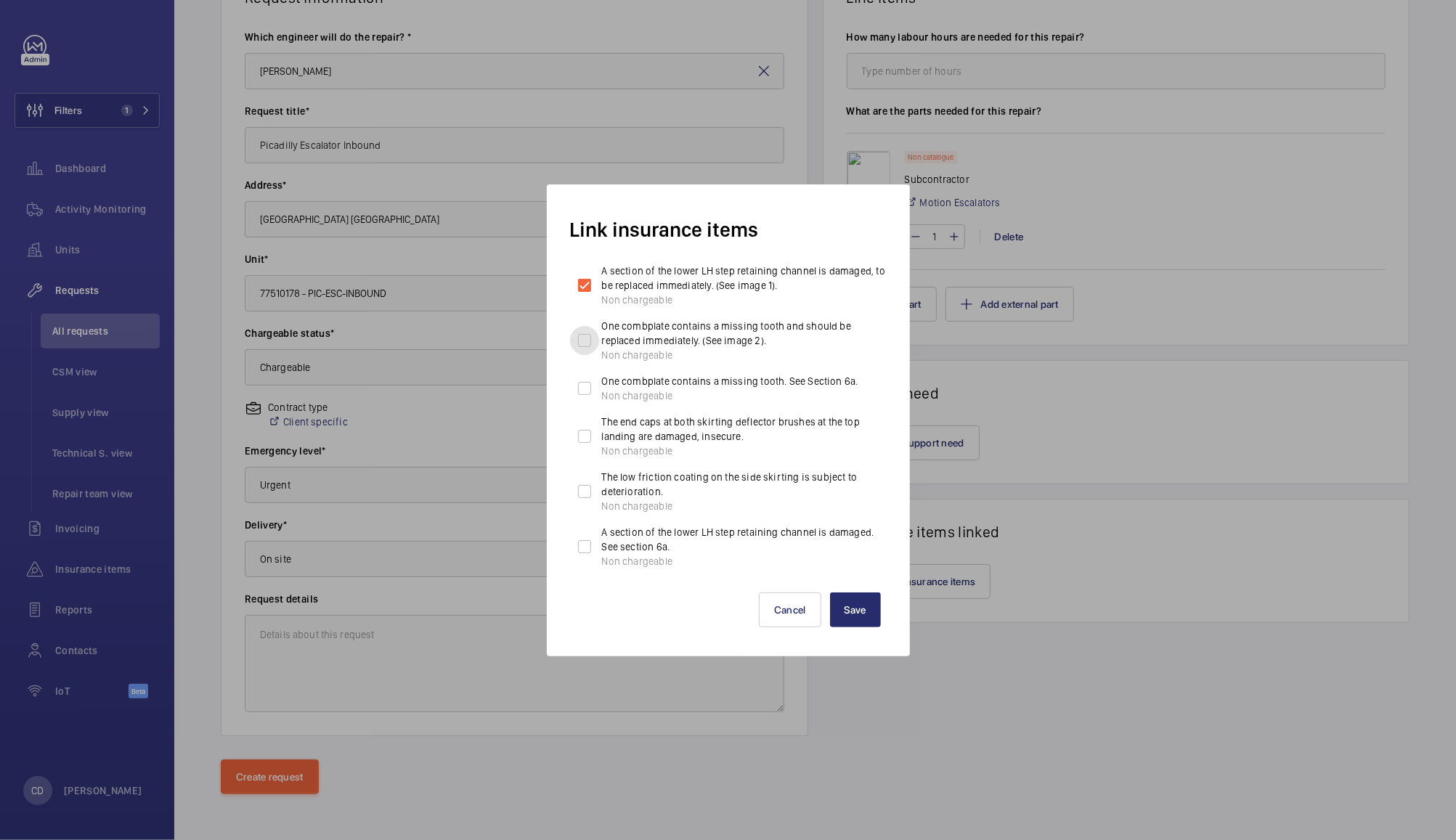
scroll to position [172, 0]
click at [593, 284] on input "A section of the lower LH step retaining channel is damaged, to be replaced imm…" at bounding box center [584, 285] width 29 height 29
checkbox input "false"
click at [857, 613] on button "Save" at bounding box center [855, 610] width 51 height 34
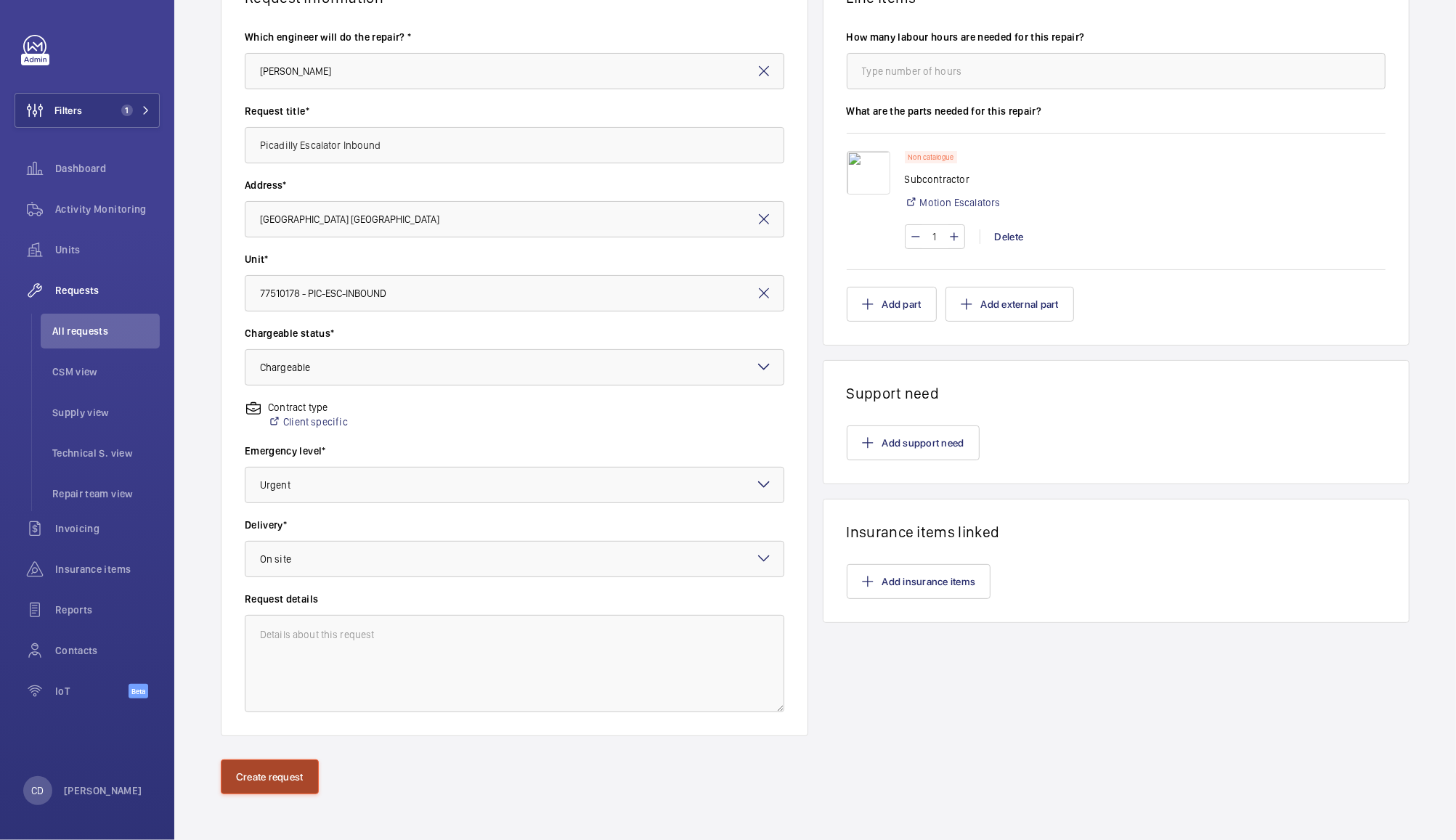
click at [277, 770] on button "Create request" at bounding box center [269, 777] width 98 height 34
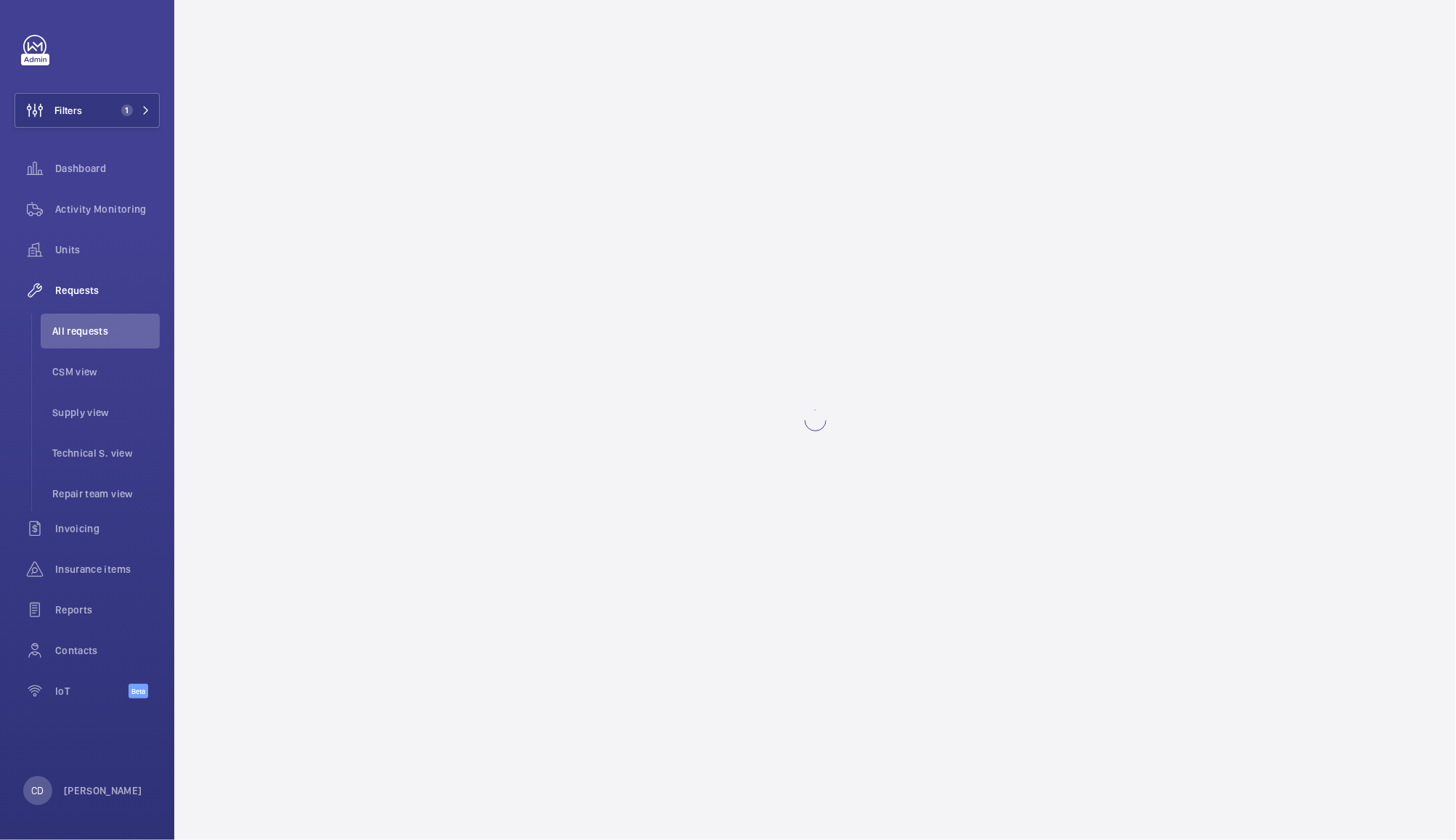
scroll to position [0, 0]
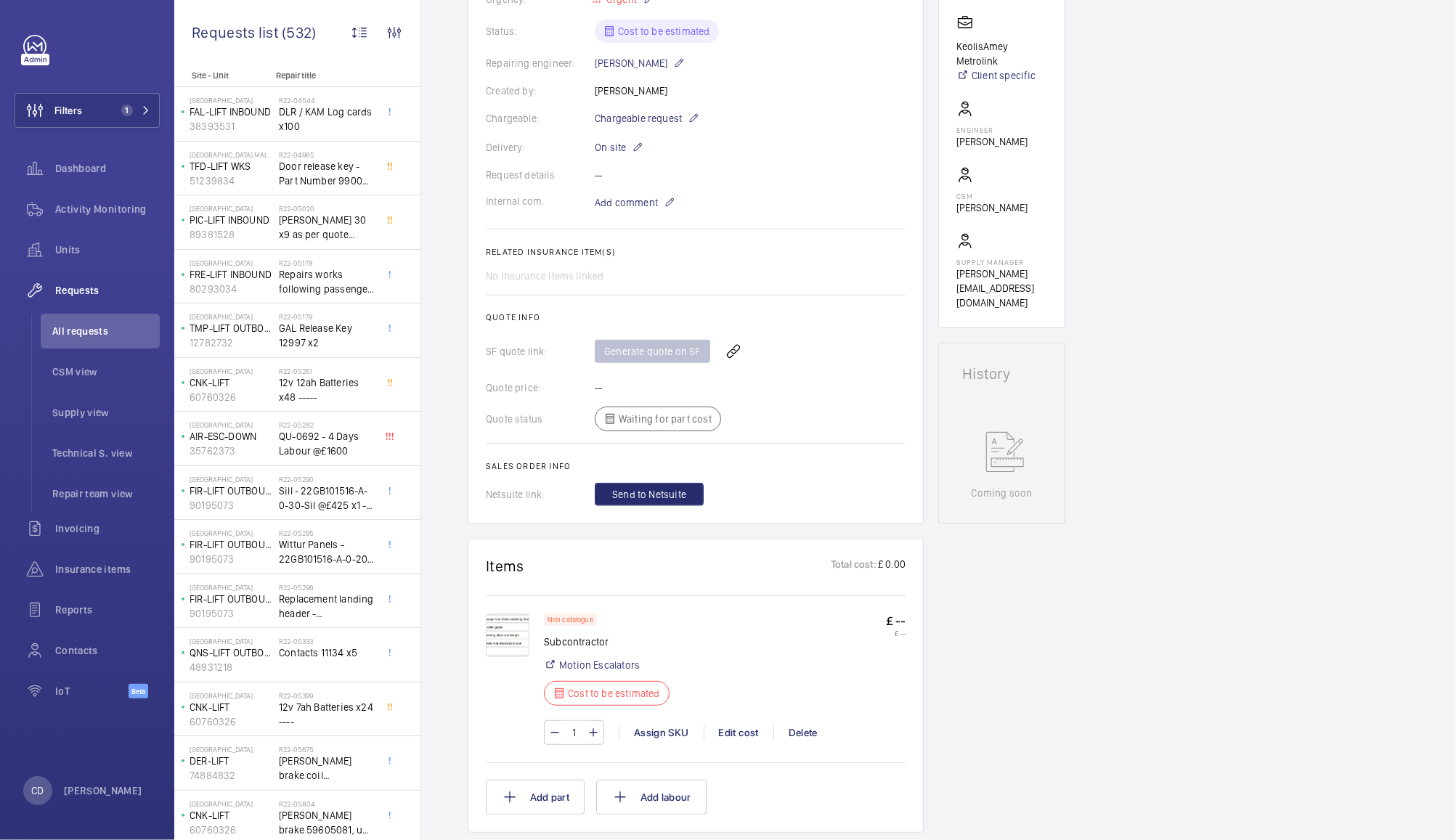
scroll to position [330, 0]
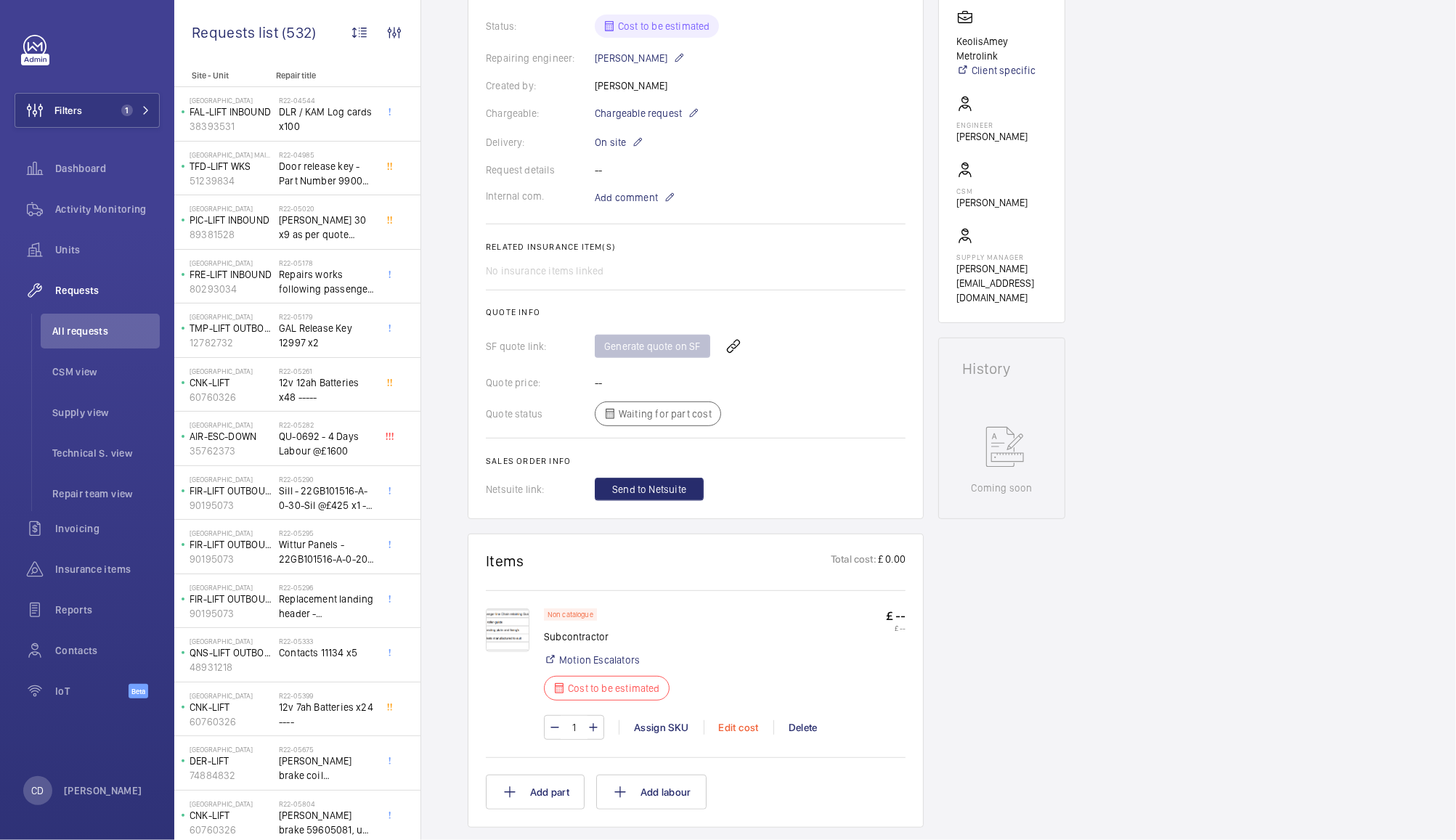
click at [732, 722] on div "Edit cost" at bounding box center [738, 728] width 70 height 15
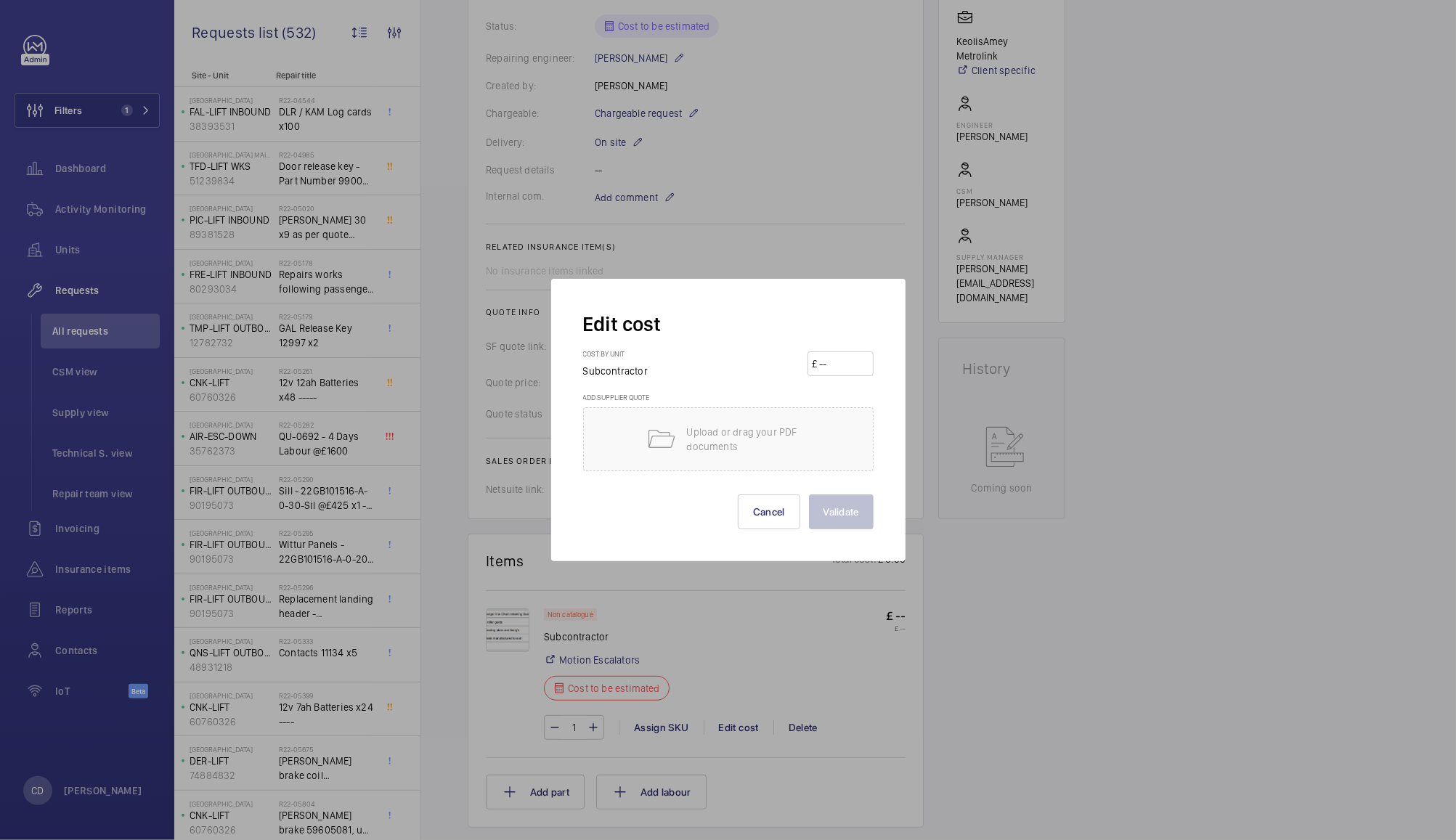
click at [851, 369] on input "number" at bounding box center [843, 364] width 51 height 23
type input "4205"
click at [849, 507] on button "Validate" at bounding box center [841, 512] width 64 height 34
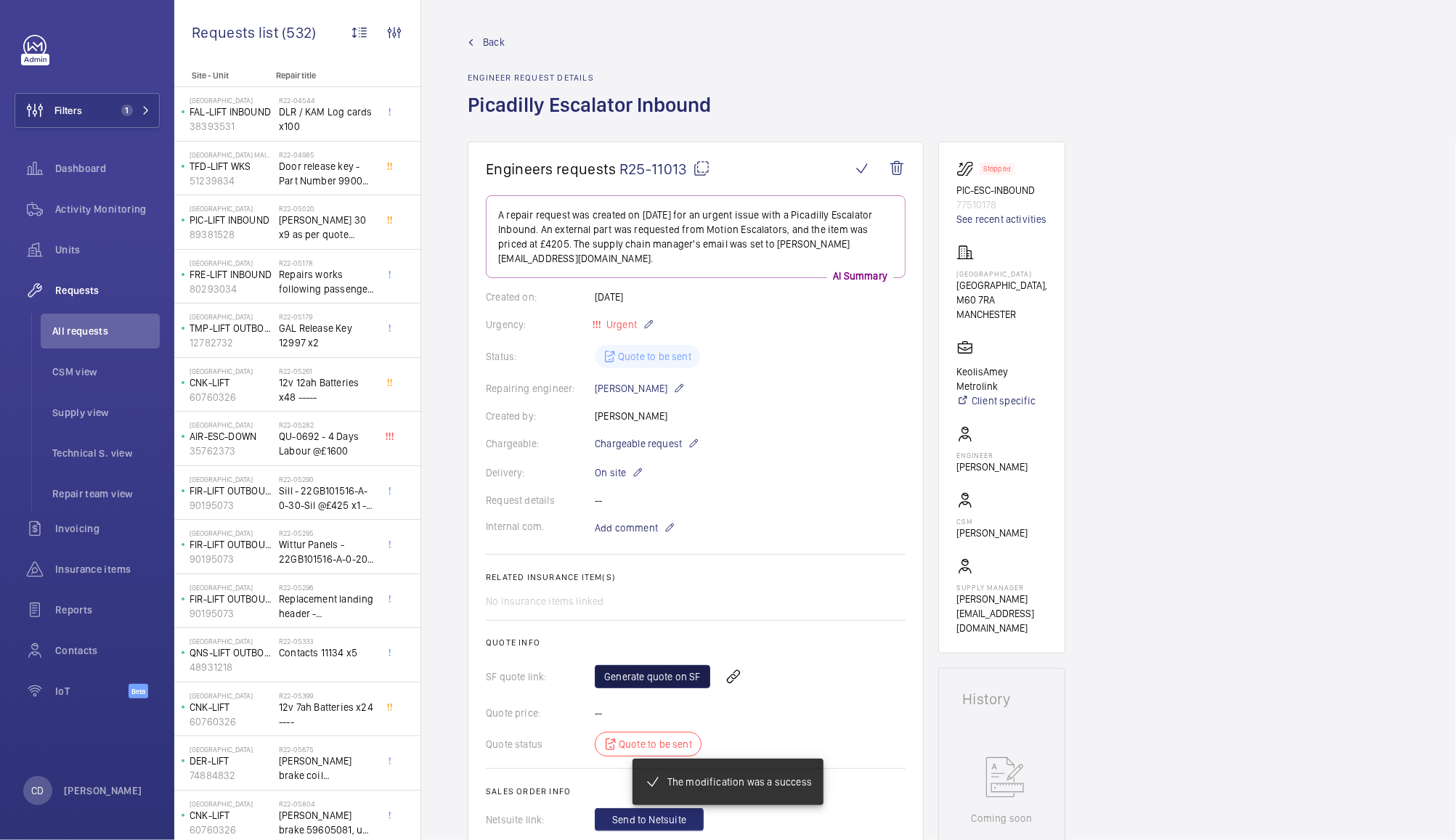
click at [652, 666] on link "Generate quote on SF" at bounding box center [652, 677] width 116 height 23
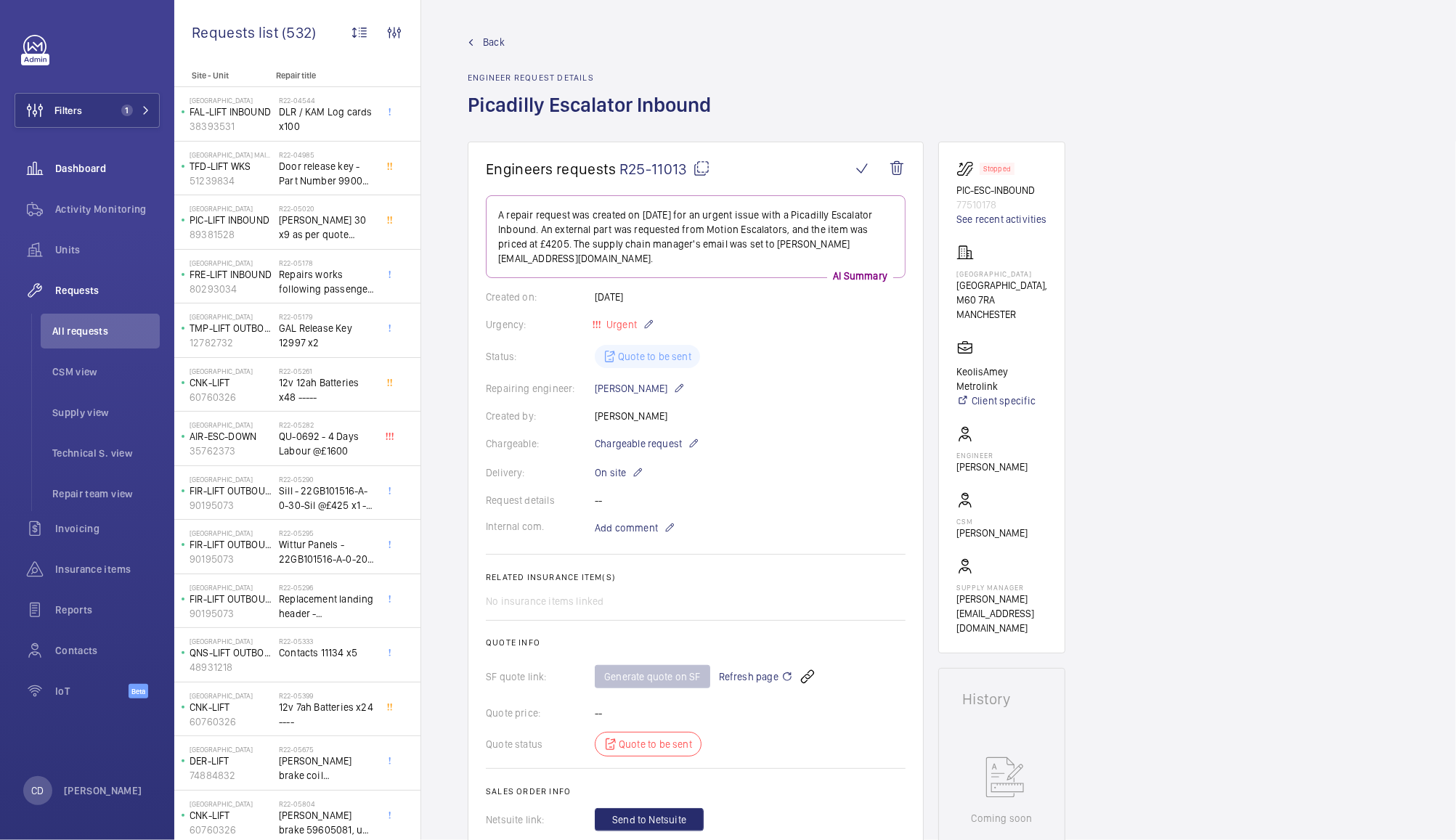
click at [77, 173] on span "Dashboard" at bounding box center [107, 169] width 104 height 15
